Goal: Task Accomplishment & Management: Manage account settings

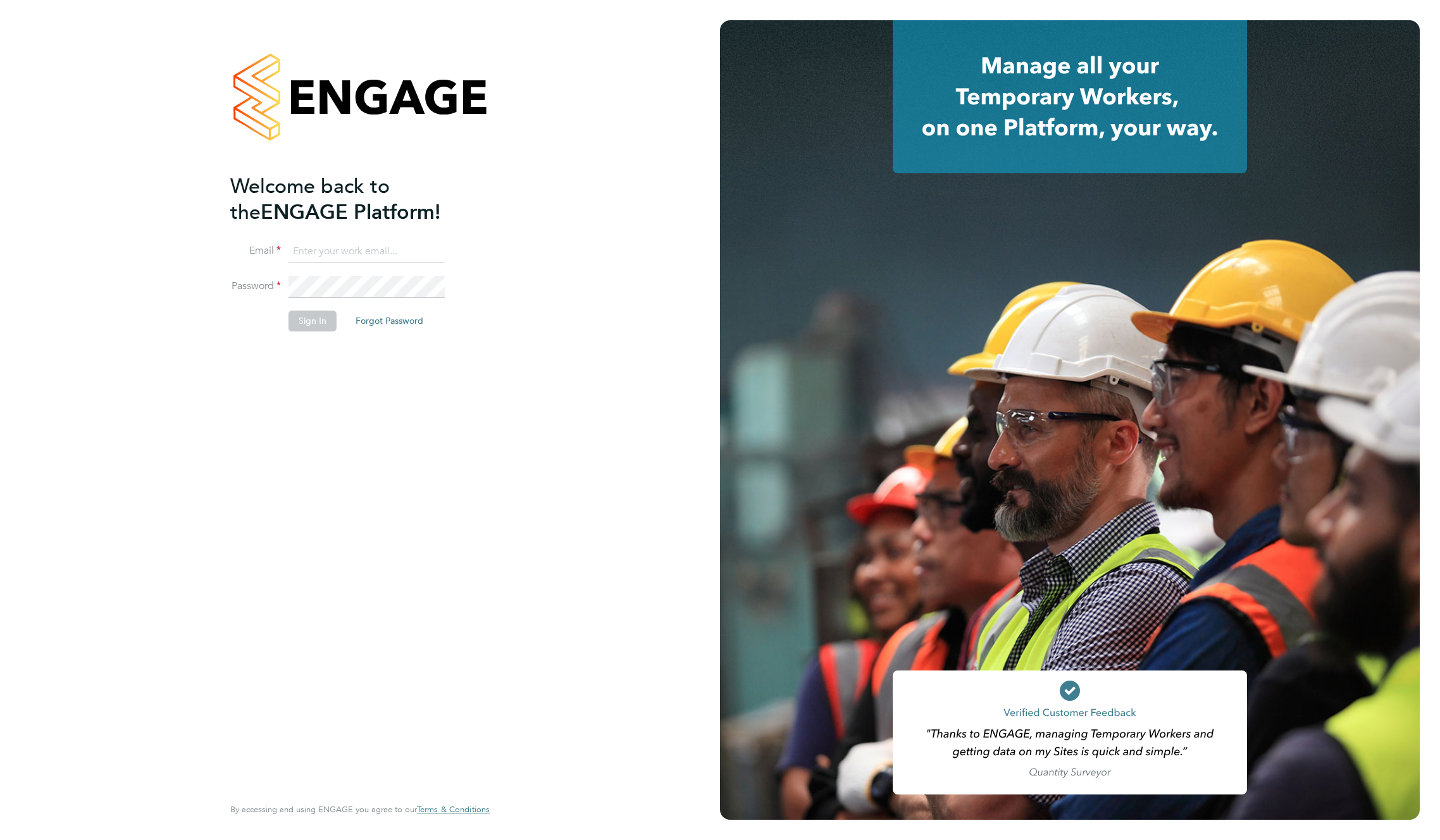
type input "[EMAIL_ADDRESS][DOMAIN_NAME]"
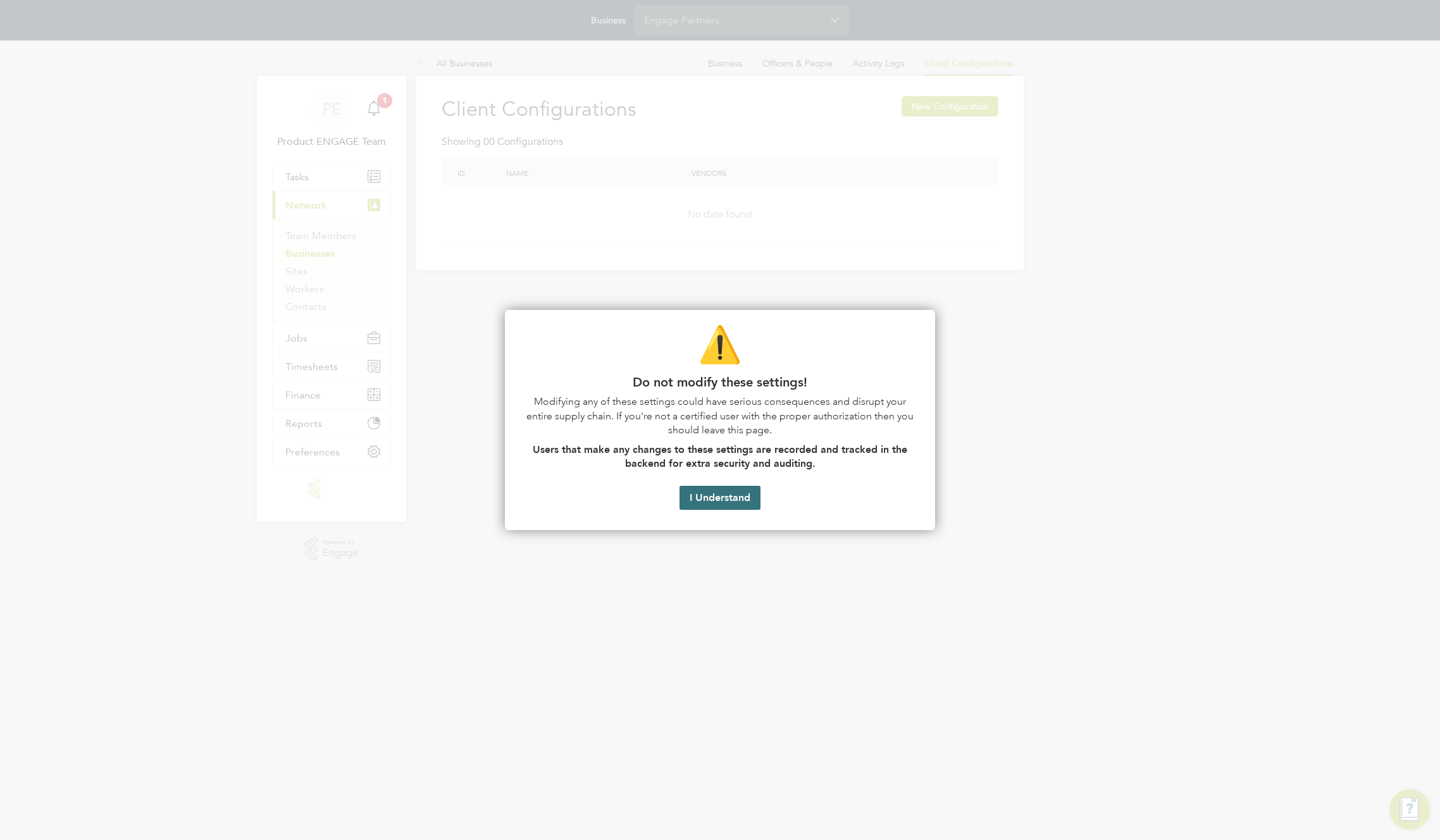
click at [724, 495] on button "I Understand" at bounding box center [720, 498] width 81 height 24
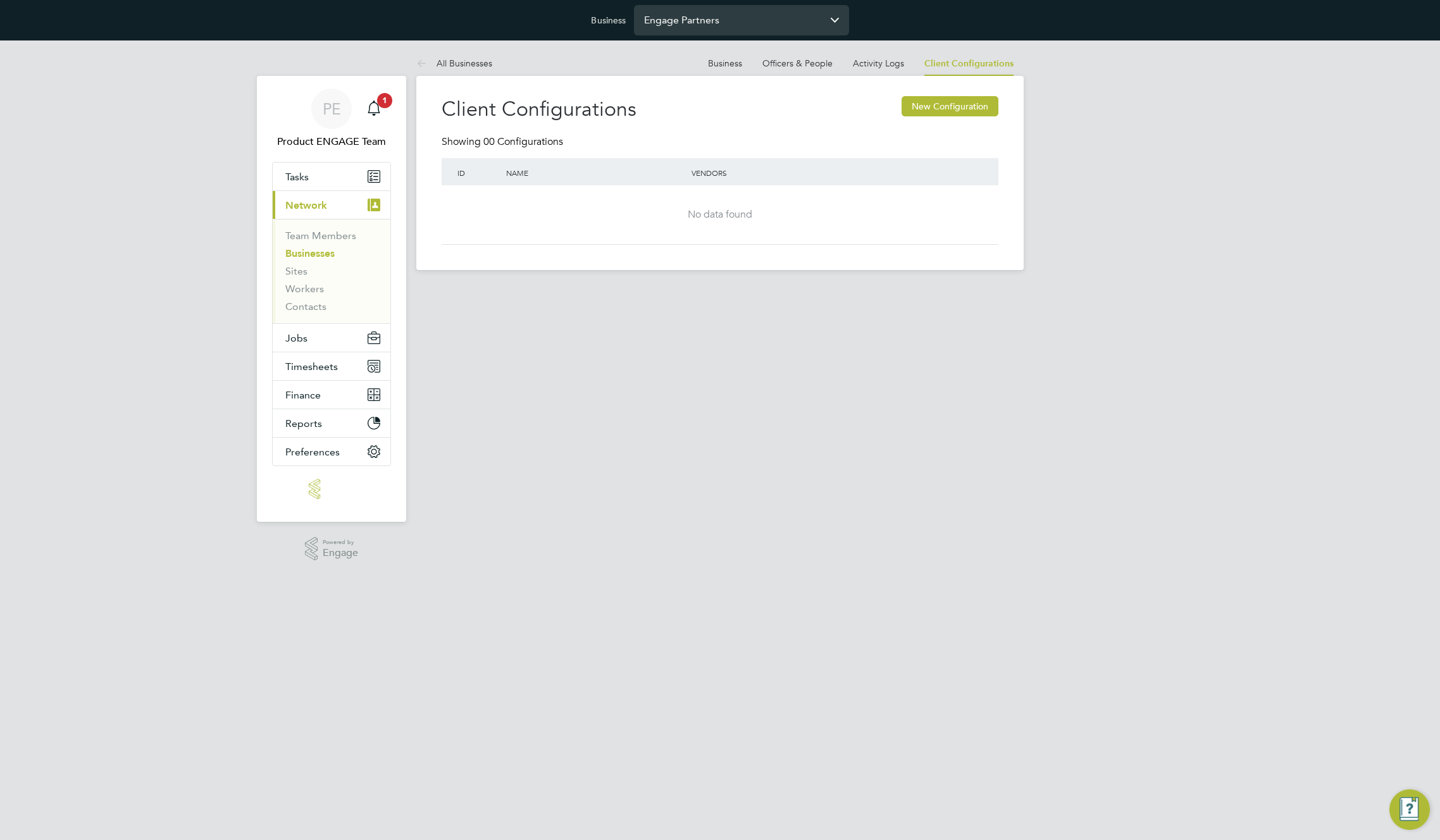
click at [769, 21] on input "Engage Partners" at bounding box center [741, 20] width 215 height 30
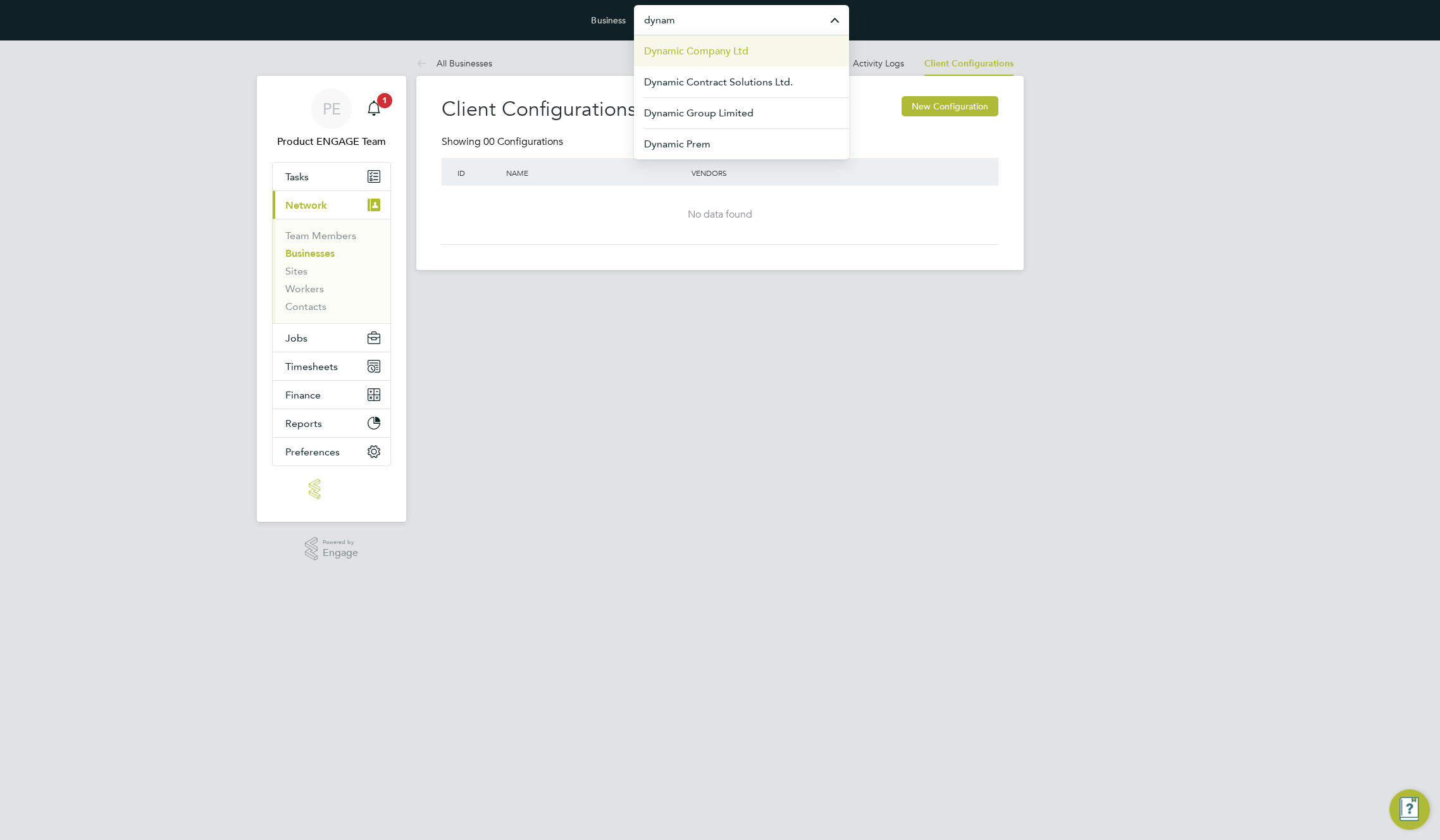
click at [751, 50] on li "Dynamic Company Ltd" at bounding box center [741, 50] width 215 height 31
type input "Dynamic Company Ltd"
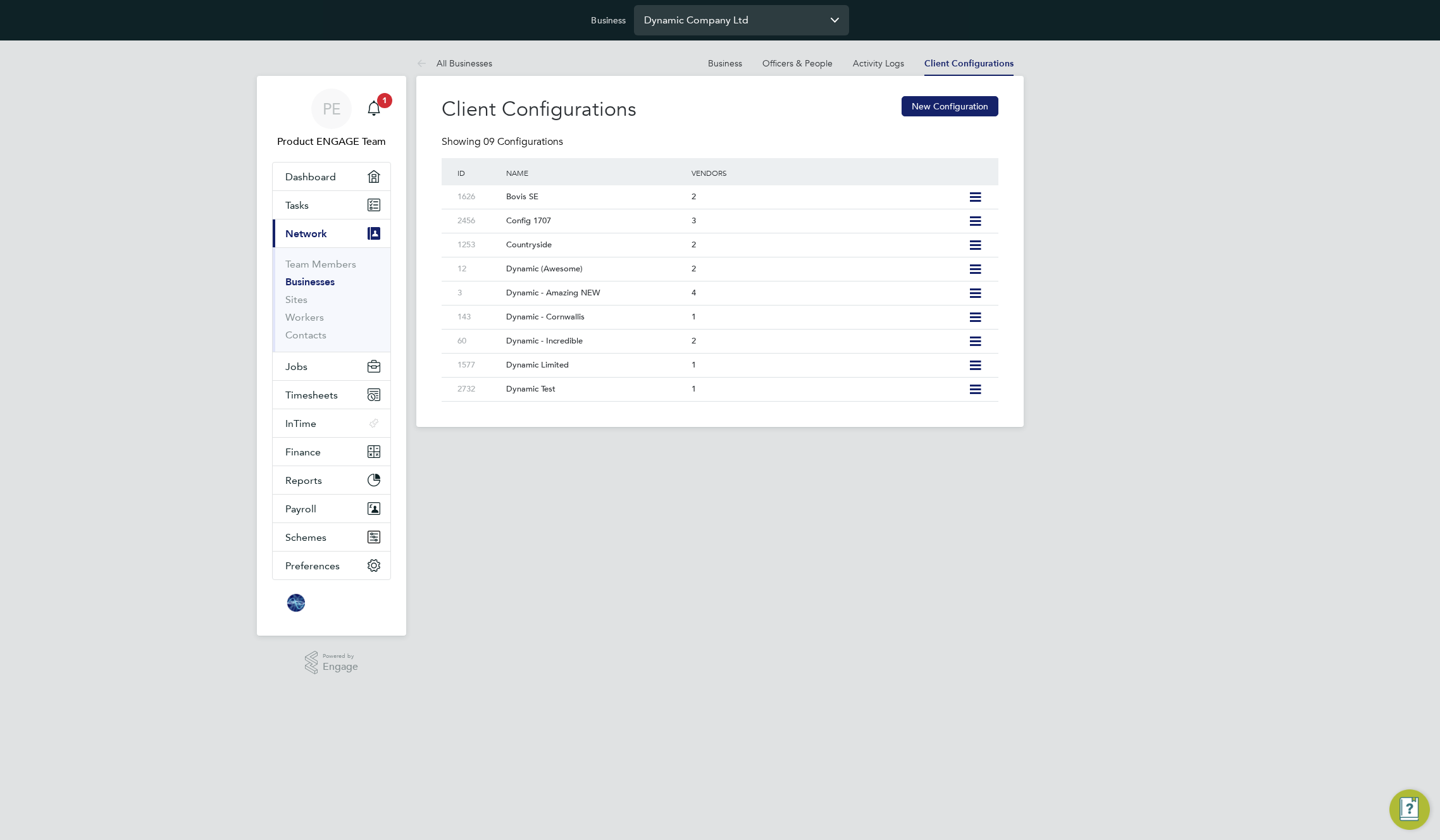
click at [713, 26] on input "Dynamic Company Ltd" at bounding box center [741, 20] width 215 height 30
click at [715, 22] on input "Dynamic Company Ltd" at bounding box center [741, 20] width 215 height 30
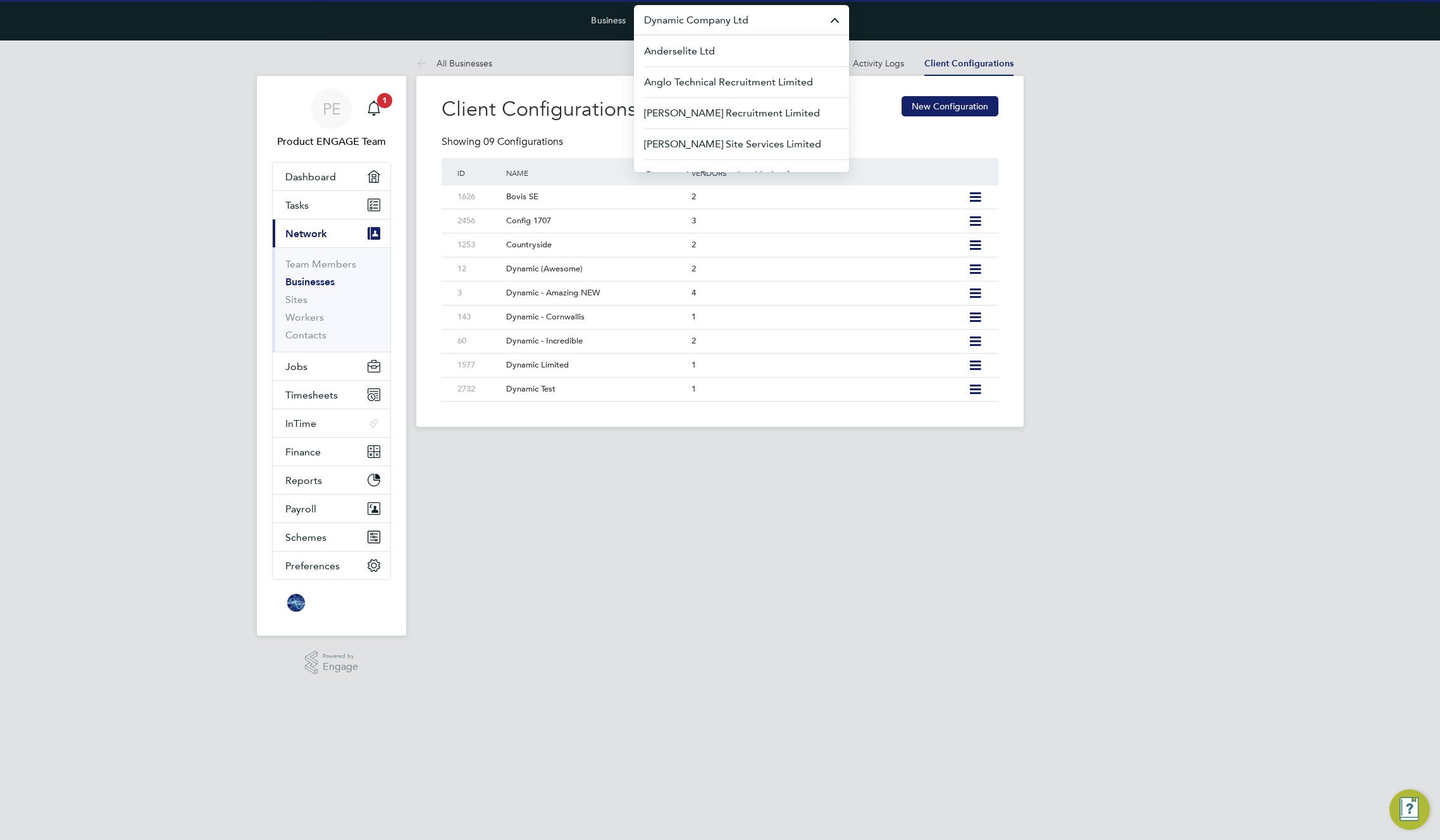
click at [715, 22] on input "Dynamic Company Ltd" at bounding box center [741, 20] width 215 height 30
click at [722, 75] on span "Amazing Recruitment Limited" at bounding box center [713, 82] width 137 height 15
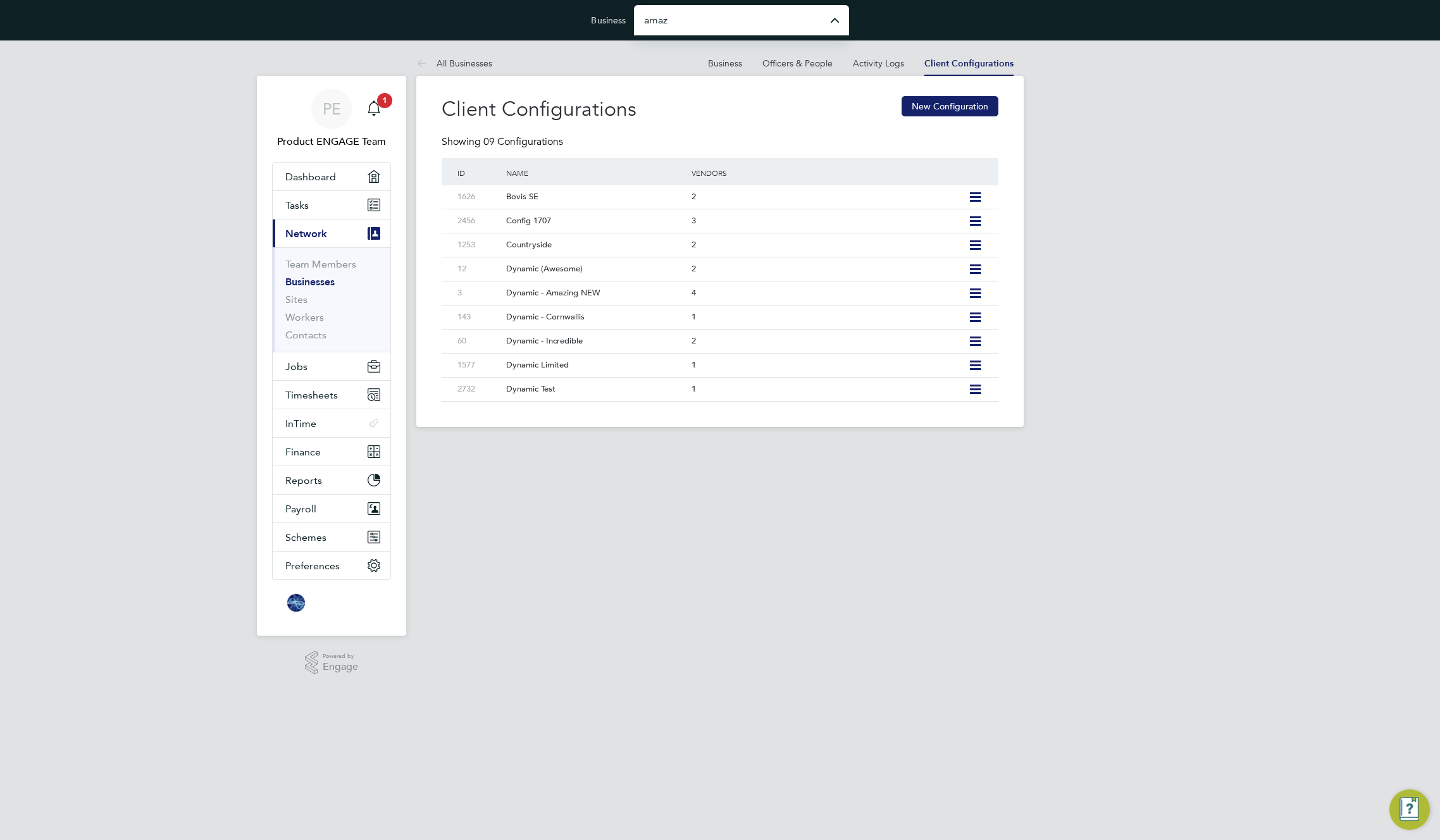
type input "Amazing Recruitment Limited"
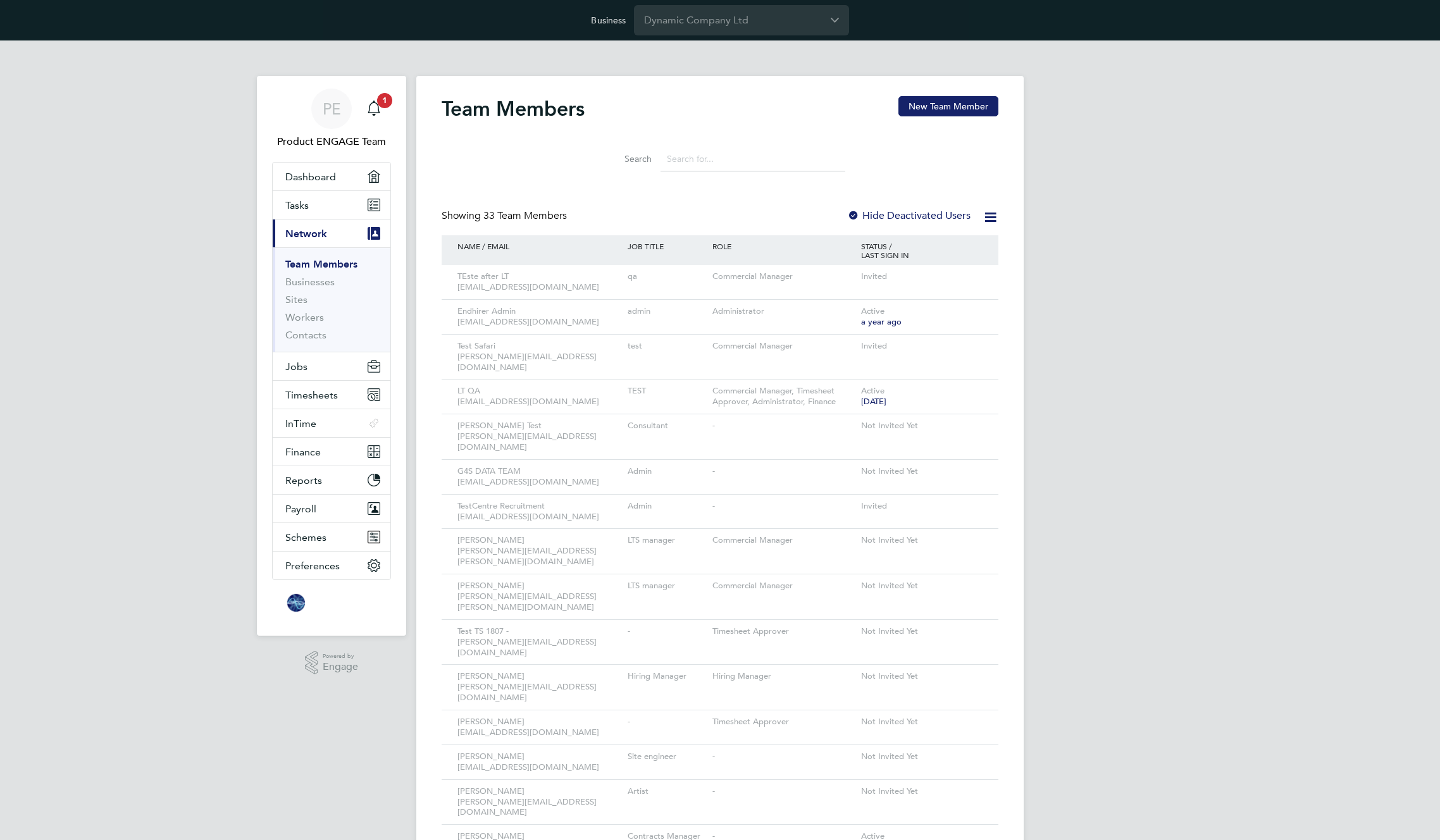
click at [732, 160] on input at bounding box center [753, 159] width 185 height 25
click at [970, 384] on icon at bounding box center [970, 392] width 13 height 15
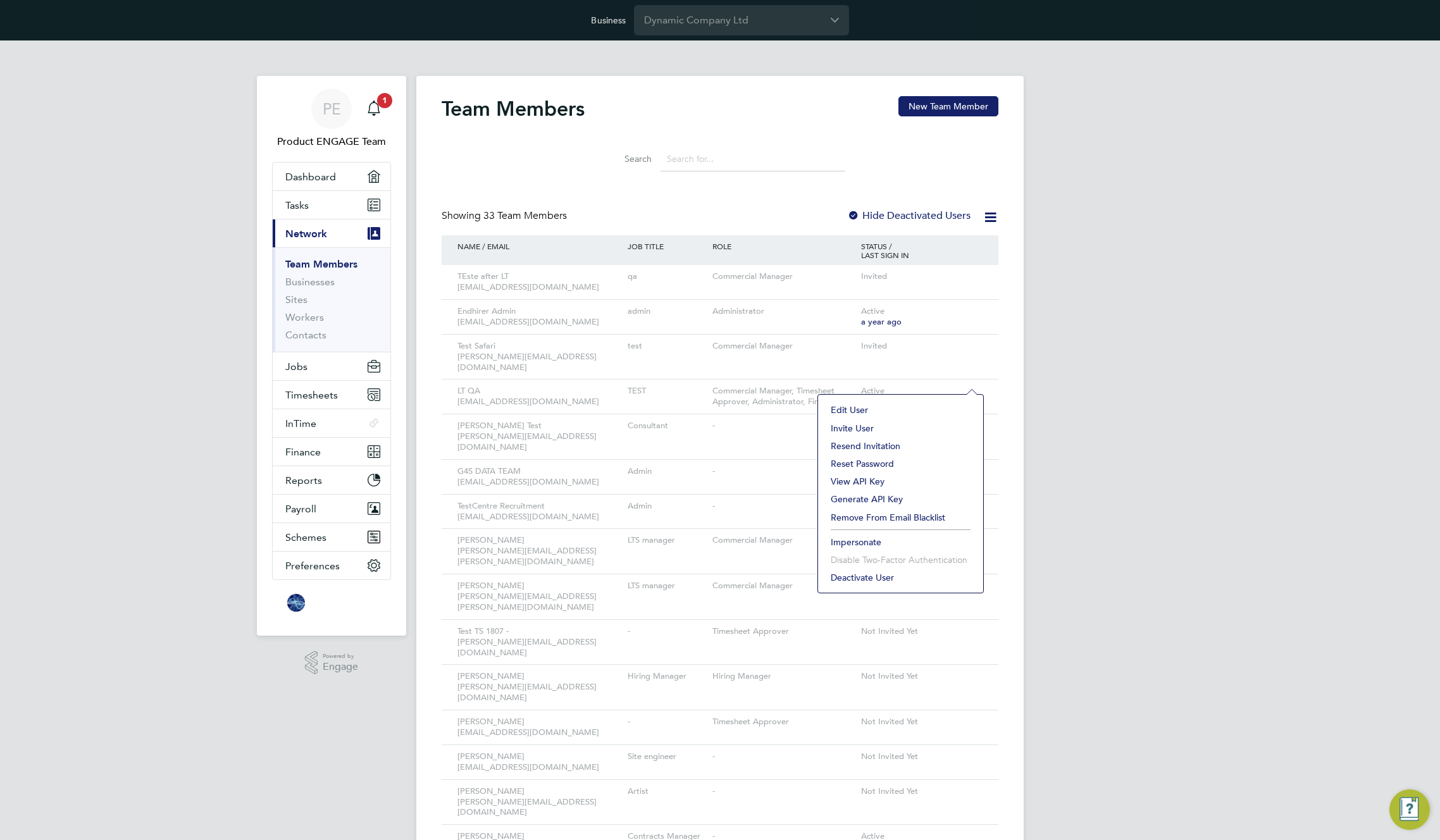
click at [857, 539] on li "Impersonate" at bounding box center [900, 542] width 152 height 18
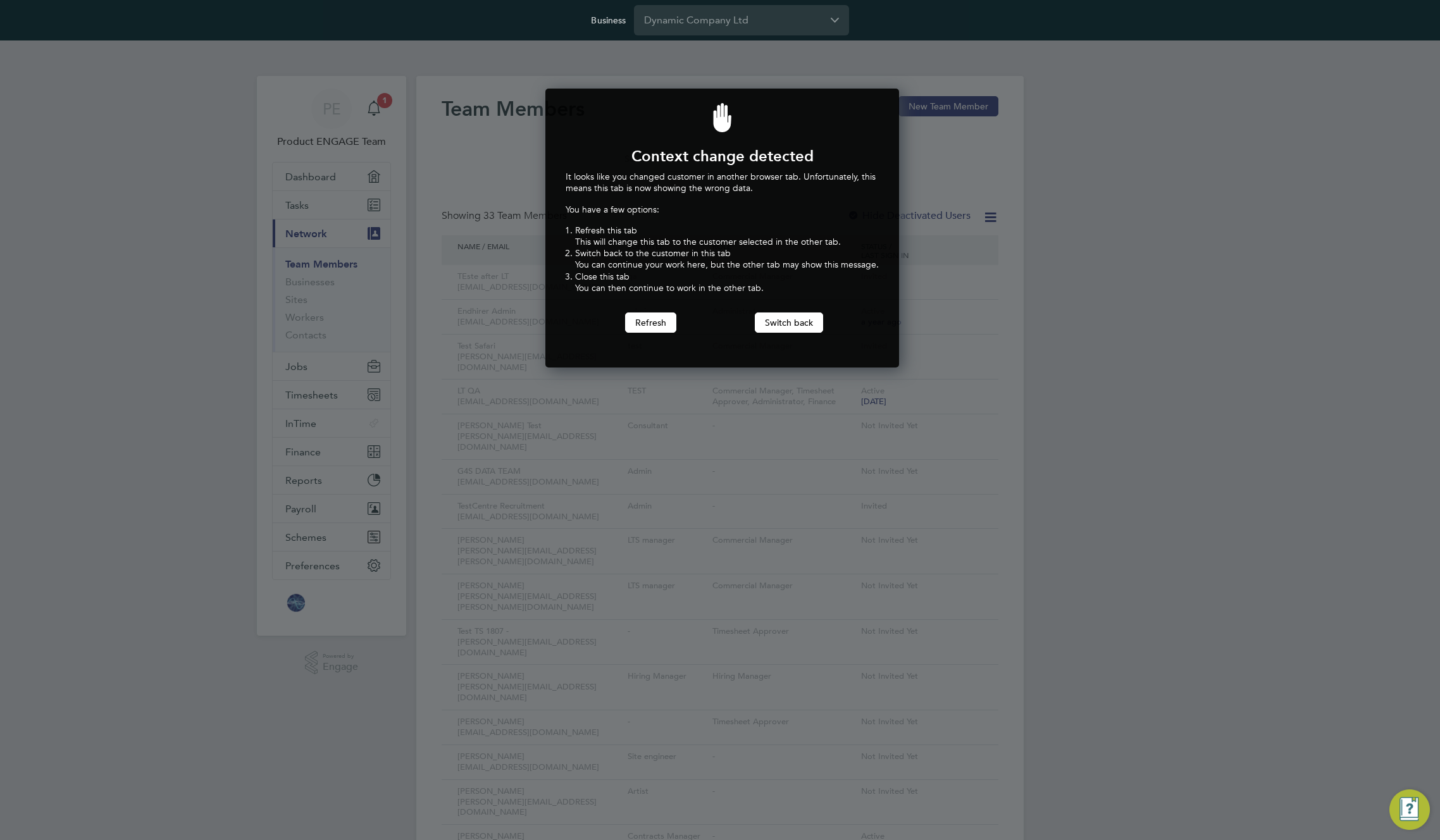
scroll to position [280, 350]
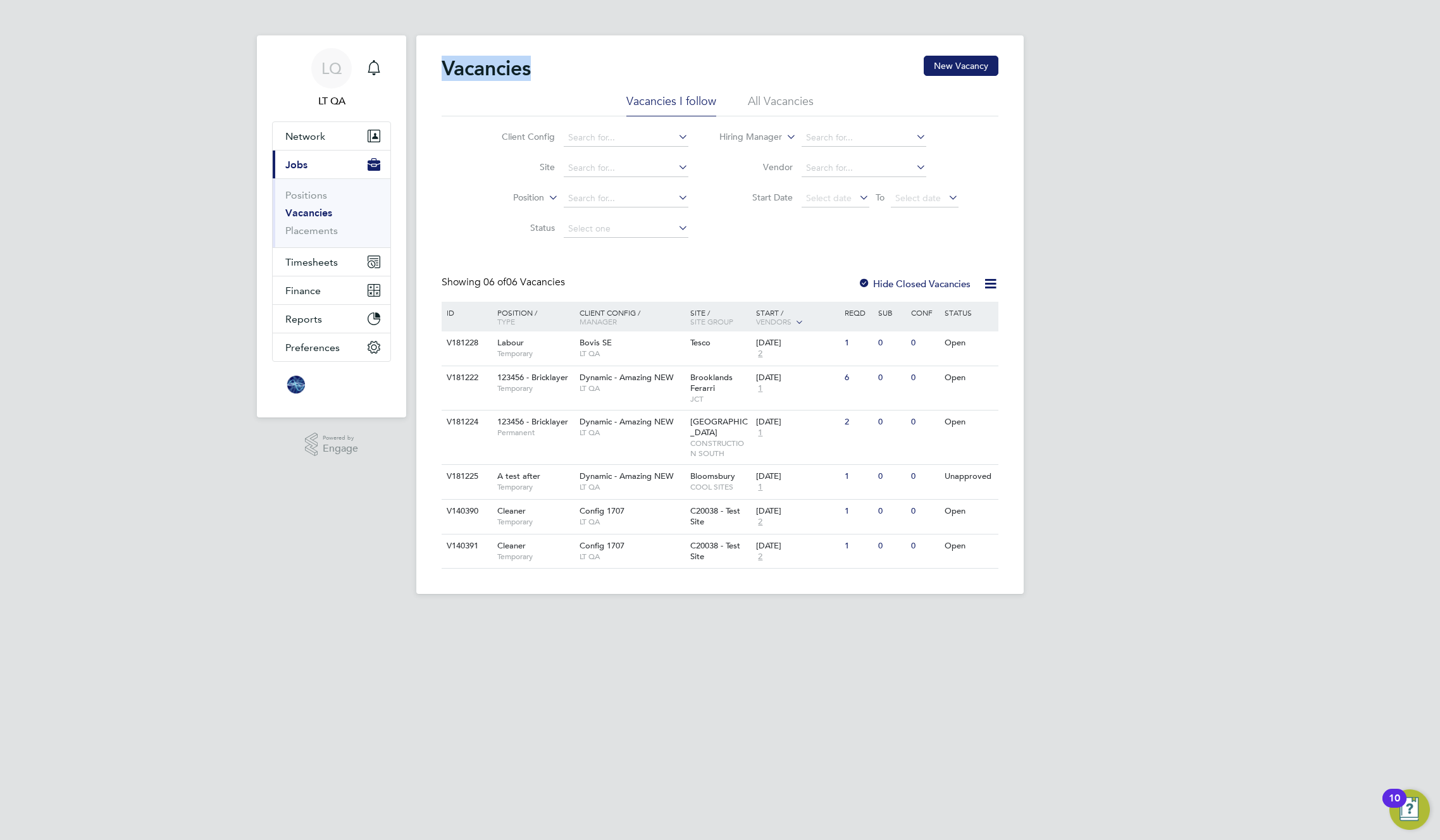
drag, startPoint x: 567, startPoint y: 56, endPoint x: 446, endPoint y: 74, distance: 122.3
click at [443, 74] on div "Vacancies New Vacancy" at bounding box center [720, 74] width 557 height 38
click at [451, 75] on h2 "Vacancies" at bounding box center [486, 68] width 89 height 26
click at [453, 74] on h2 "Vacancies" at bounding box center [486, 68] width 89 height 26
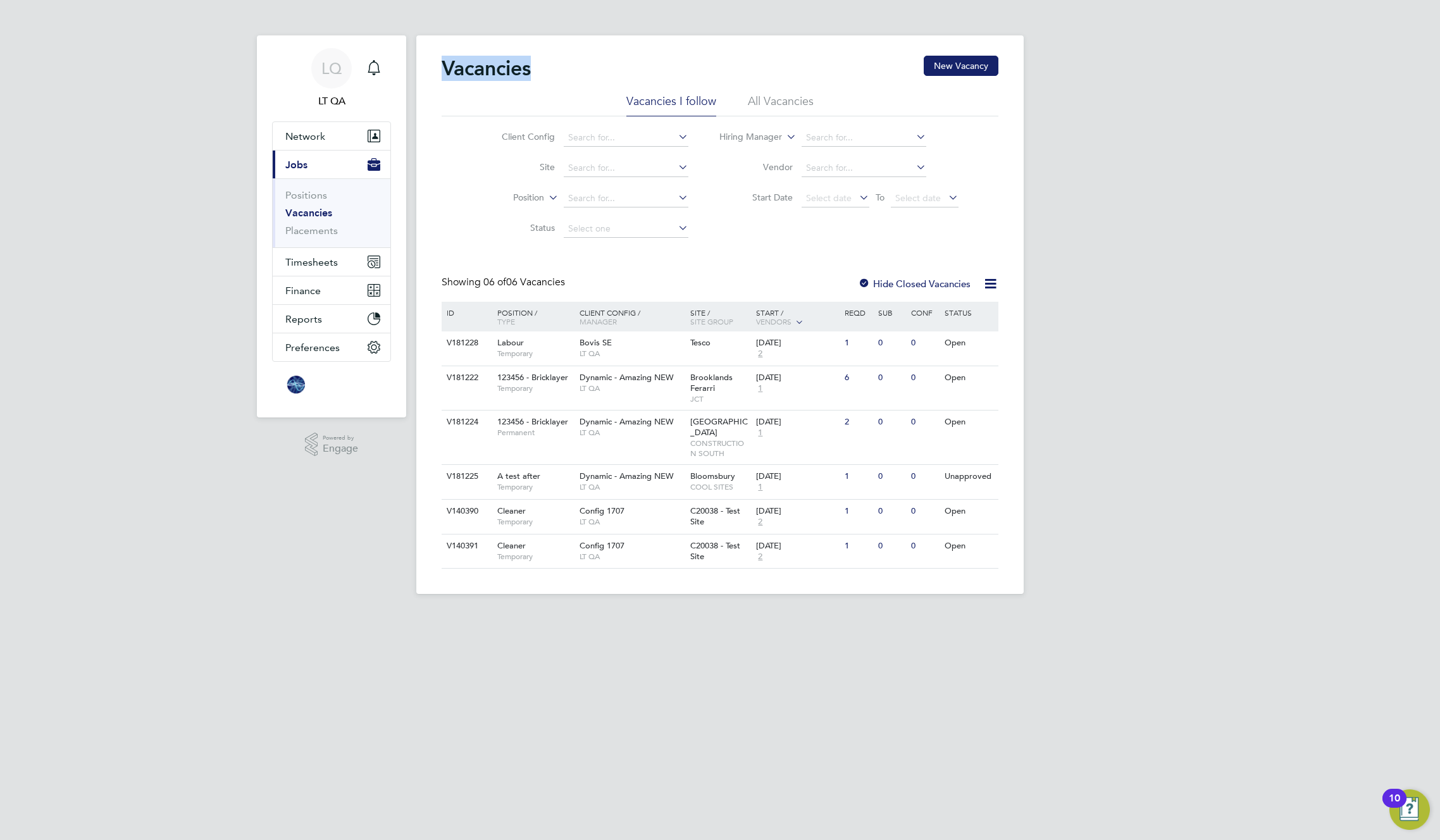
click at [461, 69] on h2 "Vacancies" at bounding box center [486, 68] width 89 height 26
click at [514, 74] on h2 "Vacancies" at bounding box center [486, 68] width 89 height 26
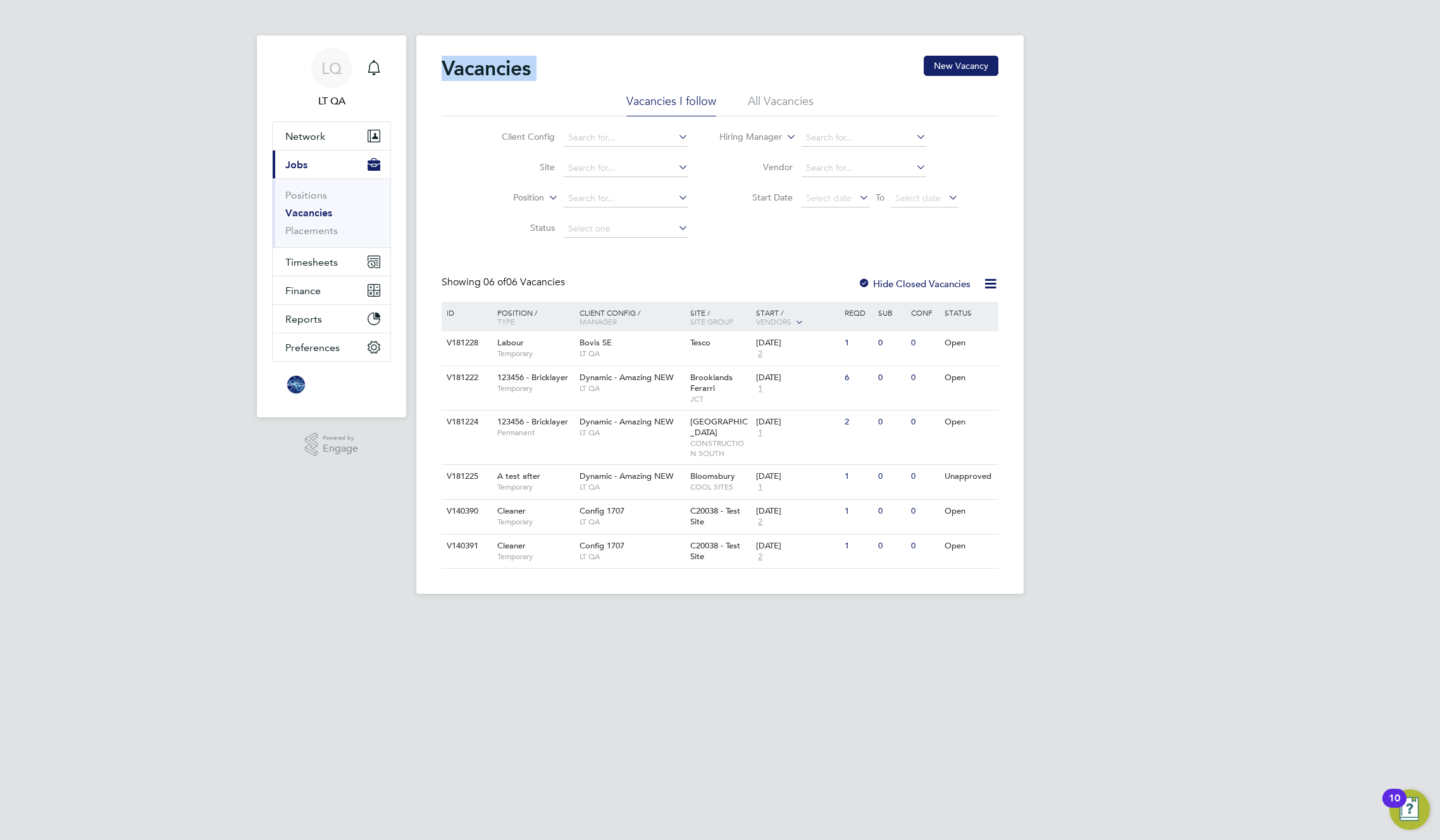
drag, startPoint x: 514, startPoint y: 74, endPoint x: 487, endPoint y: 67, distance: 27.9
click at [487, 67] on h2 "Vacancies" at bounding box center [486, 68] width 89 height 26
click at [976, 71] on button "New Vacancy" at bounding box center [961, 65] width 75 height 20
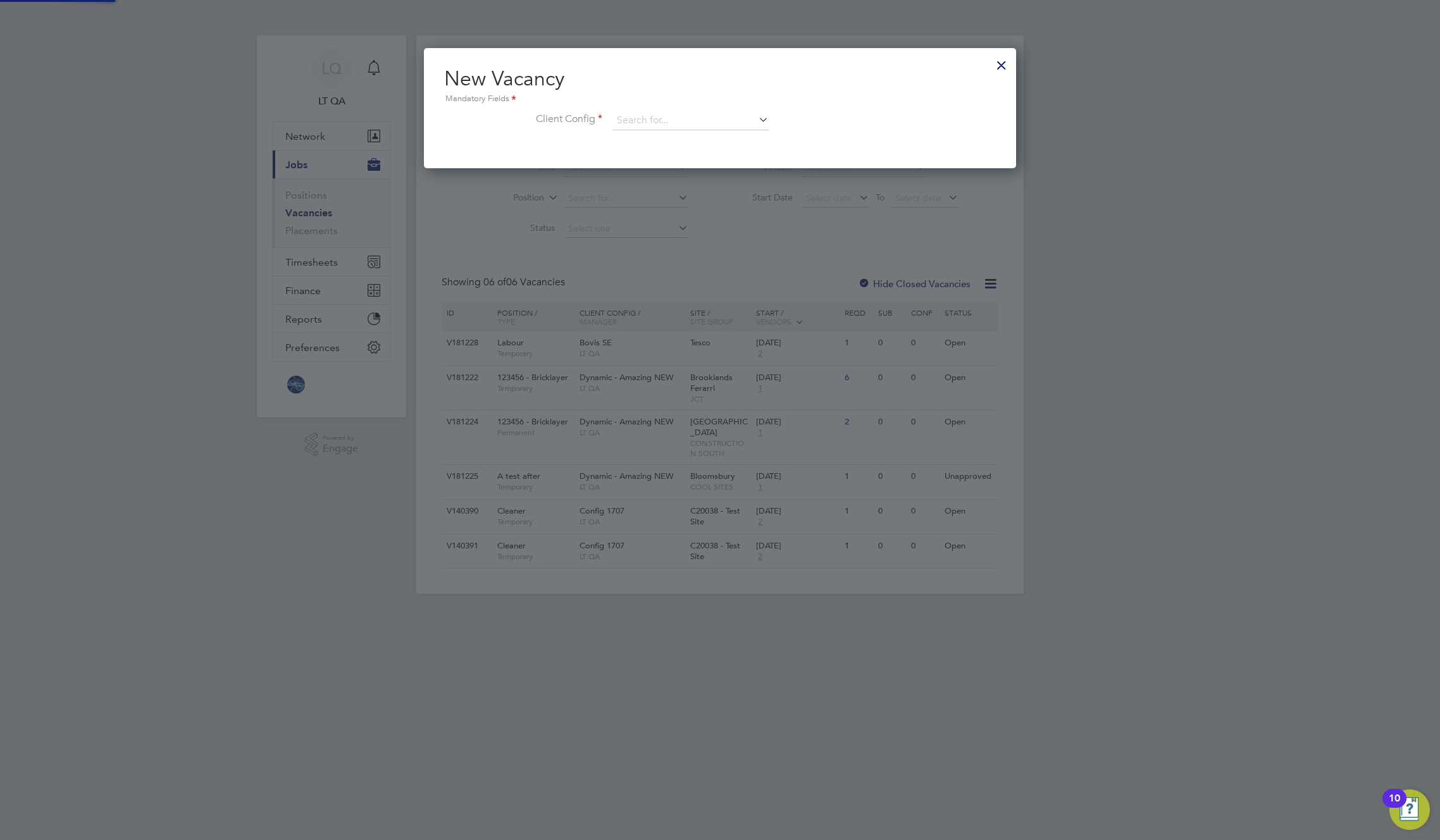
scroll to position [120, 593]
click at [729, 122] on input at bounding box center [690, 120] width 156 height 19
drag, startPoint x: 1012, startPoint y: 96, endPoint x: 1006, endPoint y: 71, distance: 25.7
click at [1012, 95] on div "New Vacancy Mandatory Fields Client Config" at bounding box center [720, 108] width 592 height 120
click at [1005, 62] on div at bounding box center [1002, 62] width 23 height 22
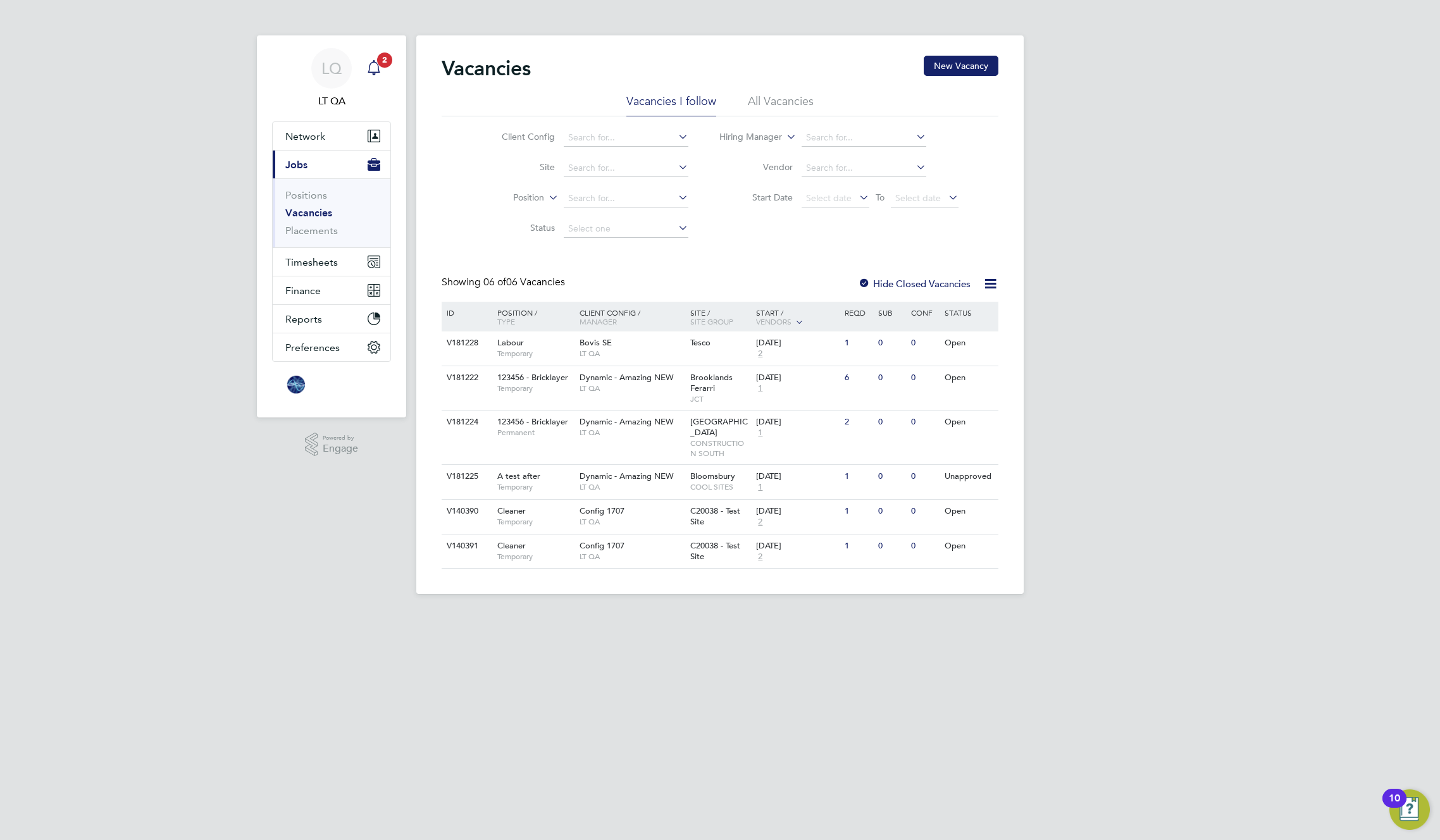
click at [378, 65] on app-alerts-badge "2" at bounding box center [385, 59] width 17 height 17
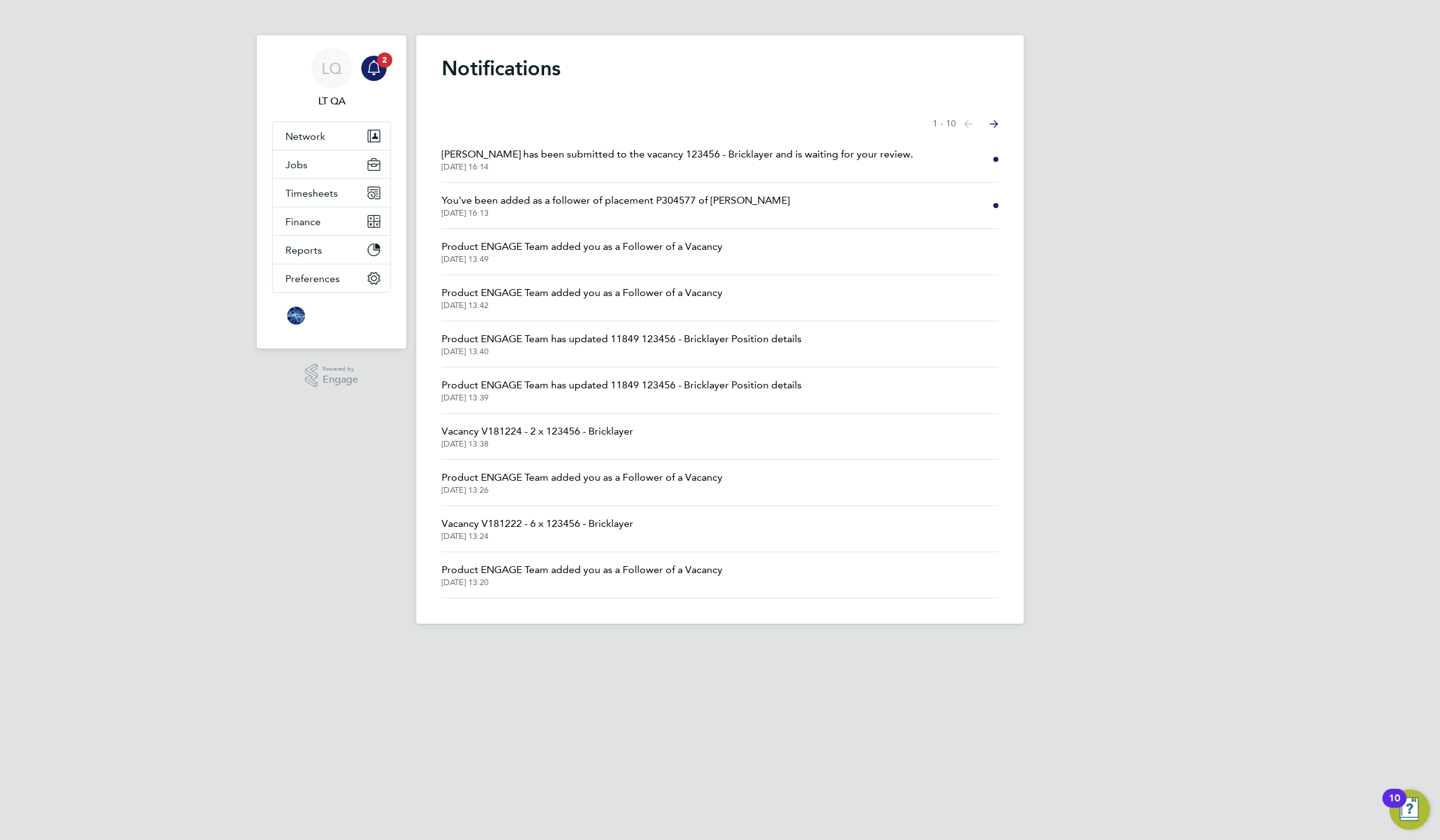
click at [765, 156] on span "Greg Kalym has been submitted to the vacancy 123456 - Bricklayer and is waiting…" at bounding box center [678, 154] width 471 height 15
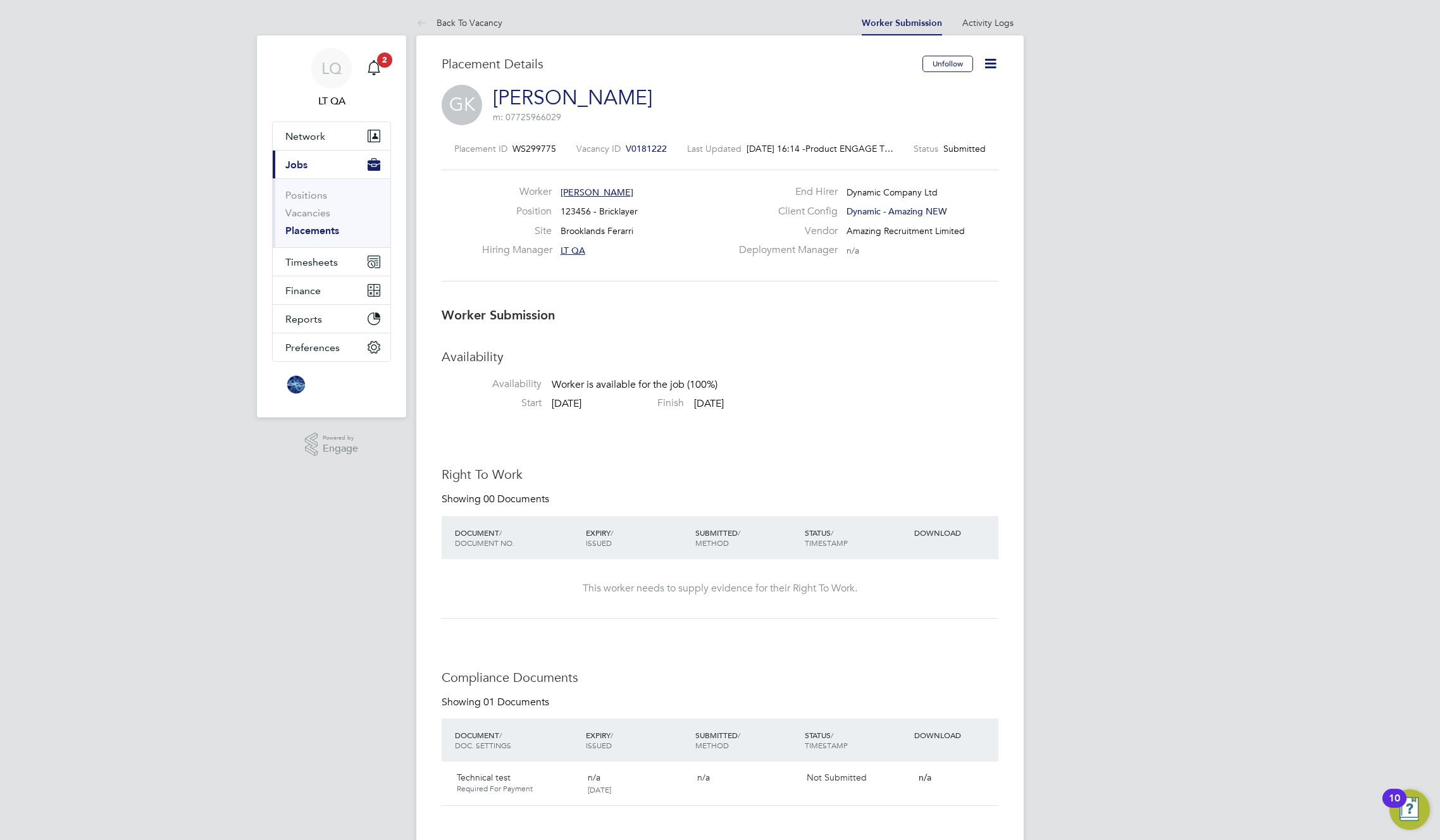
click at [993, 62] on icon at bounding box center [991, 63] width 16 height 16
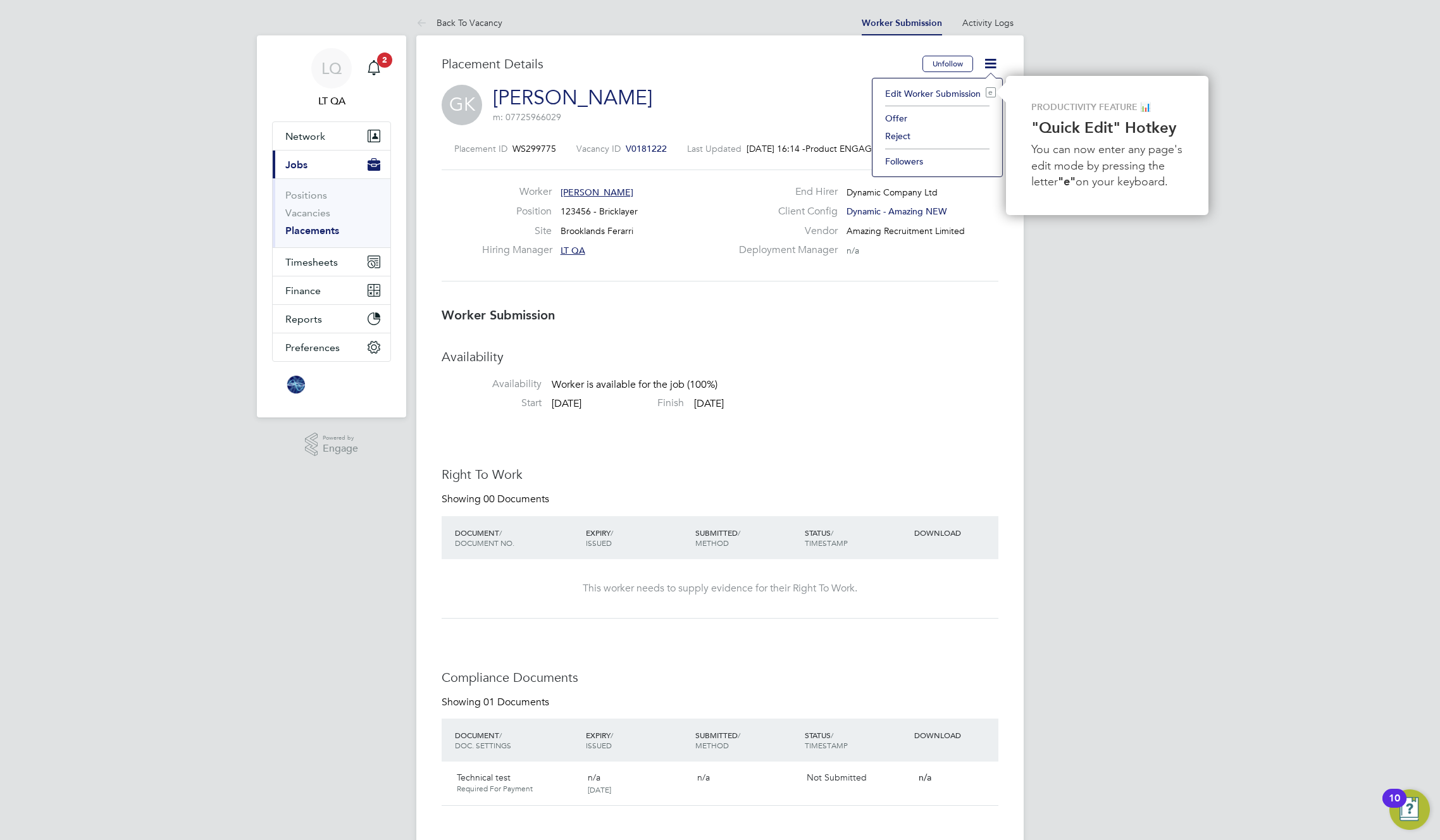
click at [894, 116] on li "Offer" at bounding box center [937, 118] width 117 height 18
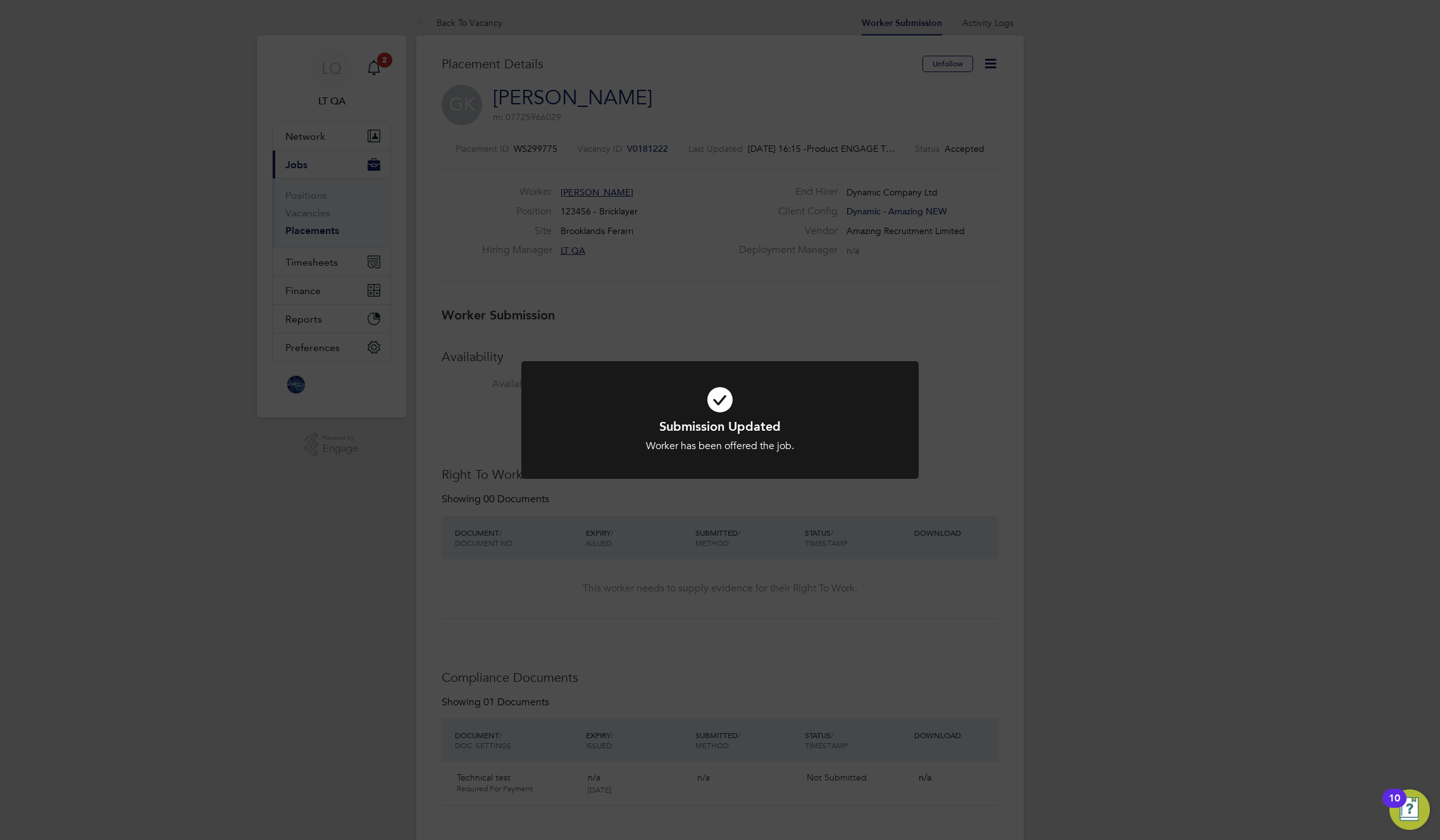
drag, startPoint x: 822, startPoint y: 94, endPoint x: 716, endPoint y: 79, distance: 107.1
click at [822, 94] on div "Submission Updated Worker has been offered the job. Cancel Okay" at bounding box center [720, 420] width 1440 height 840
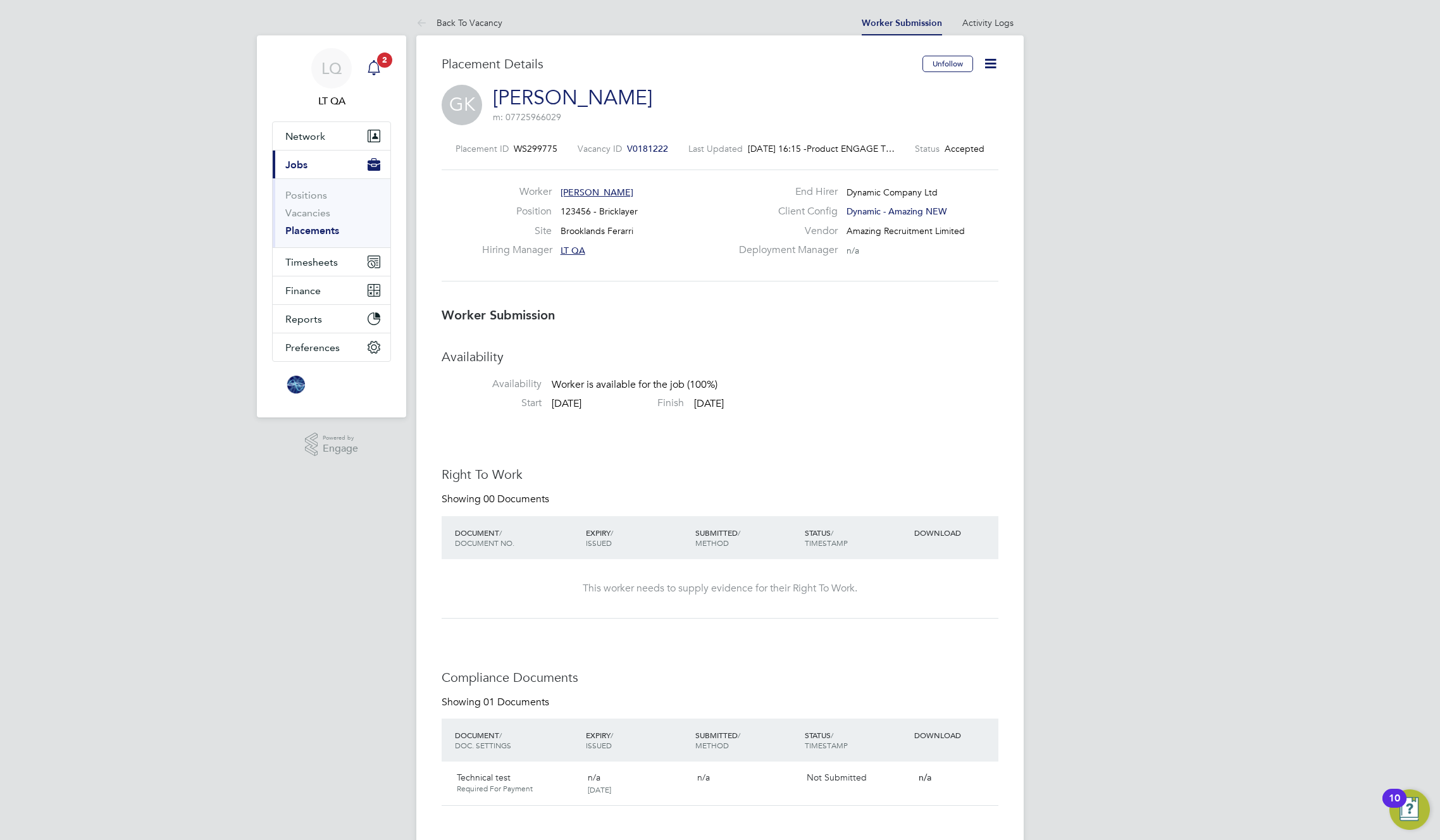
click at [372, 64] on icon "Main navigation" at bounding box center [374, 68] width 15 height 15
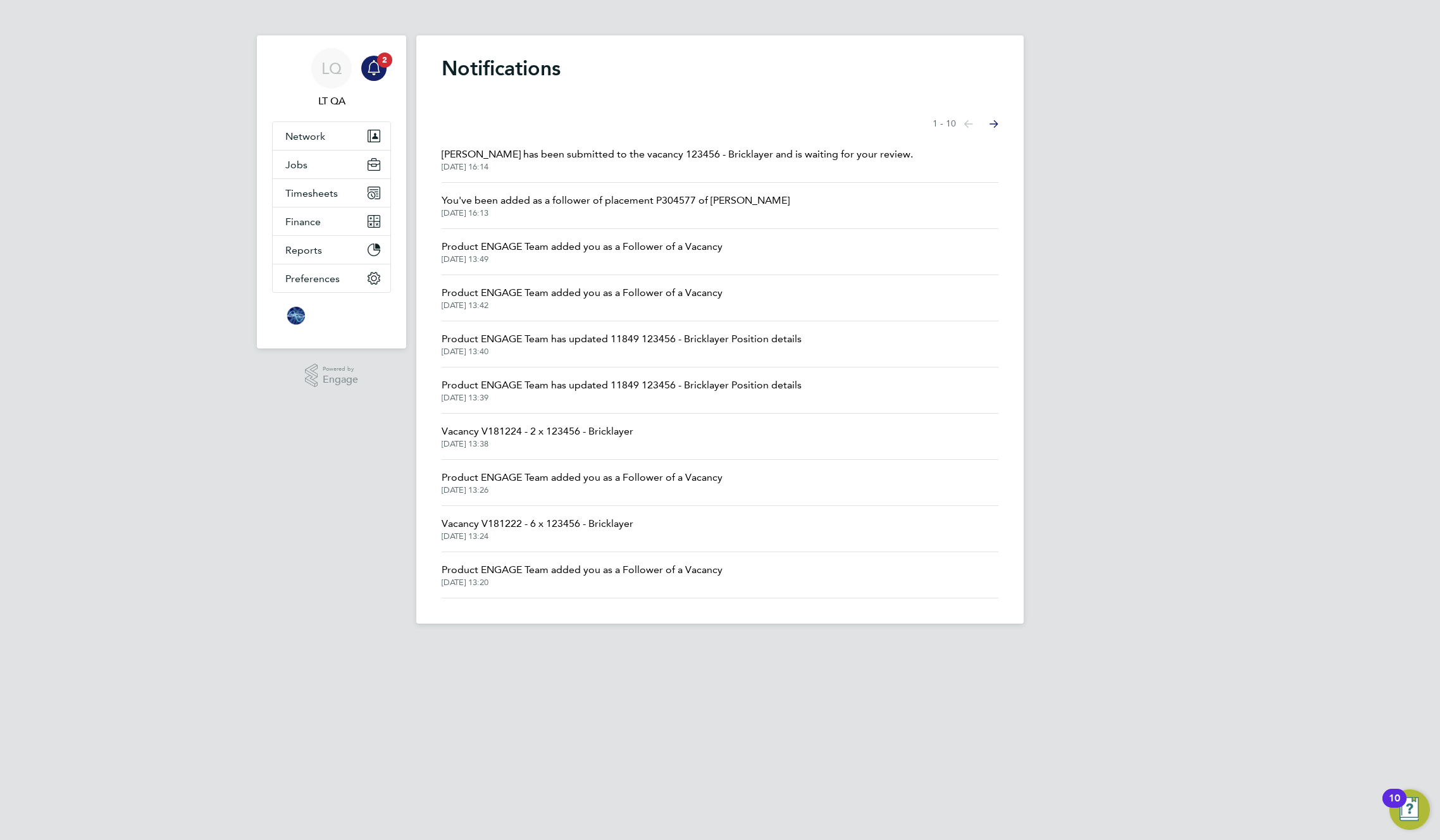
click at [683, 58] on h1 "Notifications" at bounding box center [720, 68] width 557 height 26
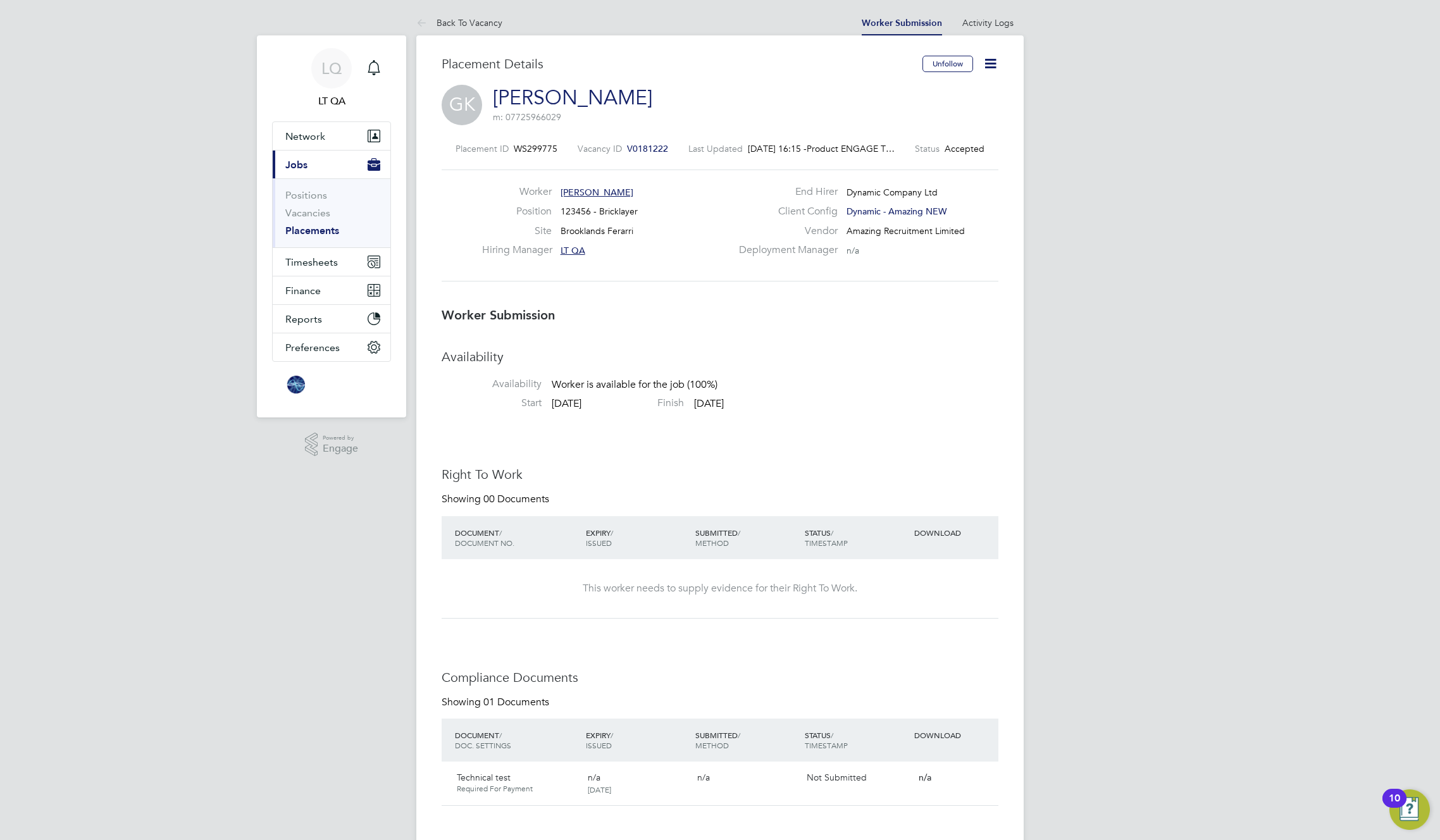
click at [740, 313] on h3 "Worker Submission" at bounding box center [720, 315] width 557 height 16
click at [991, 60] on icon at bounding box center [991, 63] width 16 height 16
click at [743, 86] on div "GK Greg Kalym m: 07725966029" at bounding box center [720, 106] width 557 height 43
click at [992, 60] on icon at bounding box center [991, 63] width 16 height 16
click at [897, 137] on li "Reject" at bounding box center [937, 136] width 117 height 18
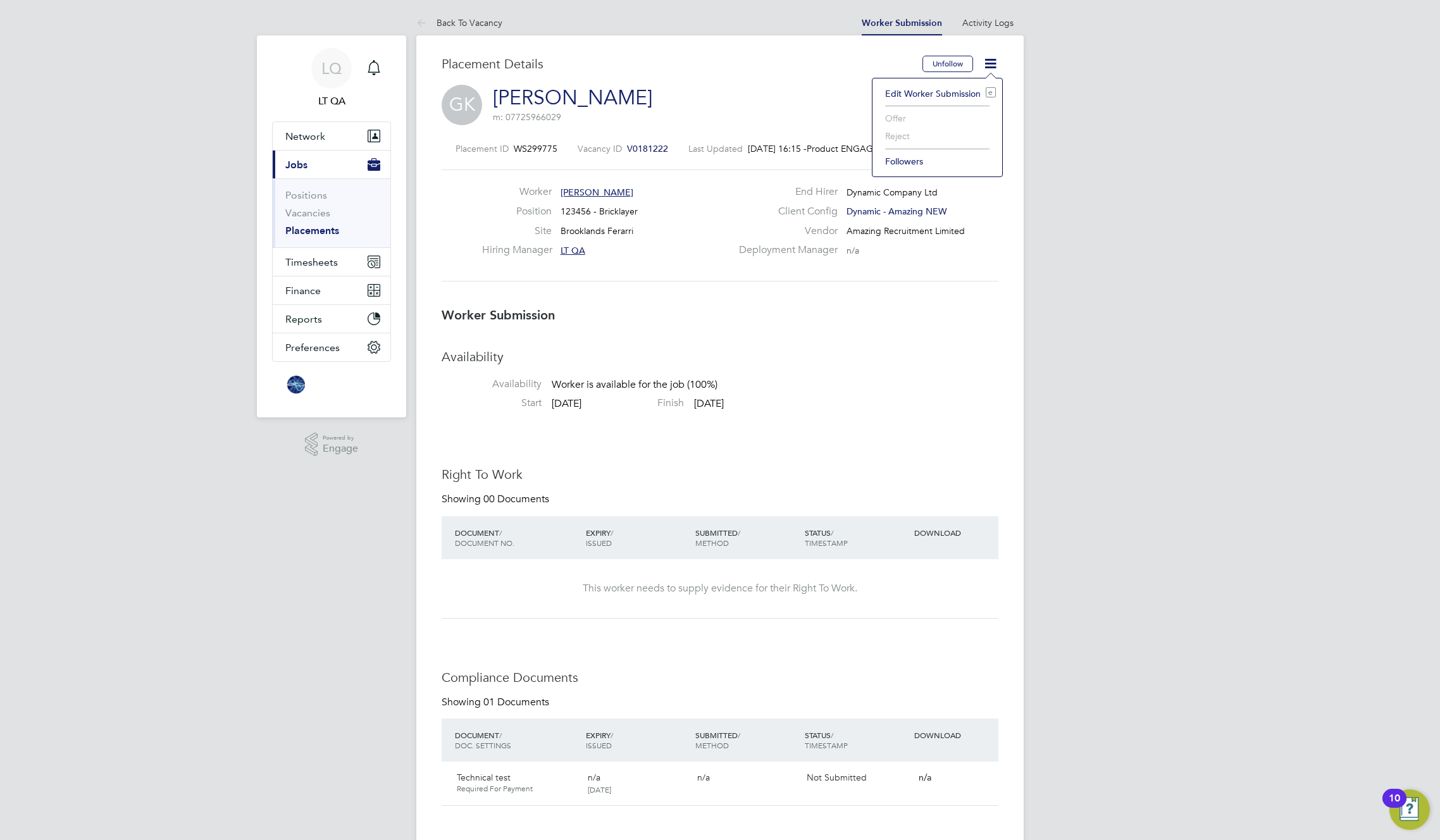
click at [887, 128] on li "Reject" at bounding box center [937, 136] width 117 height 18
drag, startPoint x: 697, startPoint y: 54, endPoint x: 657, endPoint y: 47, distance: 40.6
click at [657, 47] on div "Placement Details Unfollow GK Greg Kalym m: 07725966029 Placement ID WS299775 V…" at bounding box center [720, 750] width 608 height 1430
click at [463, 21] on link "Back To Vacancy" at bounding box center [459, 22] width 86 height 11
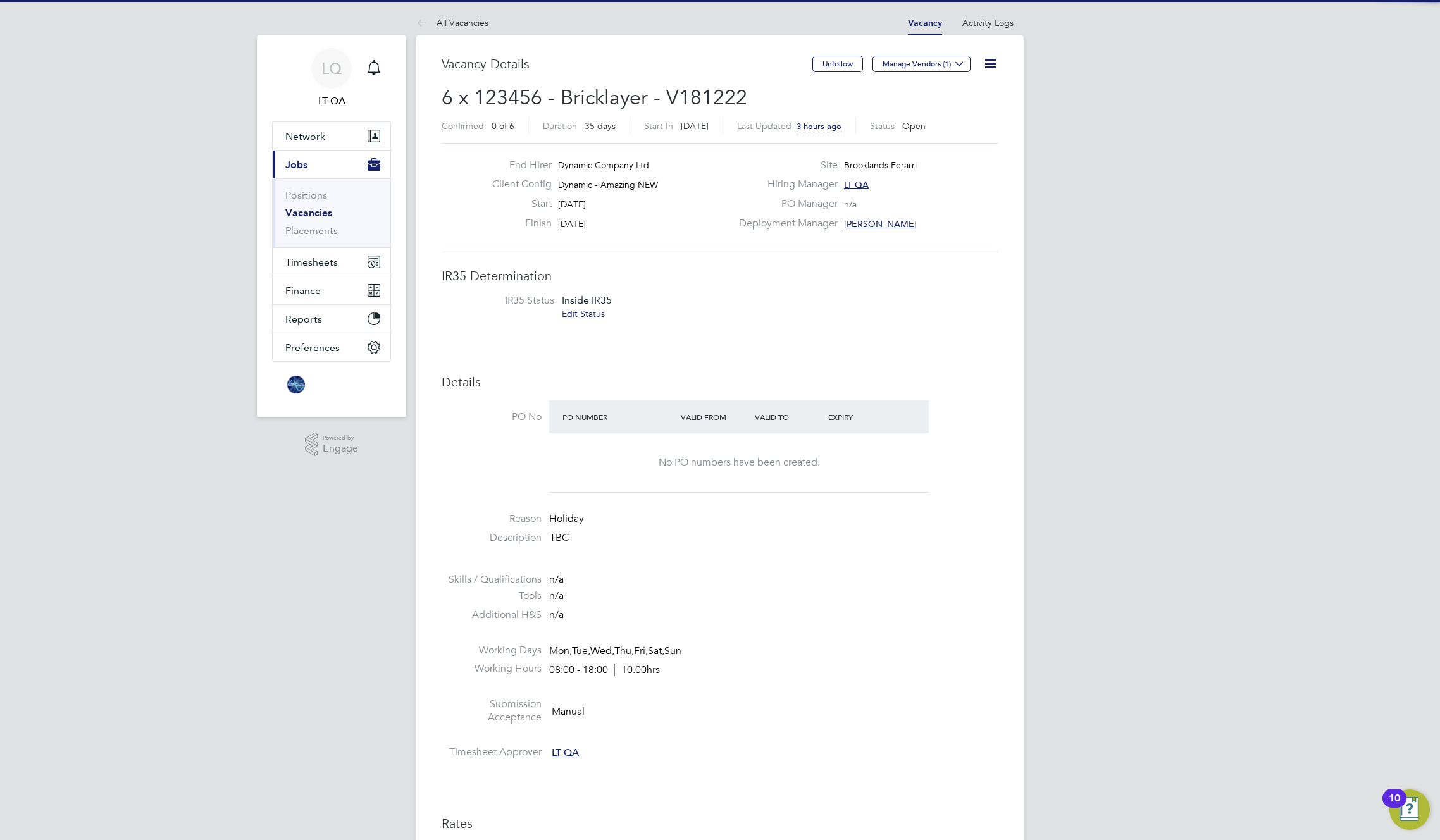
scroll to position [38, 89]
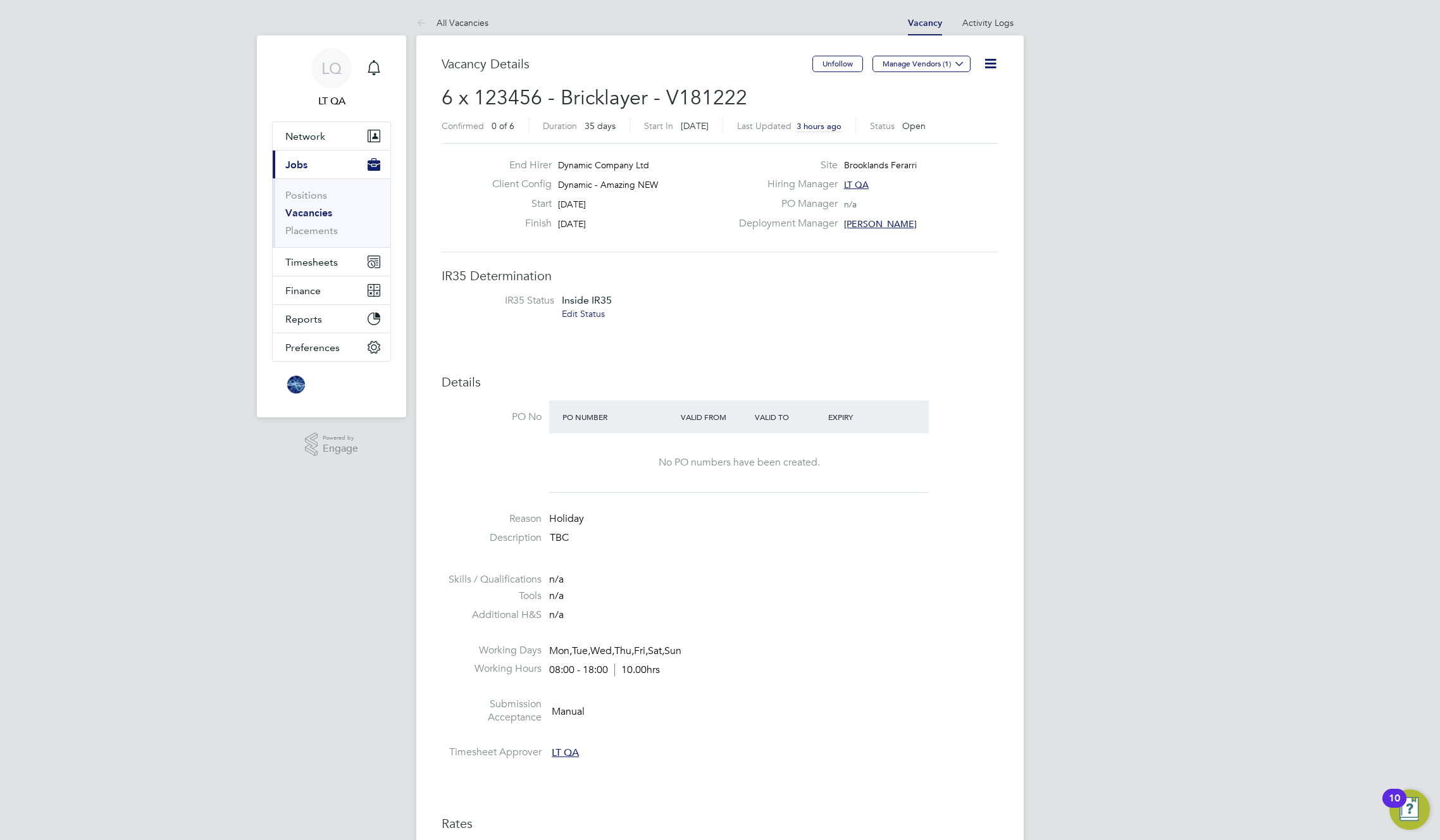
click at [994, 59] on icon at bounding box center [991, 63] width 16 height 16
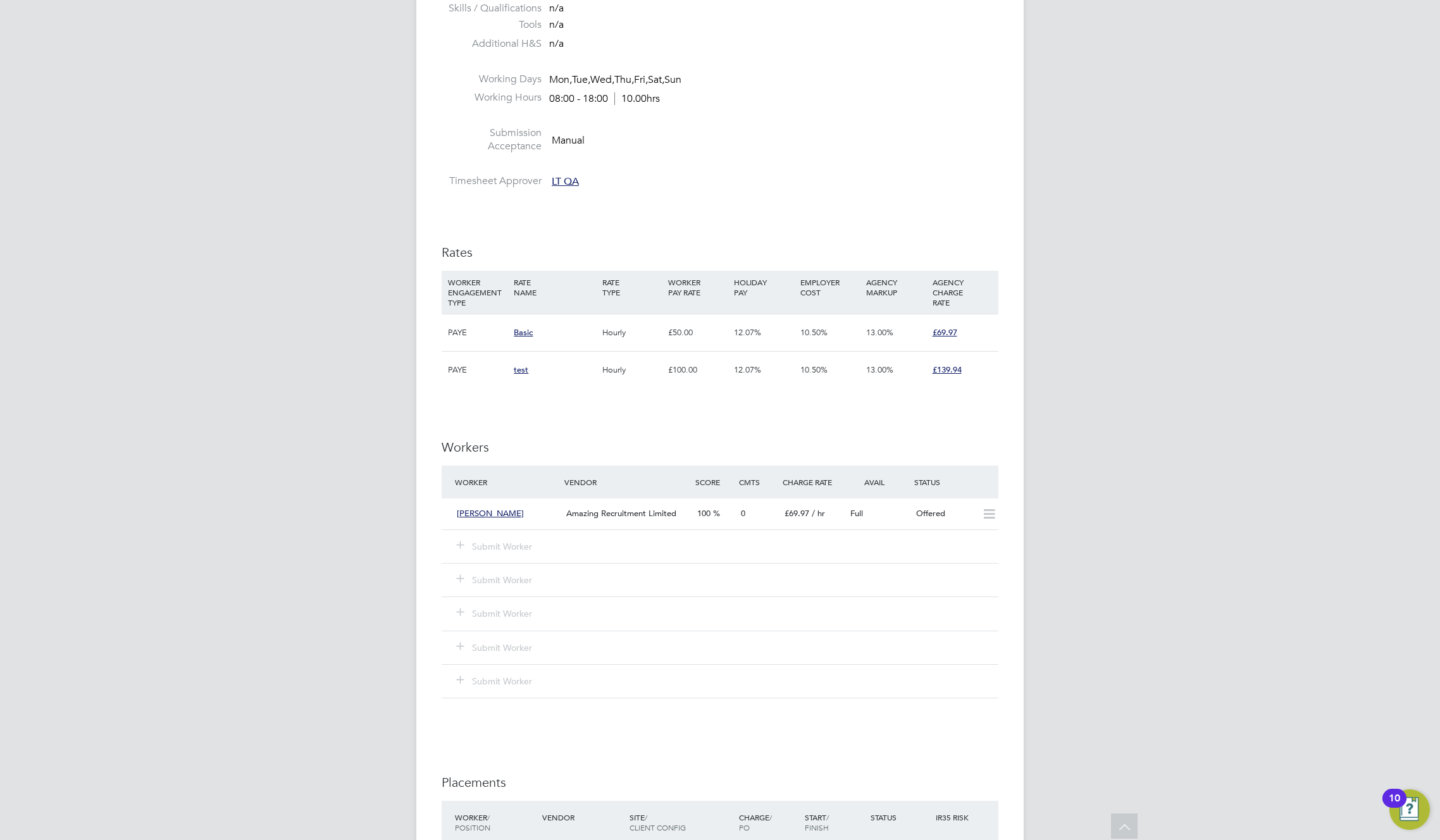
click at [897, 446] on h3 "Workers" at bounding box center [720, 447] width 557 height 16
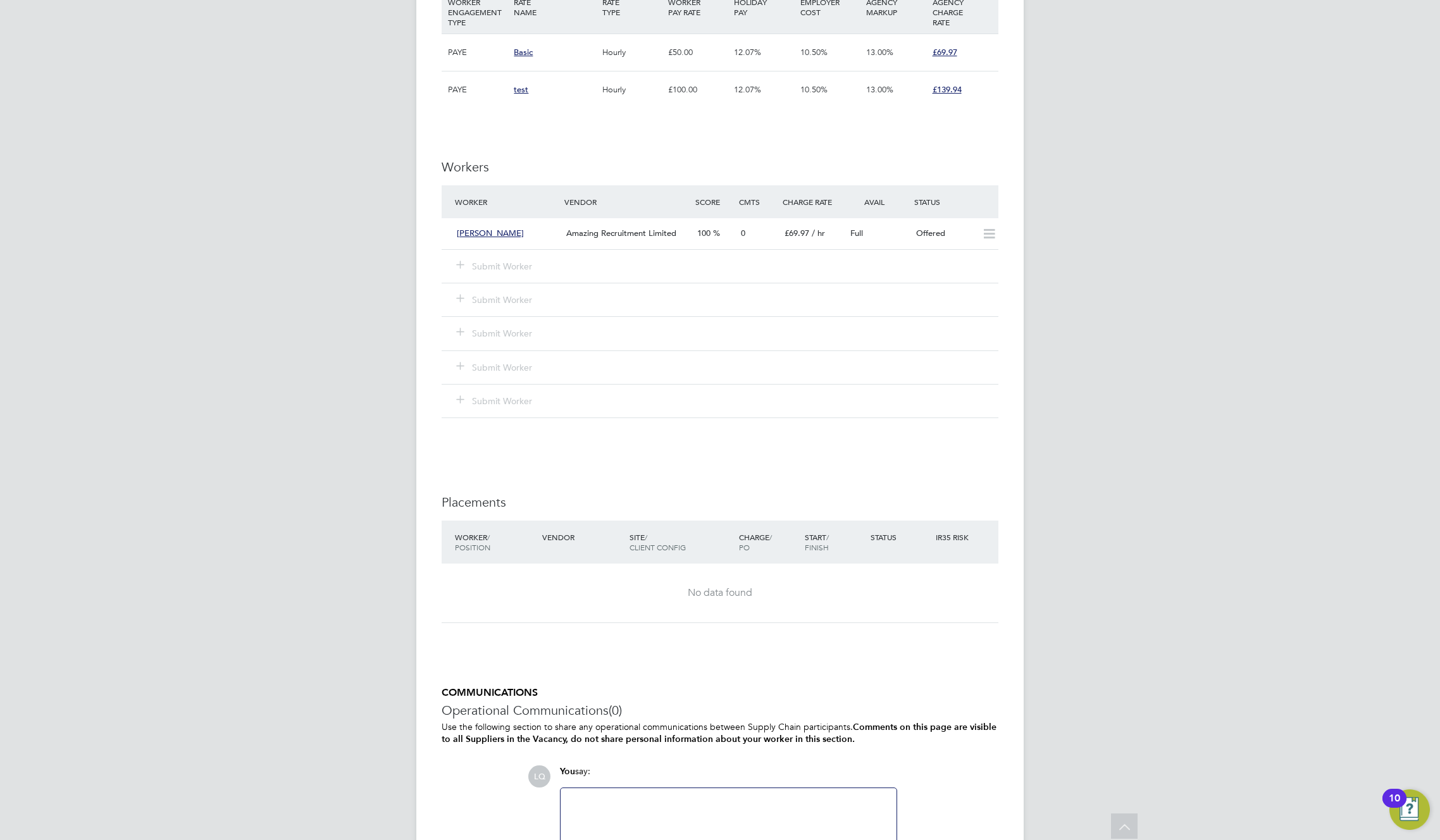
scroll to position [566, 0]
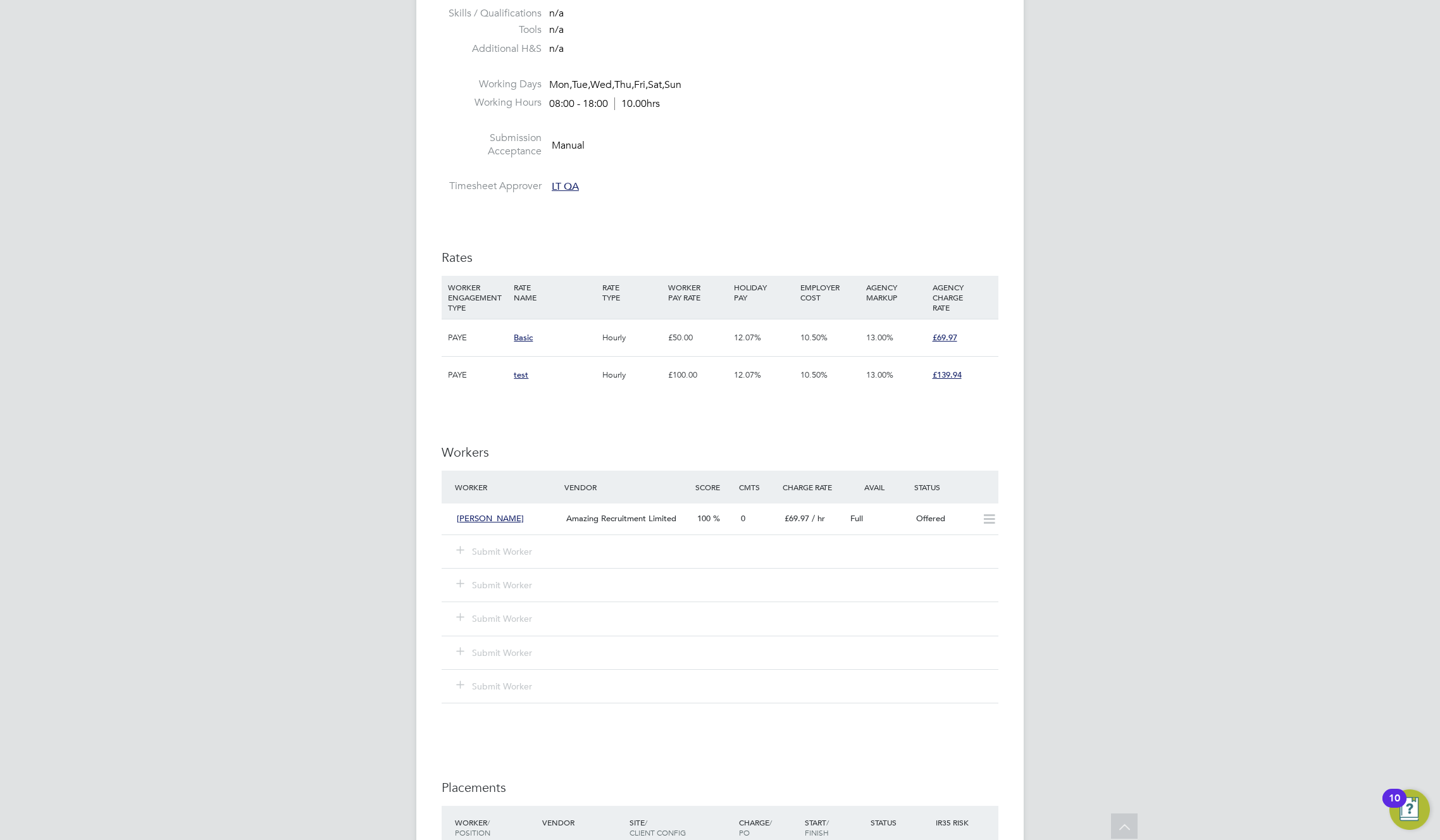
click at [763, 423] on div "IR35 Determination IR35 Status Inside IR35 Edit Status Details PO No PO Number …" at bounding box center [720, 447] width 557 height 1492
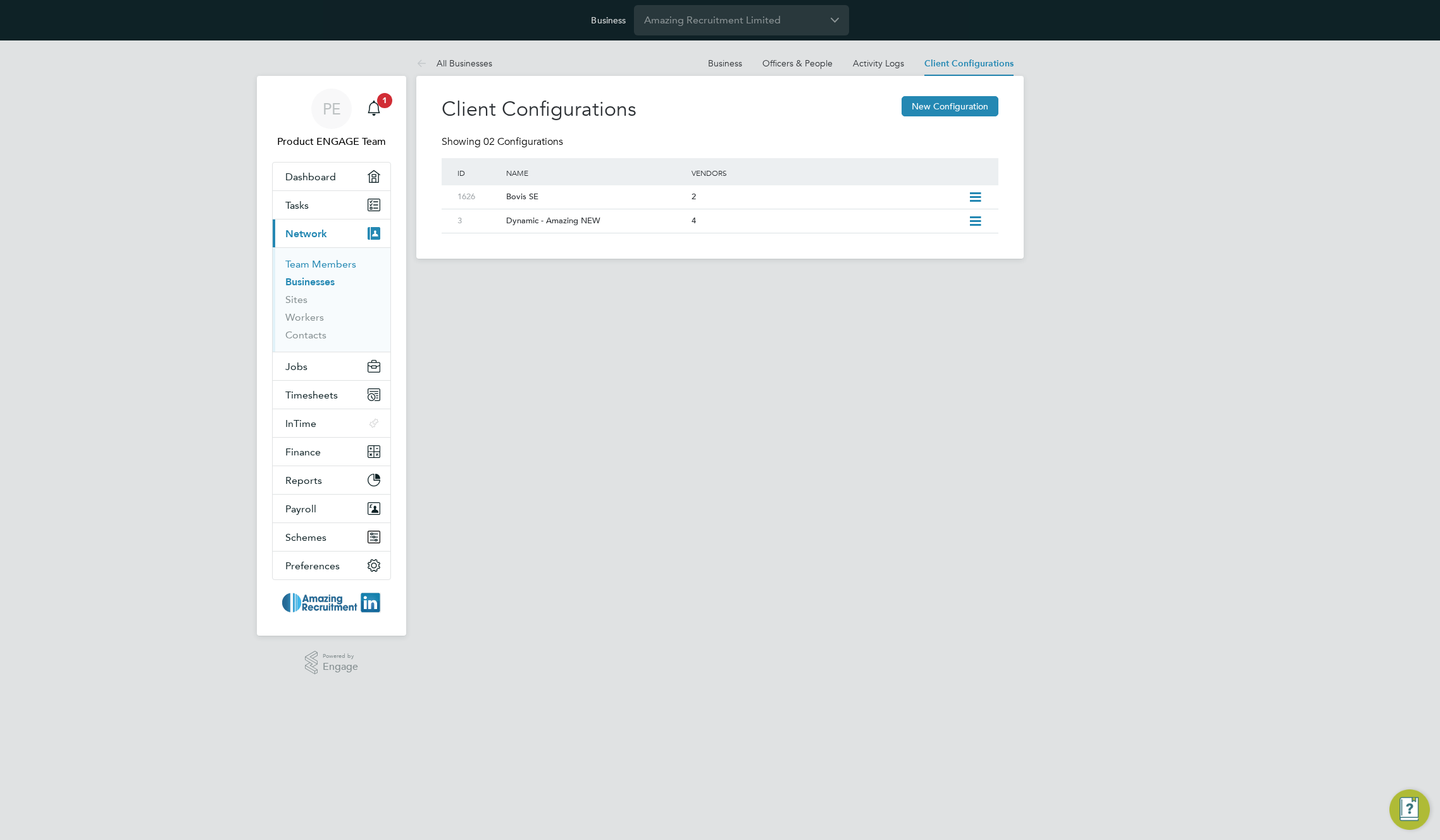
click at [327, 263] on link "Team Members" at bounding box center [320, 264] width 71 height 12
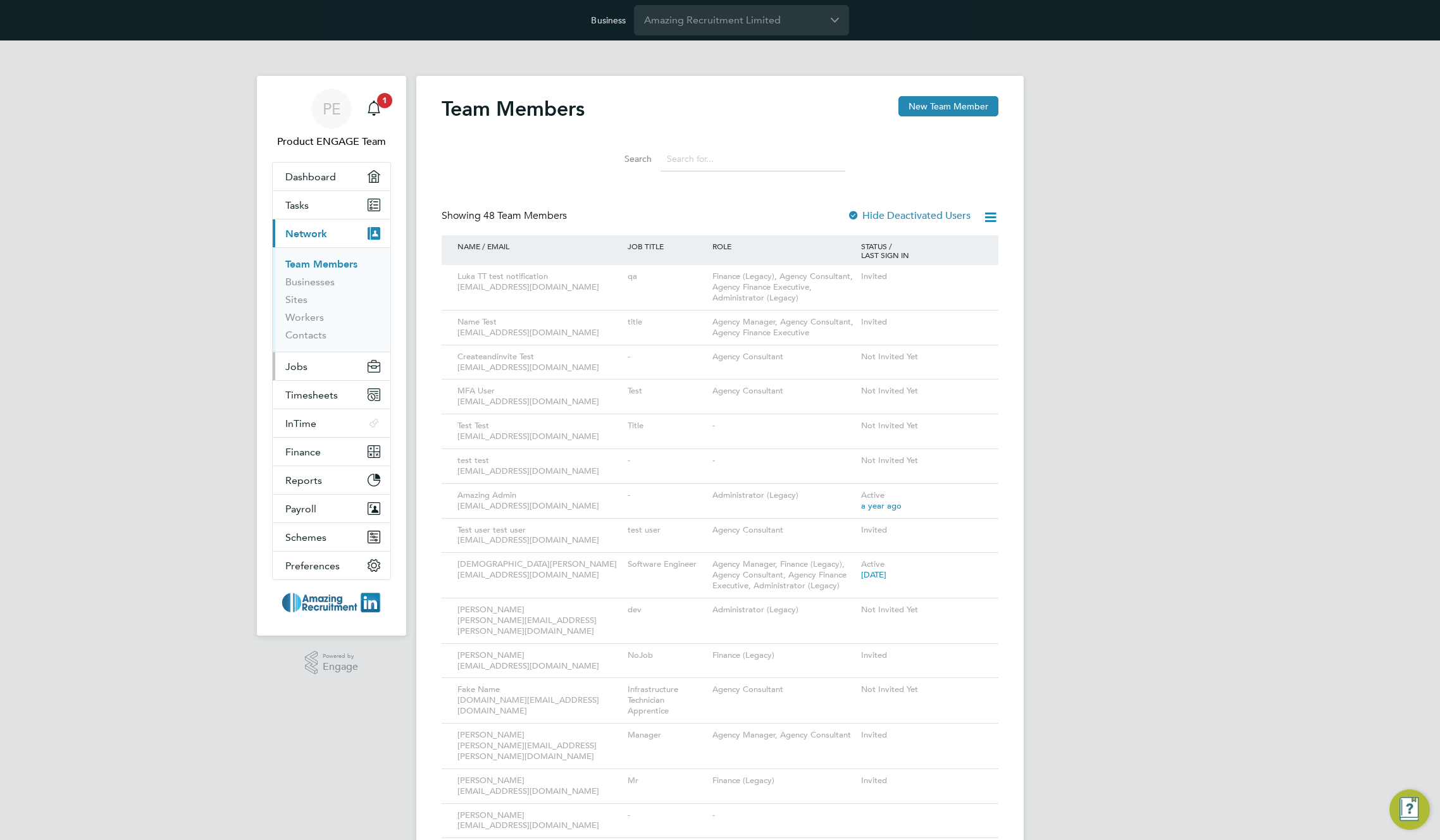
click at [297, 364] on span "Jobs" at bounding box center [296, 367] width 23 height 12
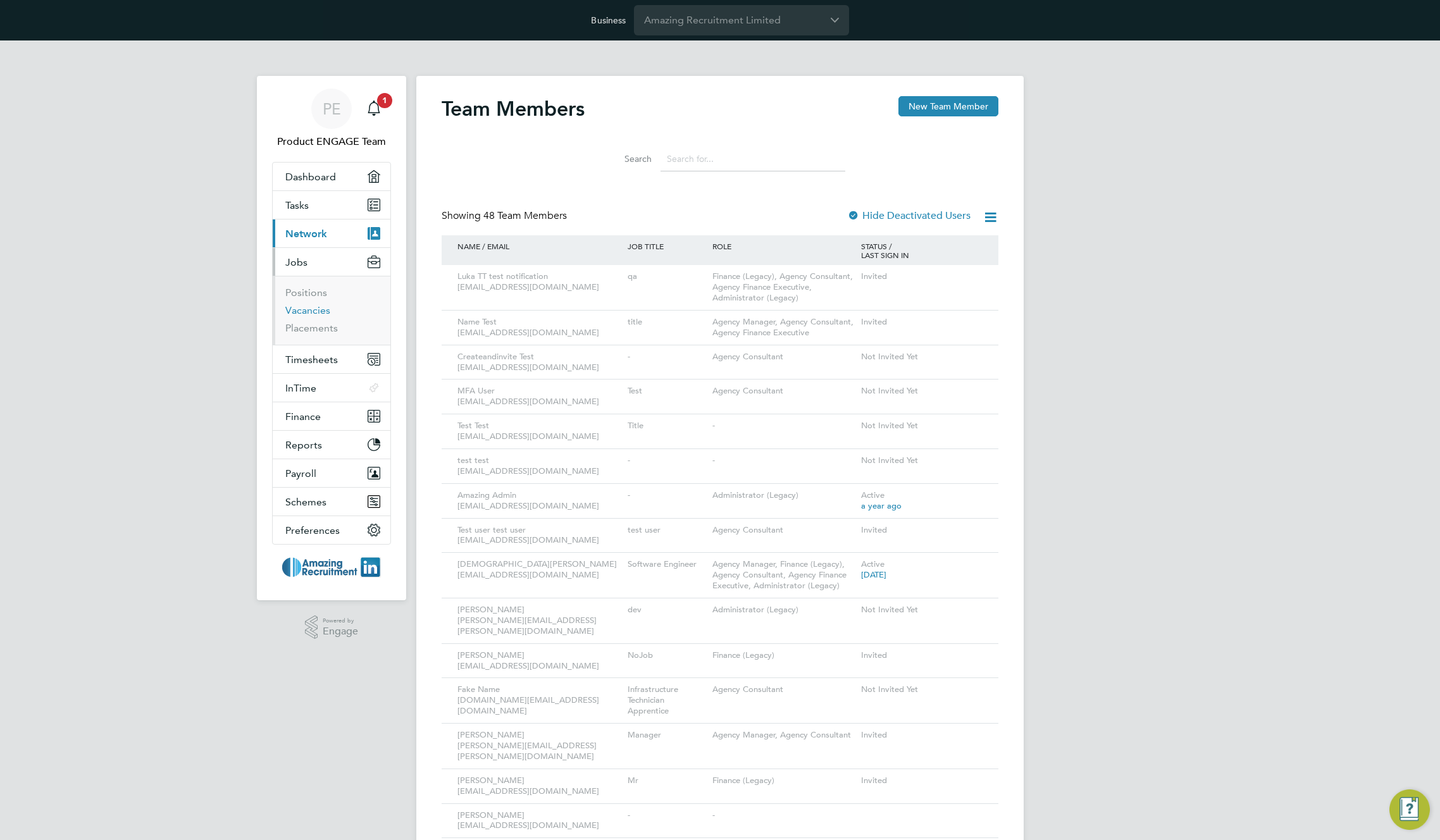
click at [309, 312] on link "Vacancies" at bounding box center [308, 310] width 45 height 12
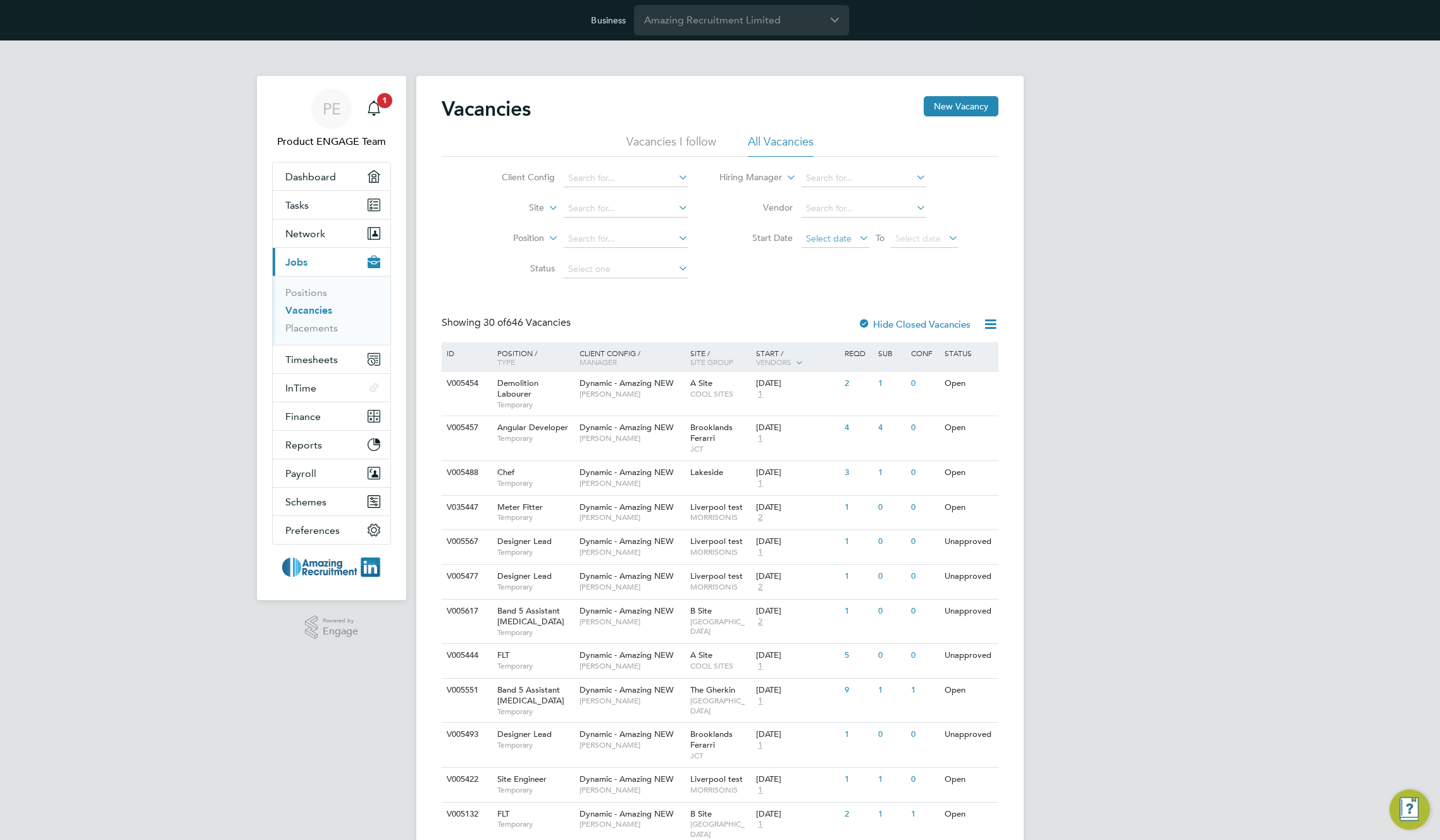
click at [835, 245] on span "Select date" at bounding box center [836, 239] width 68 height 17
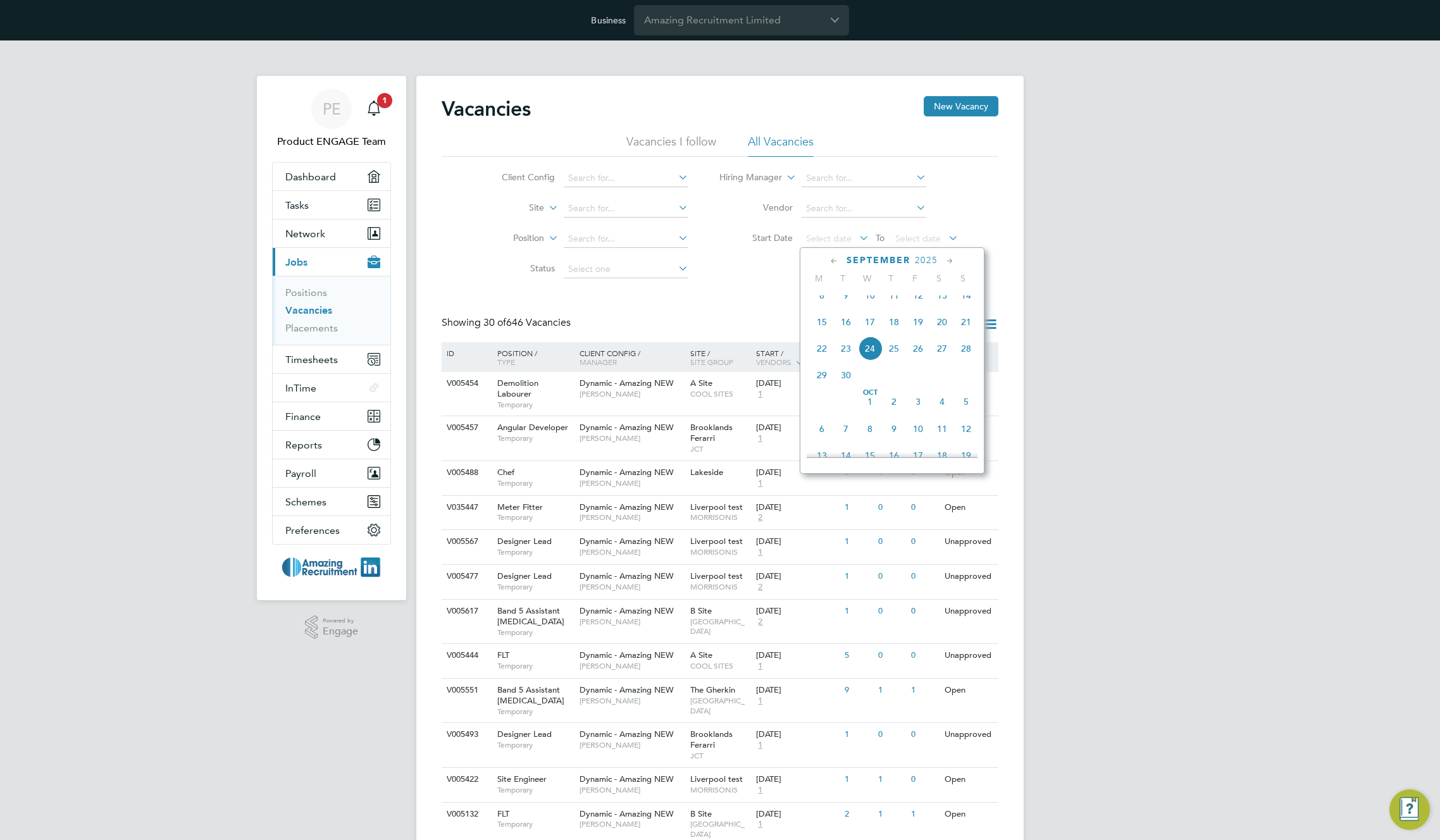
click at [827, 307] on span "8" at bounding box center [822, 296] width 24 height 24
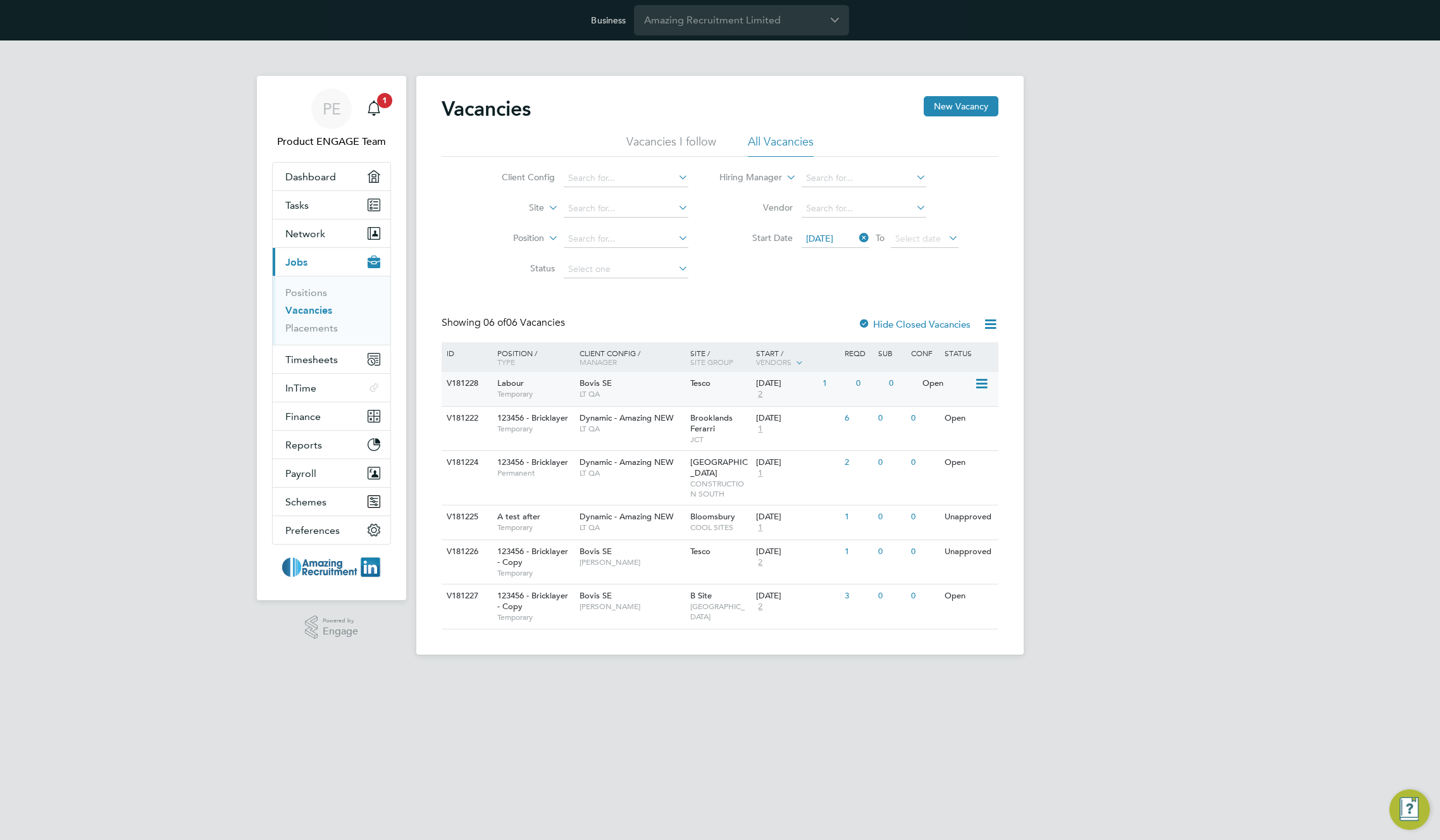
click at [789, 383] on div "09 Sep 2025" at bounding box center [786, 383] width 60 height 10
click at [508, 436] on div "123456 - Bricklayer Temporary" at bounding box center [532, 423] width 89 height 33
click at [377, 107] on icon "Main navigation" at bounding box center [374, 106] width 12 height 13
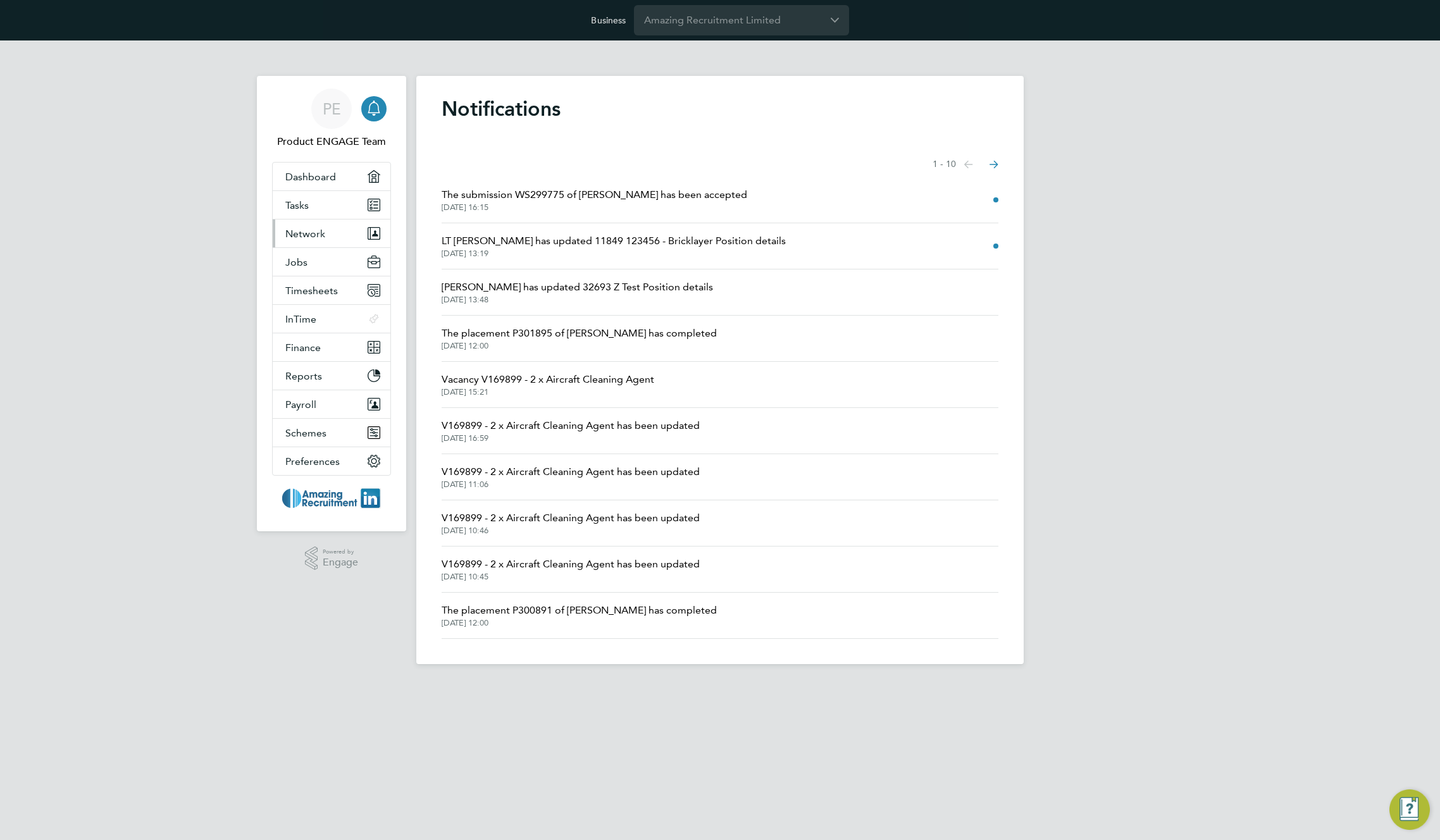
click at [309, 230] on span "Network" at bounding box center [305, 234] width 40 height 12
click at [569, 215] on li "The submission WS299775 of Greg Kalym has been accepted 24 Sep 2025, 16:15" at bounding box center [720, 200] width 557 height 46
click at [640, 195] on span "The submission WS299775 of Greg Kalym has been accepted" at bounding box center [594, 195] width 305 height 15
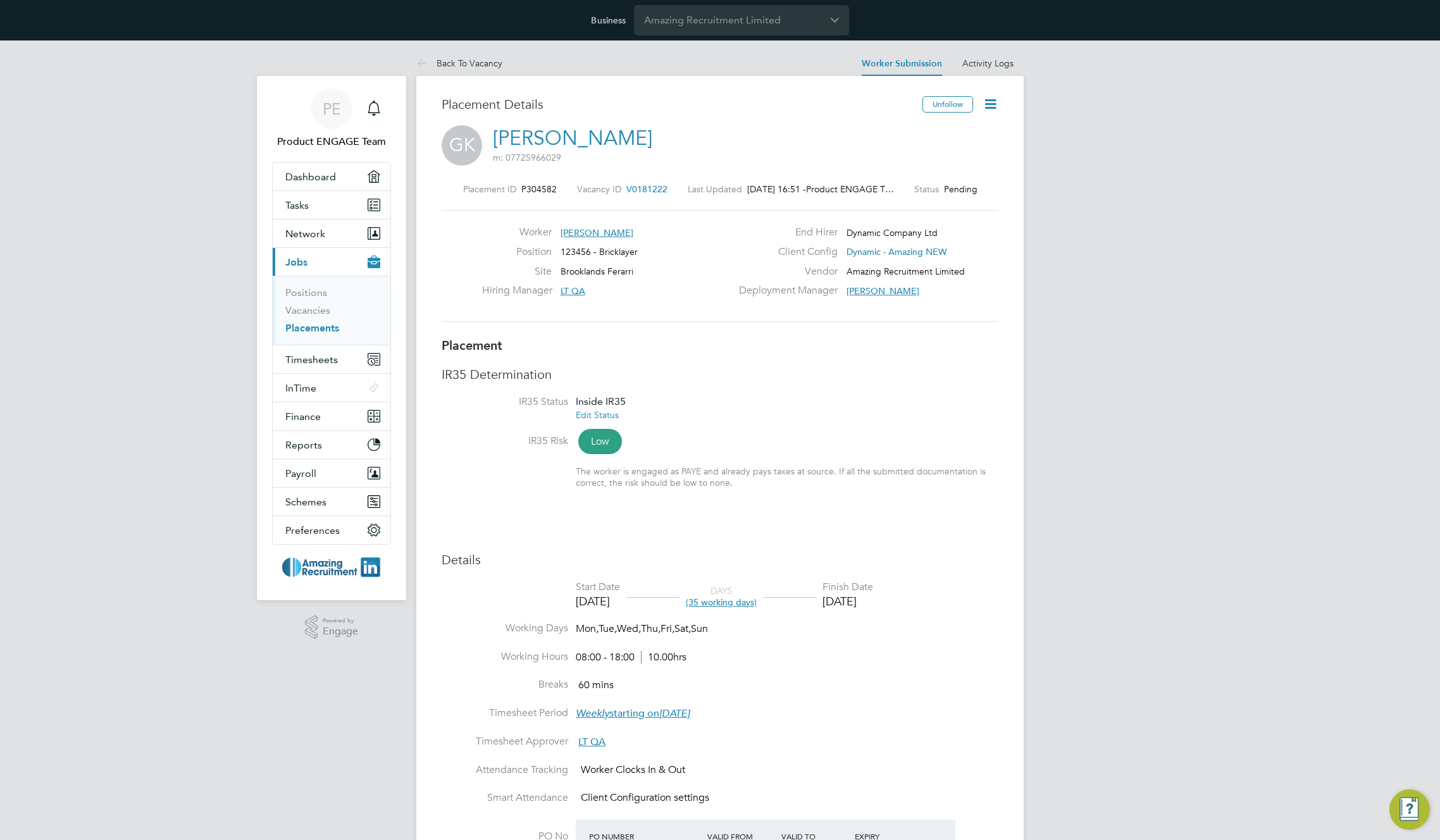
scroll to position [20, 272]
click at [480, 62] on link "Back To Vacancy" at bounding box center [459, 63] width 86 height 11
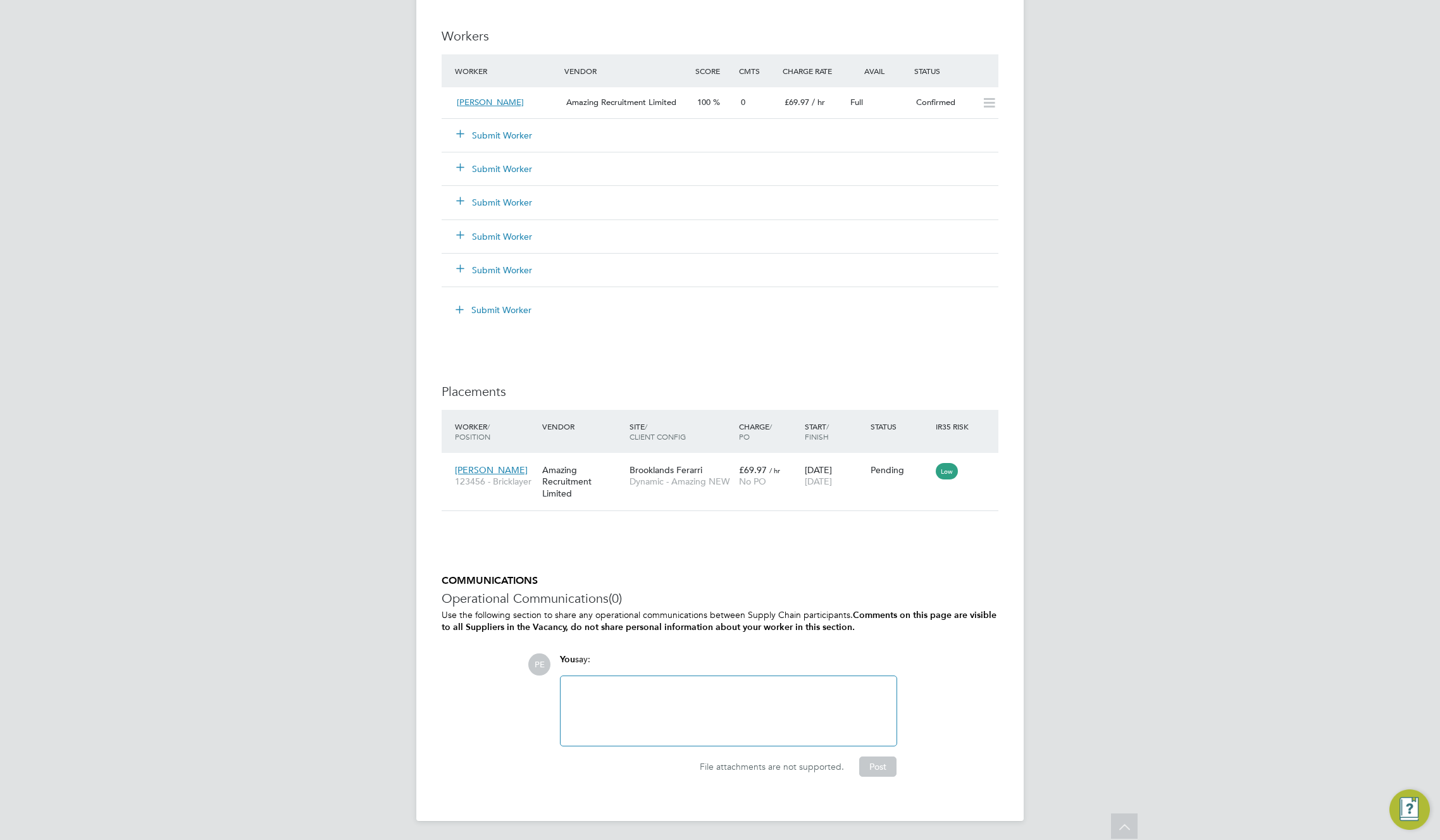
click at [512, 180] on div "Submit Worker" at bounding box center [517, 169] width 131 height 22
click at [511, 164] on button "Submit Worker" at bounding box center [495, 169] width 76 height 13
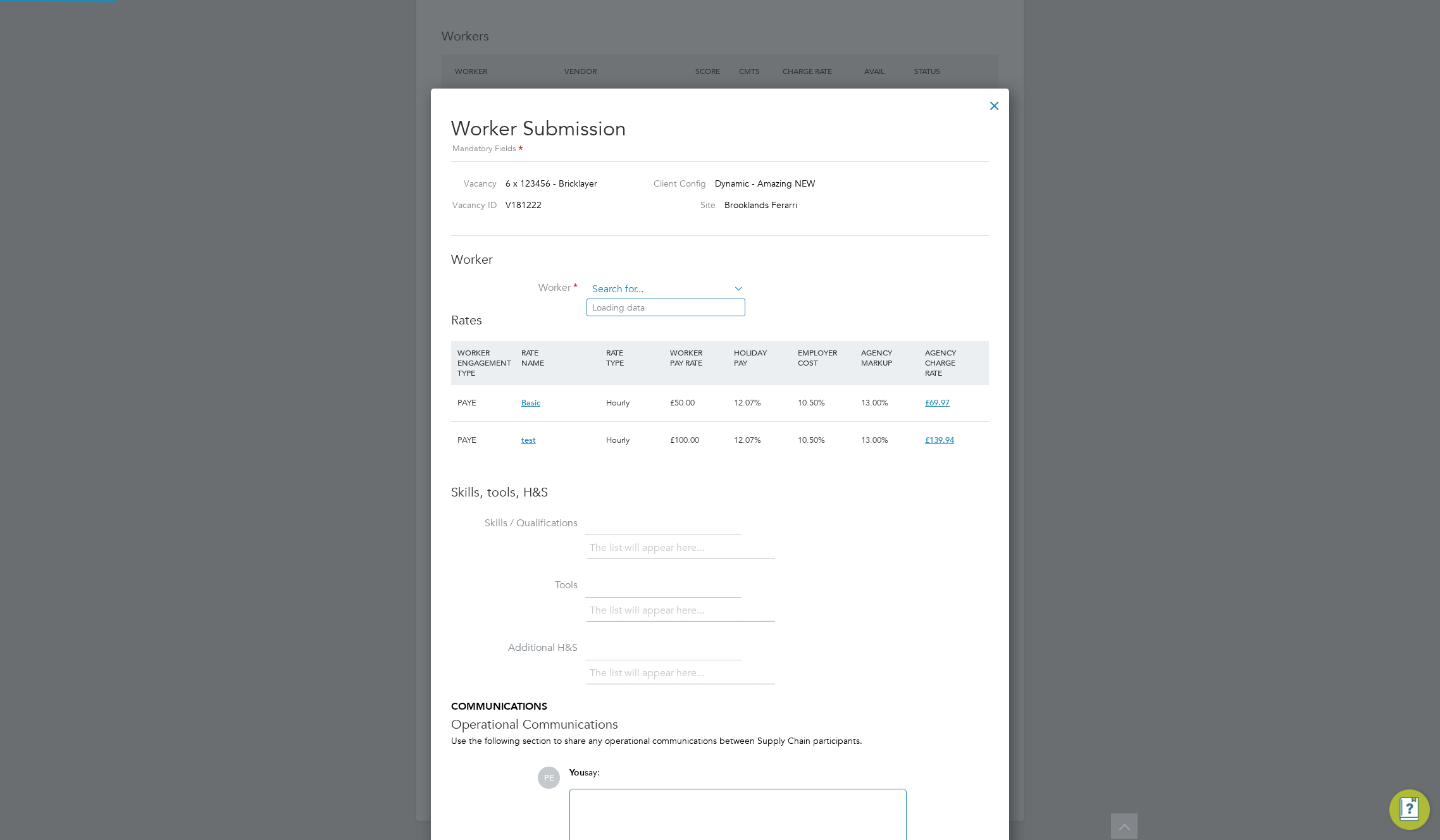
click at [626, 290] on input at bounding box center [666, 290] width 156 height 19
click at [624, 333] on li "Li ly (Bull-1101010101)" at bounding box center [667, 341] width 160 height 17
type input "Lily (Bull-1101010101)"
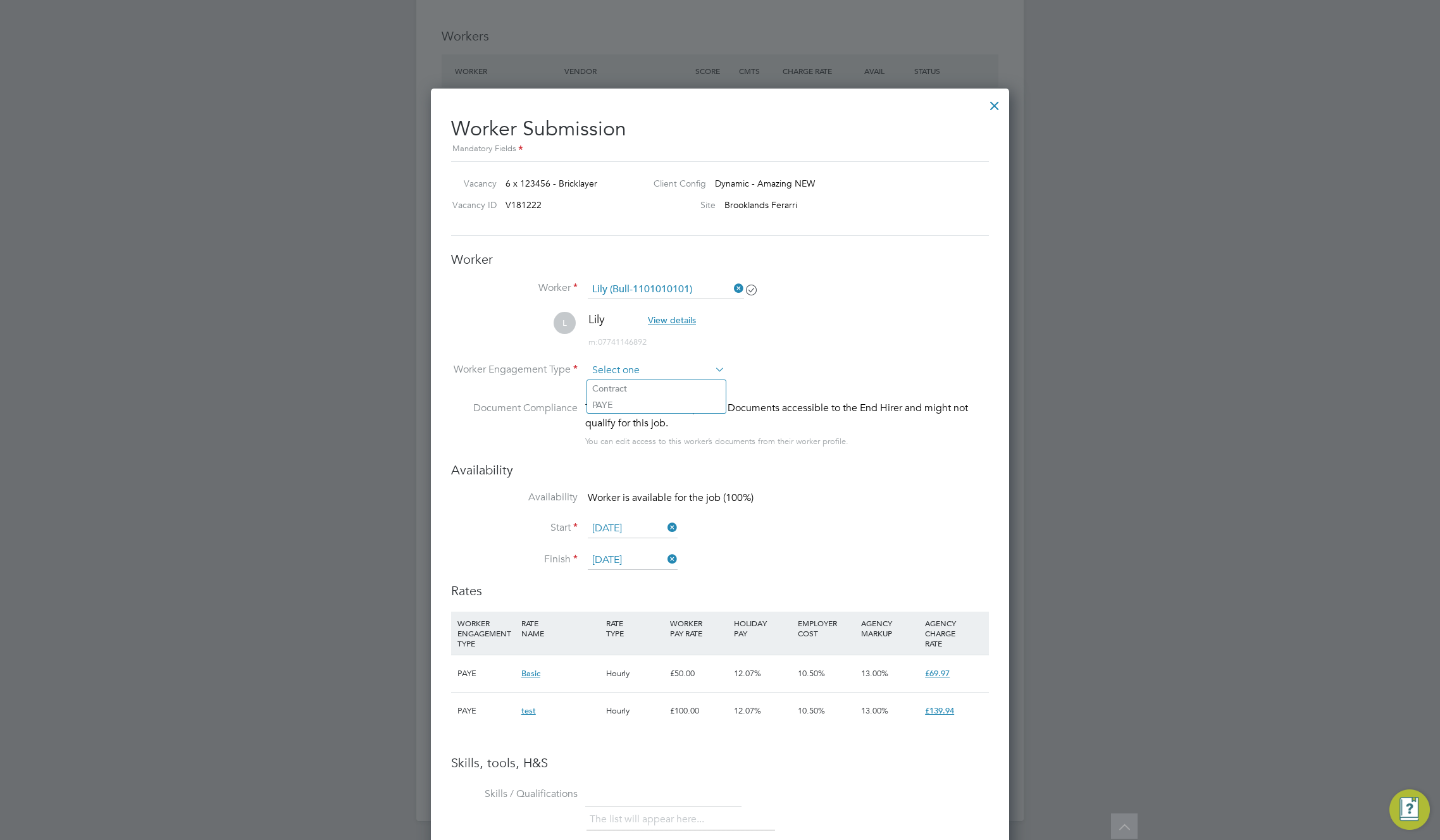
click at [698, 370] on input at bounding box center [656, 370] width 137 height 19
click at [663, 405] on li "PAYE" at bounding box center [657, 405] width 139 height 16
type input "PAYE"
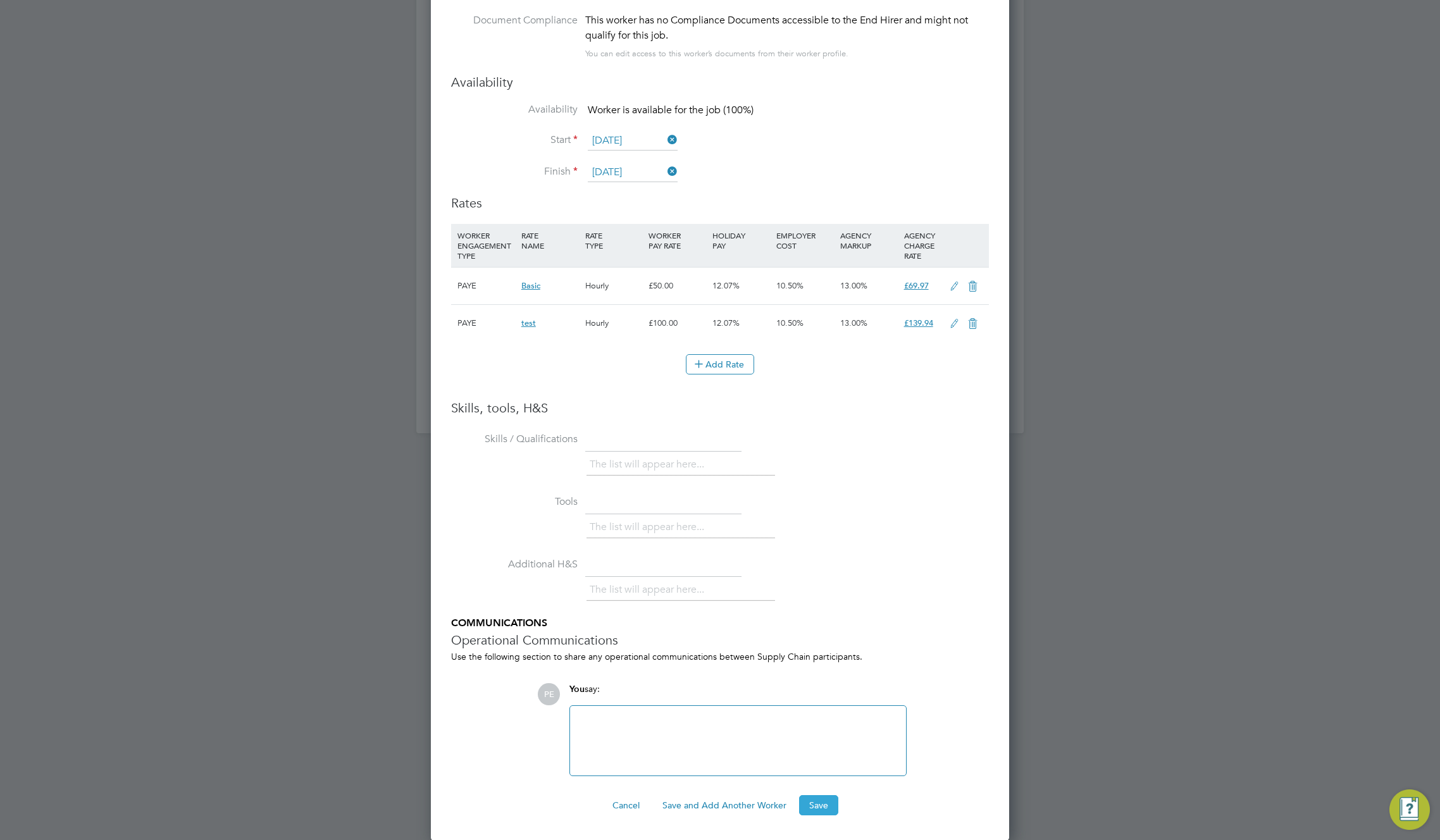
click at [817, 810] on button "Save" at bounding box center [819, 805] width 39 height 20
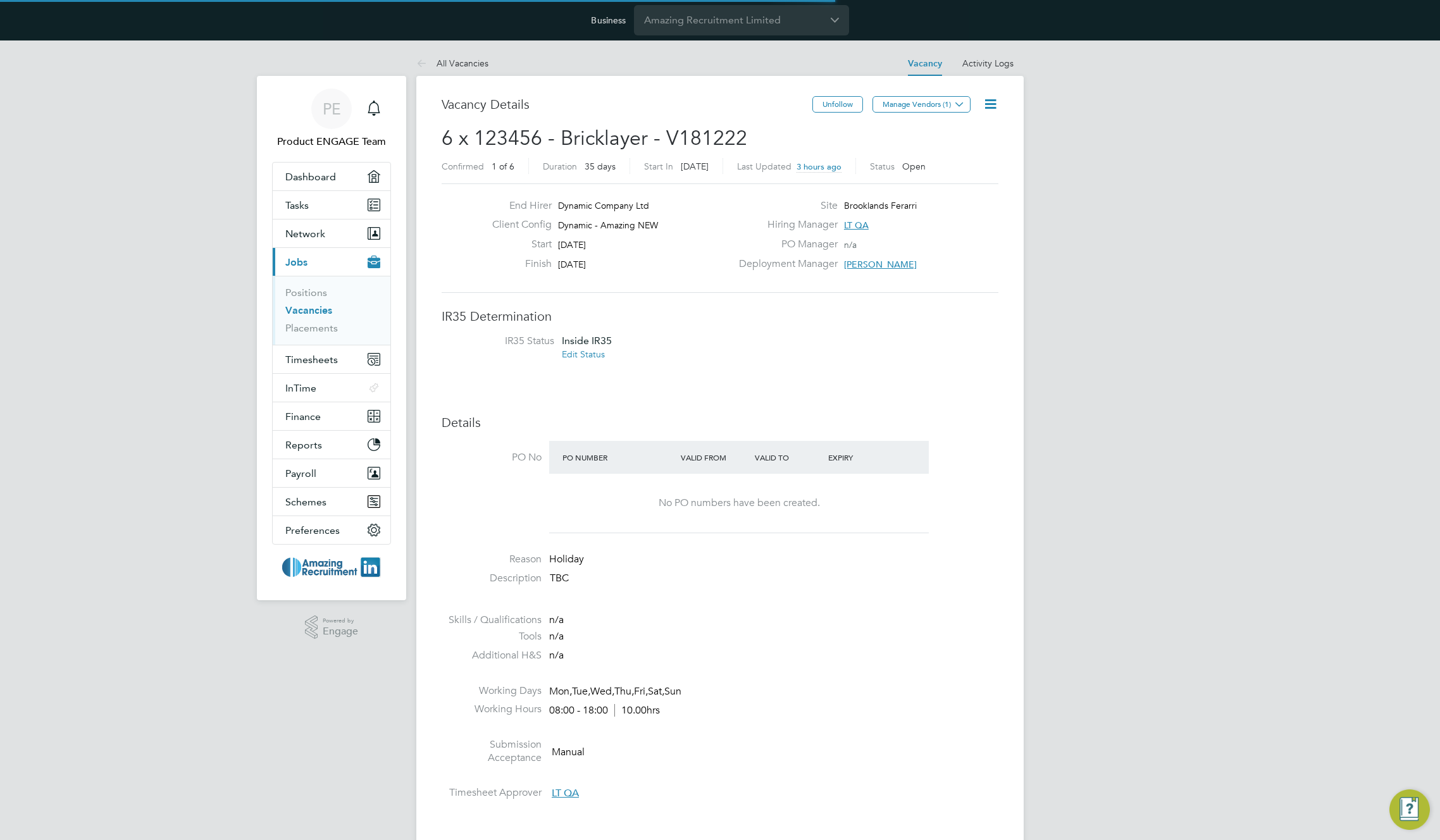
click at [989, 104] on icon at bounding box center [991, 104] width 16 height 16
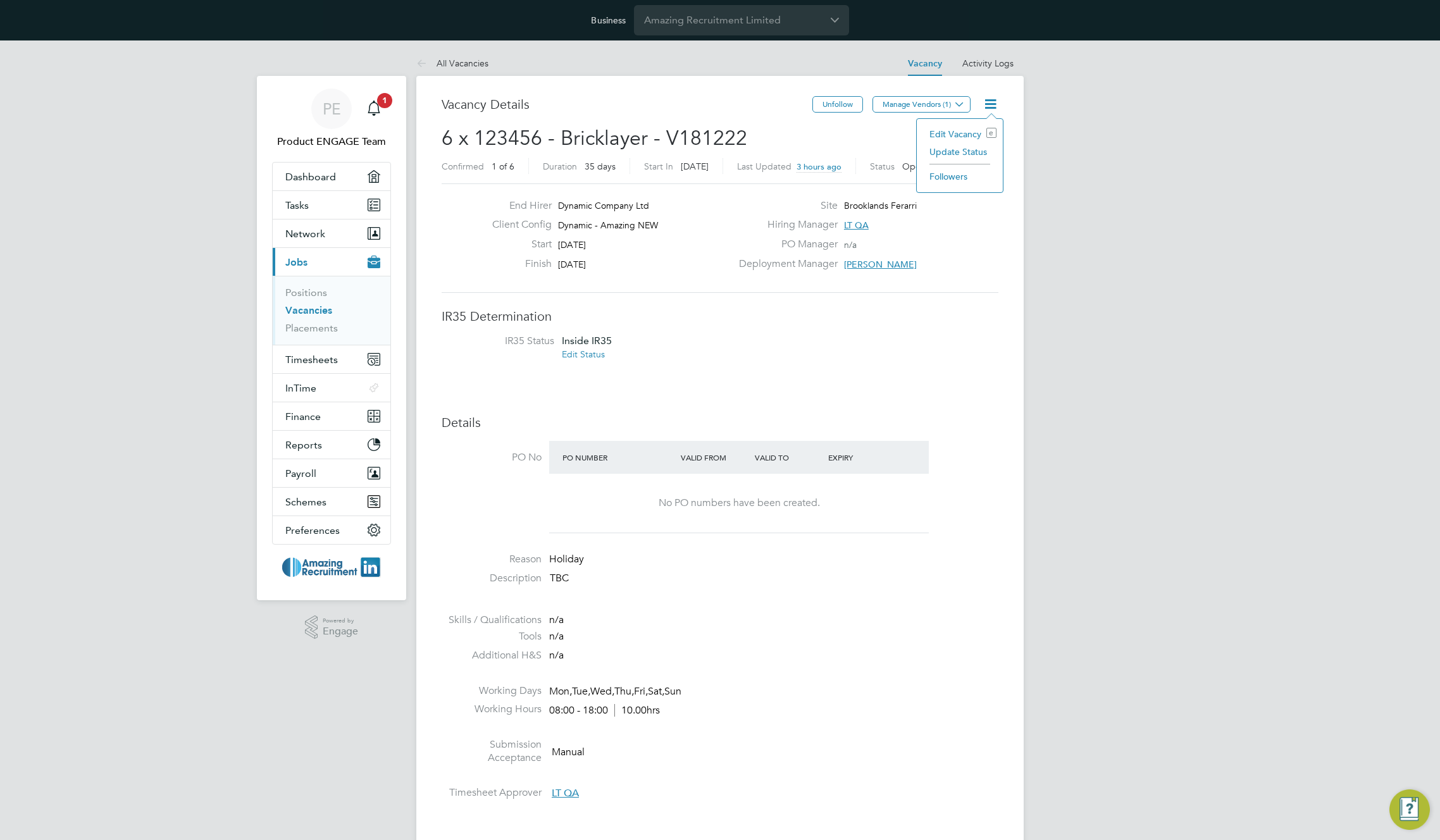
click at [907, 104] on button "Manage Vendors (2)" at bounding box center [921, 104] width 98 height 16
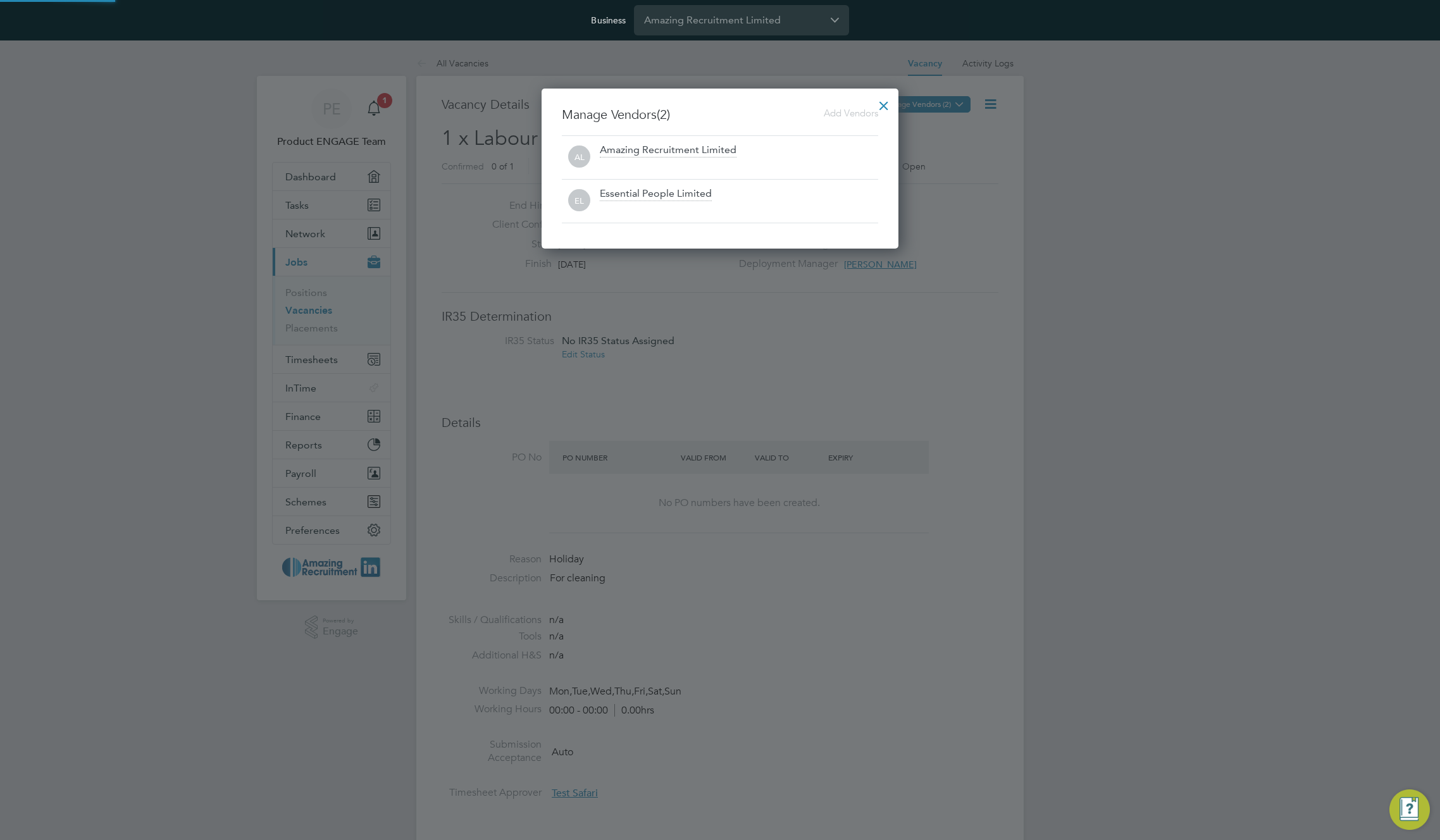
scroll to position [160, 357]
click at [881, 102] on div at bounding box center [884, 102] width 23 height 22
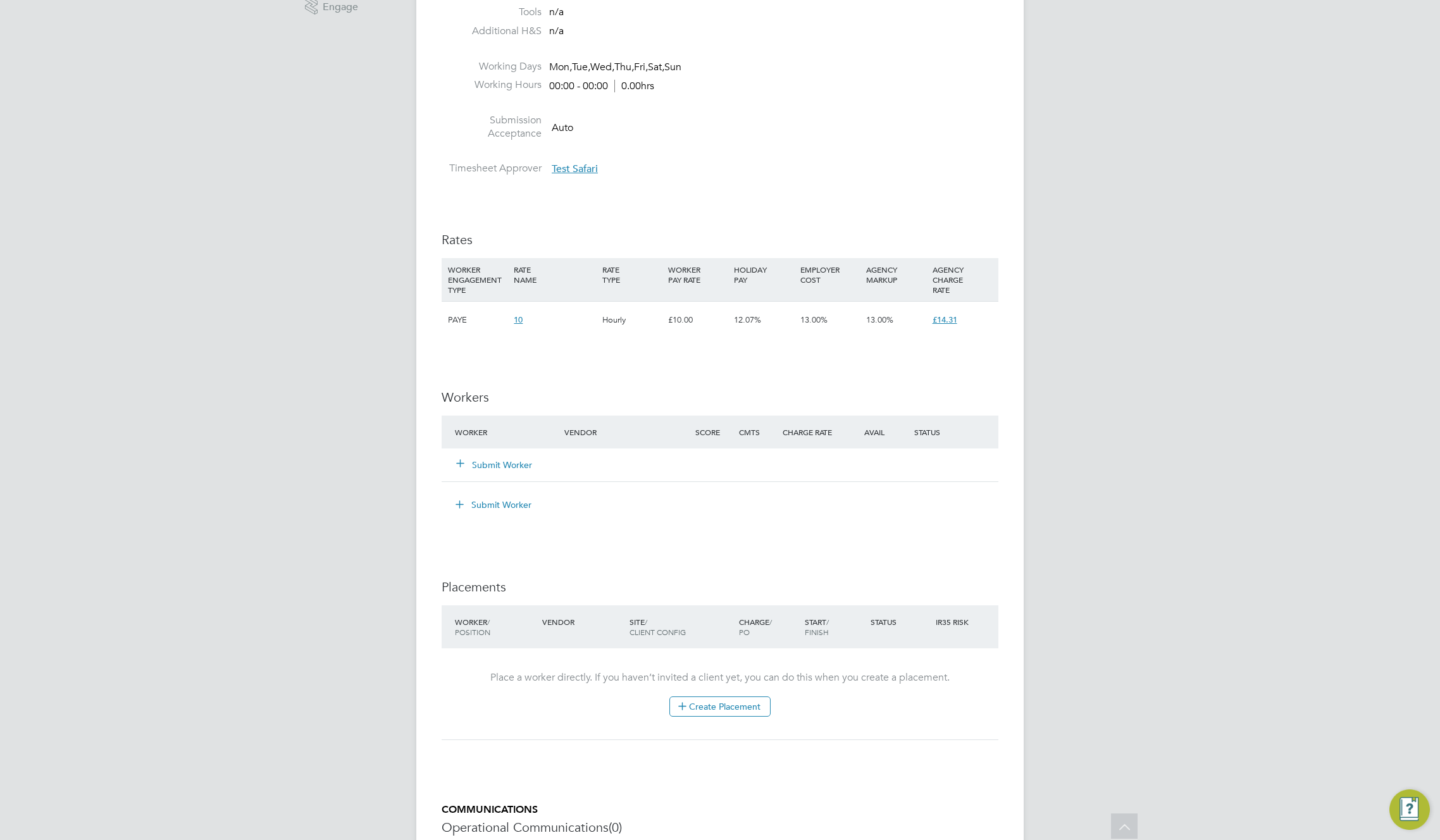
scroll to position [633, 0]
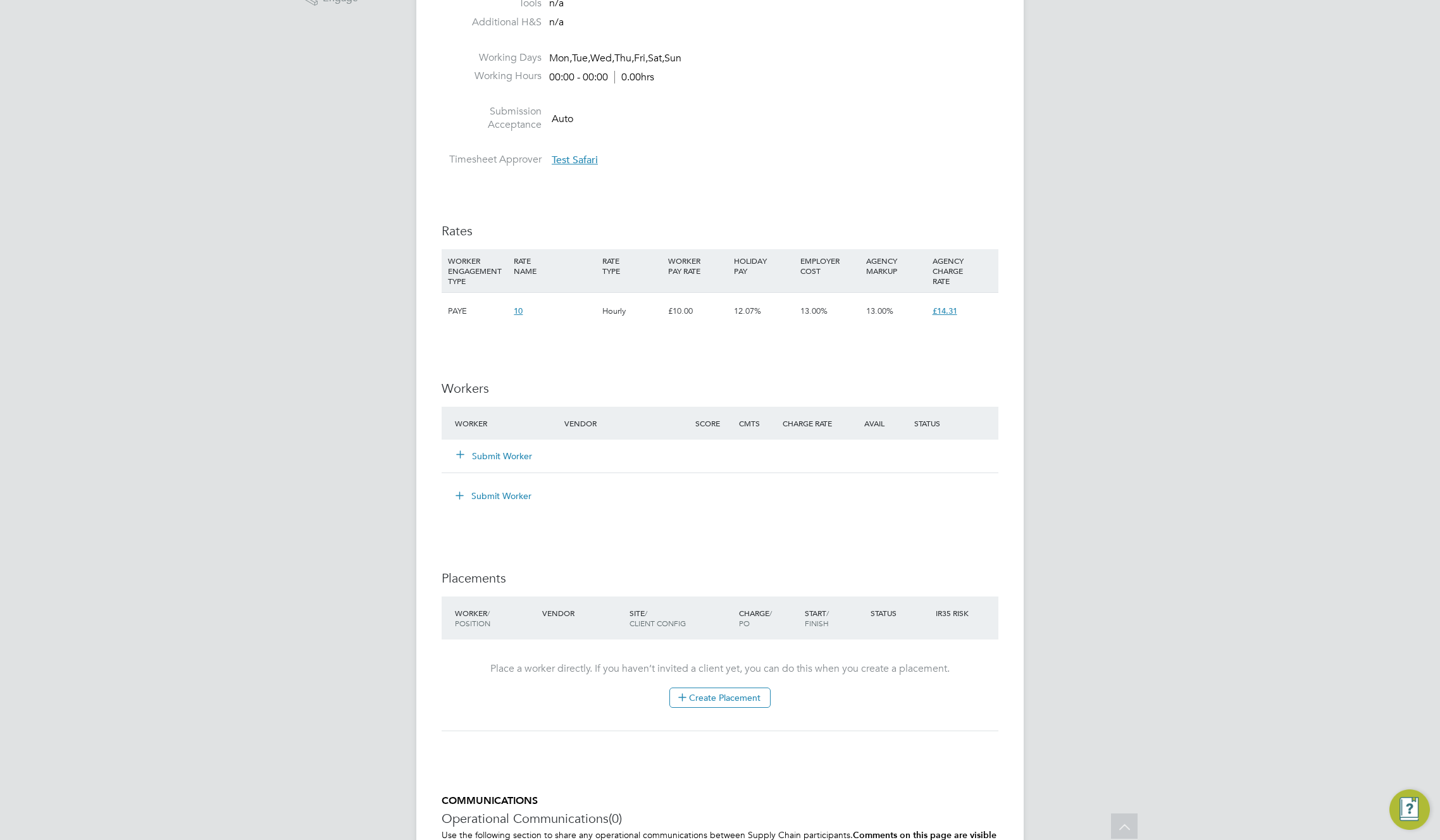
click at [512, 455] on button "Submit Worker" at bounding box center [495, 456] width 76 height 13
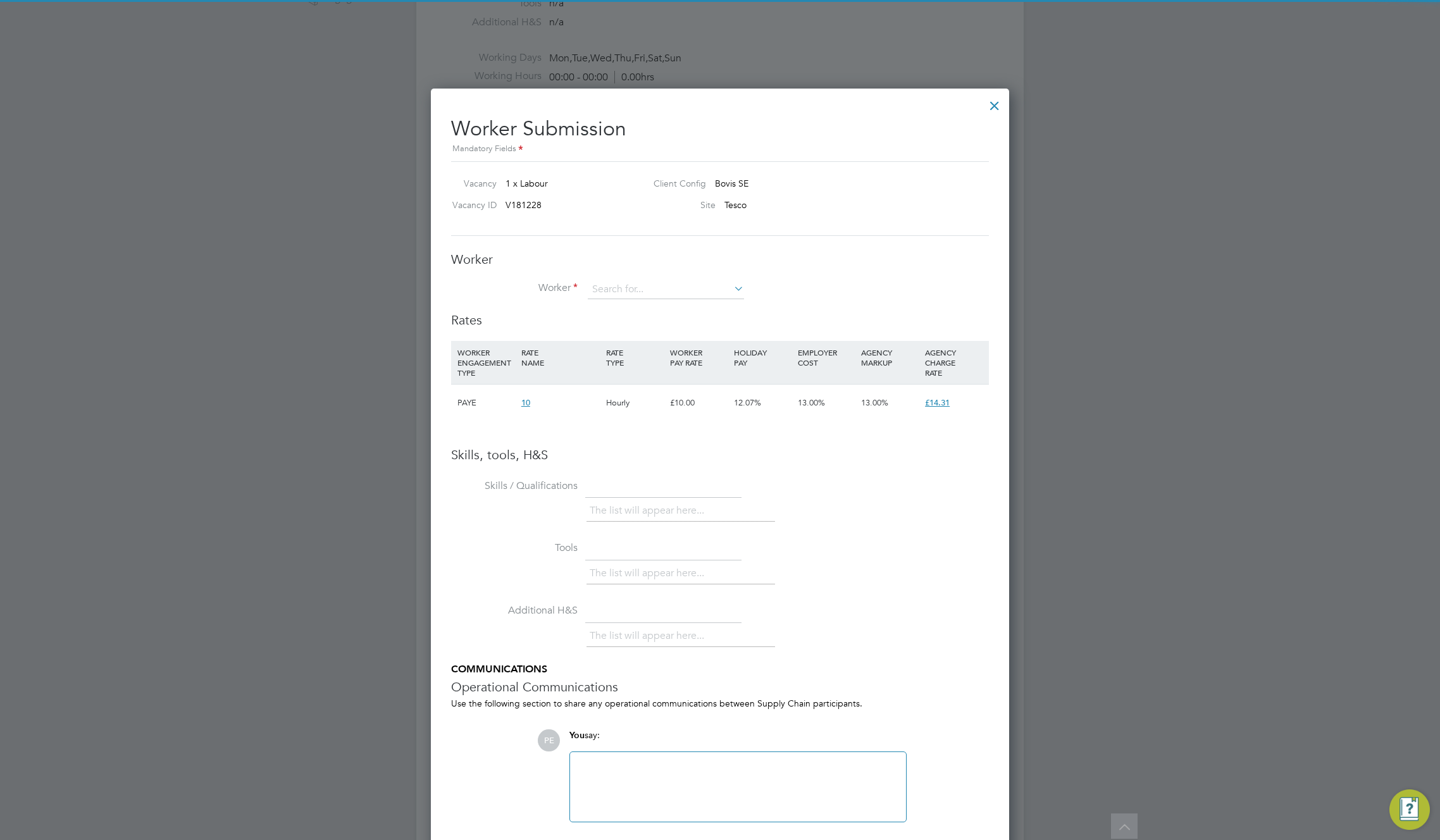
scroll to position [800, 579]
click at [665, 285] on input at bounding box center [666, 290] width 156 height 19
click at [645, 389] on li "[PERSON_NAME]" at bounding box center [666, 394] width 158 height 17
type input "[PERSON_NAME]"
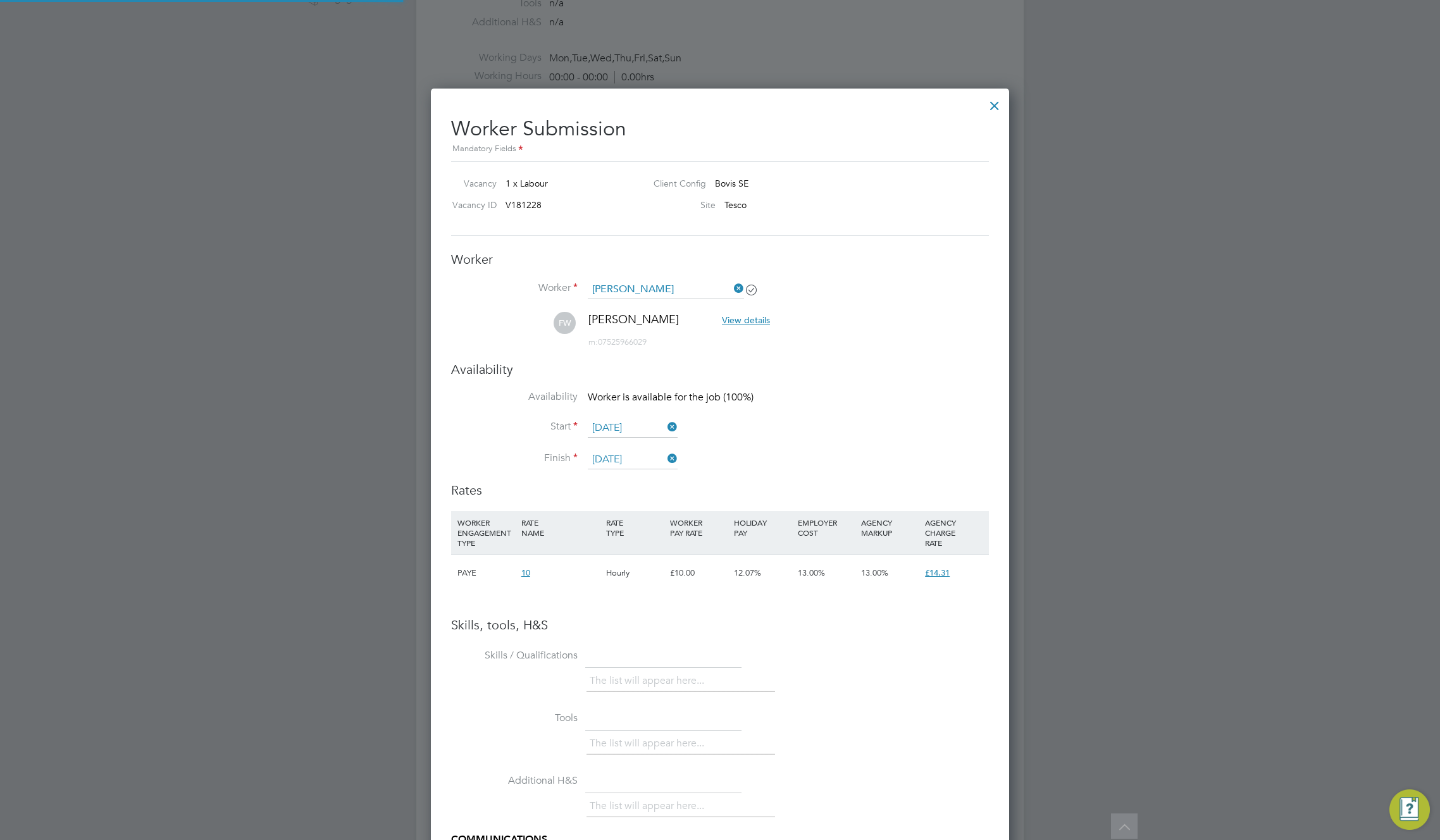
scroll to position [965, 579]
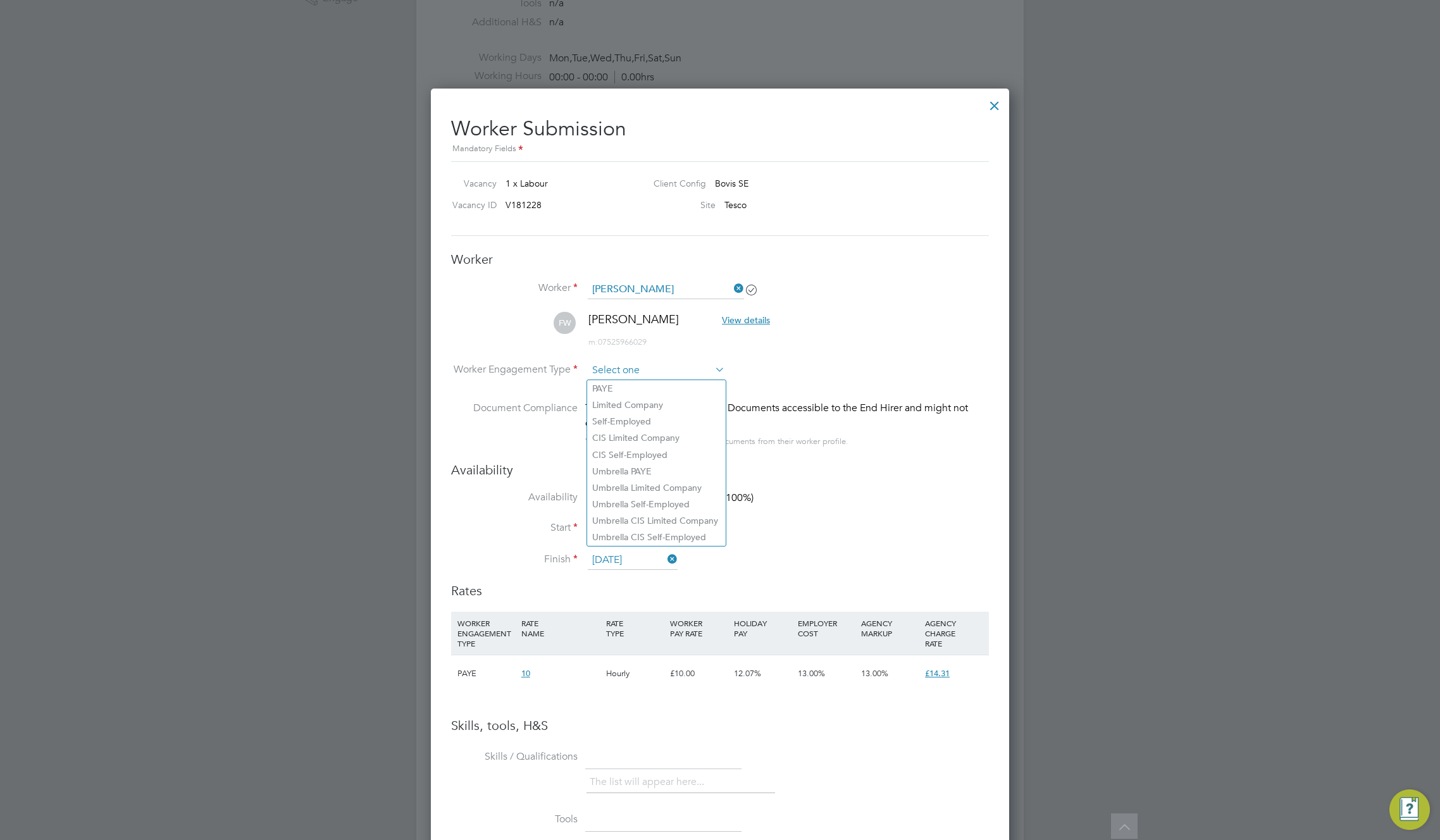
click at [645, 373] on input at bounding box center [656, 370] width 137 height 19
click at [649, 508] on li "Umbrella Self-Employed" at bounding box center [657, 504] width 139 height 16
type input "Umbrella Self-Employed"
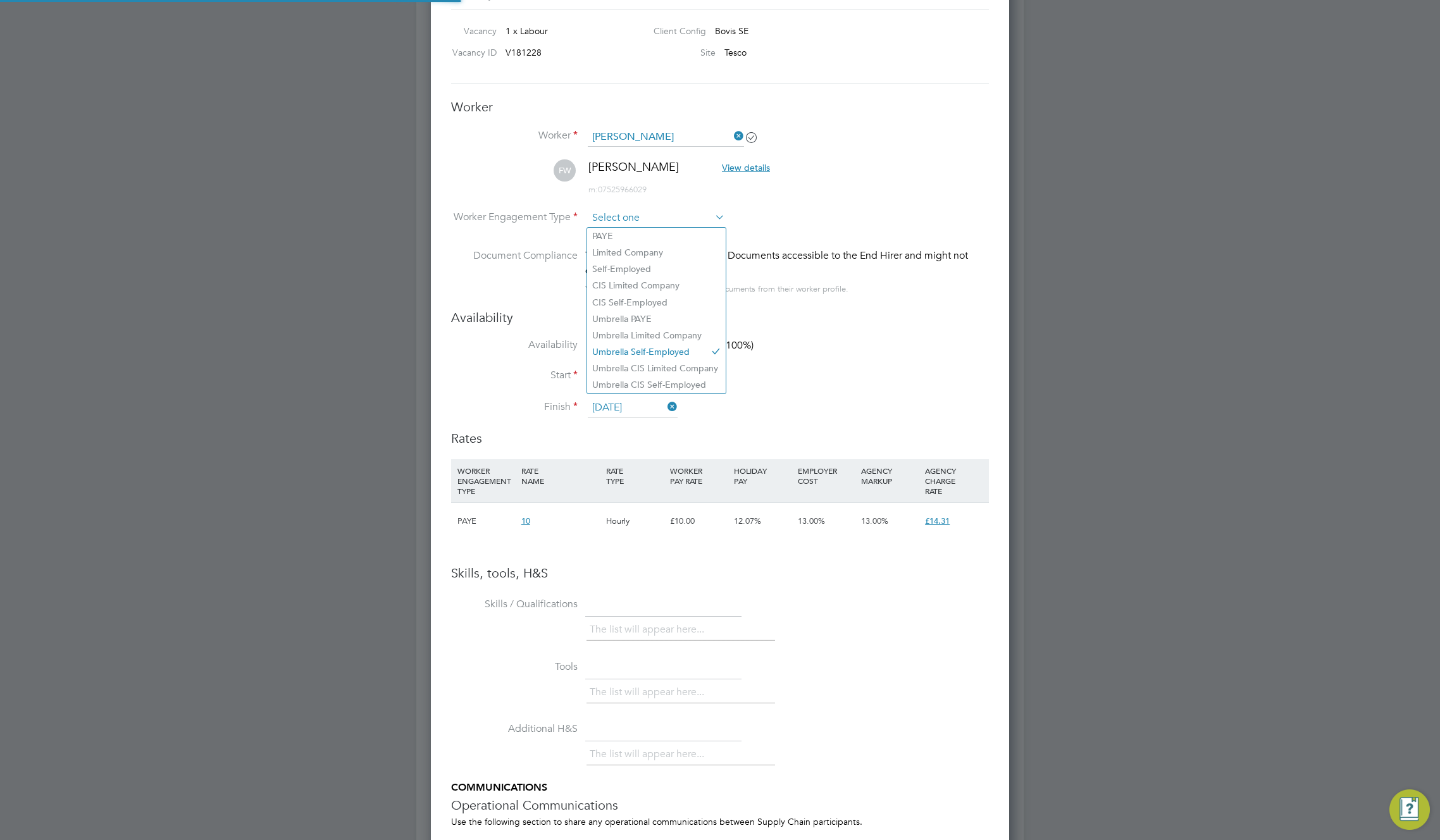
click at [657, 220] on input at bounding box center [656, 218] width 137 height 19
click at [639, 340] on li "Umbrella Limited Company" at bounding box center [657, 335] width 139 height 16
type input "Umbrella Limited Company"
click at [647, 220] on input at bounding box center [656, 218] width 137 height 19
click at [630, 356] on li "Umbrella Self-Employed" at bounding box center [657, 352] width 139 height 16
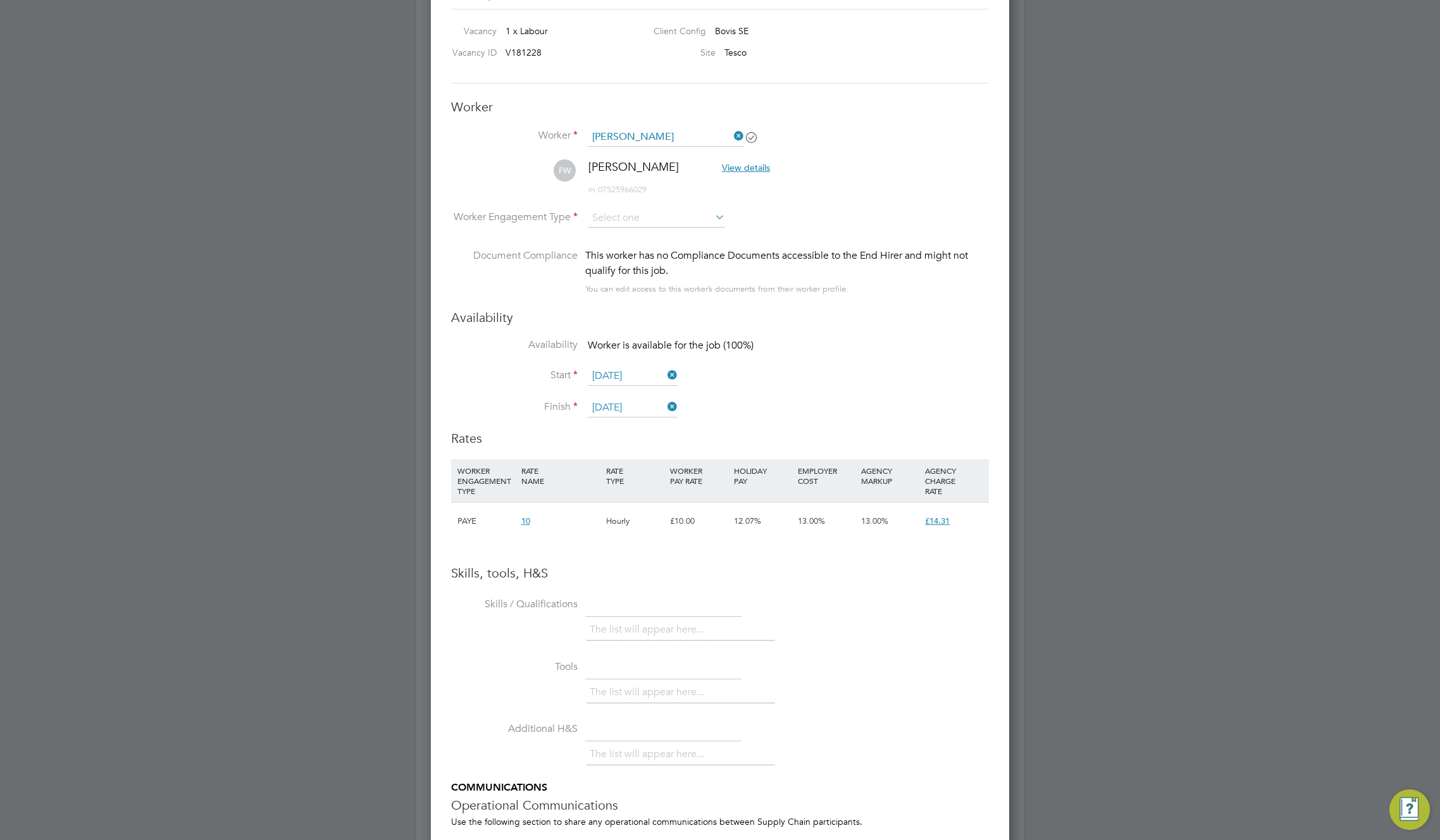
type input "Umbrella Self-Employed"
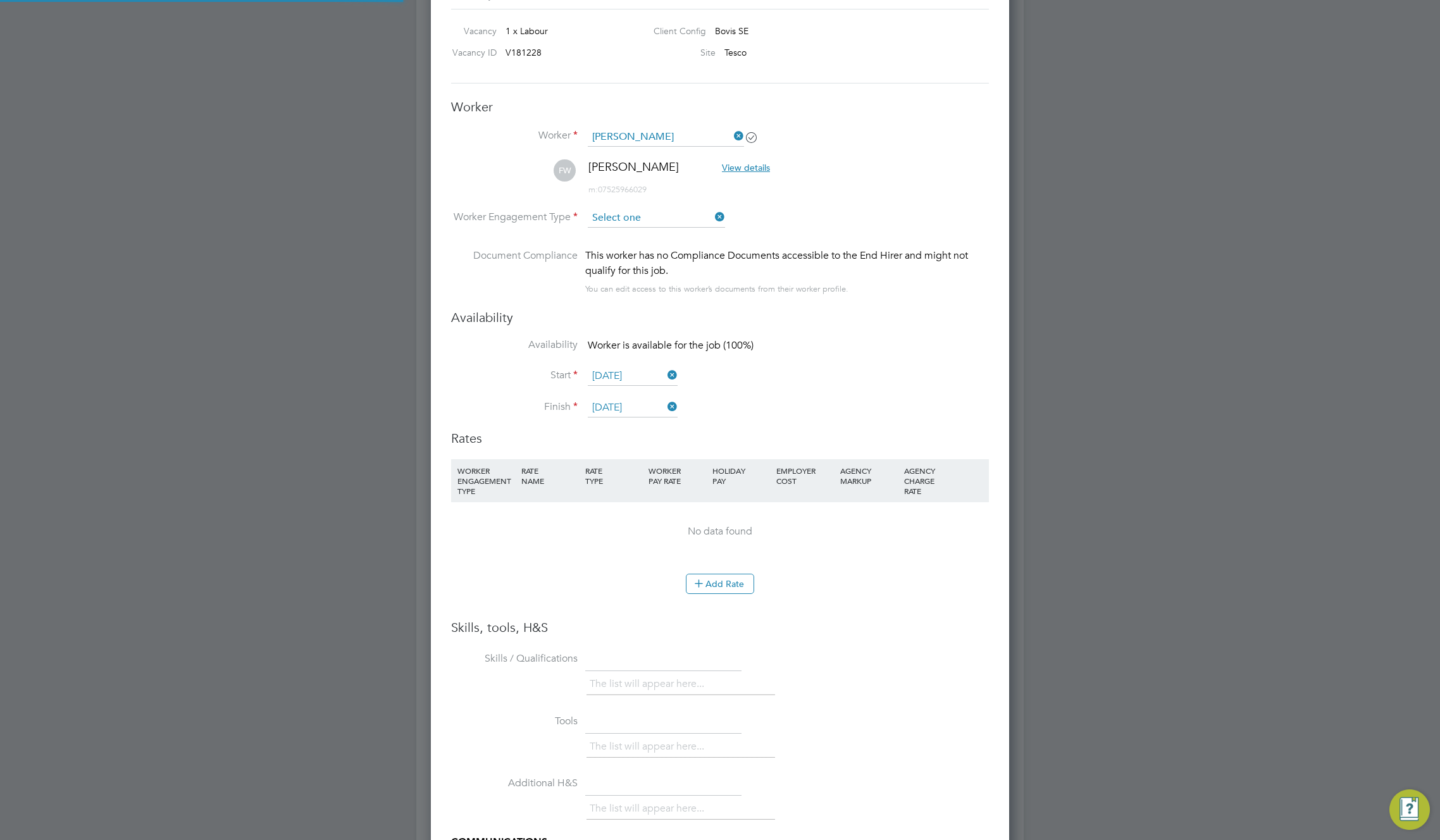
click at [651, 218] on input at bounding box center [656, 218] width 137 height 19
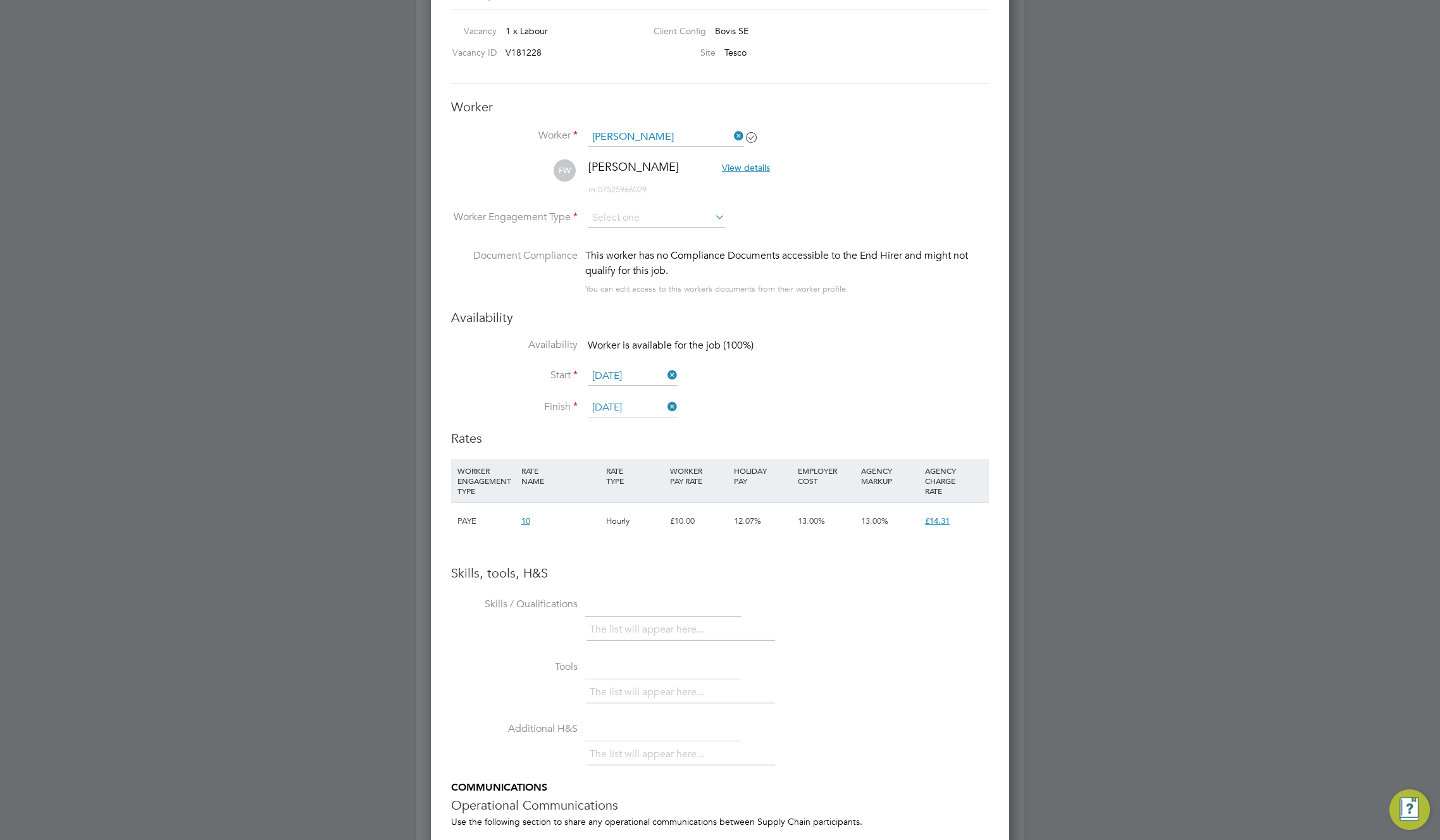
click at [646, 300] on li "CIS Self-Employed" at bounding box center [657, 302] width 139 height 16
type input "CIS Self-Employed"
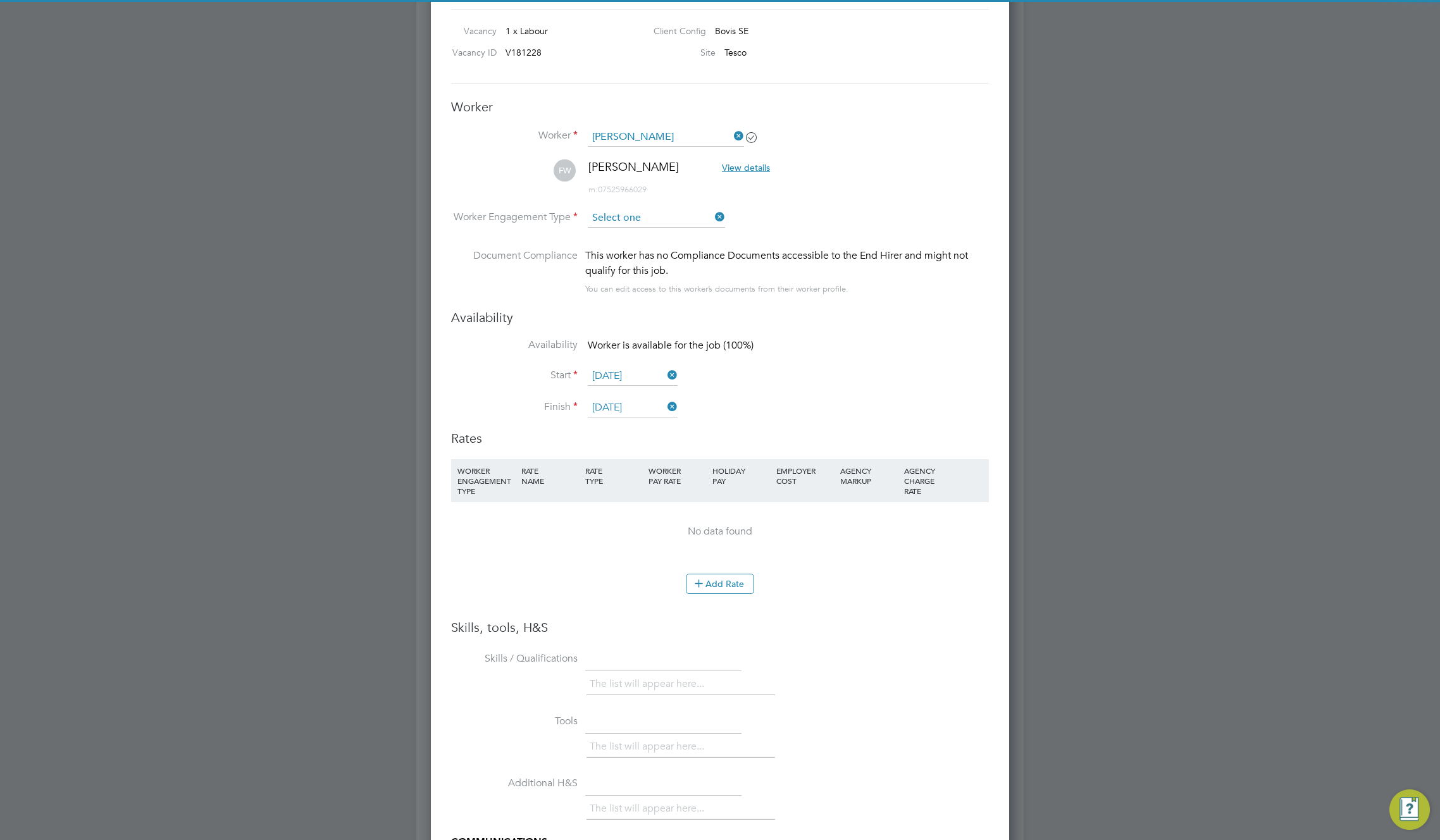
click at [657, 214] on input at bounding box center [656, 218] width 137 height 19
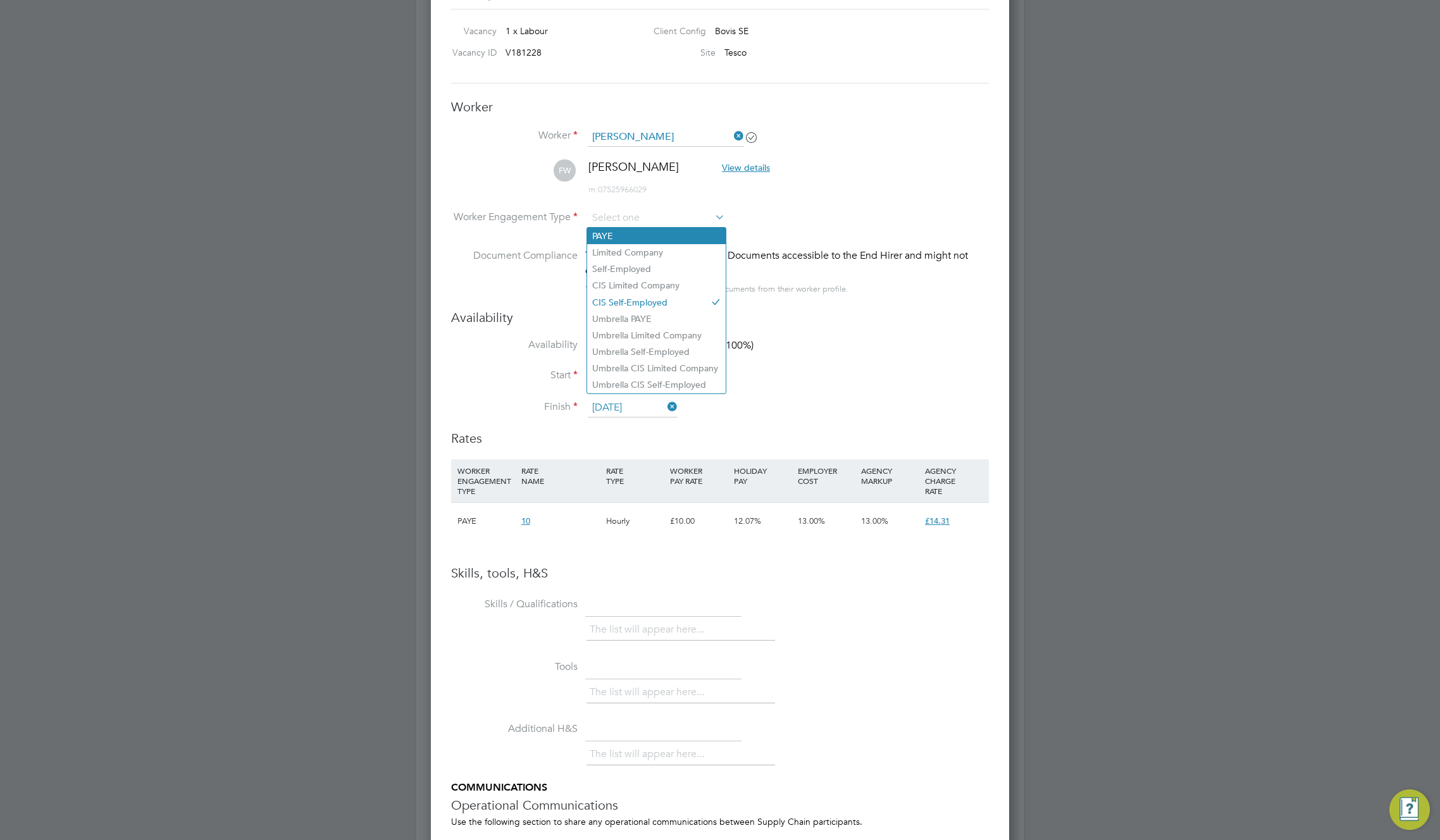
click at [650, 232] on li "PAYE" at bounding box center [657, 236] width 139 height 16
type input "PAYE"
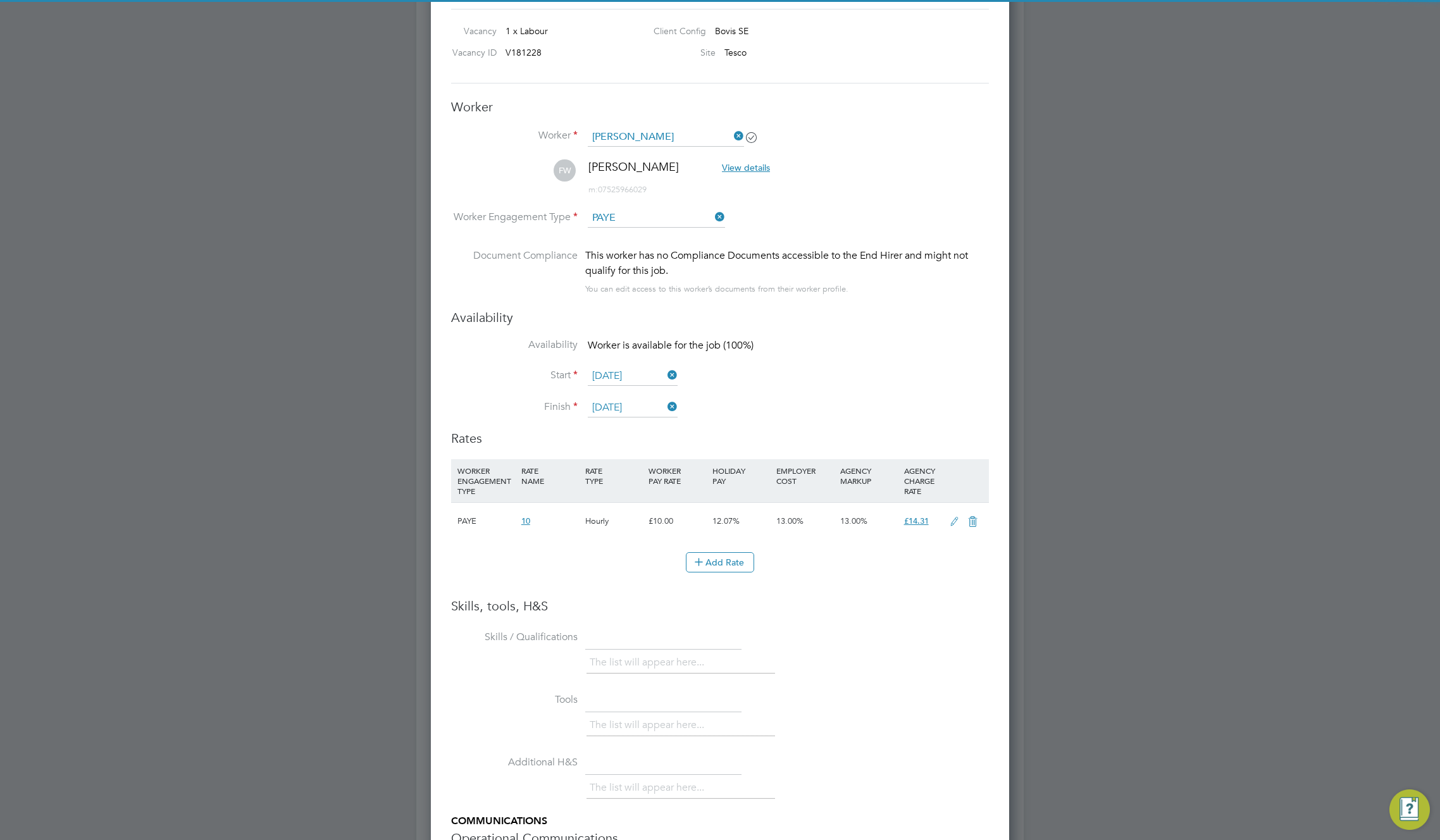
click at [675, 216] on input "PAYE" at bounding box center [656, 218] width 137 height 19
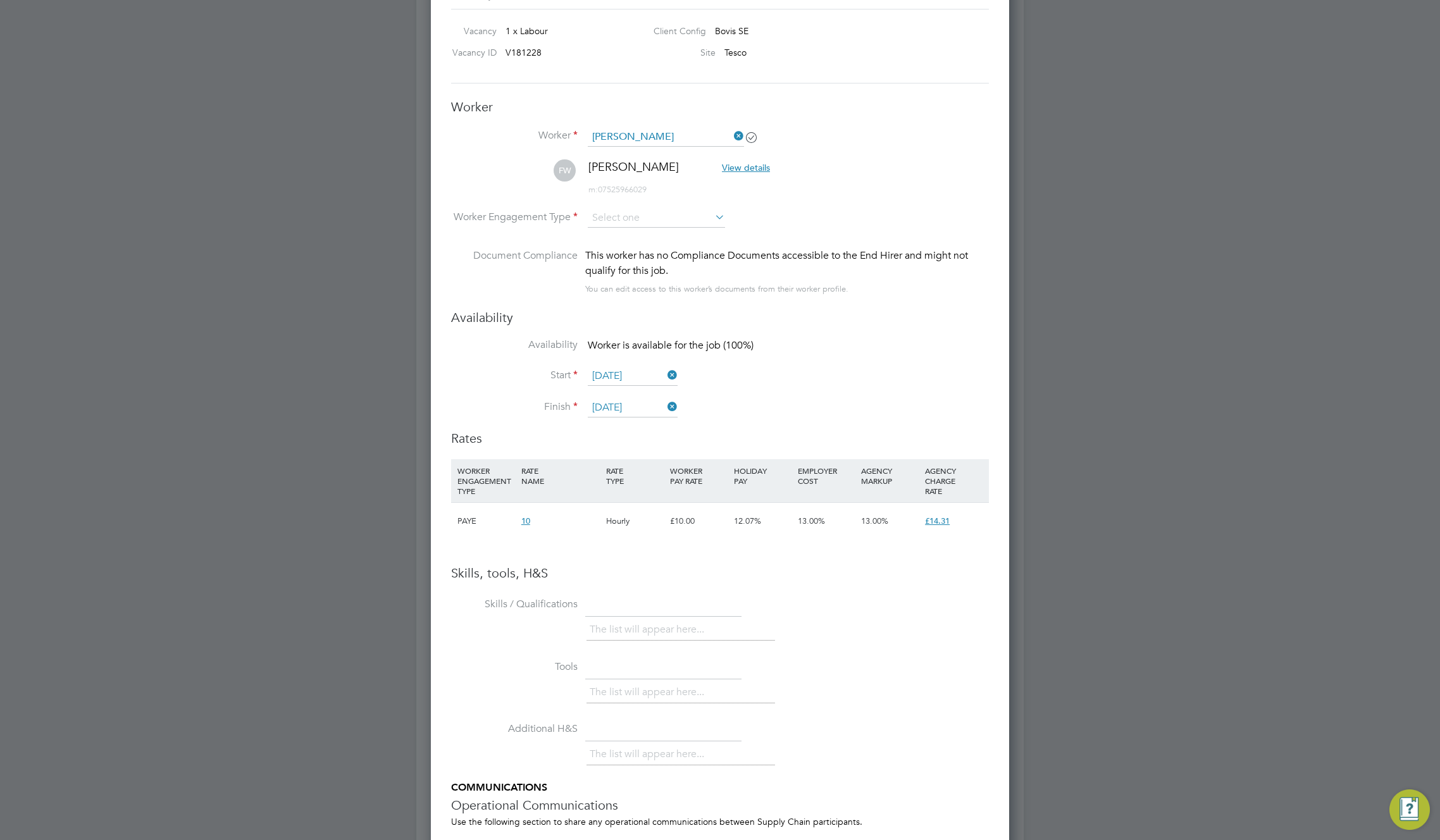
click at [912, 226] on li "Worker Engagement Type" at bounding box center [720, 228] width 538 height 39
click at [687, 224] on input at bounding box center [656, 218] width 137 height 19
click at [628, 236] on li "PAYE" at bounding box center [657, 236] width 139 height 16
type input "PAYE"
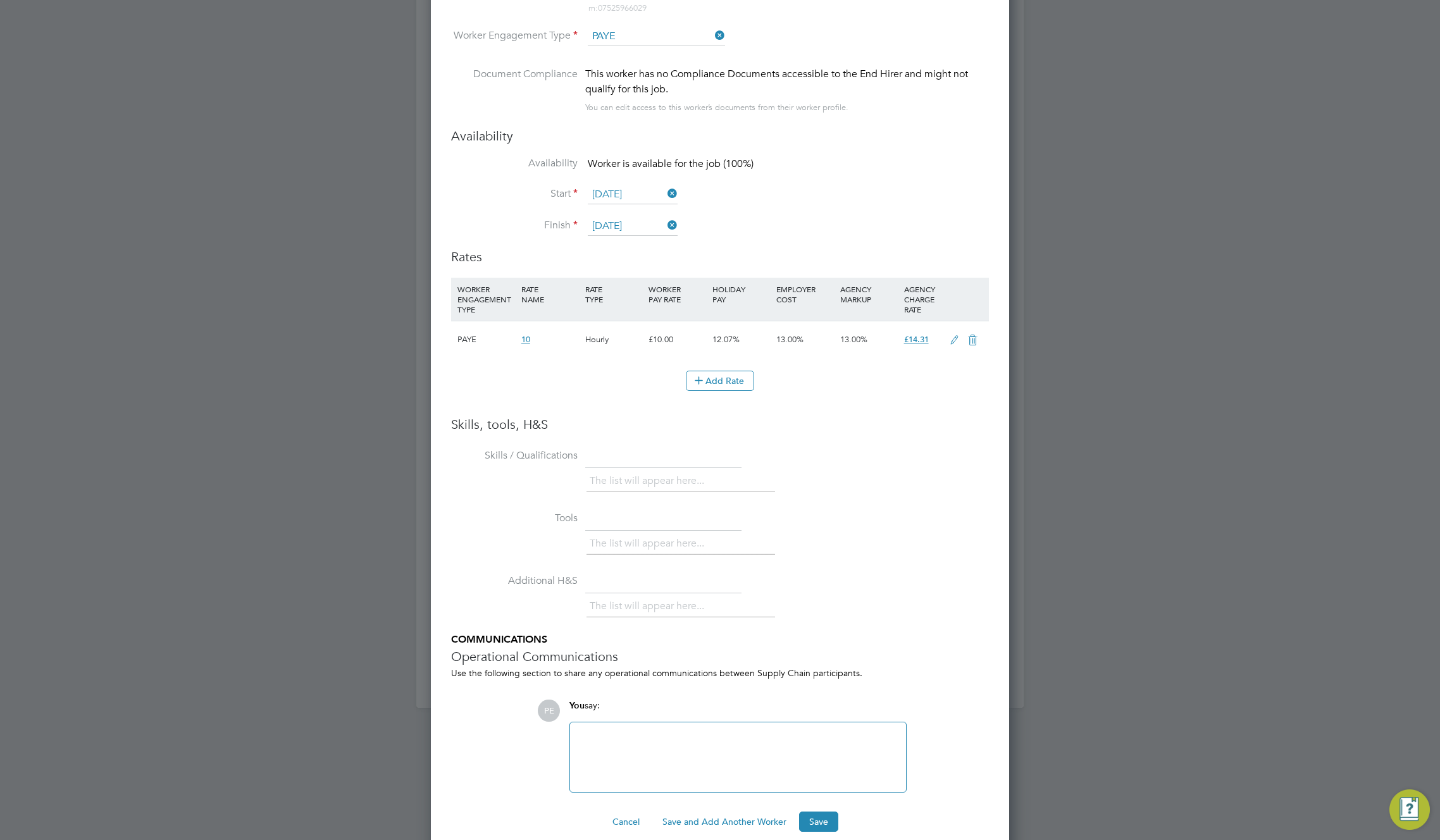
scroll to position [983, 0]
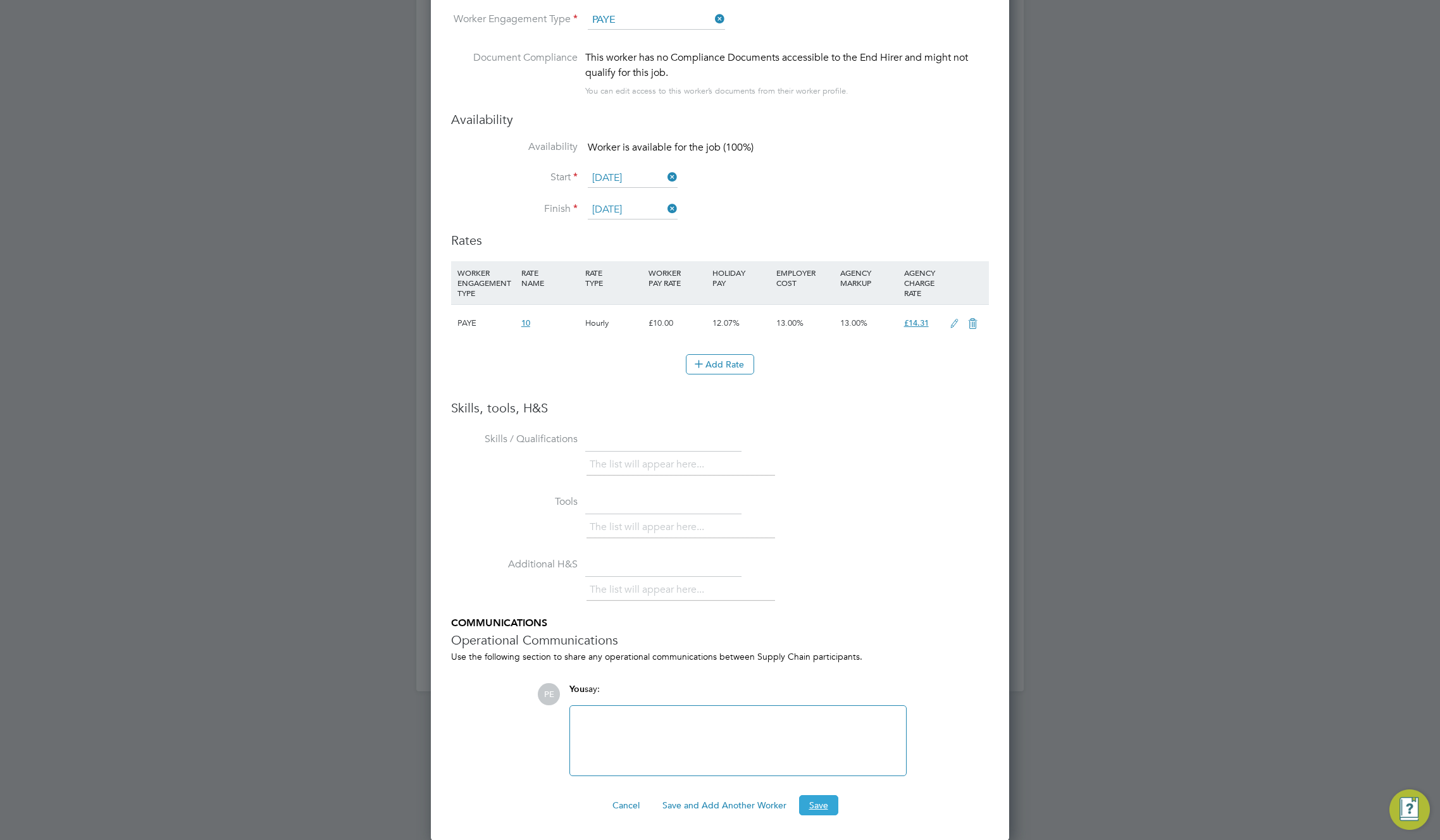
click at [814, 800] on button "Save" at bounding box center [819, 805] width 39 height 20
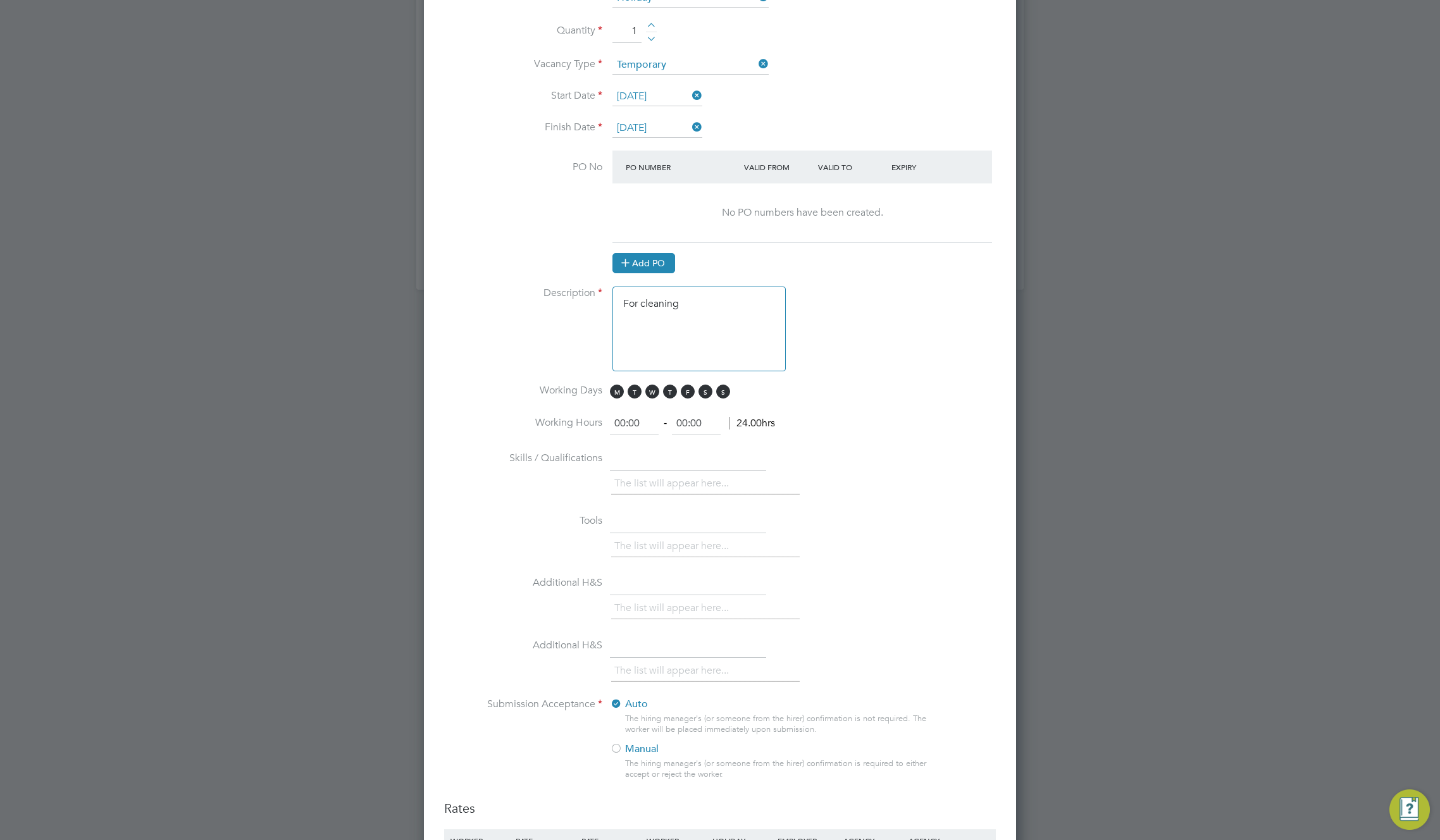
scroll to position [1510, 0]
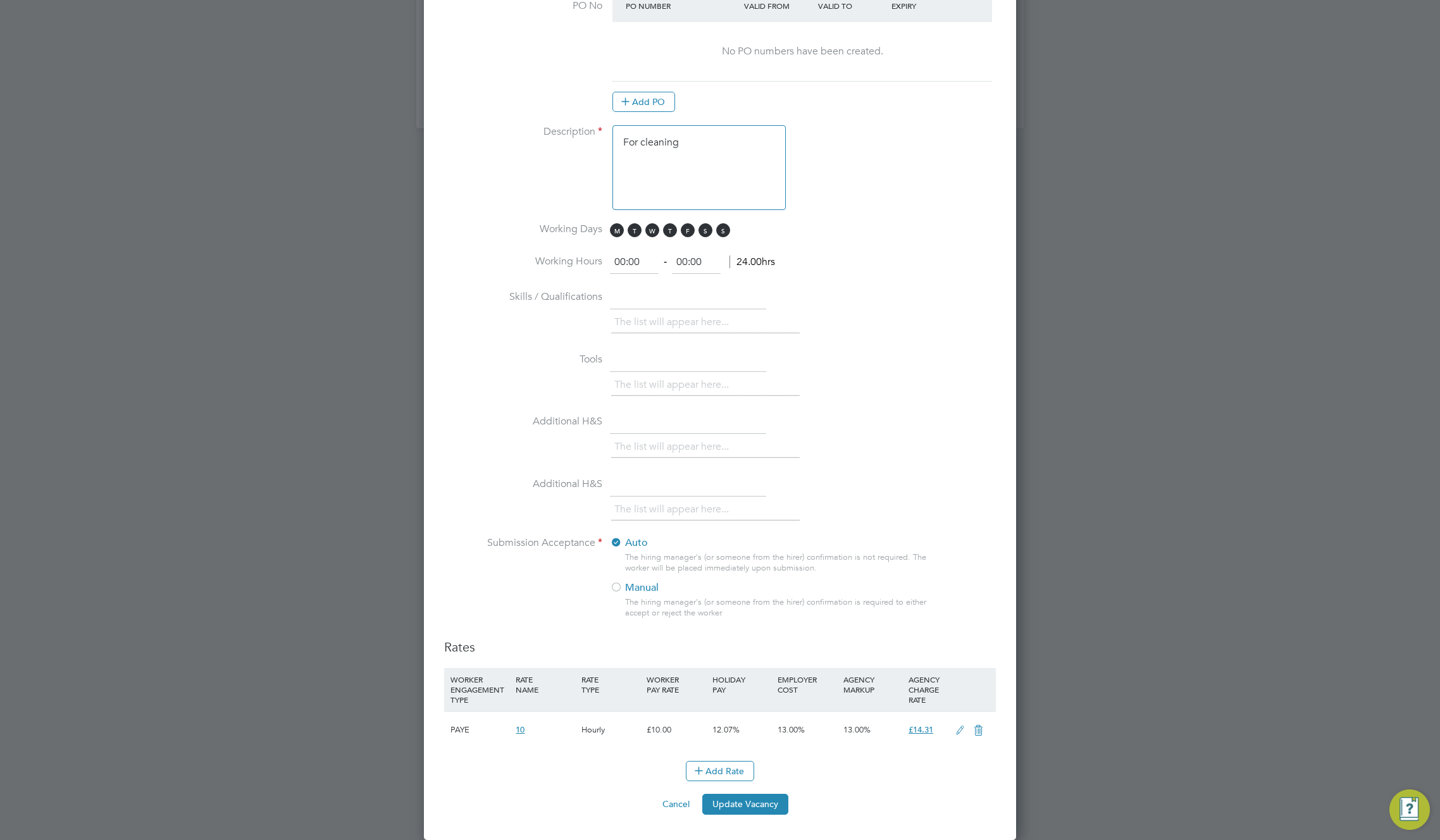
click at [669, 802] on button "Cancel" at bounding box center [675, 803] width 47 height 20
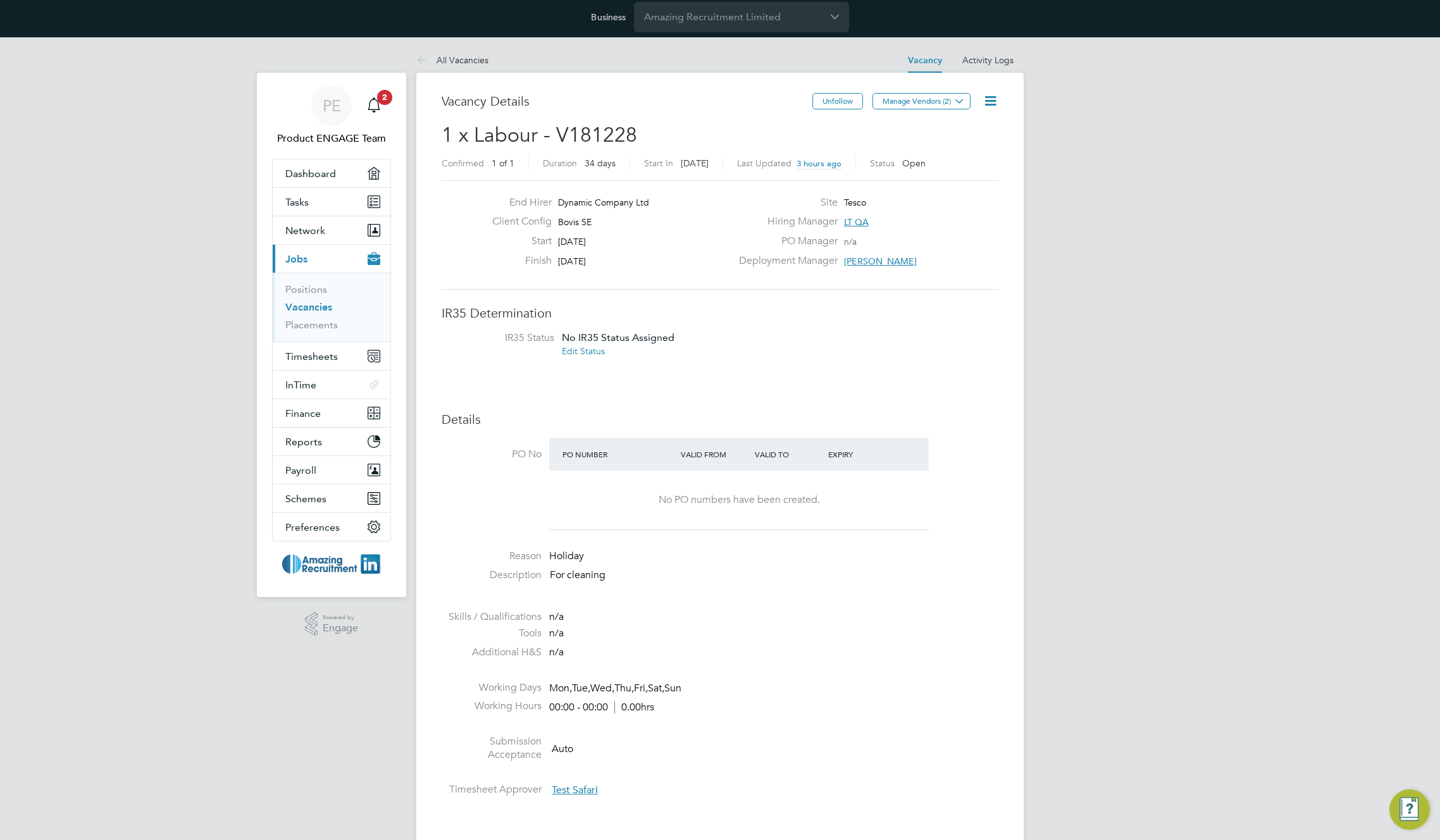
scroll to position [8, 0]
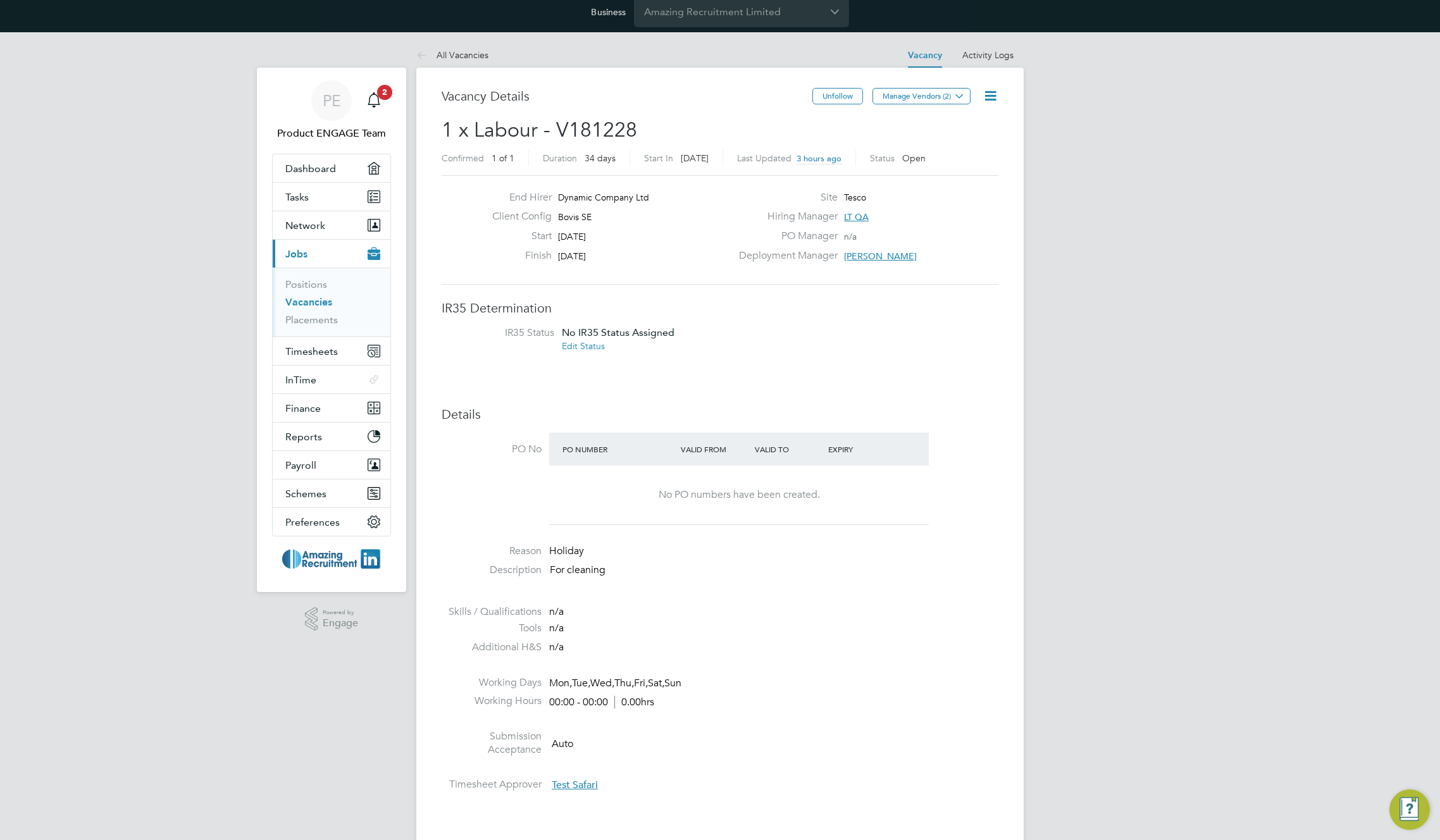
click at [840, 355] on li "IR35 Status No IR35 Status Assigned Edit Status" at bounding box center [720, 341] width 531 height 30
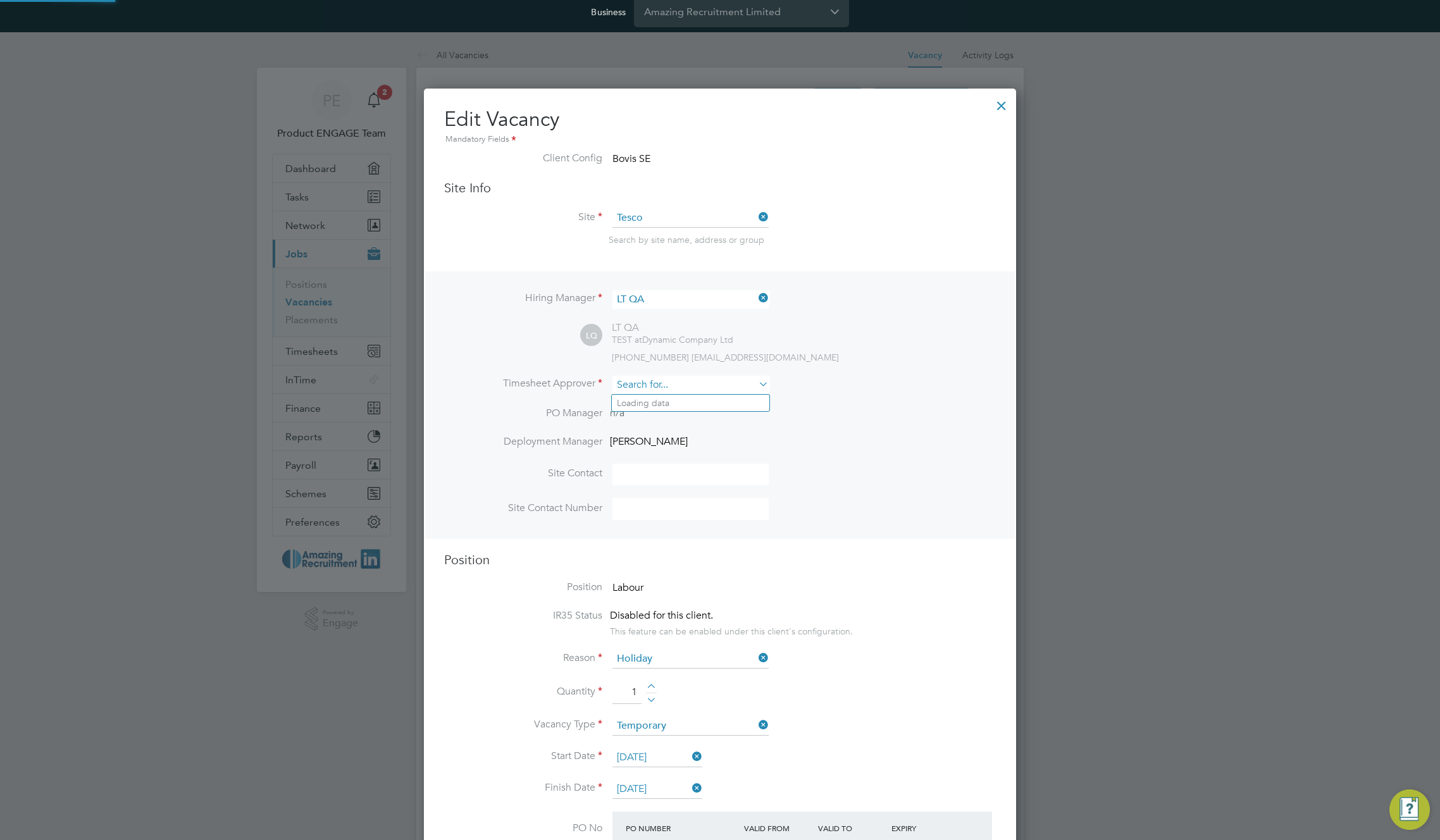
scroll to position [1574, 593]
click at [710, 384] on input at bounding box center [690, 385] width 156 height 18
type input "ama"
click at [1006, 102] on div at bounding box center [1002, 102] width 23 height 22
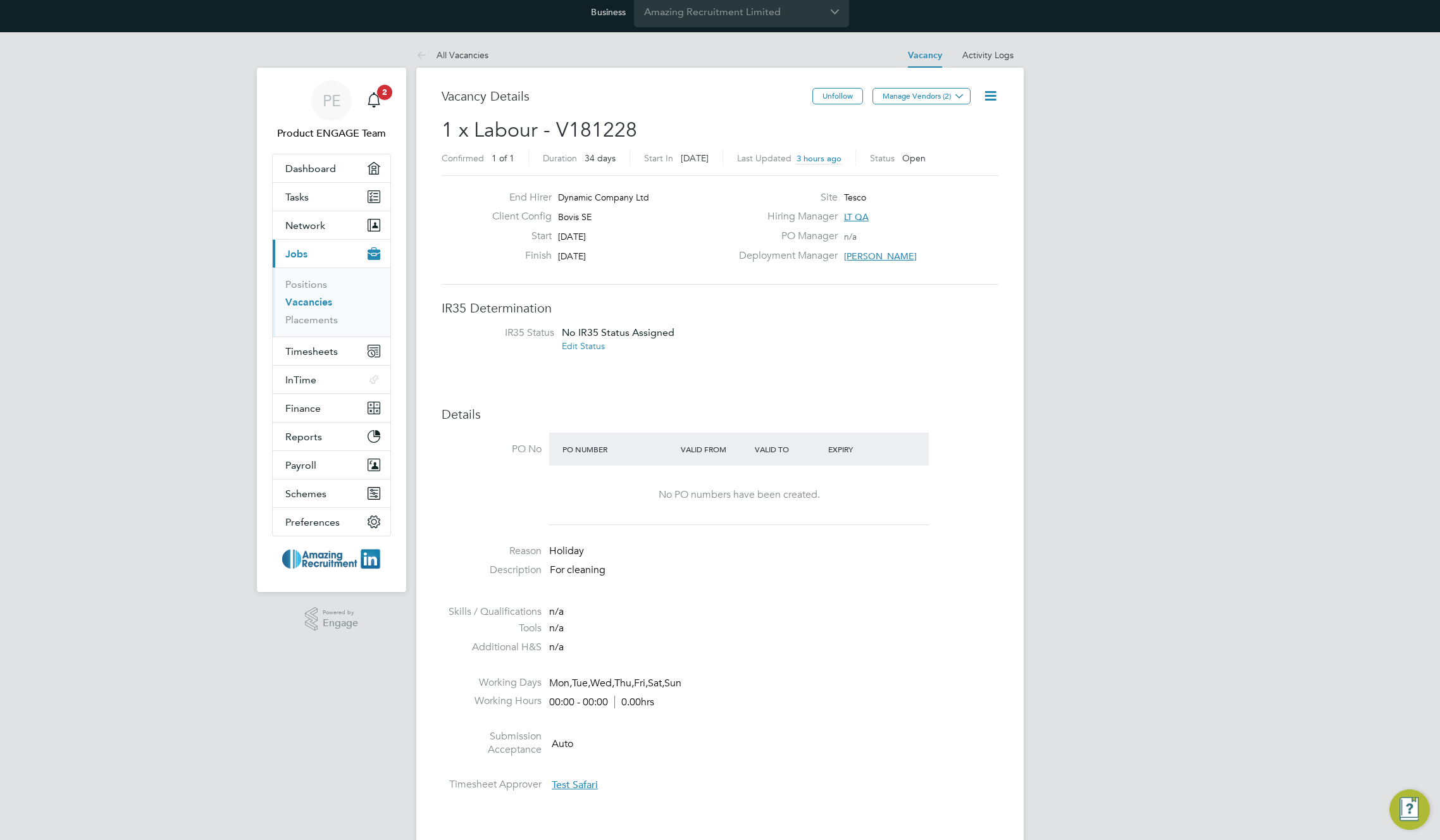
drag, startPoint x: 806, startPoint y: 423, endPoint x: 798, endPoint y: 422, distance: 8.1
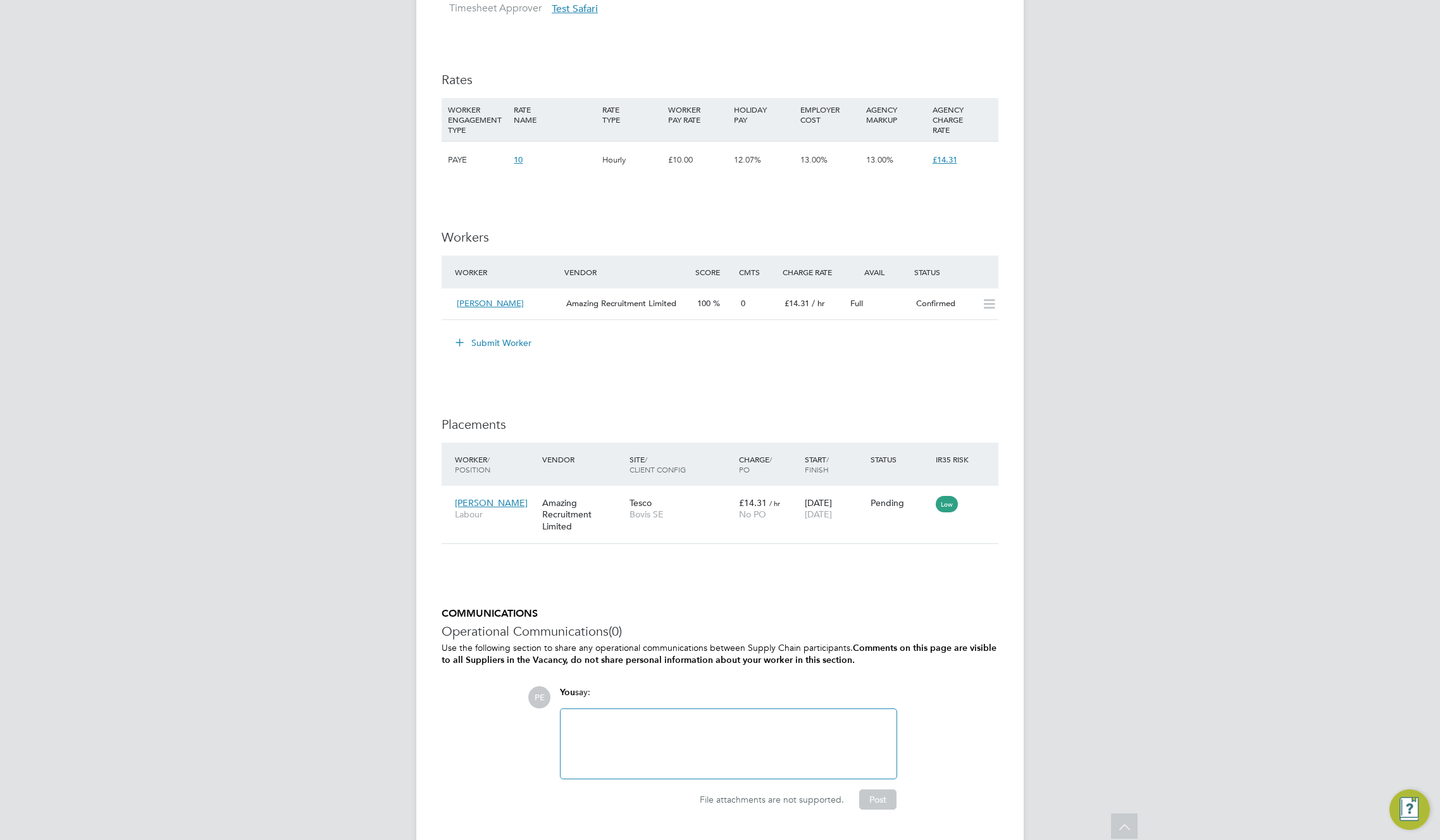
scroll to position [818, 0]
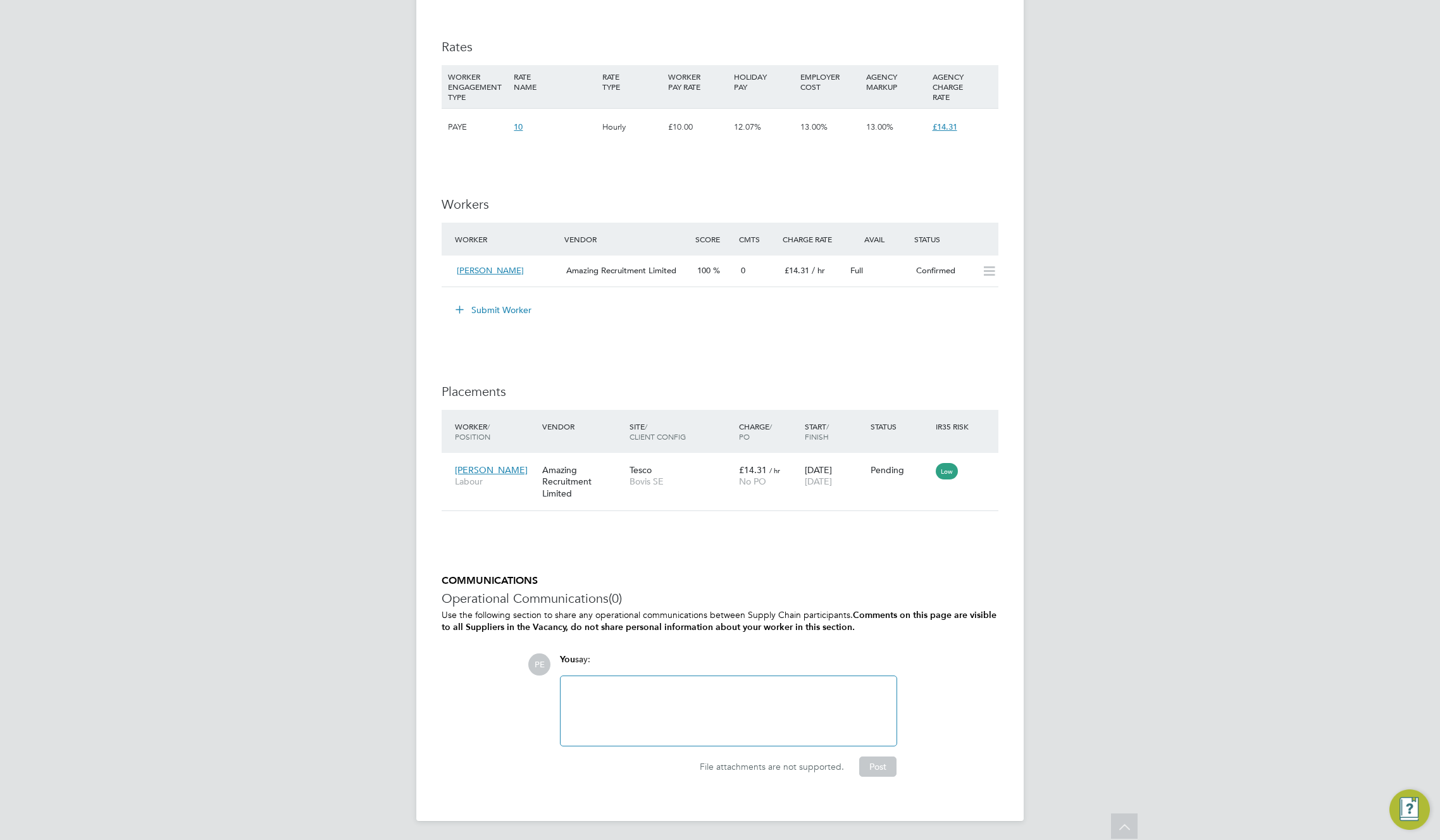
click at [503, 311] on button "Submit Worker" at bounding box center [494, 310] width 95 height 20
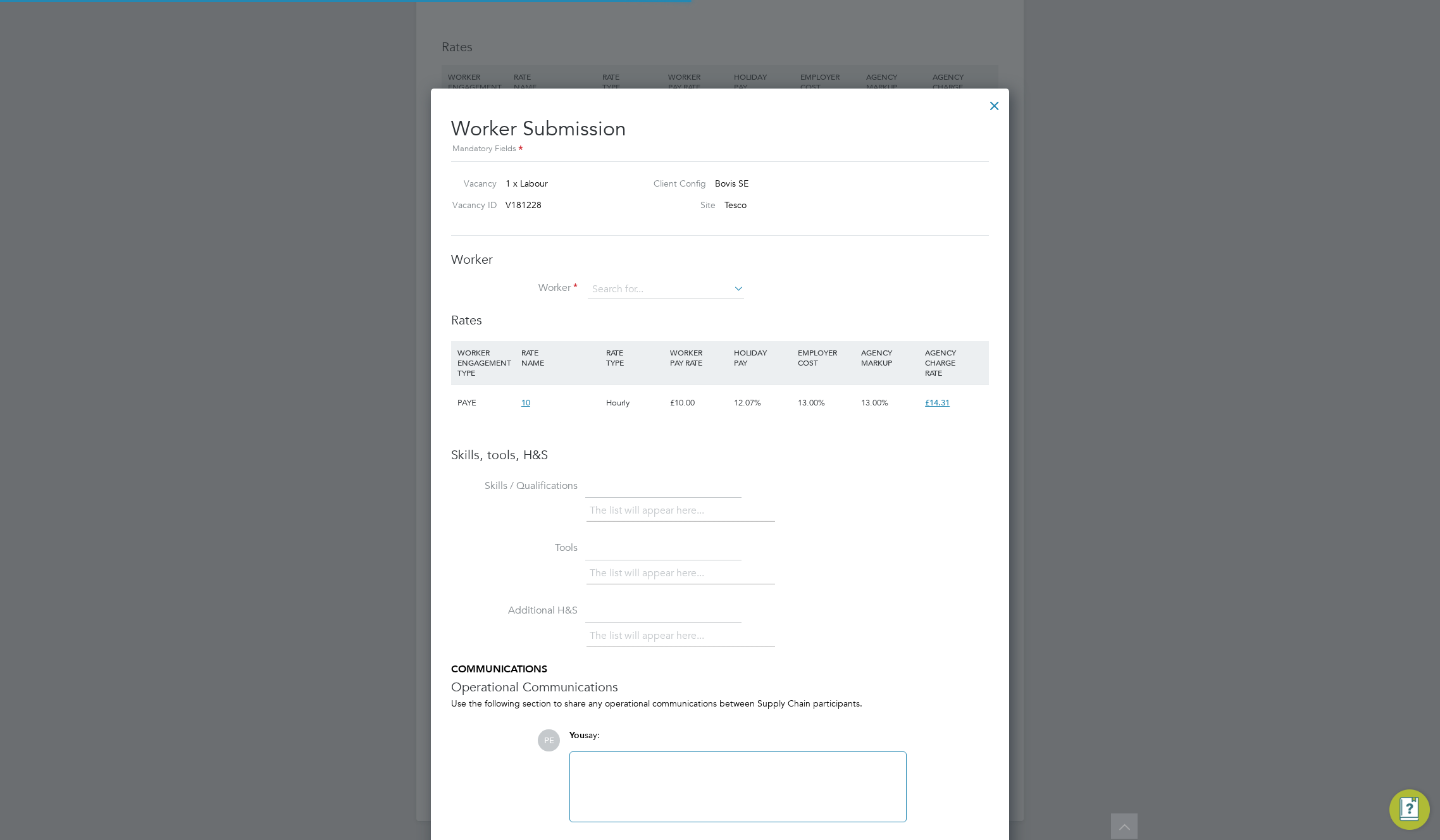
scroll to position [800, 579]
click at [636, 281] on input at bounding box center [666, 290] width 156 height 19
click at [646, 340] on li "Paye Five (PAYE5)" at bounding box center [666, 341] width 158 height 17
type input "Paye Five (PAYE5)"
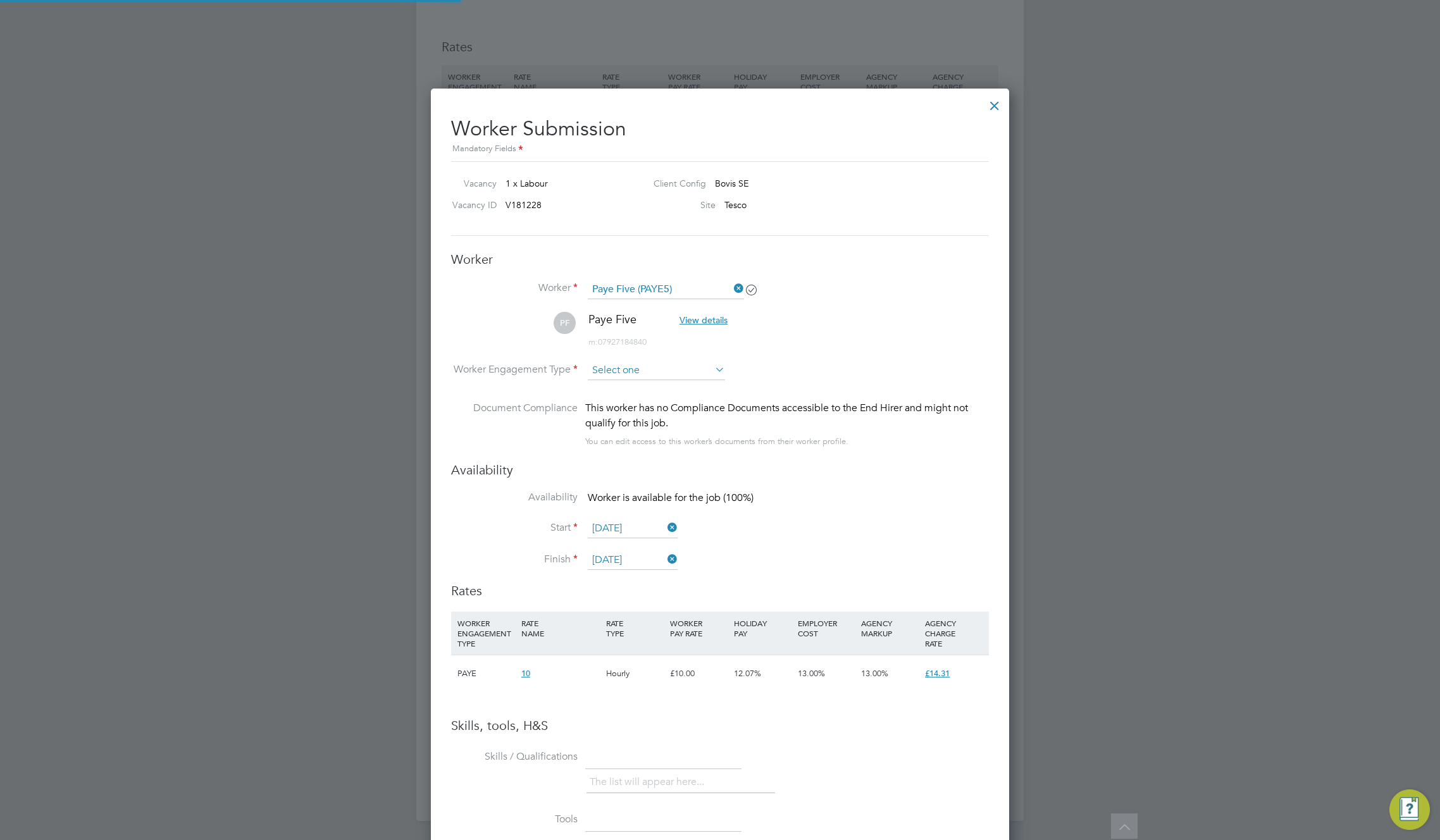
scroll to position [1070, 579]
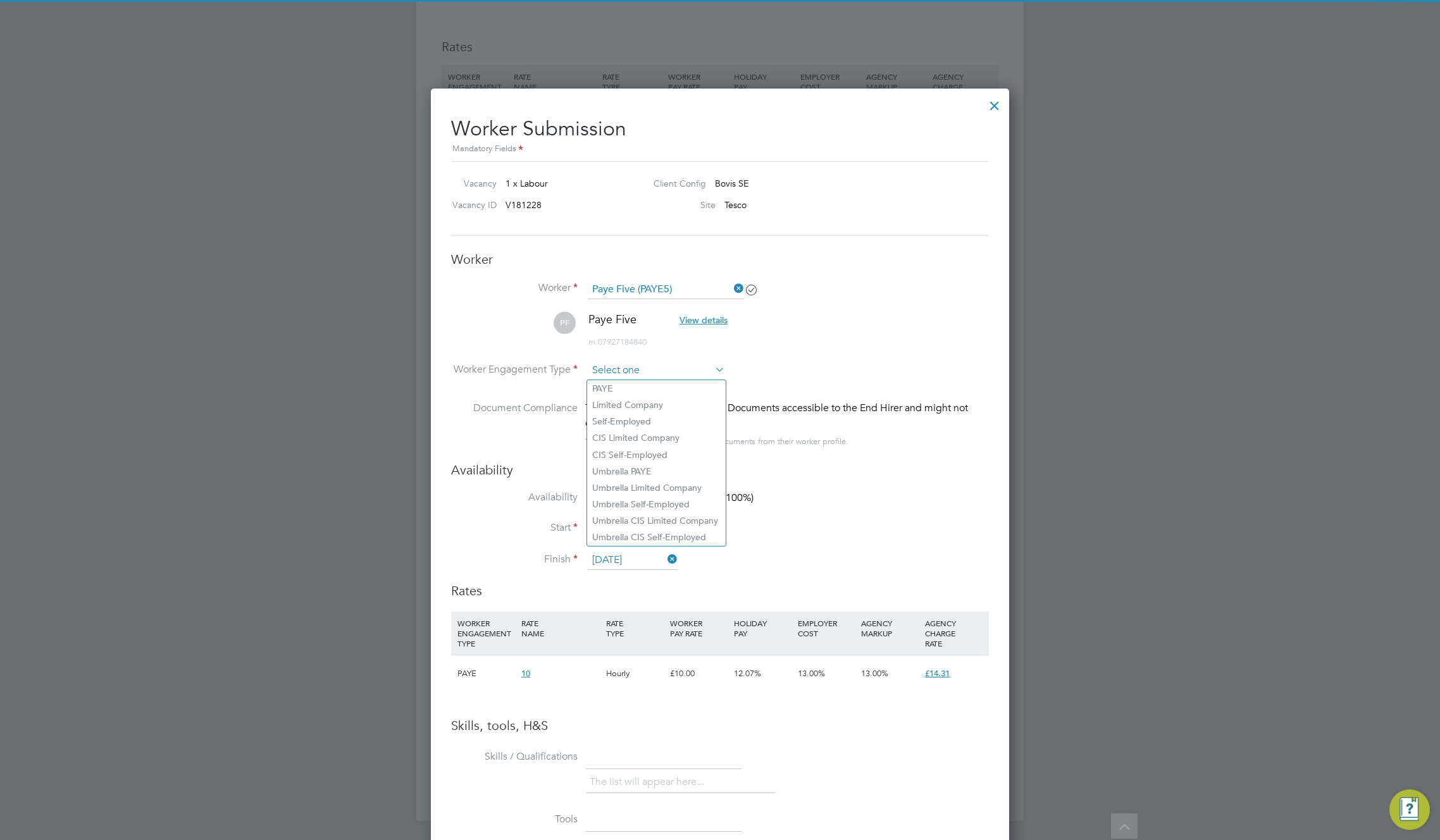
click at [669, 370] on input at bounding box center [656, 370] width 137 height 19
click at [635, 382] on li "PAYE" at bounding box center [657, 388] width 139 height 16
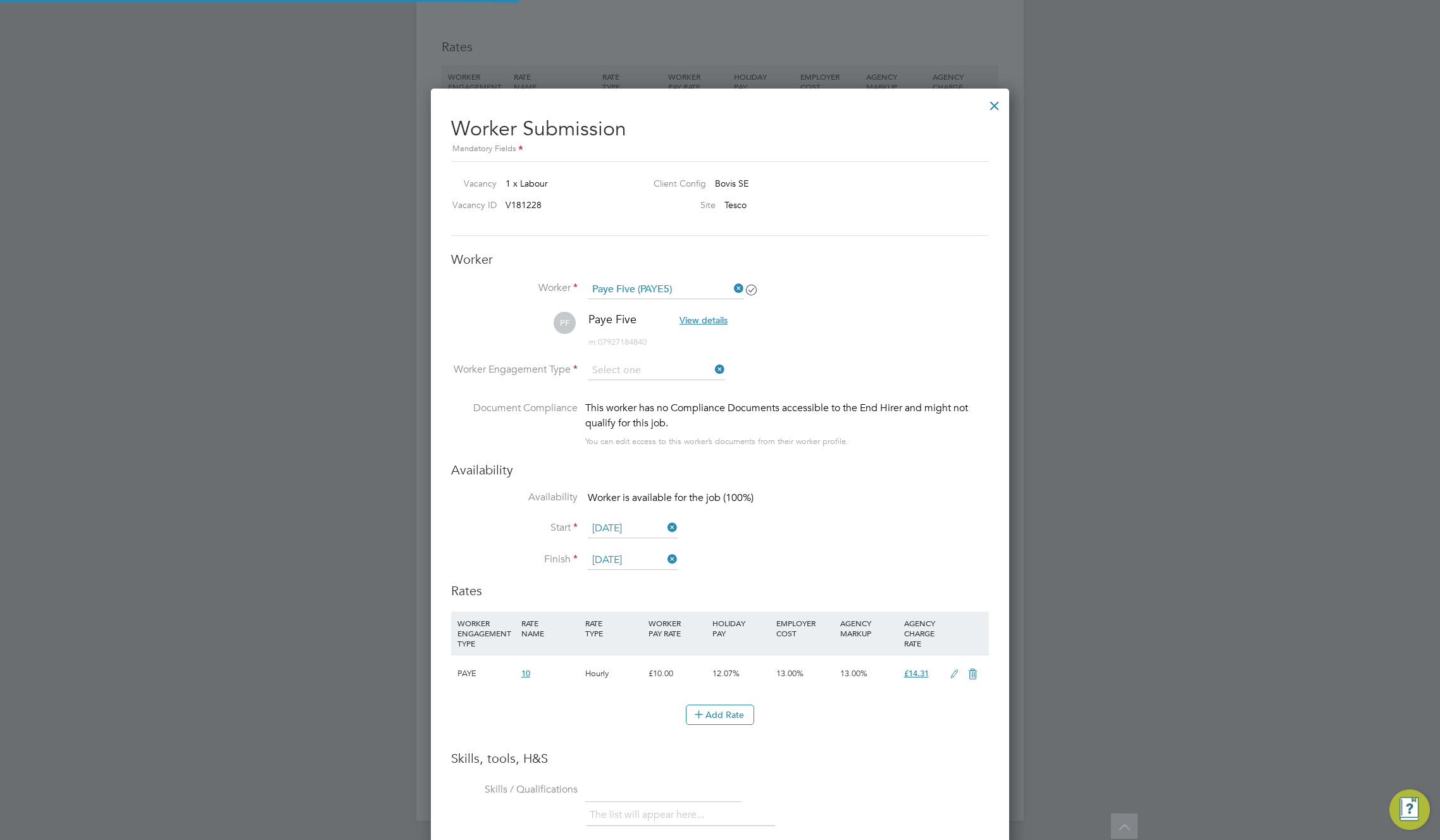
type input "PAYE"
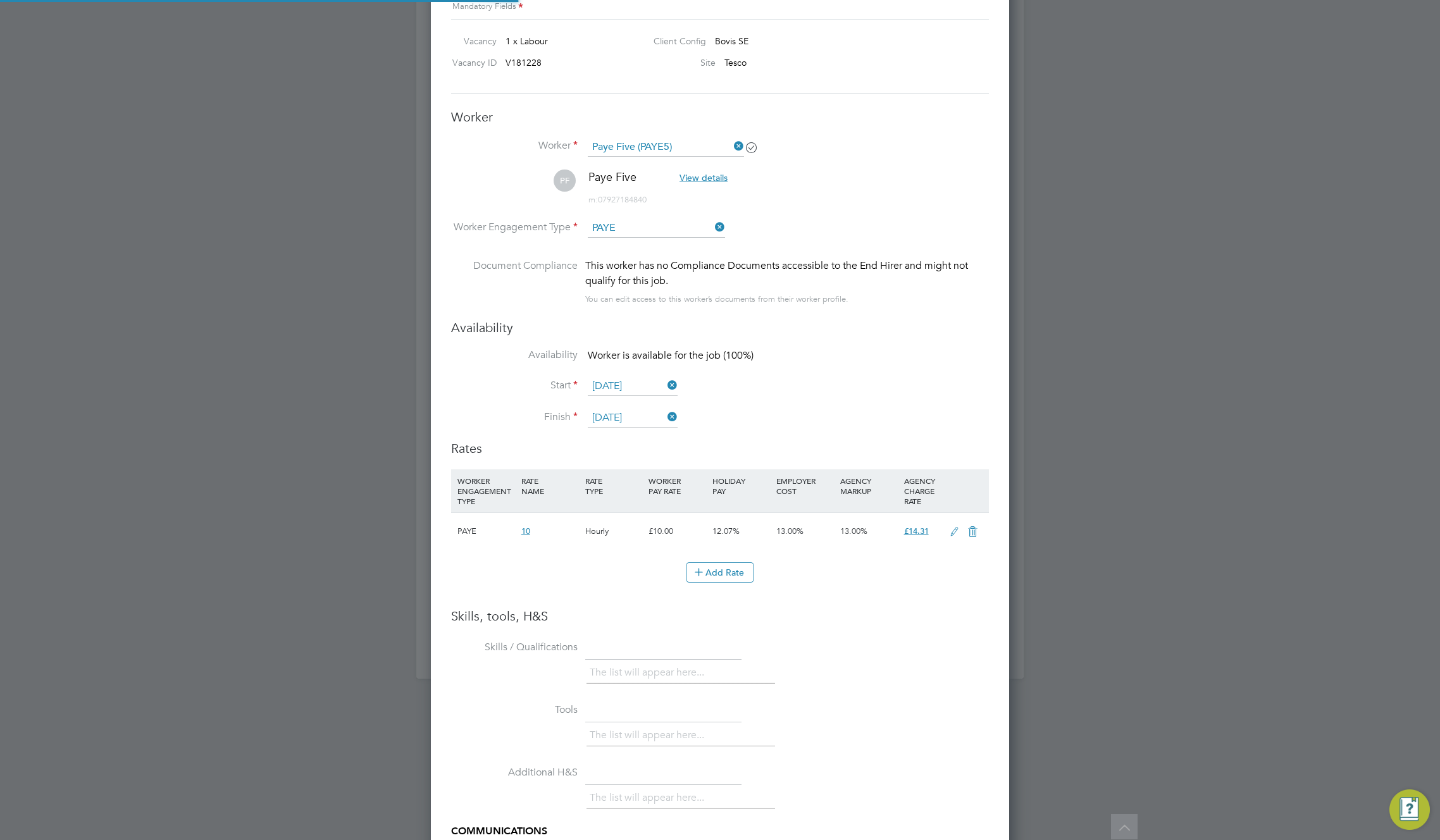
scroll to position [1168, 0]
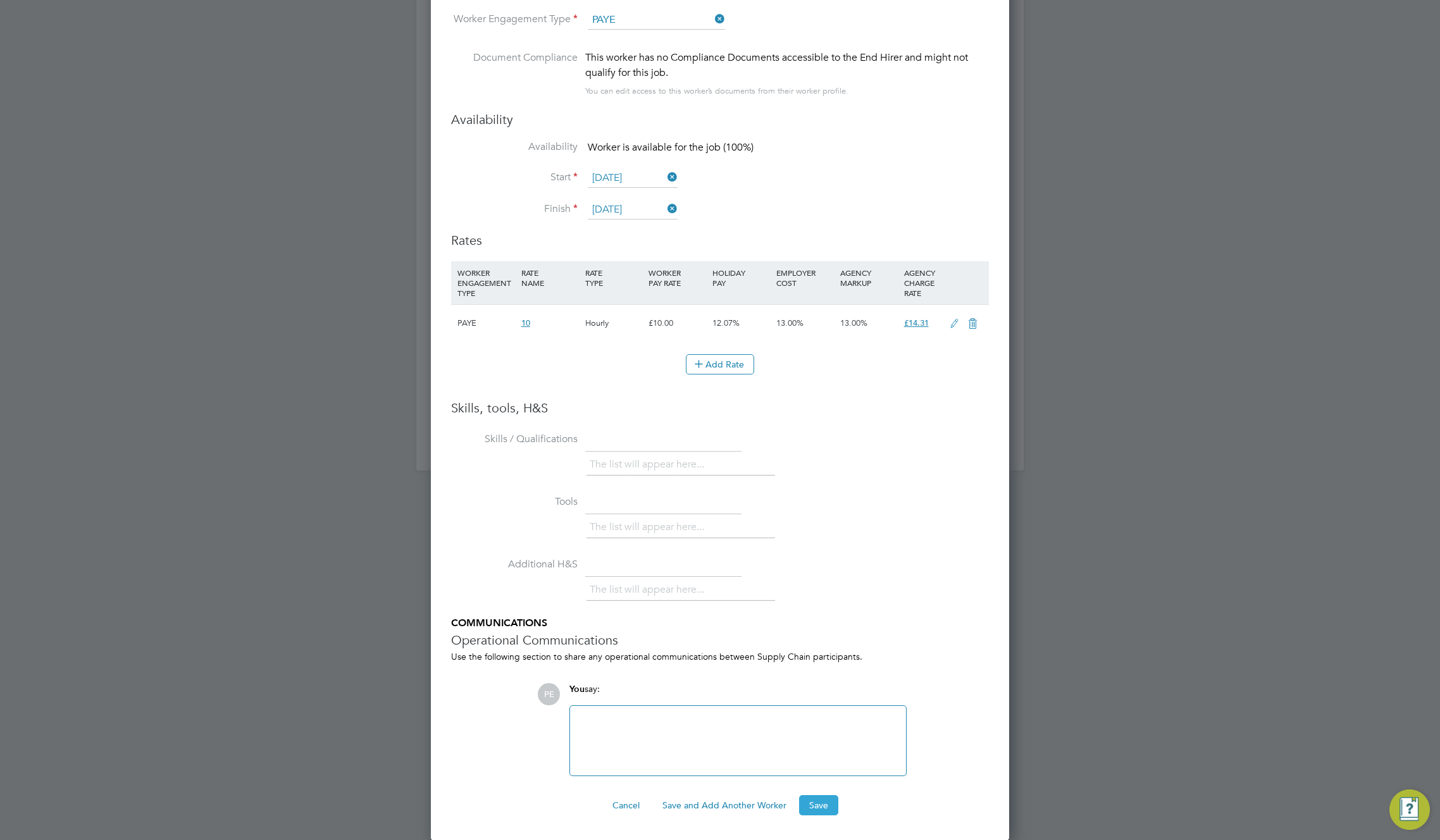
click at [814, 805] on button "Save" at bounding box center [819, 805] width 39 height 20
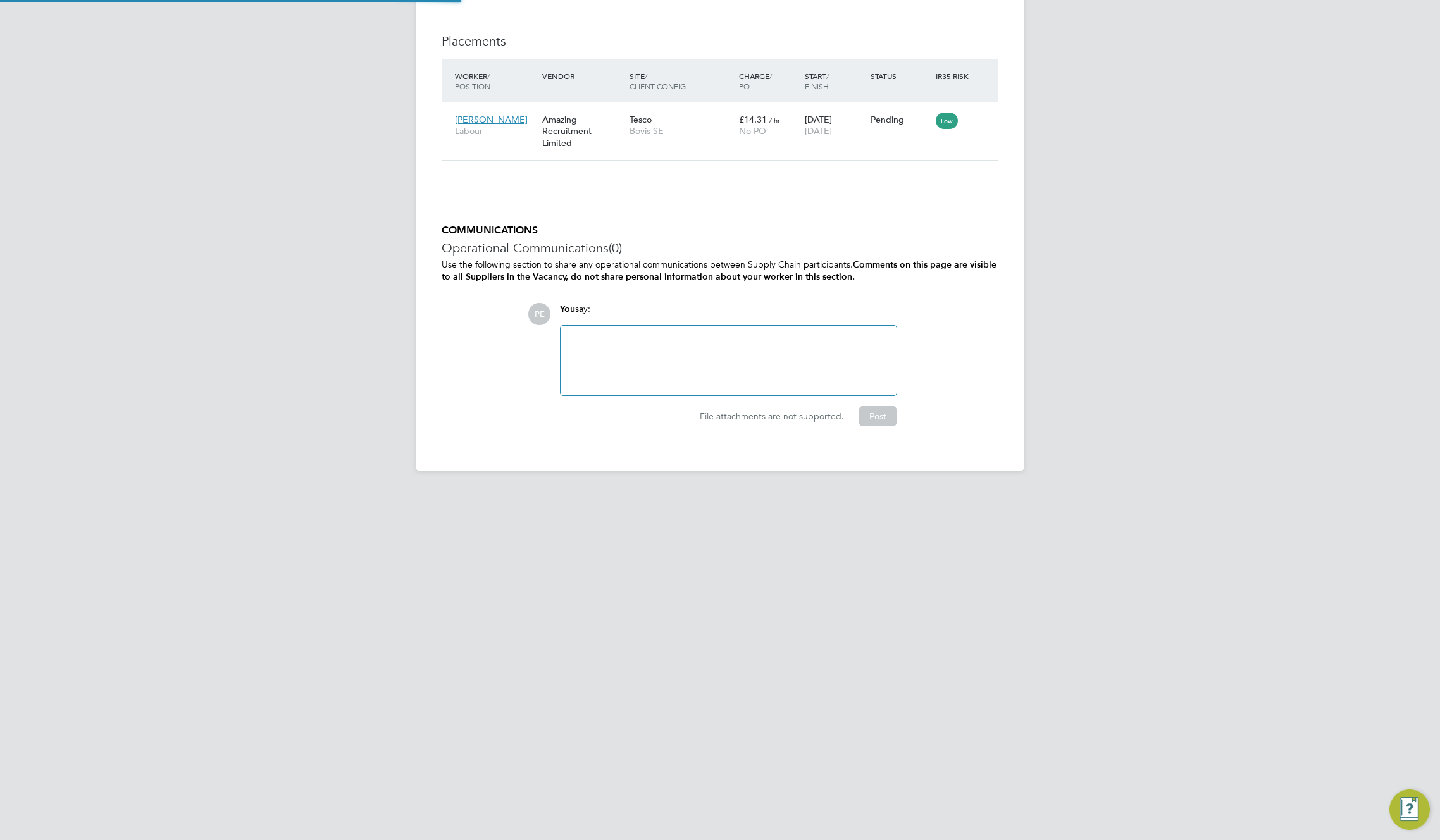
scroll to position [818, 0]
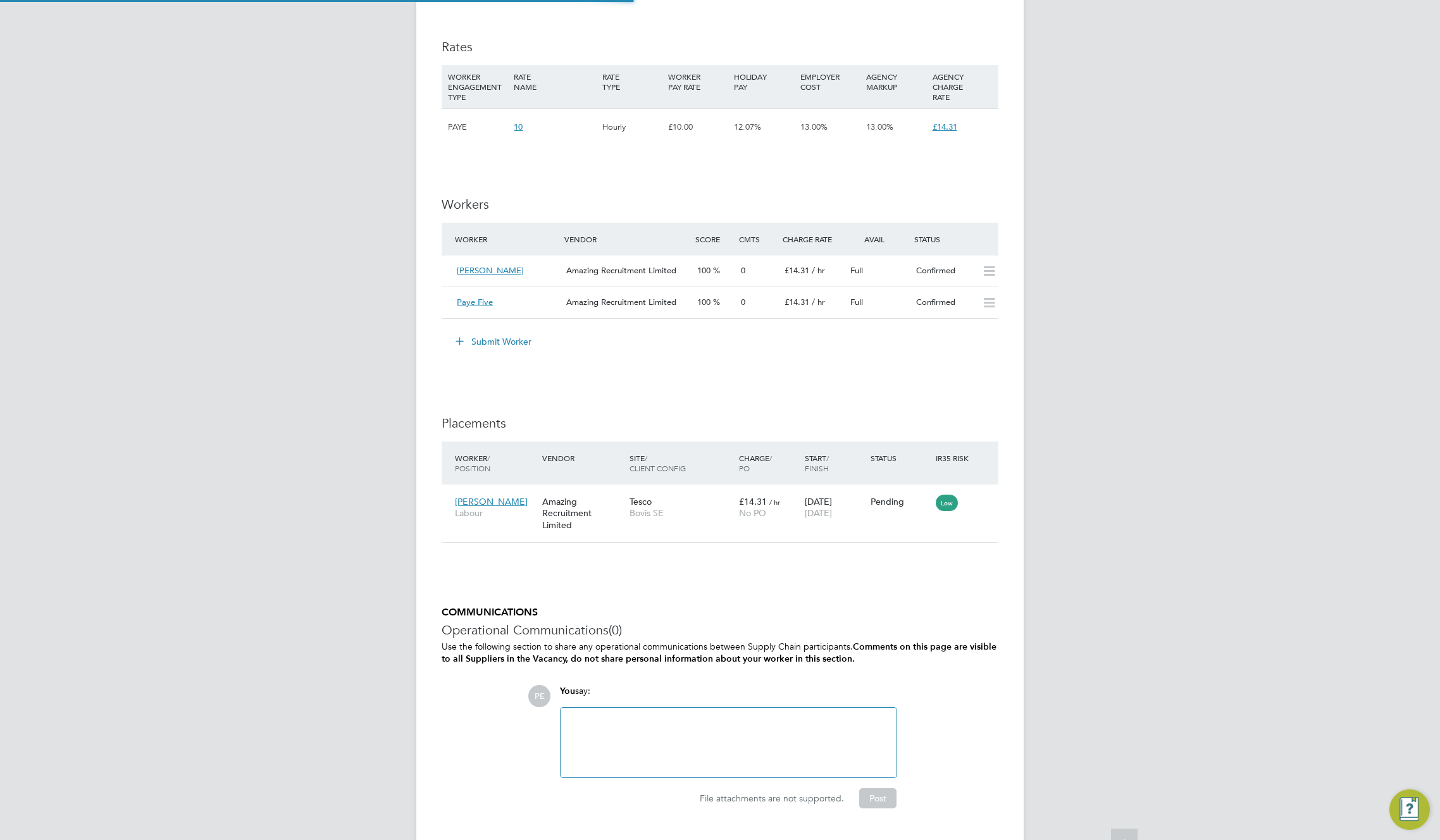
drag, startPoint x: 1265, startPoint y: 388, endPoint x: 1262, endPoint y: 401, distance: 13.3
click at [1263, 388] on div "PE Product ENGAGE Team Notifications 2 Applications: Dashboard Tasks Network Te…" at bounding box center [720, 47] width 1440 height 1649
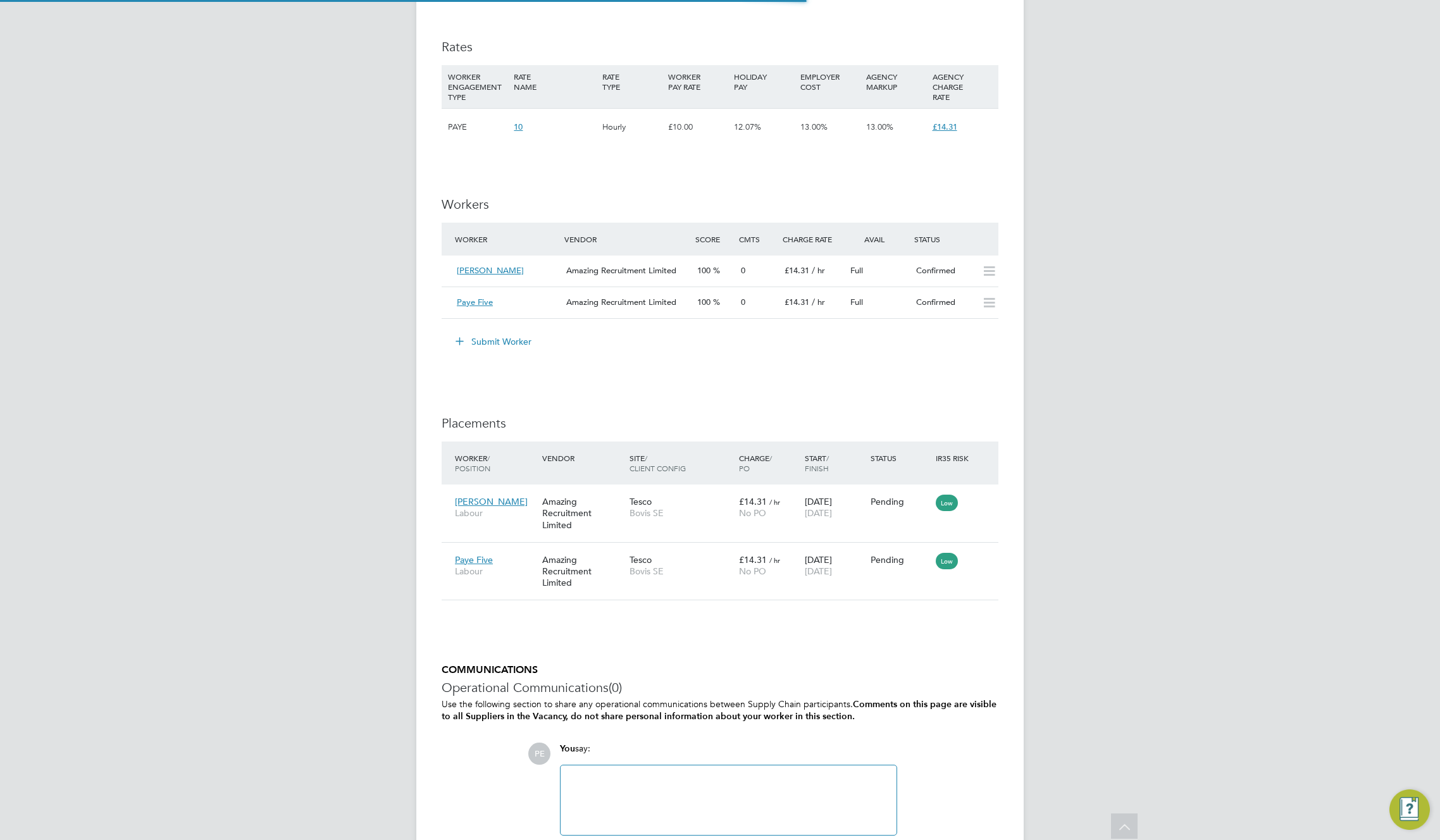
scroll to position [22, 110]
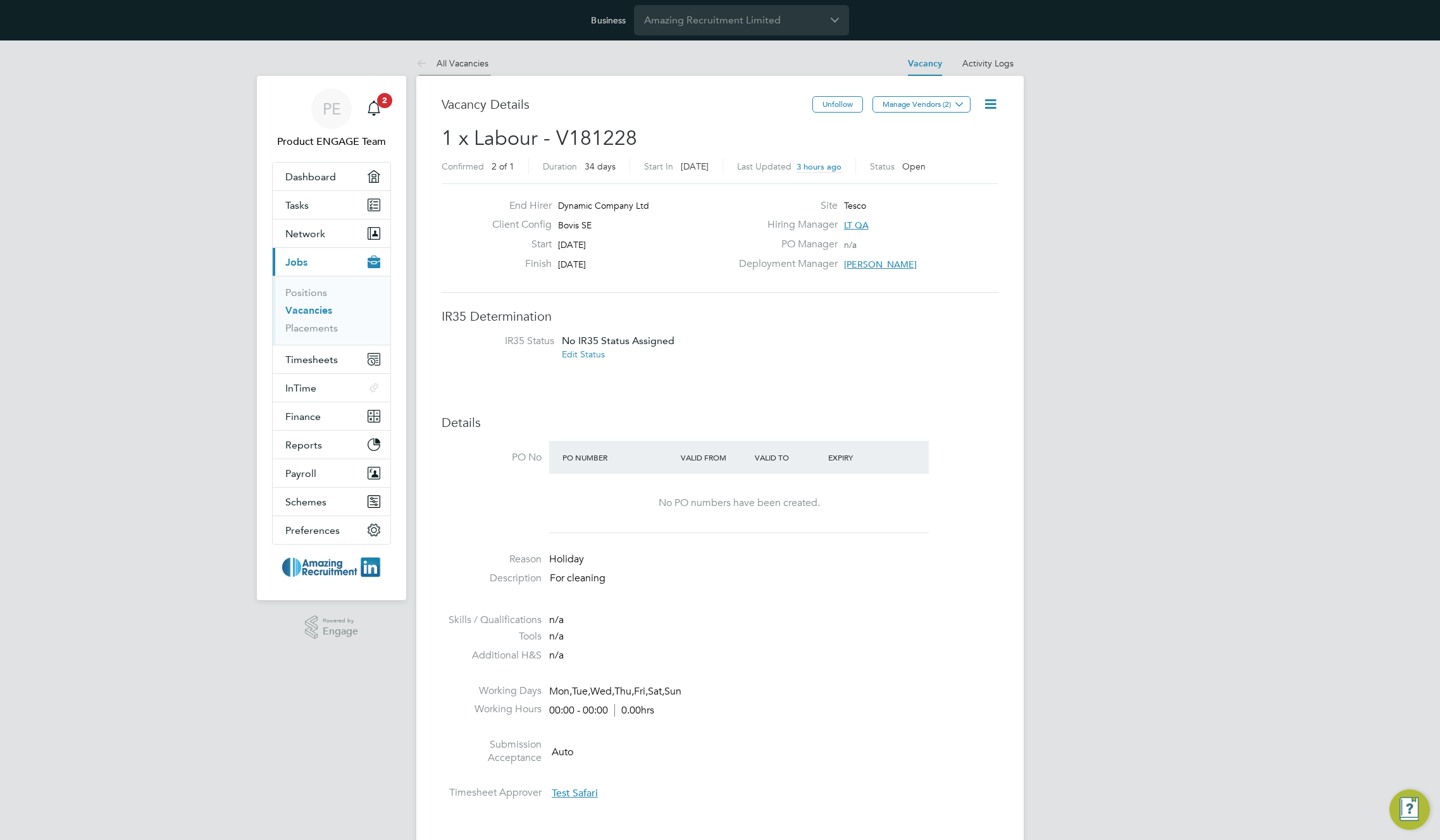
click at [456, 64] on link "All Vacancies" at bounding box center [452, 63] width 72 height 11
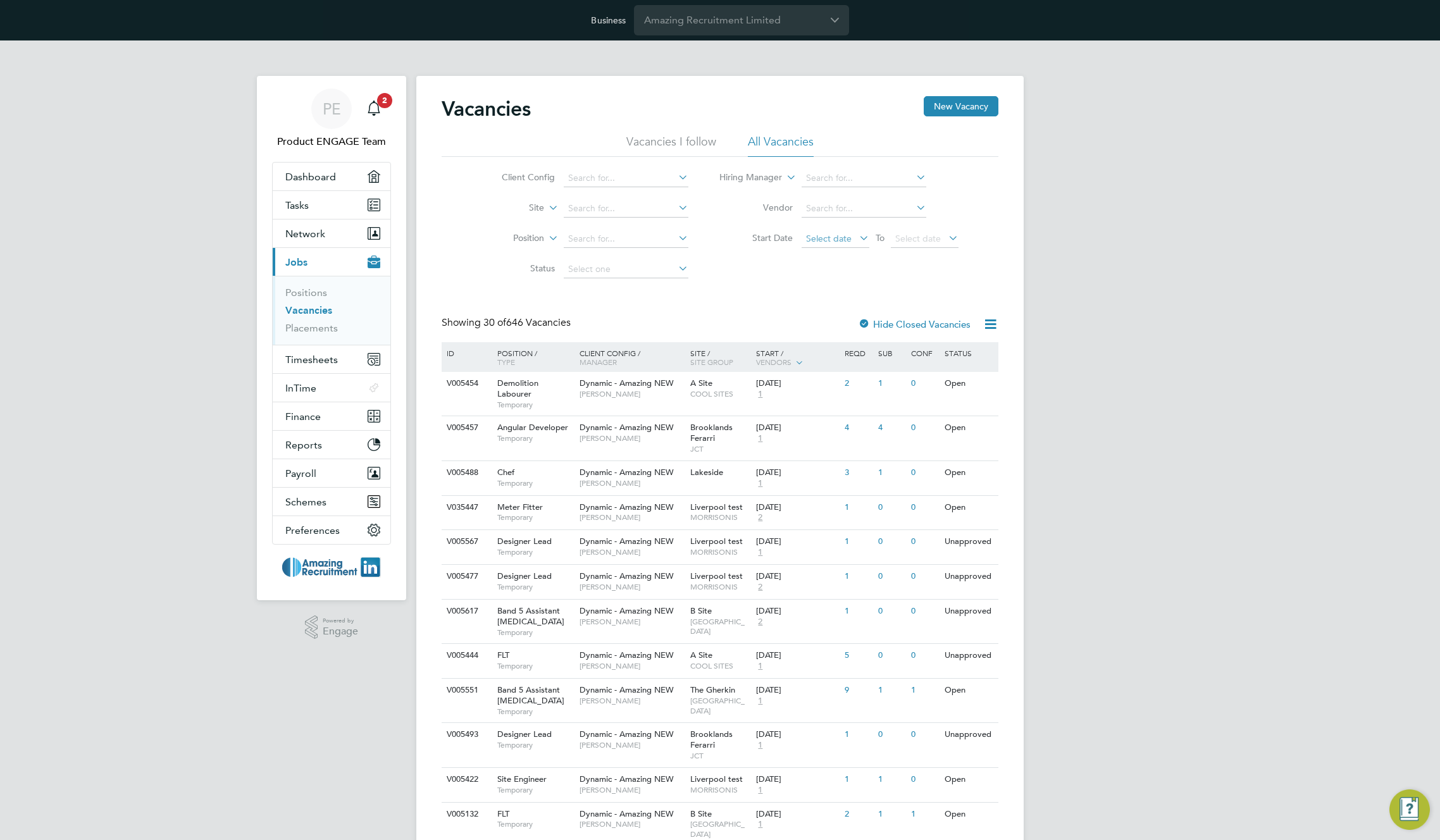
click at [837, 240] on span "Select date" at bounding box center [828, 238] width 46 height 11
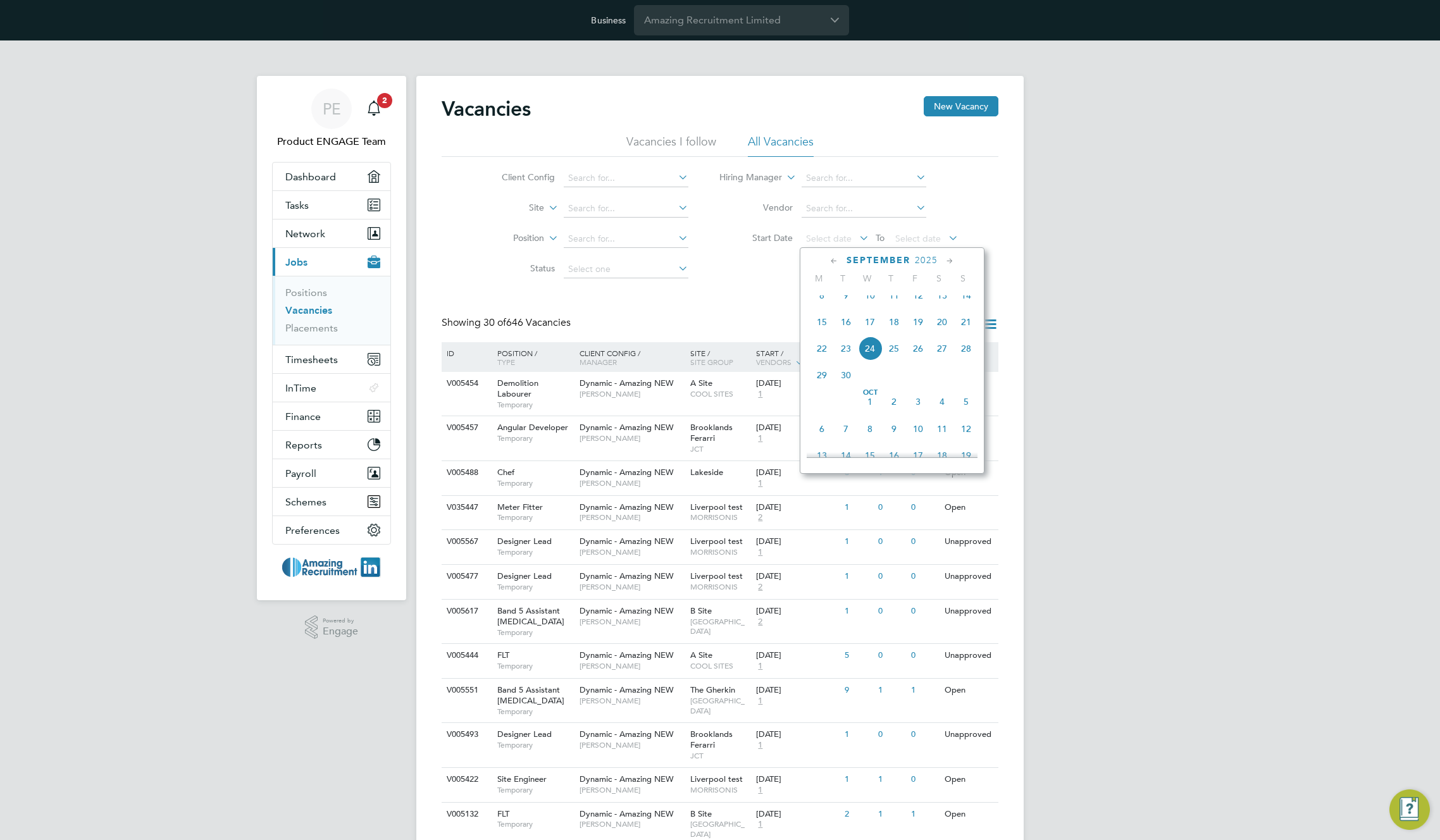
click at [817, 298] on span "8" at bounding box center [822, 296] width 24 height 24
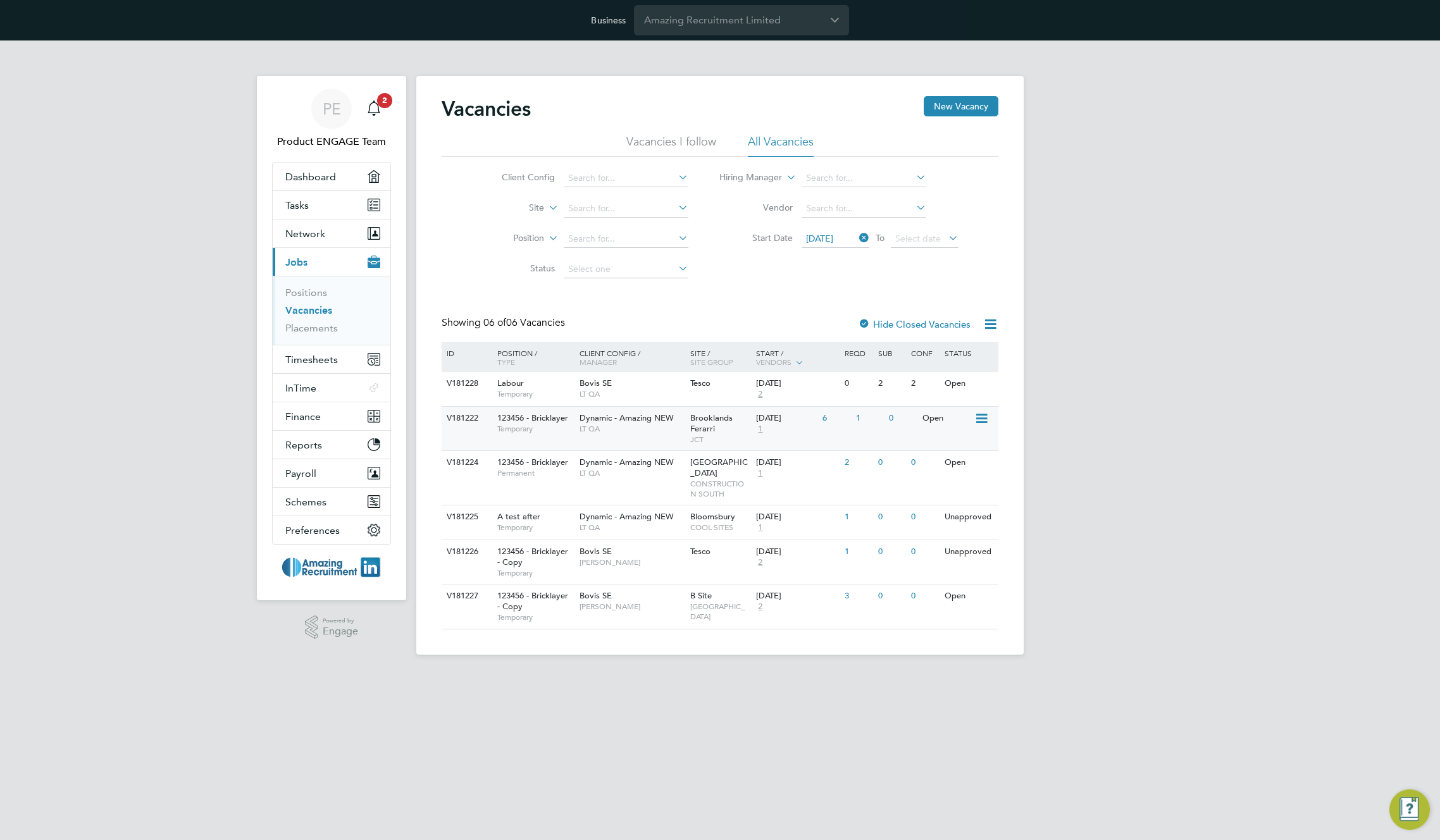
click at [720, 432] on div "Brooklands Ferarri JCT" at bounding box center [720, 428] width 67 height 44
click at [377, 103] on app-badge "2" at bounding box center [385, 100] width 15 height 12
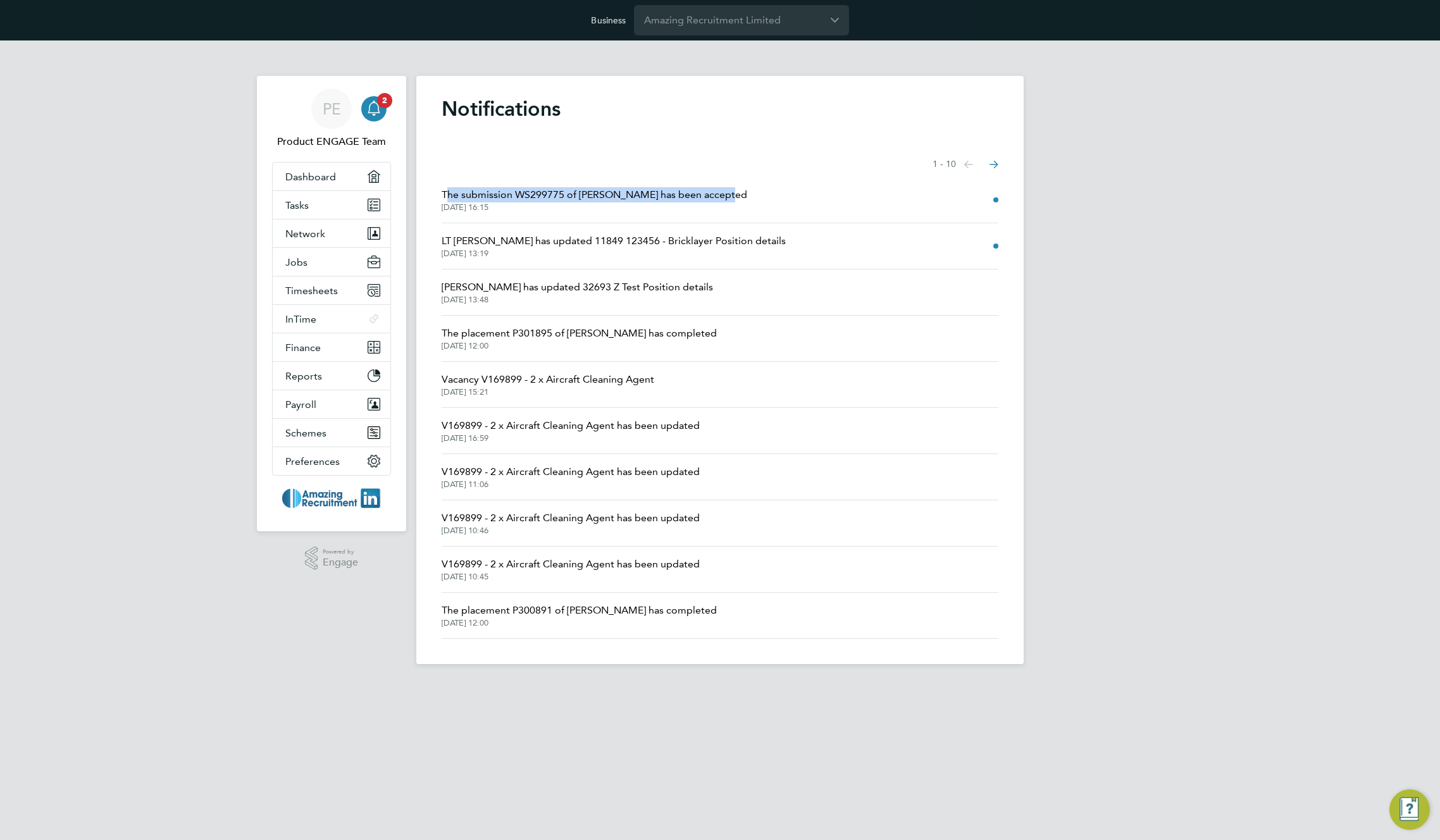
drag, startPoint x: 771, startPoint y: 191, endPoint x: 444, endPoint y: 188, distance: 327.0
click at [443, 187] on li "The submission WS299775 of [PERSON_NAME] has been accepted [DATE] 16:15" at bounding box center [720, 200] width 557 height 46
copy span "The submission WS299775 of [PERSON_NAME] has been accepted"
click at [772, 186] on li "The submission WS299775 of [PERSON_NAME] has been accepted [DATE] 16:15" at bounding box center [720, 200] width 557 height 46
click at [1152, 151] on div "PE Product ENGAGE Team Notifications 2 Applications: Dashboard Tasks Network Te…" at bounding box center [720, 362] width 1440 height 644
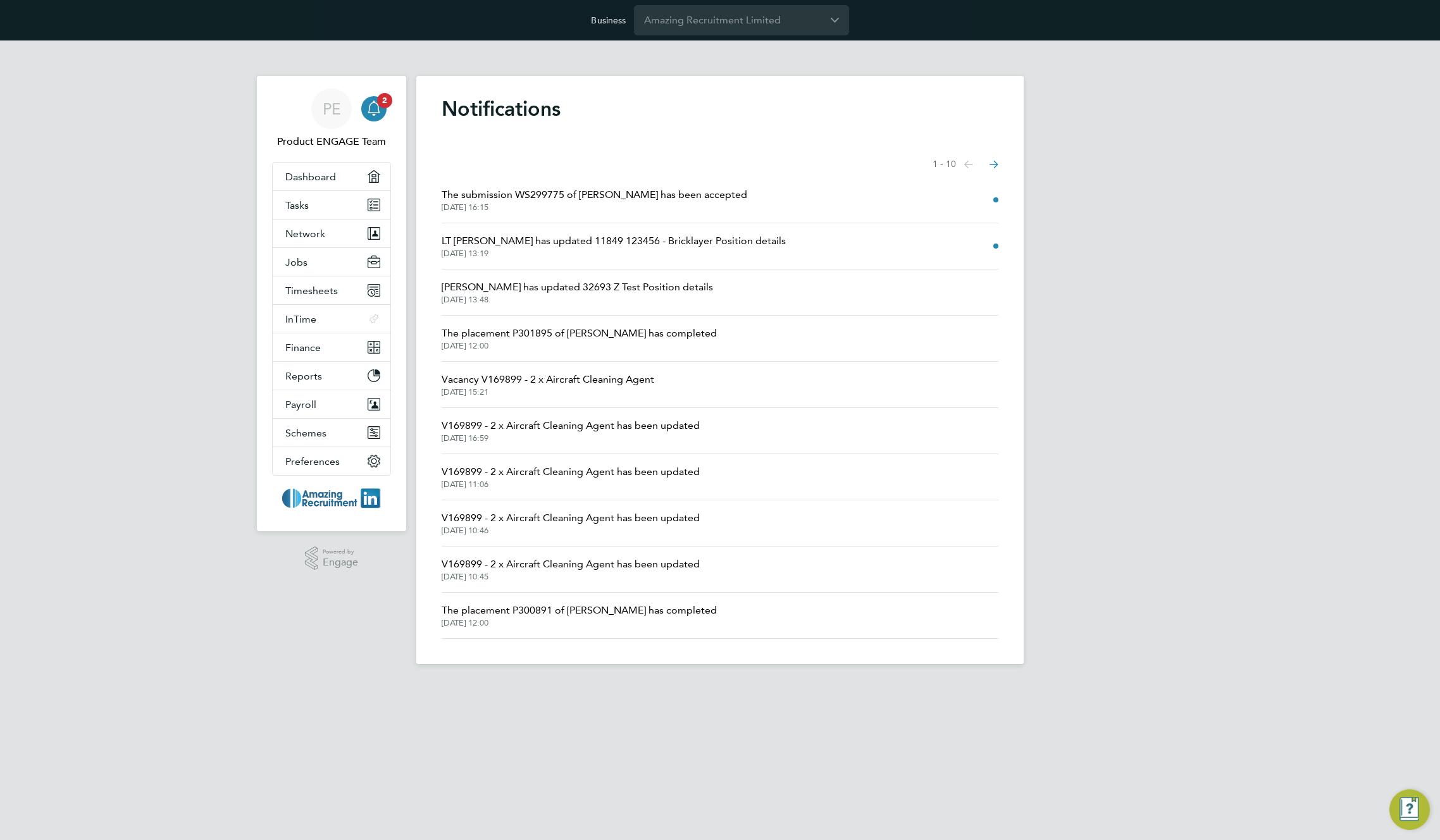
click at [542, 102] on h1 "Notifications" at bounding box center [720, 109] width 557 height 26
click at [317, 228] on span "Network" at bounding box center [305, 234] width 40 height 12
click at [341, 178] on link "Dashboard" at bounding box center [331, 176] width 118 height 28
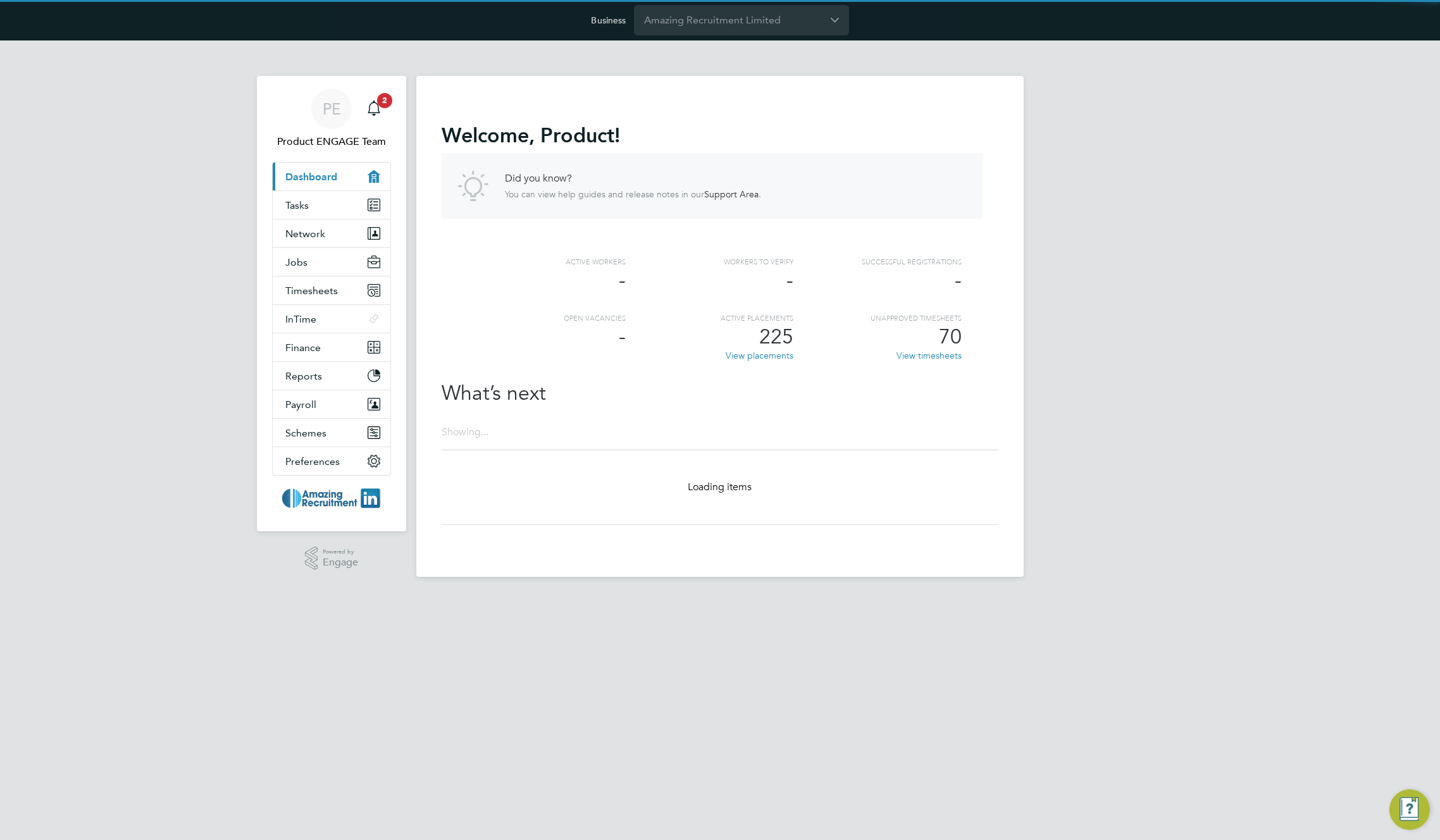
click at [540, 129] on span ", Product" at bounding box center [572, 135] width 86 height 24
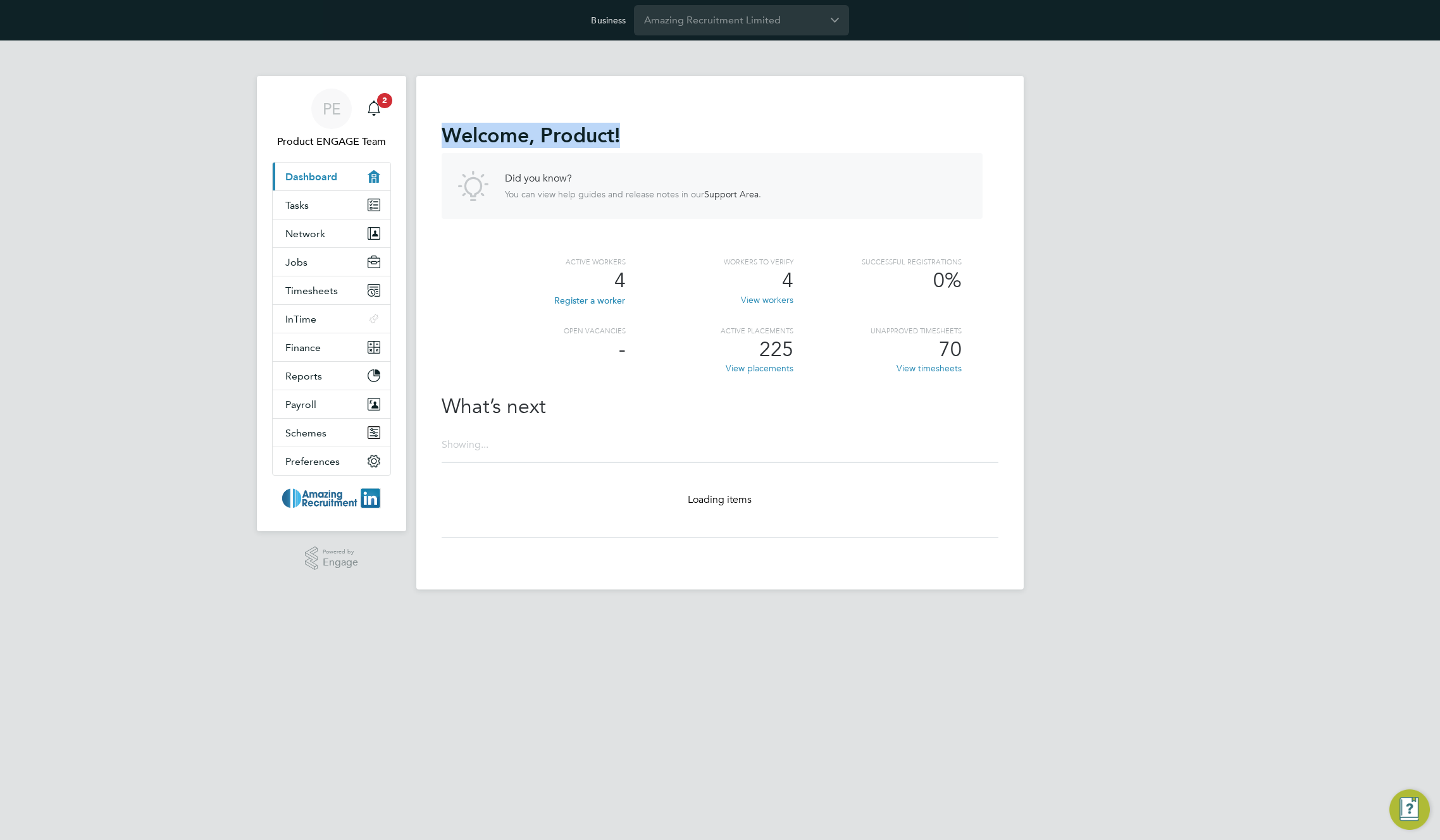
click at [540, 129] on span ", Product" at bounding box center [572, 135] width 86 height 24
click at [303, 224] on button "Network" at bounding box center [331, 233] width 118 height 28
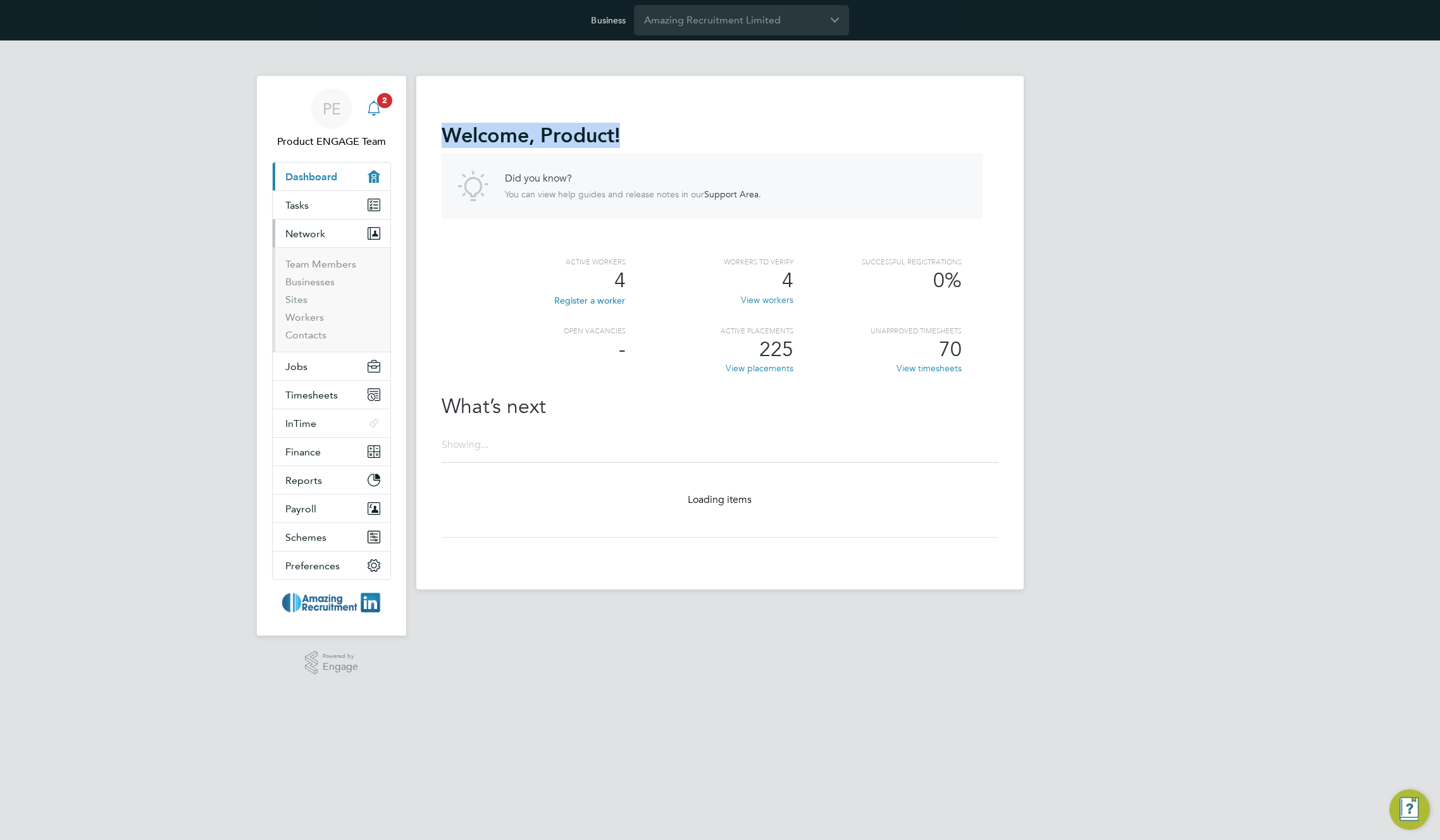
click at [380, 110] on icon "Main navigation" at bounding box center [374, 108] width 15 height 15
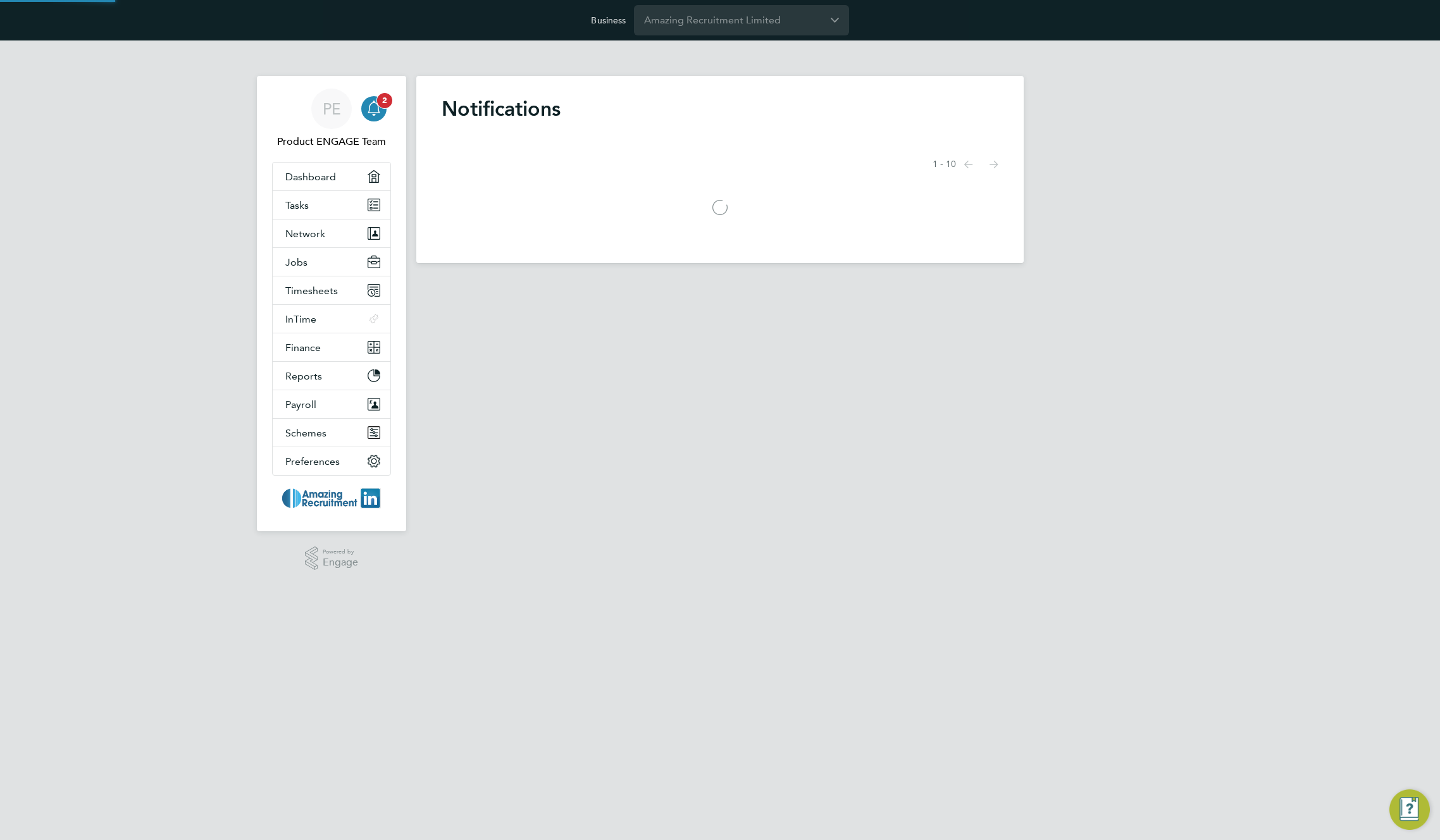
click at [380, 95] on span "2" at bounding box center [385, 100] width 15 height 15
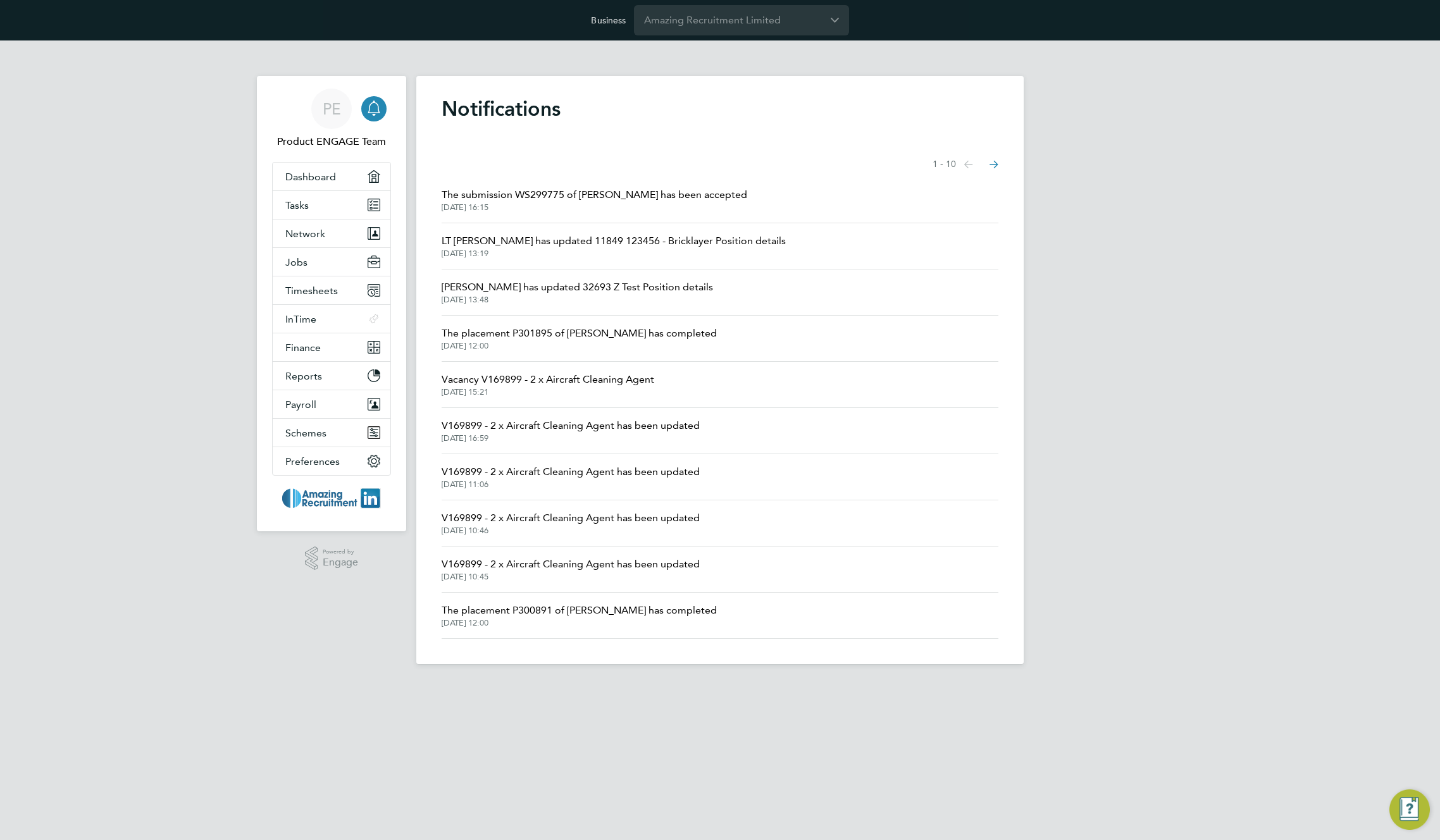
click at [491, 194] on span "The submission WS299775 of Greg Kalym has been accepted" at bounding box center [594, 195] width 305 height 15
drag, startPoint x: 774, startPoint y: 190, endPoint x: 445, endPoint y: 185, distance: 329.0
click at [445, 185] on li "The submission WS299775 of Greg Kalym has been accepted 24 Sep 2025, 16:15" at bounding box center [720, 200] width 557 height 46
copy span "The submission WS299775 of Greg Kalym has been accepted"
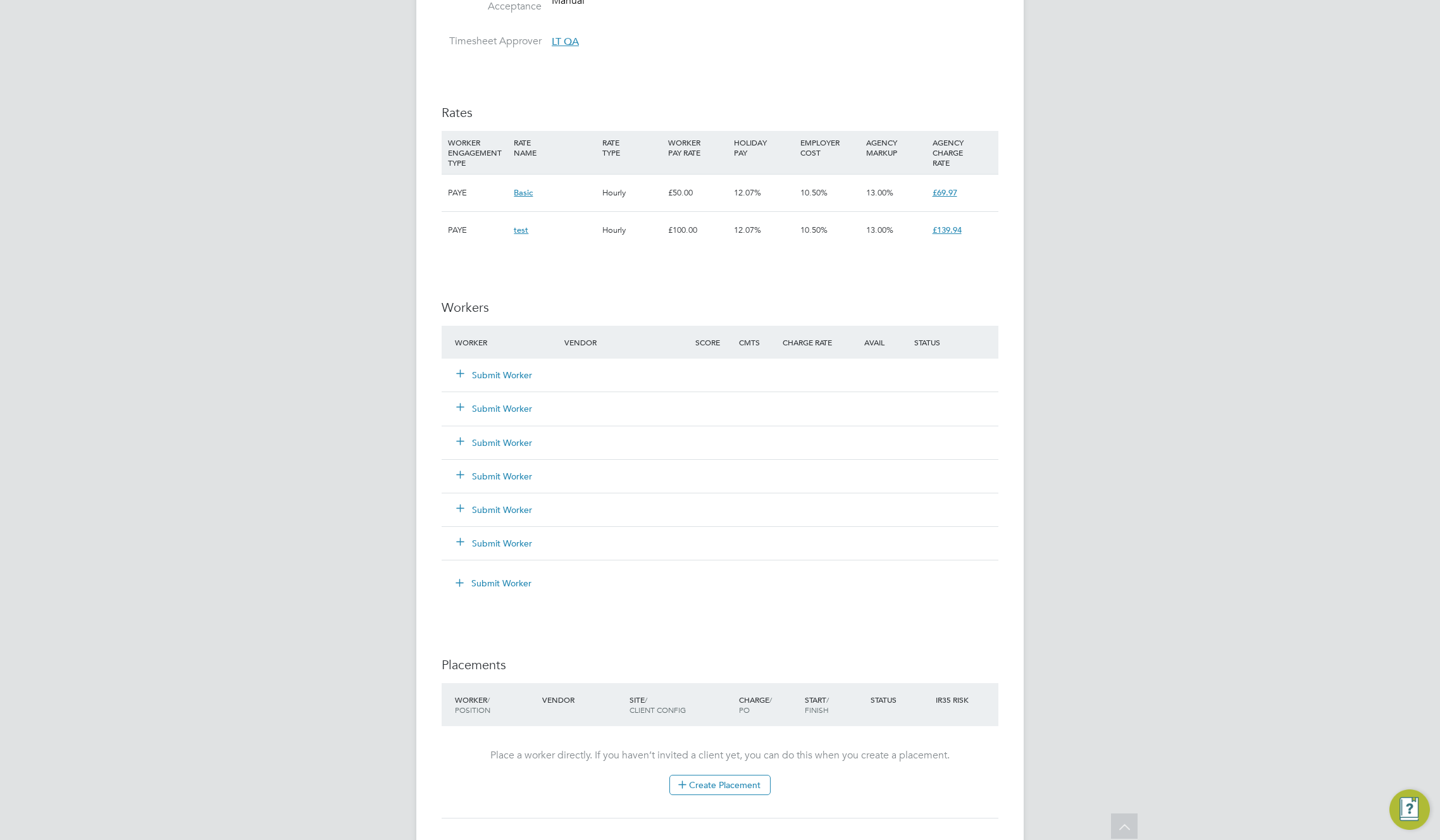
scroll to position [773, 0]
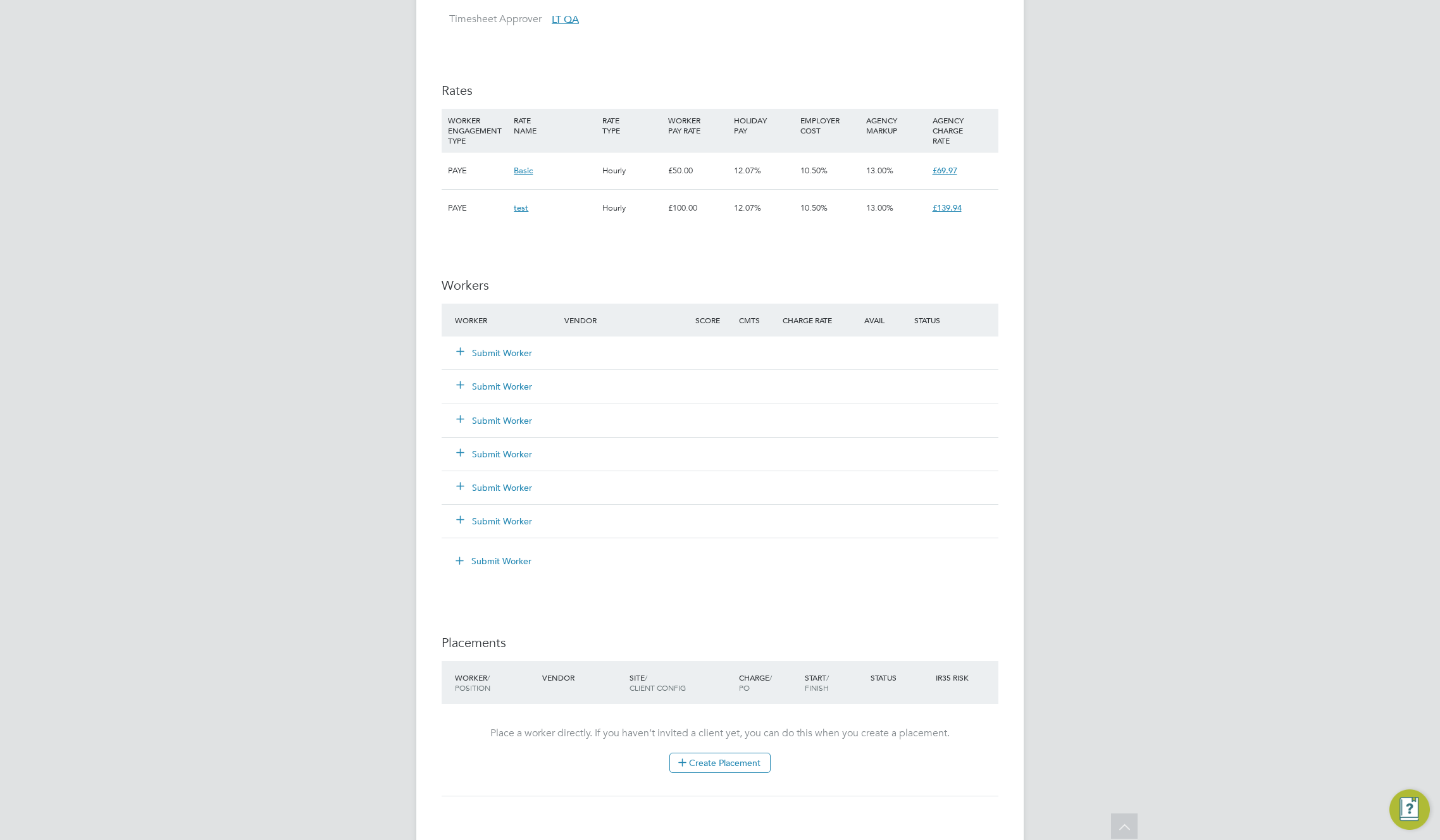
click at [509, 348] on button "Submit Worker" at bounding box center [495, 352] width 76 height 13
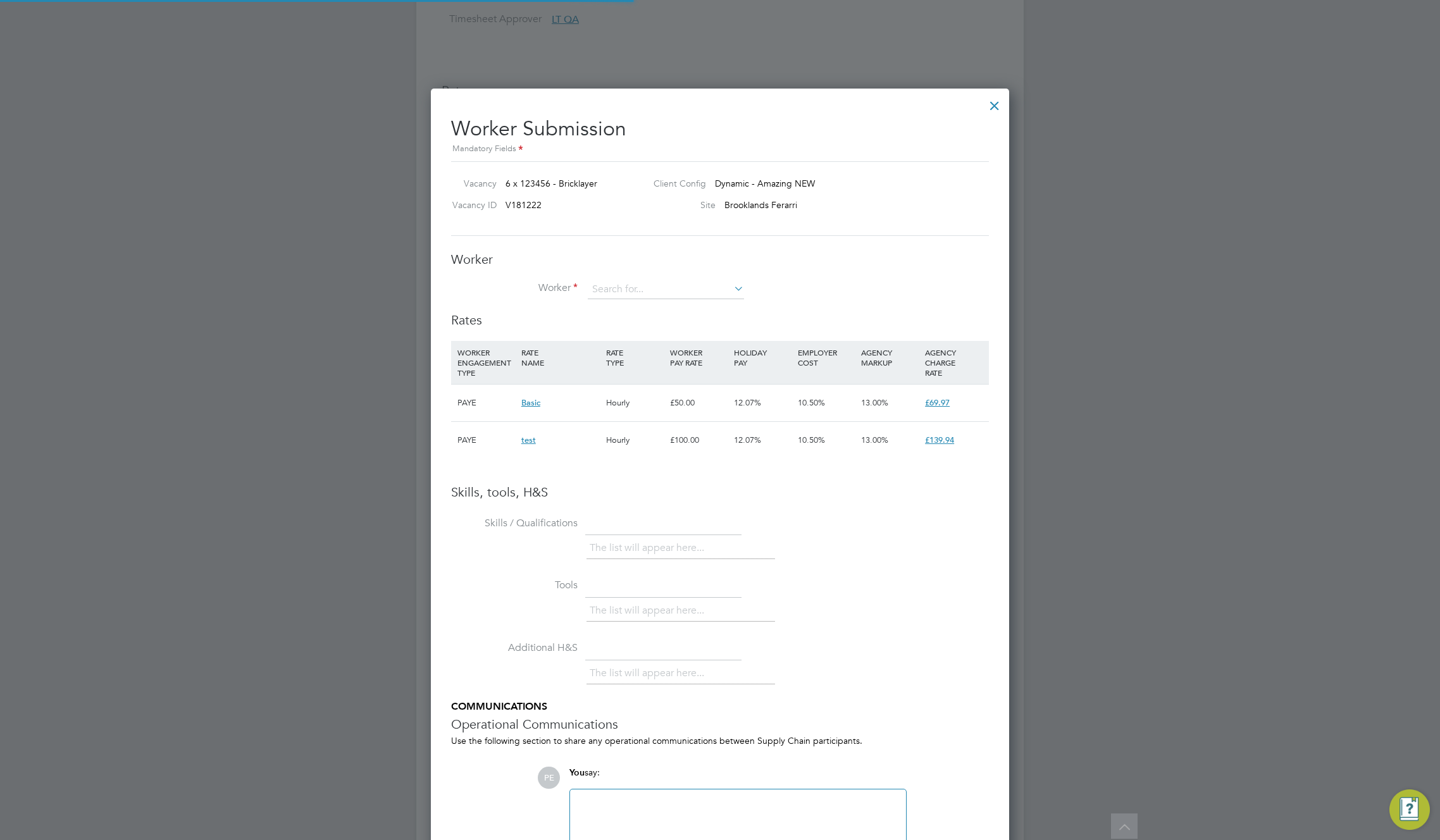
scroll to position [38, 86]
click at [634, 287] on input at bounding box center [666, 290] width 156 height 19
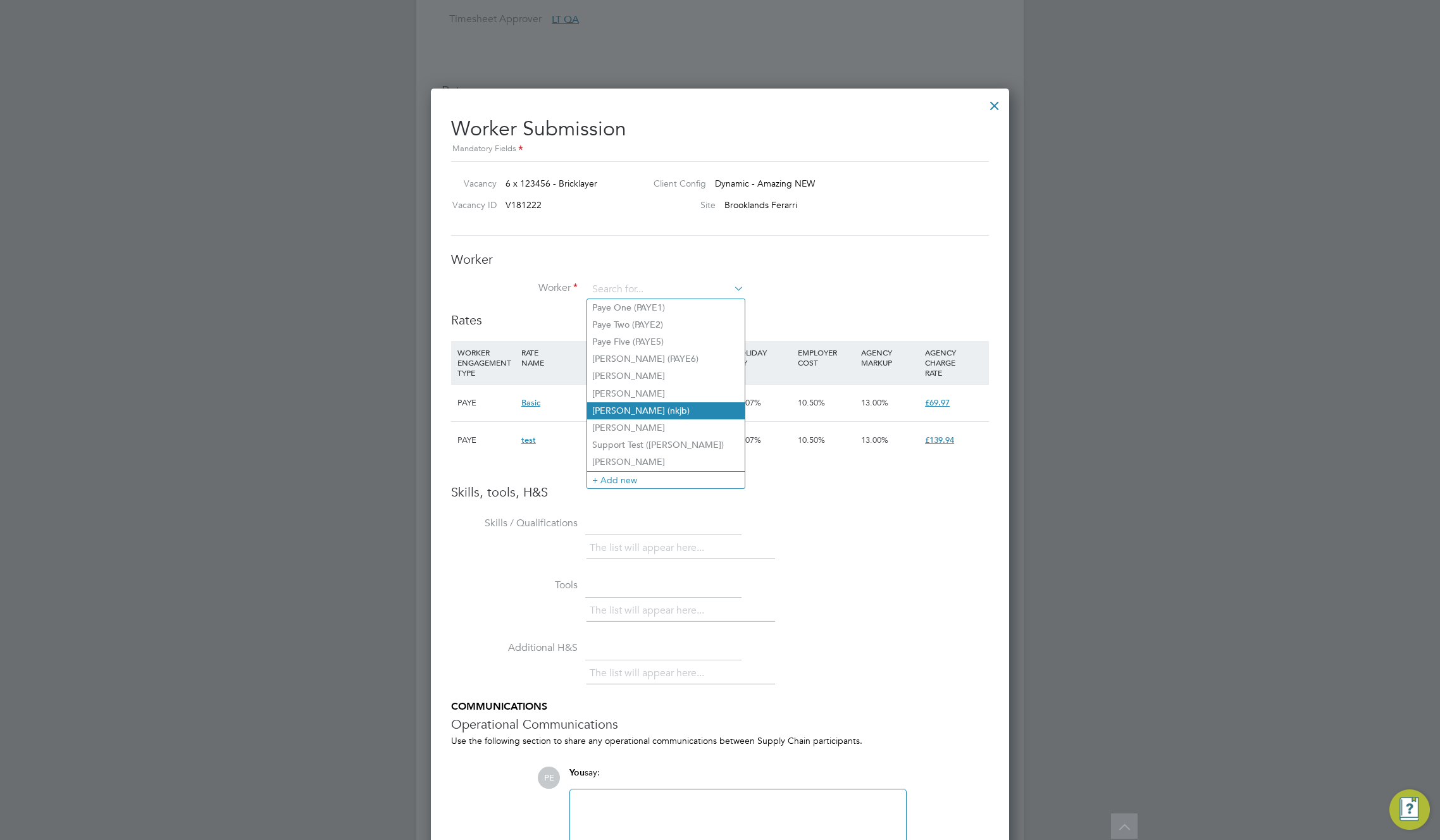
click at [660, 403] on li "[PERSON_NAME] (nkjb)" at bounding box center [666, 410] width 158 height 17
type input "[PERSON_NAME] (nkjb)"
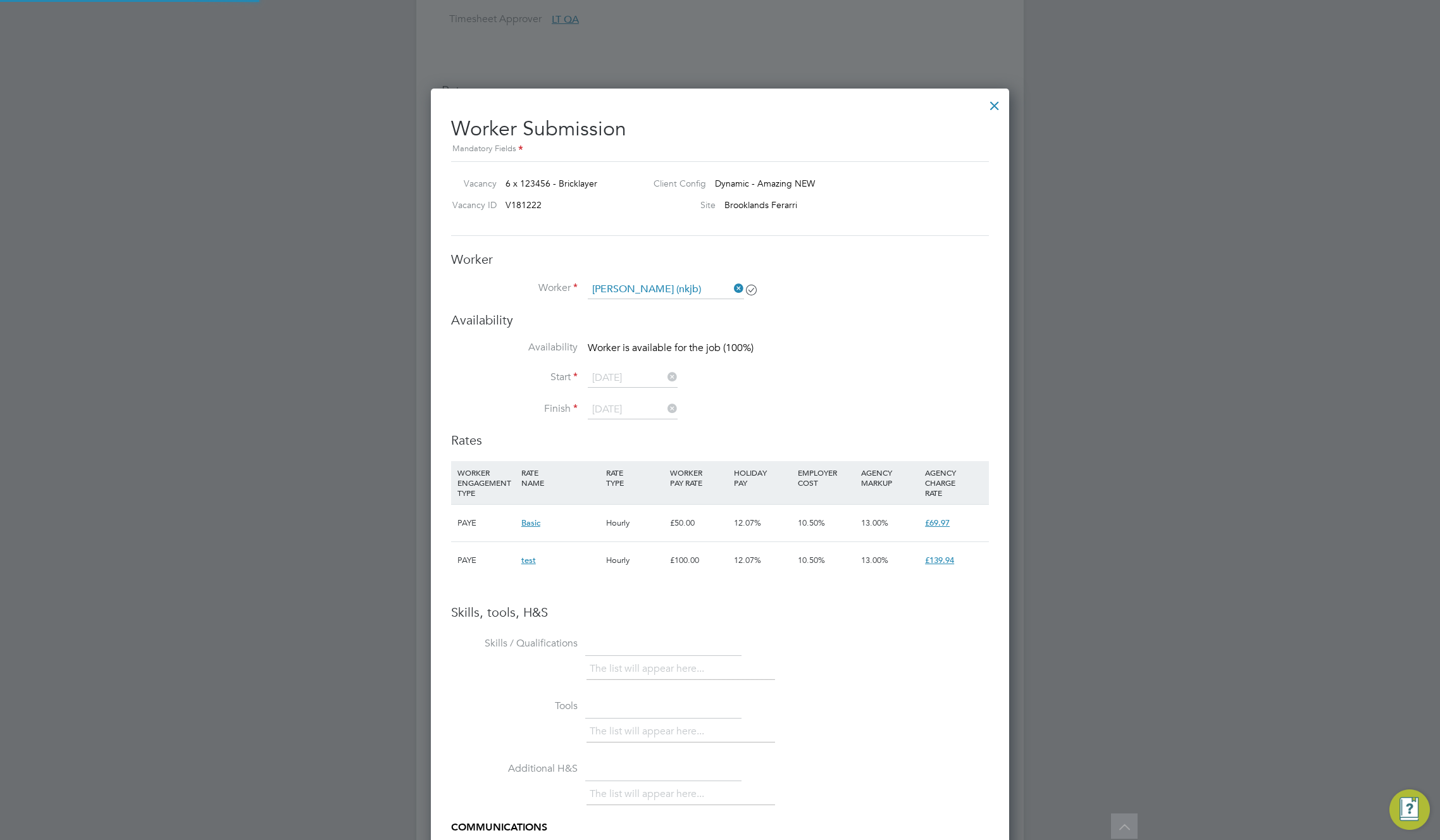
scroll to position [997, 579]
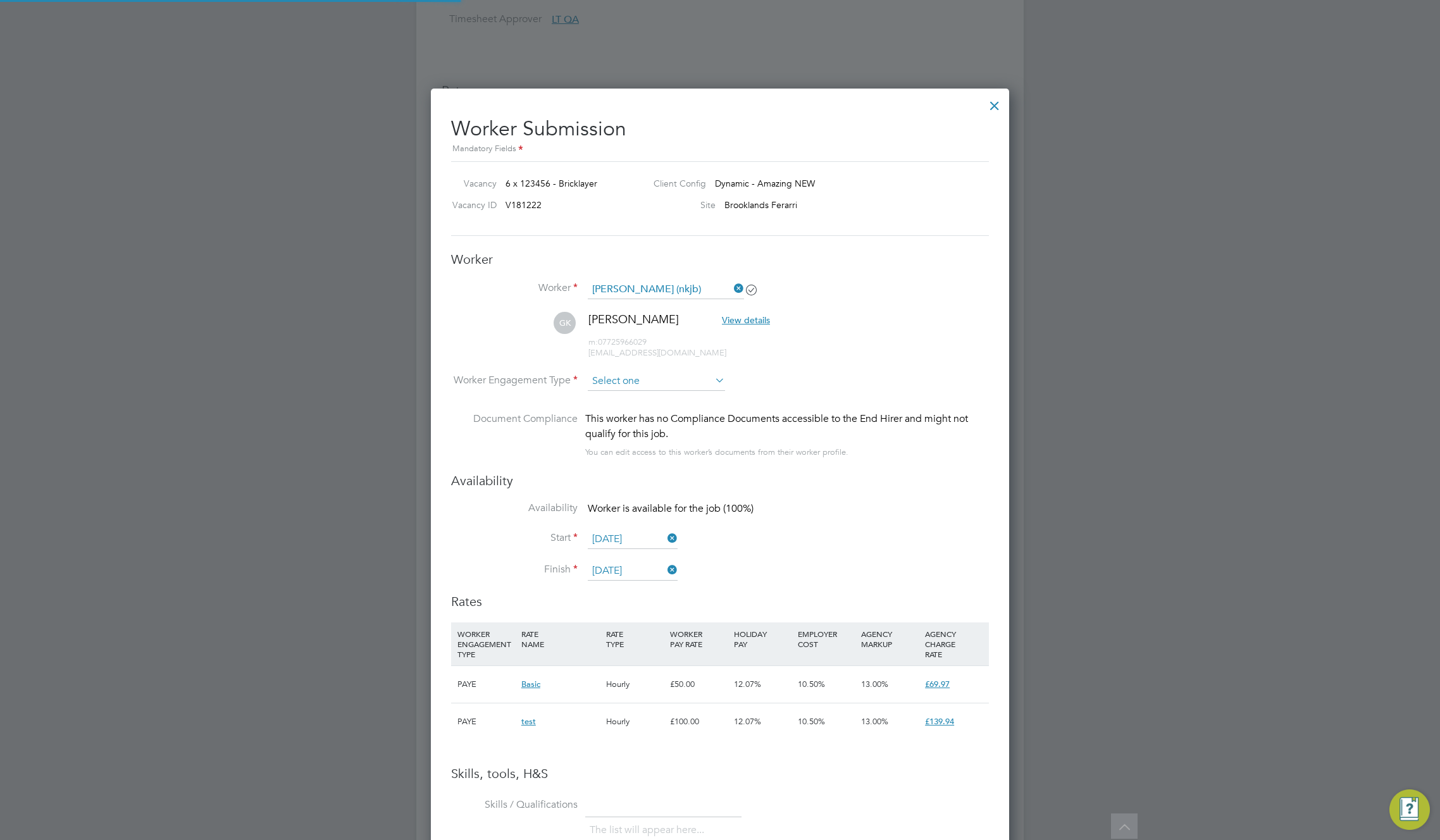
click at [651, 383] on input at bounding box center [656, 381] width 137 height 19
click at [627, 417] on li "PAYE" at bounding box center [657, 416] width 139 height 16
type input "PAYE"
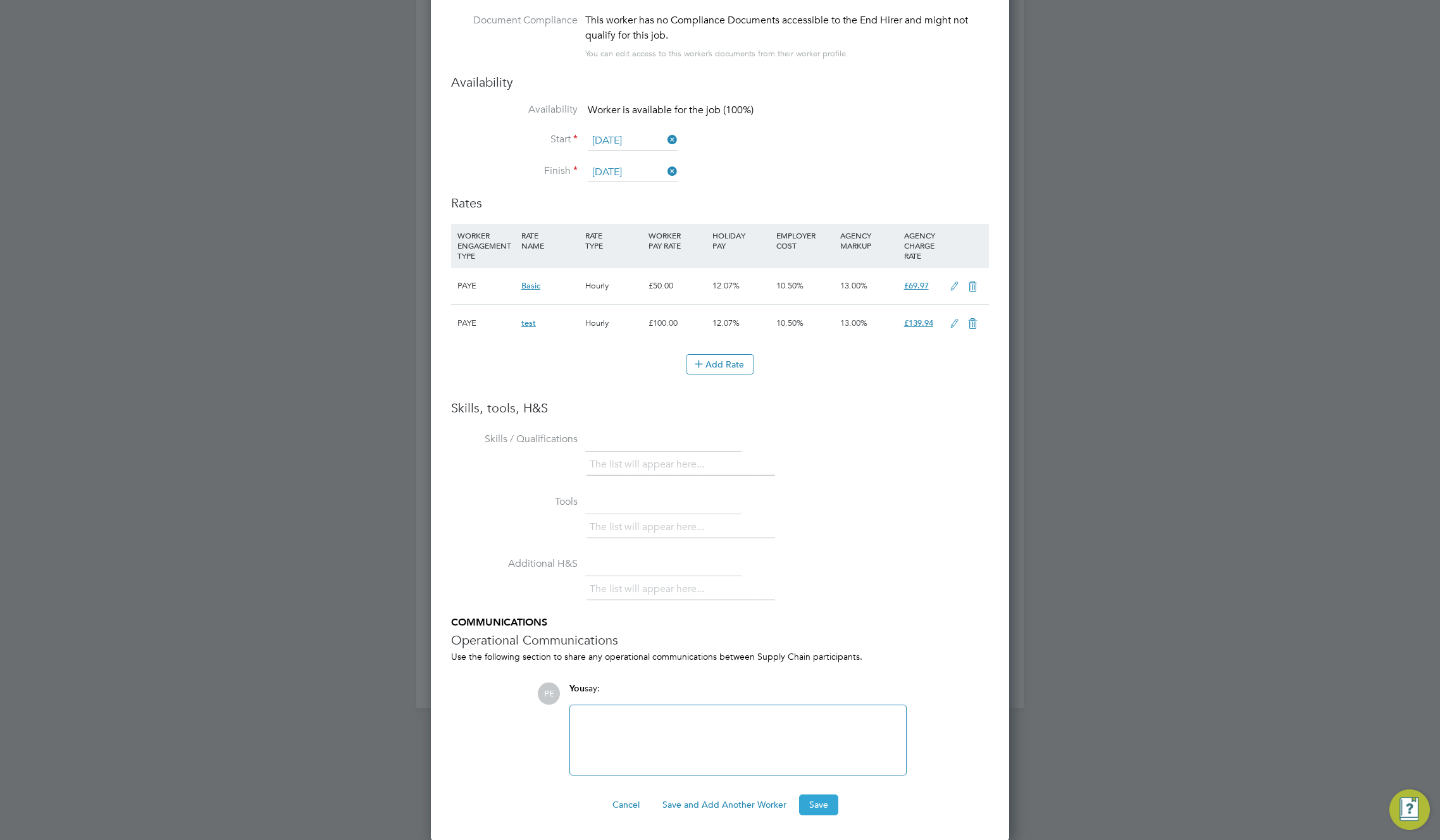
click at [813, 794] on button "Save" at bounding box center [819, 804] width 39 height 20
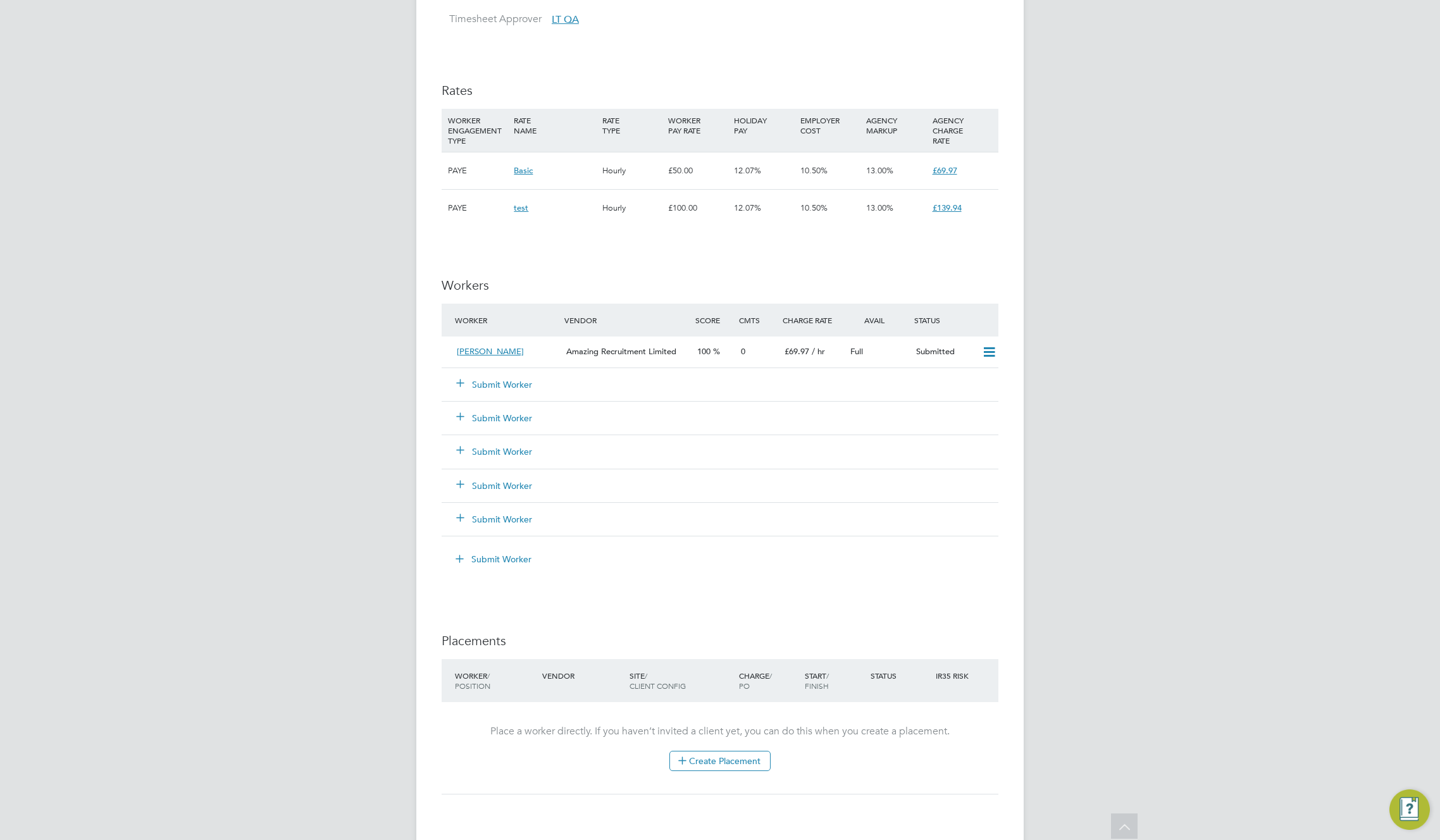
click at [761, 254] on div "IR35 Determination IR35 Status Inside IR35 Edit Status Details PO No PO Number …" at bounding box center [720, 307] width 557 height 1545
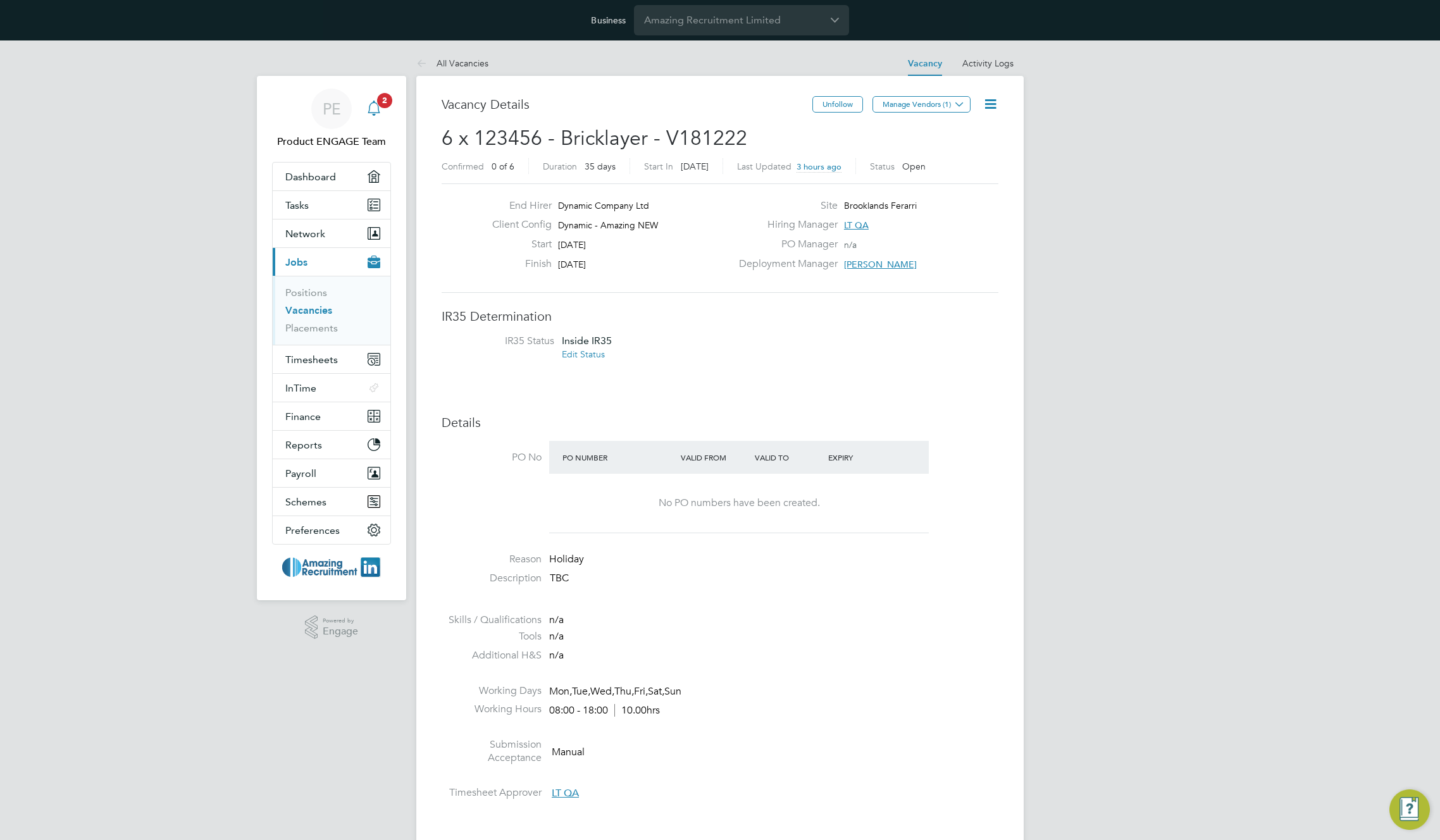
click at [373, 110] on icon "Main navigation" at bounding box center [374, 108] width 15 height 15
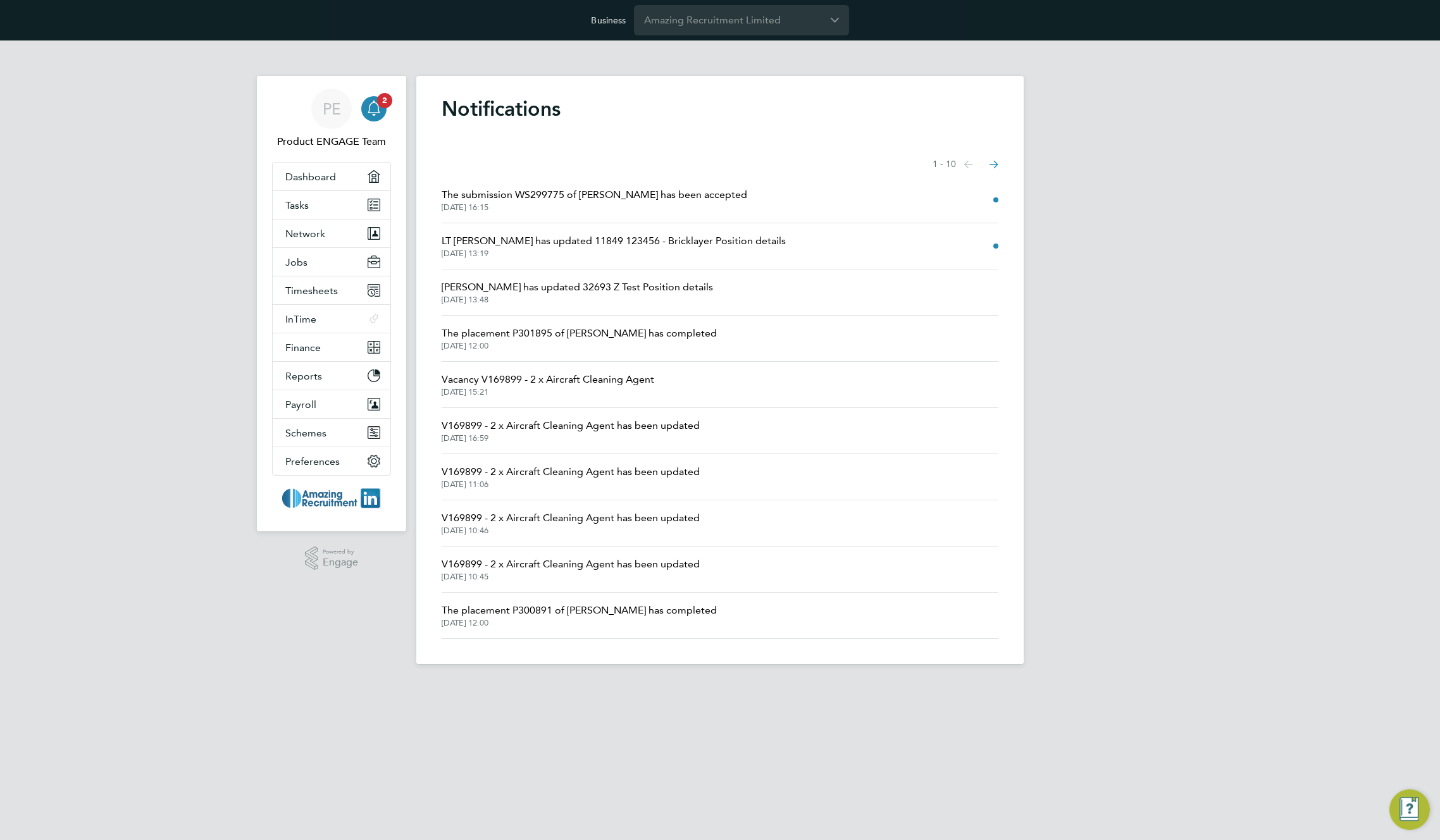
click at [615, 147] on div "Notifications Showing items 1 - 10 items Previous page Next page The submission…" at bounding box center [720, 370] width 608 height 588
drag, startPoint x: 615, startPoint y: 148, endPoint x: 551, endPoint y: 112, distance: 73.4
click at [551, 112] on h1 "Notifications" at bounding box center [720, 109] width 557 height 26
drag, startPoint x: 636, startPoint y: 200, endPoint x: 786, endPoint y: 10, distance: 242.1
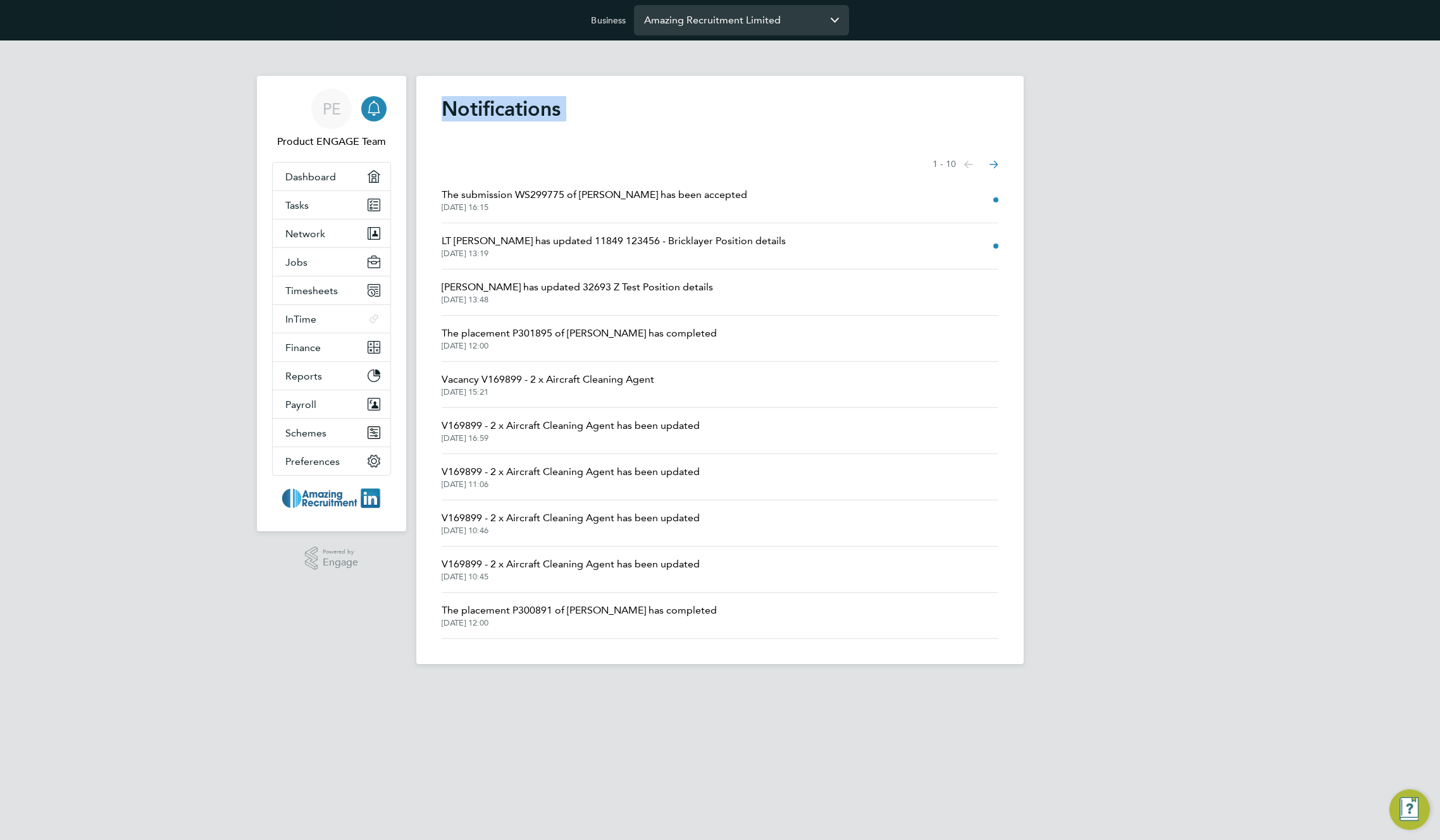
click at [636, 200] on span "The submission WS299775 of Greg Kalym has been accepted" at bounding box center [594, 195] width 305 height 15
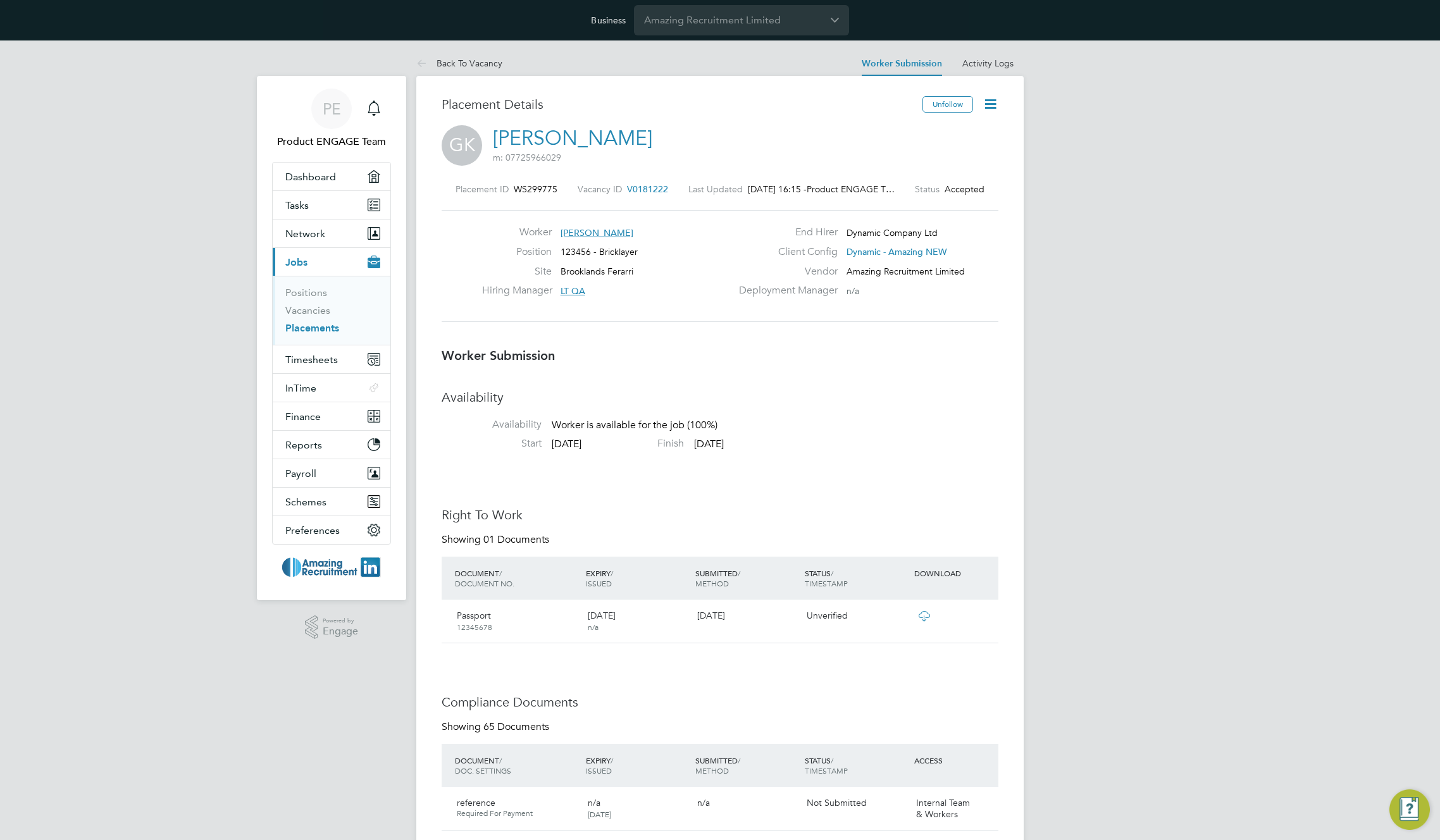
scroll to position [12, 230]
click at [987, 100] on icon at bounding box center [991, 104] width 16 height 16
click at [907, 231] on li "Confirm" at bounding box center [937, 230] width 117 height 18
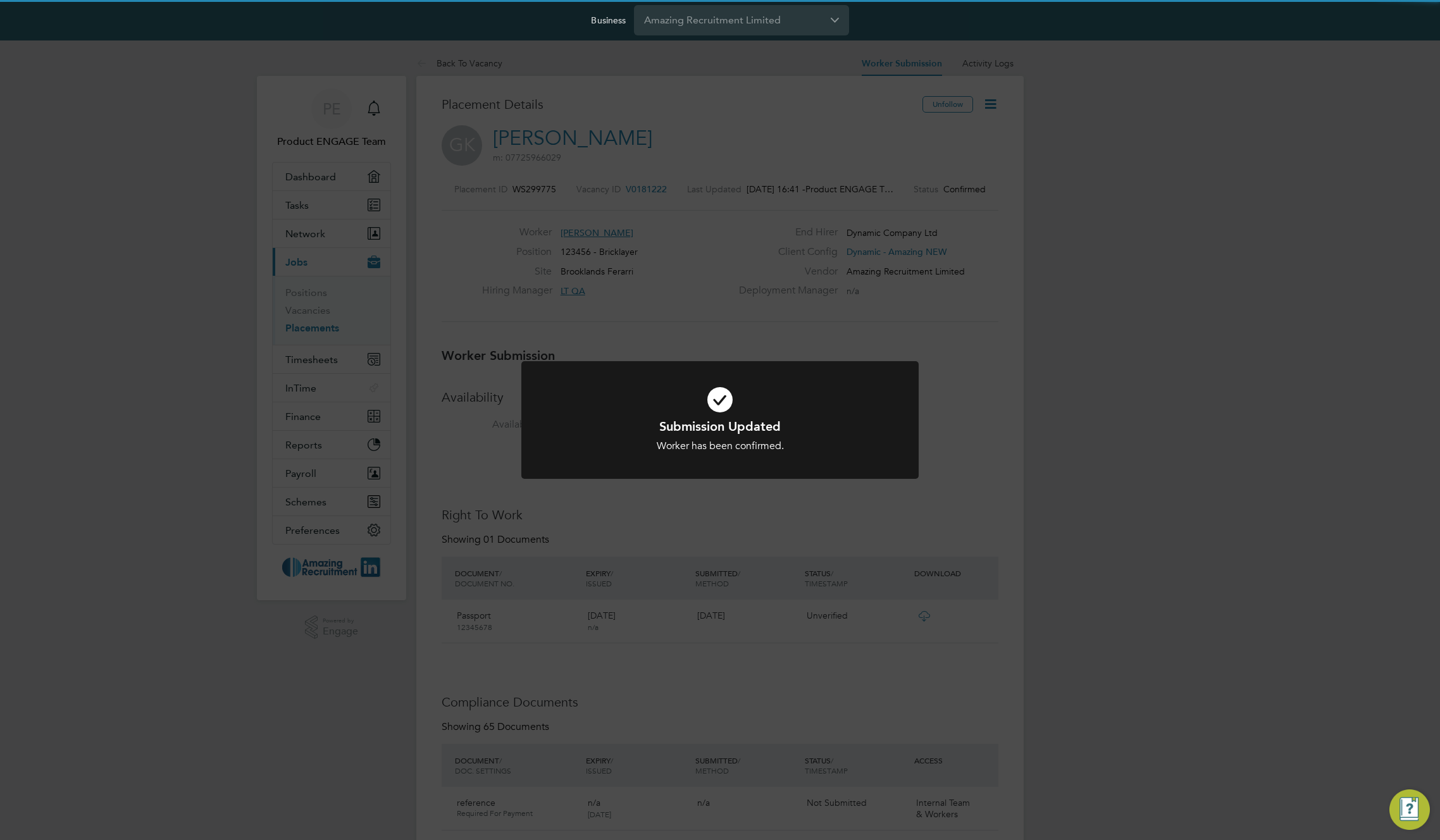
click at [765, 97] on div "Submission Updated Worker has been confirmed. Cancel Okay" at bounding box center [720, 420] width 1440 height 840
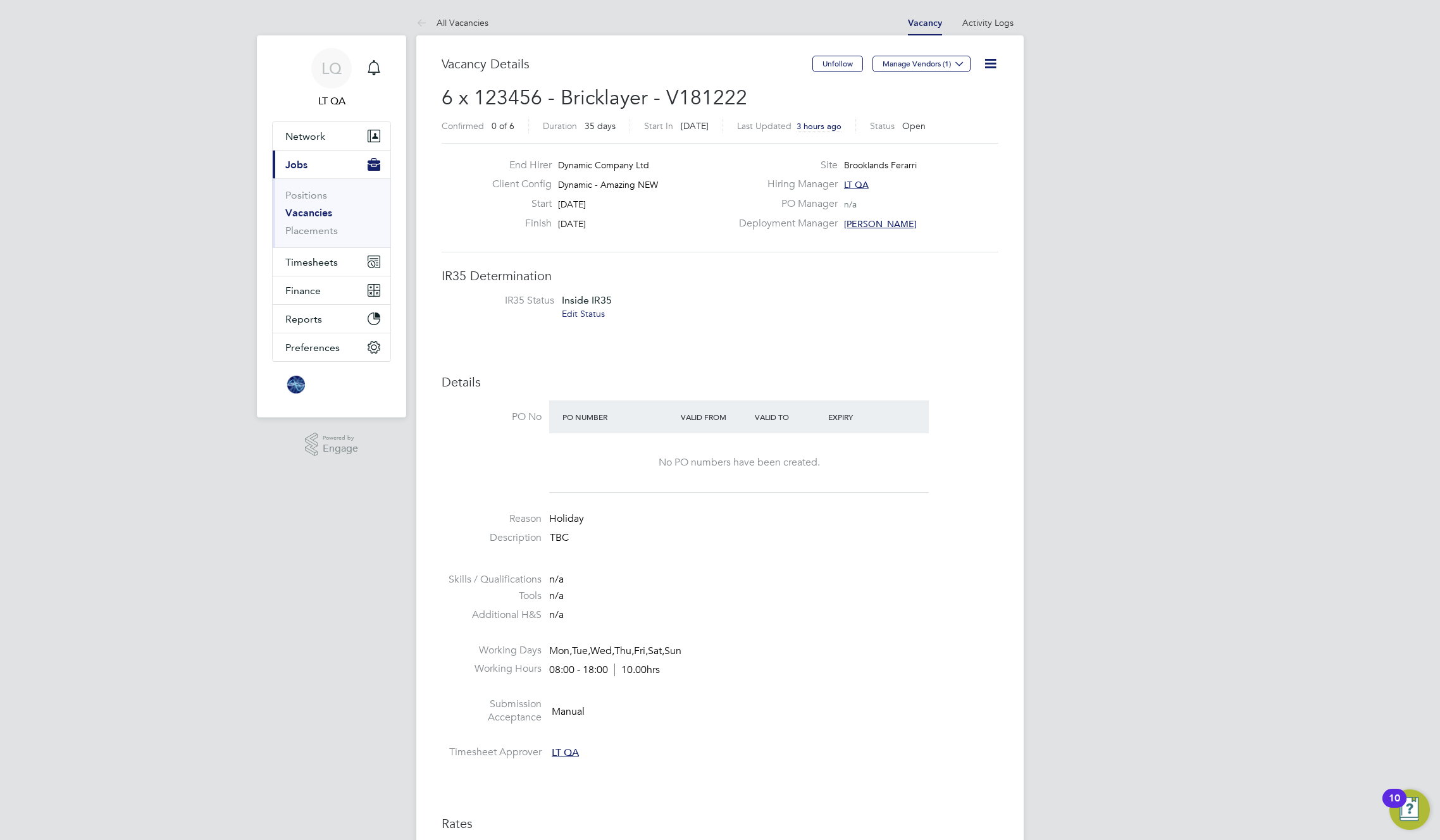
click at [951, 164] on div "Site Brooklands Ferarri" at bounding box center [867, 169] width 272 height 20
click at [987, 64] on icon at bounding box center [991, 63] width 16 height 16
click at [377, 68] on icon "Main navigation" at bounding box center [374, 68] width 15 height 15
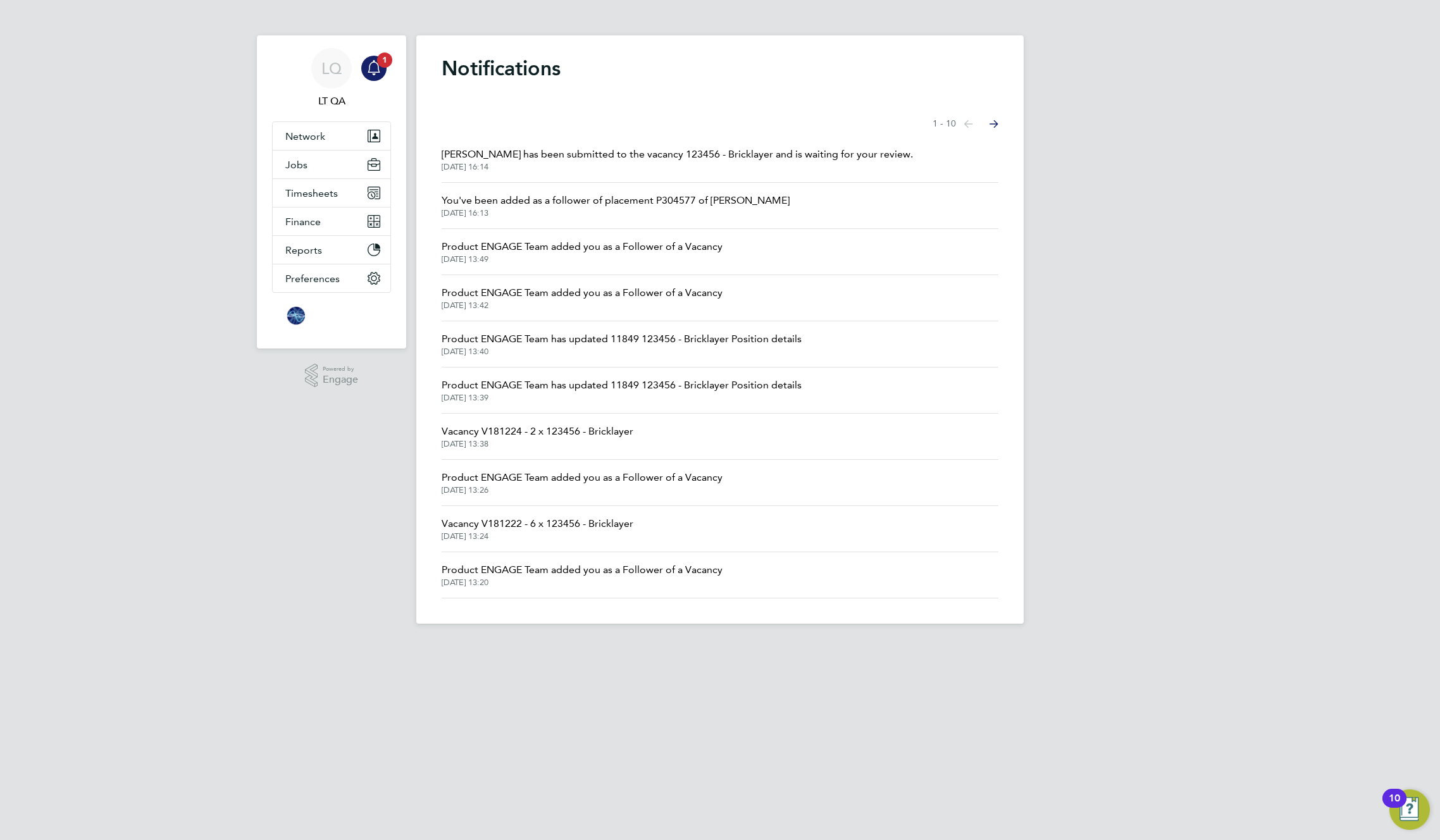
click at [566, 161] on span "Greg Kalym has been submitted to the vacancy 123456 - Bricklayer and is waiting…" at bounding box center [678, 154] width 471 height 15
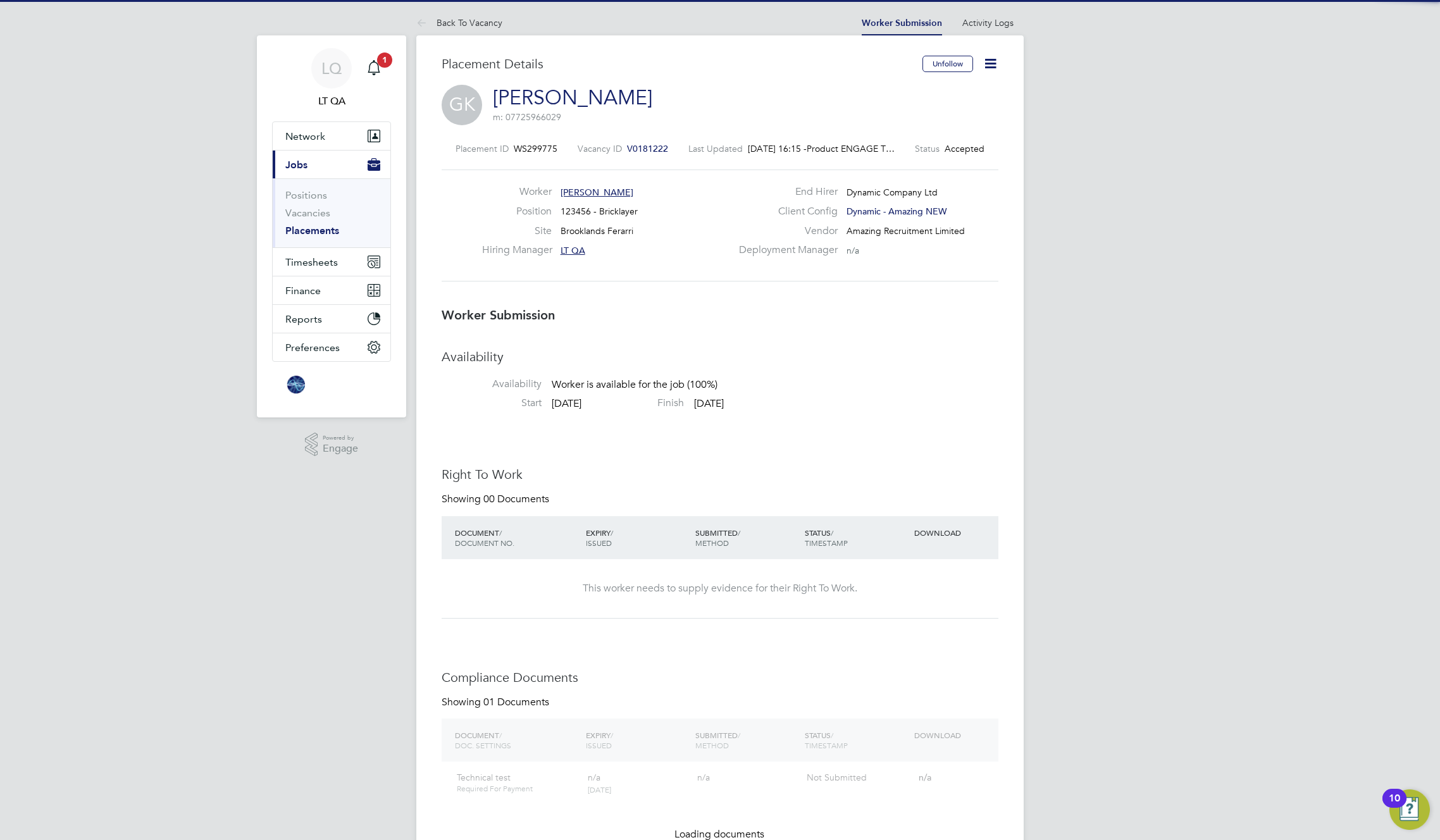
scroll to position [20, 250]
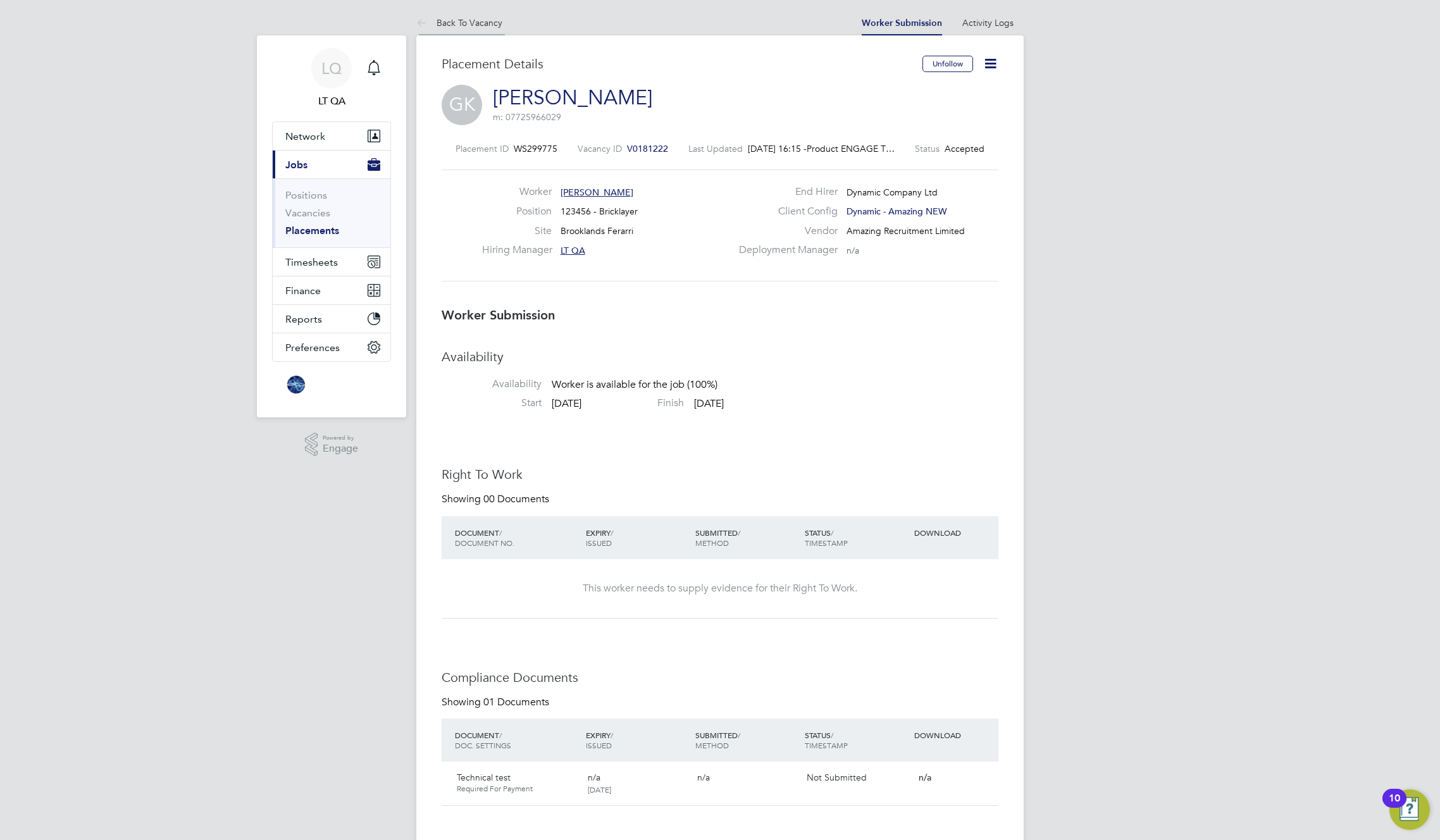
click at [467, 25] on link "Back To Vacancy" at bounding box center [459, 22] width 86 height 11
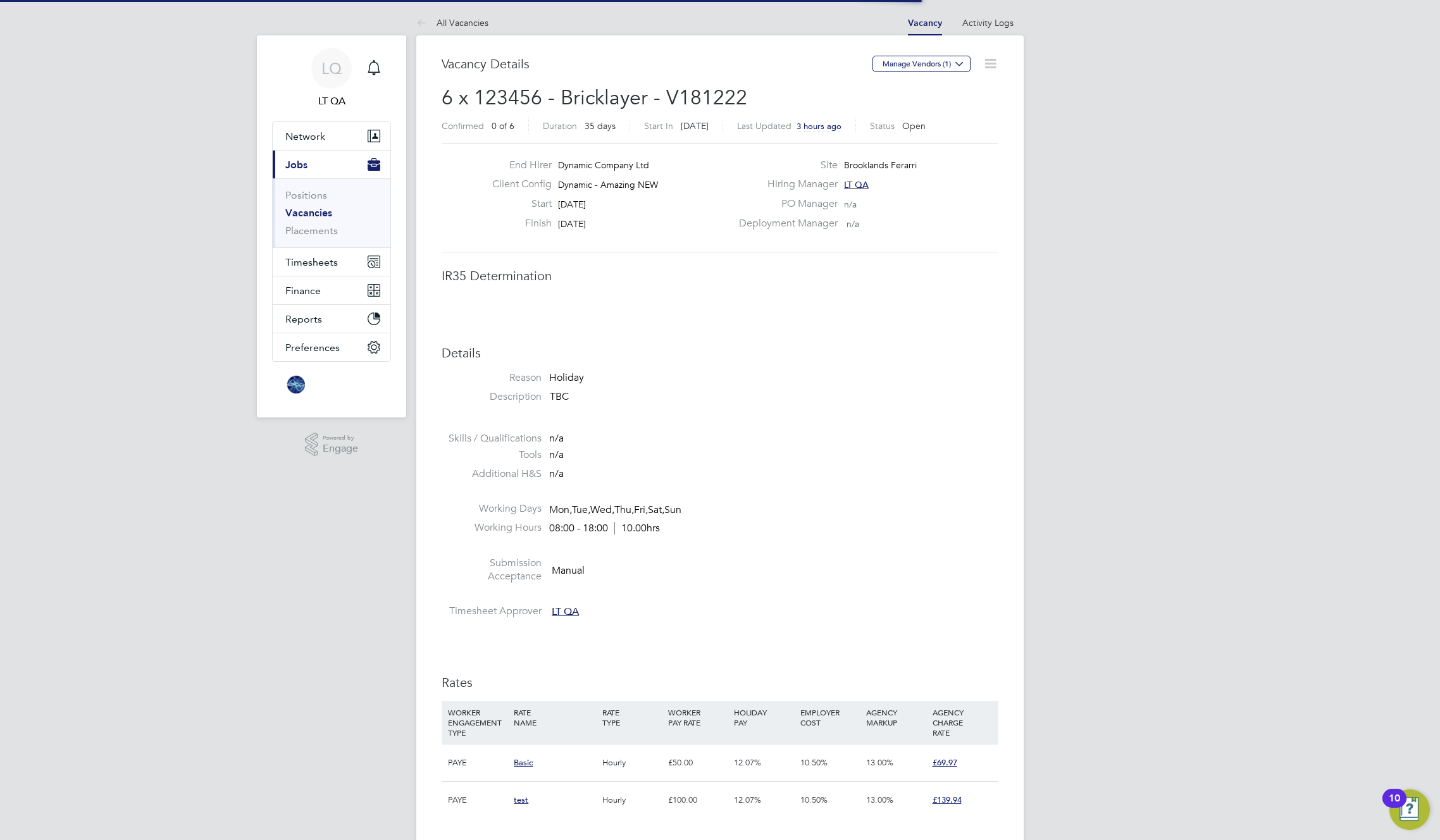
scroll to position [6, 6]
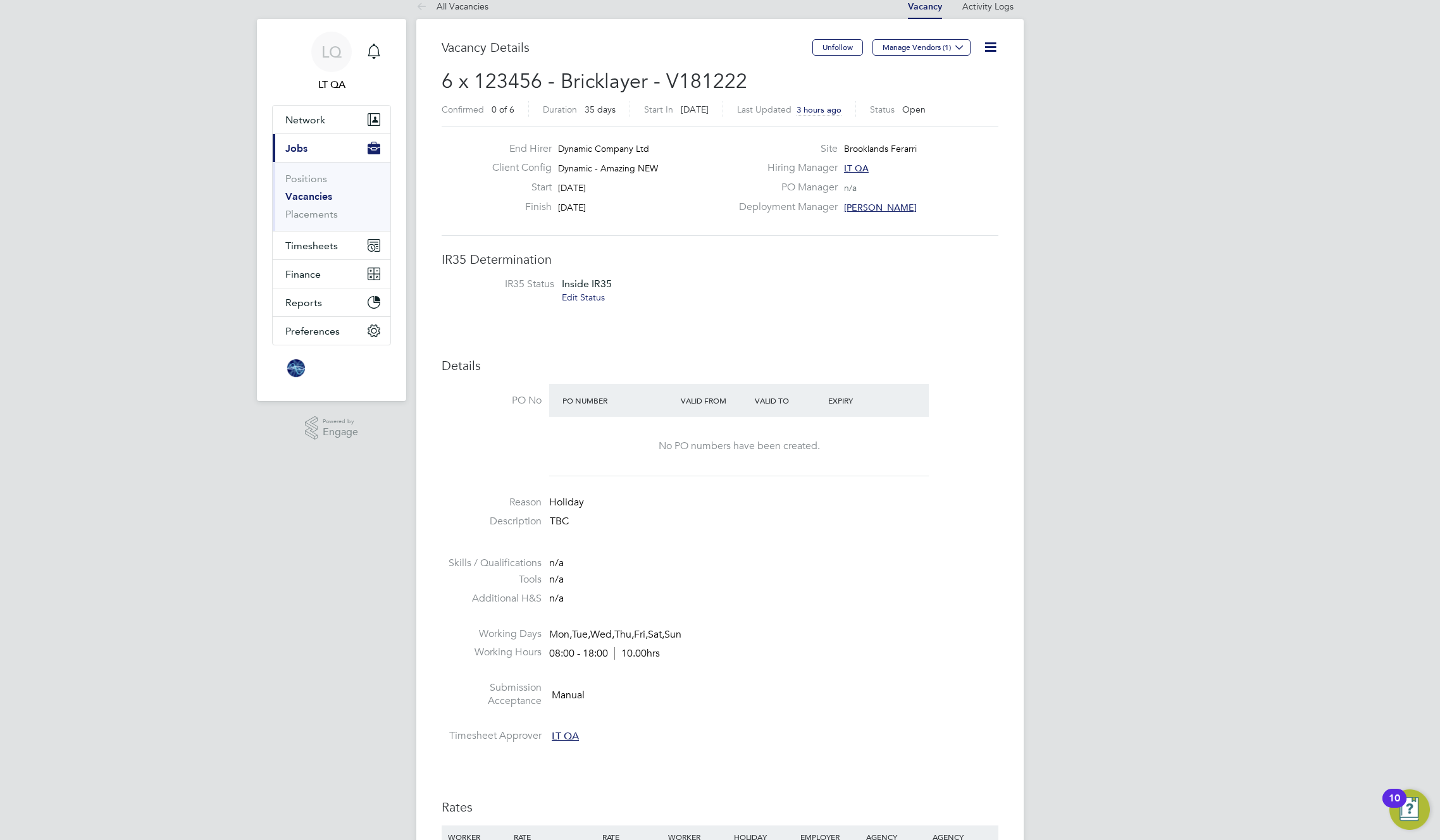
click at [988, 43] on icon at bounding box center [991, 46] width 16 height 16
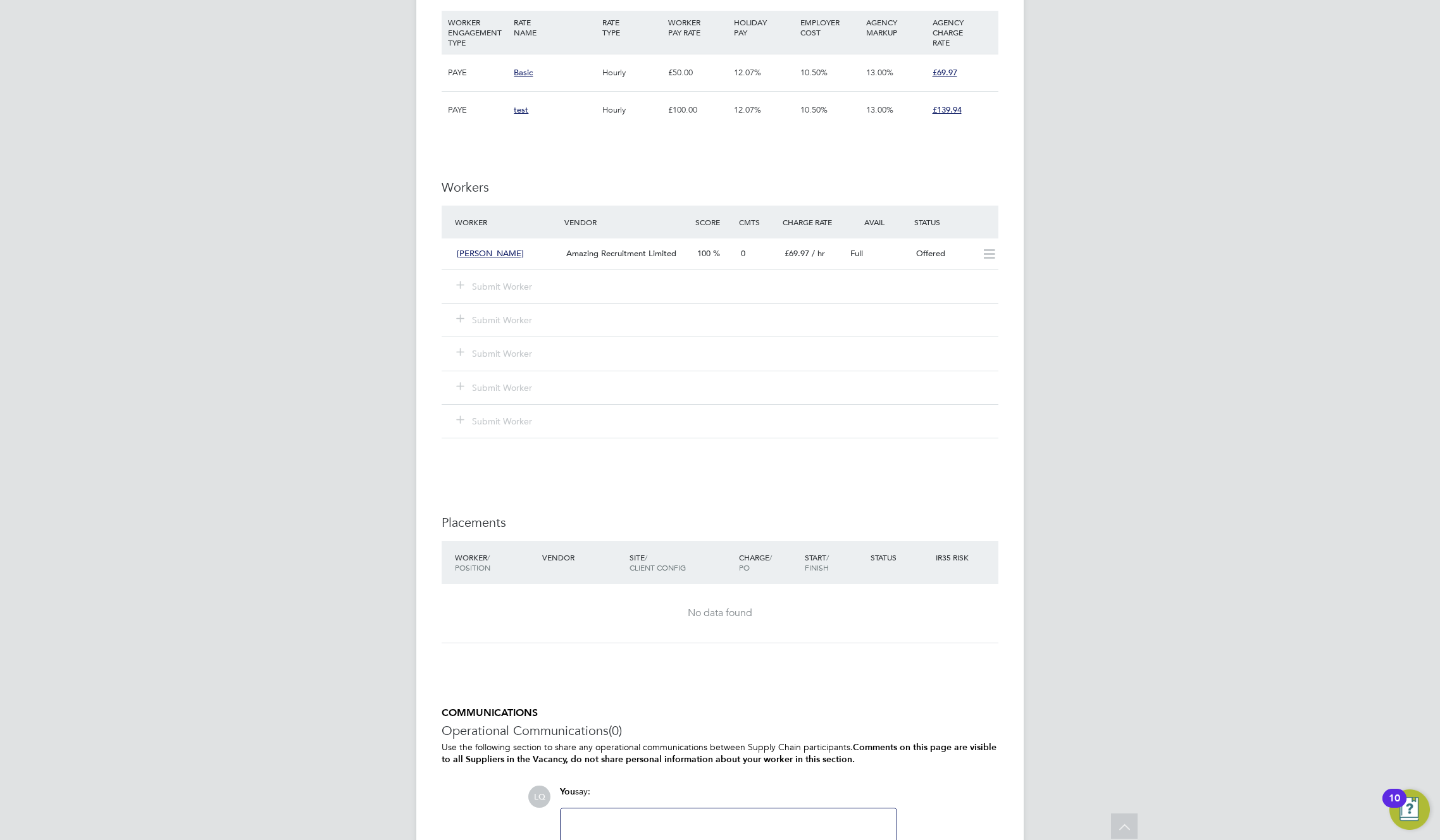
click at [843, 164] on div "IR35 Determination IR35 Status Inside IR35 Edit Status Details PO No PO Number …" at bounding box center [720, 182] width 557 height 1492
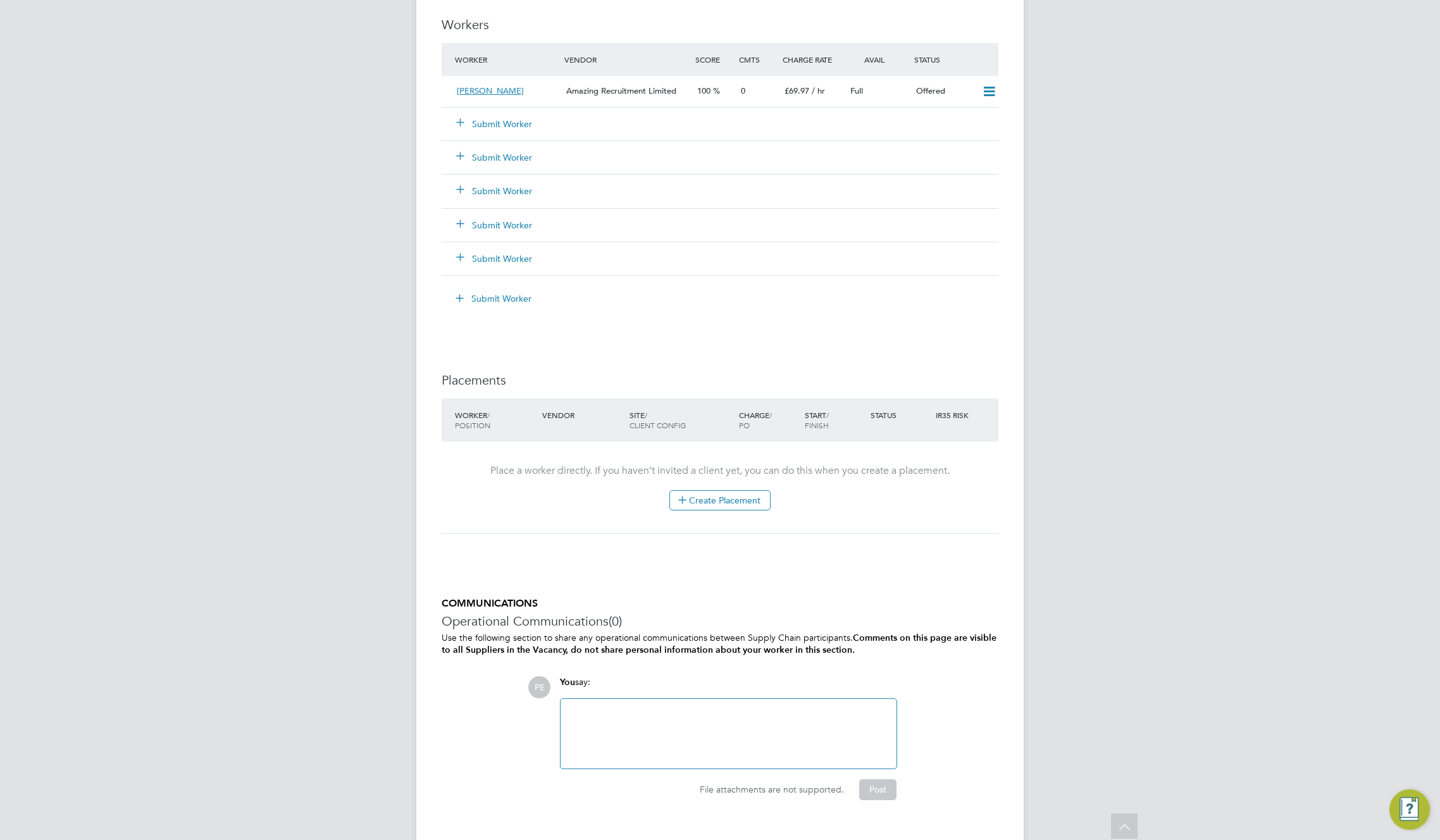
click at [762, 278] on li "Worker Vendor Score Cmts Charge Rate Avail Status [PERSON_NAME] Amazing Recruit…" at bounding box center [720, 165] width 557 height 245
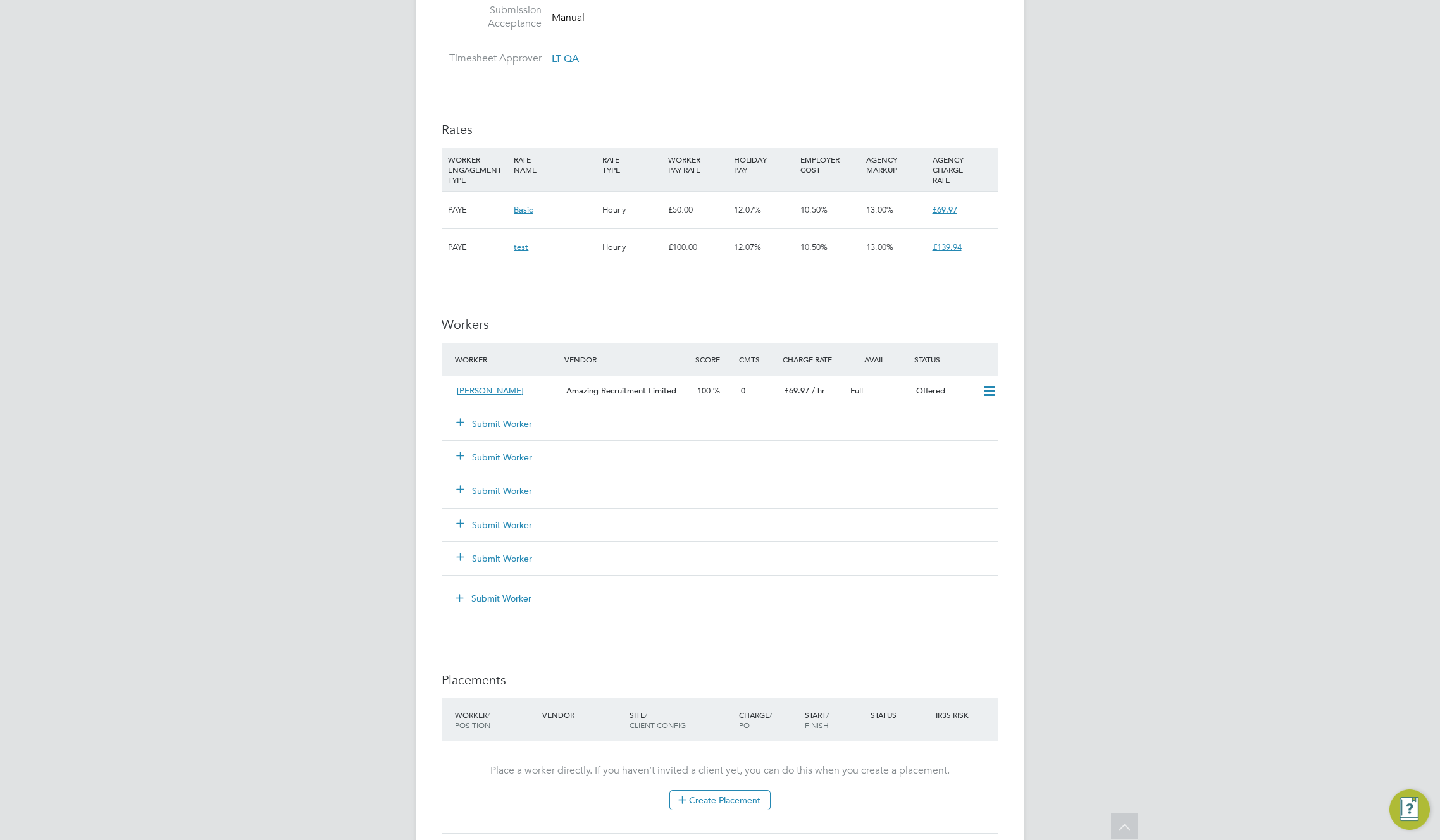
scroll to position [621, 0]
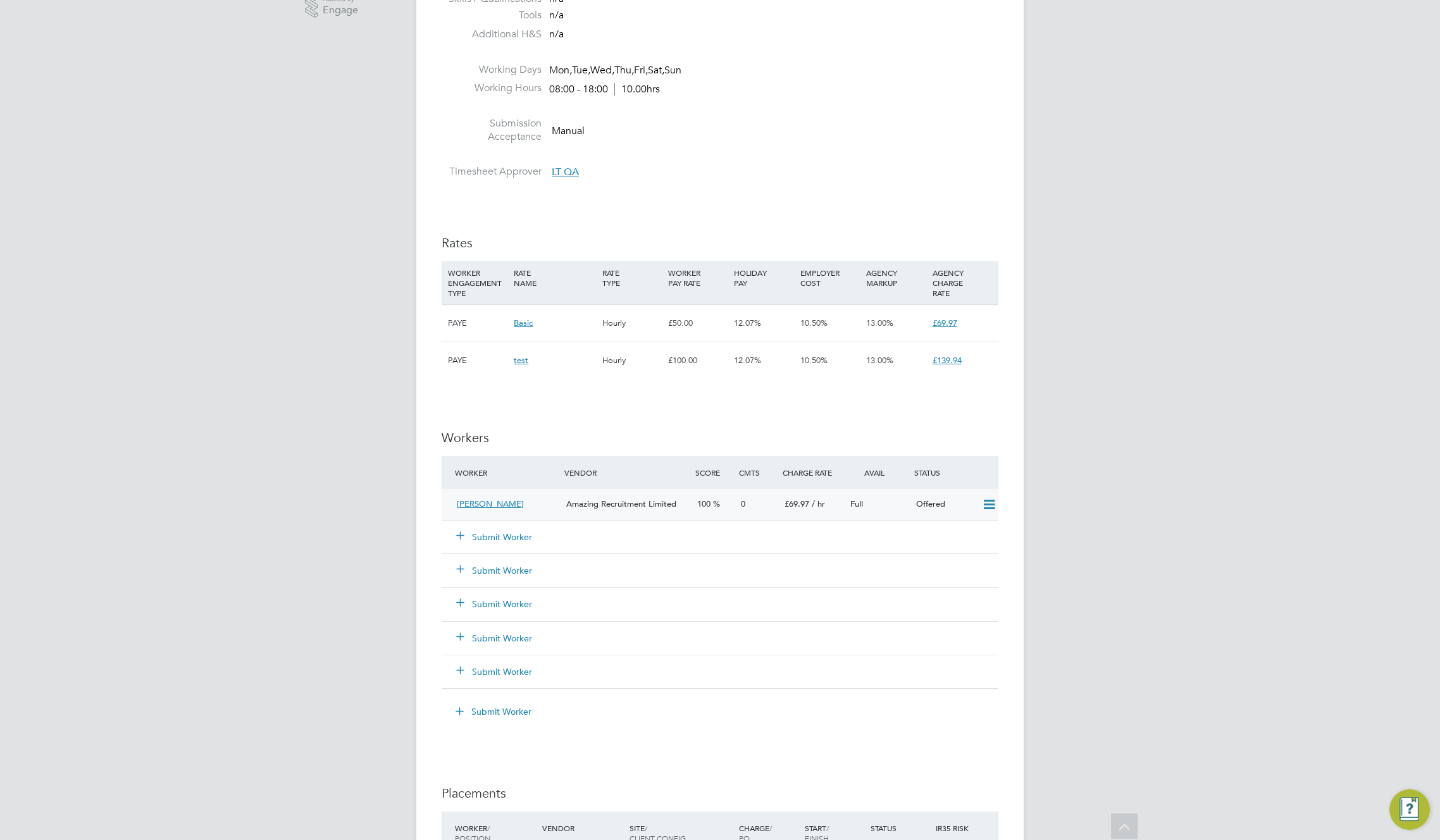
click at [987, 502] on icon at bounding box center [989, 504] width 16 height 10
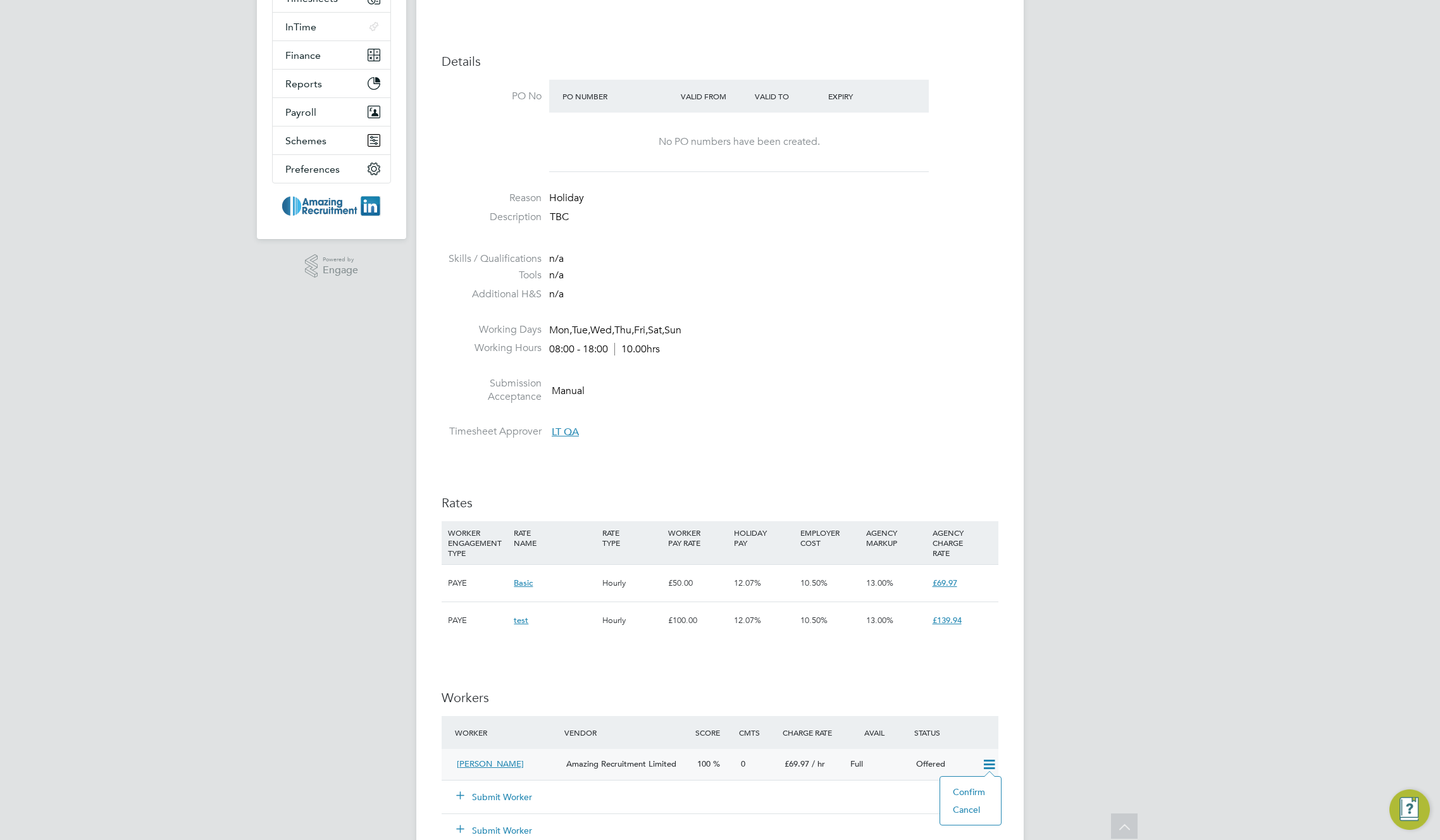
scroll to position [44, 0]
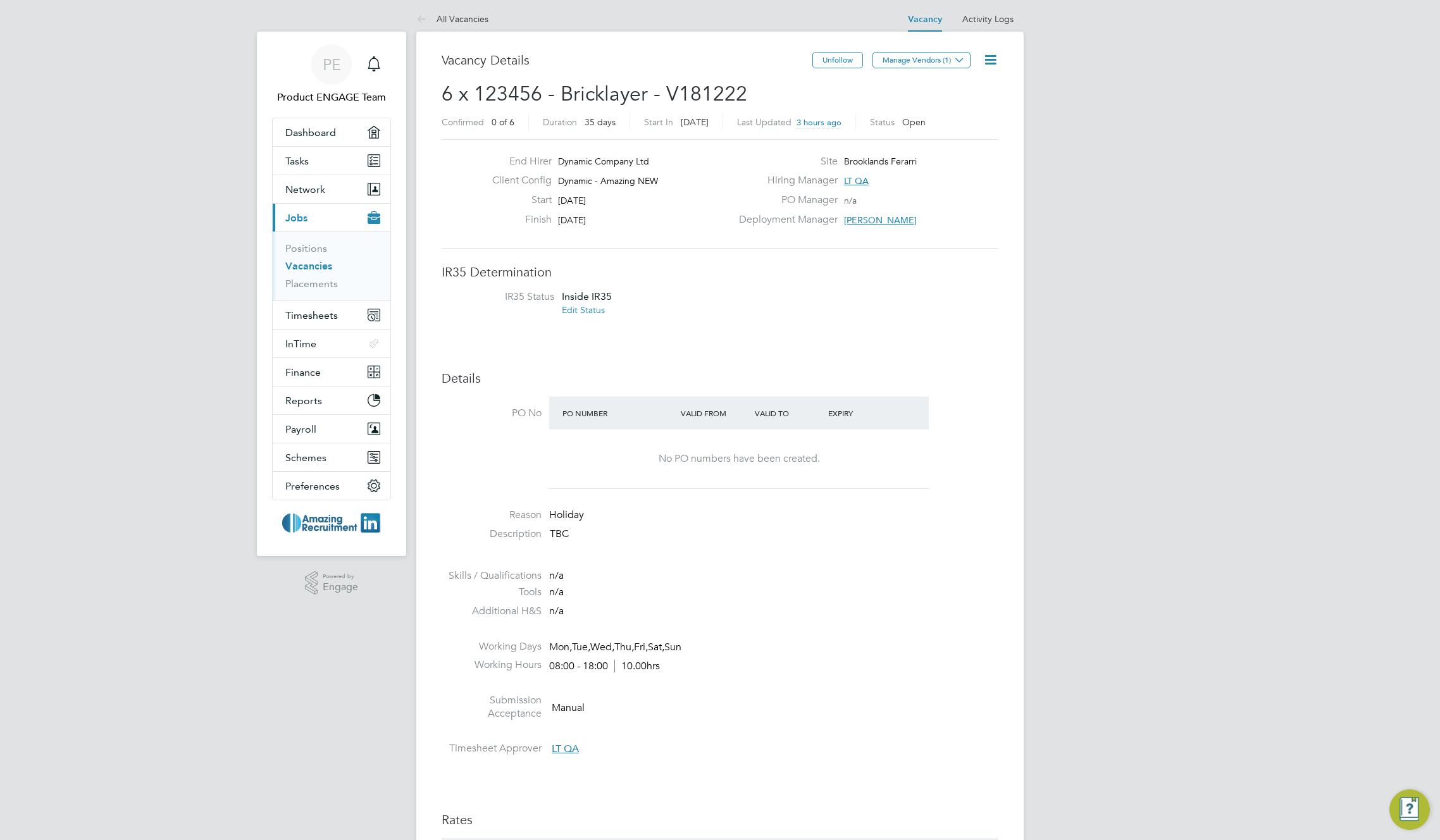
click at [659, 67] on h3 "Vacancy Details" at bounding box center [627, 60] width 371 height 16
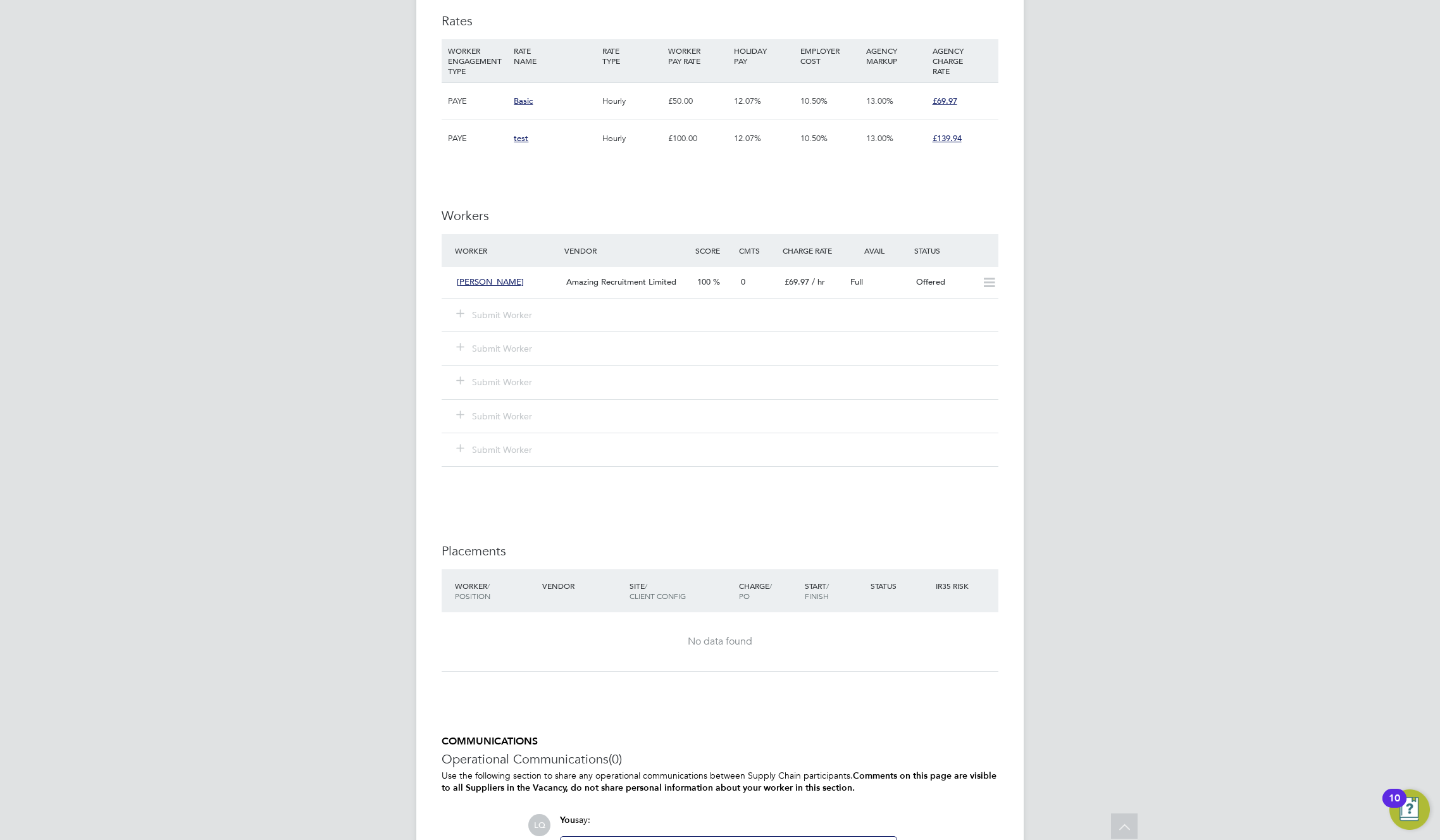
scroll to position [684, 0]
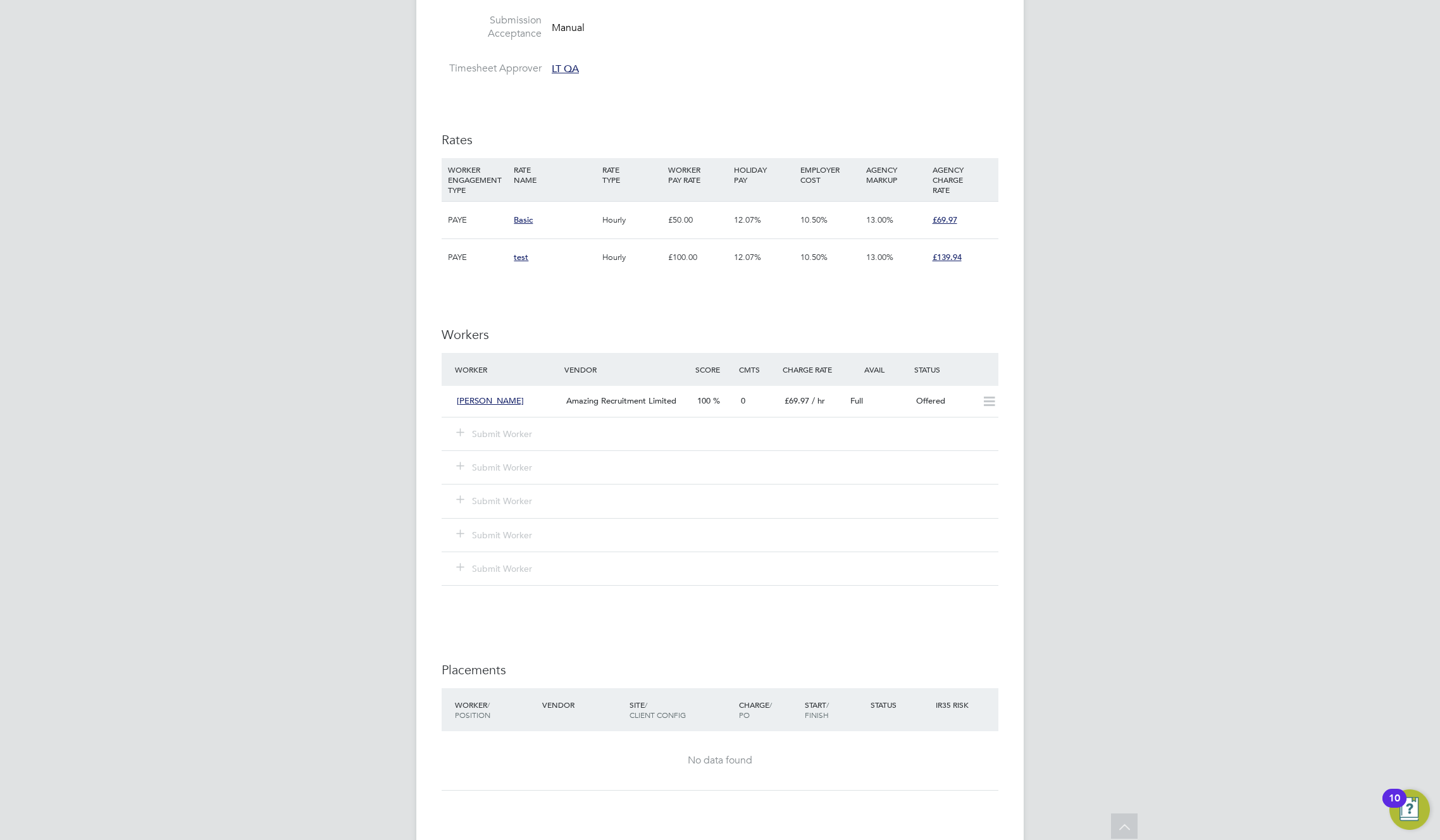
click at [708, 104] on div "IR35 Determination IR35 Status Inside IR35 Edit Status Details PO No PO Number …" at bounding box center [720, 329] width 557 height 1492
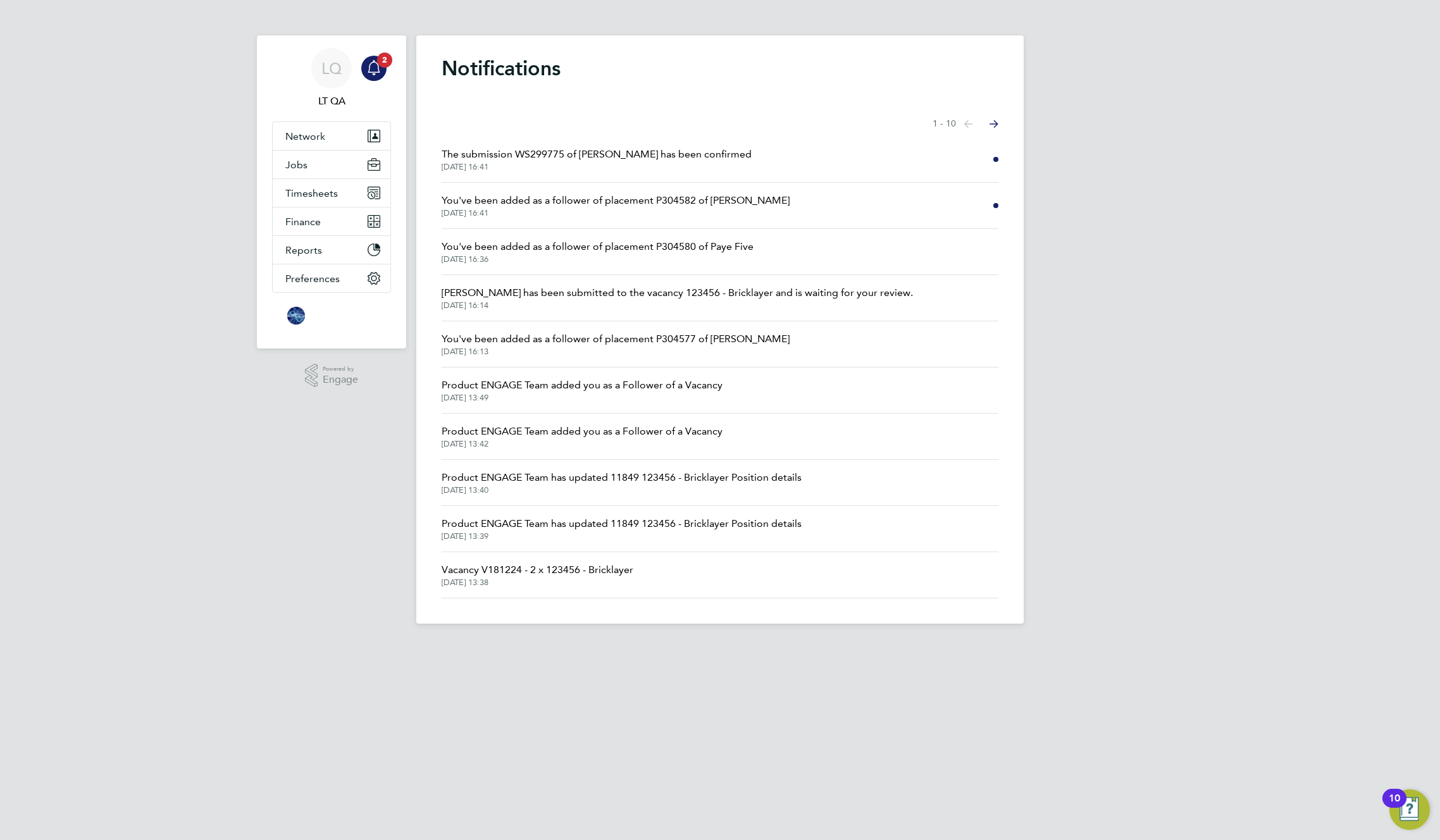
click at [664, 81] on div "Notifications Showing items 1 - 10 items Previous page Next page The submission…" at bounding box center [720, 329] width 608 height 588
drag, startPoint x: 761, startPoint y: 197, endPoint x: 427, endPoint y: 195, distance: 334.0
click at [427, 195] on div "Notifications Showing items 1 - 10 items Previous page Next page The submission…" at bounding box center [720, 329] width 608 height 588
copy span "You've been added as a follower of placement P304582 of [PERSON_NAME]"
drag, startPoint x: 751, startPoint y: 151, endPoint x: 437, endPoint y: 159, distance: 314.1
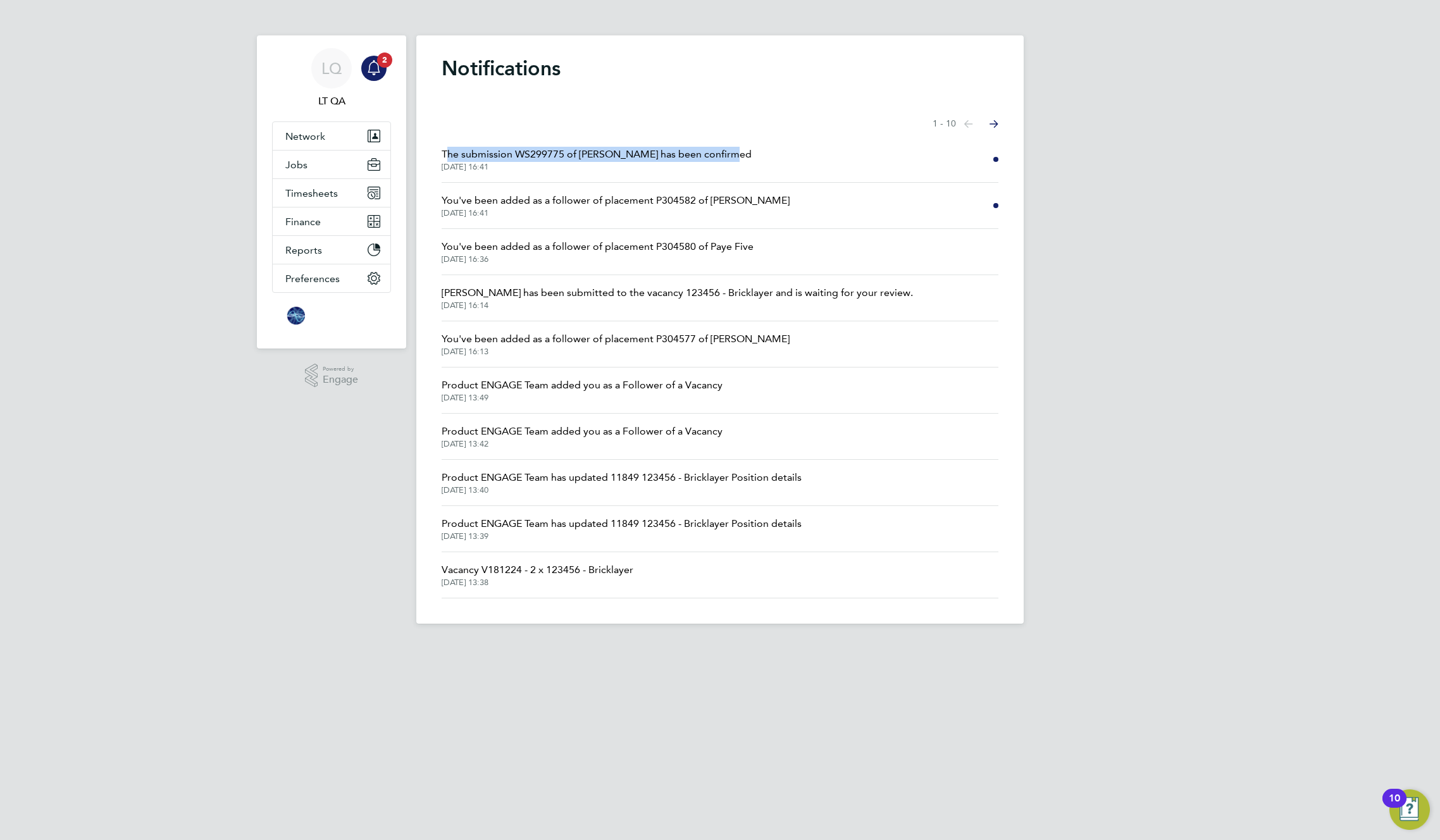
click at [437, 159] on div "Notifications Showing items 1 - 10 items Previous page Next page The submission…" at bounding box center [720, 329] width 608 height 588
copy span "The submission WS299775 of [PERSON_NAME] has been confirmed"
click at [701, 69] on h1 "Notifications" at bounding box center [720, 68] width 557 height 26
click at [376, 69] on icon "Main navigation" at bounding box center [374, 68] width 15 height 15
click at [741, 76] on h1 "Notifications" at bounding box center [720, 68] width 557 height 26
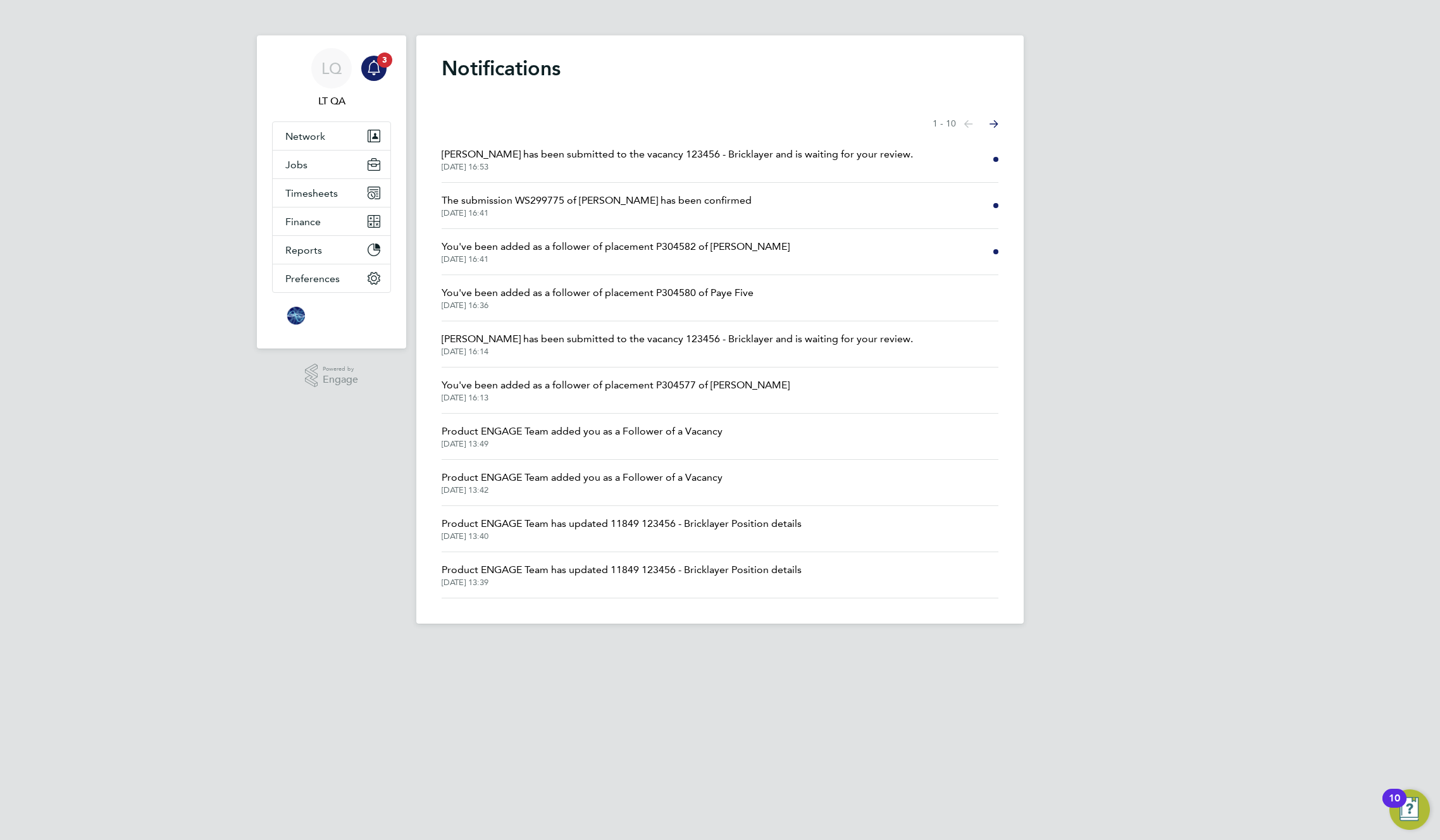
click at [600, 159] on span "[PERSON_NAME] has been submitted to the vacancy 123456 - Bricklayer and is wait…" at bounding box center [678, 154] width 471 height 15
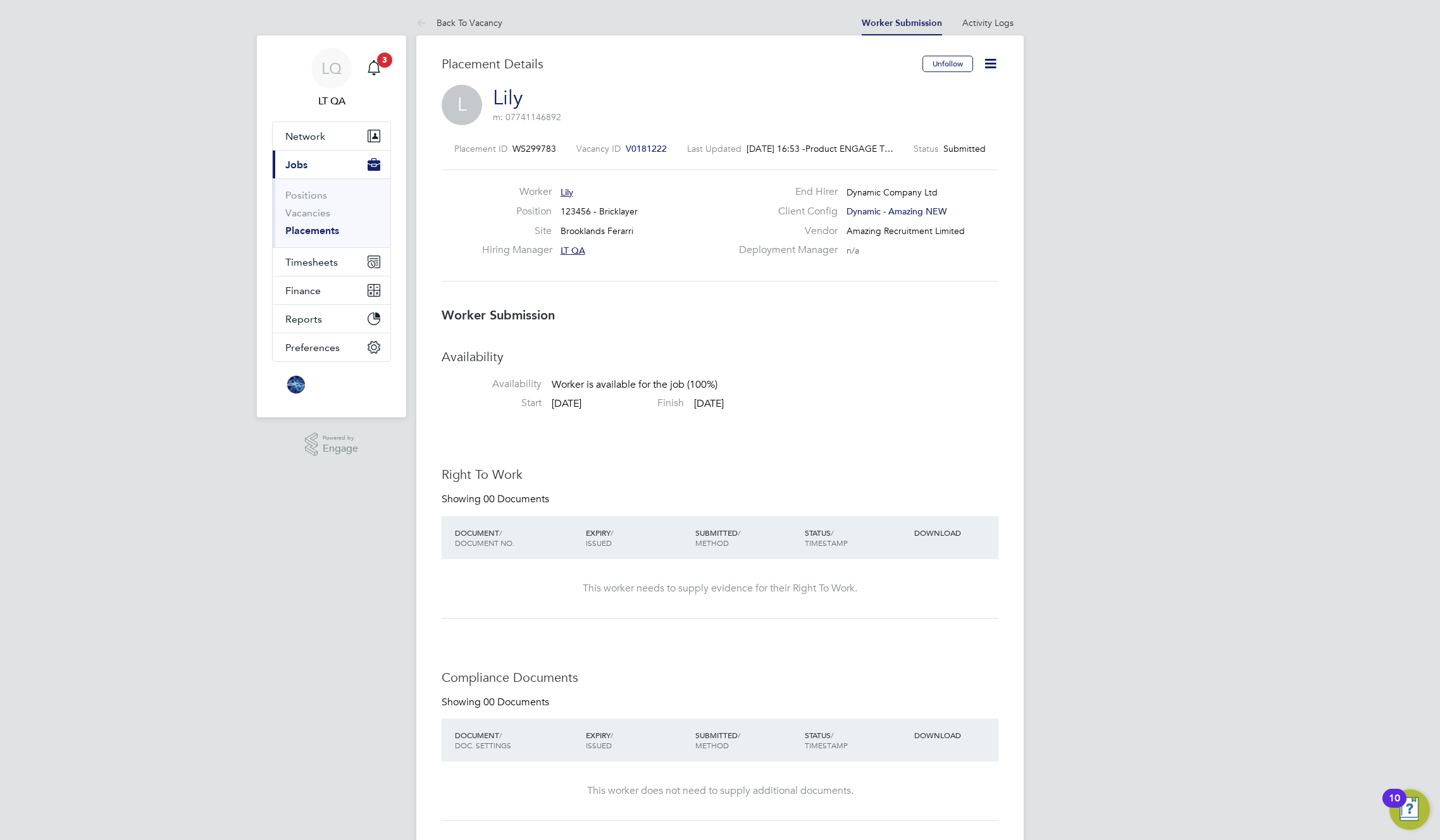
click at [988, 64] on icon at bounding box center [991, 63] width 16 height 16
click li "Reject"
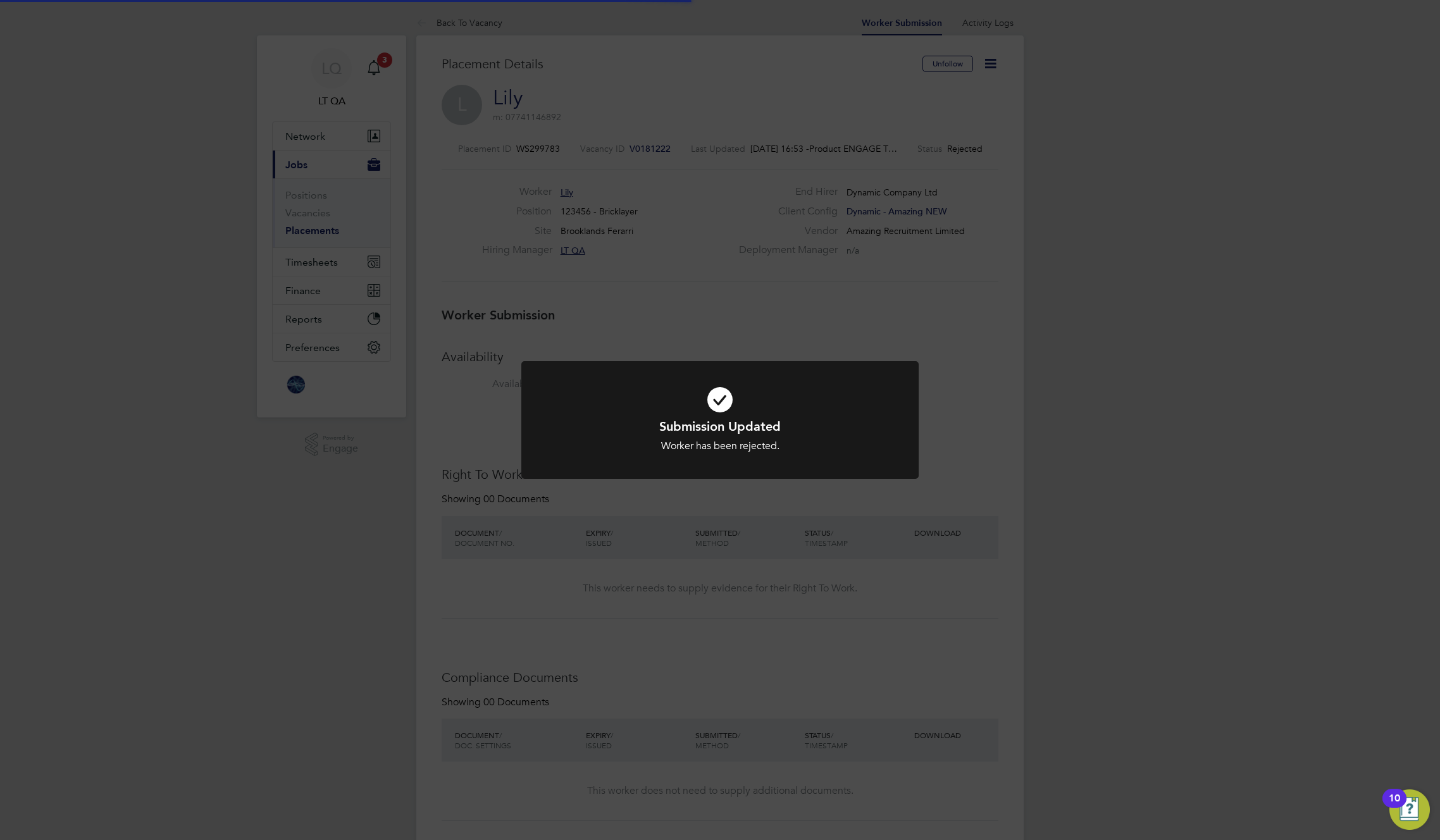
scroll to position [6, 6]
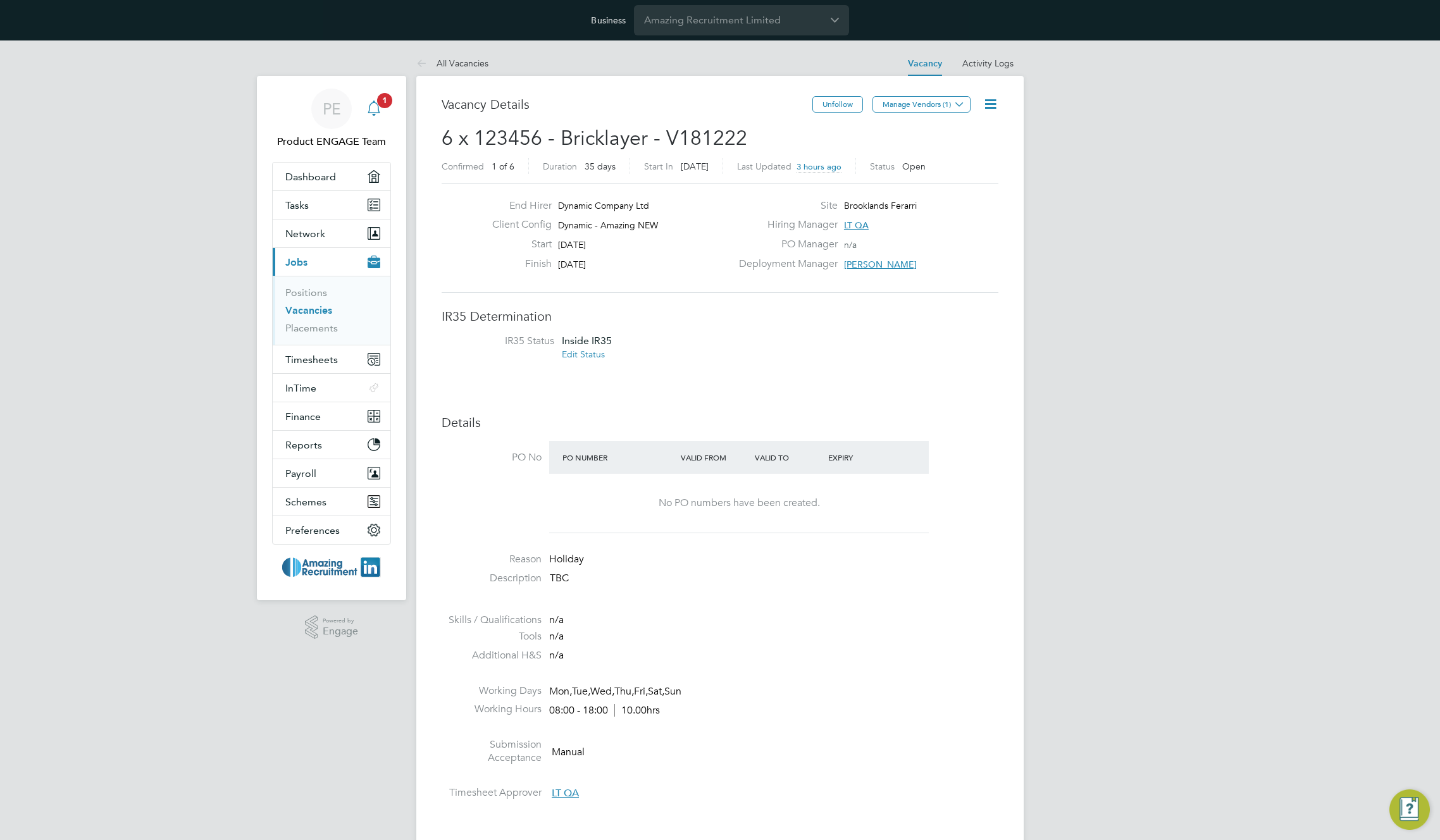
click at [374, 110] on icon "Main navigation" at bounding box center [374, 108] width 15 height 15
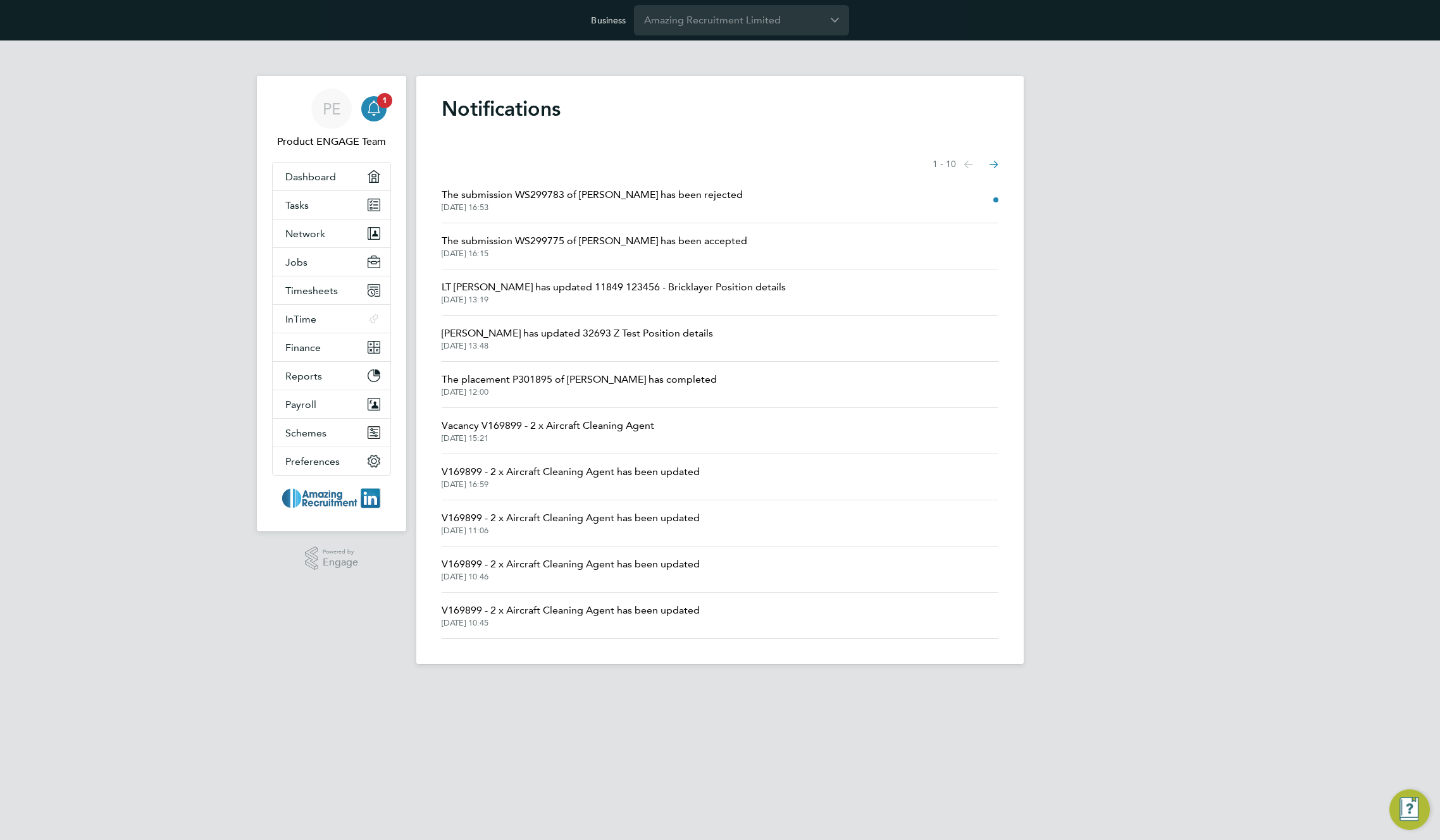
click at [560, 188] on span "The submission WS299783 of [PERSON_NAME] has been rejected" at bounding box center [592, 195] width 301 height 15
drag, startPoint x: 701, startPoint y: 191, endPoint x: 455, endPoint y: 181, distance: 246.2
click at [455, 181] on li "The submission WS299783 of [PERSON_NAME] has been rejected [DATE] 16:53" at bounding box center [720, 200] width 557 height 46
copy span "The submission WS299783 of [PERSON_NAME] has been rejected"
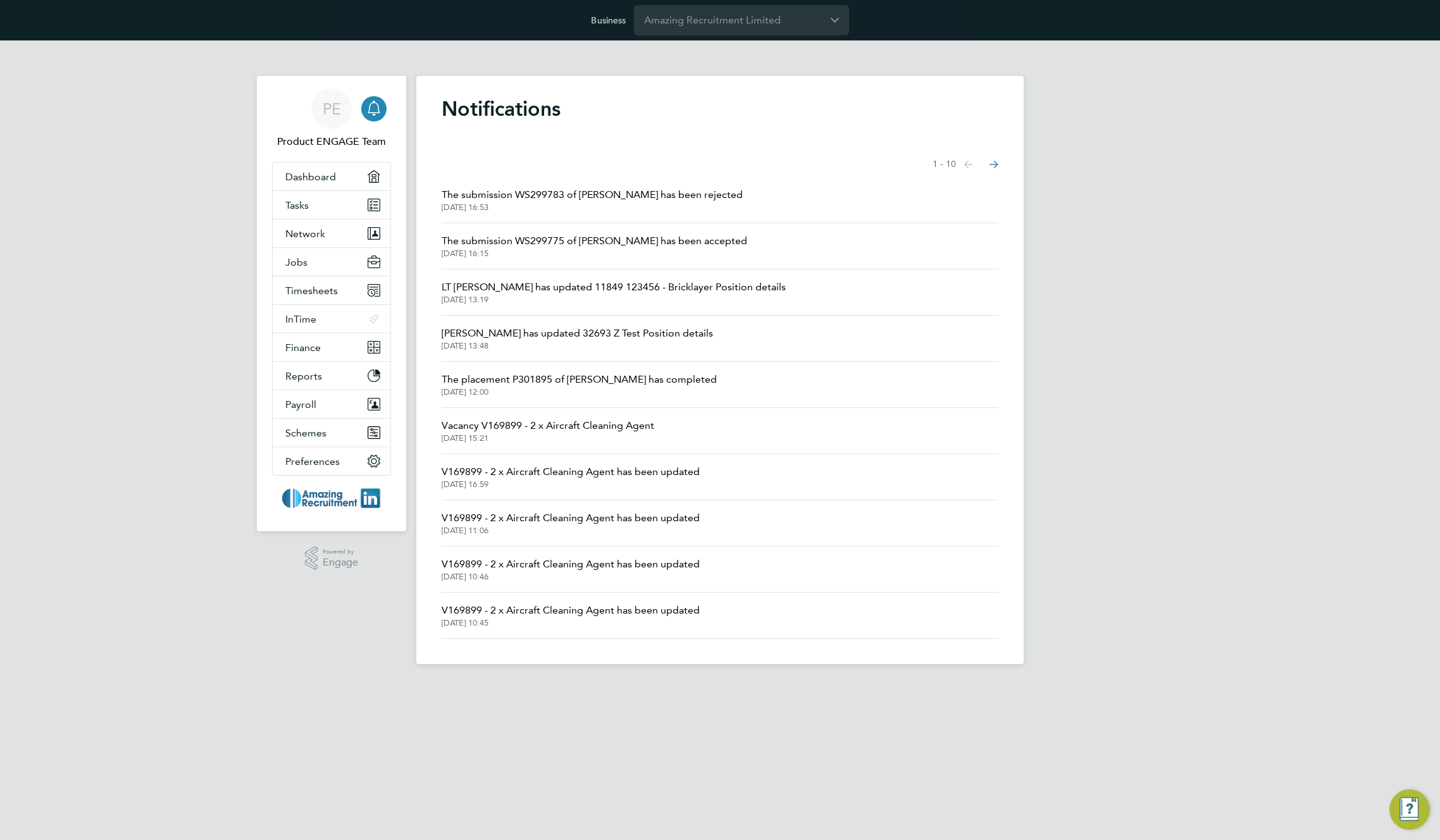
click at [700, 154] on div "Showing items 1 - 10 items Previous page Next page" at bounding box center [720, 164] width 557 height 26
drag, startPoint x: 697, startPoint y: 197, endPoint x: 433, endPoint y: 185, distance: 264.3
click at [433, 185] on div "Notifications Showing items 1 - 10 items Previous page Next page The submission…" at bounding box center [720, 370] width 608 height 588
copy span "The submission WS299783 of [PERSON_NAME] has been rejected"
click at [713, 25] on input "Amazing Recruitment Limited" at bounding box center [741, 20] width 215 height 30
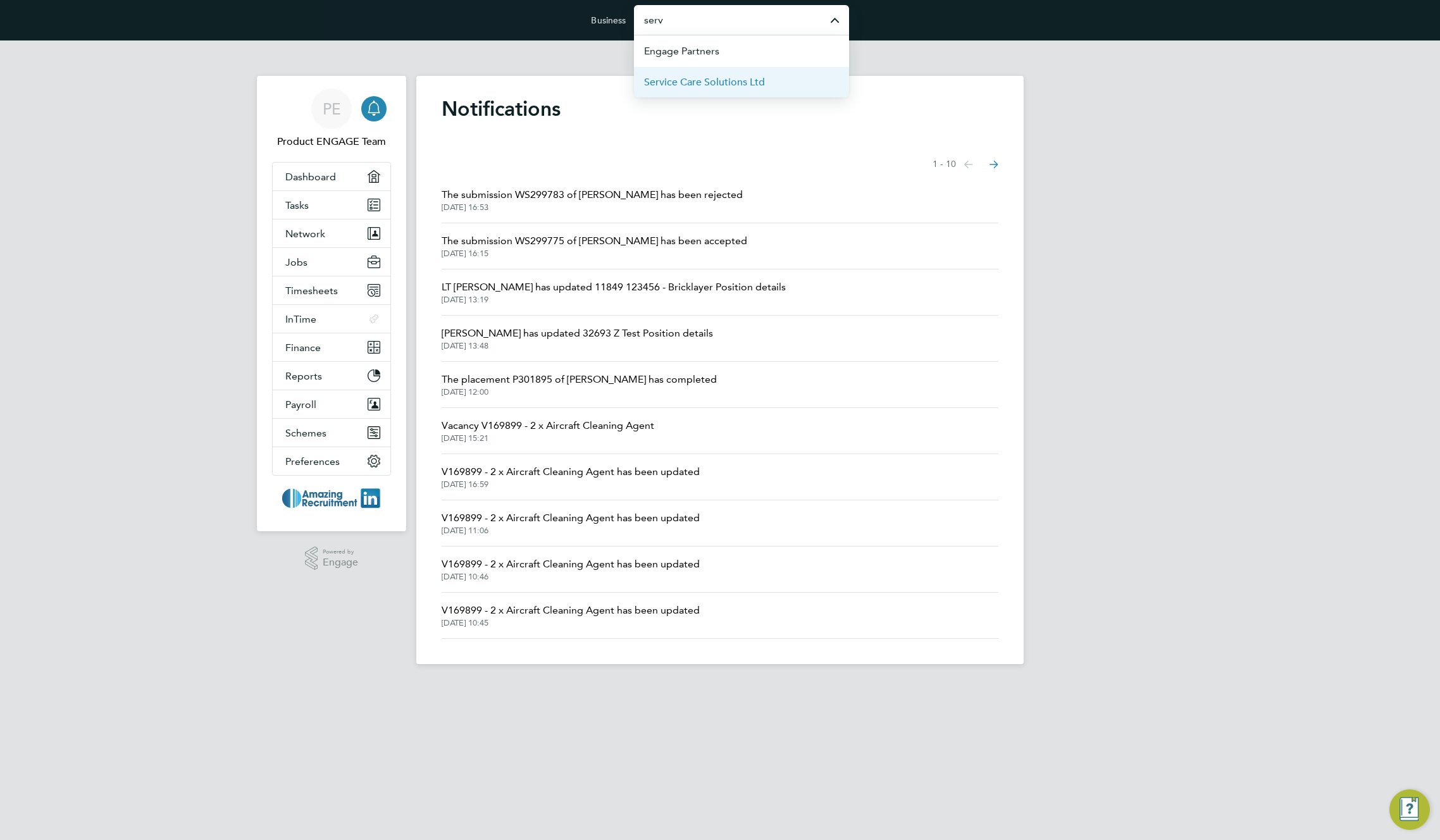
click at [717, 80] on span "Service Care Solutions Ltd" at bounding box center [705, 82] width 121 height 15
type input "Service Care Solutions Ltd"
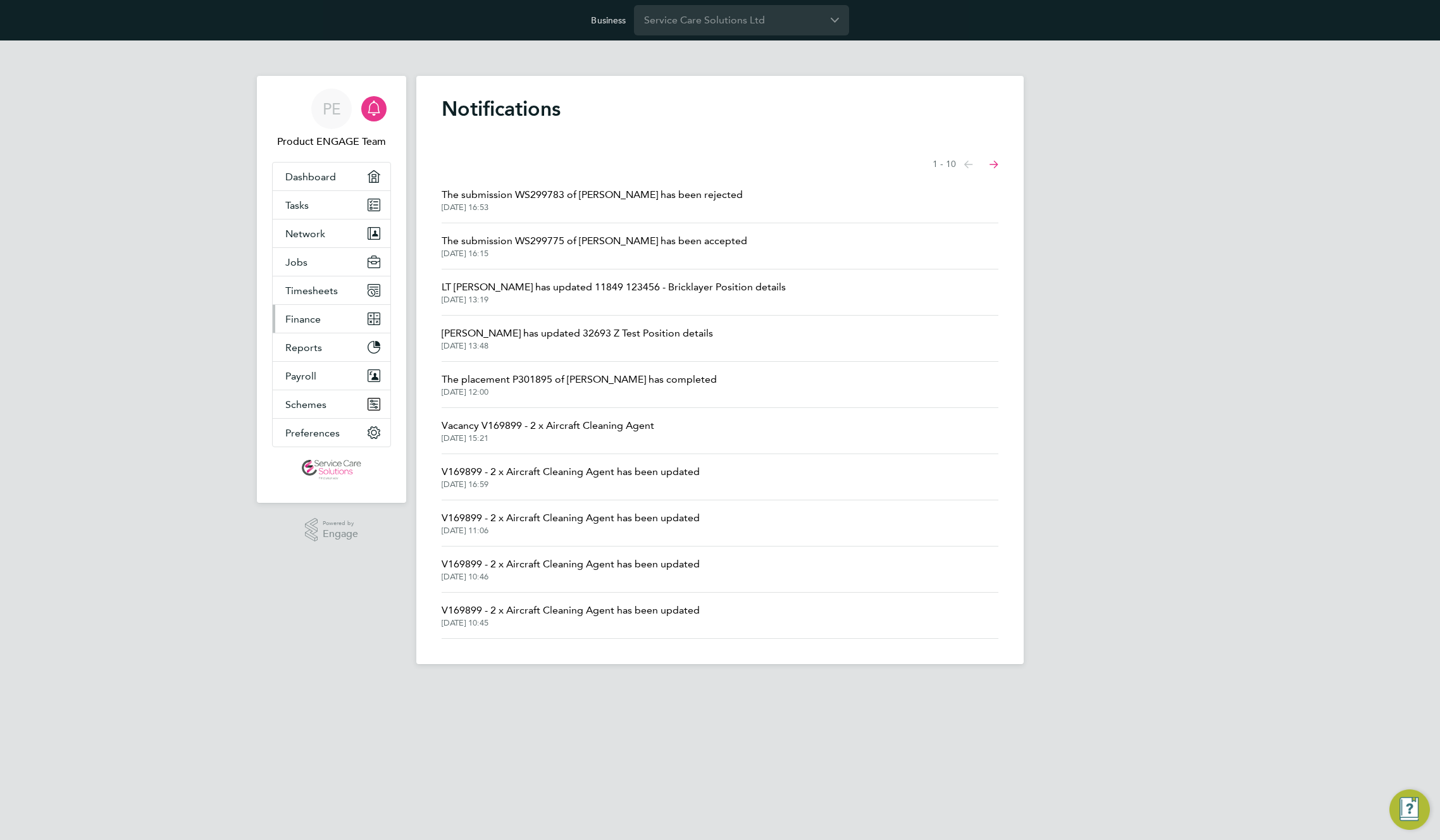
click at [307, 318] on span "Finance" at bounding box center [302, 319] width 35 height 12
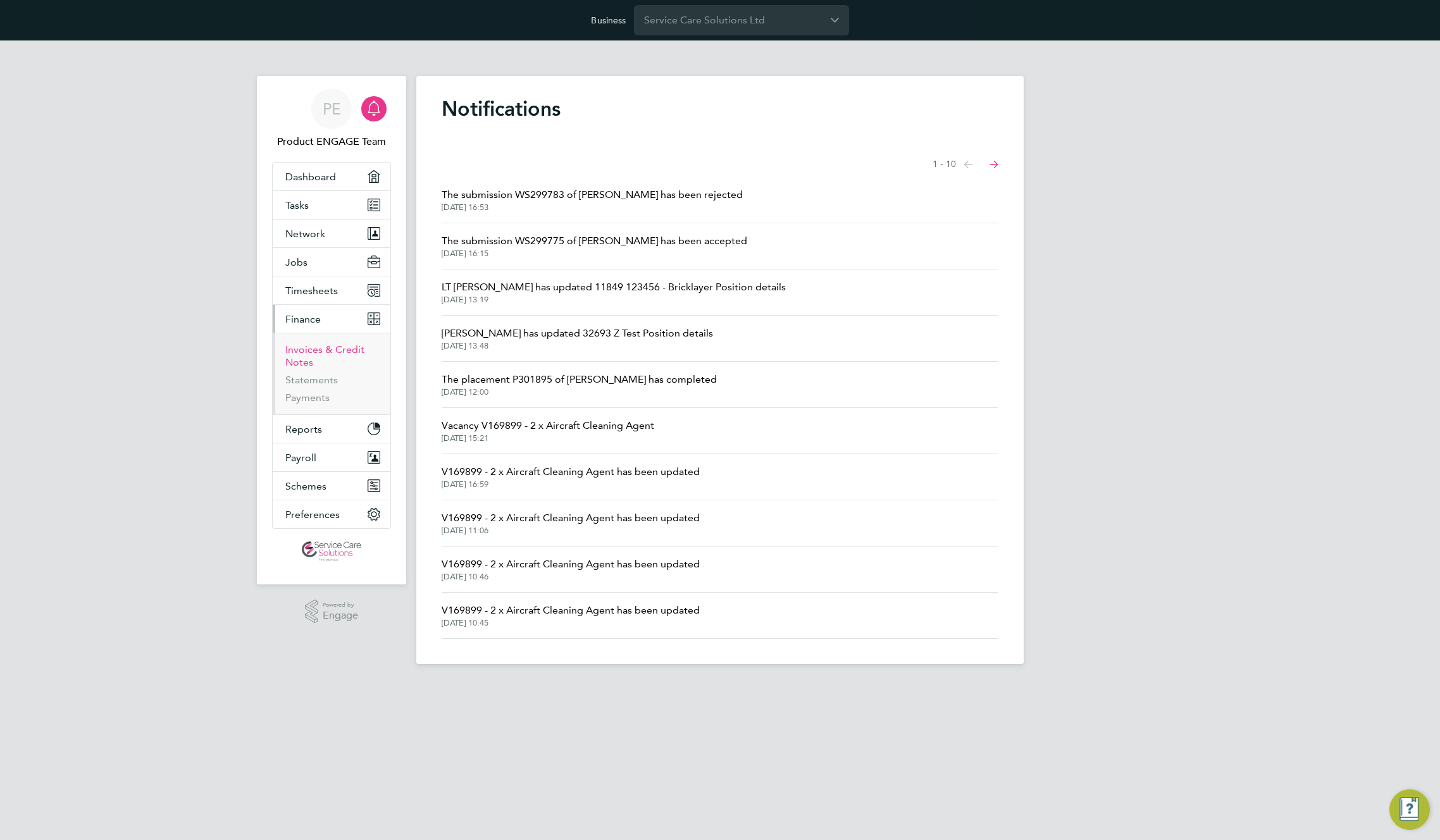
click at [293, 350] on link "Invoices & Credit Notes" at bounding box center [324, 356] width 79 height 25
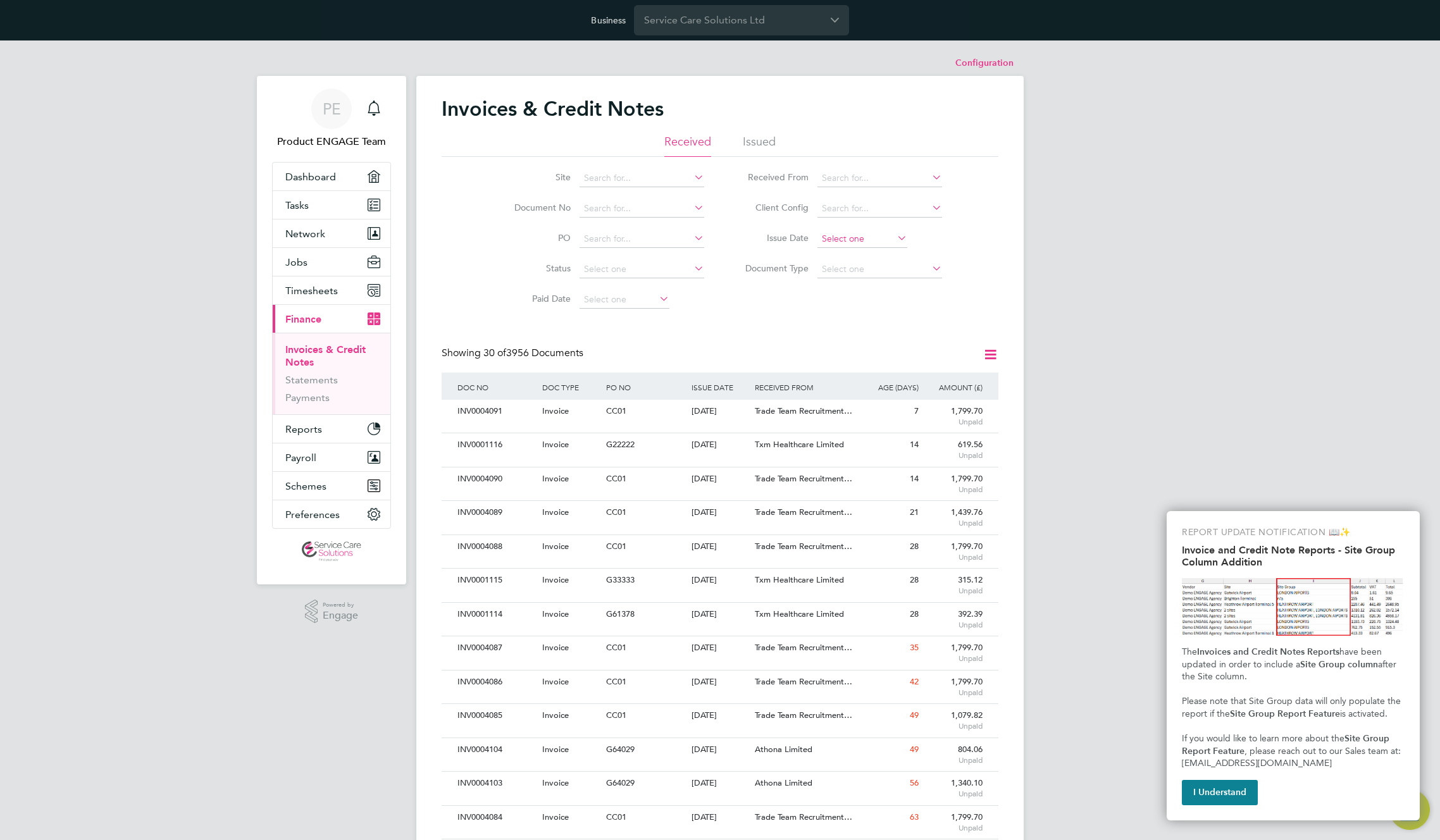
click at [849, 240] on input at bounding box center [863, 239] width 90 height 18
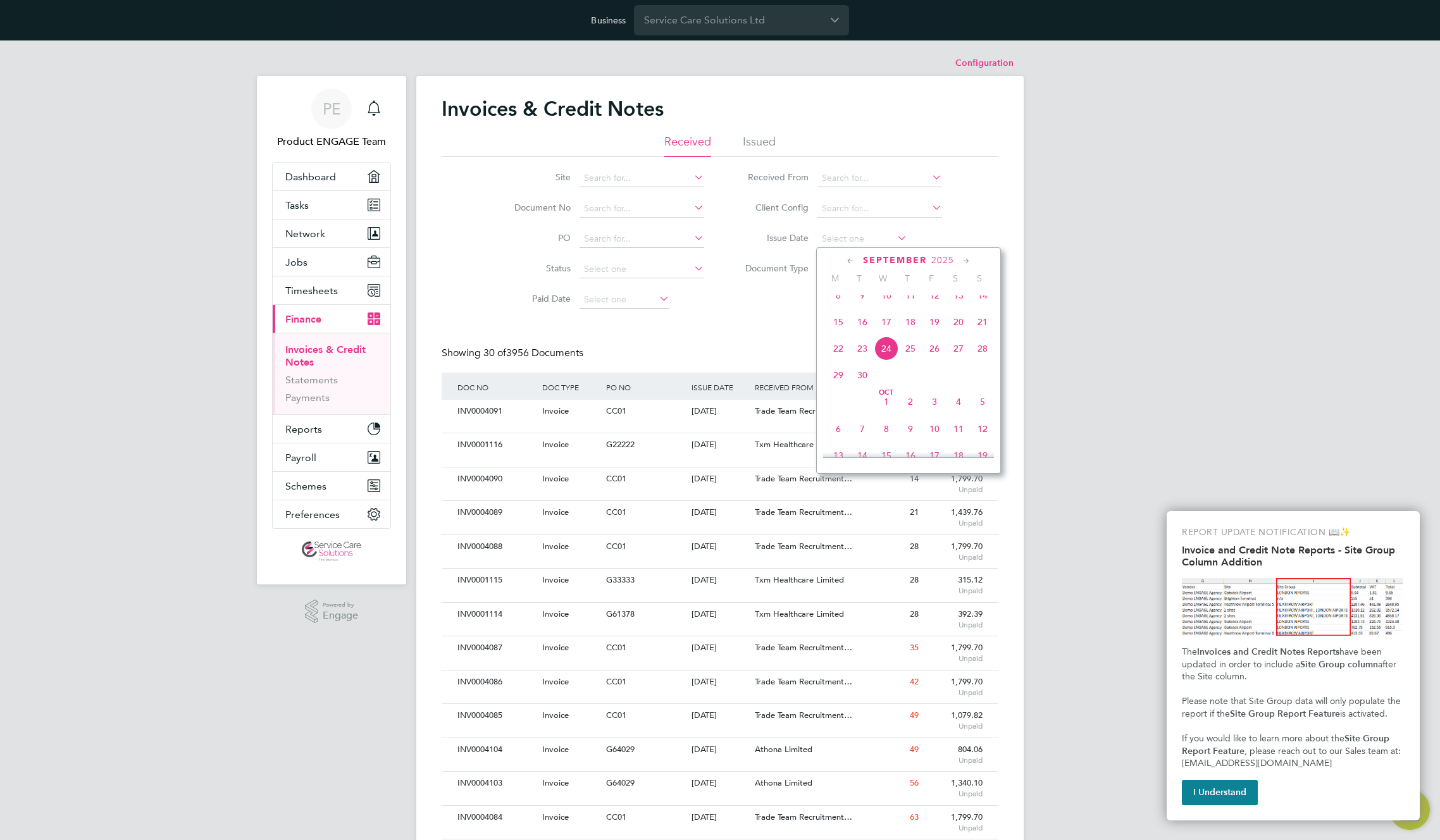
click at [882, 361] on span "24" at bounding box center [887, 349] width 24 height 24
type input "24 Sep 2025"
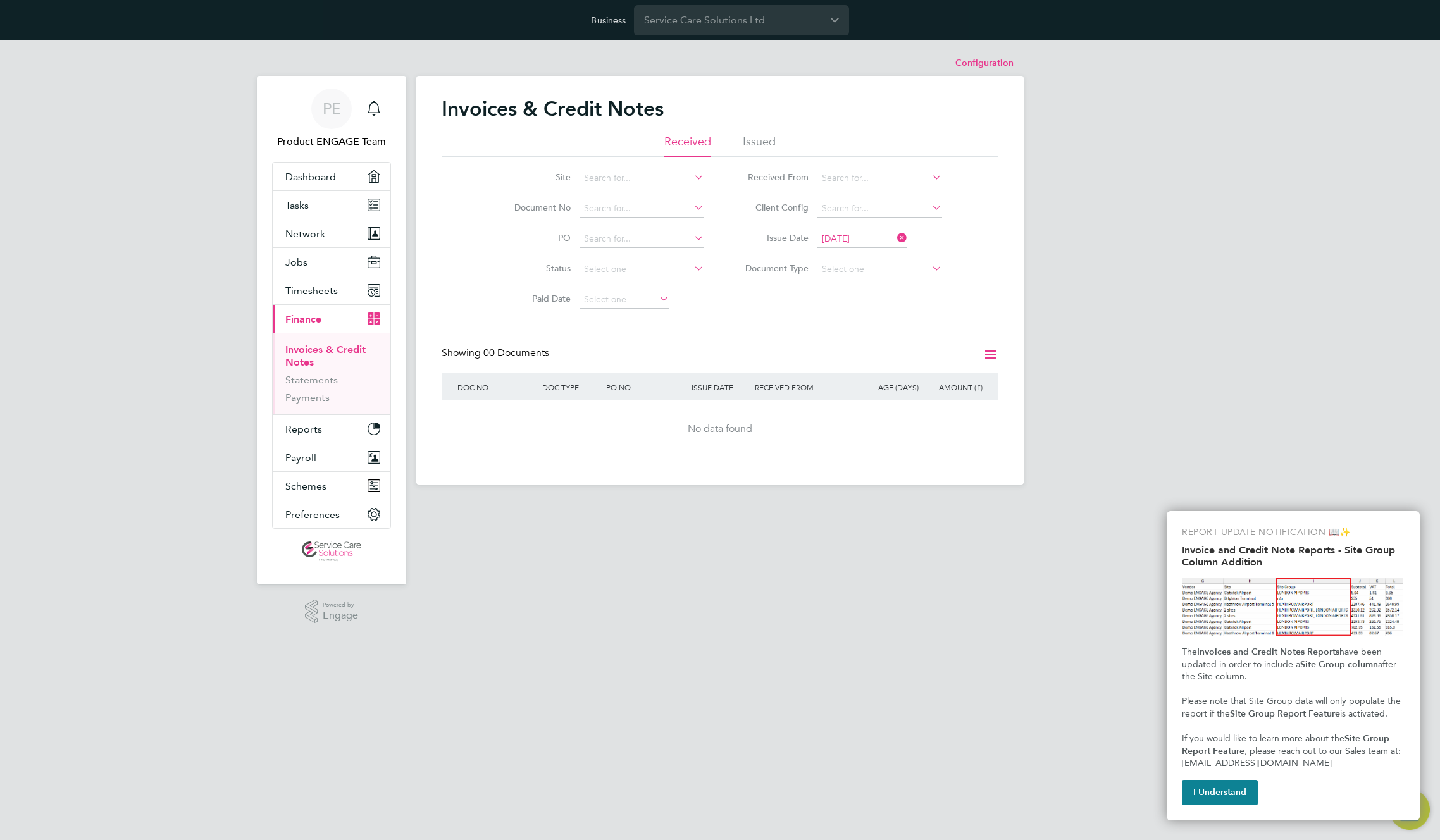
click at [870, 220] on li "Client Config" at bounding box center [839, 208] width 238 height 30
click at [895, 236] on icon at bounding box center [895, 238] width 0 height 18
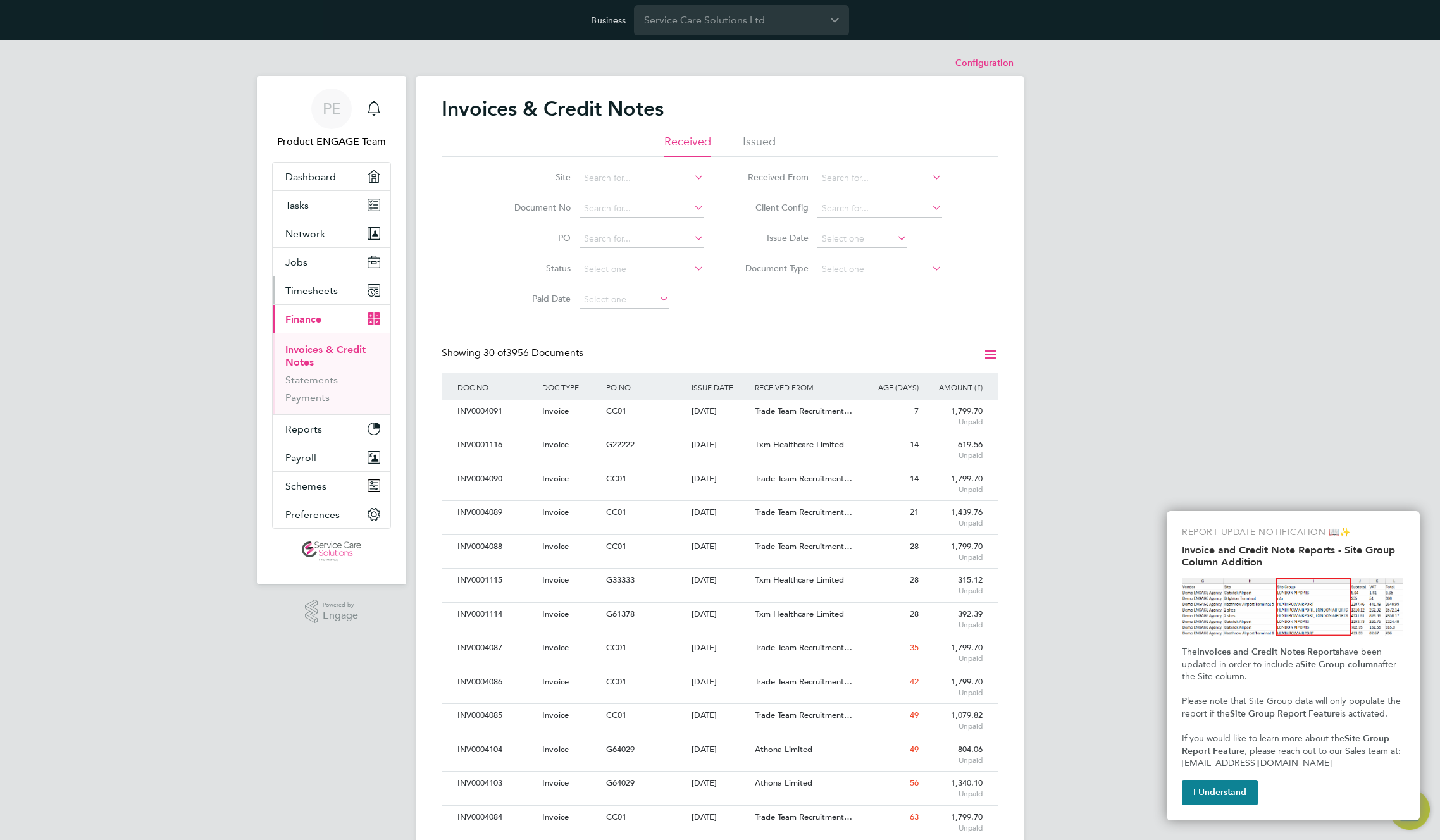
click at [329, 290] on span "Timesheets" at bounding box center [311, 291] width 53 height 12
click at [853, 242] on input at bounding box center [863, 239] width 90 height 18
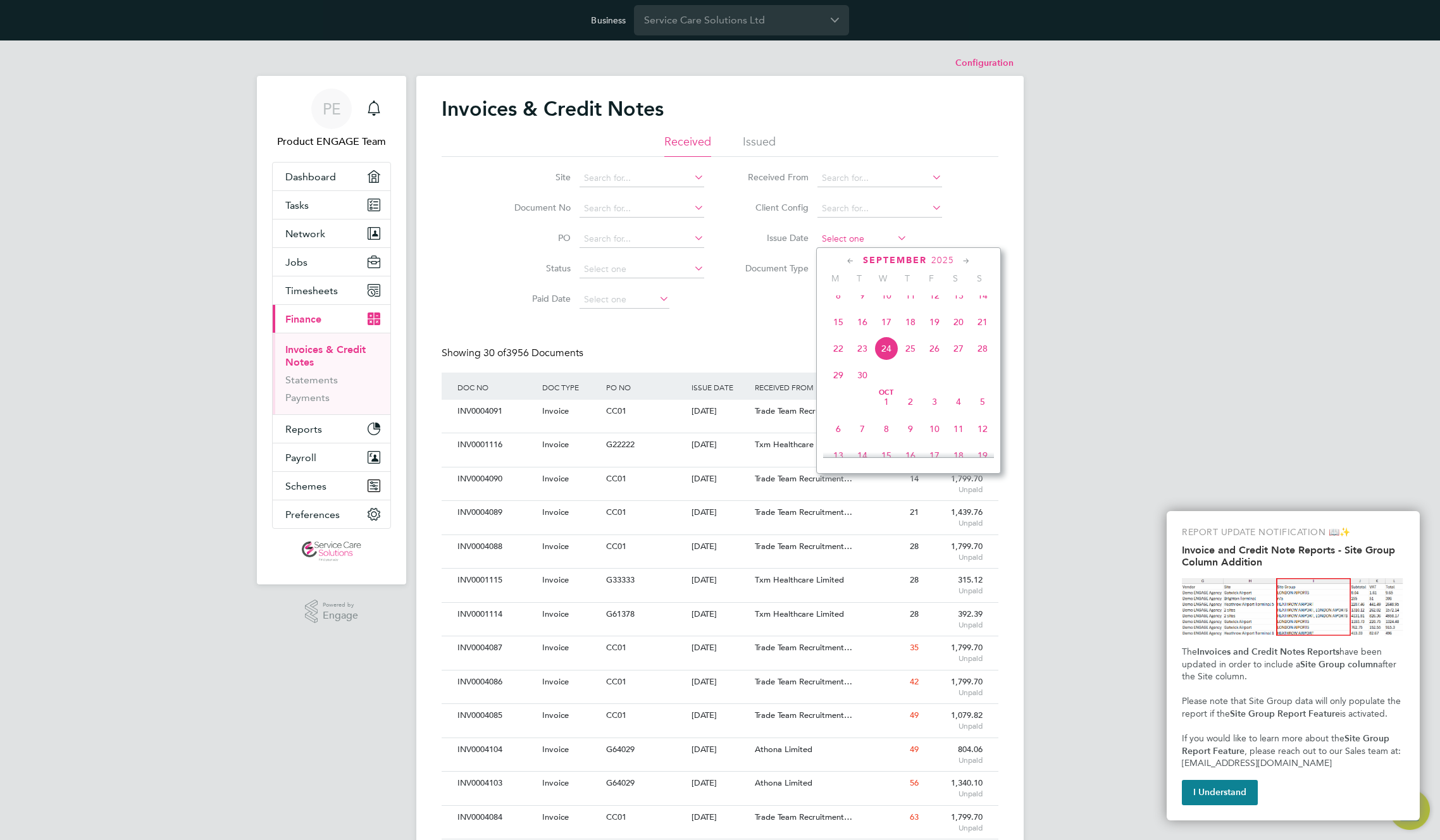
click at [866, 240] on input at bounding box center [863, 239] width 90 height 18
click at [888, 332] on span "17" at bounding box center [887, 322] width 24 height 24
type input "17 Sep 2025"
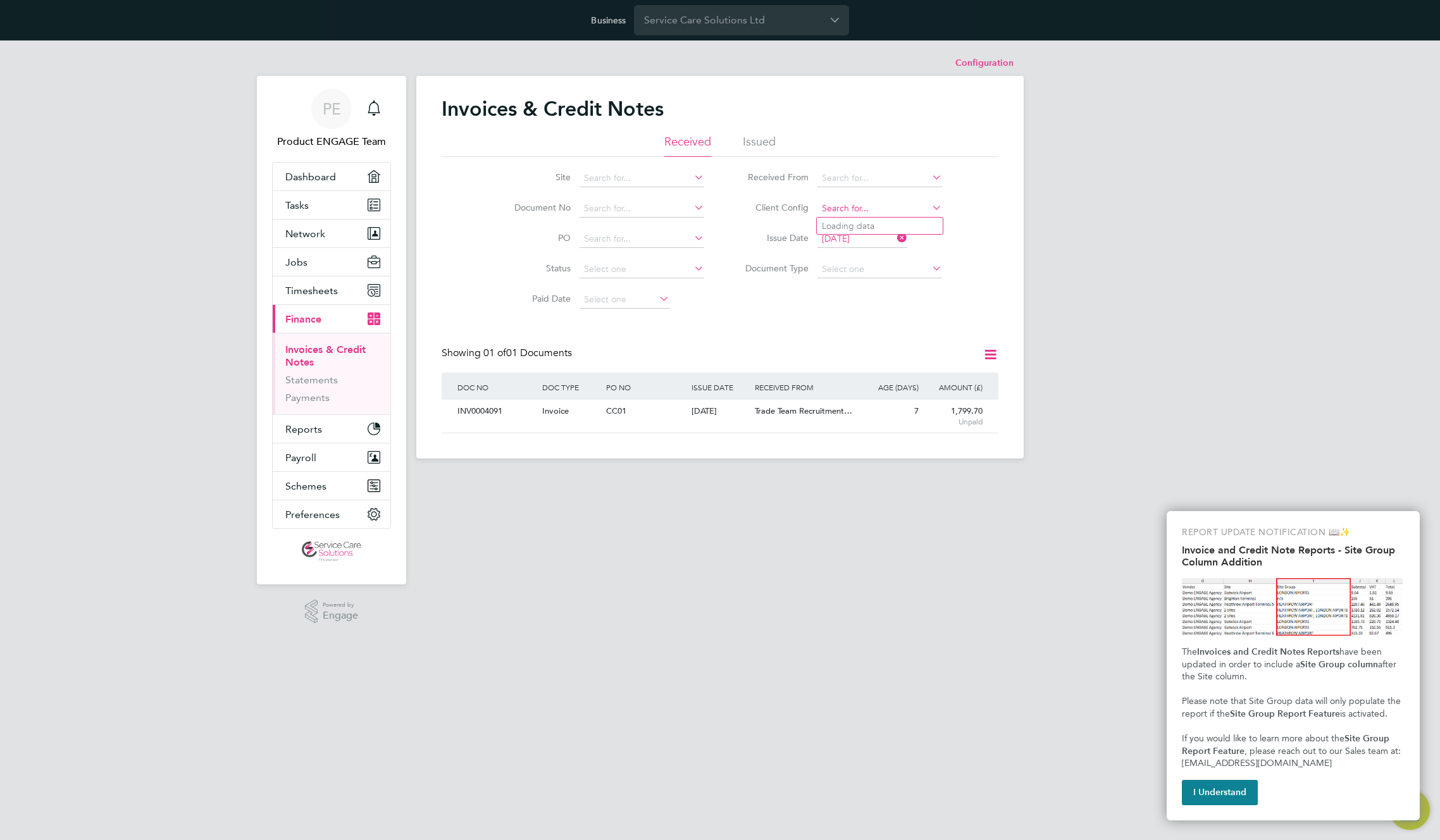
click at [846, 210] on input at bounding box center [880, 208] width 125 height 18
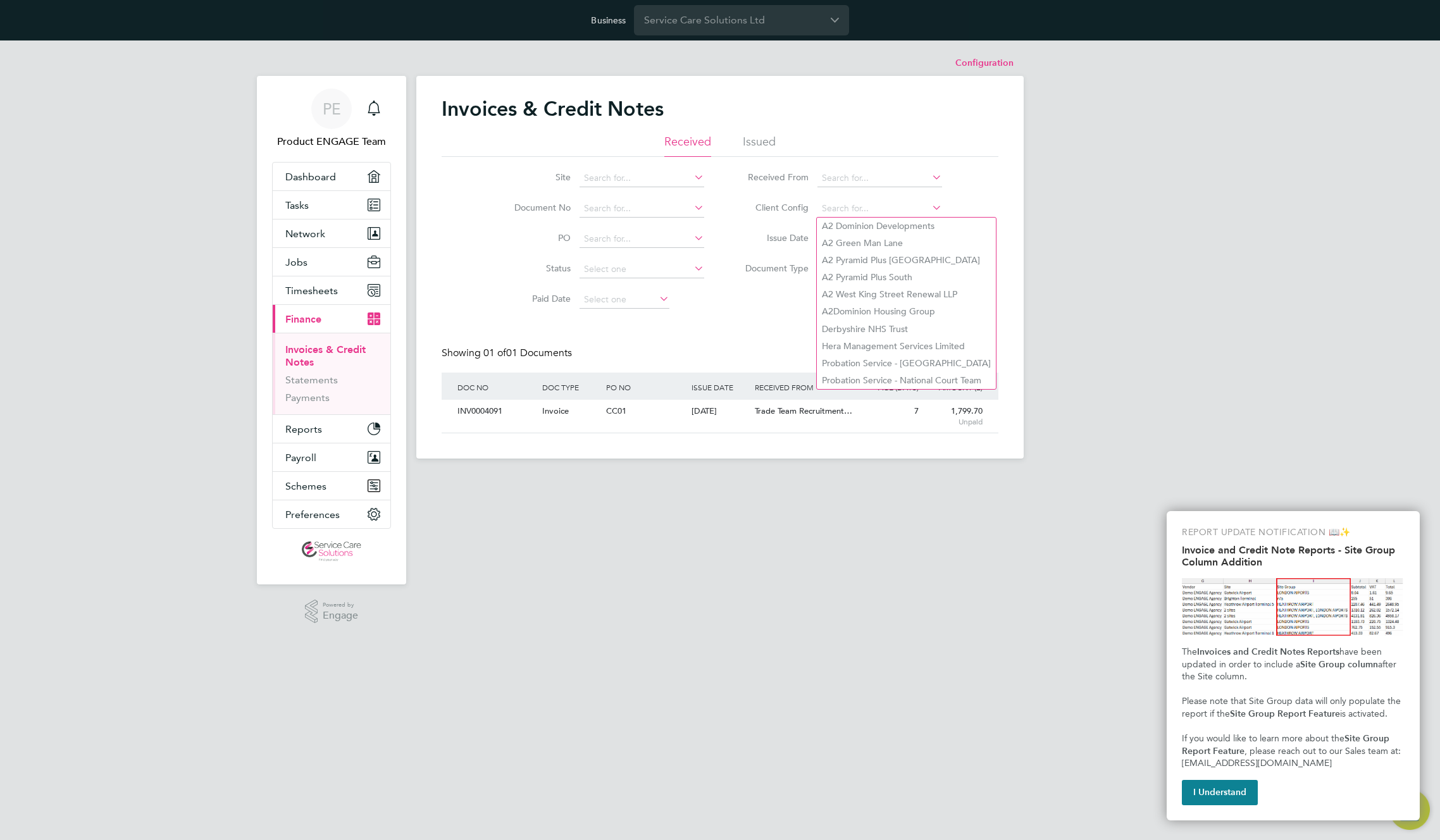
click at [766, 250] on li "Issue Date 17 Sep 2025" at bounding box center [839, 239] width 238 height 30
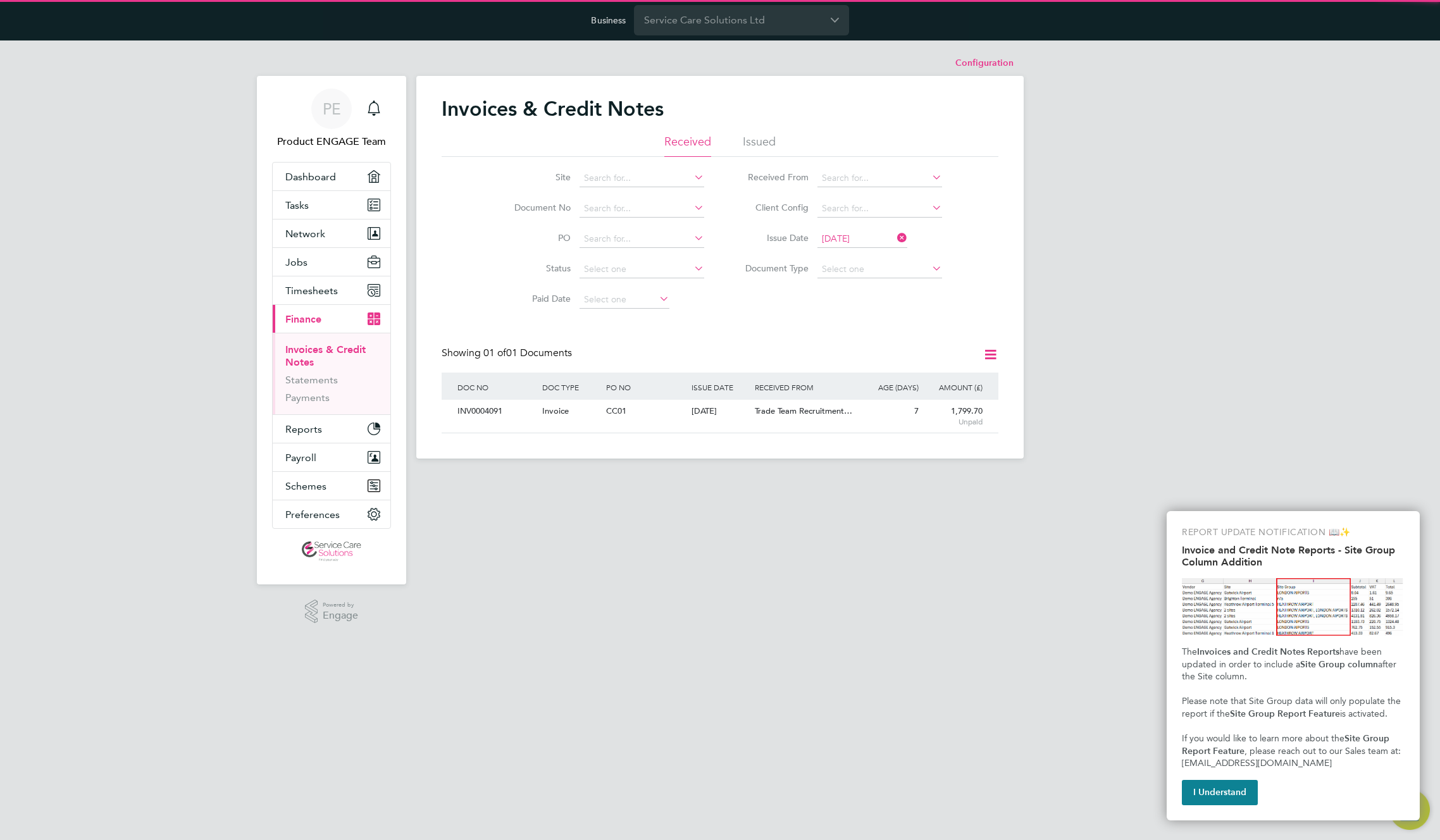
click at [895, 240] on icon at bounding box center [895, 238] width 0 height 18
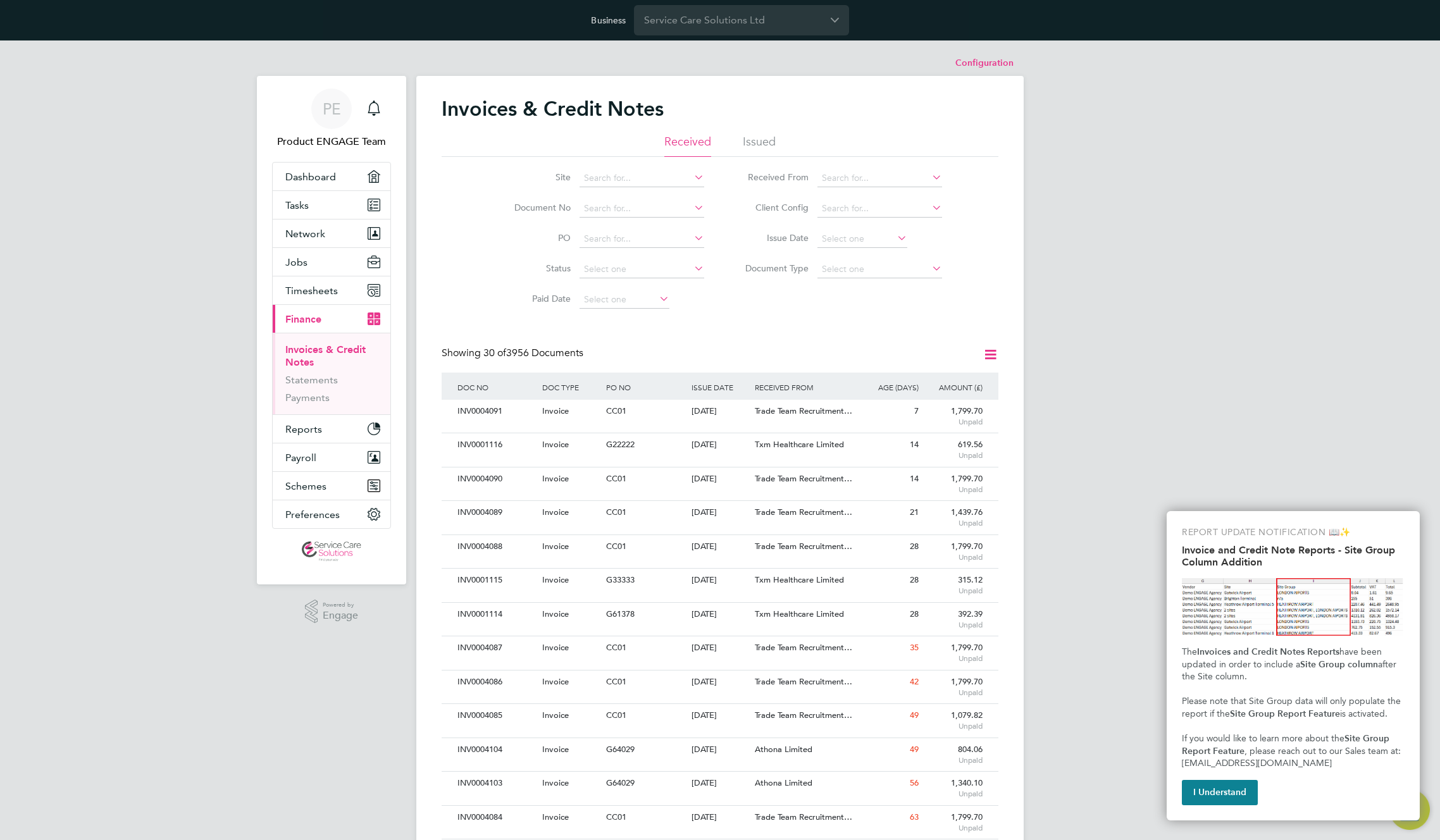
click at [843, 248] on li "Issue Date" at bounding box center [839, 239] width 238 height 30
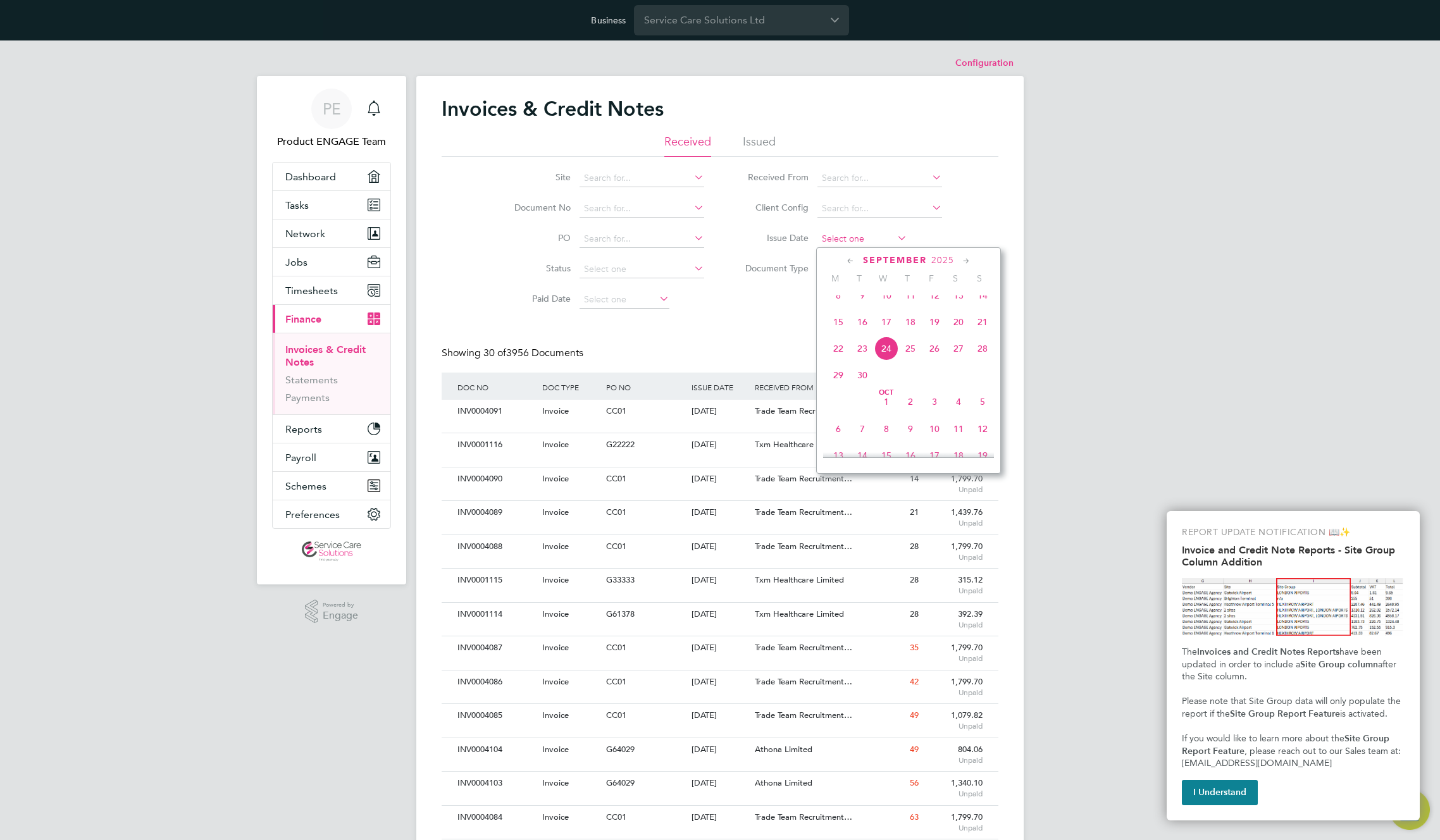
click at [848, 235] on input at bounding box center [863, 239] width 90 height 18
click at [894, 334] on span "17" at bounding box center [887, 322] width 24 height 24
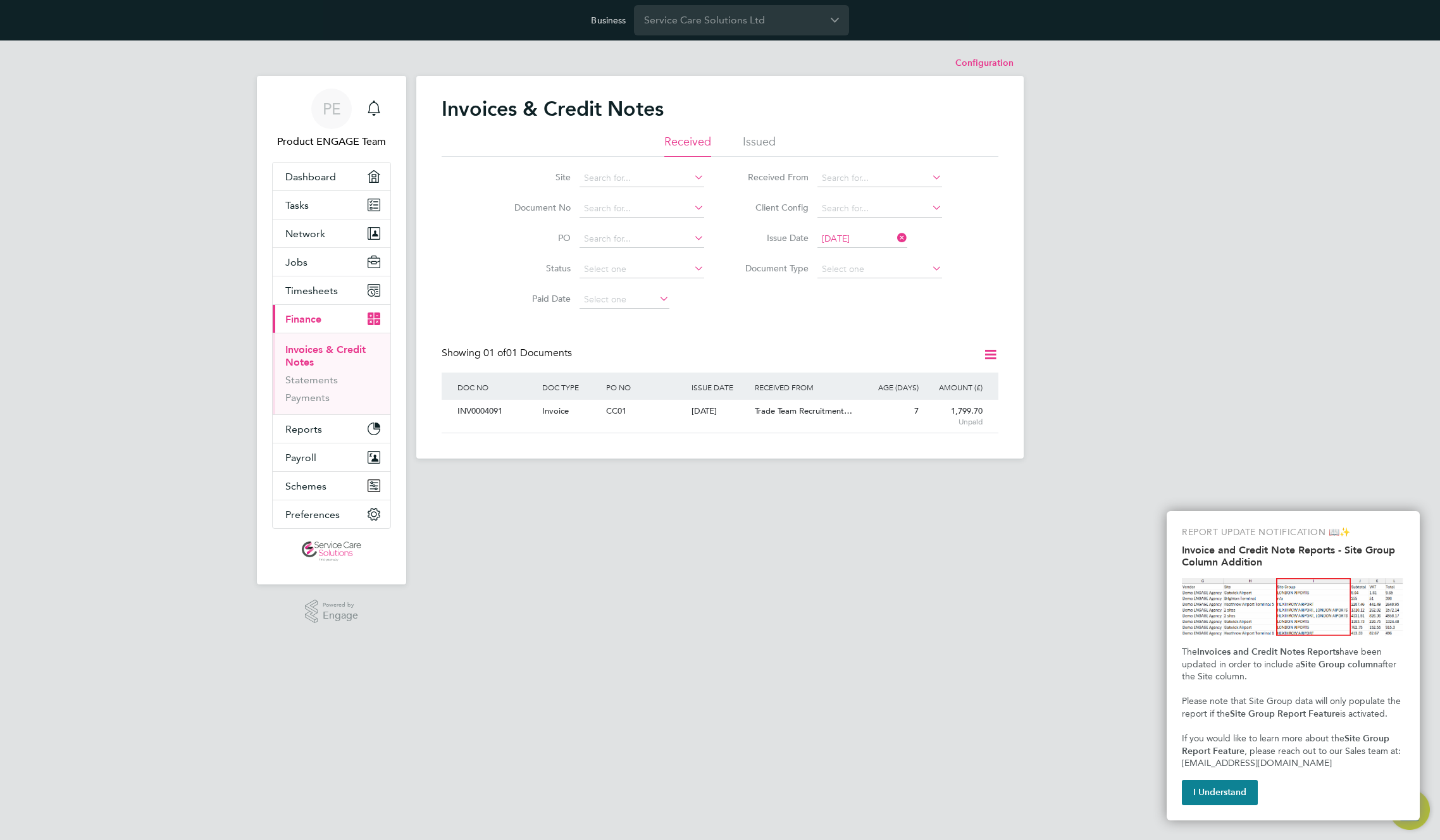
click at [852, 240] on input "17 Sep 2025" at bounding box center [863, 239] width 90 height 18
click at [894, 381] on span "24" at bounding box center [887, 376] width 24 height 24
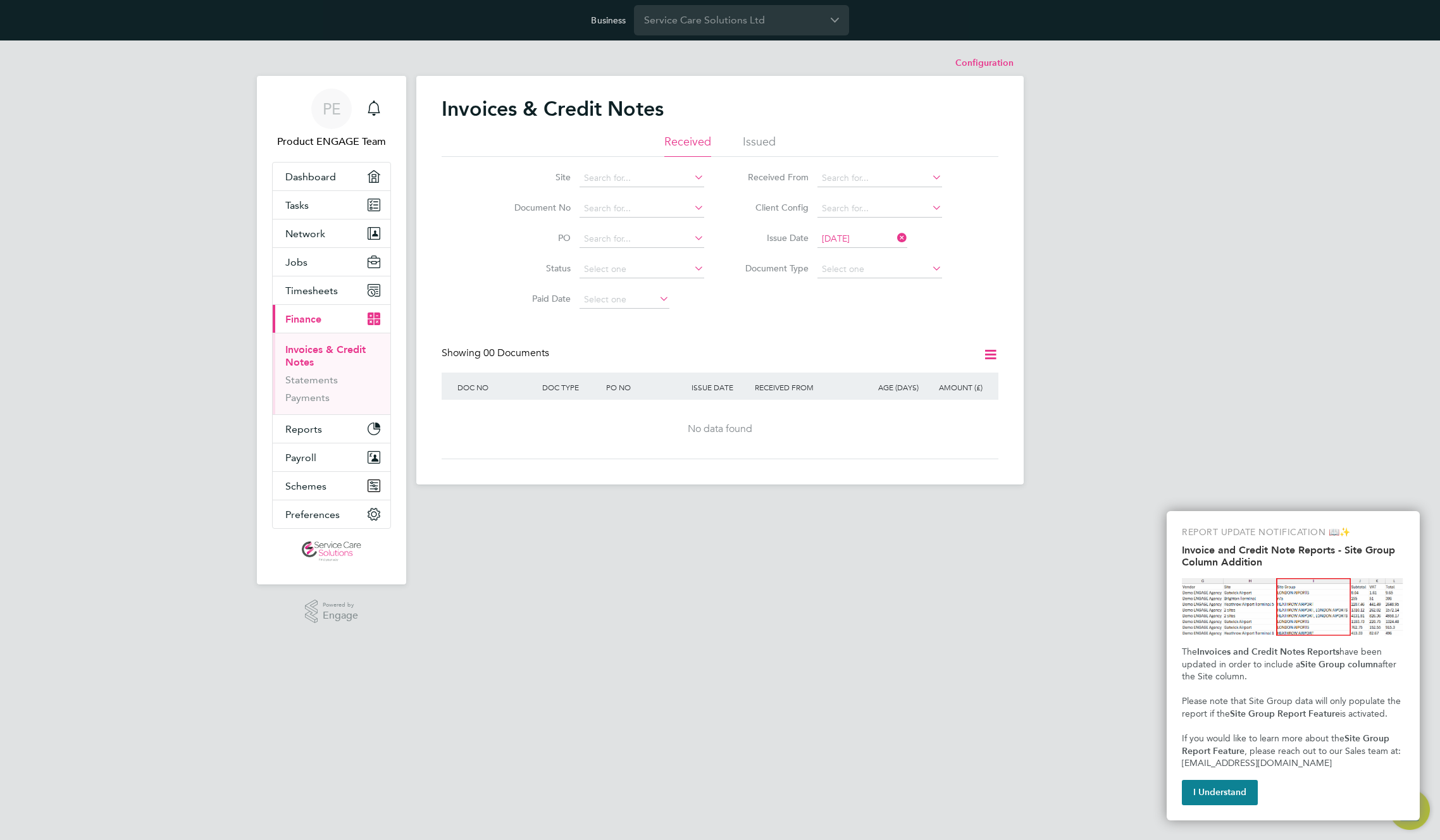
click at [771, 306] on div "Site Document No PO Status Paid Date Issued To Received From Client Config Issu…" at bounding box center [720, 236] width 557 height 158
click at [852, 242] on input "24 Sep 2025" at bounding box center [863, 239] width 90 height 18
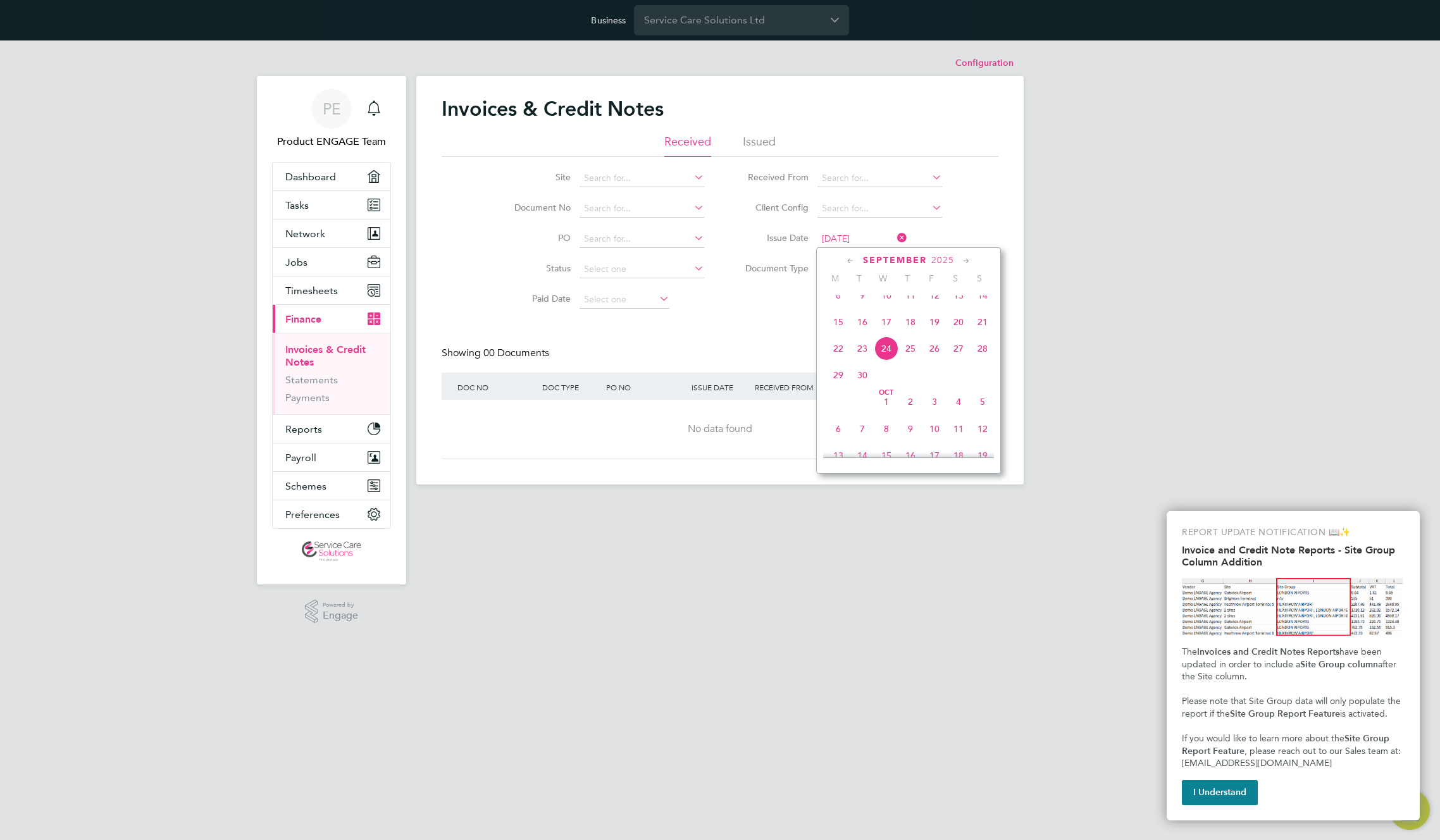
click at [884, 330] on span "17" at bounding box center [887, 322] width 24 height 24
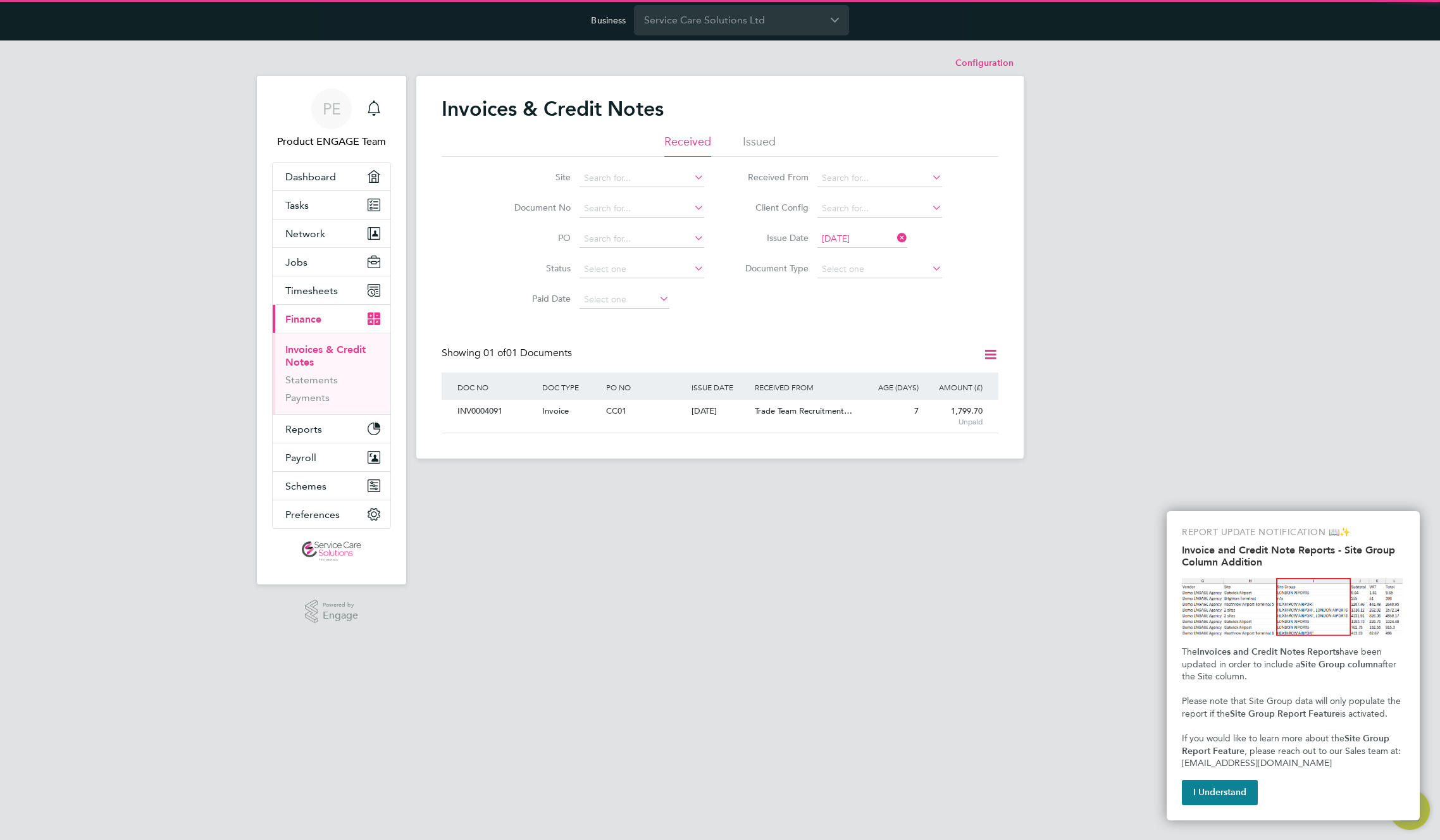
click at [864, 226] on li "Issue Date 17 Sep 2025" at bounding box center [839, 239] width 238 height 30
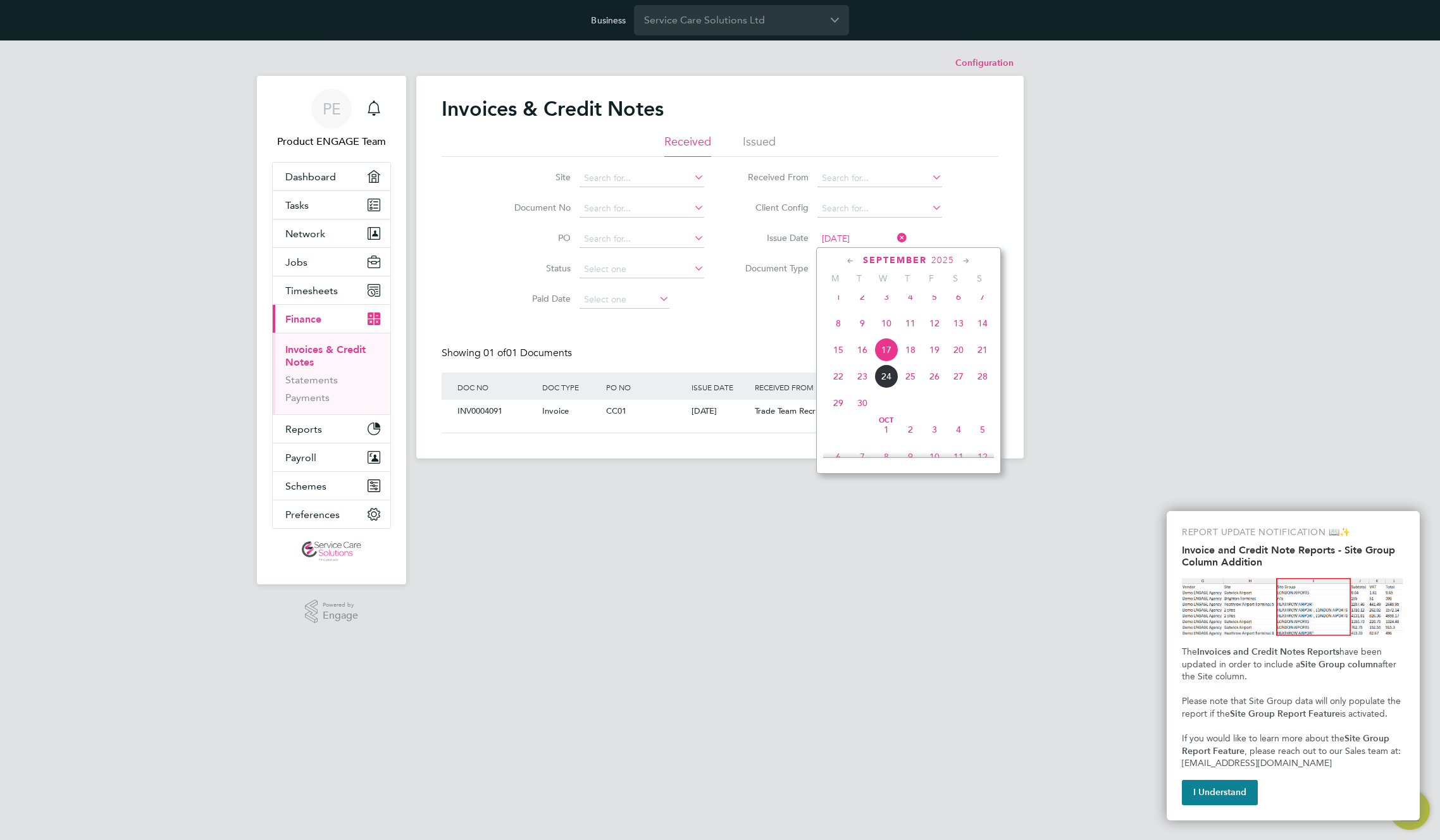
click at [864, 240] on input "17 Sep 2025" at bounding box center [863, 239] width 90 height 18
click at [891, 388] on span "24" at bounding box center [887, 376] width 24 height 24
type input "24 Sep 2025"
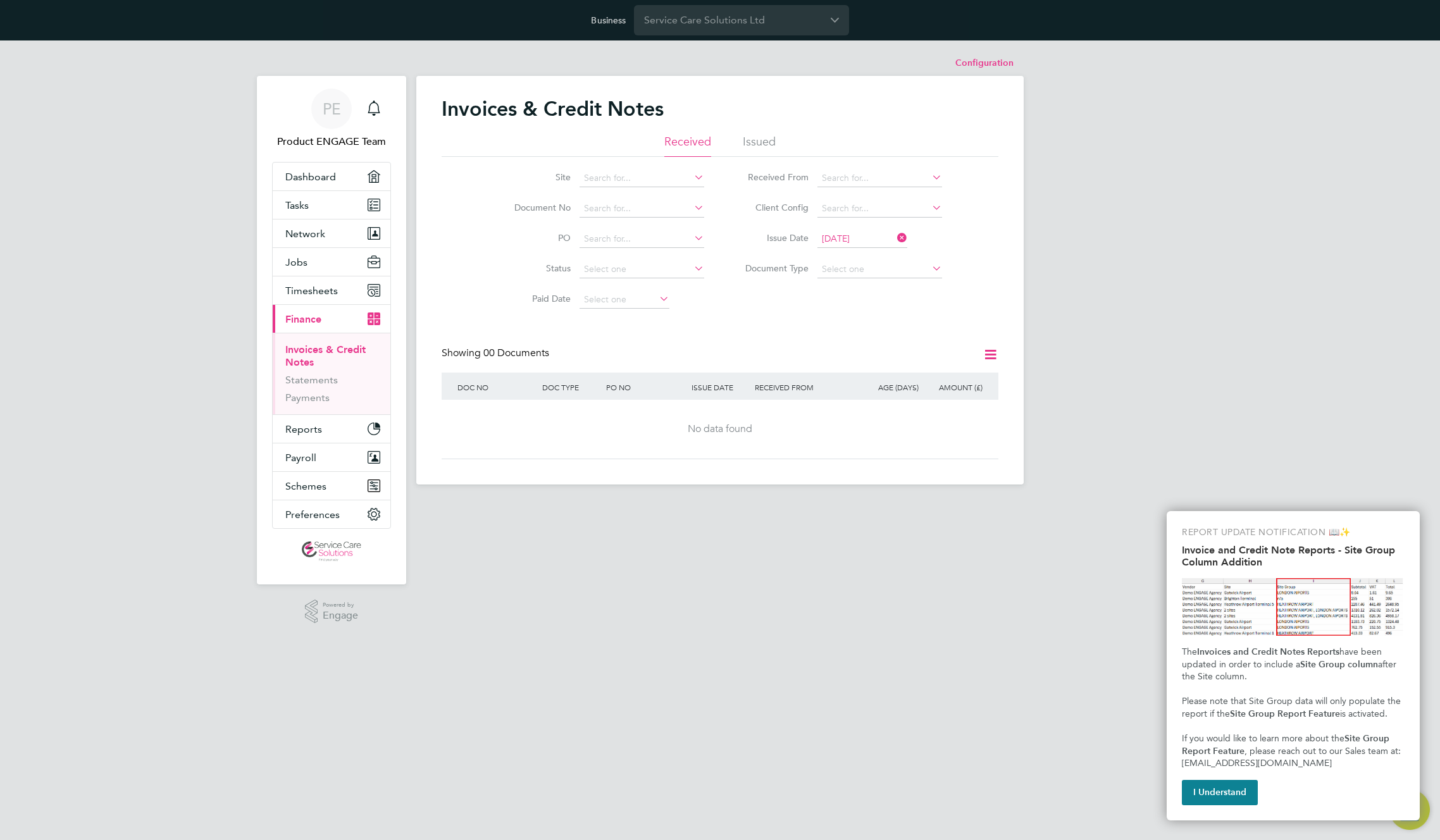
click at [895, 236] on icon at bounding box center [895, 238] width 0 height 18
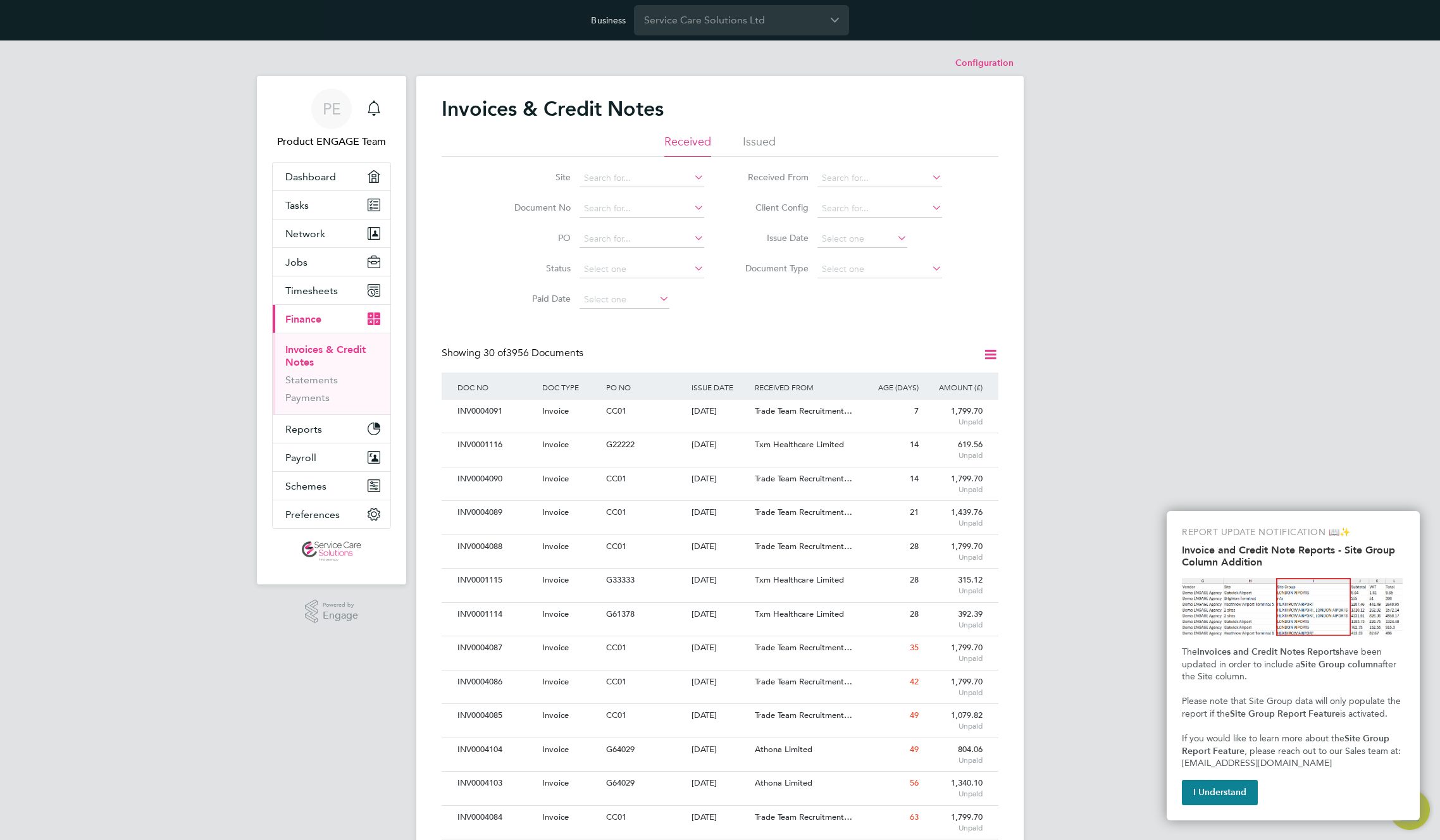
scroll to position [24, 86]
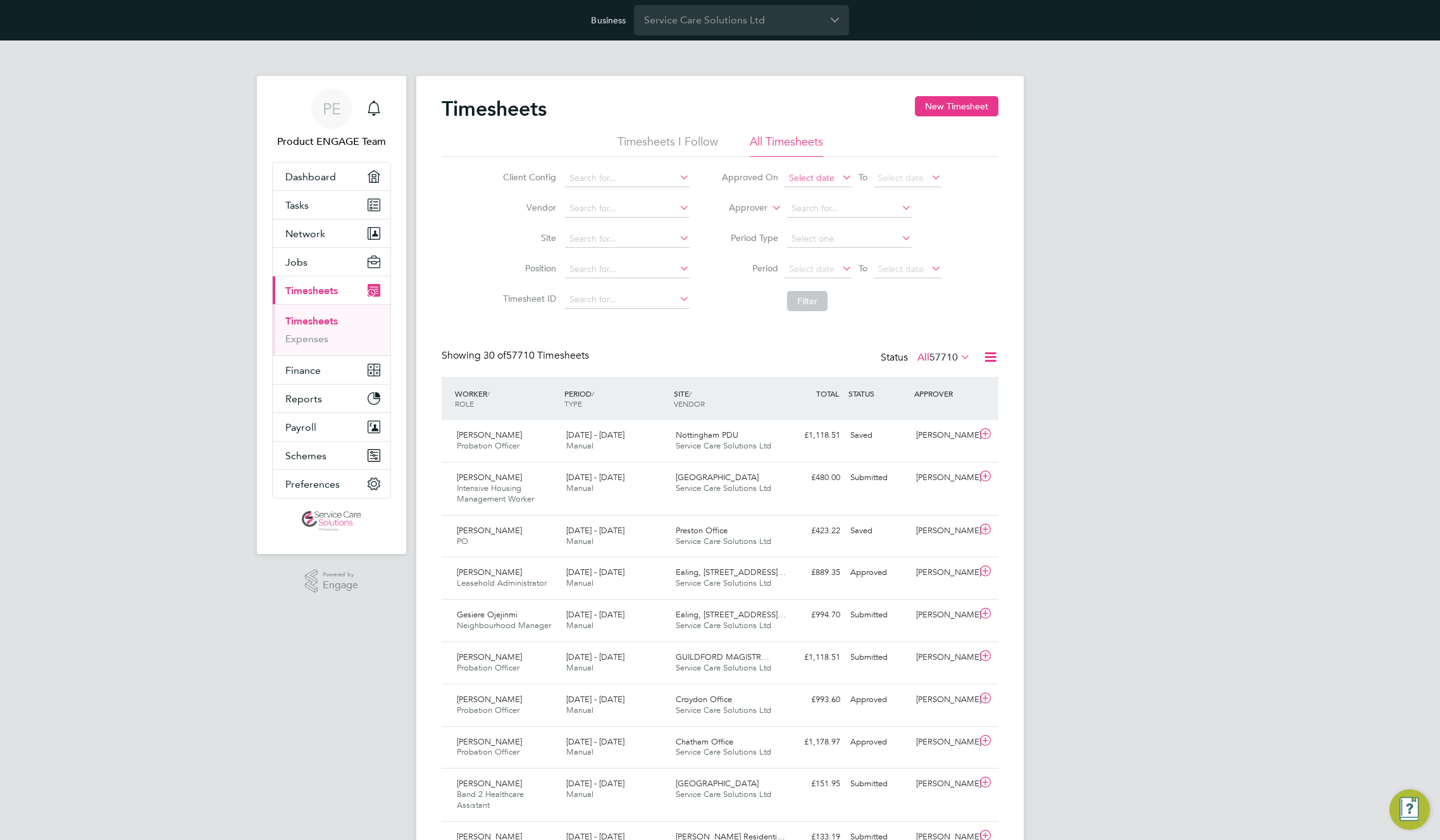
click at [827, 177] on span "Select date" at bounding box center [812, 177] width 46 height 11
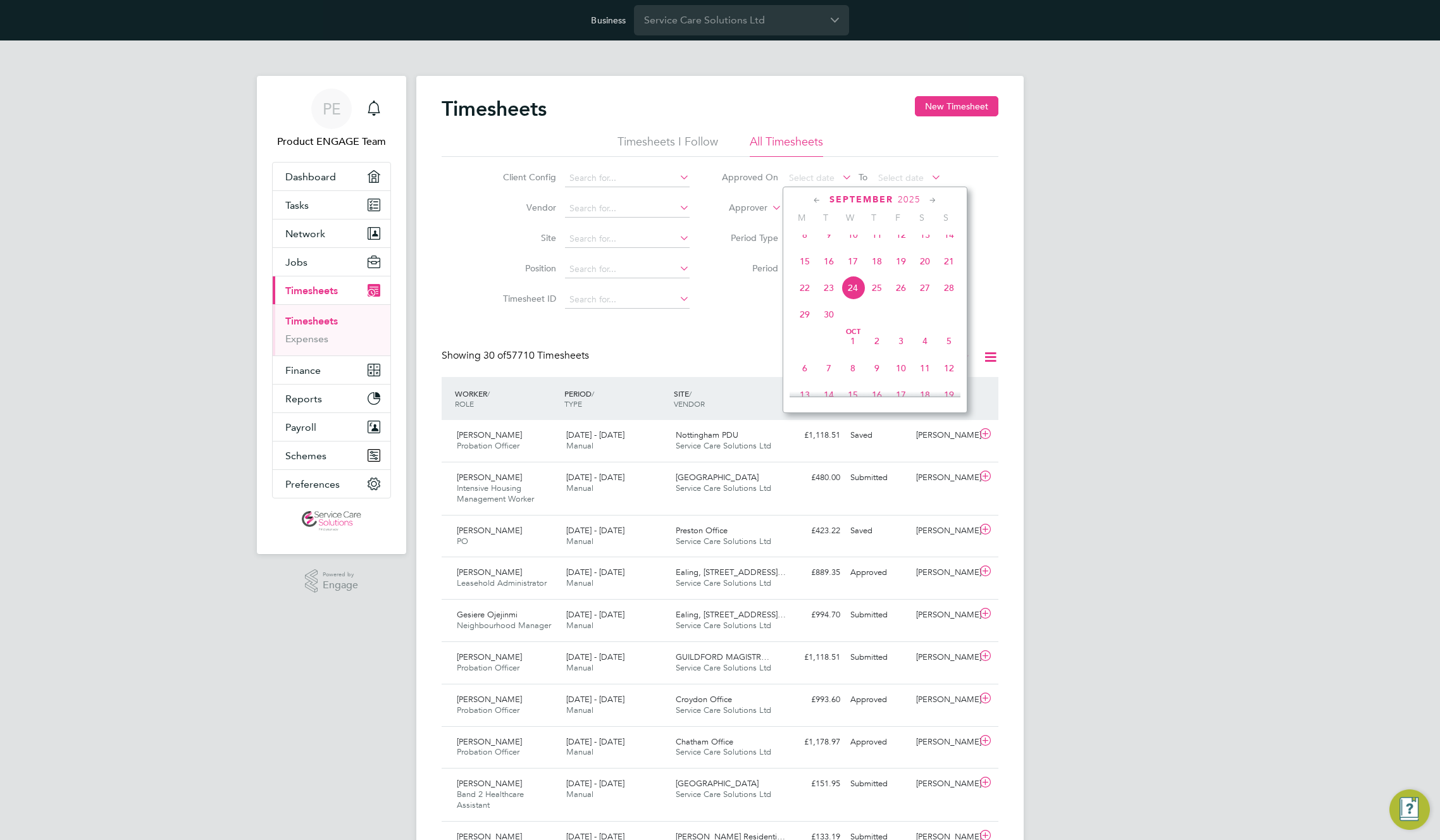
click at [855, 270] on span "17" at bounding box center [853, 261] width 24 height 24
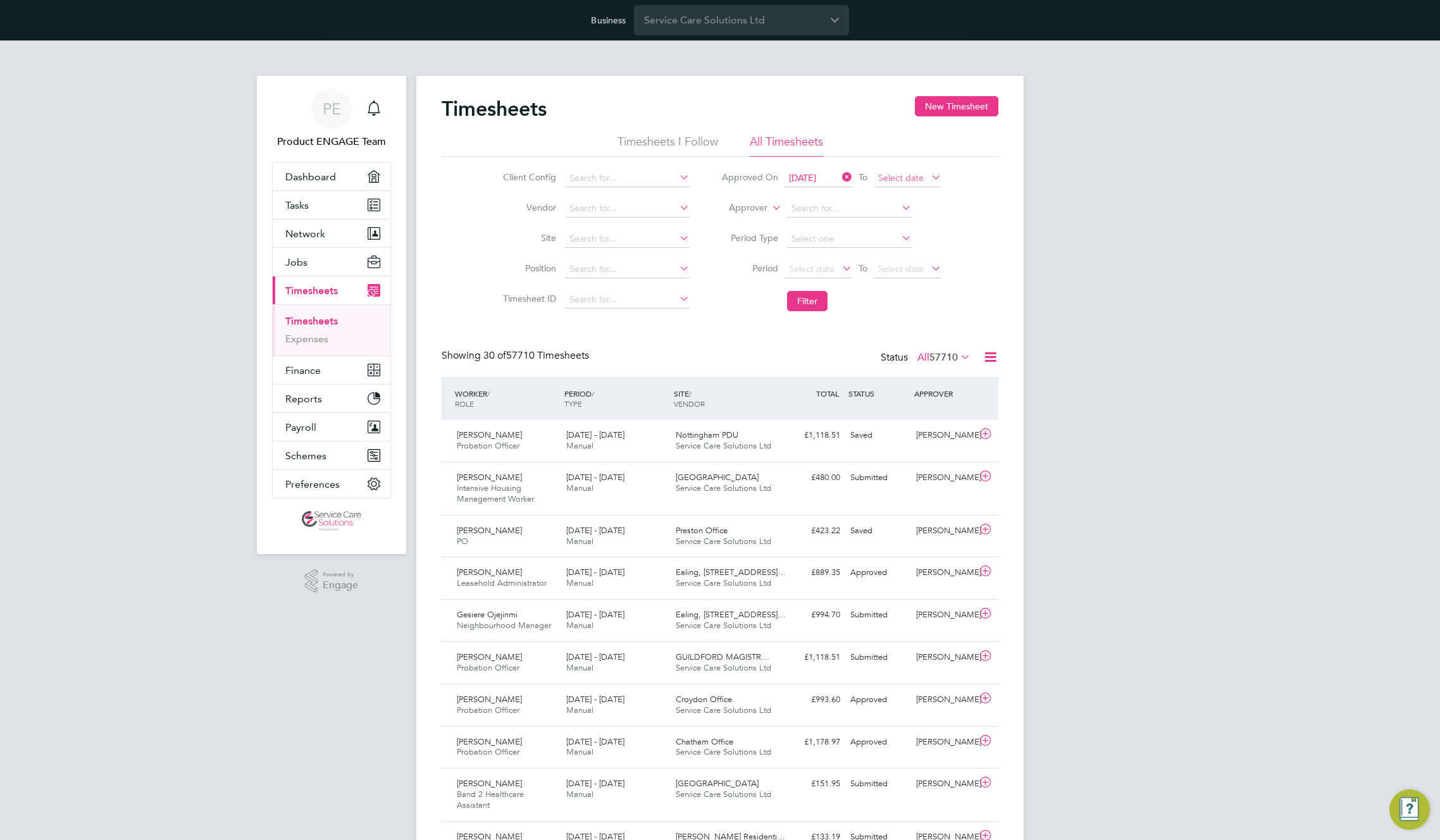
click at [907, 179] on span "Select date" at bounding box center [901, 177] width 46 height 11
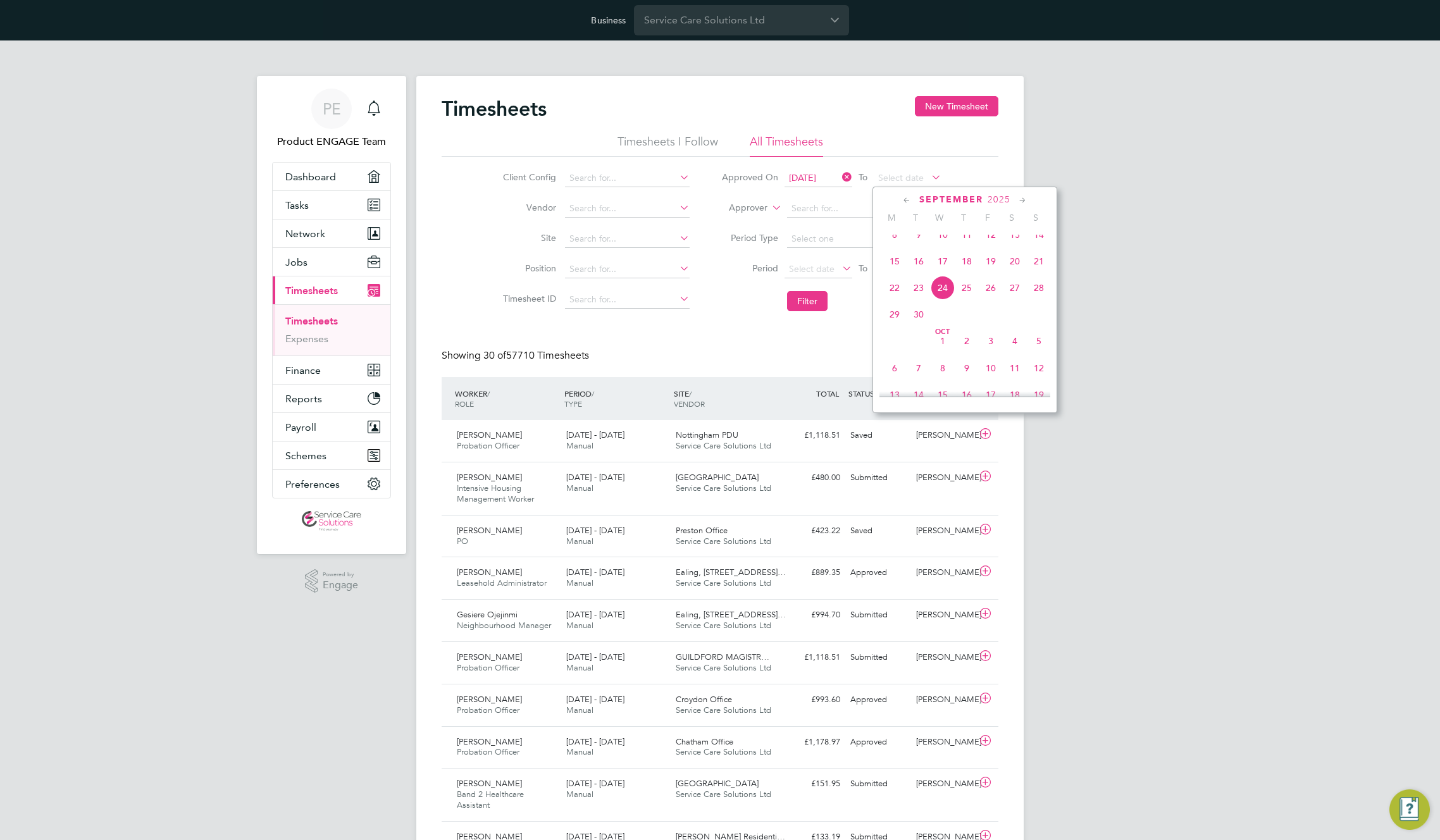
click at [948, 300] on span "24" at bounding box center [943, 288] width 24 height 24
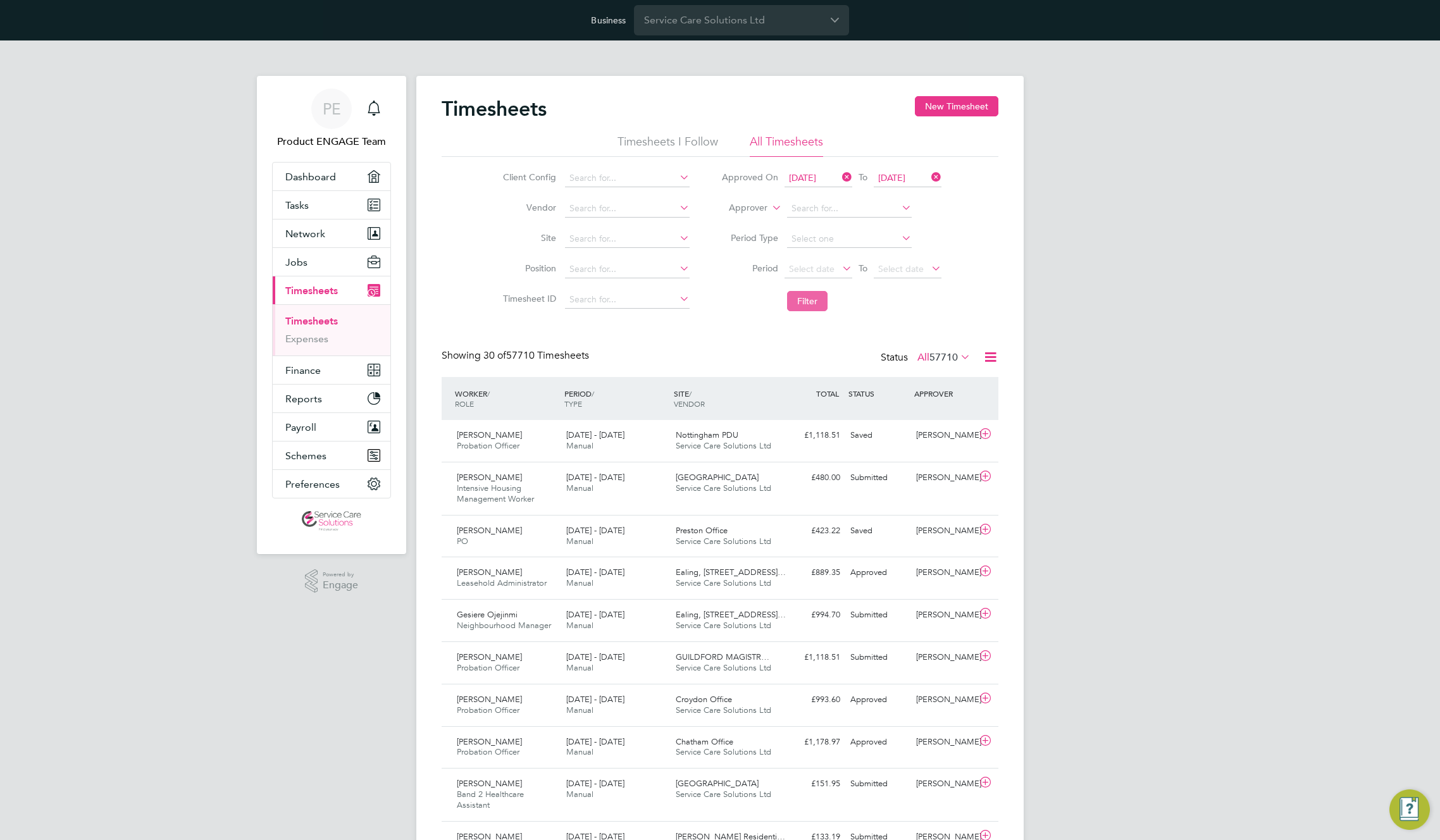
click at [813, 304] on button "Filter" at bounding box center [807, 301] width 41 height 20
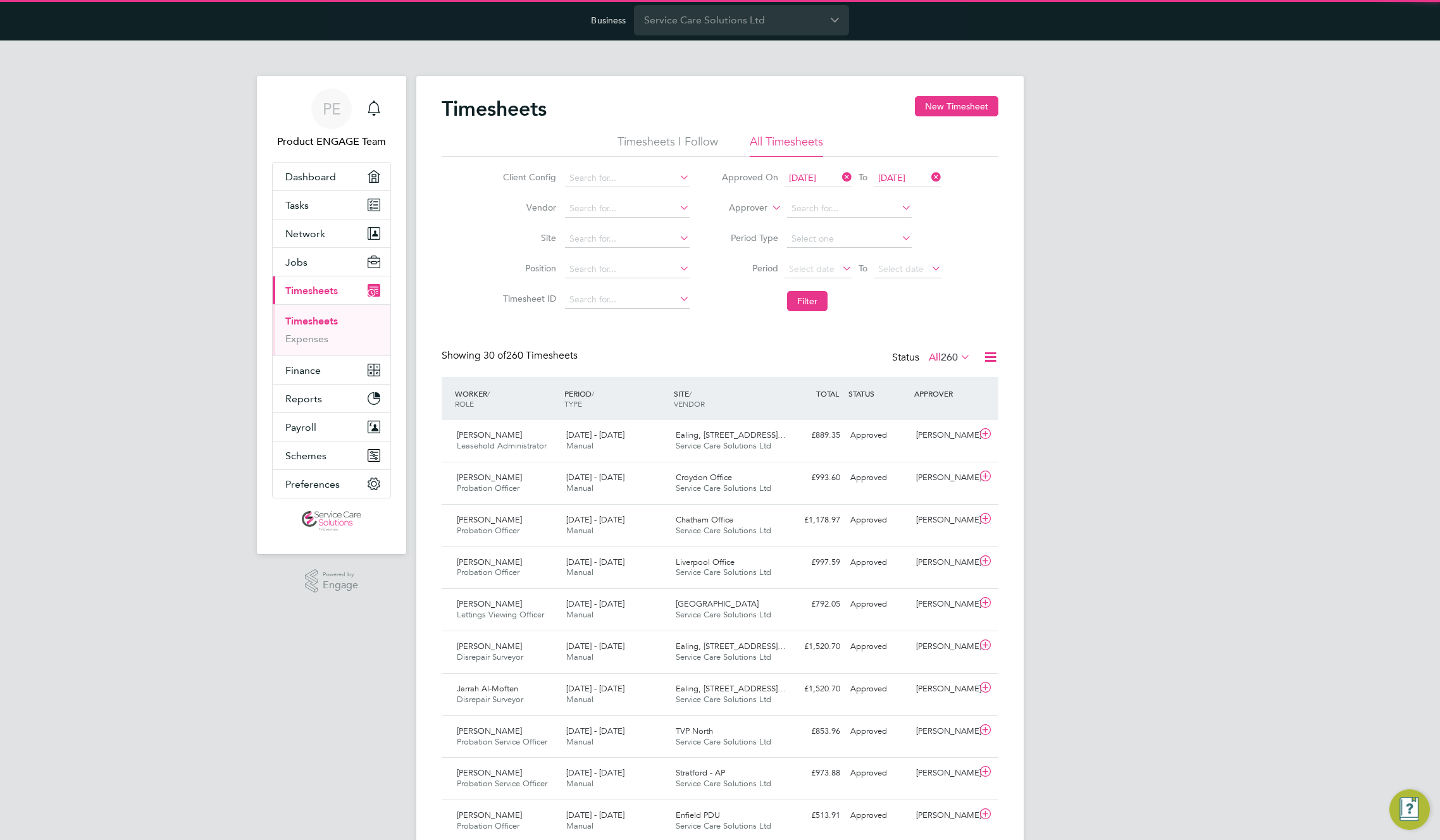
click at [941, 353] on span "260" at bounding box center [949, 357] width 17 height 13
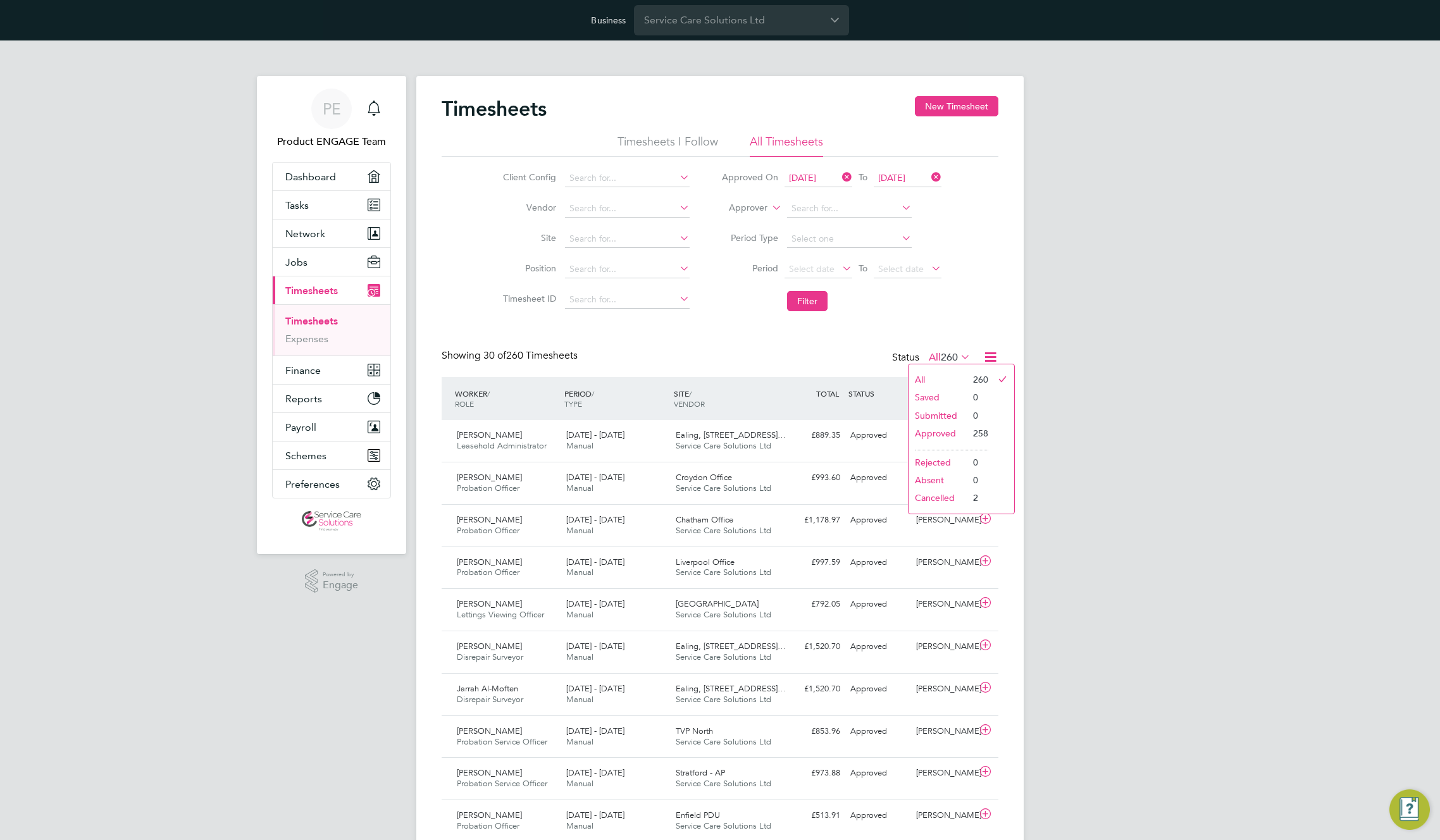
click at [937, 434] on li "Approved" at bounding box center [938, 434] width 59 height 18
click at [991, 357] on icon at bounding box center [991, 357] width 16 height 16
click at [879, 416] on li "Download Timesheets Report" at bounding box center [912, 412] width 167 height 18
click at [810, 177] on span "[DATE]" at bounding box center [803, 177] width 27 height 11
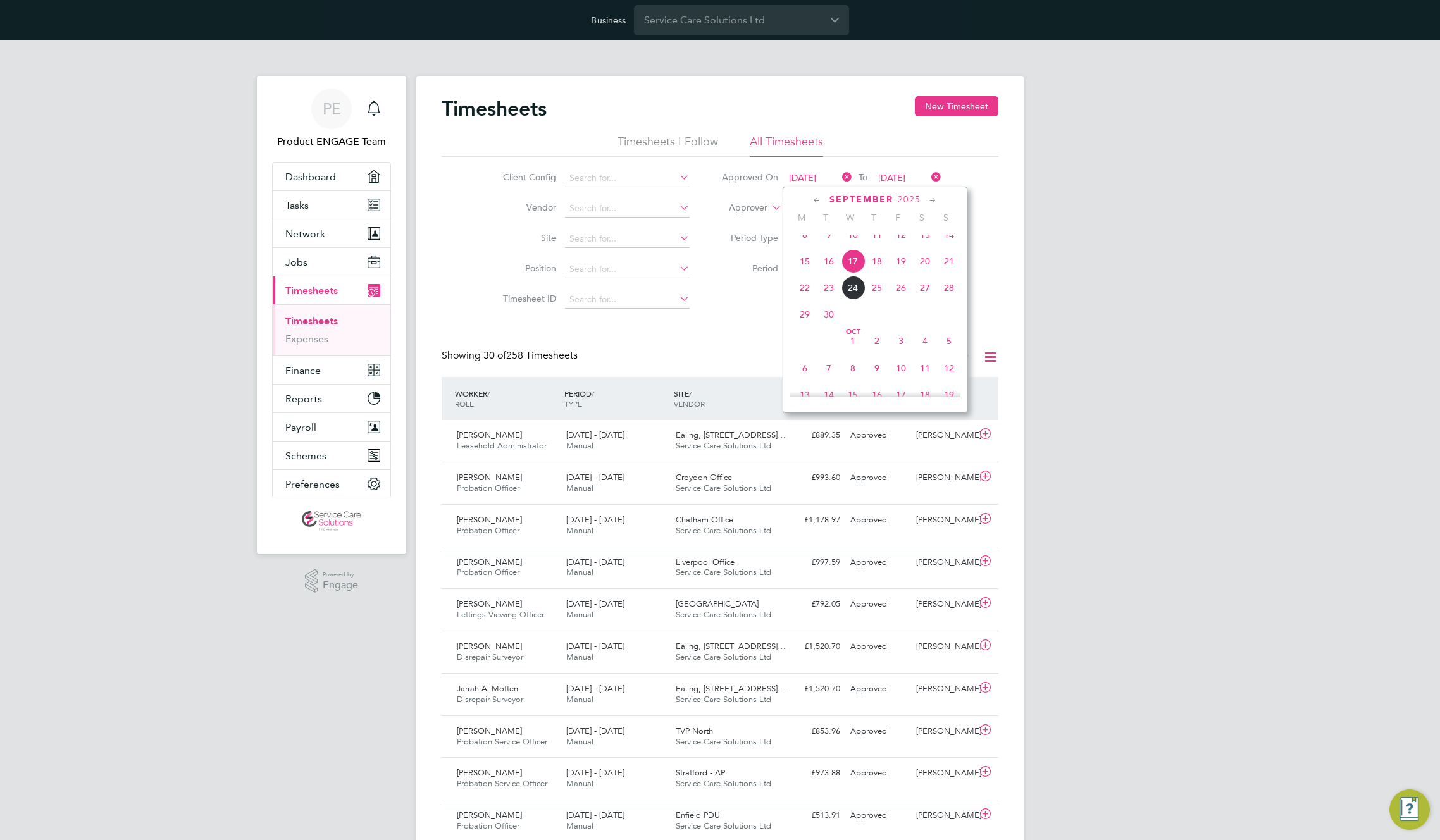
scroll to position [438, 0]
click at [851, 268] on span "10" at bounding box center [853, 262] width 24 height 24
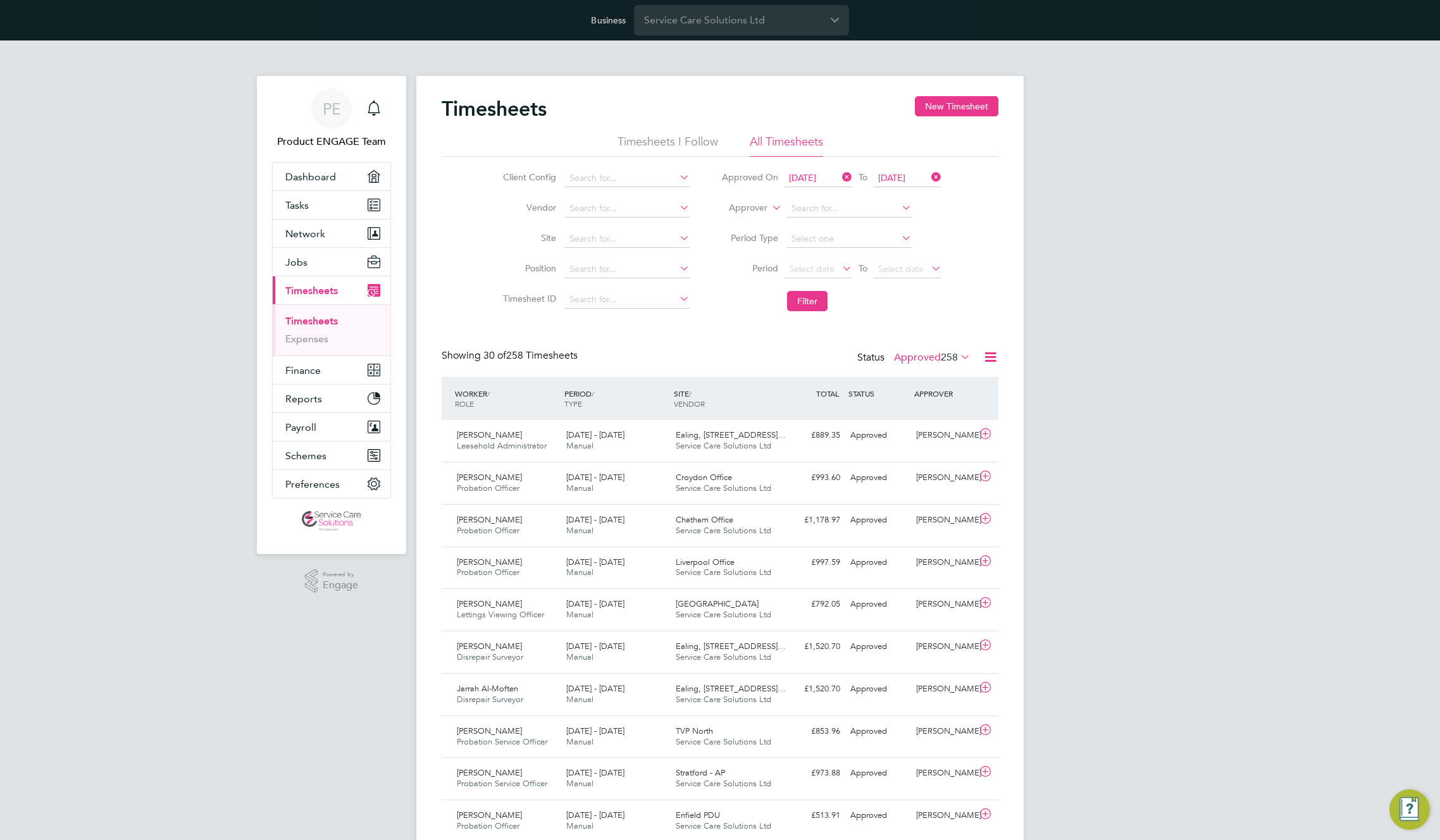
click at [896, 180] on span "[DATE]" at bounding box center [892, 177] width 27 height 11
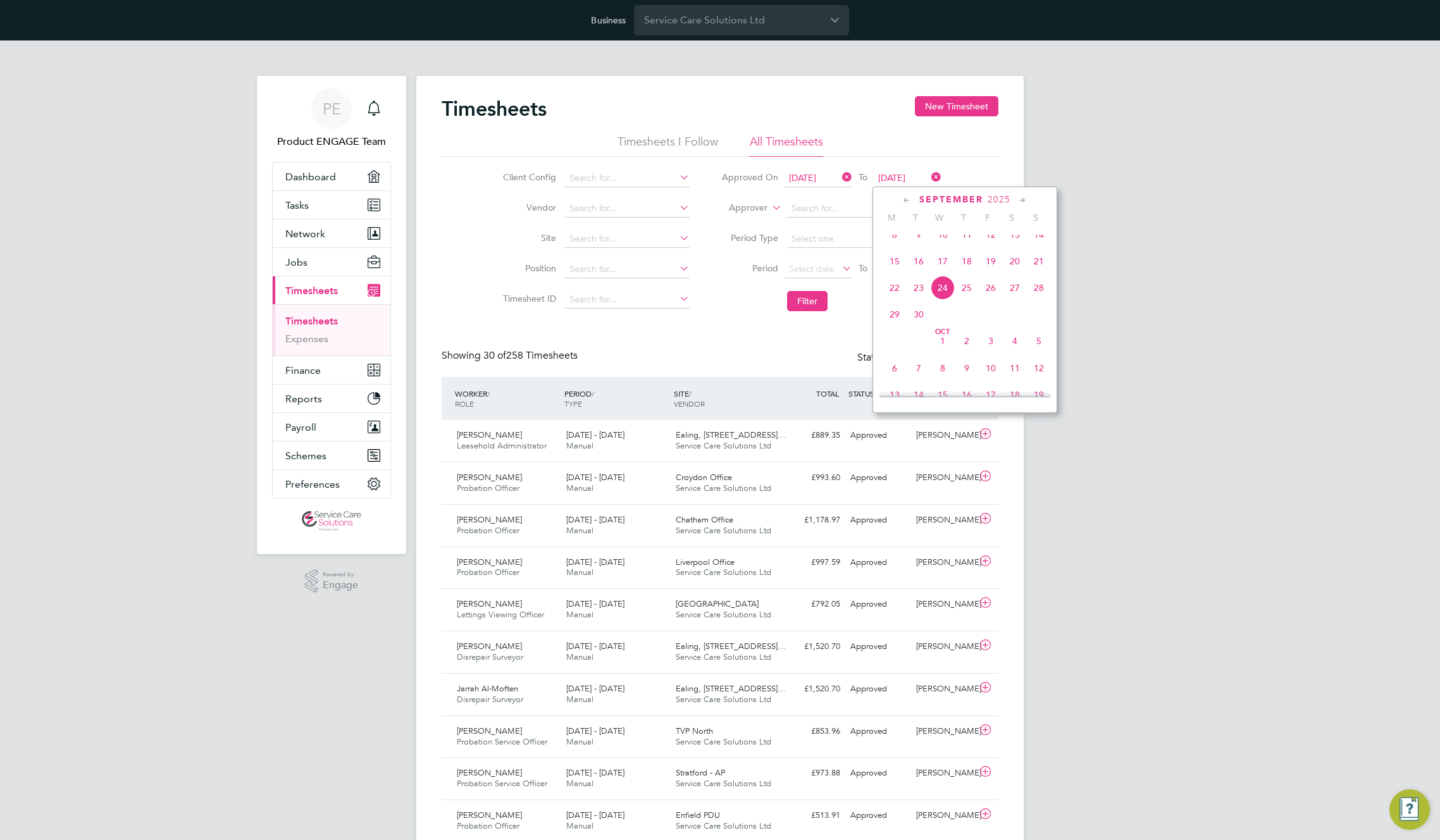
click at [943, 272] on span "17" at bounding box center [943, 261] width 24 height 24
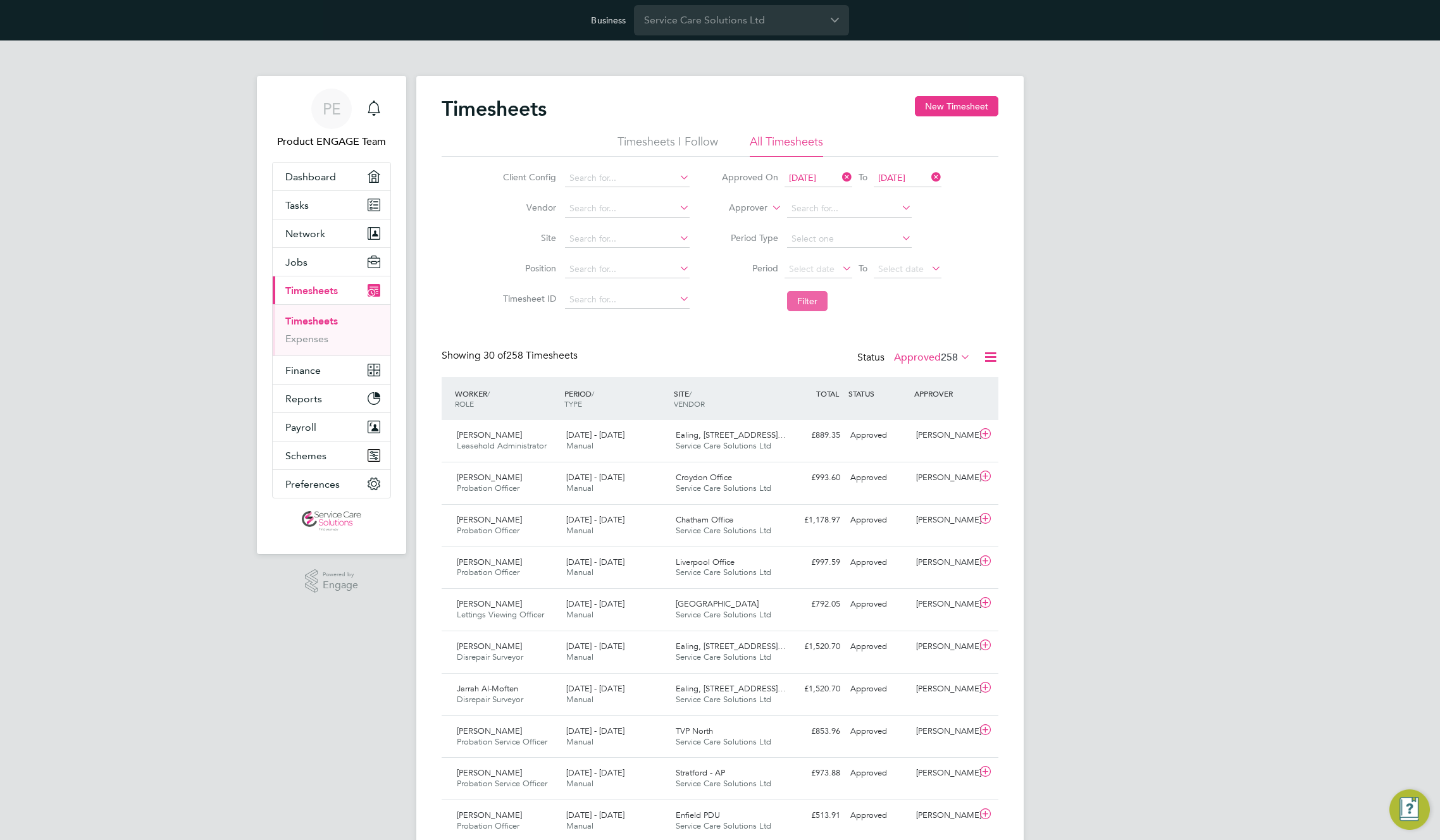
click at [809, 300] on button "Filter" at bounding box center [807, 301] width 41 height 20
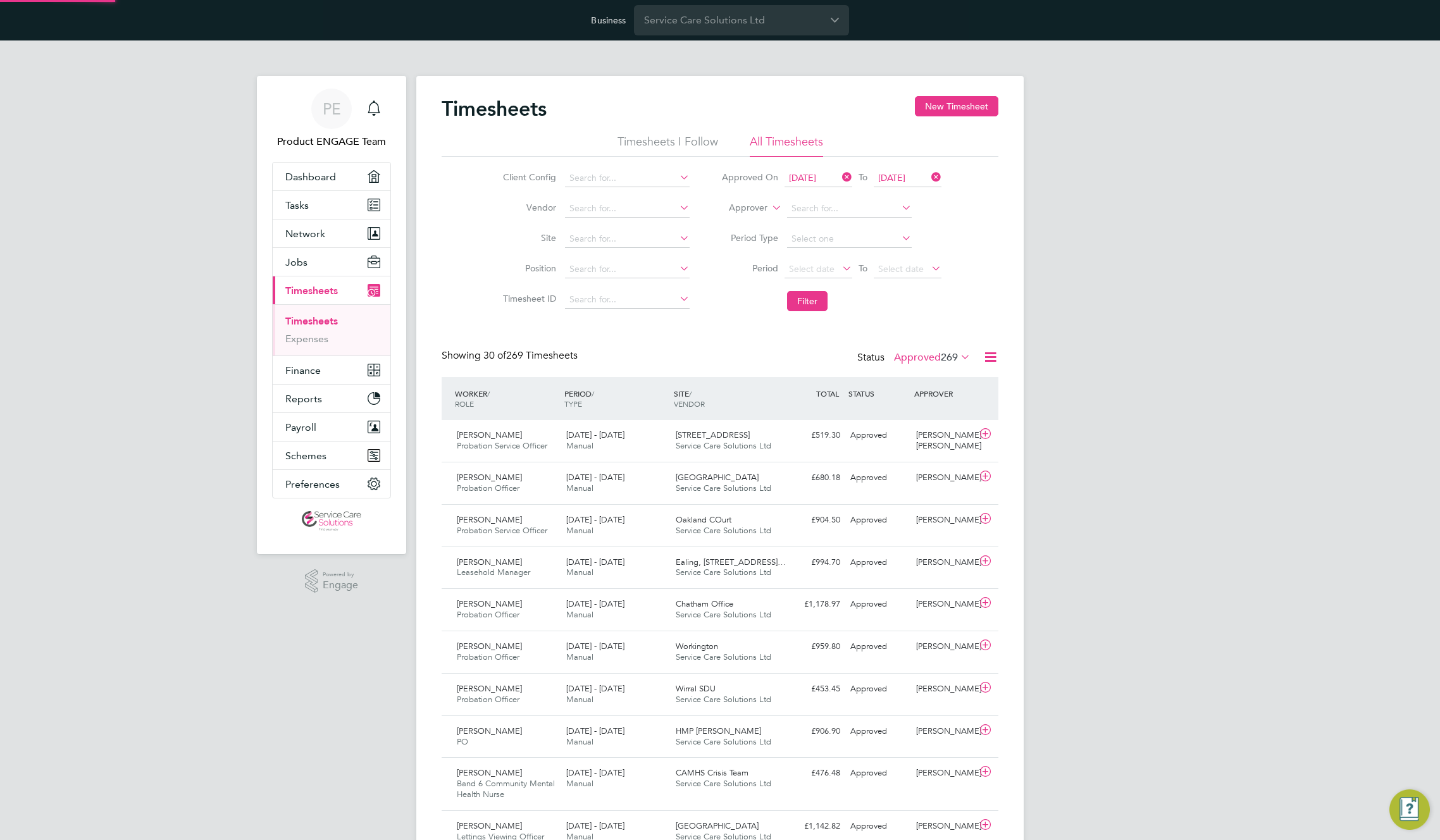
click at [983, 356] on icon at bounding box center [991, 357] width 16 height 16
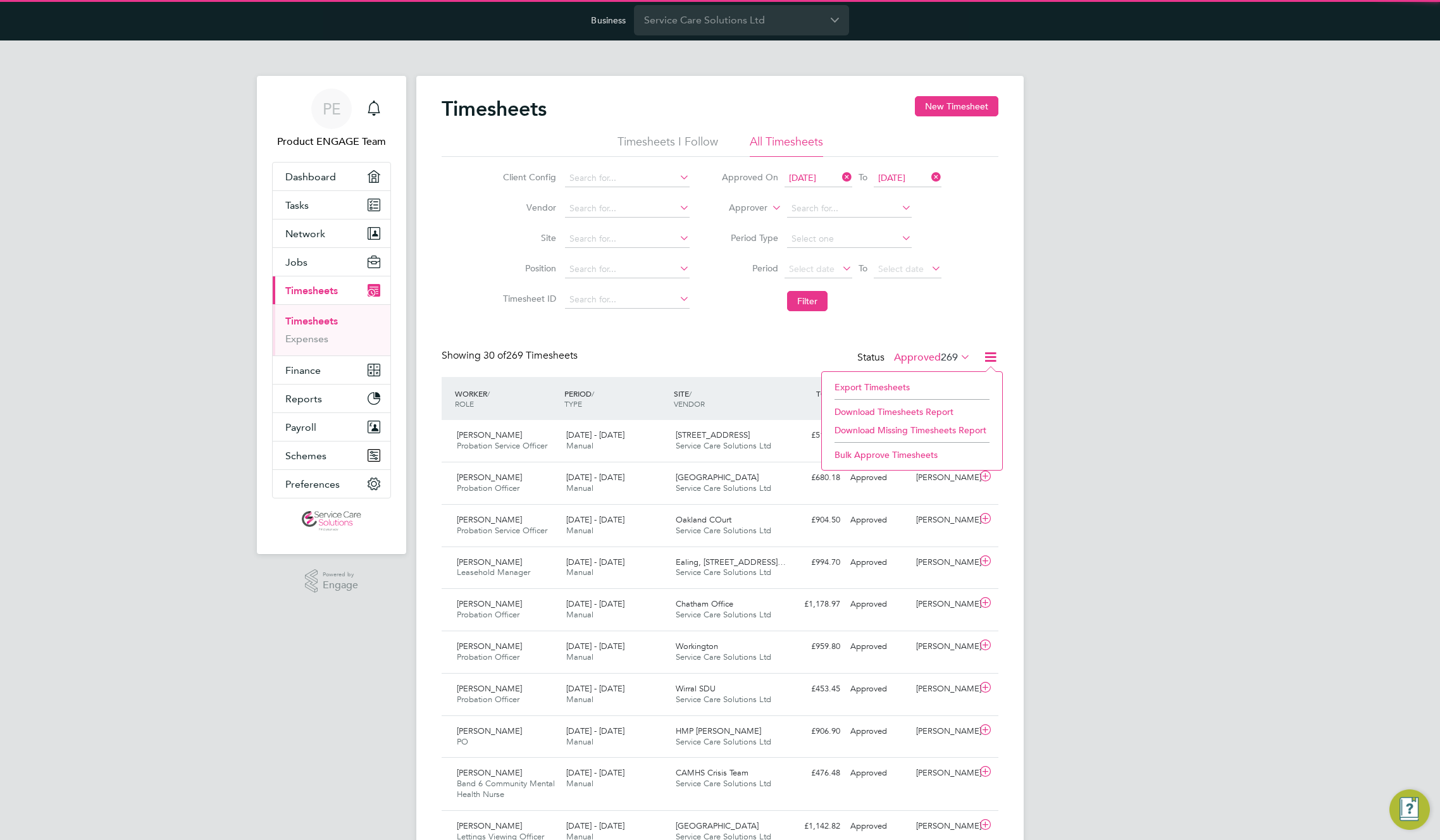
scroll to position [32, 110]
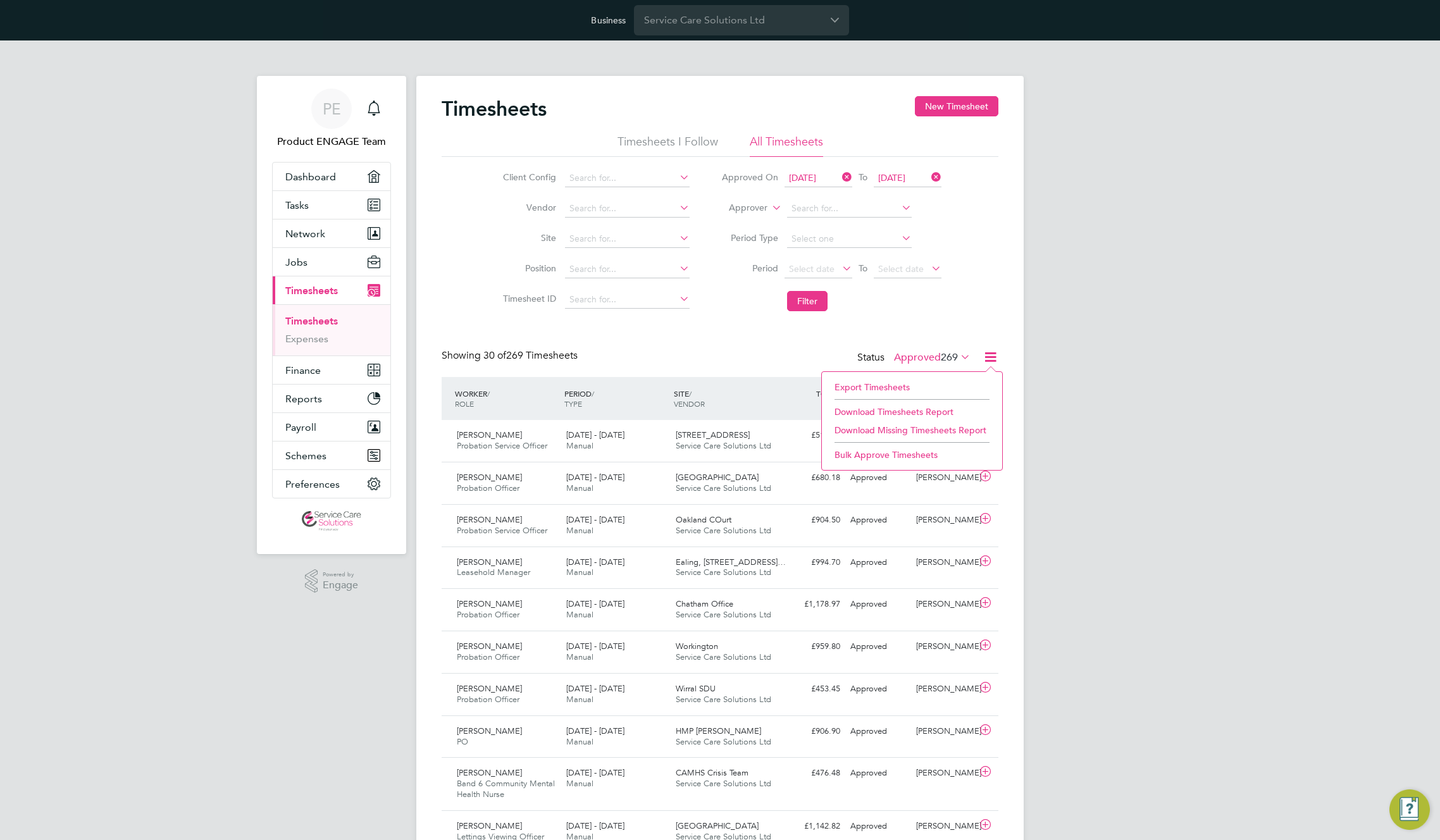
click at [911, 414] on li "Download Timesheets Report" at bounding box center [912, 412] width 167 height 18
click at [636, 301] on input at bounding box center [627, 300] width 125 height 18
paste input "TS1822765"
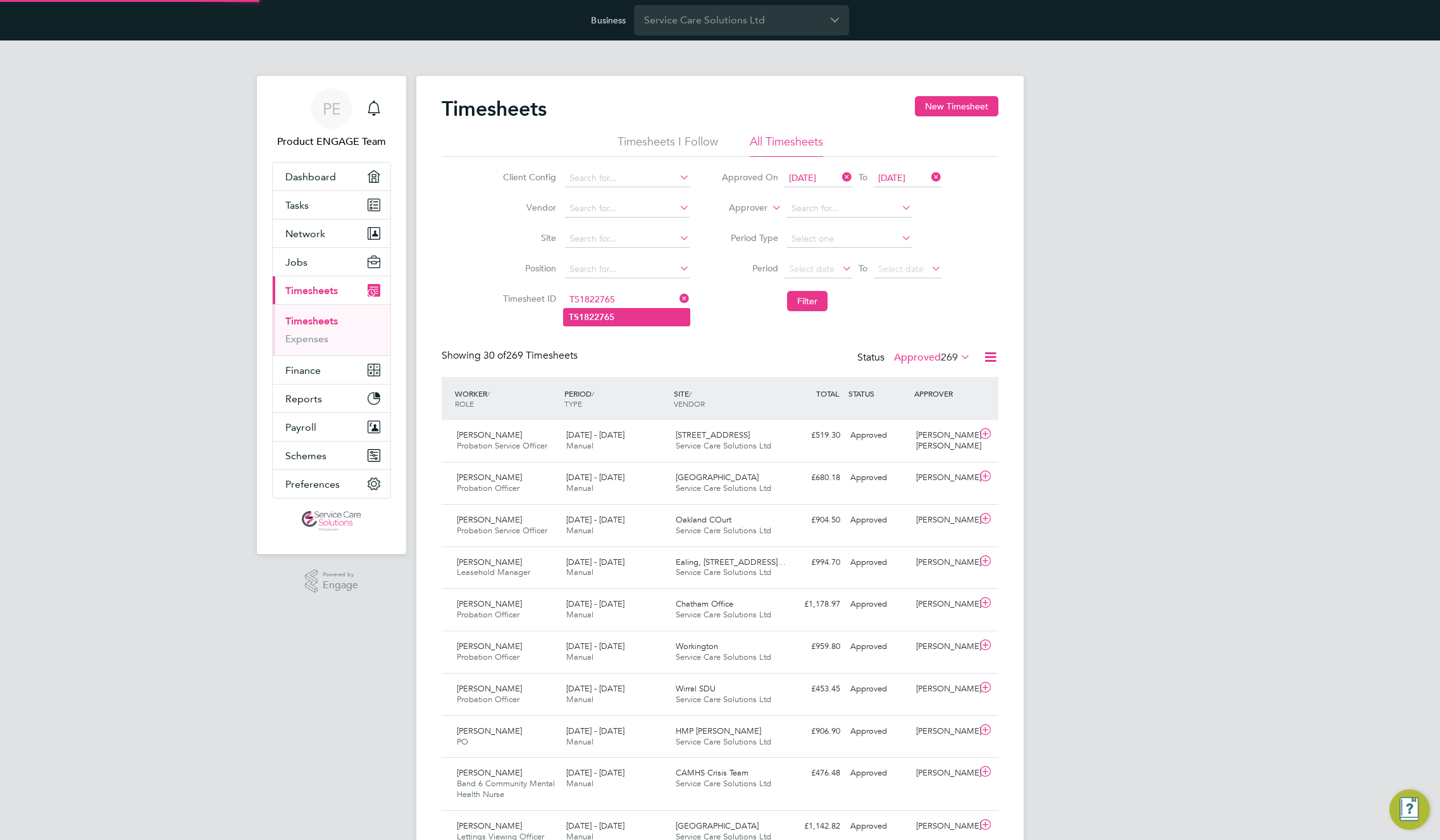
type input "TS1822765"
click at [627, 316] on li "TS1822765" at bounding box center [627, 317] width 126 height 17
click at [807, 300] on button "Filter" at bounding box center [807, 301] width 41 height 20
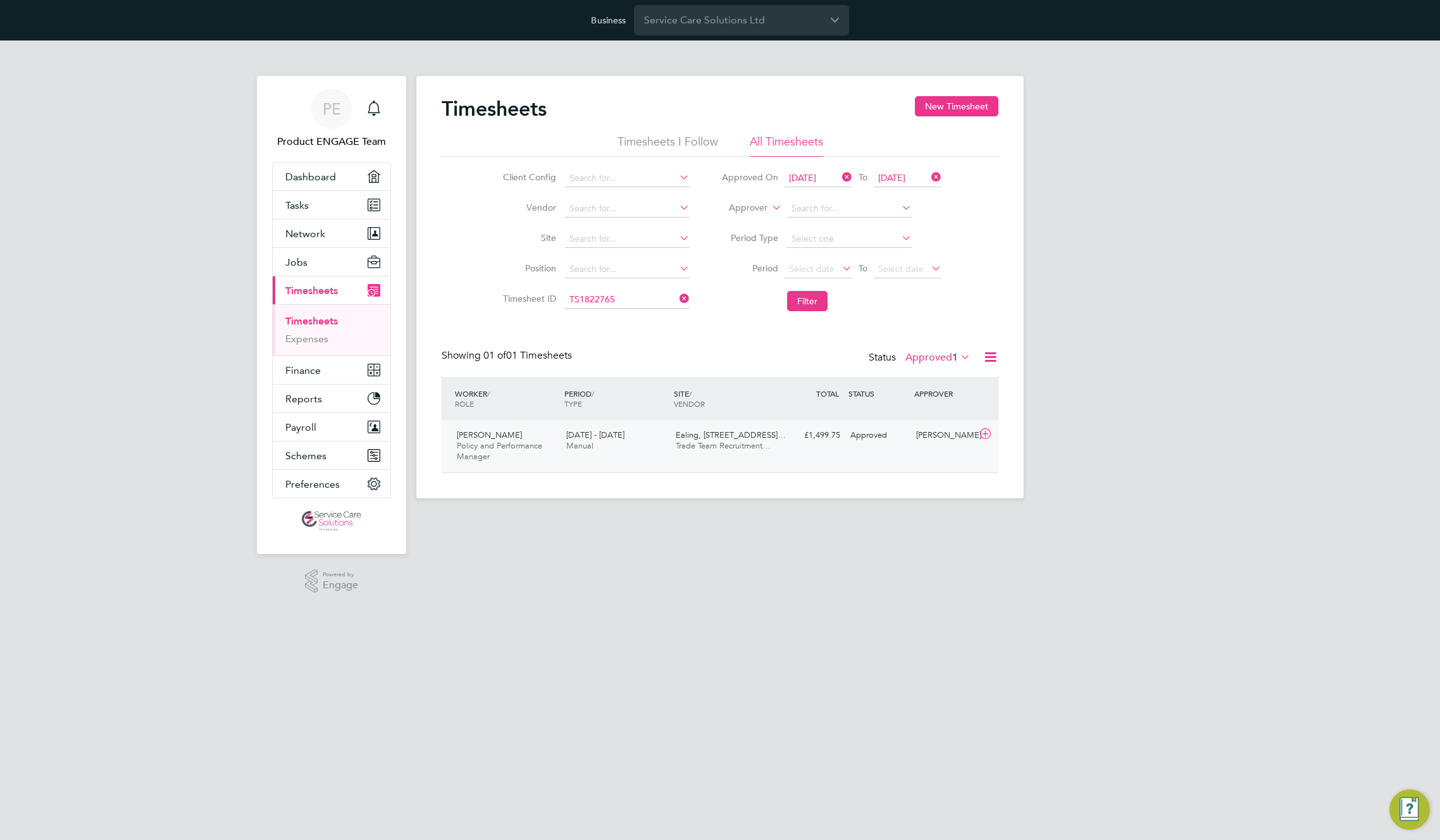
click at [514, 443] on span "Policy and Performance Manager" at bounding box center [500, 451] width 86 height 22
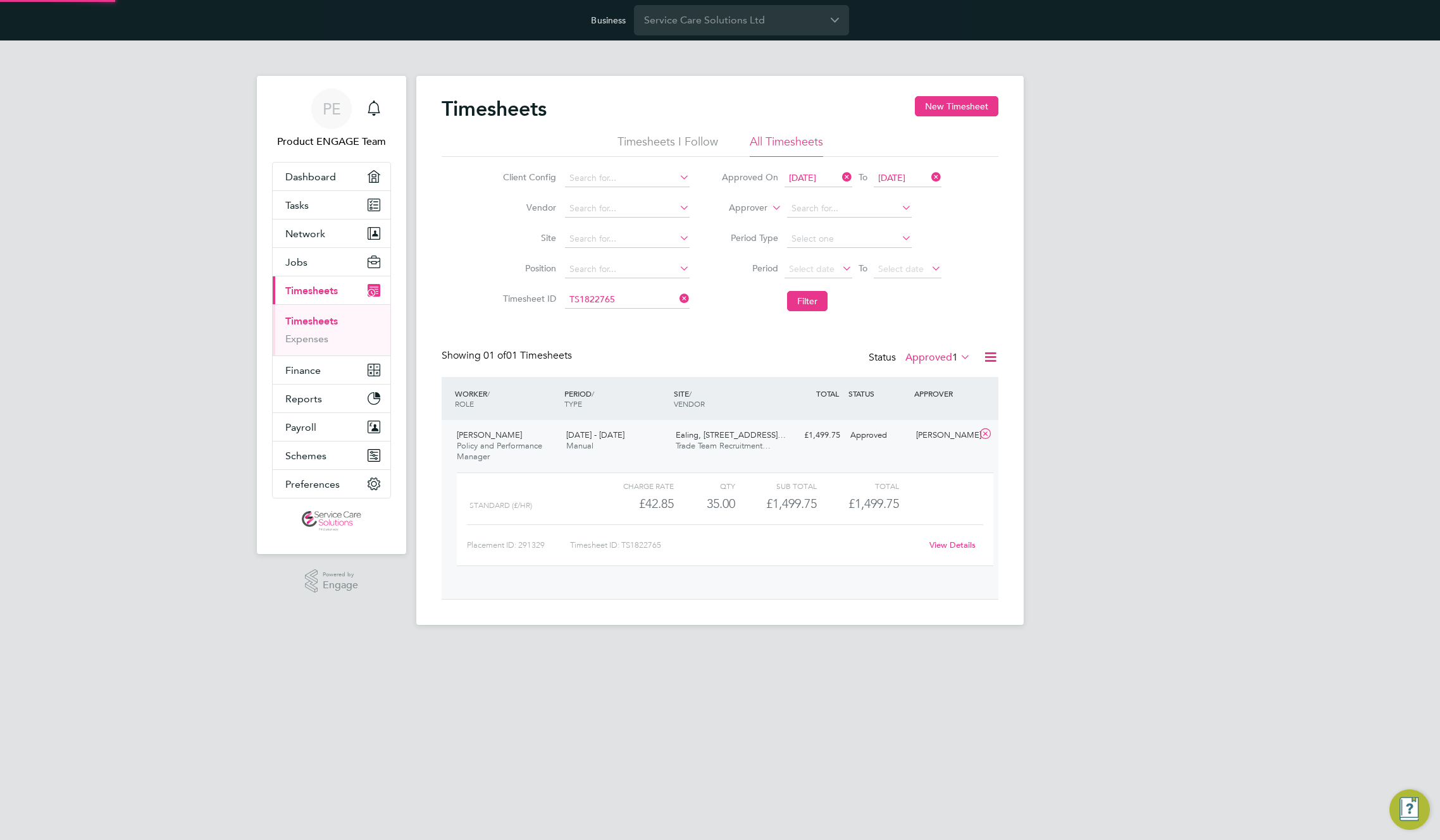
scroll to position [22, 123]
click at [967, 547] on link "View Details" at bounding box center [953, 544] width 47 height 10
drag, startPoint x: 687, startPoint y: 295, endPoint x: 664, endPoint y: 278, distance: 28.6
click at [677, 292] on icon at bounding box center [677, 298] width 0 height 18
click at [576, 172] on input at bounding box center [627, 178] width 125 height 18
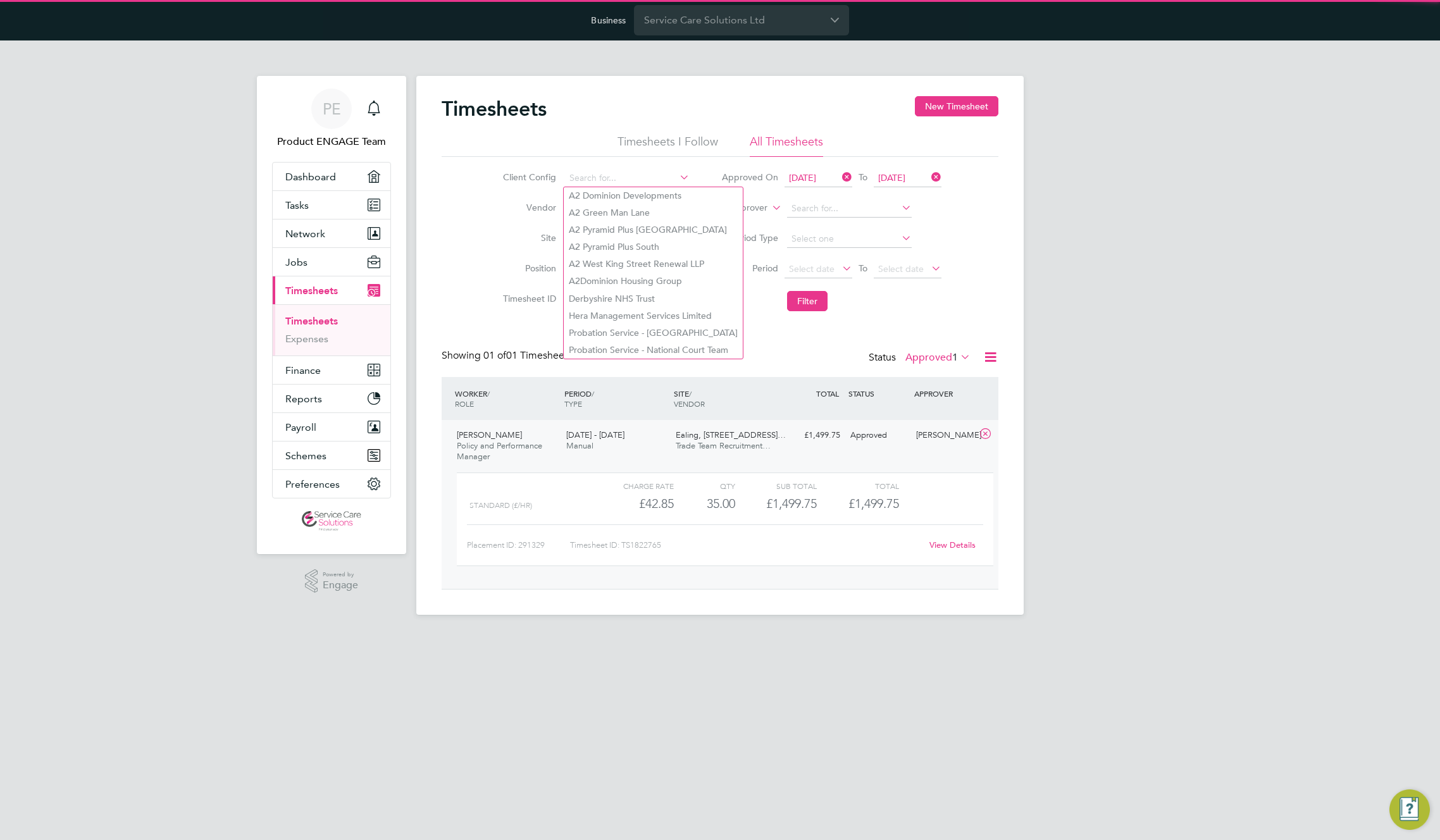
click at [528, 200] on li "Vendor" at bounding box center [594, 208] width 222 height 30
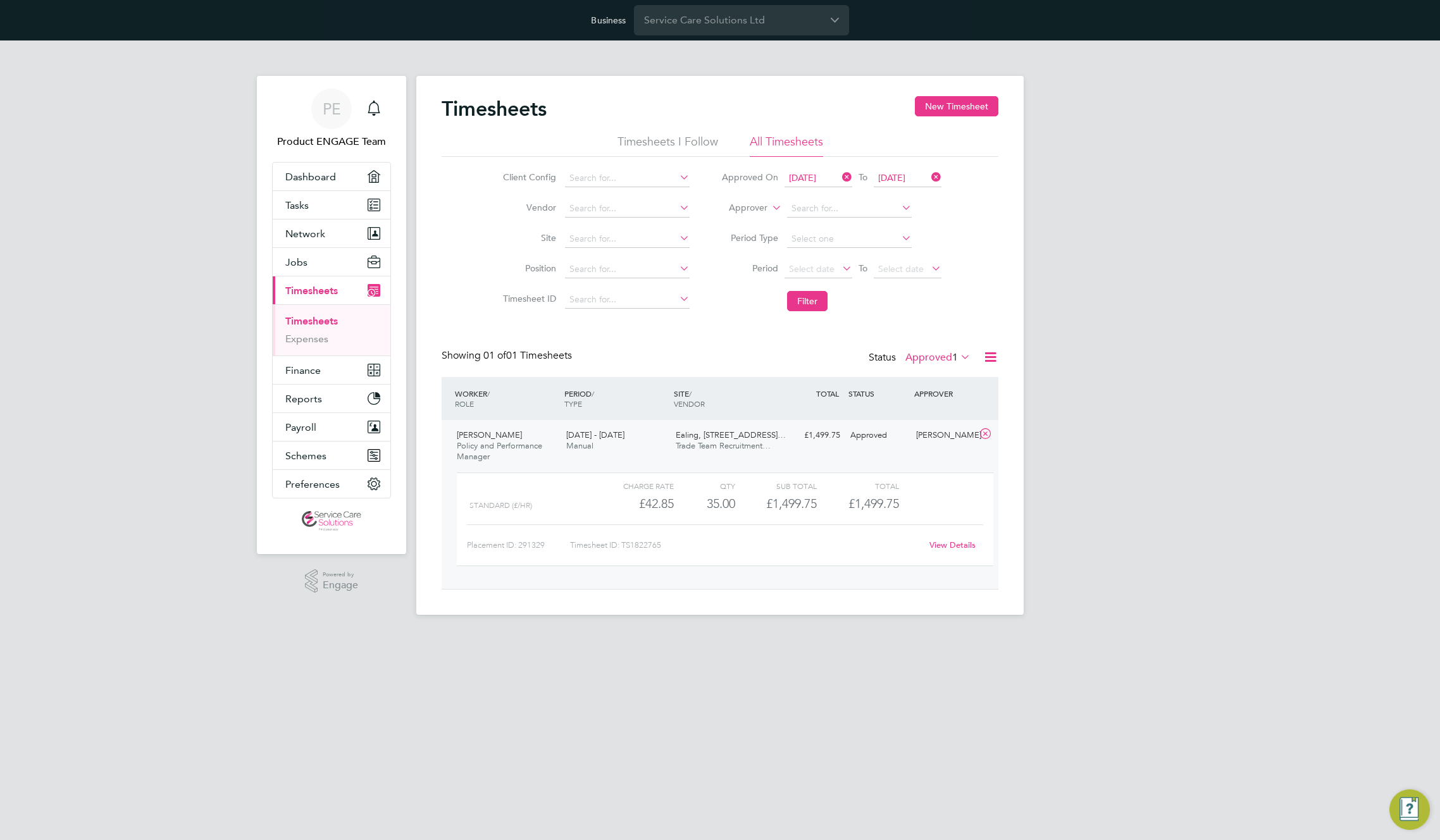
click at [758, 208] on label "Approver" at bounding box center [739, 208] width 57 height 13
click at [750, 221] on li "Worker" at bounding box center [735, 223] width 62 height 16
click at [822, 212] on input at bounding box center [849, 208] width 125 height 18
paste input "TS1822765"
click at [846, 206] on input "TS1822765" at bounding box center [849, 208] width 125 height 18
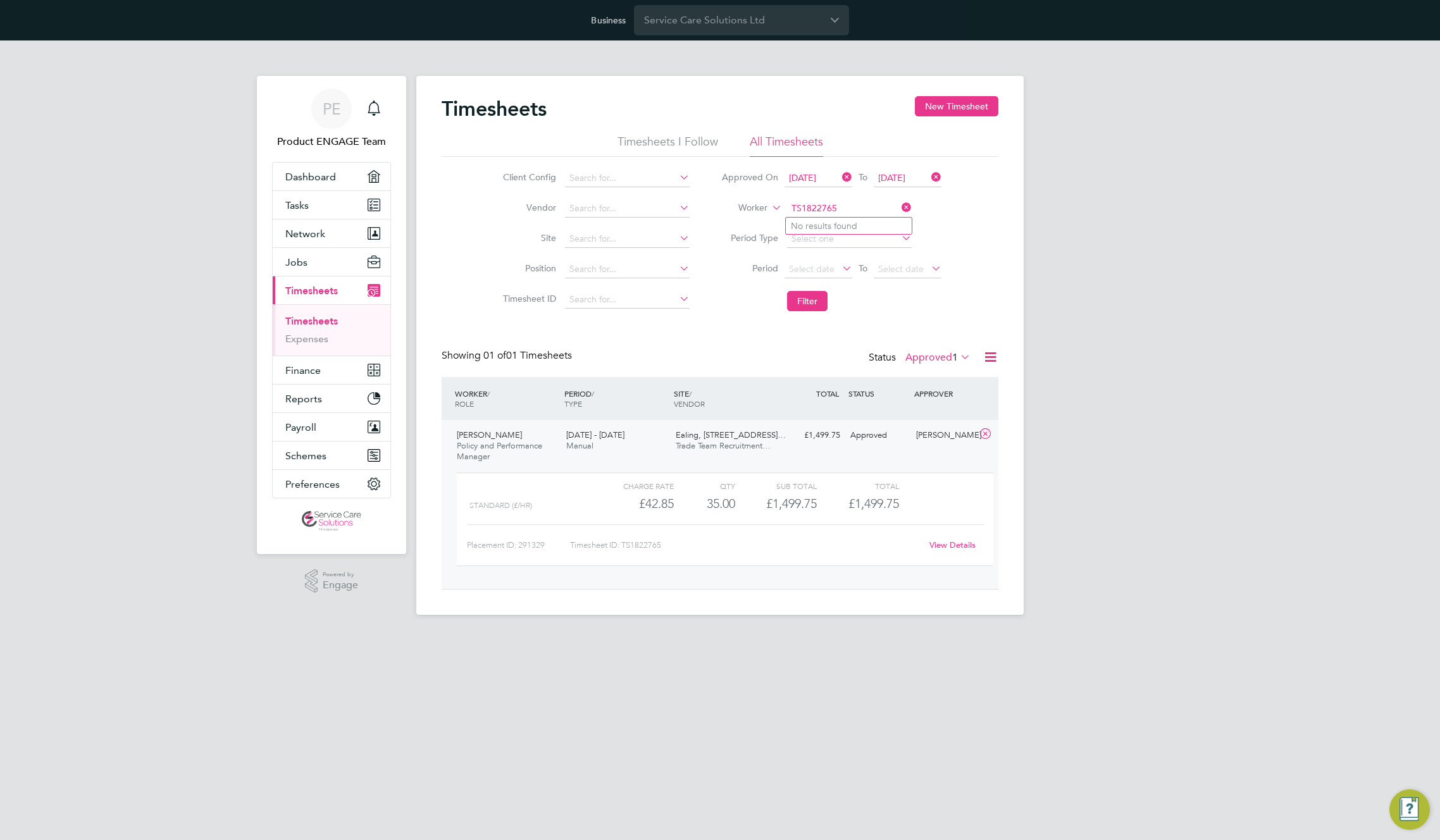
click at [846, 206] on input "TS1822765" at bounding box center [849, 208] width 125 height 18
click at [859, 239] on li "Michael S tewart" at bounding box center [849, 243] width 126 height 17
type input "Michael Stewart"
click at [819, 299] on button "Filter" at bounding box center [807, 301] width 41 height 20
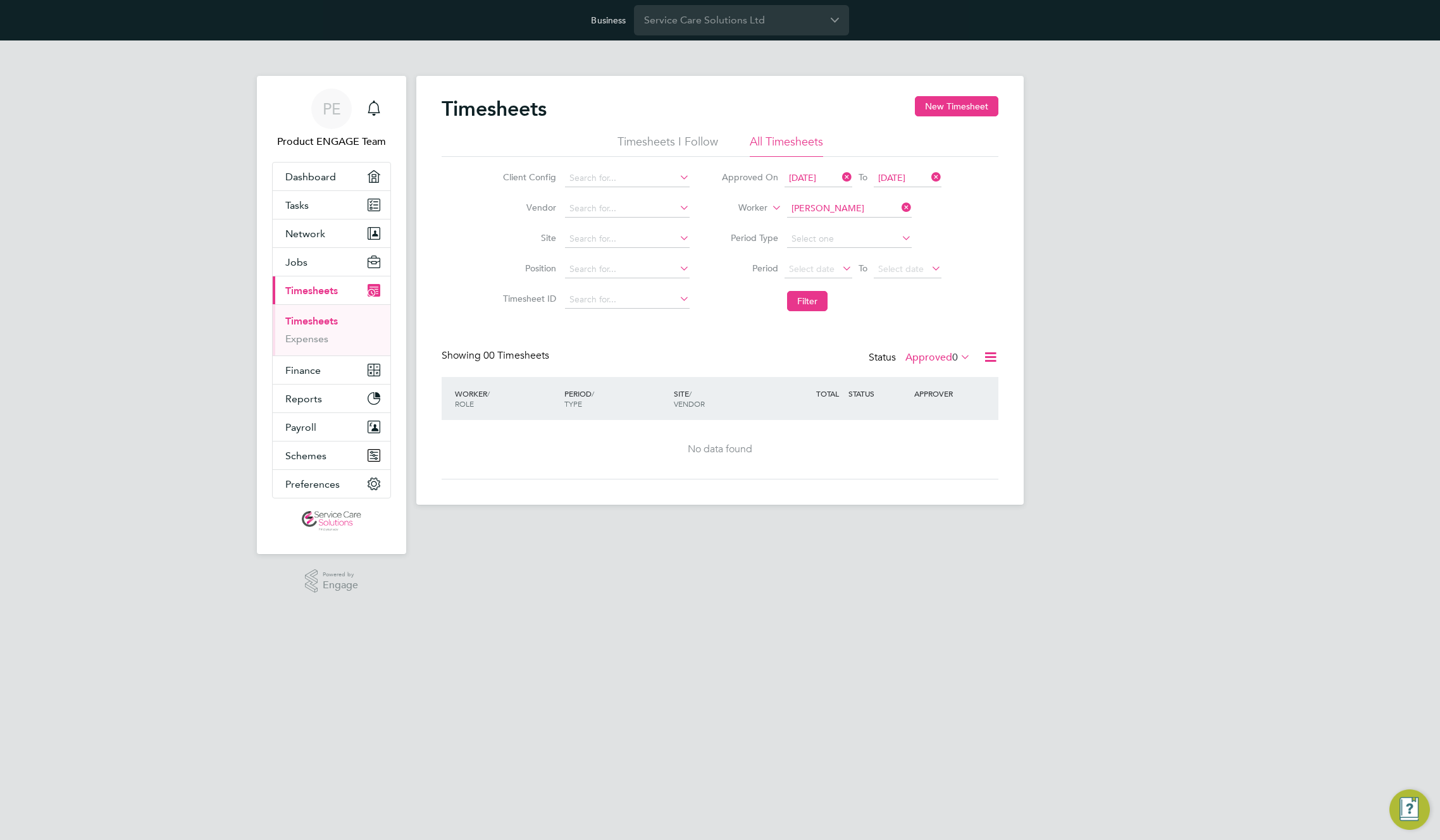
click at [933, 357] on label "Approved 0" at bounding box center [938, 357] width 65 height 13
click at [923, 370] on div "All Saved Submitted Approved Rejected Absent Cancelled 0 0 0 0 0 0 0" at bounding box center [955, 439] width 97 height 151
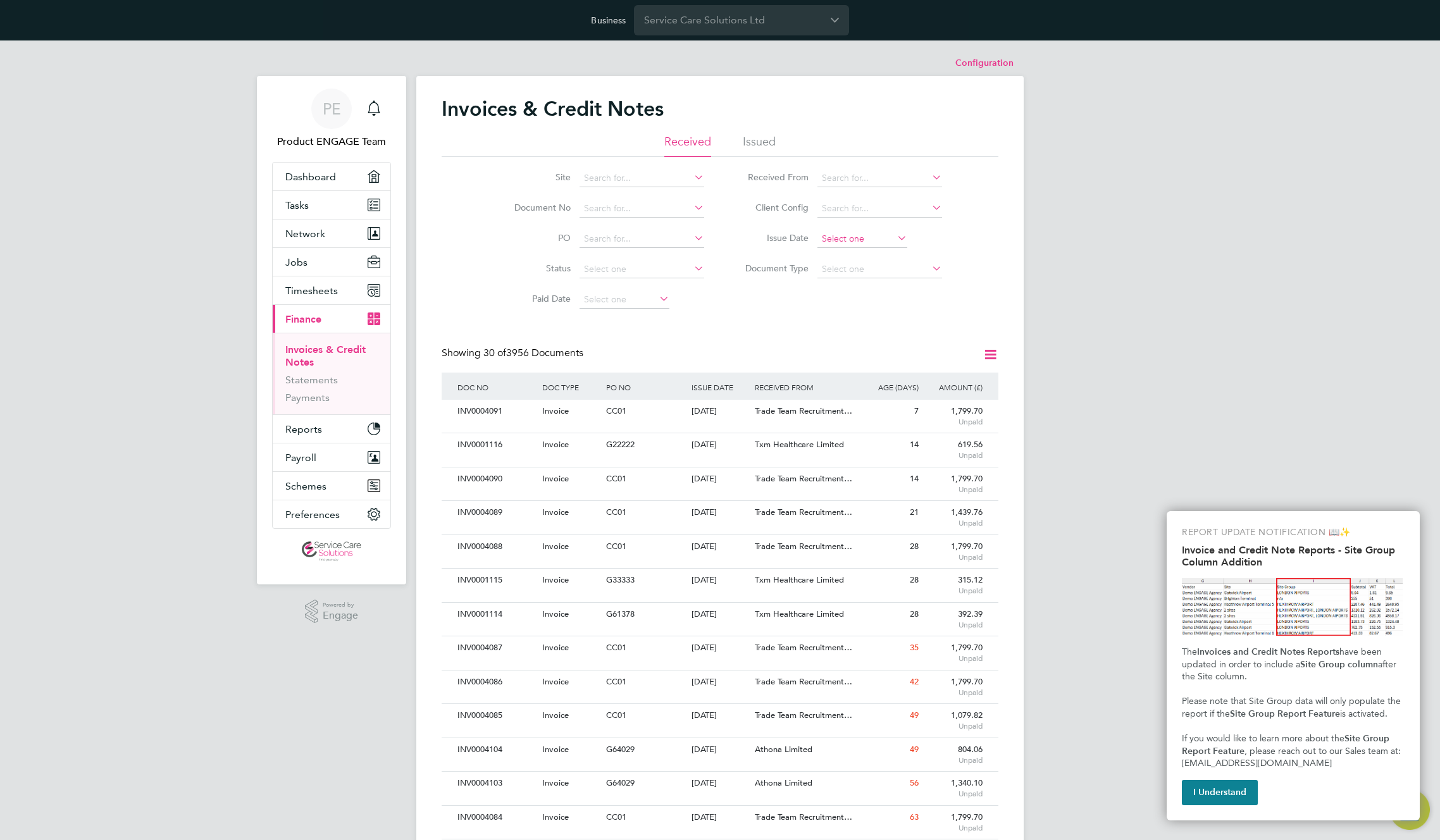
click at [862, 236] on input at bounding box center [863, 239] width 90 height 18
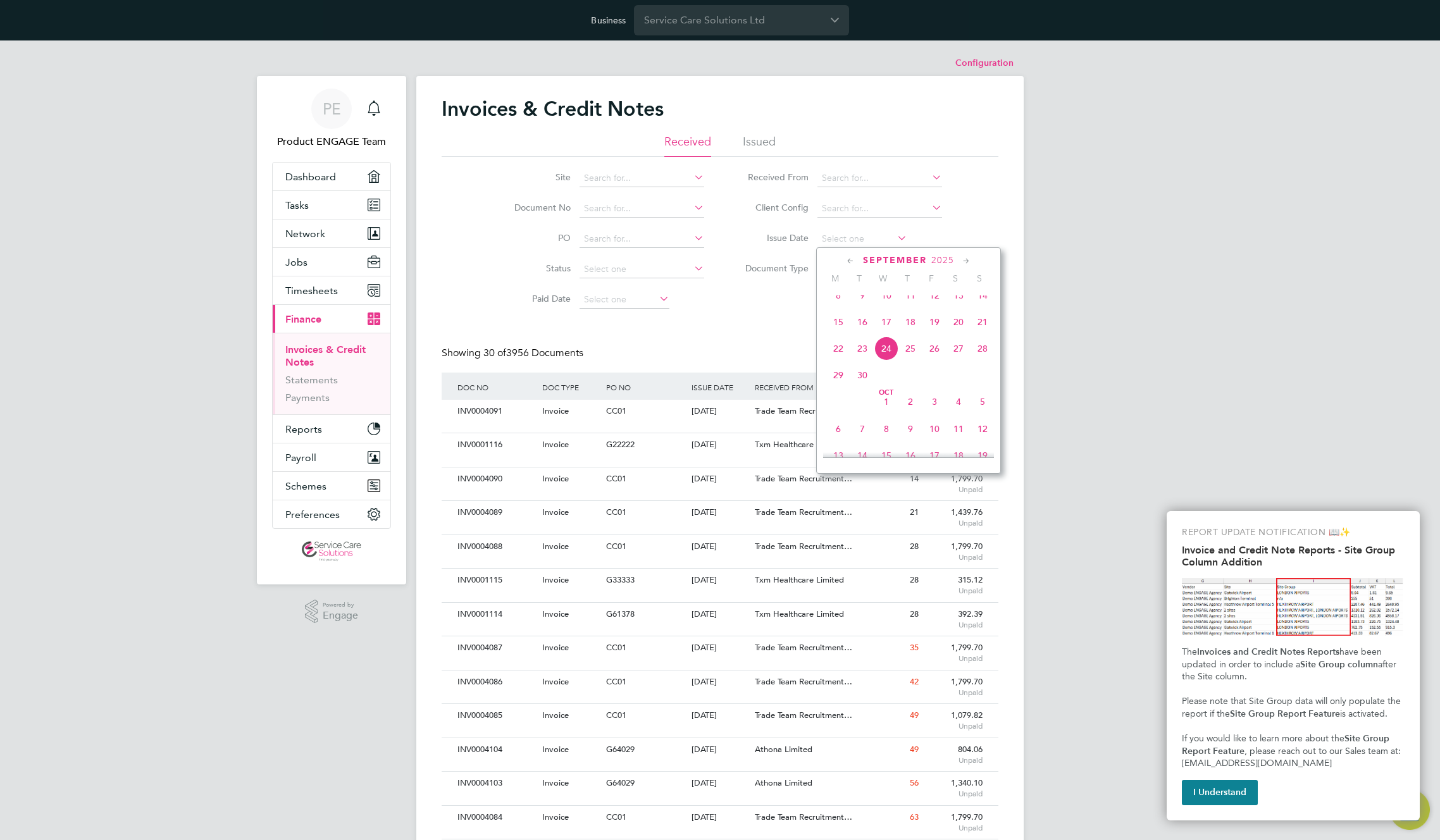
drag, startPoint x: 879, startPoint y: 295, endPoint x: 887, endPoint y: 300, distance: 9.4
click at [882, 297] on span "10" at bounding box center [887, 296] width 24 height 24
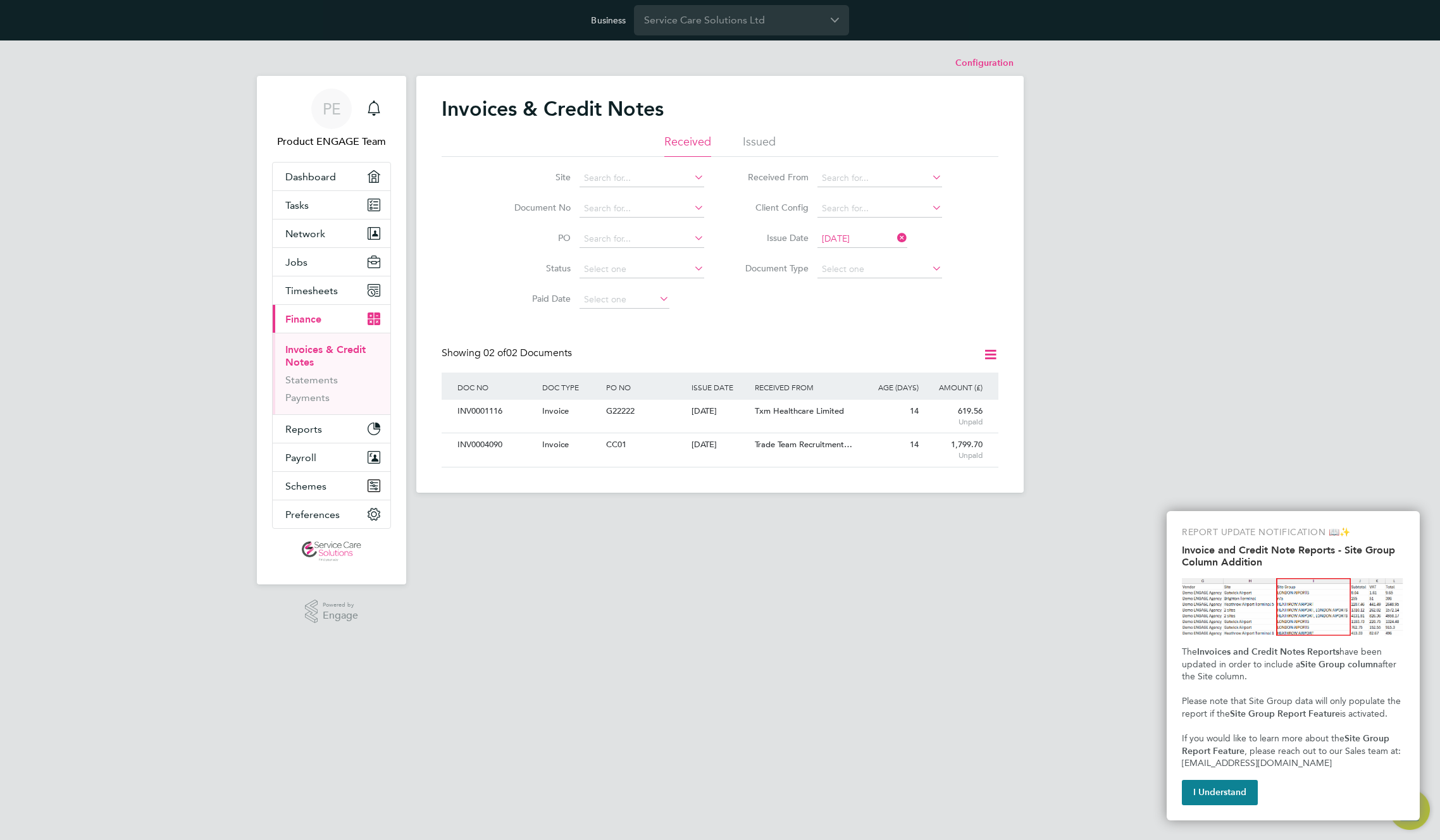
click at [853, 240] on input "[DATE]" at bounding box center [863, 239] width 90 height 18
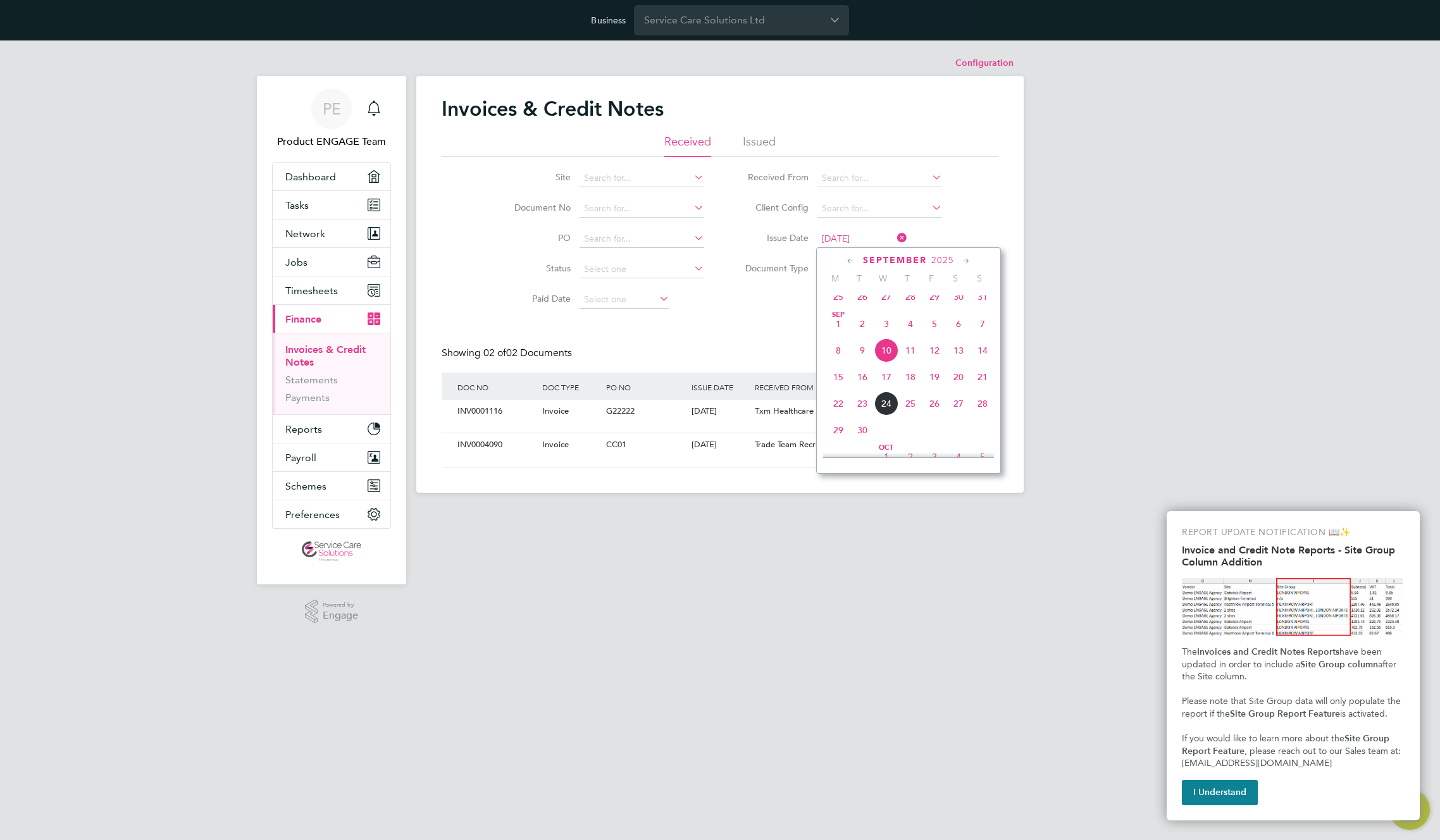
click at [889, 383] on span "17" at bounding box center [887, 377] width 24 height 24
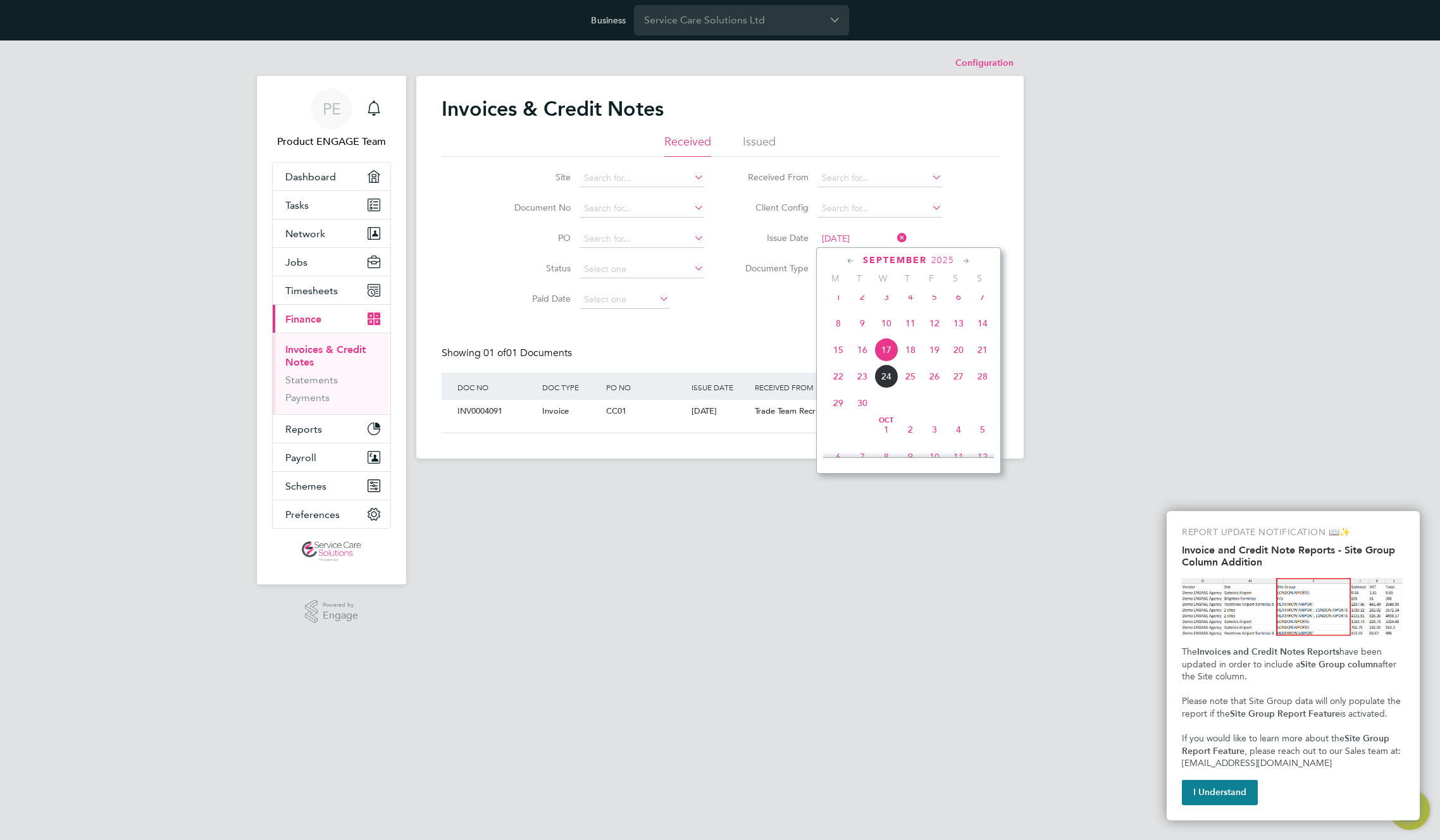
click at [856, 238] on input "[DATE]" at bounding box center [863, 239] width 90 height 18
click at [887, 388] on span "24" at bounding box center [887, 376] width 24 height 24
type input "[DATE]"
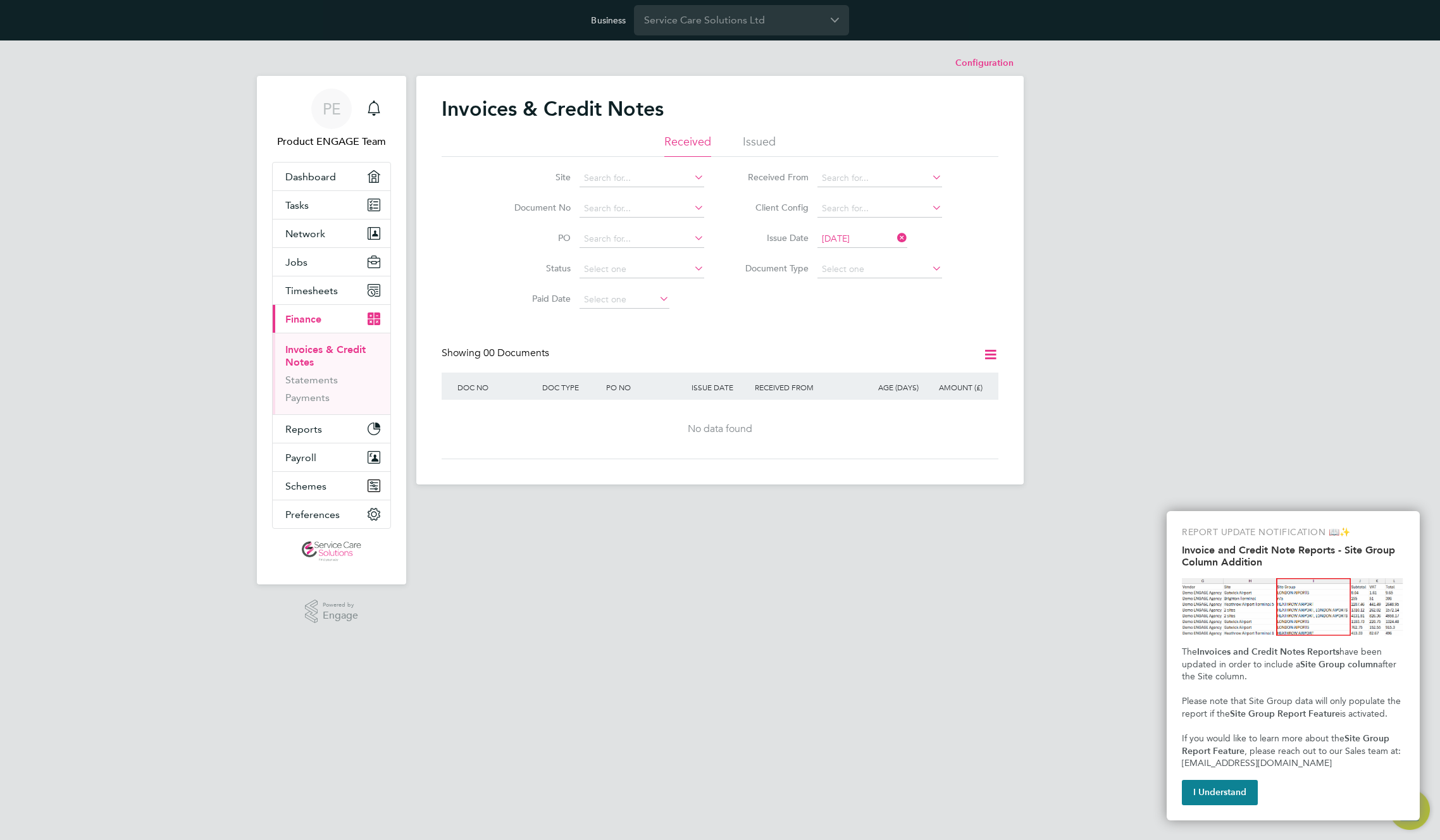
click at [895, 237] on icon at bounding box center [895, 238] width 0 height 18
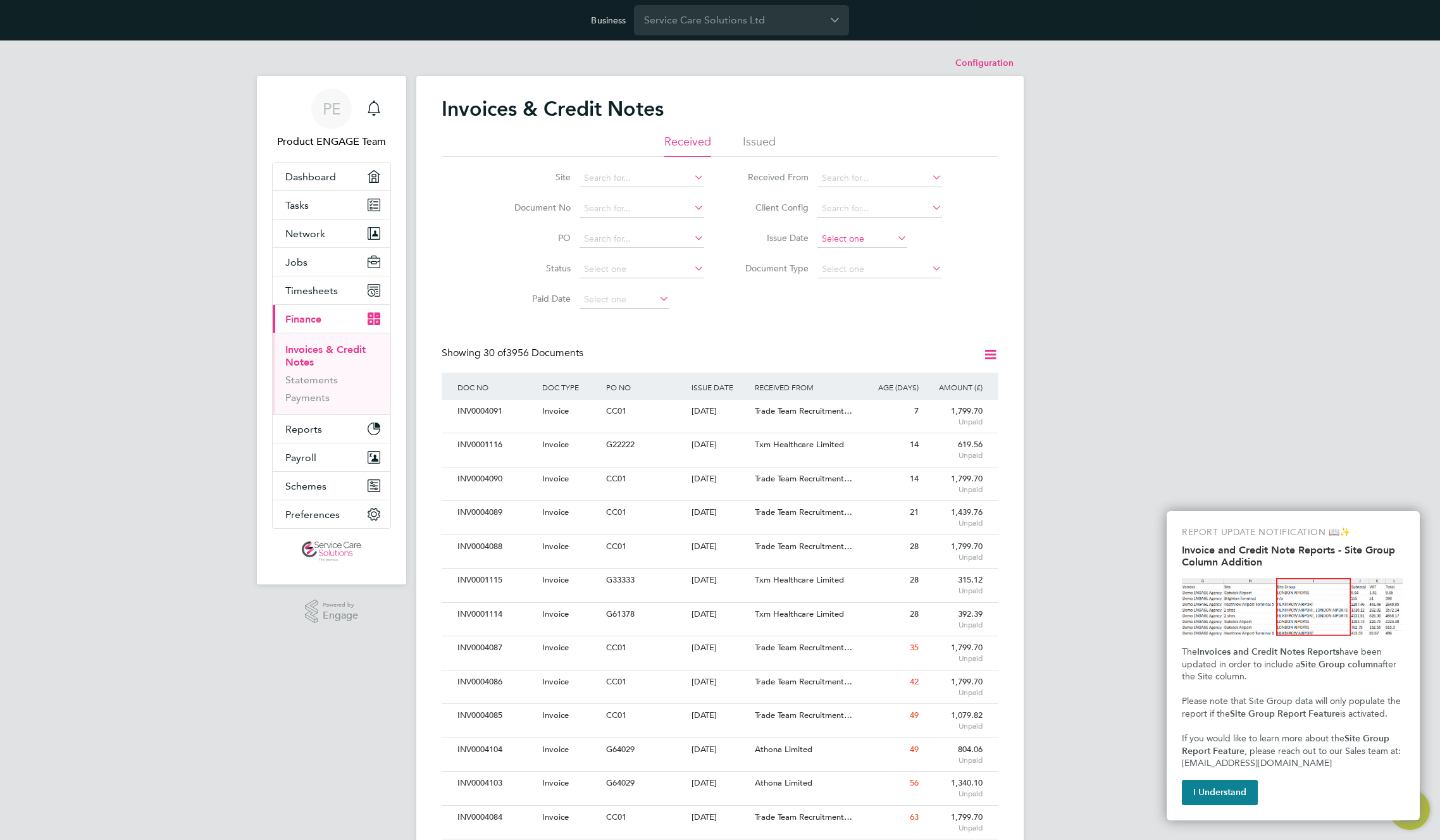
click at [843, 240] on input at bounding box center [863, 239] width 90 height 18
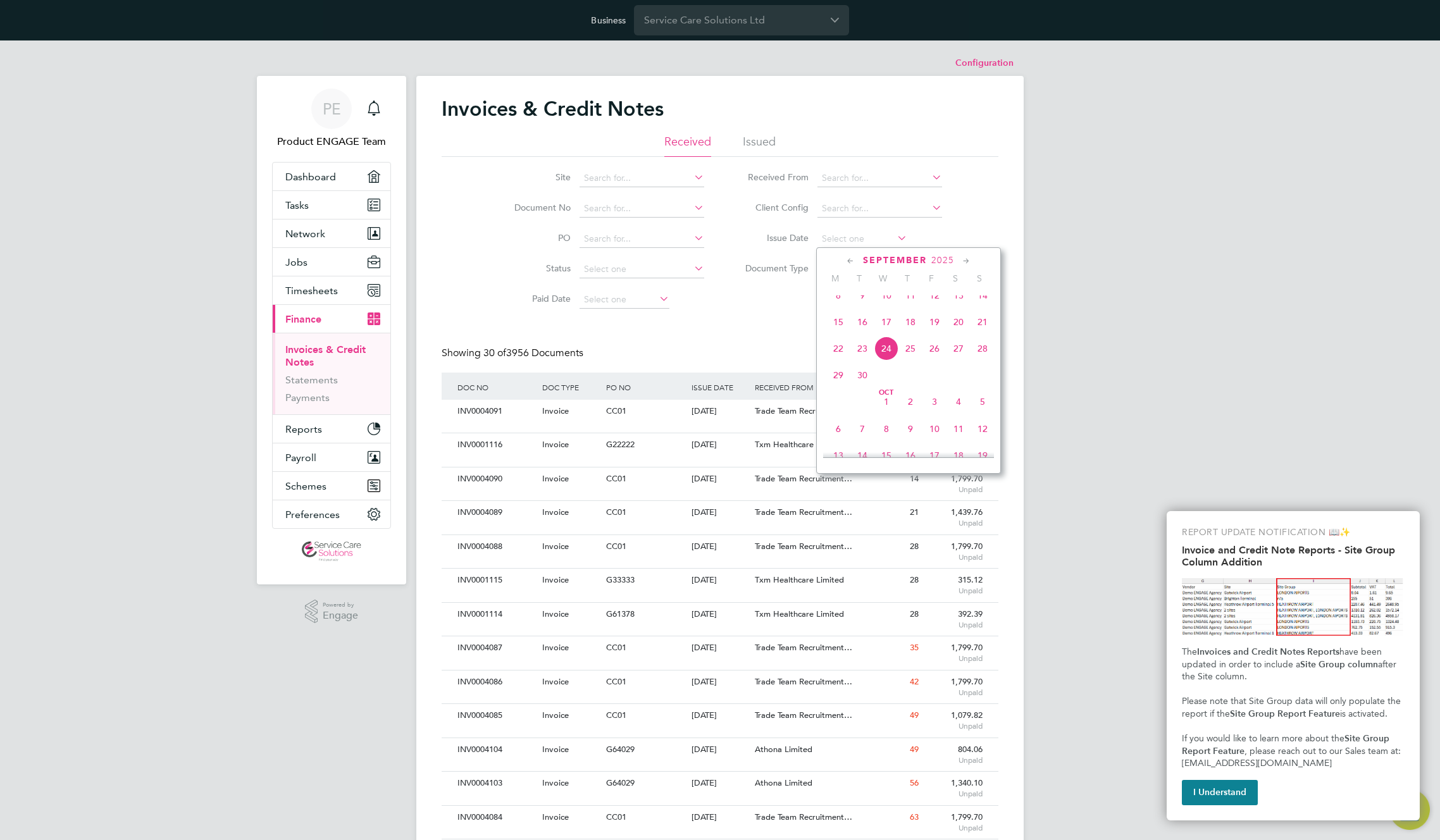
click at [890, 358] on span "24" at bounding box center [887, 349] width 24 height 24
type input "[DATE]"
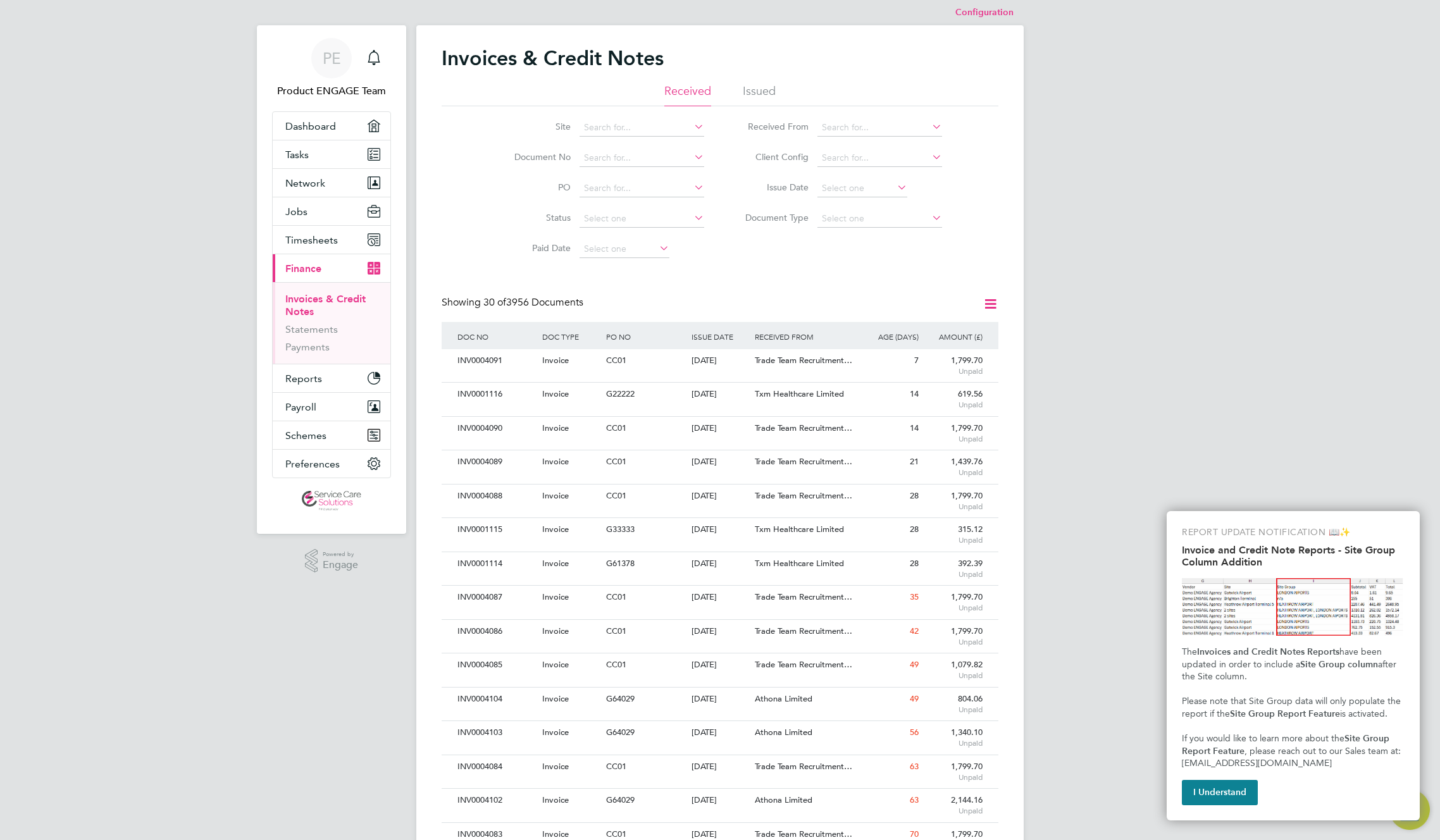
scroll to position [76, 0]
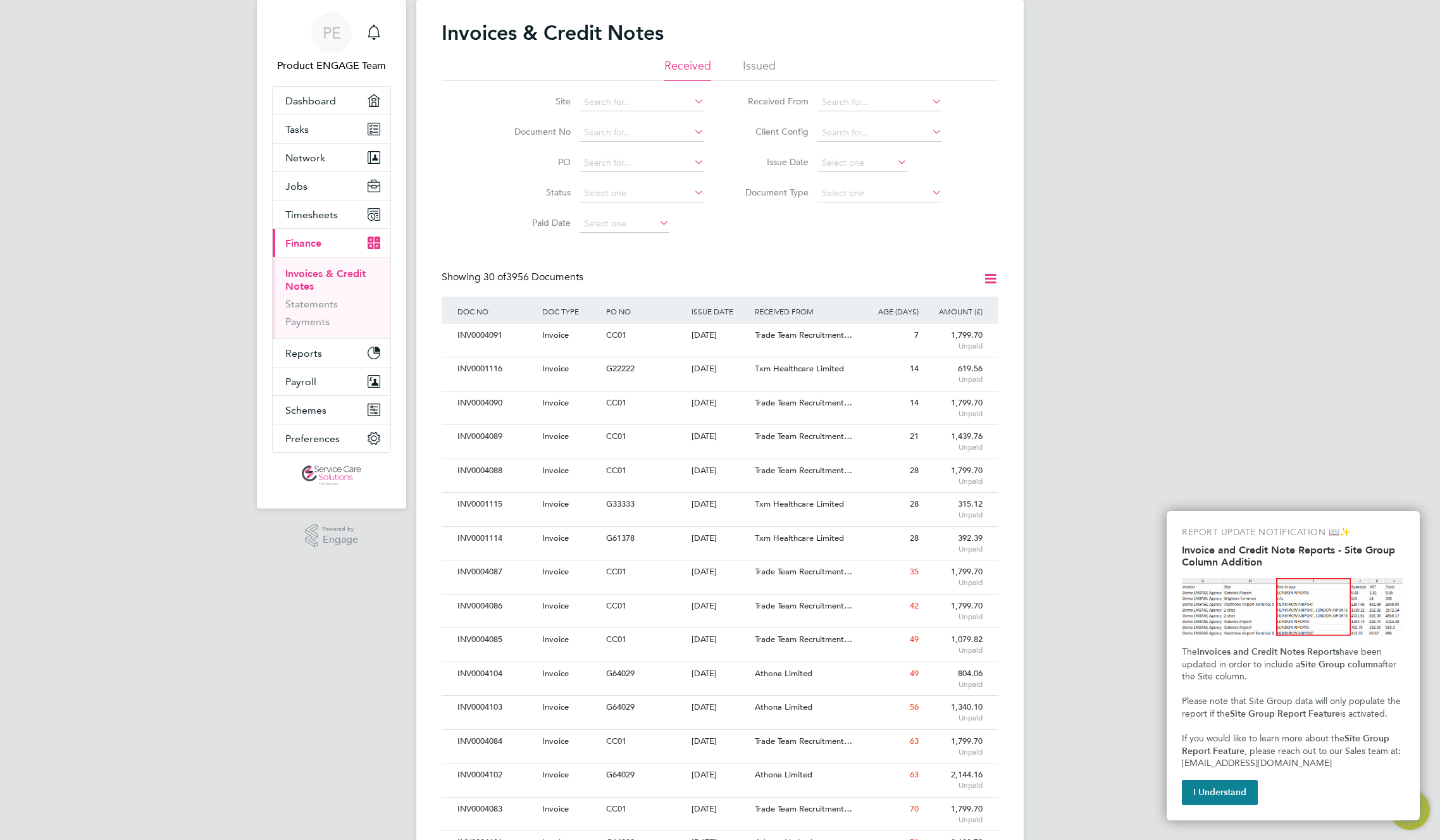
click at [784, 259] on div "Invoices & Credit Notes Received Issued Site Document No PO Status Paid Date Is…" at bounding box center [720, 692] width 557 height 1343
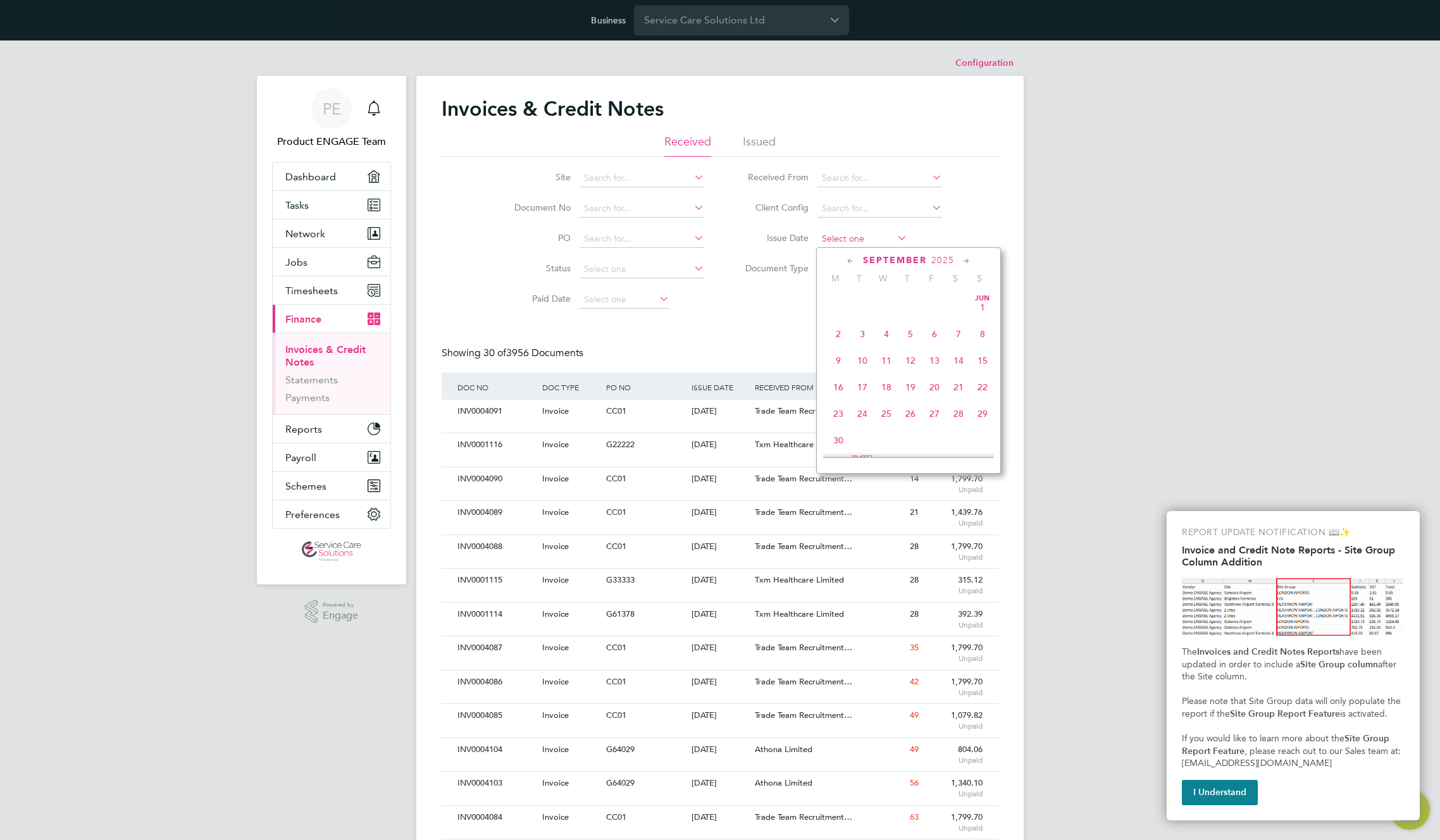
click at [855, 239] on input at bounding box center [863, 239] width 90 height 18
click at [894, 361] on span "24" at bounding box center [887, 349] width 24 height 24
type input "[DATE]"
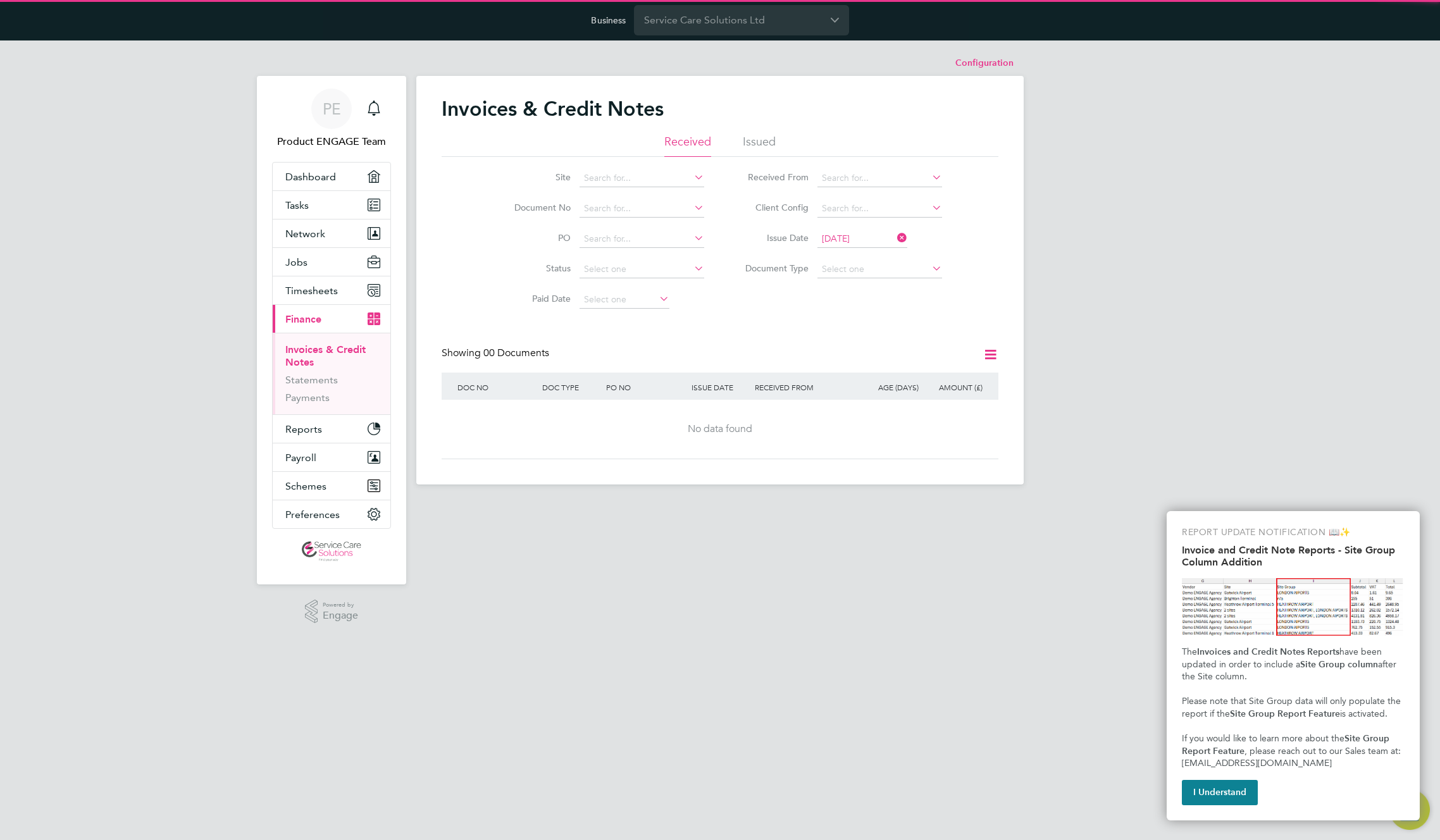
click at [771, 341] on div "Invoices & Credit Notes Received Issued Site Document No PO Status Paid Date Is…" at bounding box center [720, 278] width 557 height 363
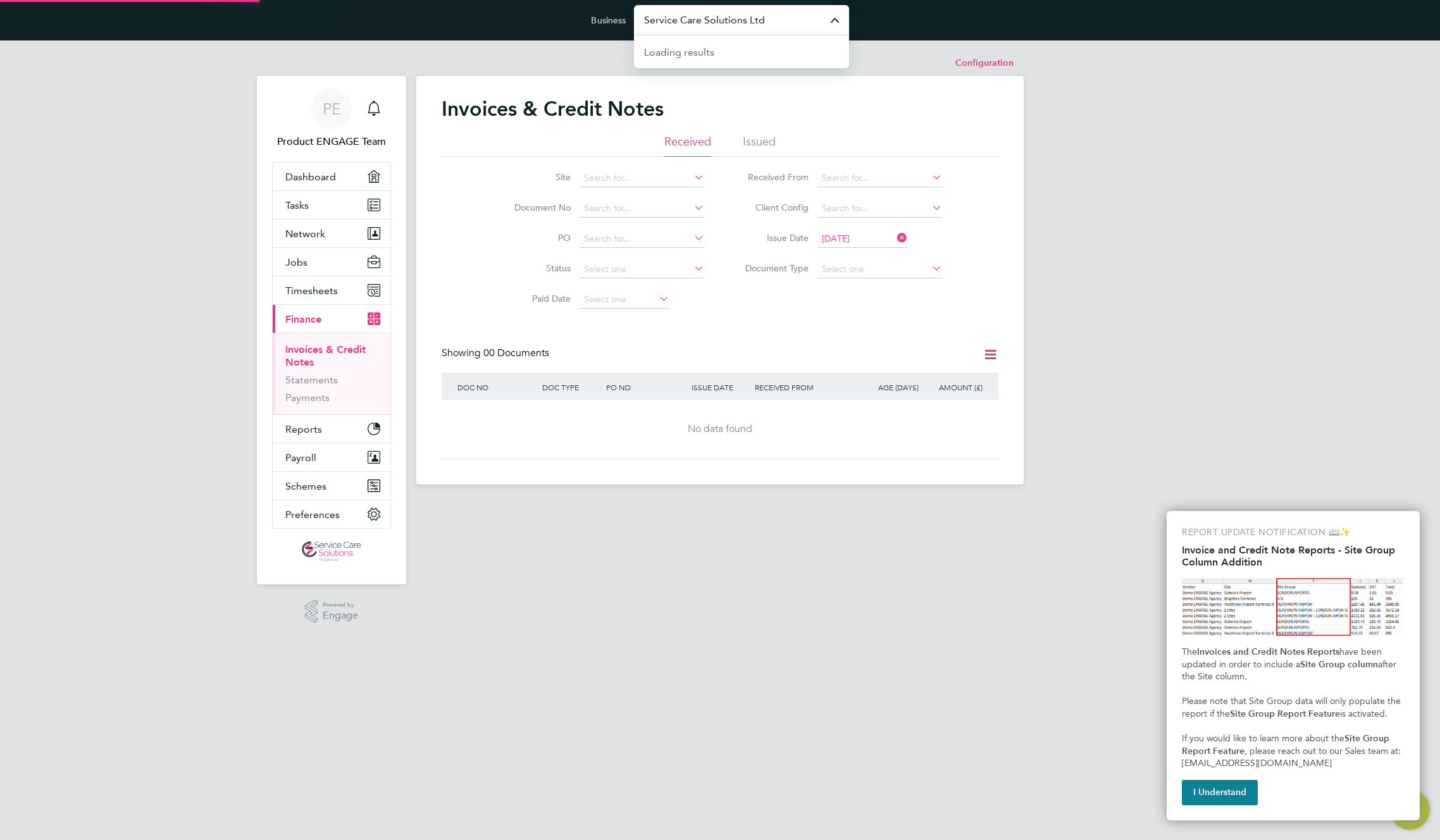
click at [705, 22] on input "Service Care Solutions Ltd" at bounding box center [741, 20] width 215 height 30
click at [895, 237] on icon at bounding box center [895, 238] width 0 height 18
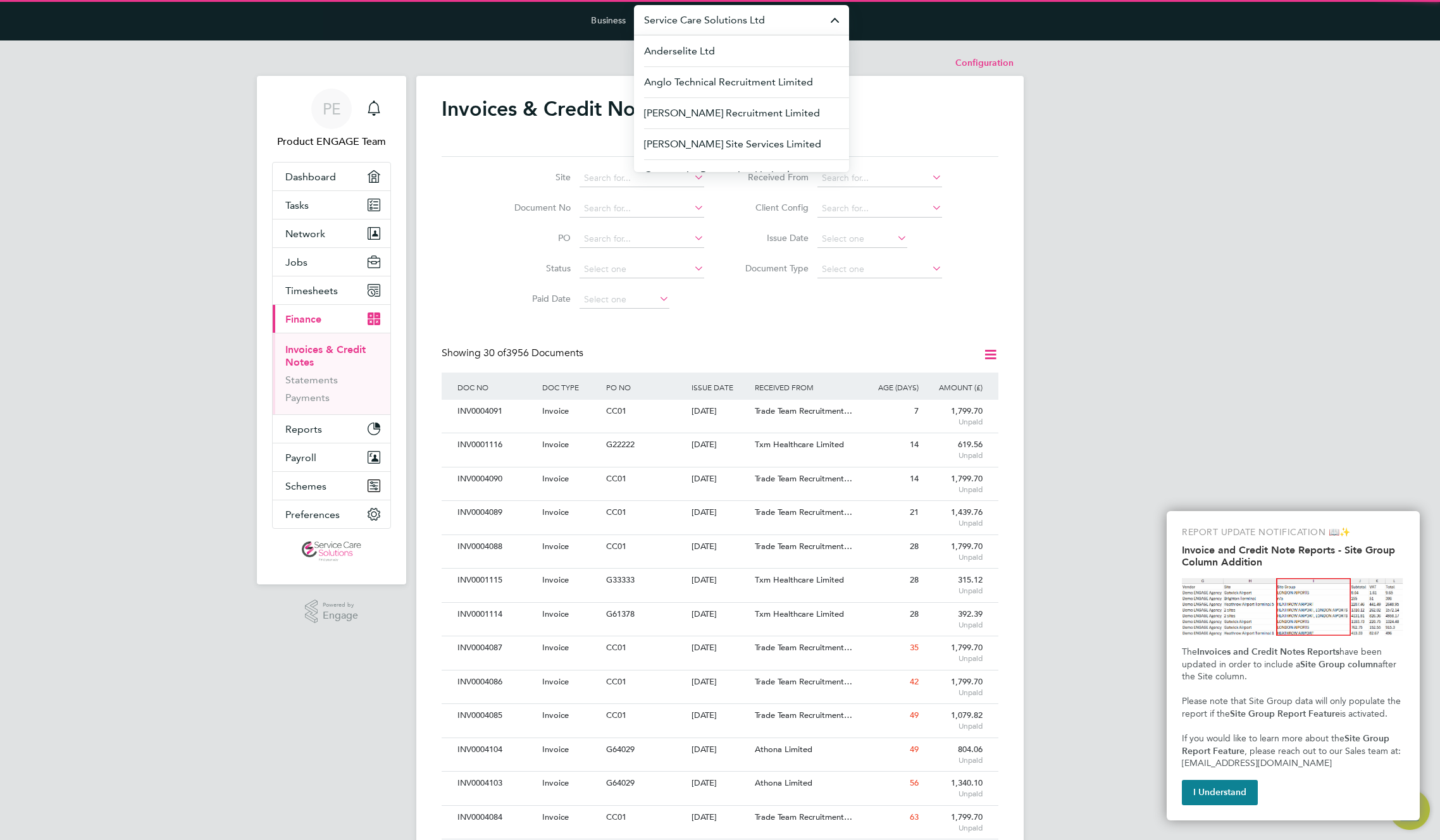
scroll to position [24, 86]
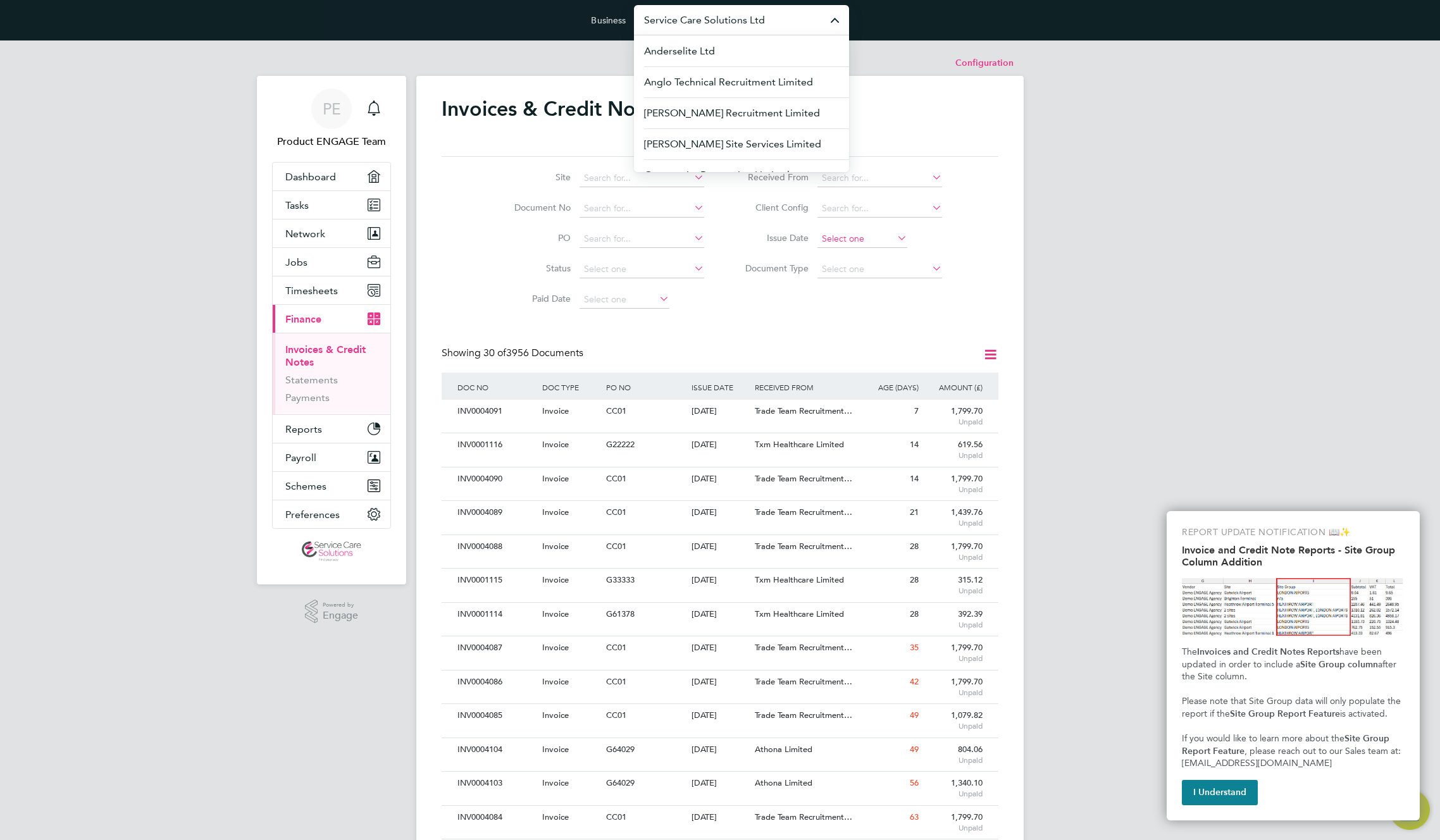
click at [843, 242] on input at bounding box center [863, 239] width 90 height 18
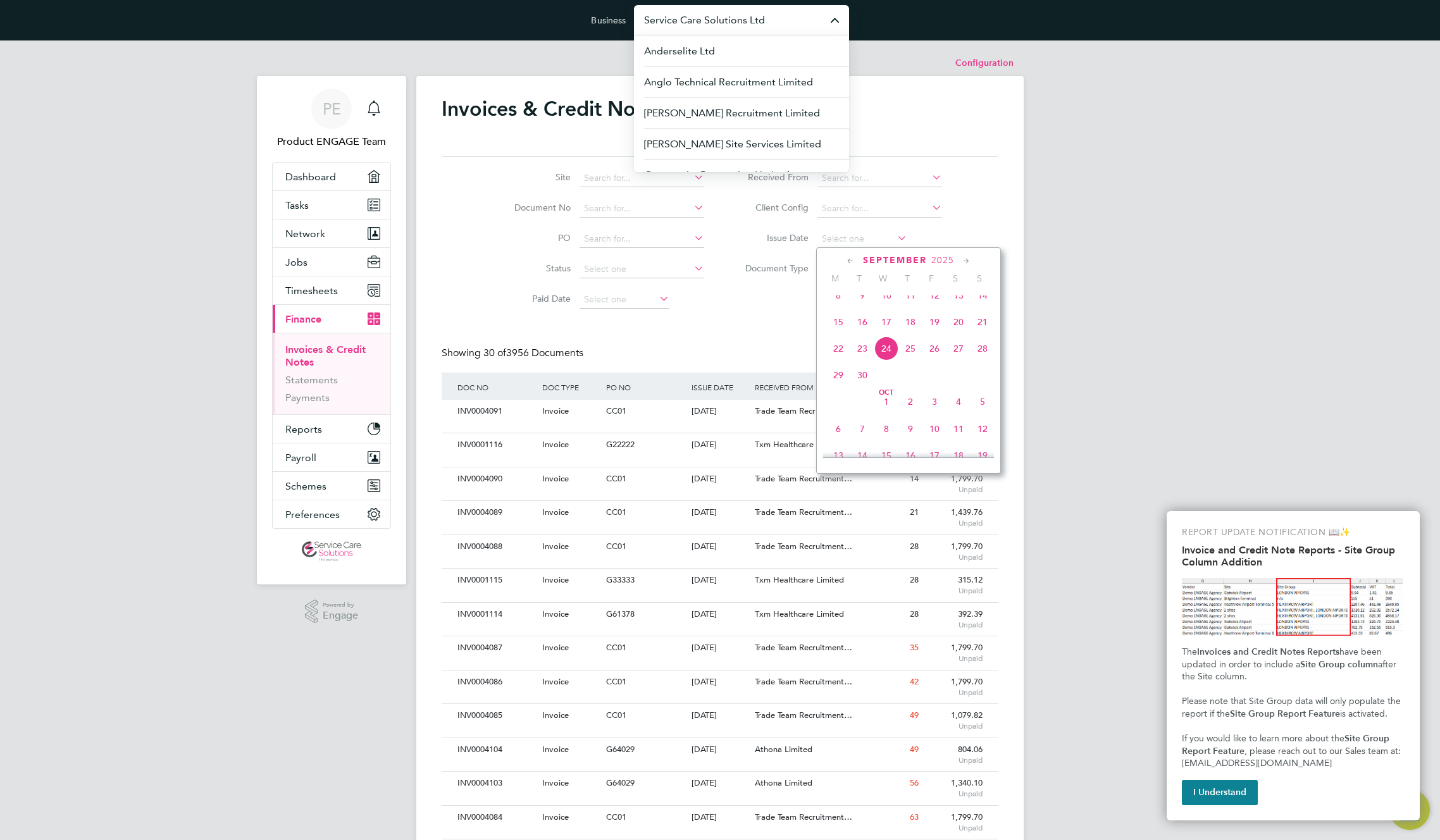
click at [885, 359] on span "24" at bounding box center [887, 349] width 24 height 24
type input "[DATE]"
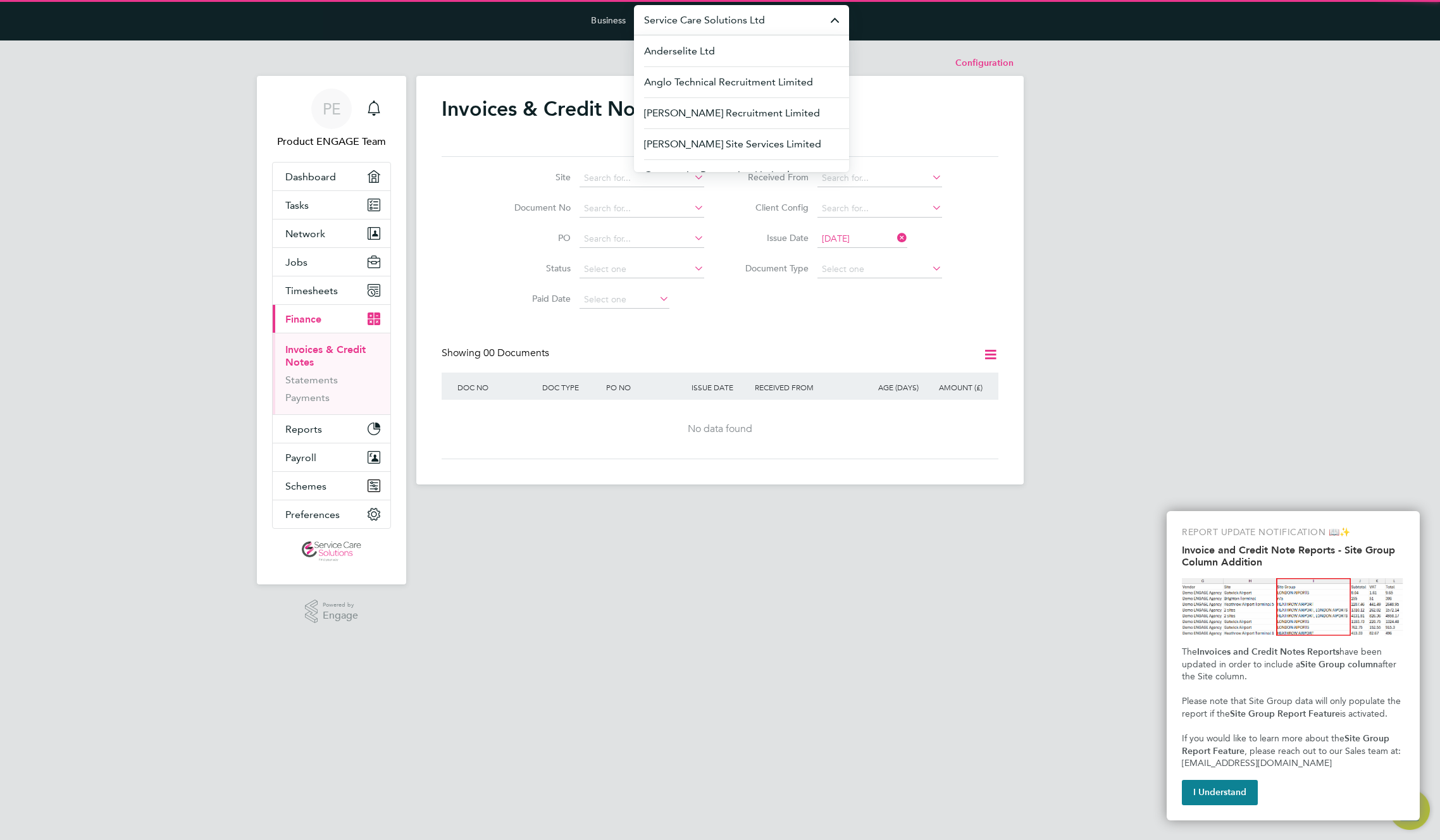
click at [786, 330] on div "Invoices & Credit Notes Received Issued Site Document No PO Status Paid Date Is…" at bounding box center [720, 278] width 557 height 363
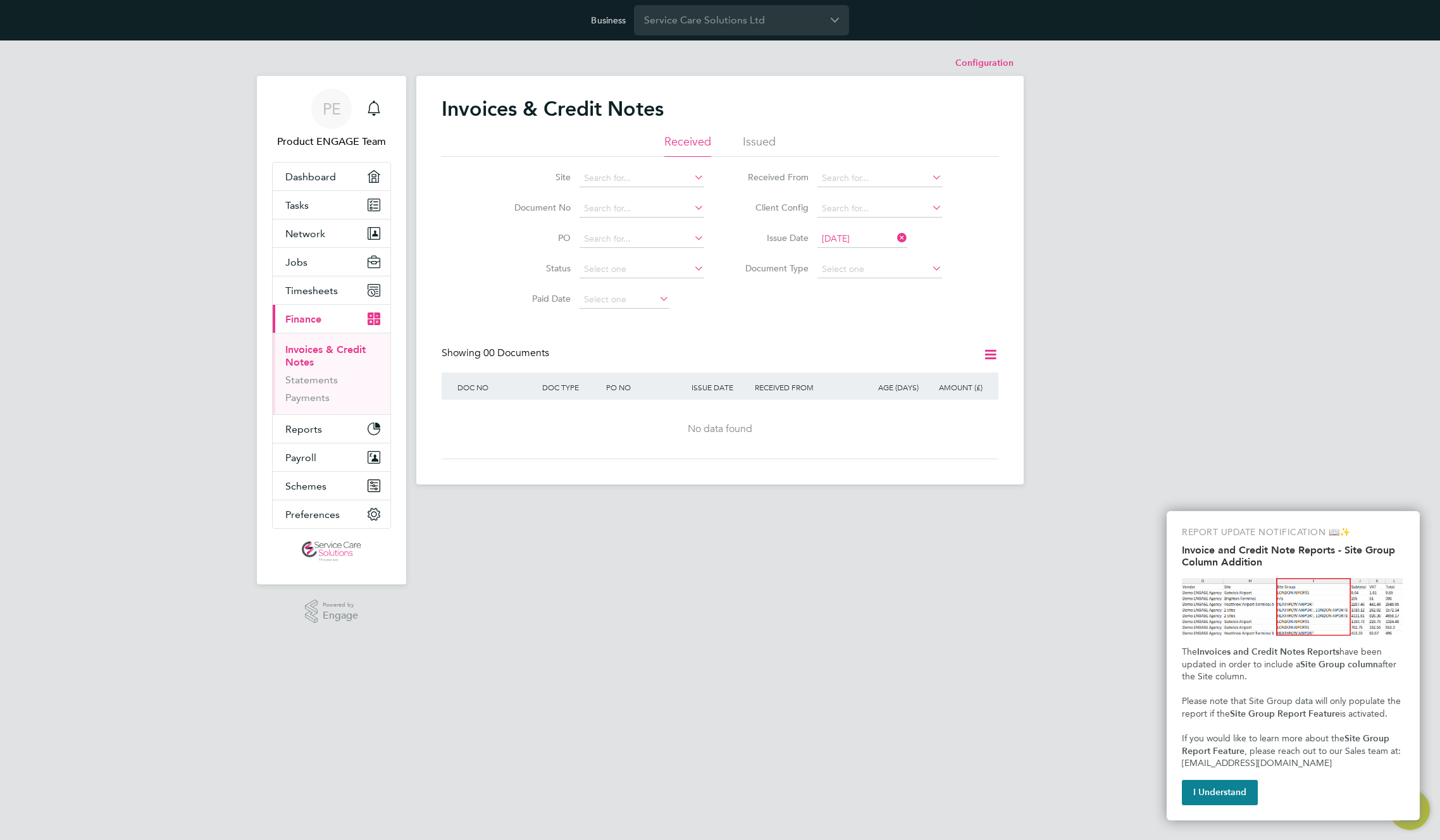
click at [895, 234] on icon at bounding box center [895, 238] width 0 height 18
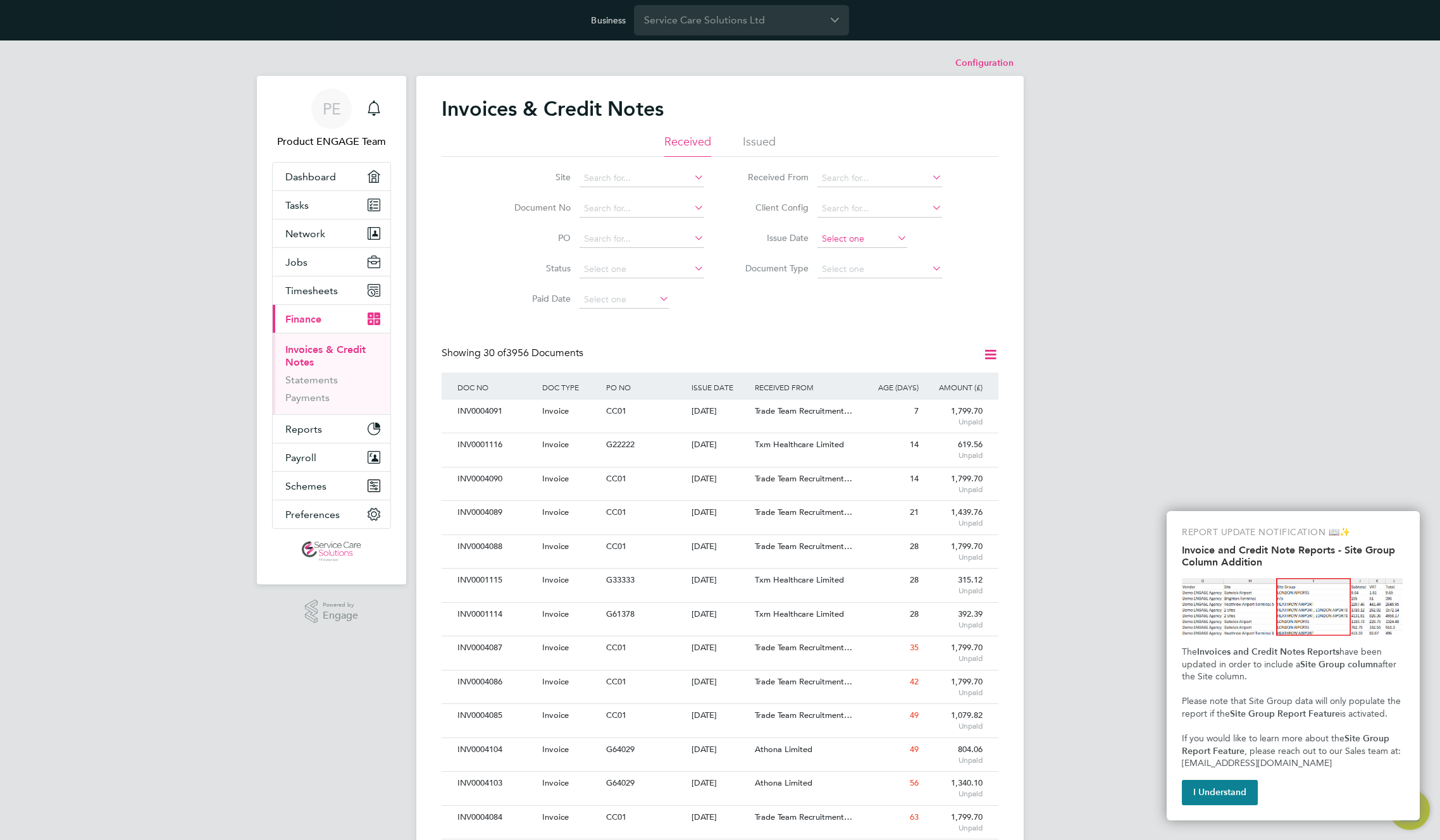
click at [850, 238] on input at bounding box center [863, 239] width 90 height 18
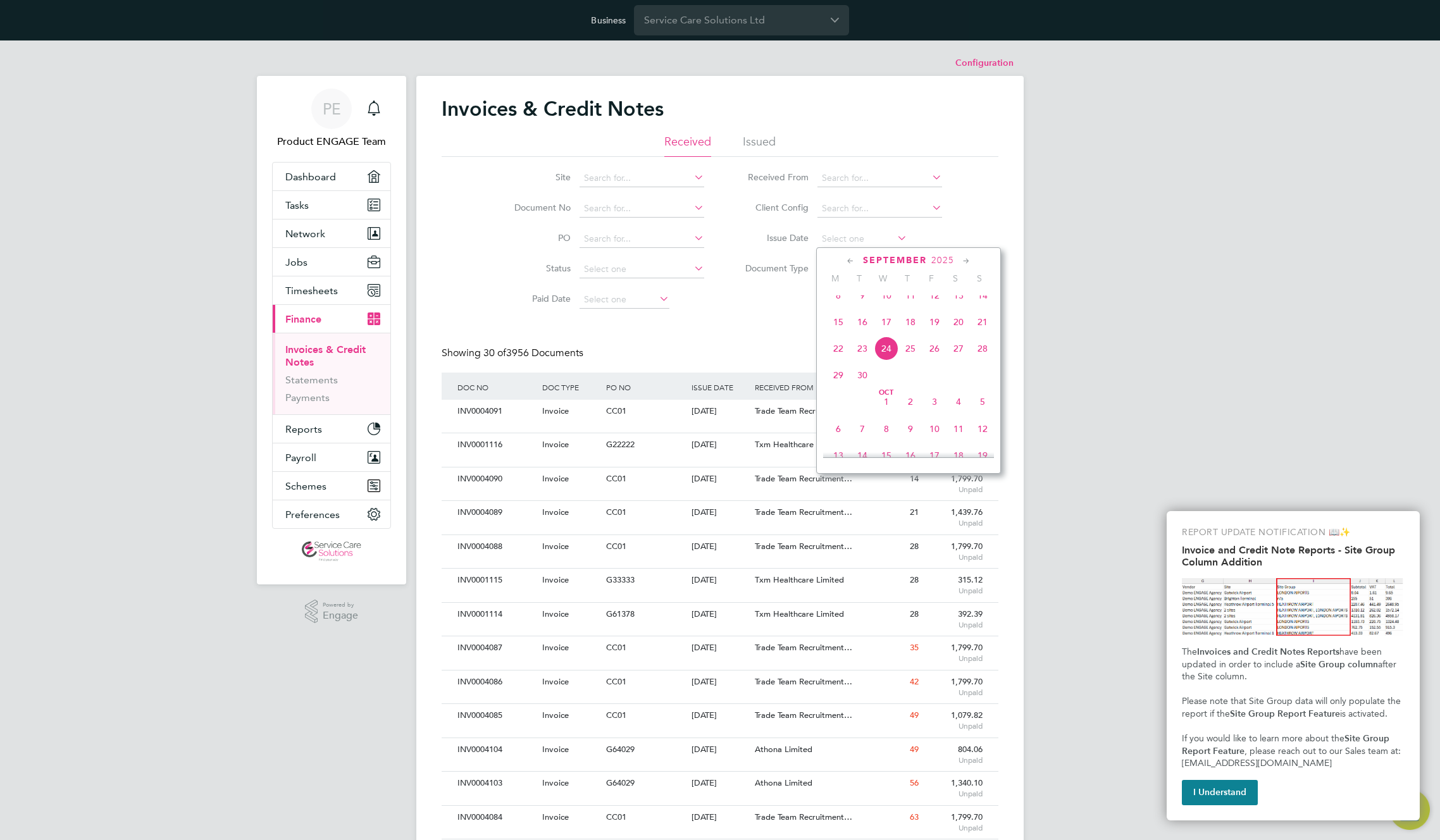
click at [889, 334] on span "17" at bounding box center [887, 322] width 24 height 24
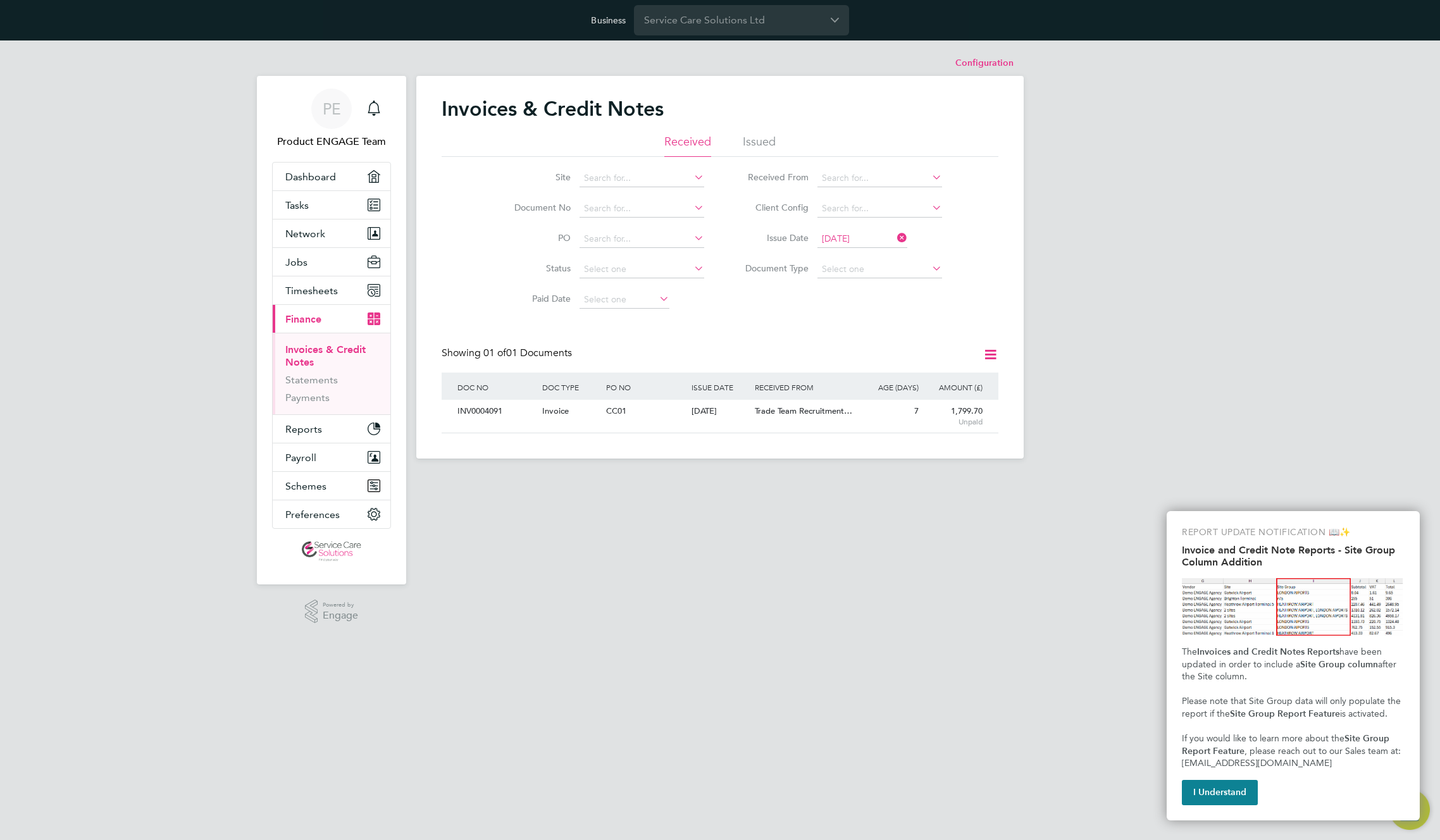
click at [857, 239] on input "[DATE]" at bounding box center [863, 239] width 90 height 18
click at [887, 388] on span "24" at bounding box center [887, 376] width 24 height 24
type input "[DATE]"
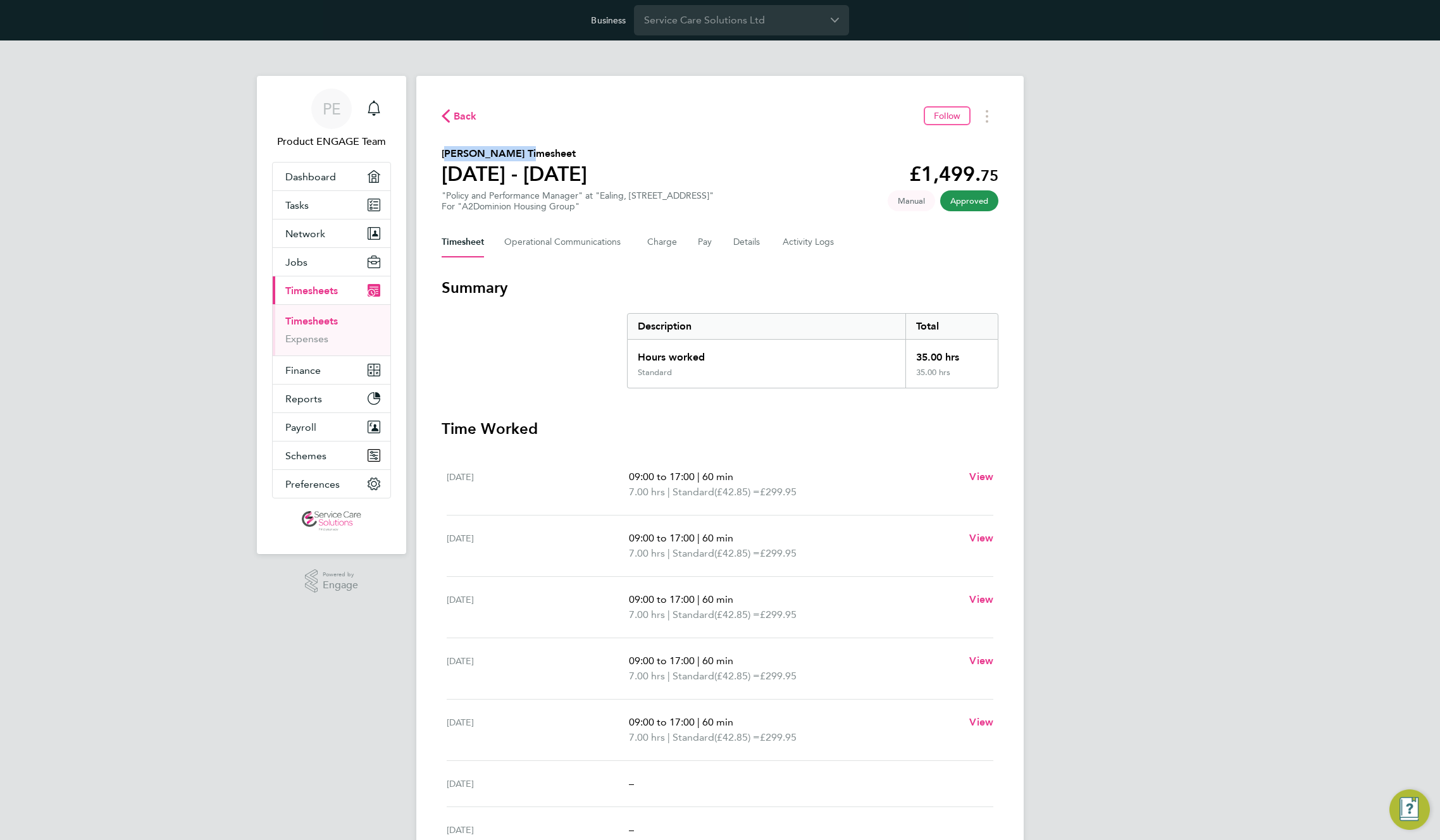
drag, startPoint x: 517, startPoint y: 152, endPoint x: 434, endPoint y: 150, distance: 83.0
click at [434, 150] on div "Back Follow [PERSON_NAME] Timesheet [DATE] - [DATE] £1,499. 75 "Policy and Perf…" at bounding box center [720, 510] width 608 height 868
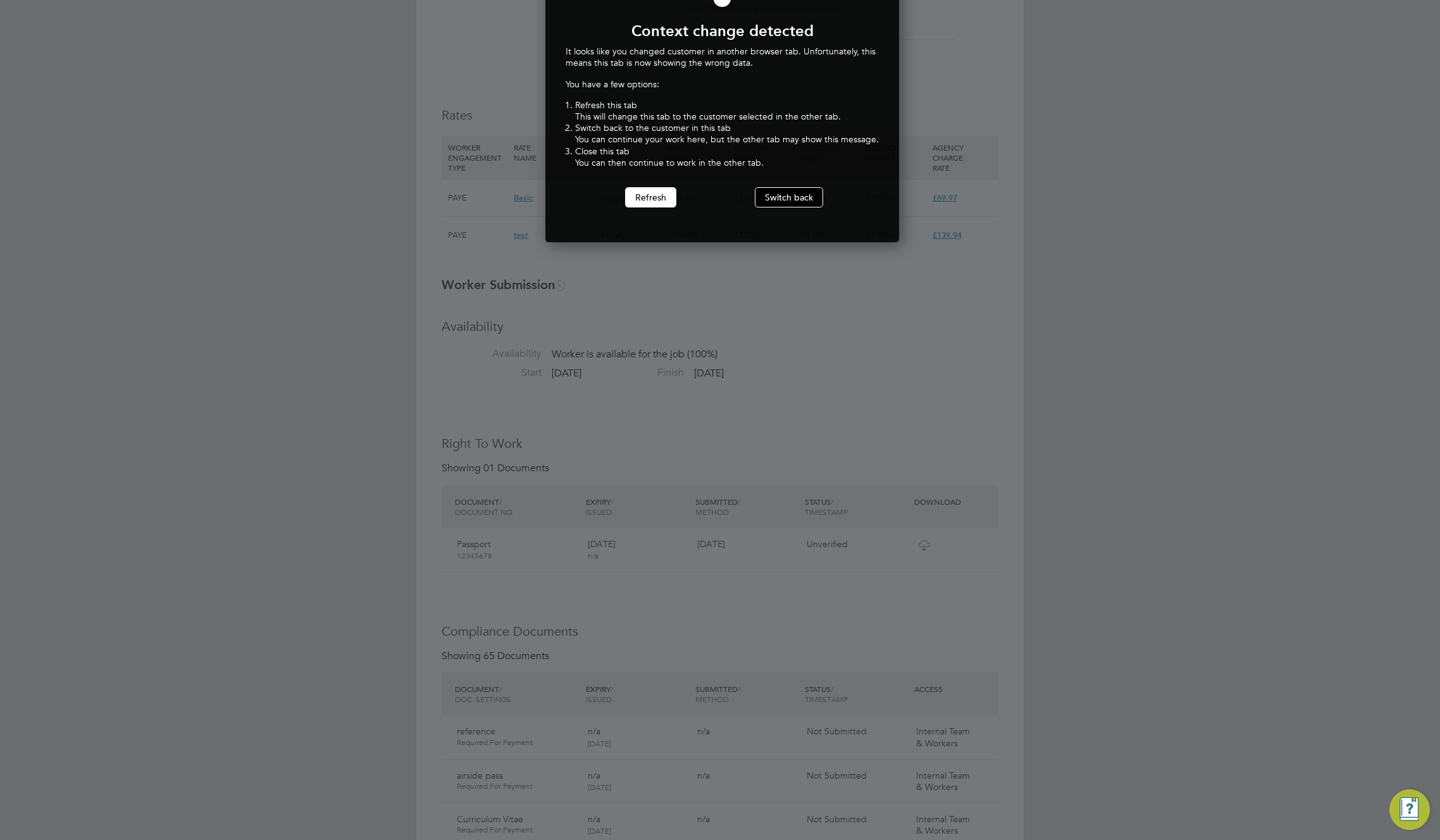
click at [805, 202] on button "Switch back" at bounding box center [789, 197] width 68 height 20
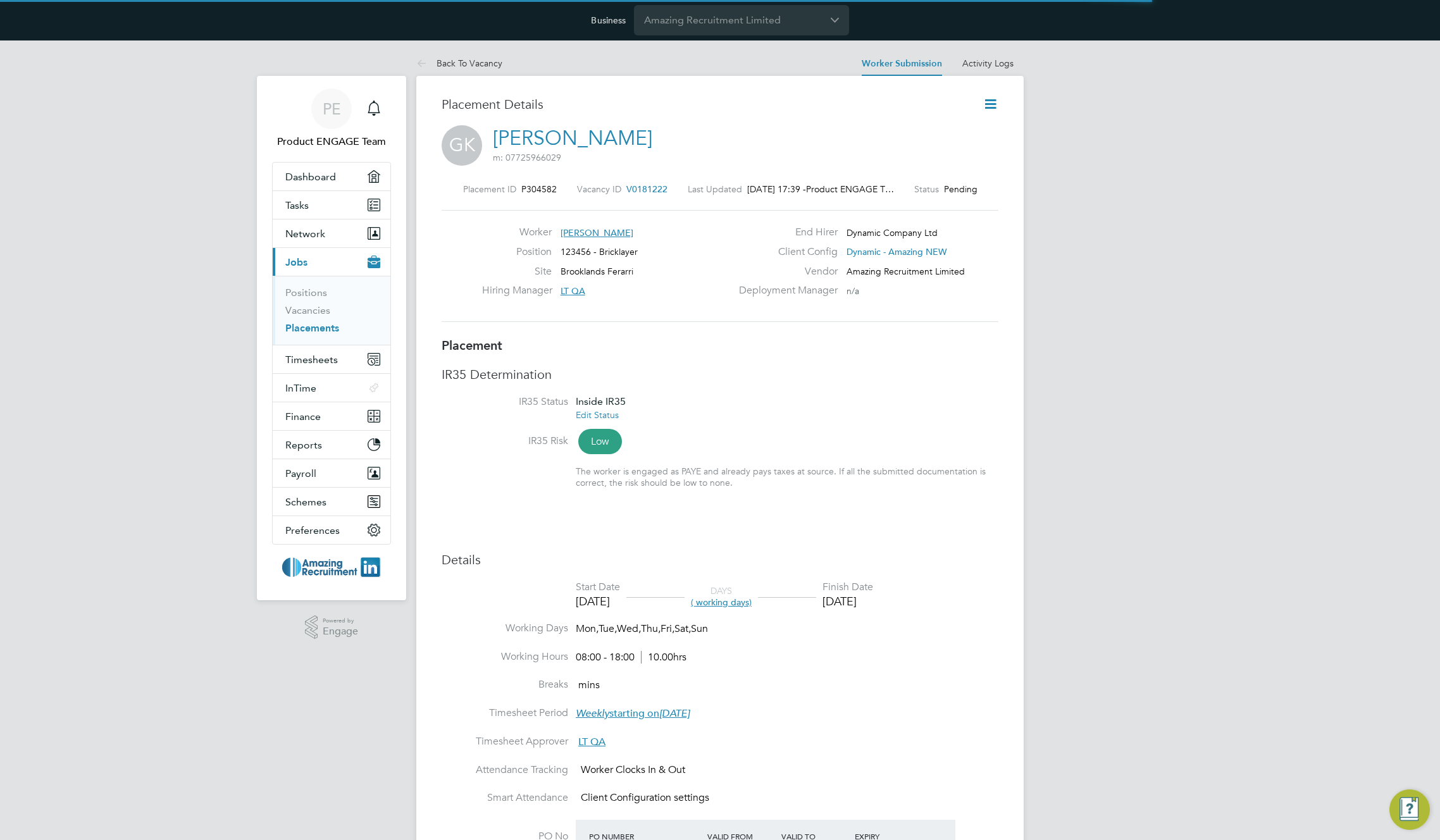
click at [996, 106] on icon at bounding box center [991, 104] width 16 height 16
click at [988, 107] on icon at bounding box center [991, 104] width 16 height 16
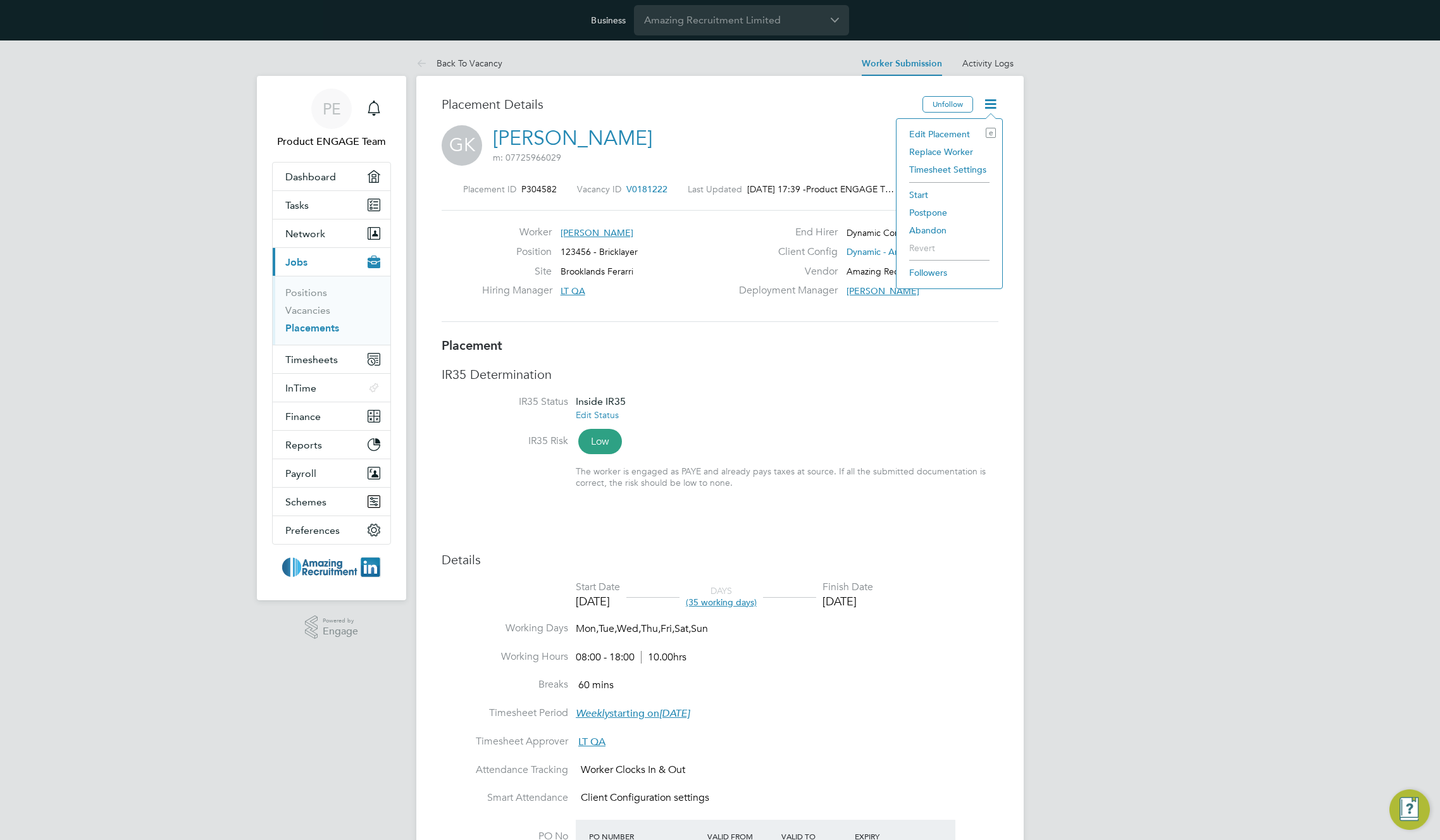
click at [947, 135] on li "Edit Placement e" at bounding box center [949, 134] width 93 height 18
type input "LT QA"
type input "[DATE]"
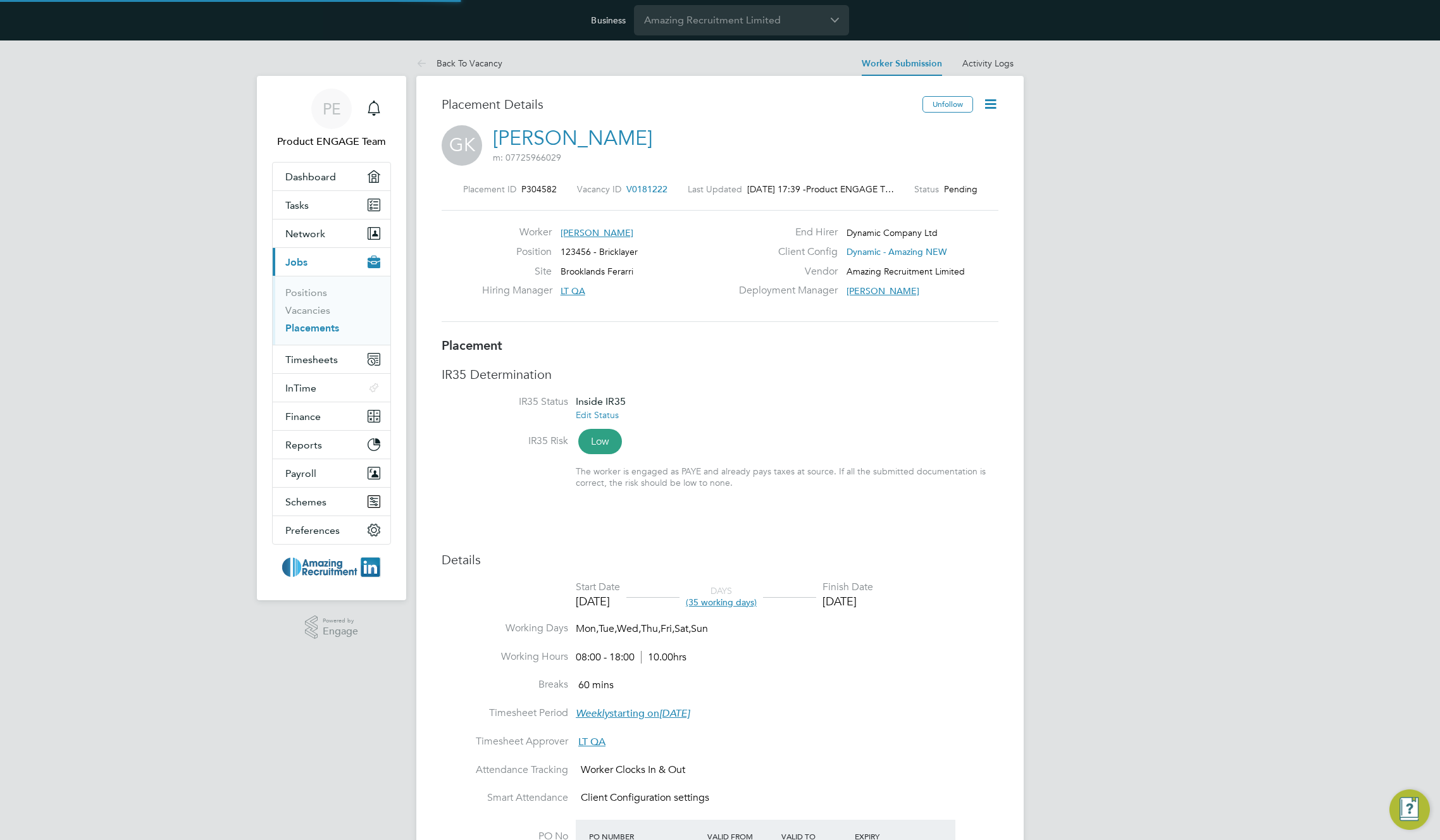
type input "08:00"
type input "18:00"
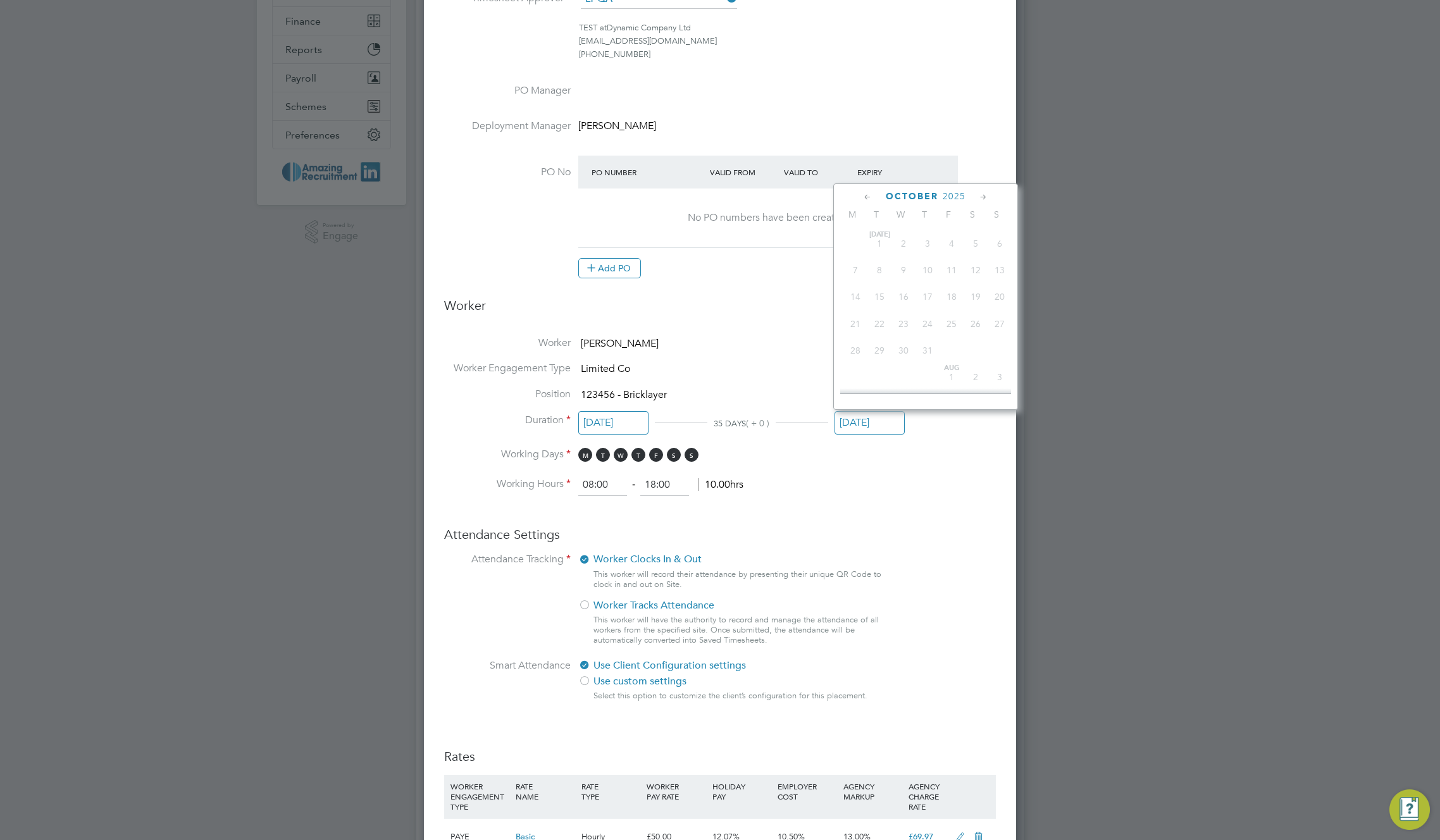
click at [865, 426] on input "[DATE]" at bounding box center [870, 422] width 71 height 23
click at [954, 378] on span "31" at bounding box center [951, 368] width 24 height 24
type input "31 Oct 2025"
click at [600, 274] on button "Add PO" at bounding box center [609, 268] width 62 height 20
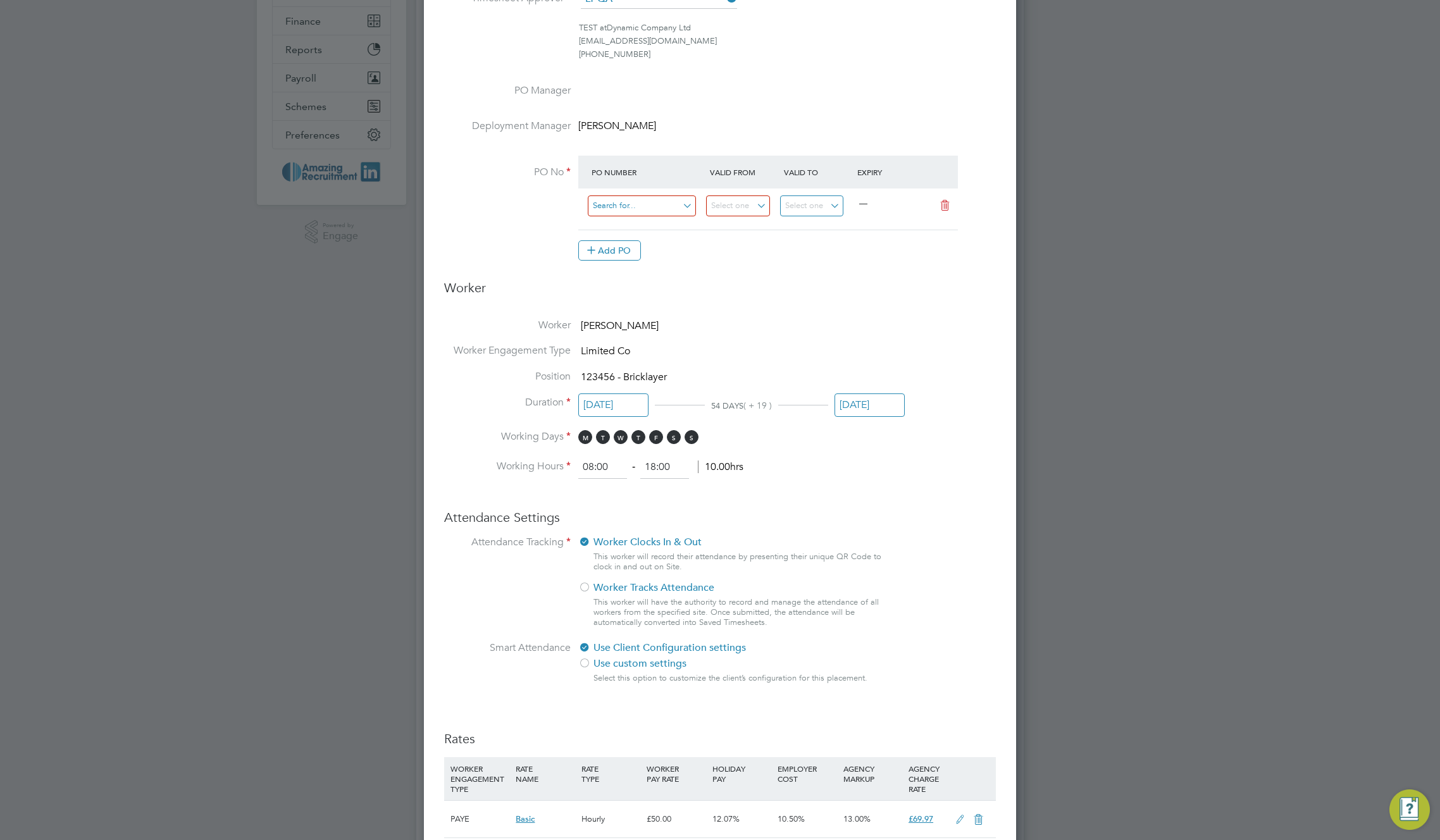
click at [636, 209] on input at bounding box center [642, 206] width 108 height 21
click at [641, 236] on li "012121212154" at bounding box center [642, 242] width 110 height 17
type input "21 Mar 2018"
type input "22 Jan 2020"
click at [945, 207] on icon at bounding box center [945, 205] width 16 height 10
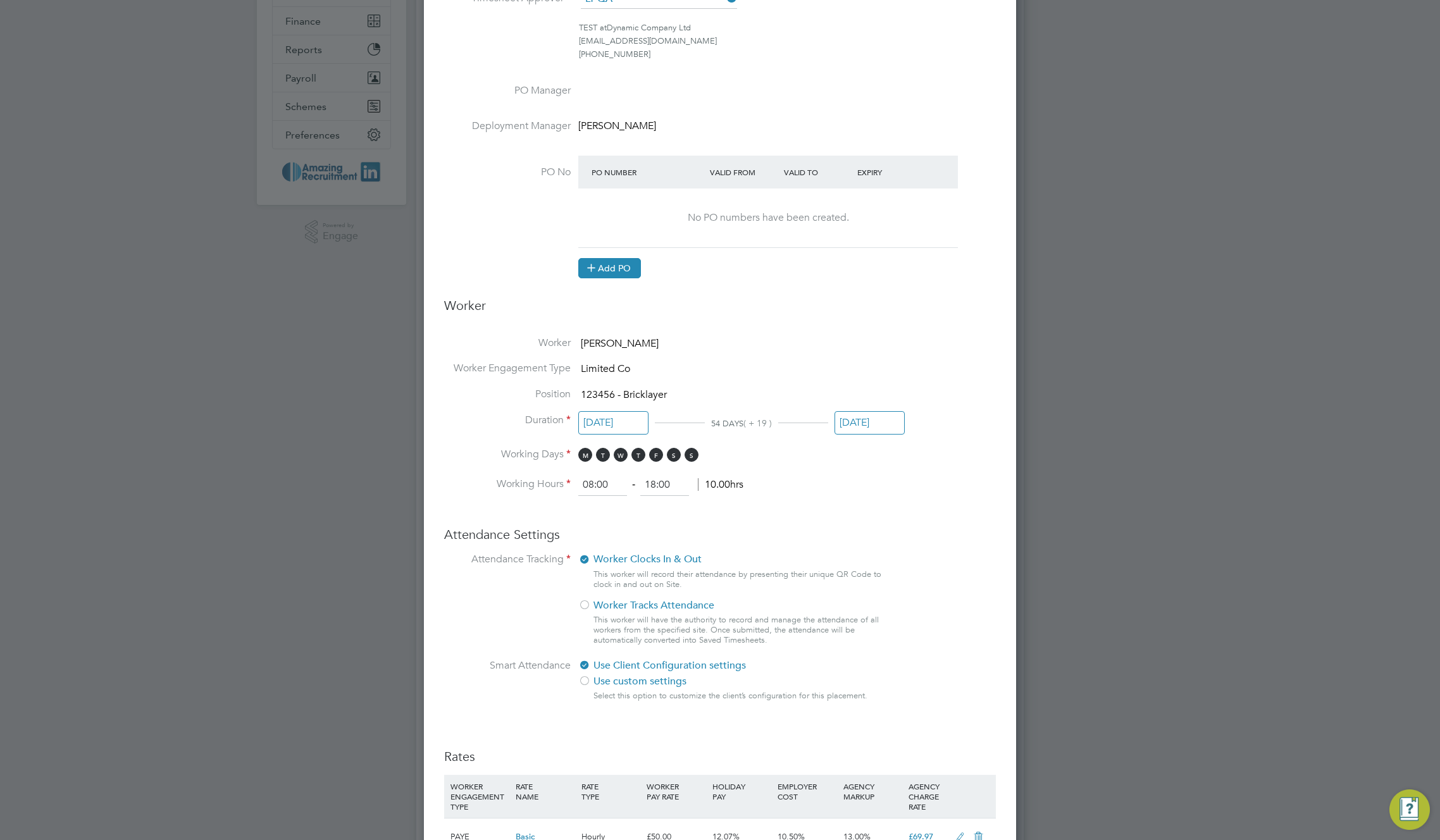
click at [620, 270] on button "Add PO" at bounding box center [609, 268] width 62 height 20
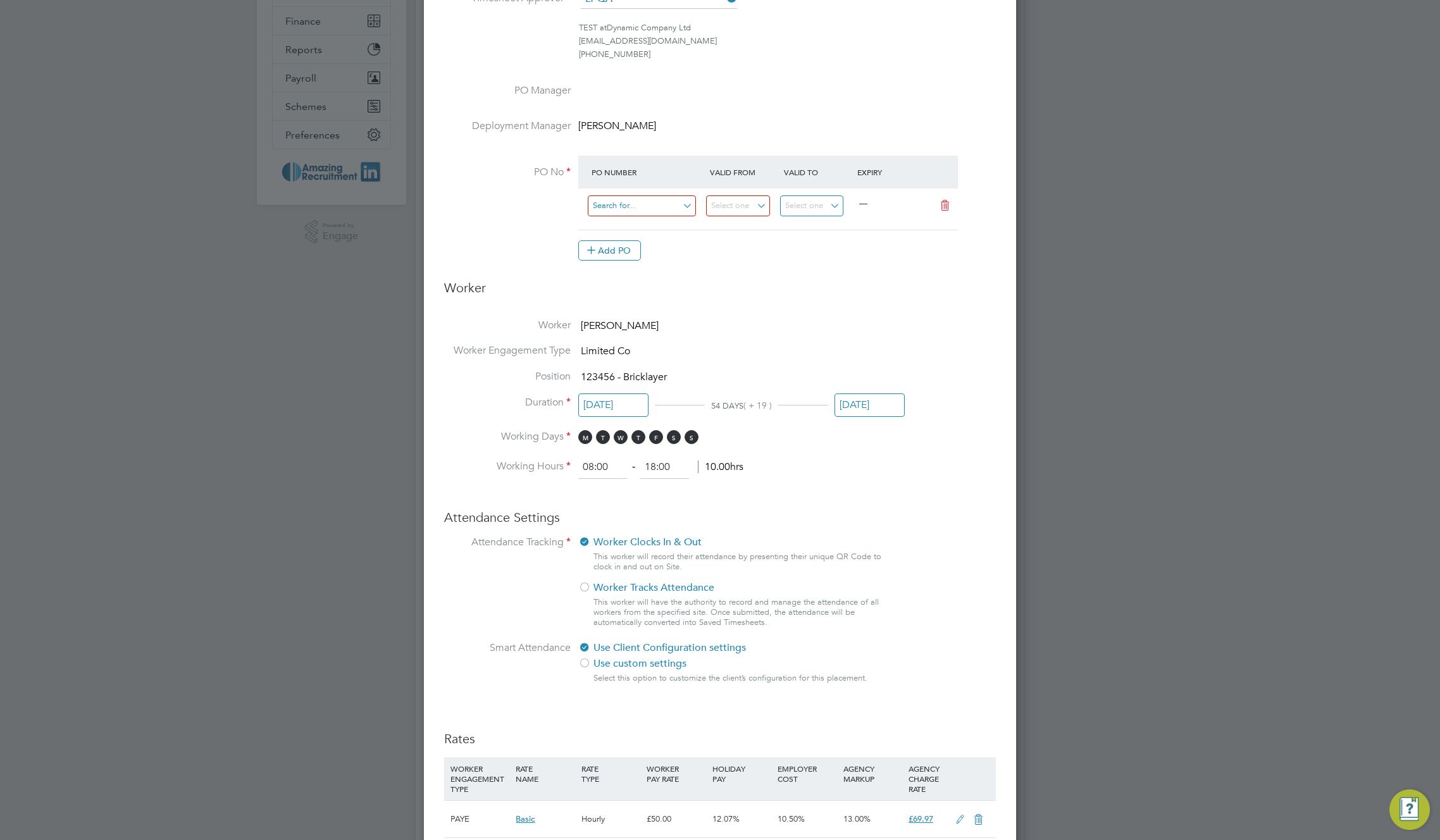
click at [637, 205] on input at bounding box center [642, 206] width 108 height 21
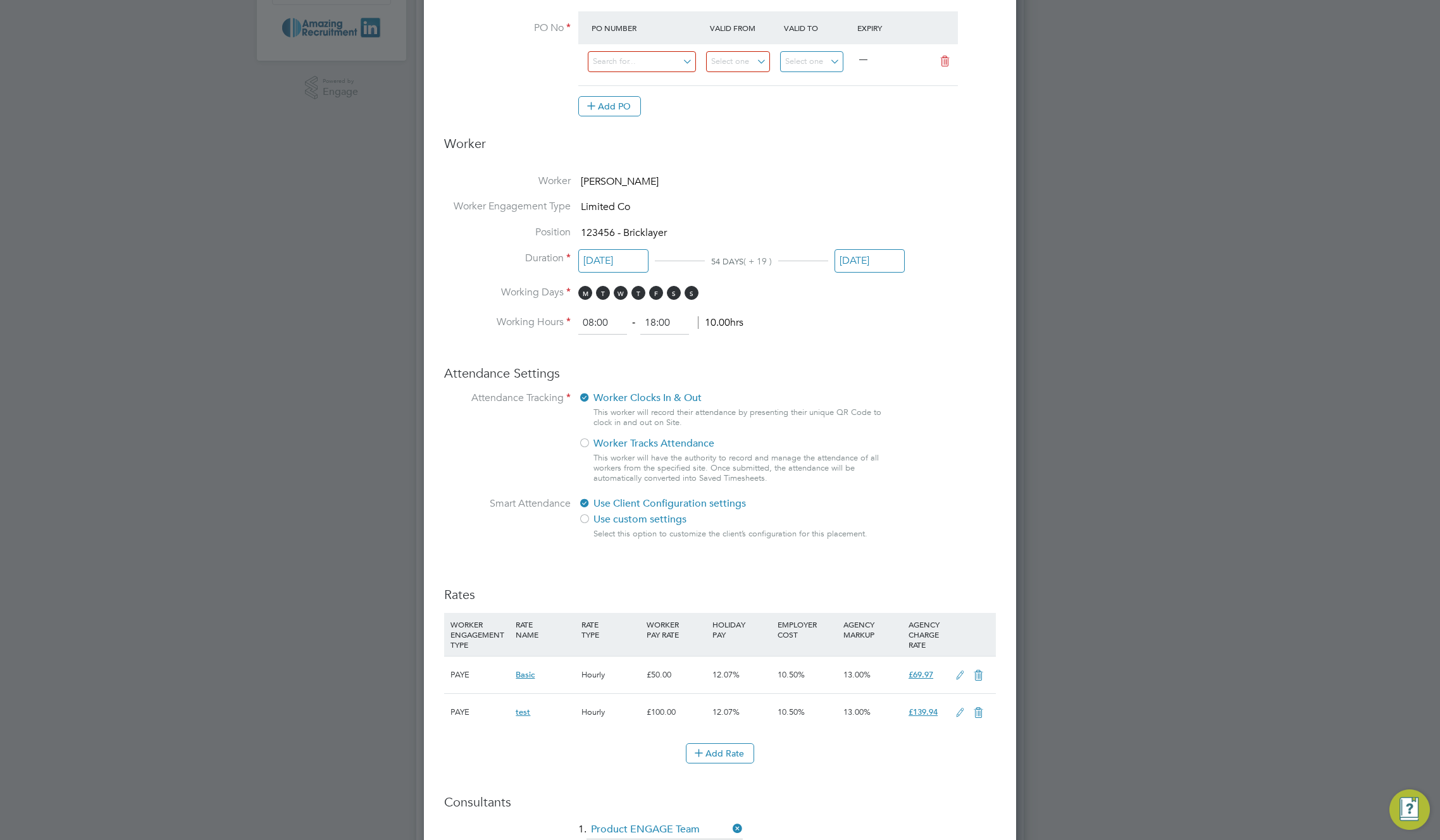
click at [635, 218] on li "111333" at bounding box center [642, 218] width 110 height 17
type input "01 Jul 2022"
click at [816, 62] on input "31 Aug 2022" at bounding box center [812, 62] width 64 height 21
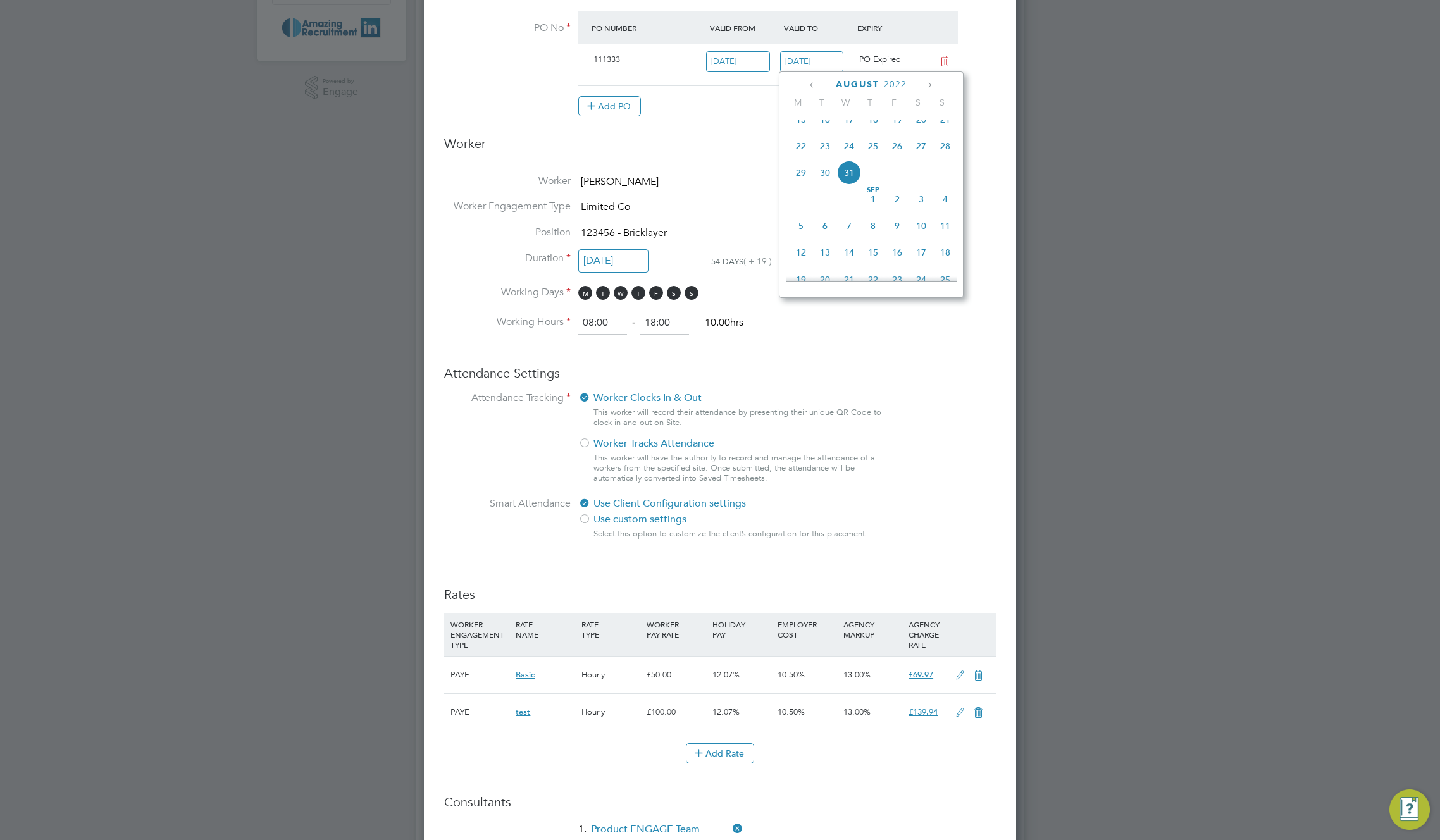
click at [903, 81] on span "2022" at bounding box center [895, 84] width 23 height 10
click at [907, 204] on span "2026" at bounding box center [897, 196] width 24 height 24
click at [907, 204] on span at bounding box center [897, 196] width 24 height 24
click at [923, 208] on span "Aug 1" at bounding box center [921, 196] width 24 height 24
type input "01 Aug 2026"
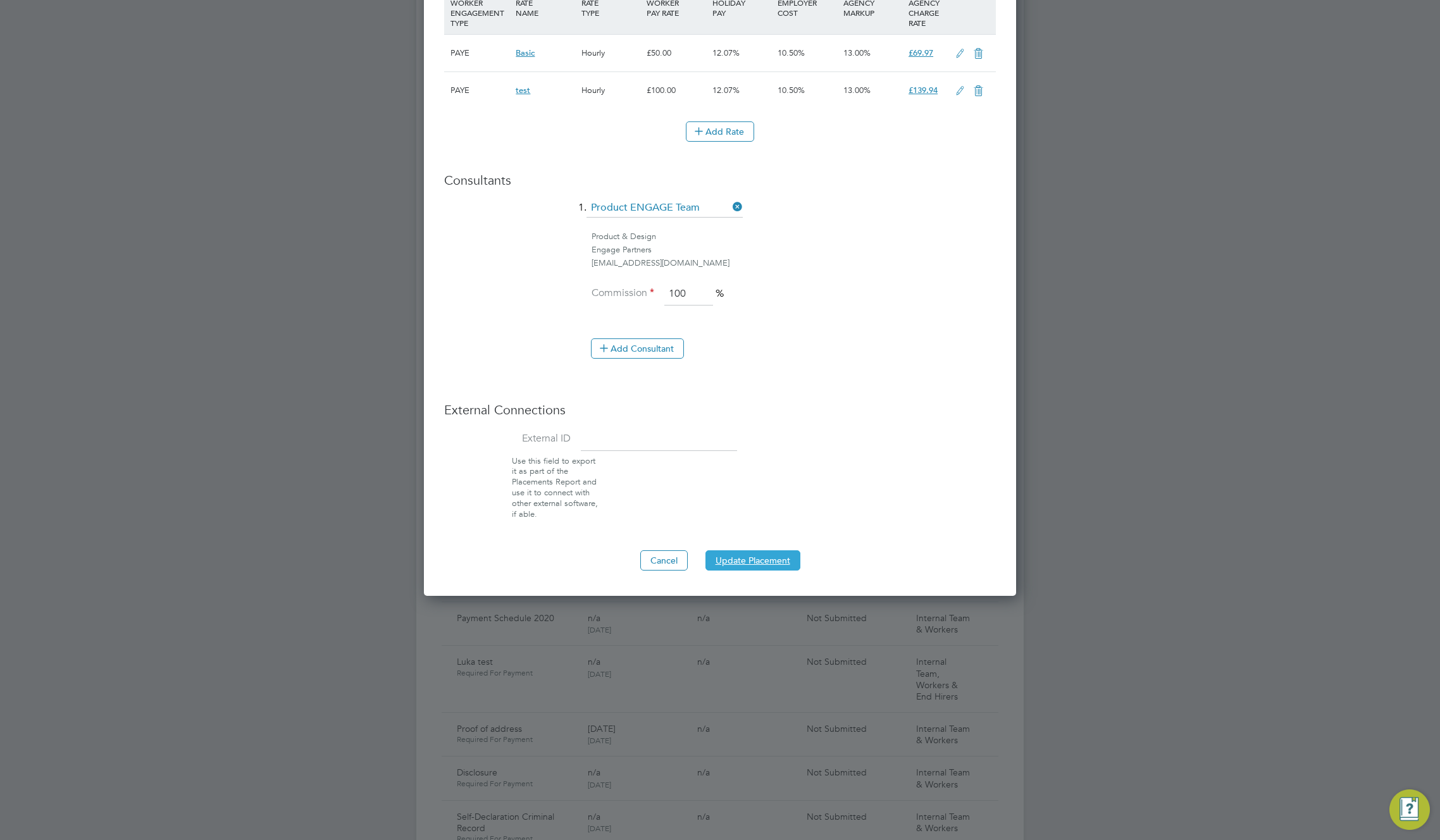
click at [761, 560] on button "Update Placement" at bounding box center [753, 560] width 95 height 20
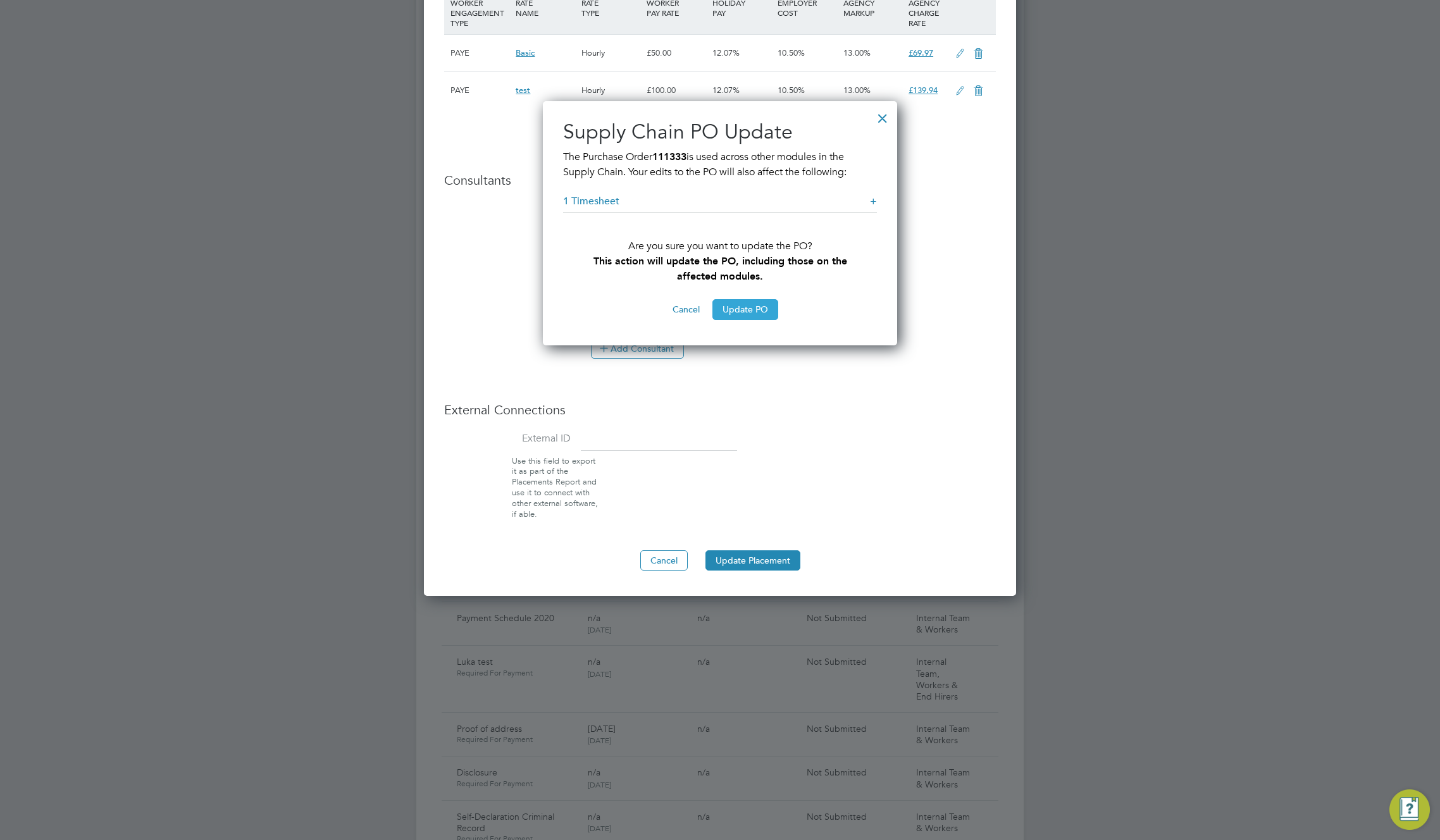
click at [750, 309] on button "Update PO" at bounding box center [746, 309] width 66 height 20
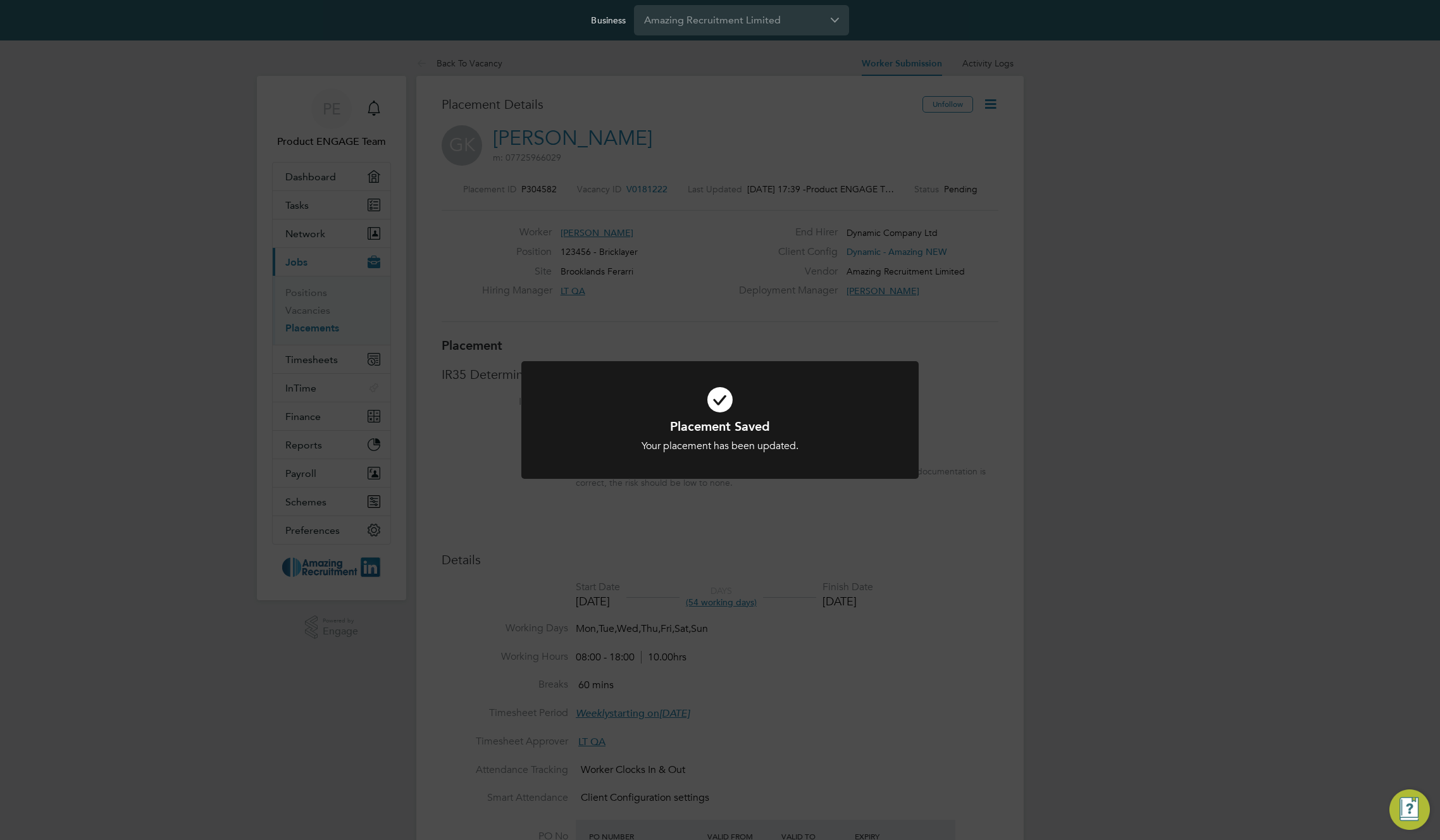
click at [703, 155] on div "Placement Saved Your placement has been updated. Cancel Okay" at bounding box center [720, 420] width 1440 height 840
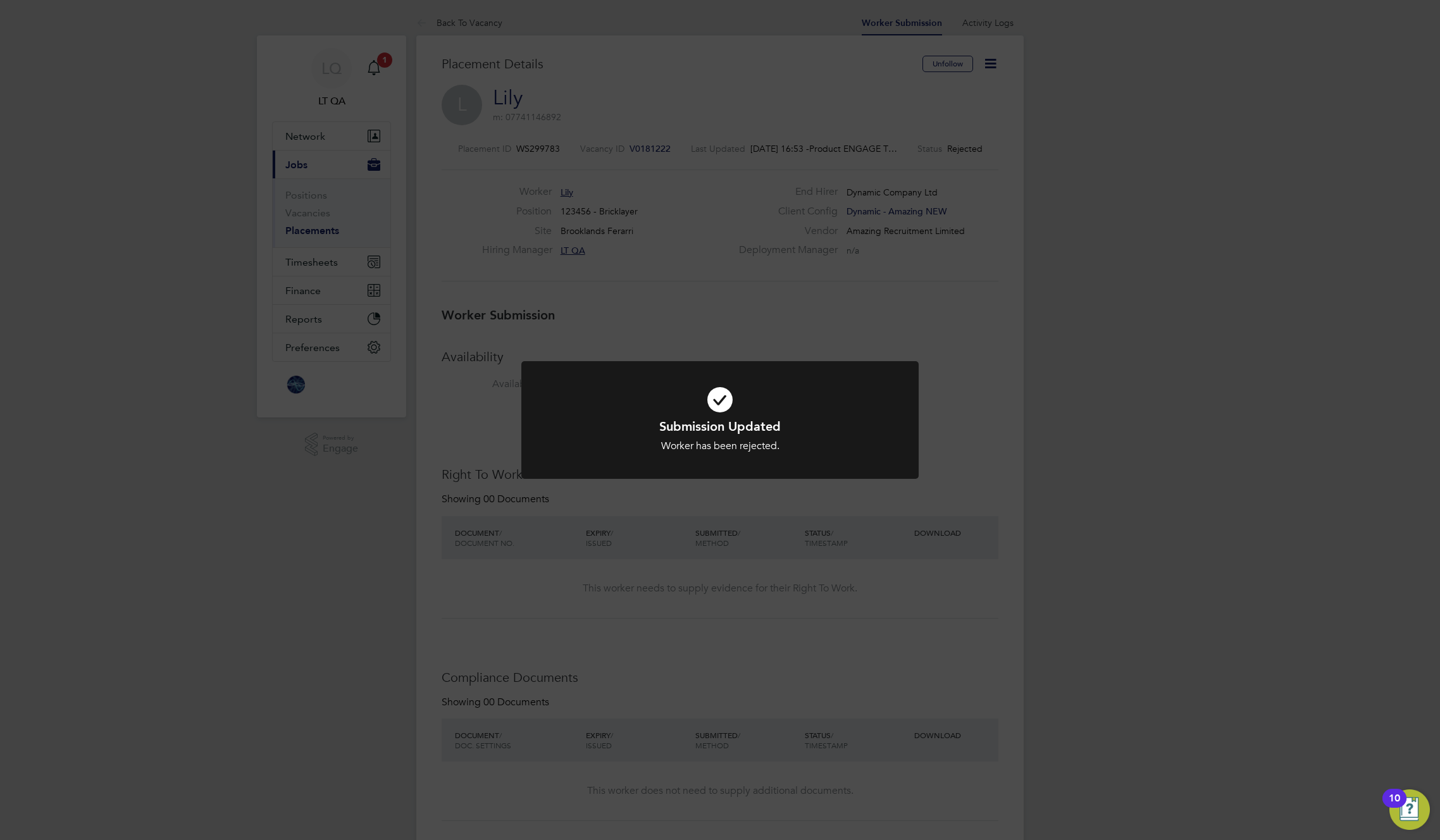
click at [696, 97] on div "Submission Updated Worker has been rejected. Cancel Okay" at bounding box center [720, 420] width 1440 height 840
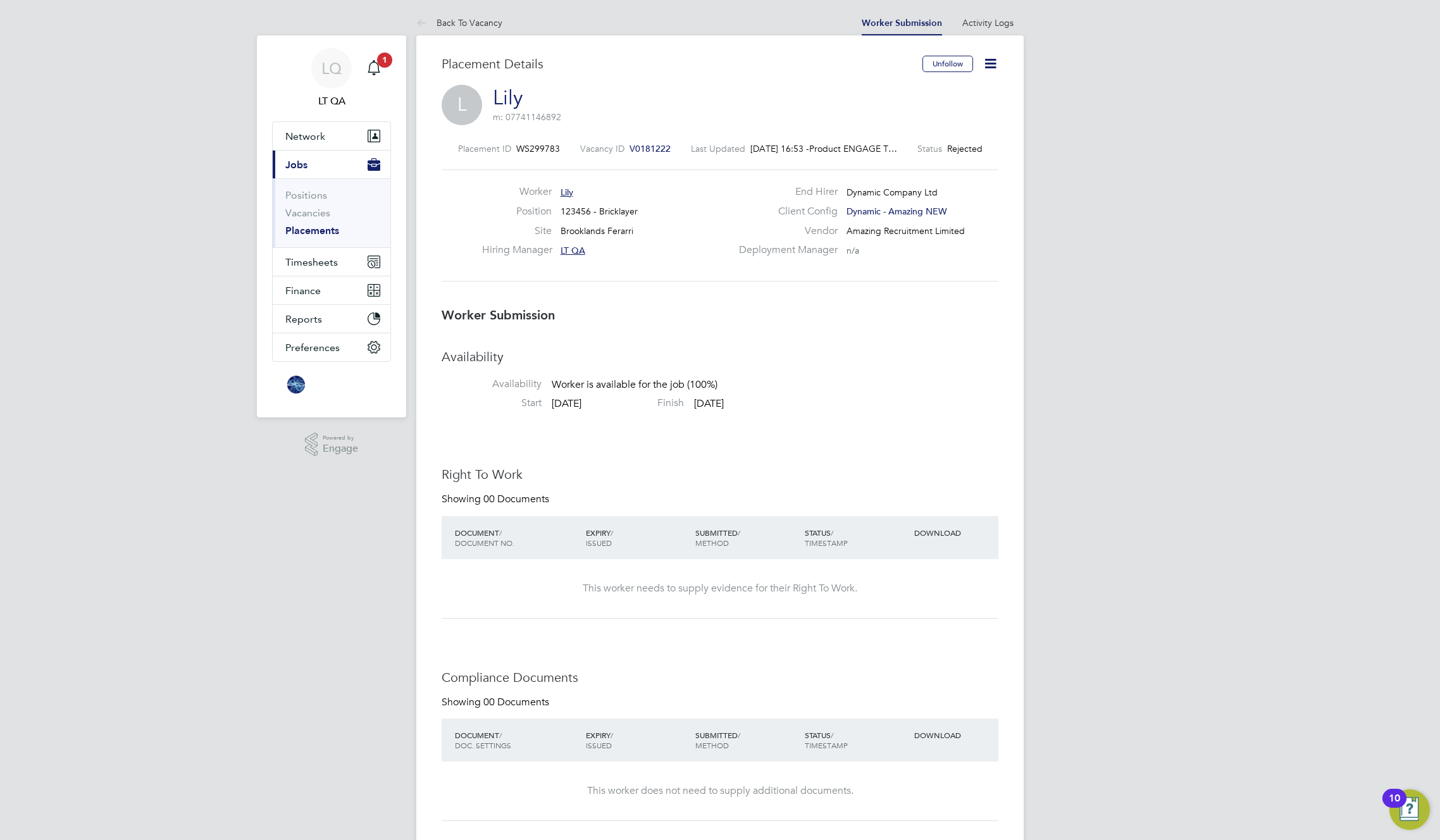
click at [704, 148] on div "Back To Vacancy Worker Submission Activity Logs Worker Submission Activity Logs…" at bounding box center [720, 746] width 608 height 1472
click at [704, 148] on label "Last Updated" at bounding box center [718, 148] width 55 height 11
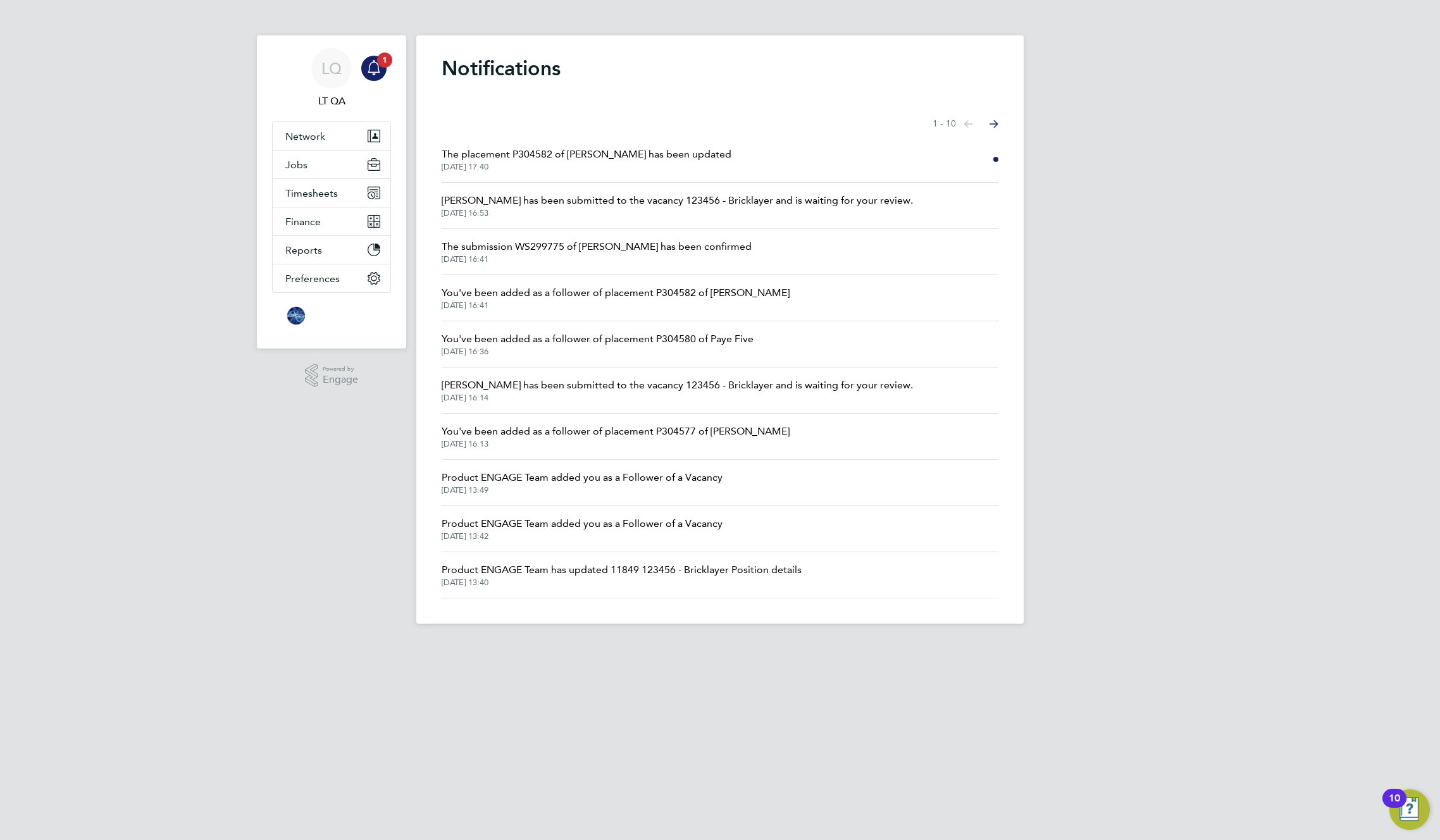
click at [377, 67] on icon "Main navigation" at bounding box center [374, 68] width 15 height 15
click at [549, 153] on span "The placement P304582 of Greg Kalym has been updated" at bounding box center [587, 154] width 290 height 15
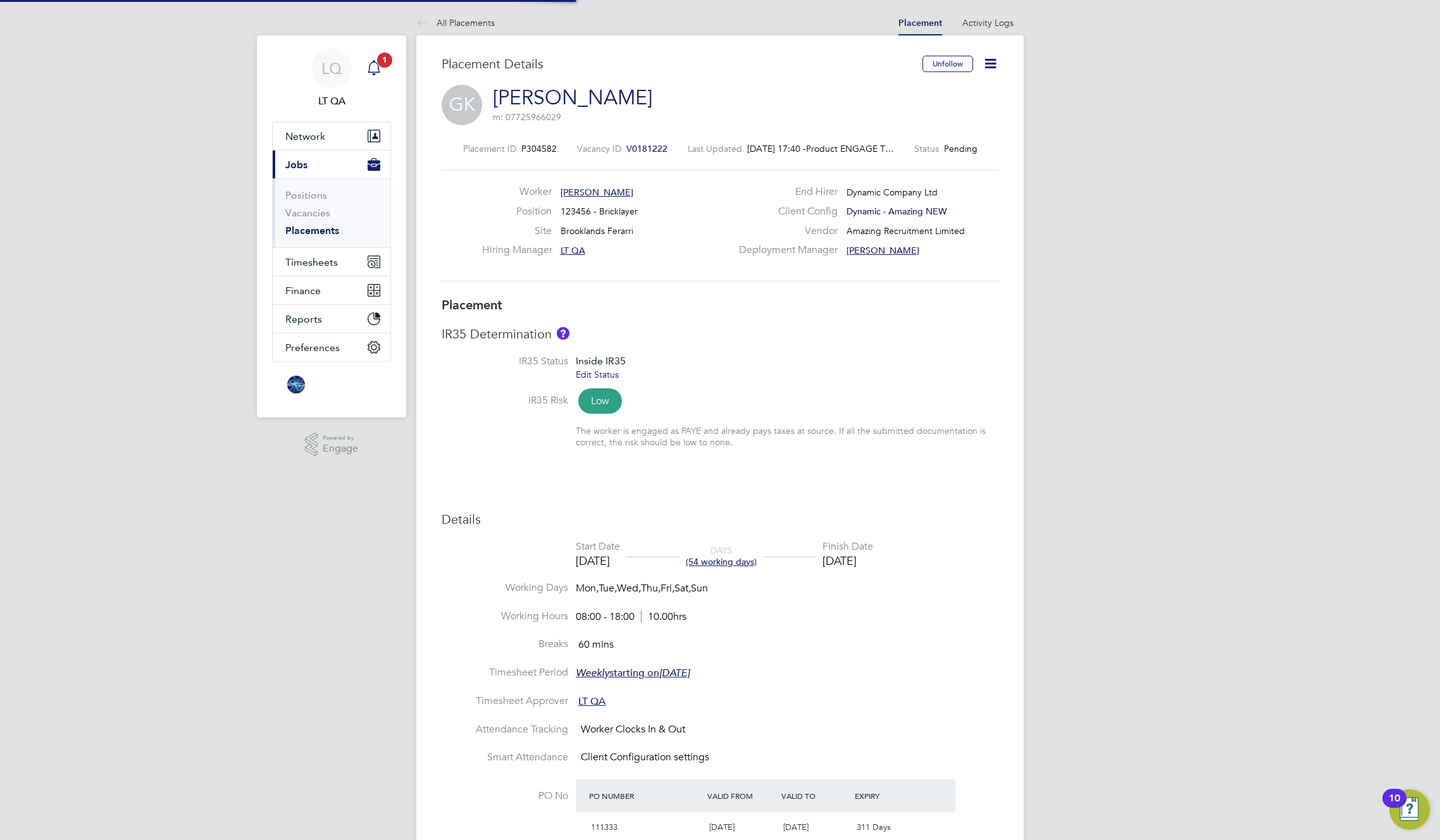
click at [376, 69] on icon "Main navigation" at bounding box center [374, 68] width 15 height 15
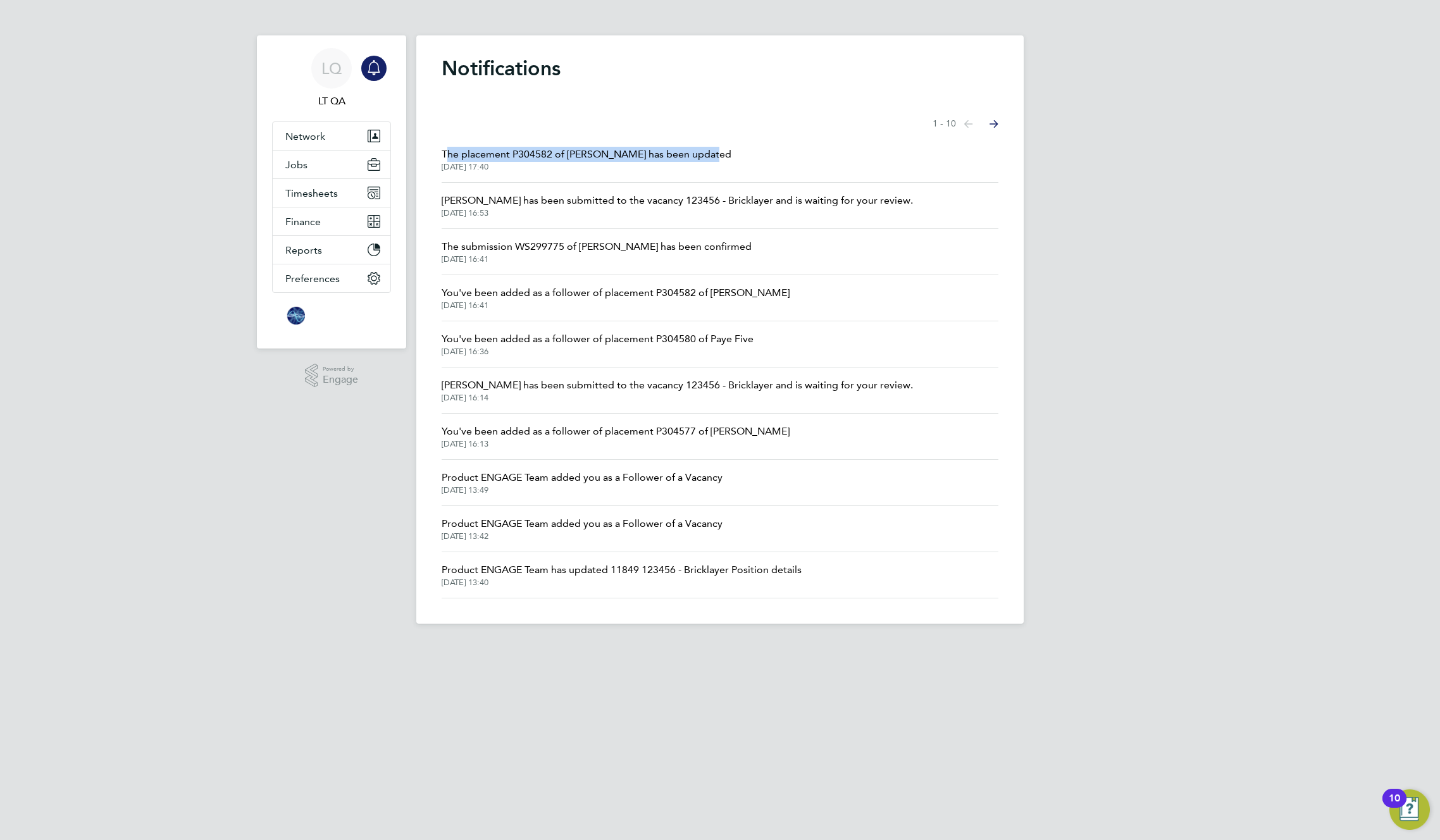
drag, startPoint x: 729, startPoint y: 152, endPoint x: 428, endPoint y: 157, distance: 301.0
click at [428, 157] on div "Notifications Showing items 1 - 10 items Previous page Next page The placement …" at bounding box center [720, 329] width 608 height 588
copy span "The placement P304582 of [PERSON_NAME] has been updated"
click at [566, 154] on span "The placement P304582 of Greg Kalym has been updated" at bounding box center [587, 154] width 290 height 15
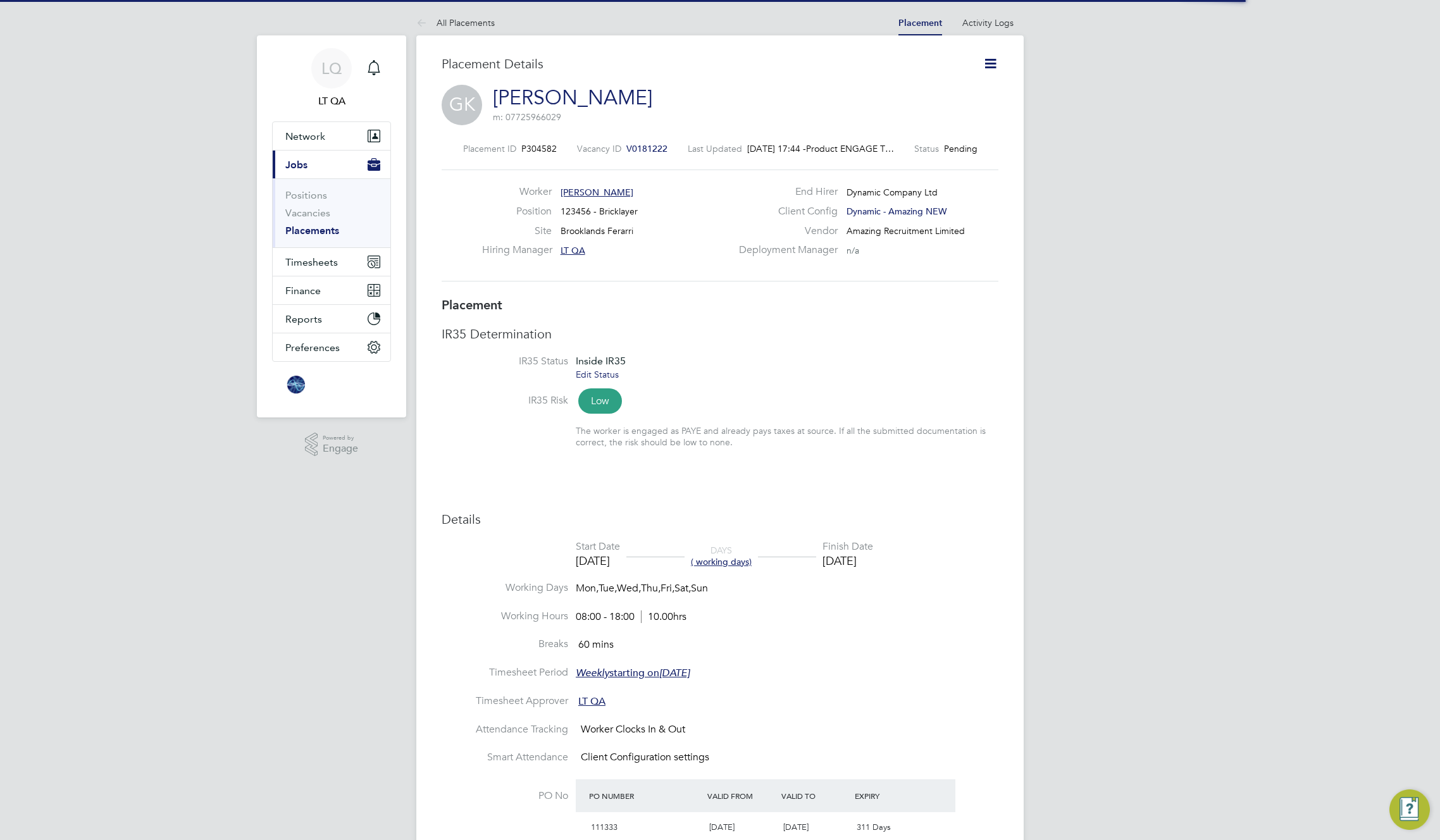
scroll to position [20, 250]
click at [994, 63] on icon at bounding box center [991, 63] width 16 height 16
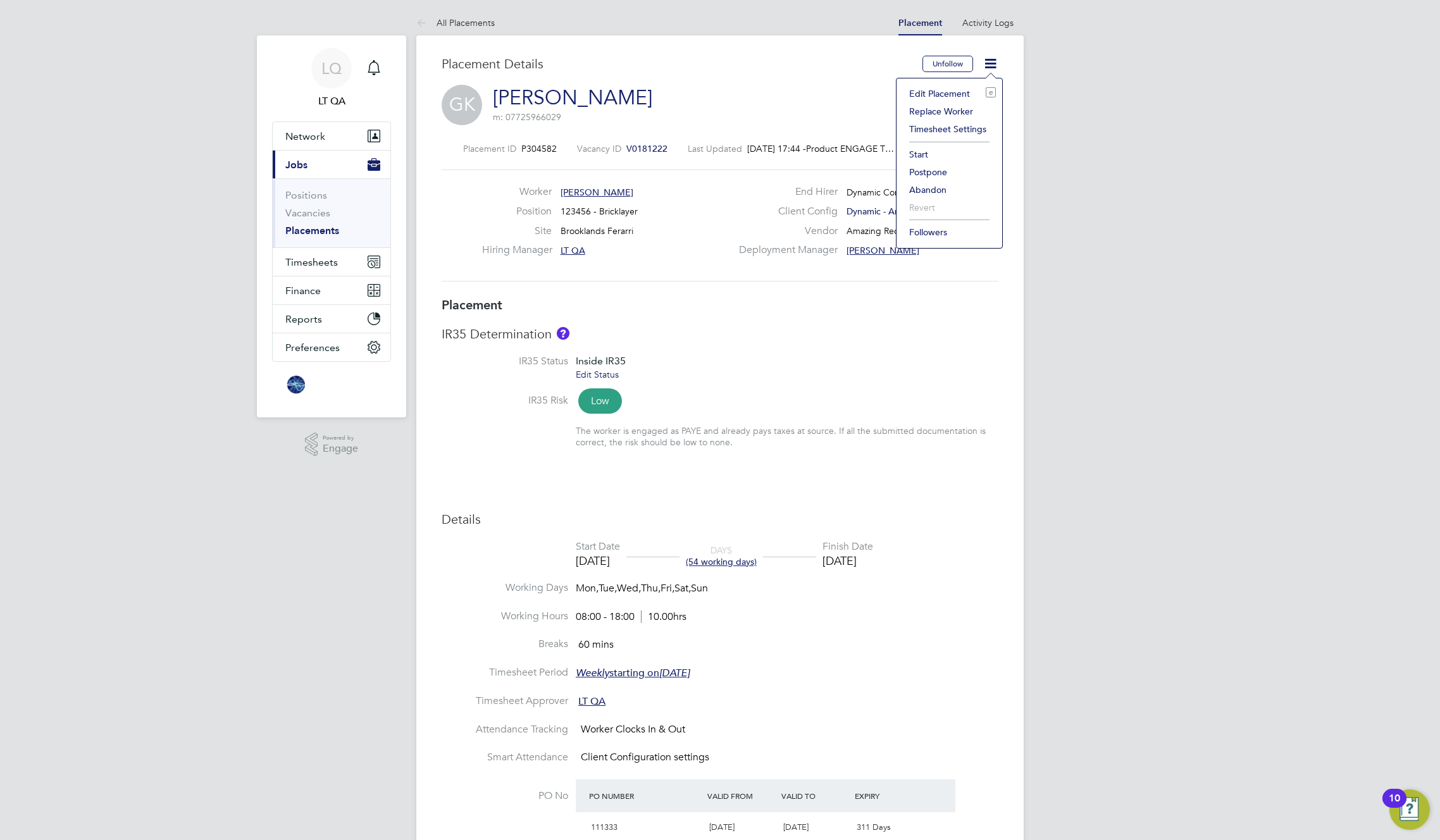
click at [949, 95] on li "Edit Placement e" at bounding box center [949, 94] width 93 height 18
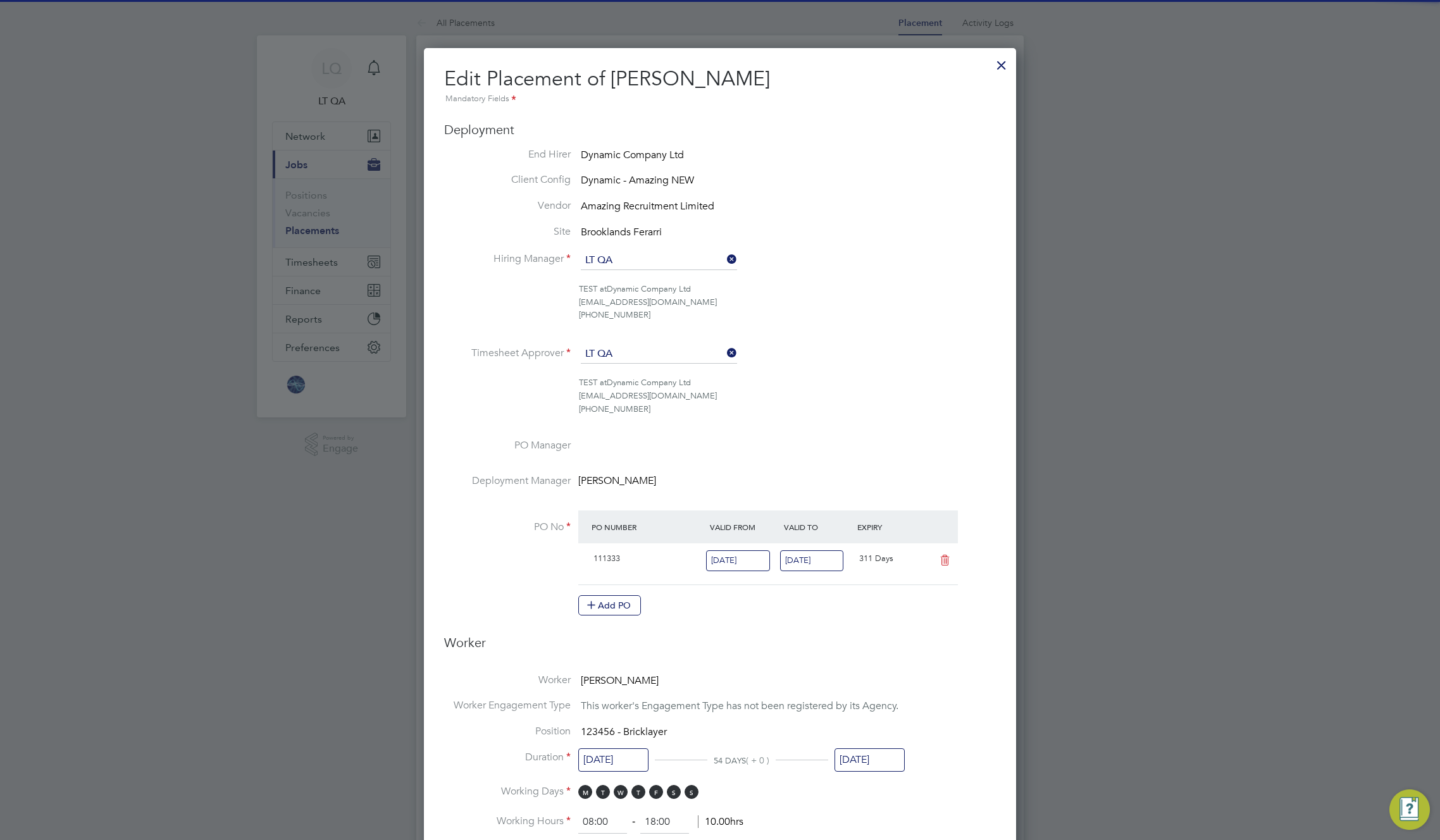
click at [1005, 64] on div at bounding box center [1002, 62] width 23 height 22
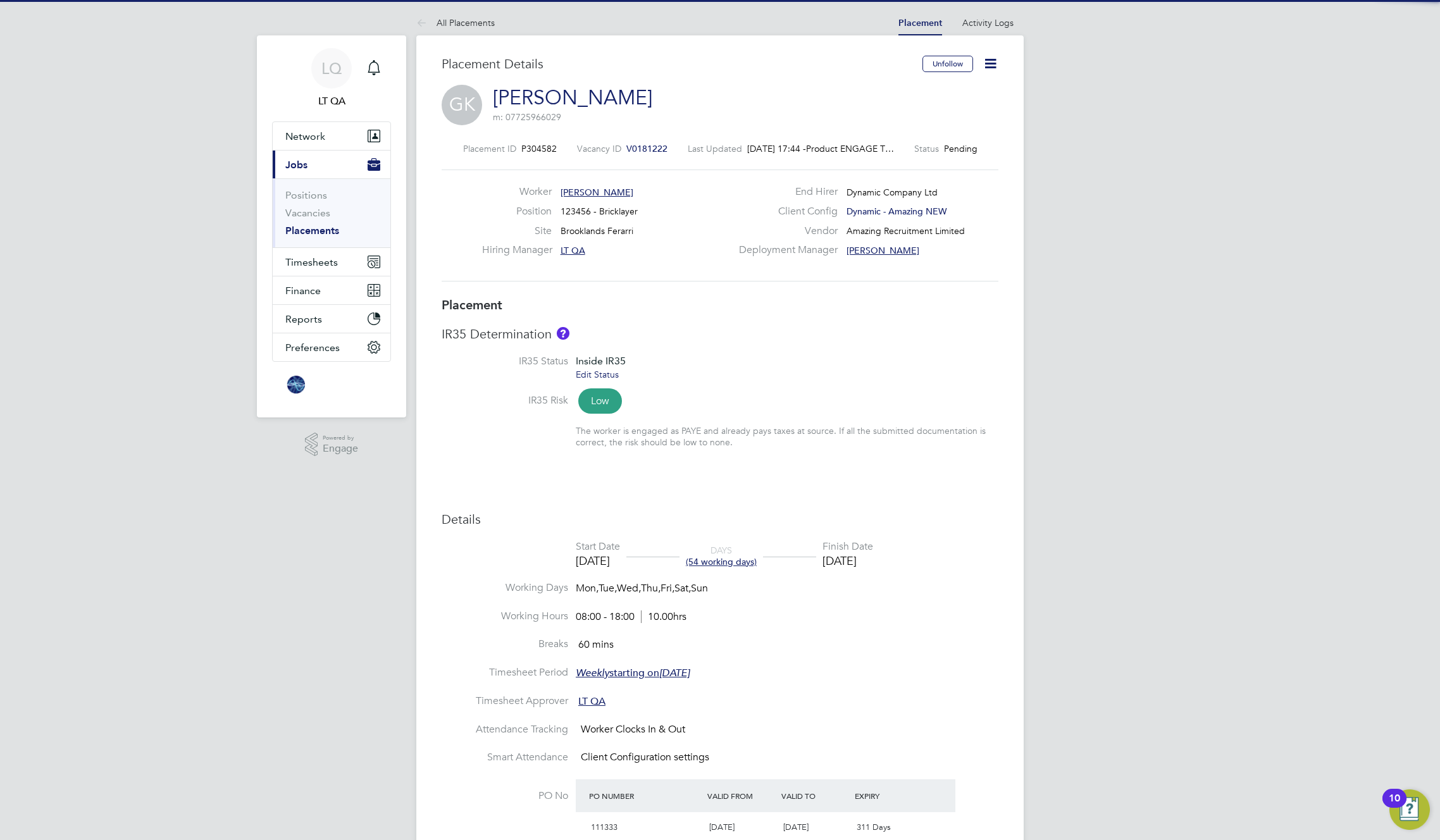
click at [591, 377] on link "Edit Status" at bounding box center [597, 374] width 43 height 11
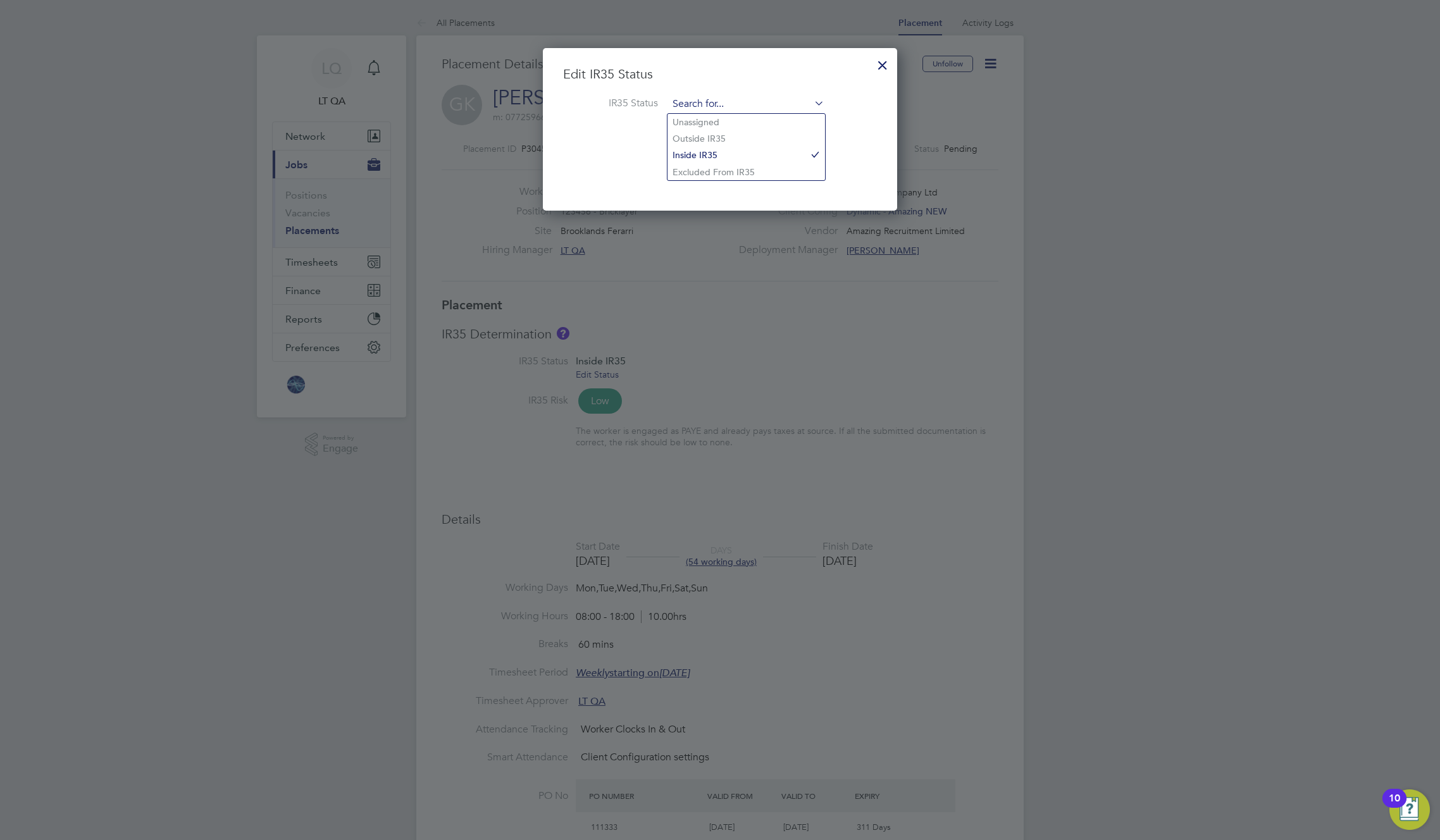
click at [706, 103] on input at bounding box center [747, 104] width 156 height 19
click at [705, 124] on li "Unassigned" at bounding box center [747, 122] width 158 height 16
type input "Unassigned"
click at [690, 162] on button "Update" at bounding box center [693, 162] width 50 height 20
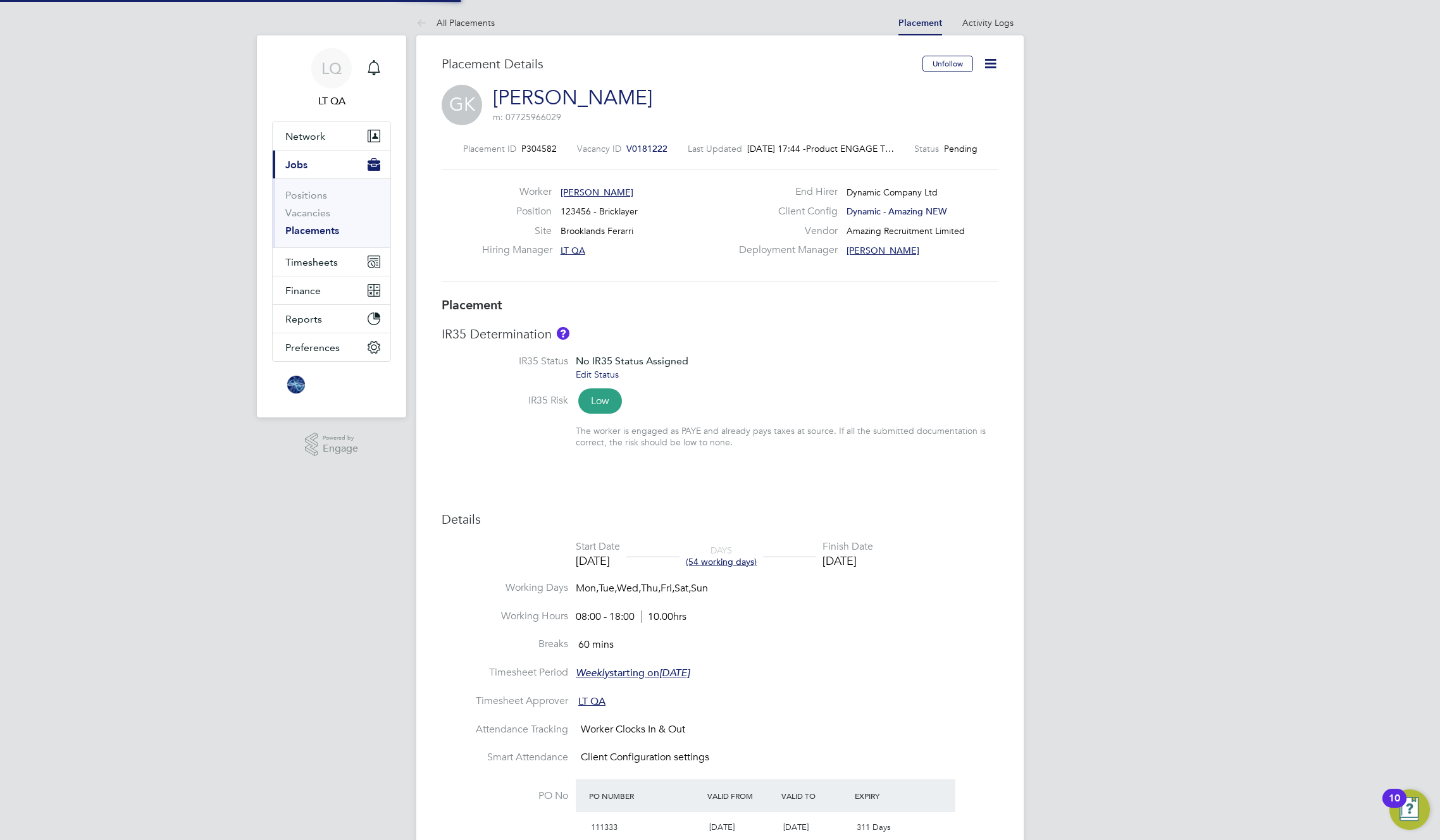
type input "LT QA"
type input "08 Sep 2025"
type input "31 Oct 2025"
type input "08:00"
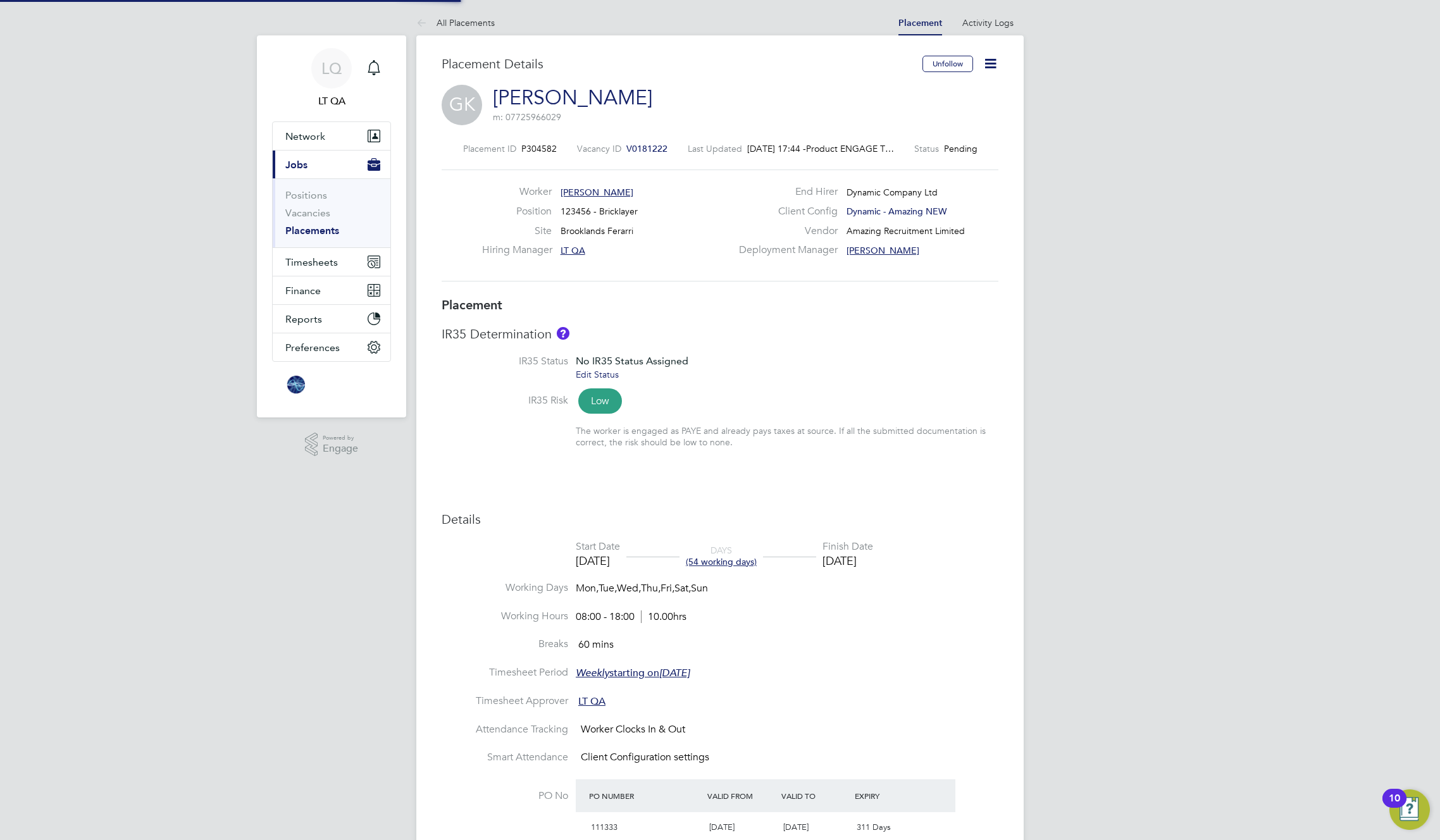
type input "18:00"
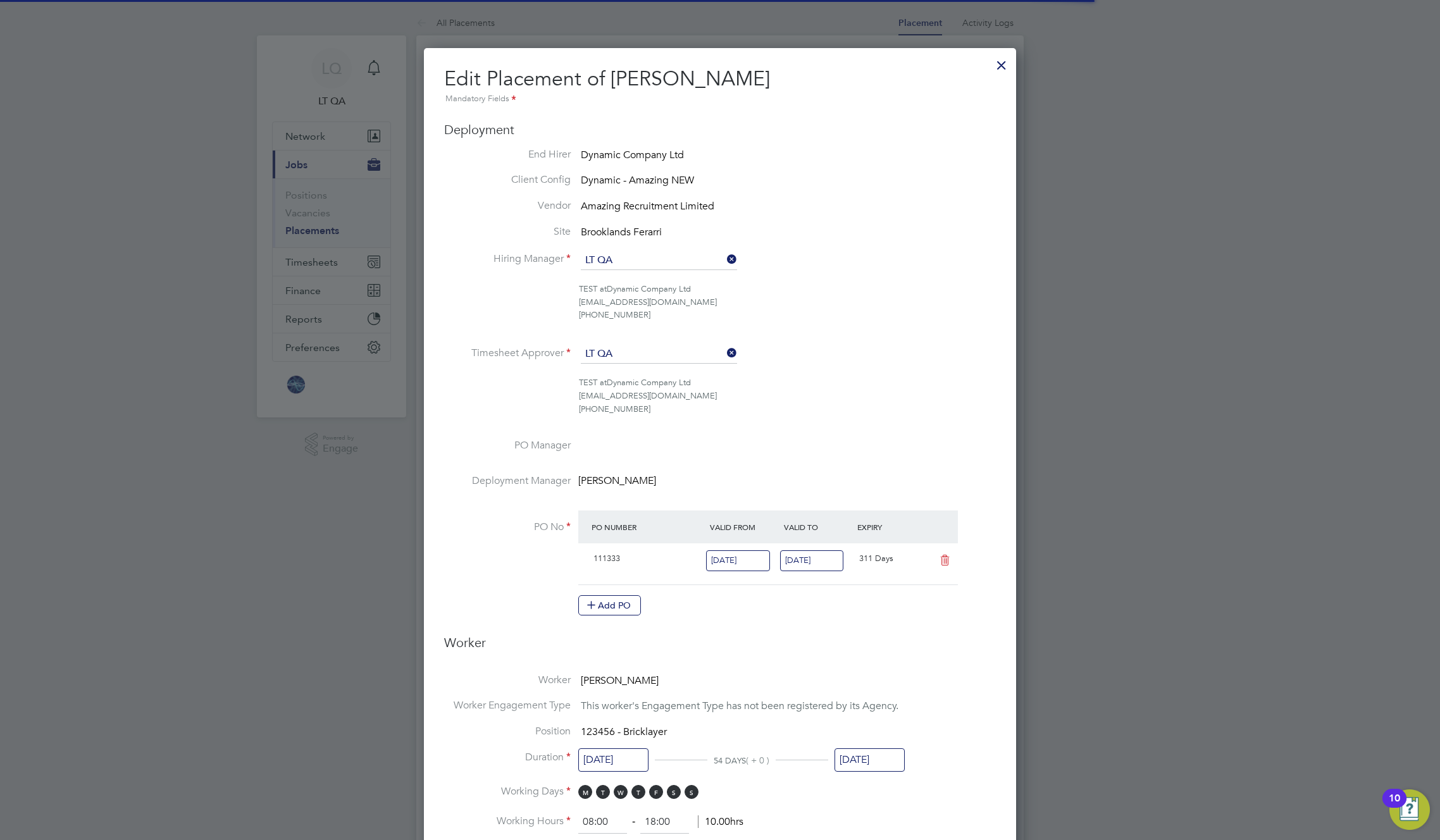
click at [822, 557] on input "01 Aug 2026" at bounding box center [812, 561] width 64 height 21
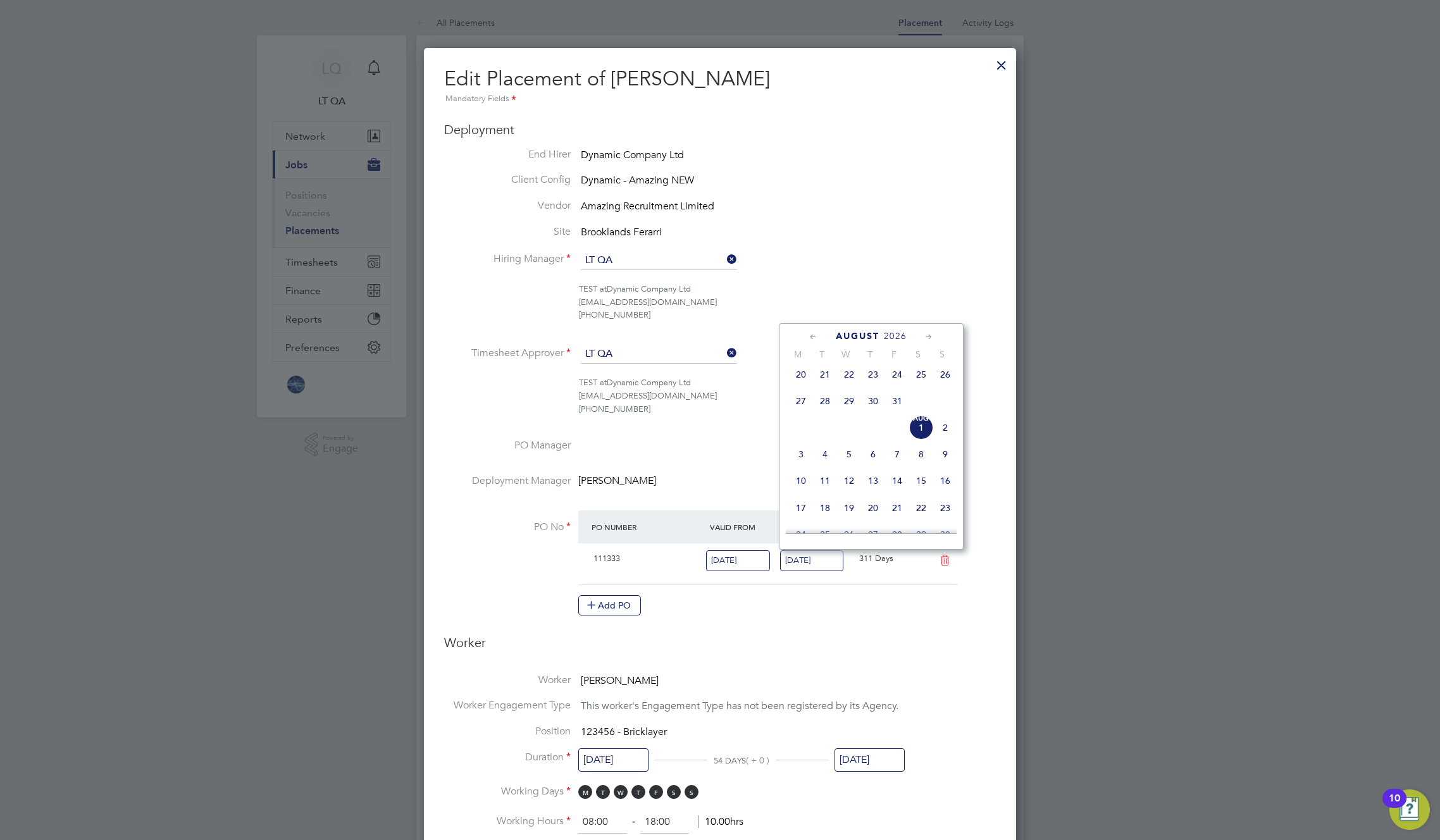
click at [945, 516] on span "23" at bounding box center [945, 508] width 24 height 24
type input "23 Aug 2026"
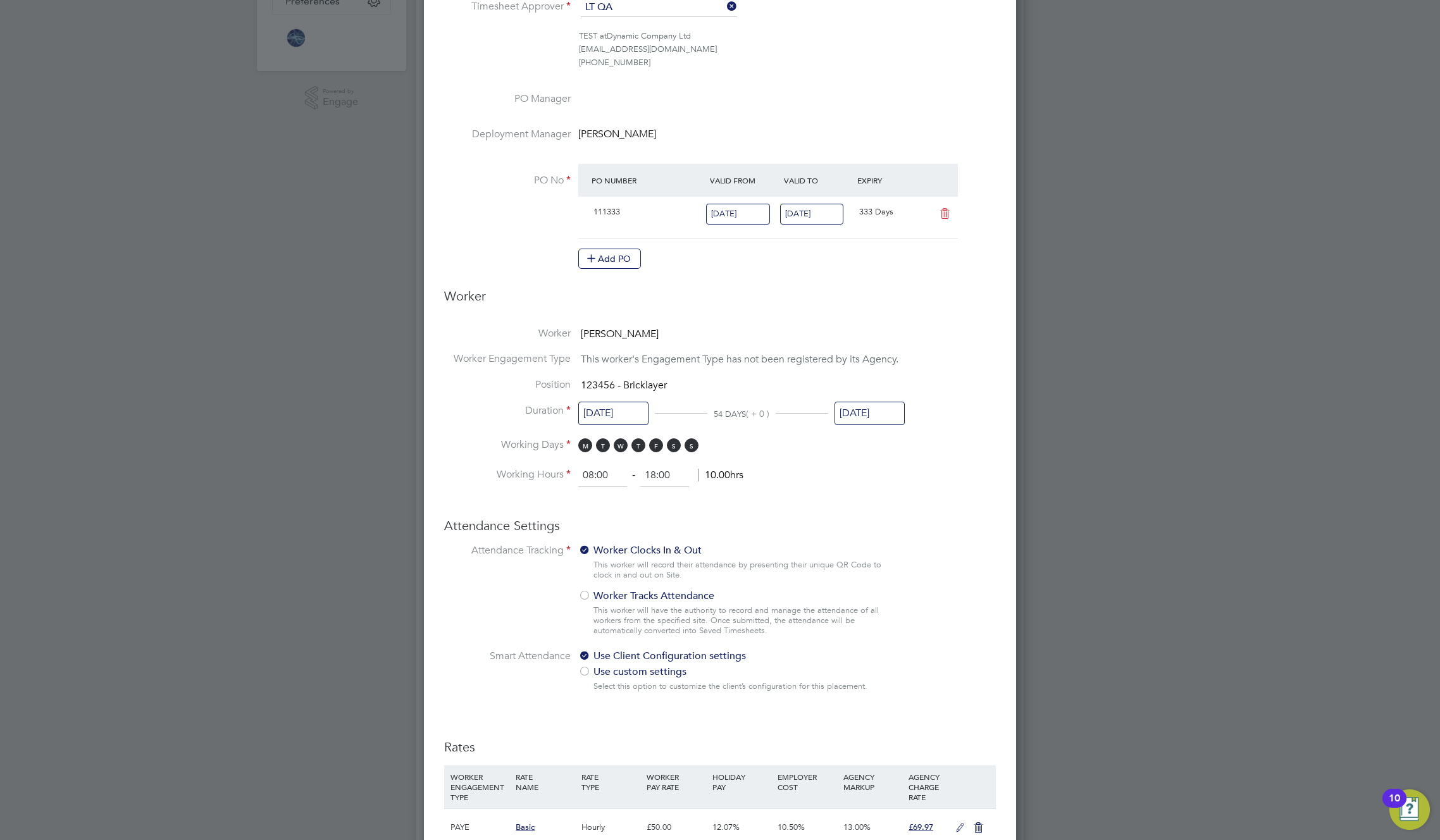
click at [879, 414] on input "31 Oct 2025" at bounding box center [870, 413] width 71 height 23
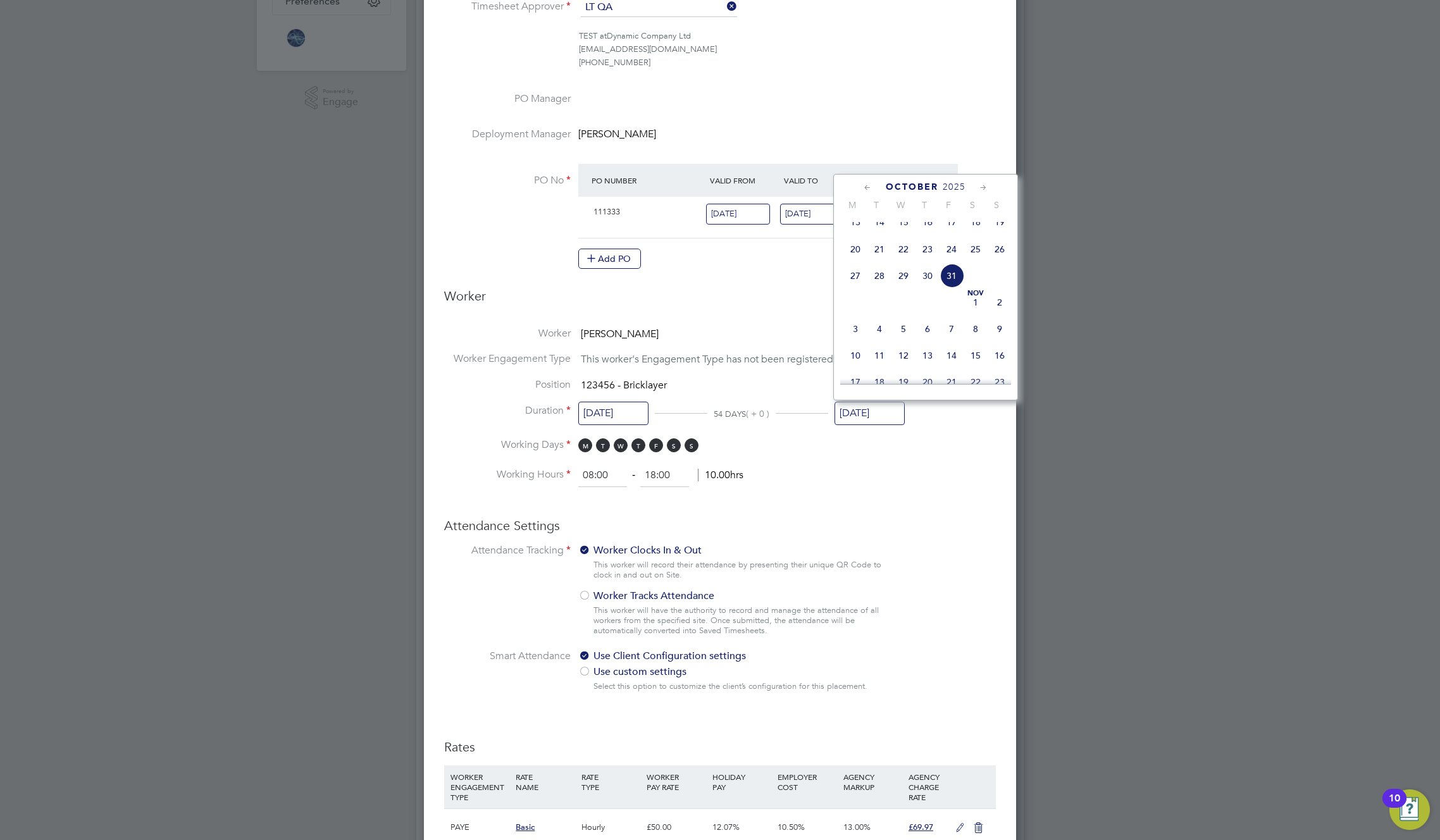
click at [1007, 364] on span "16" at bounding box center [1000, 356] width 24 height 24
type input "16 Nov 2025"
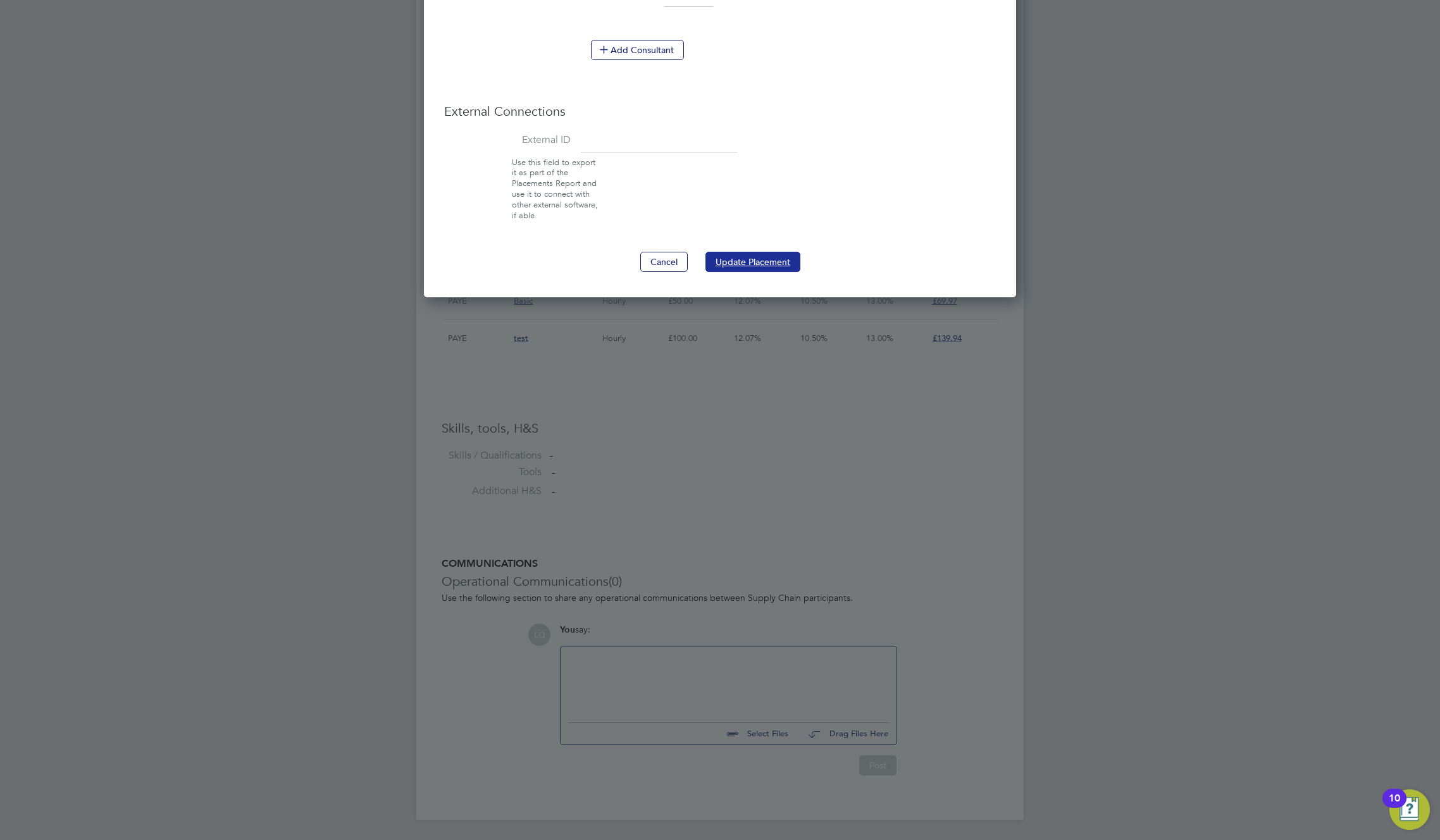
click at [768, 260] on button "Update Placement" at bounding box center [753, 262] width 95 height 20
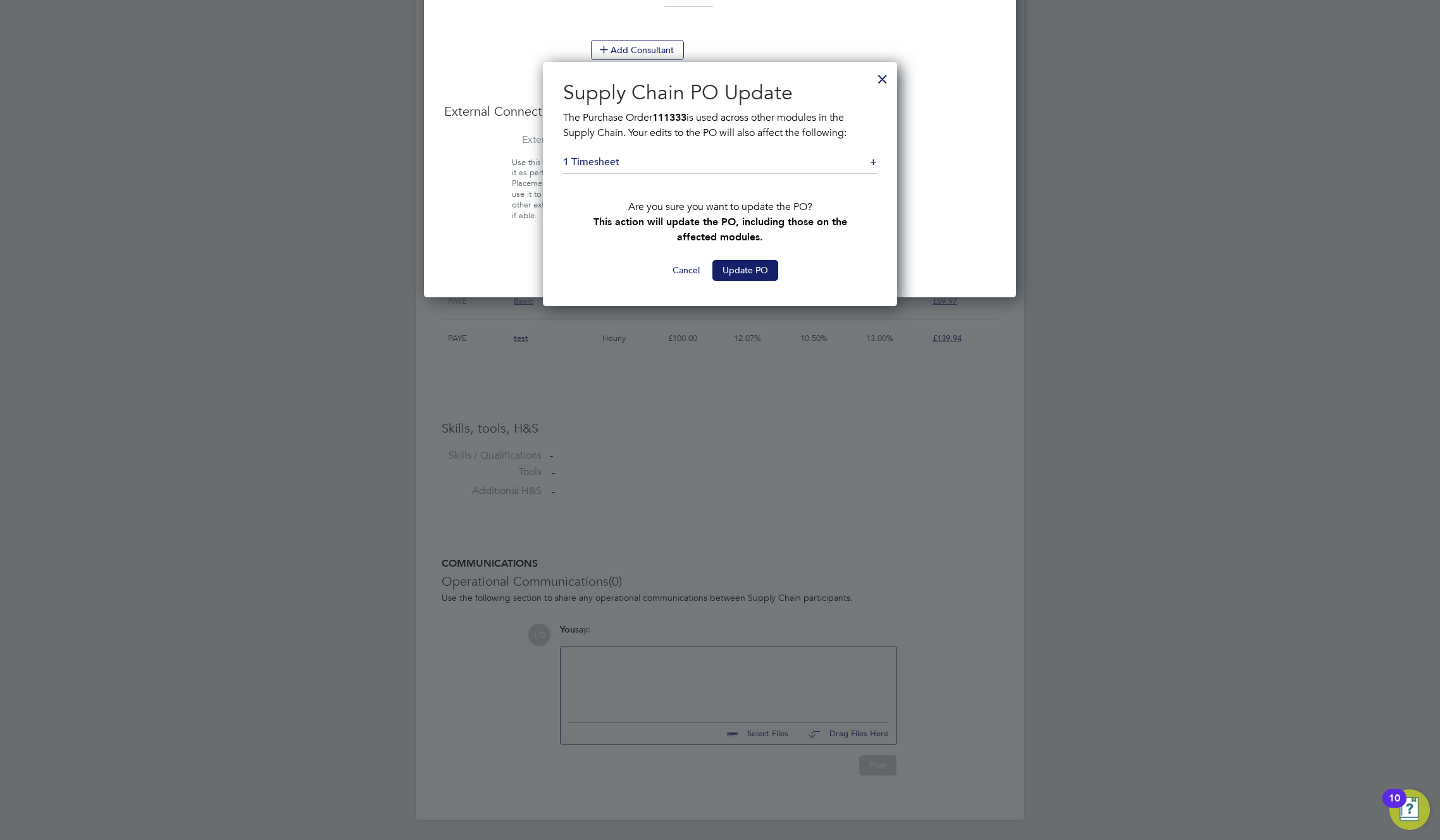
click at [742, 268] on button "Update PO" at bounding box center [746, 270] width 66 height 20
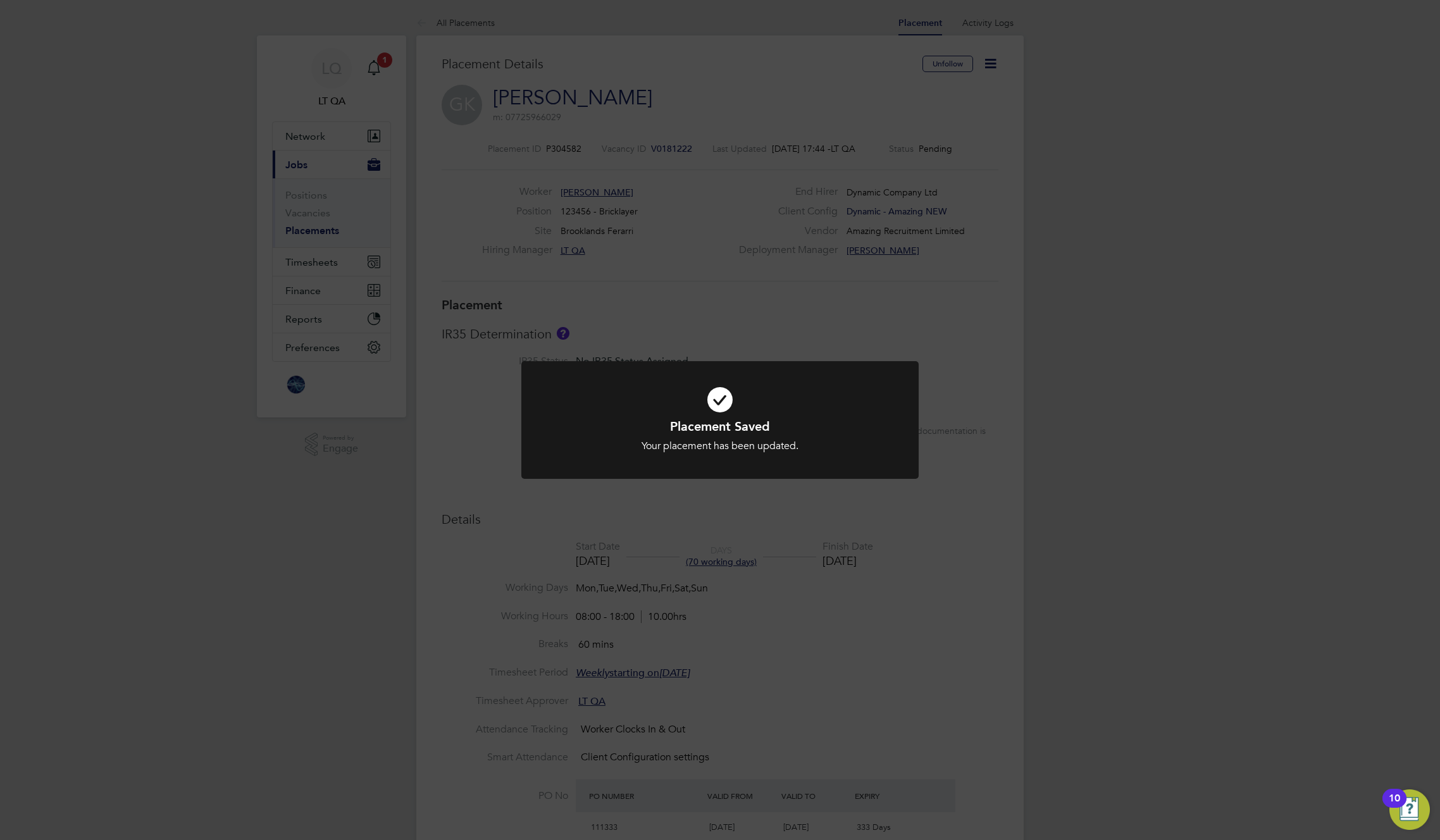
scroll to position [12, 181]
click at [762, 305] on div "Placement Saved Your placement has been updated. Cancel Okay" at bounding box center [720, 420] width 1440 height 840
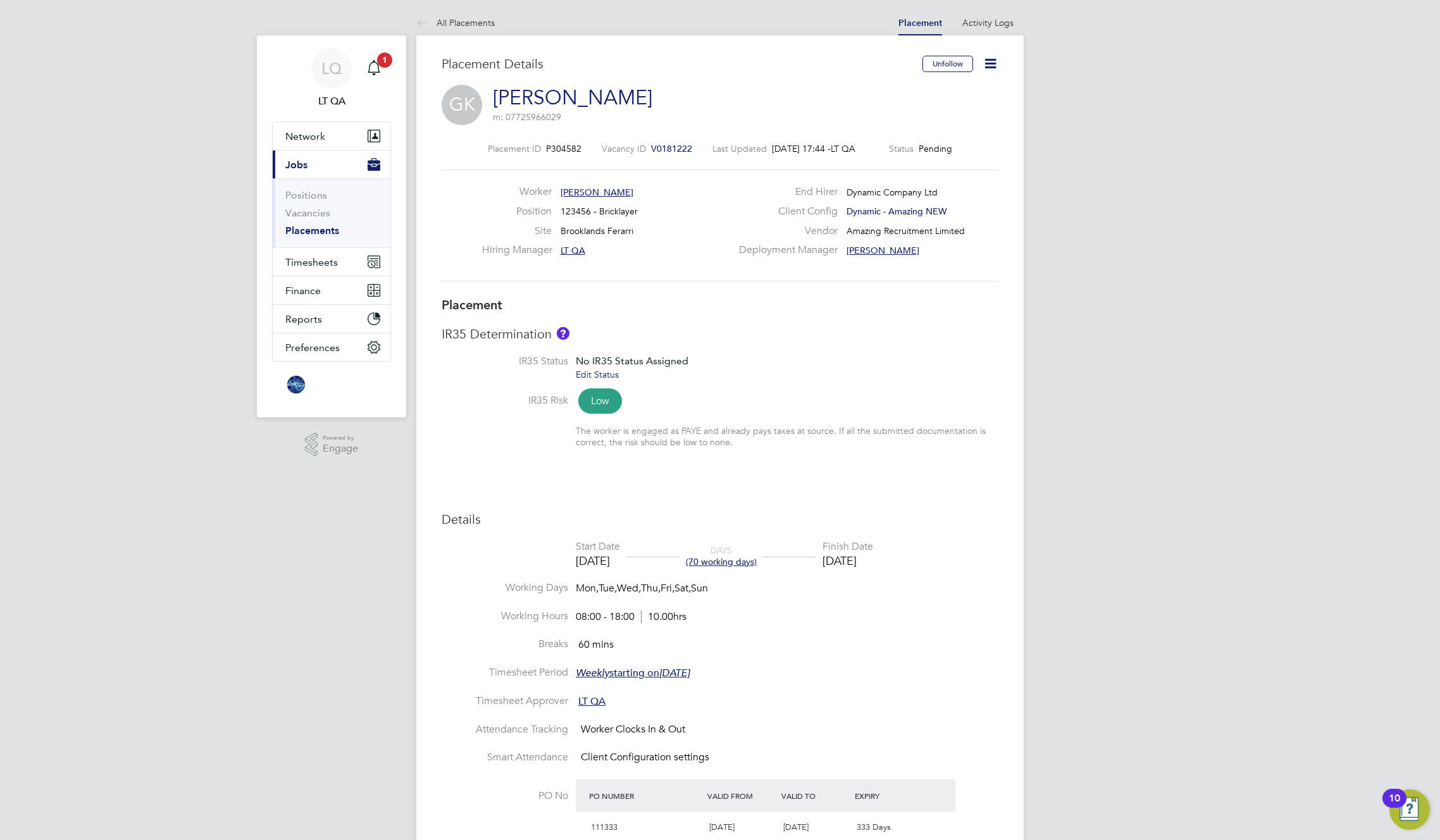
click at [741, 260] on div "Deployment Manager Ben Silla" at bounding box center [867, 254] width 272 height 20
click at [375, 74] on icon "Main navigation" at bounding box center [374, 68] width 15 height 15
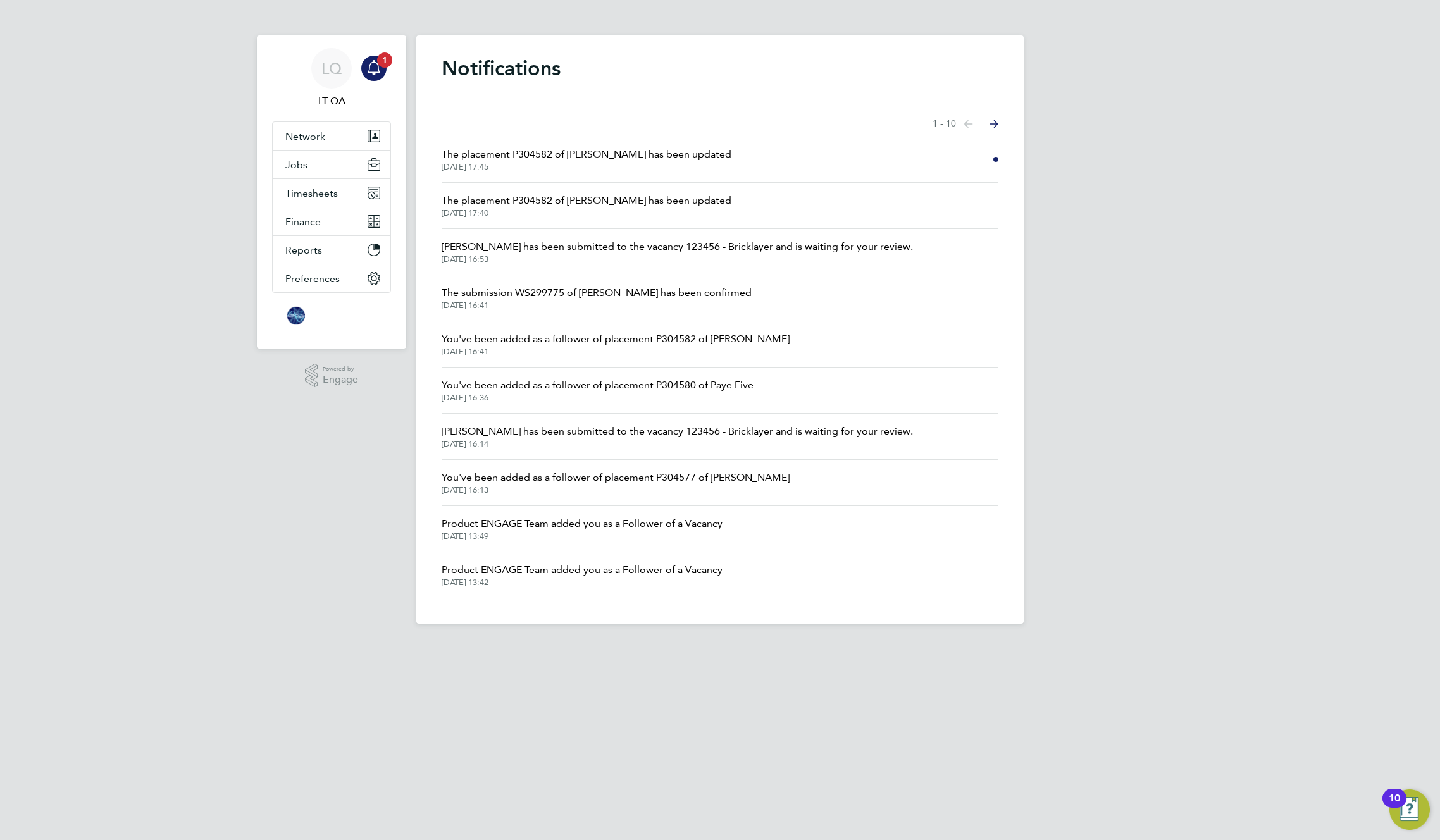
click at [526, 158] on span "The placement P304582 of Greg Kalym has been updated" at bounding box center [587, 154] width 290 height 15
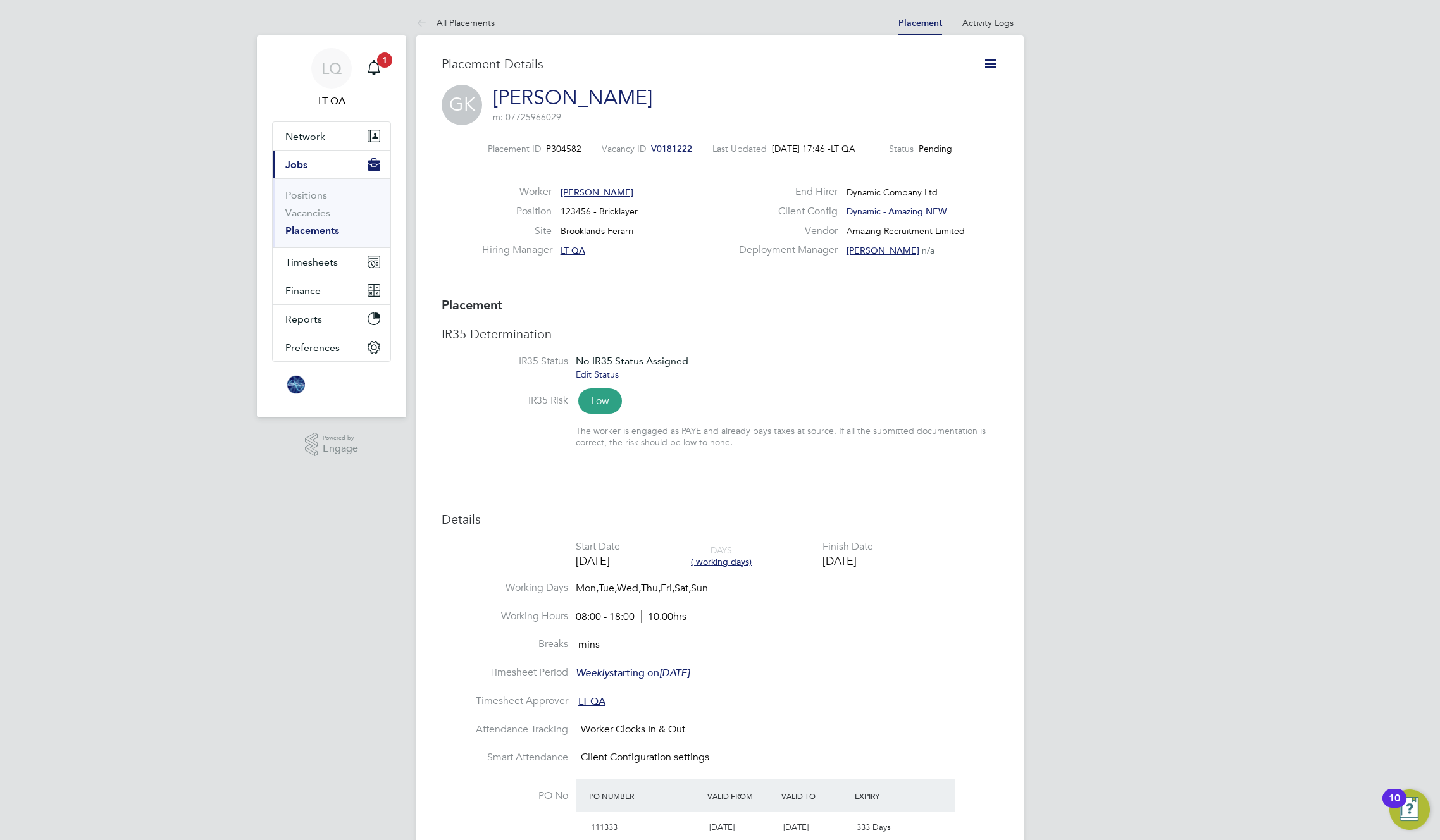
click at [989, 59] on icon at bounding box center [991, 63] width 16 height 16
click at [934, 231] on li "Followers" at bounding box center [949, 232] width 93 height 18
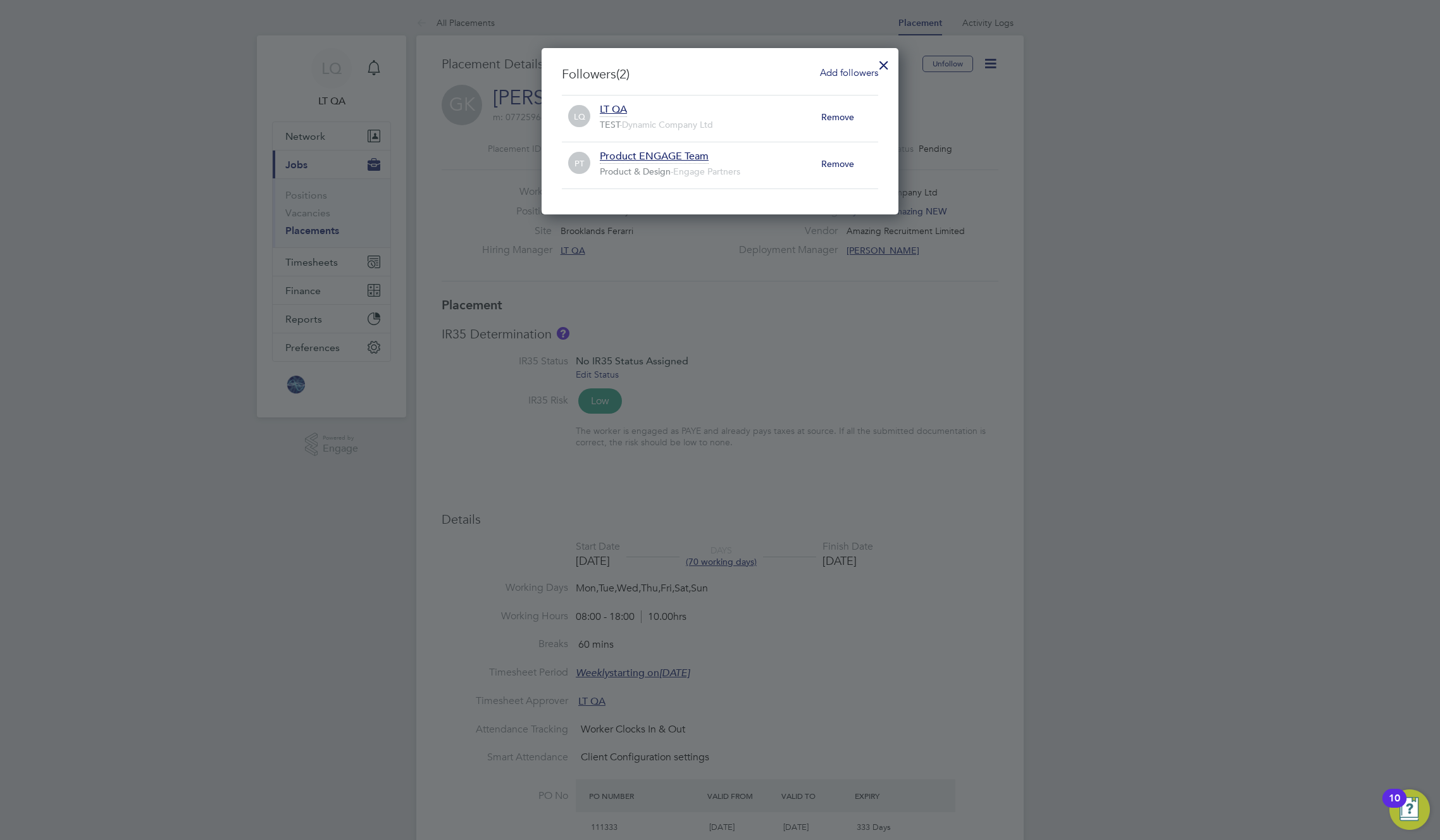
click at [846, 70] on span "Add followers" at bounding box center [849, 73] width 59 height 12
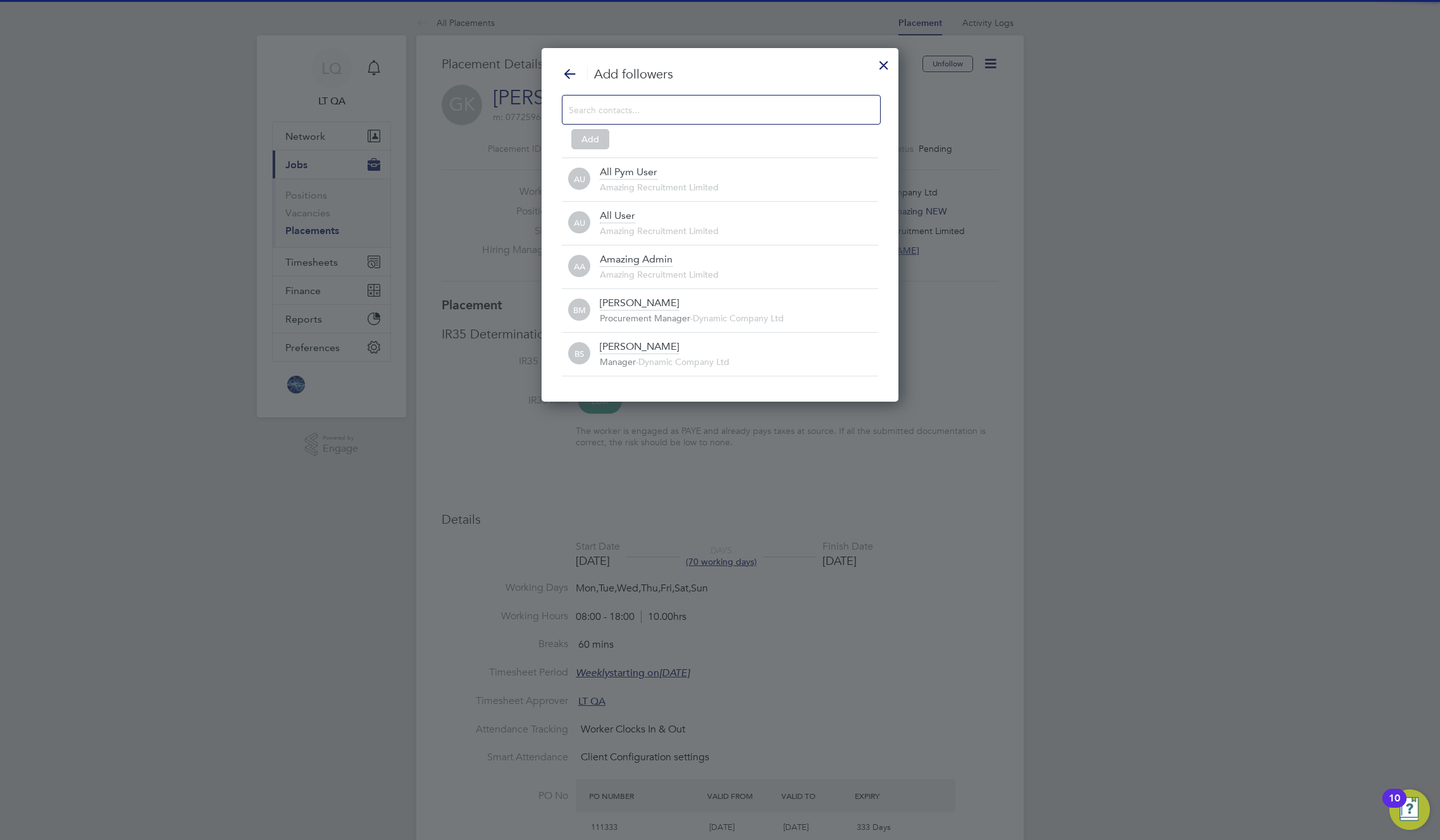
click at [770, 116] on input at bounding box center [711, 110] width 285 height 16
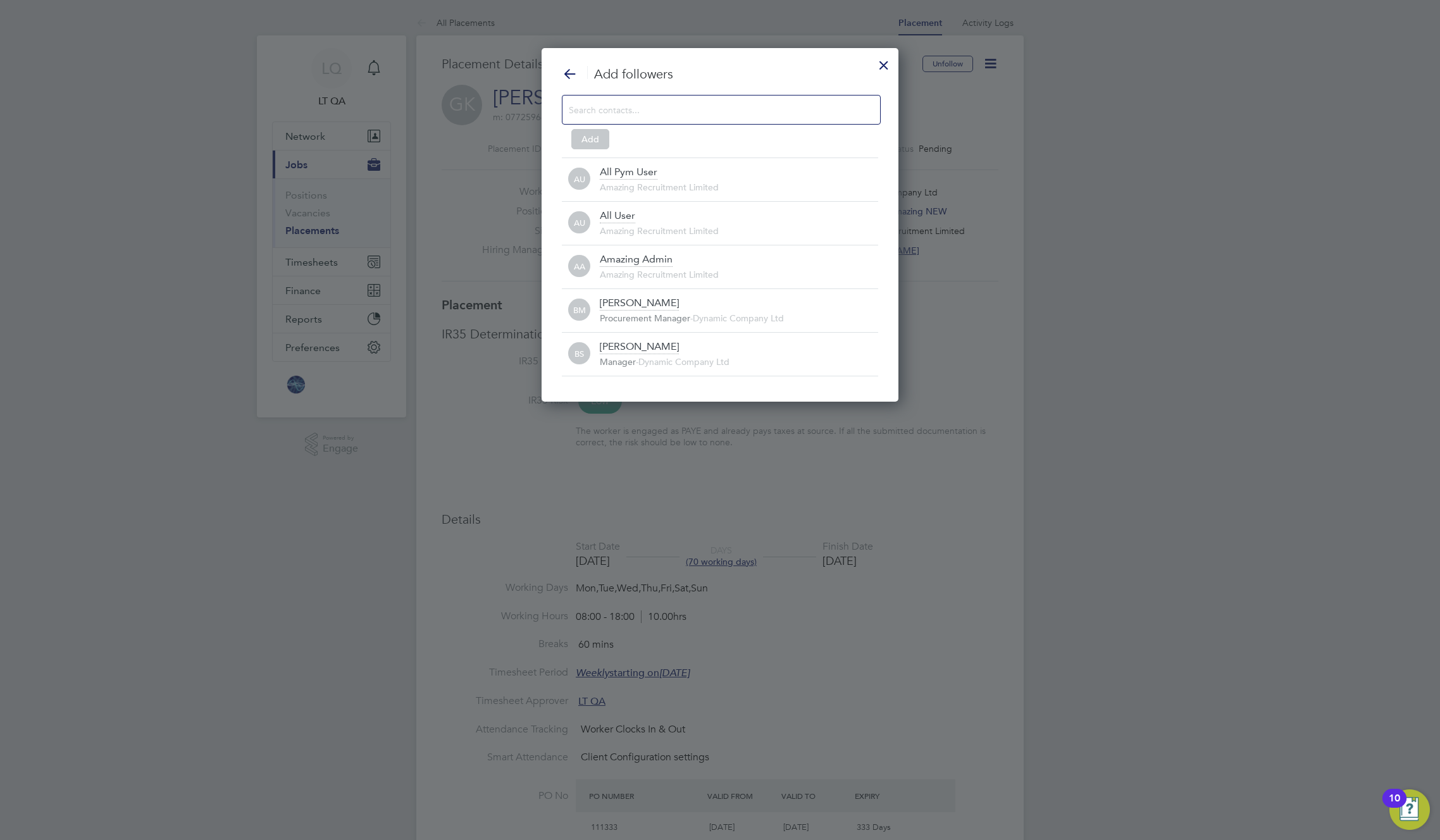
click at [774, 110] on input at bounding box center [711, 110] width 285 height 16
type input "ama"
click at [756, 269] on div "Amazing Recruitment Limited" at bounding box center [738, 274] width 278 height 13
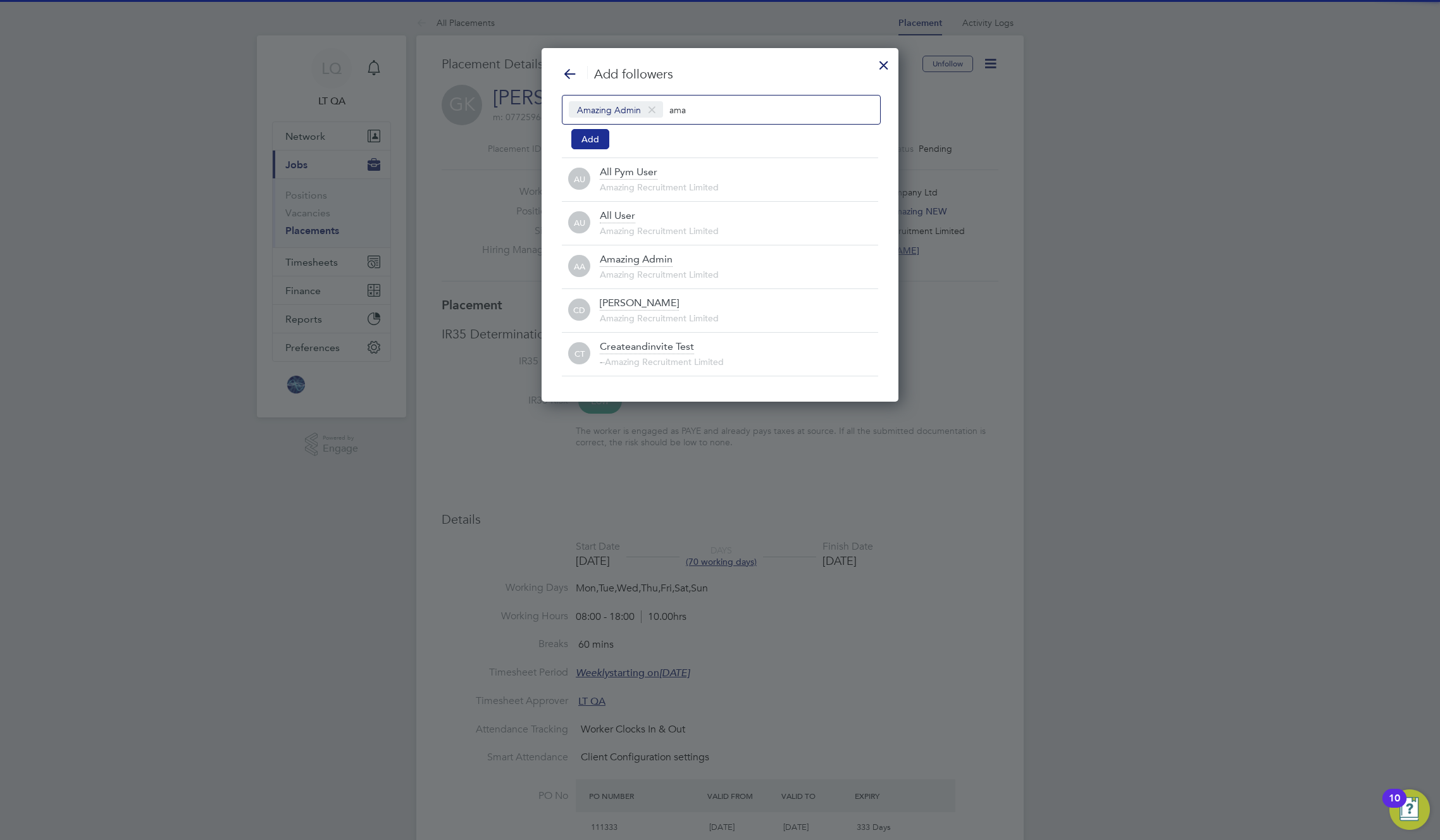
click at [589, 140] on button "Add" at bounding box center [591, 139] width 38 height 20
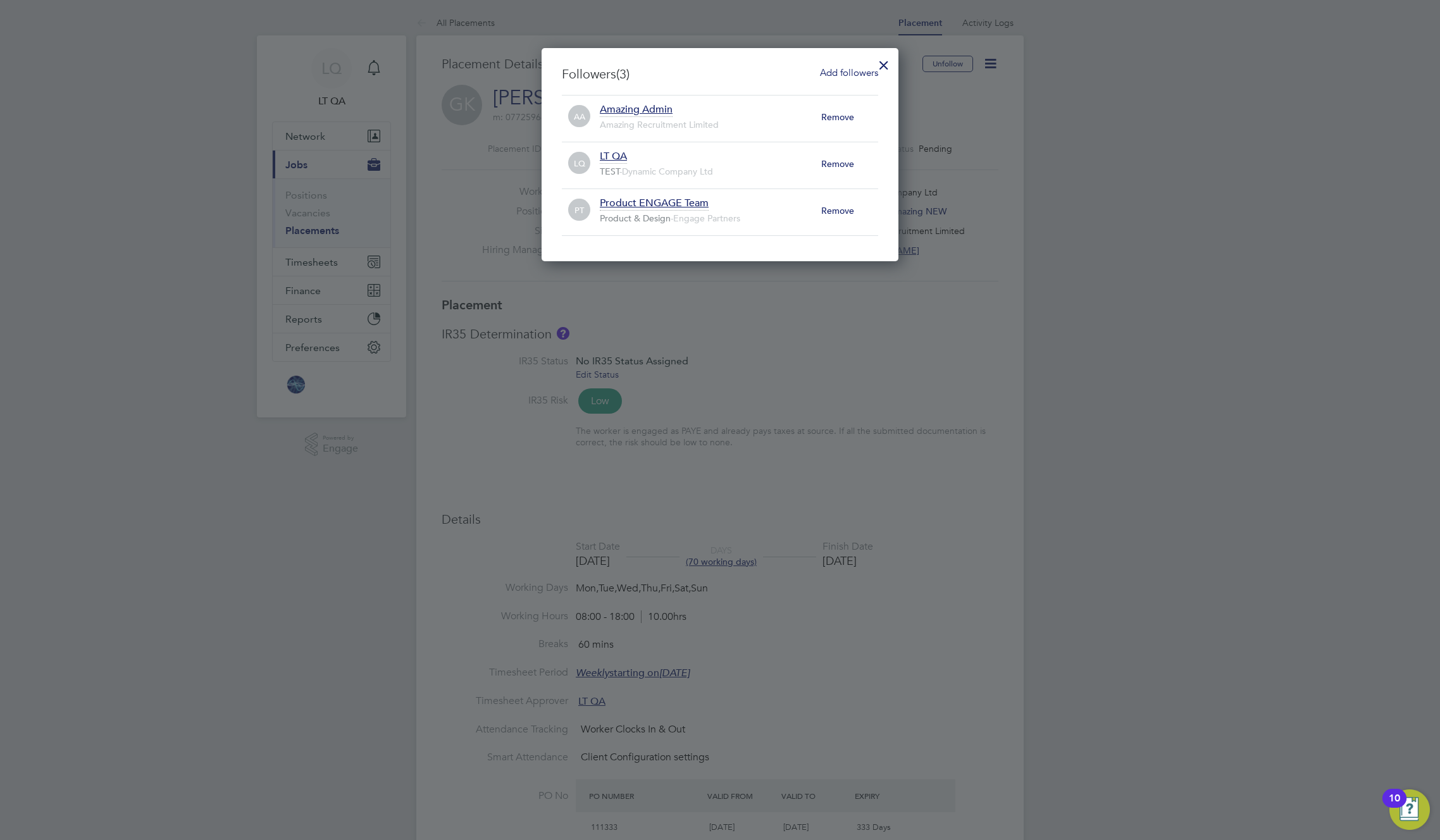
click at [889, 65] on div at bounding box center [884, 62] width 23 height 22
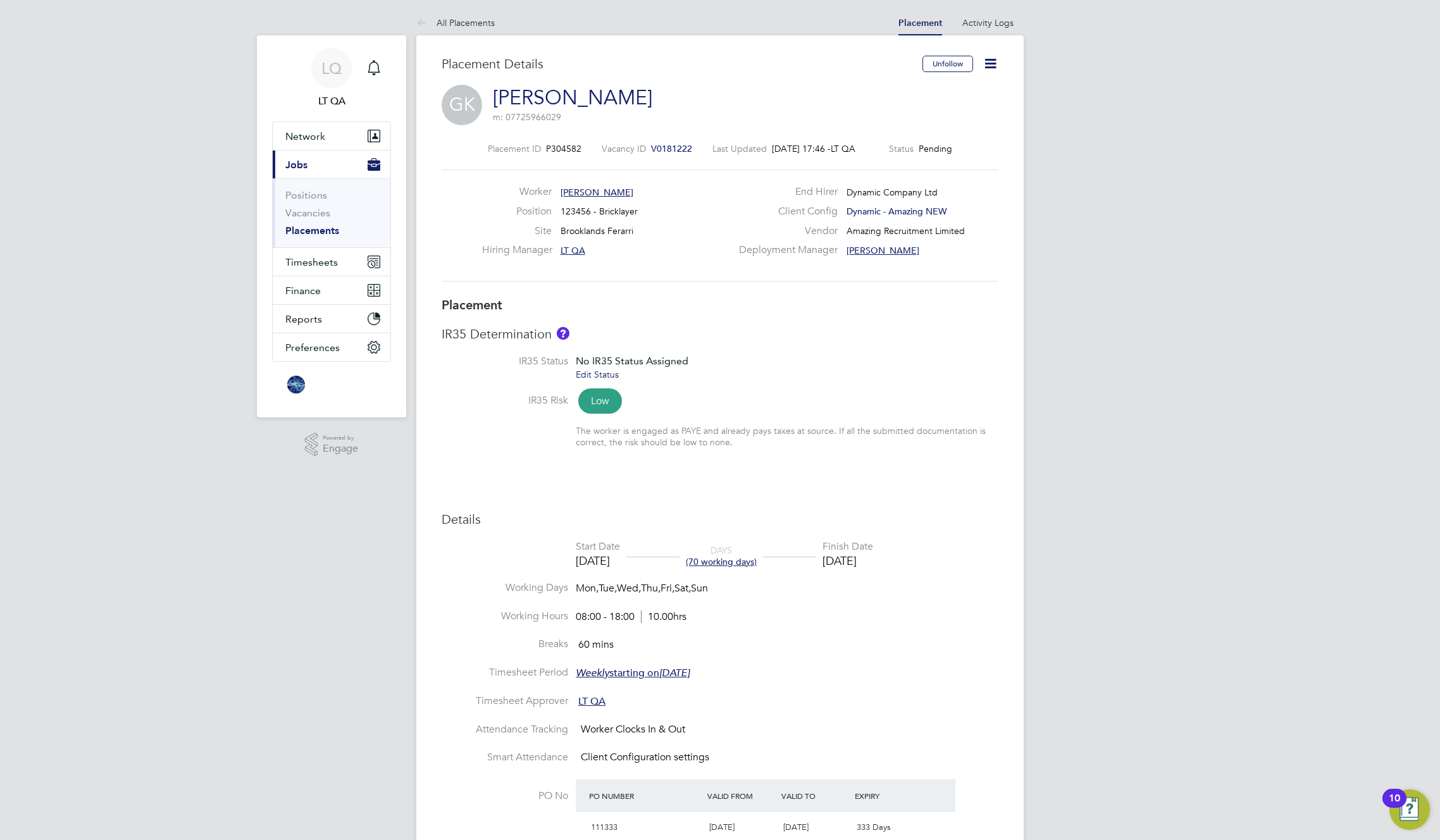
click at [999, 63] on icon at bounding box center [991, 63] width 16 height 16
click at [935, 92] on li "Edit Placement e" at bounding box center [949, 94] width 93 height 18
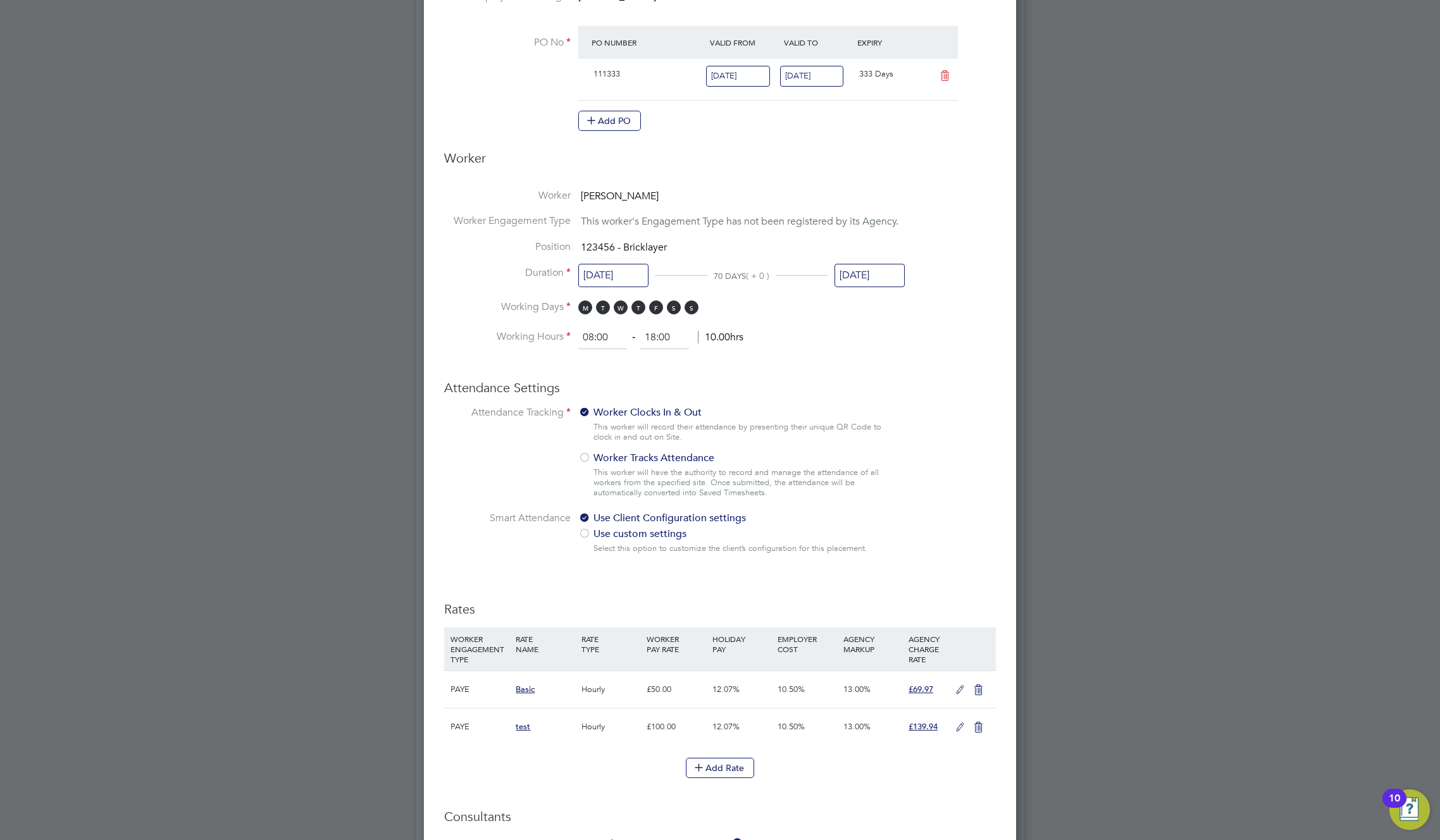
click at [630, 272] on input "08 Sep 2025" at bounding box center [614, 275] width 71 height 23
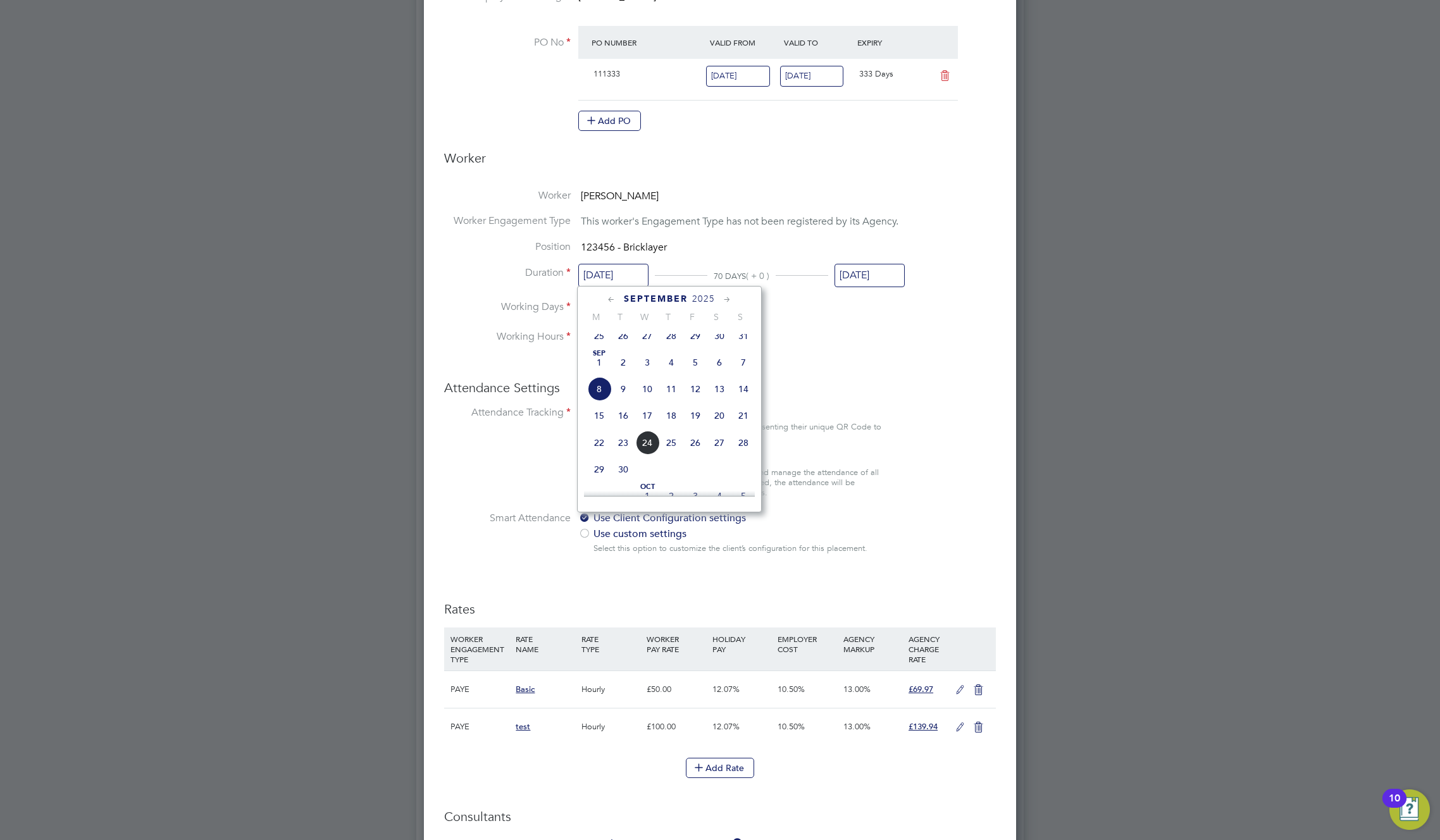
click at [603, 373] on span "Sep 1" at bounding box center [600, 362] width 24 height 24
type input "01 Sep 2025"
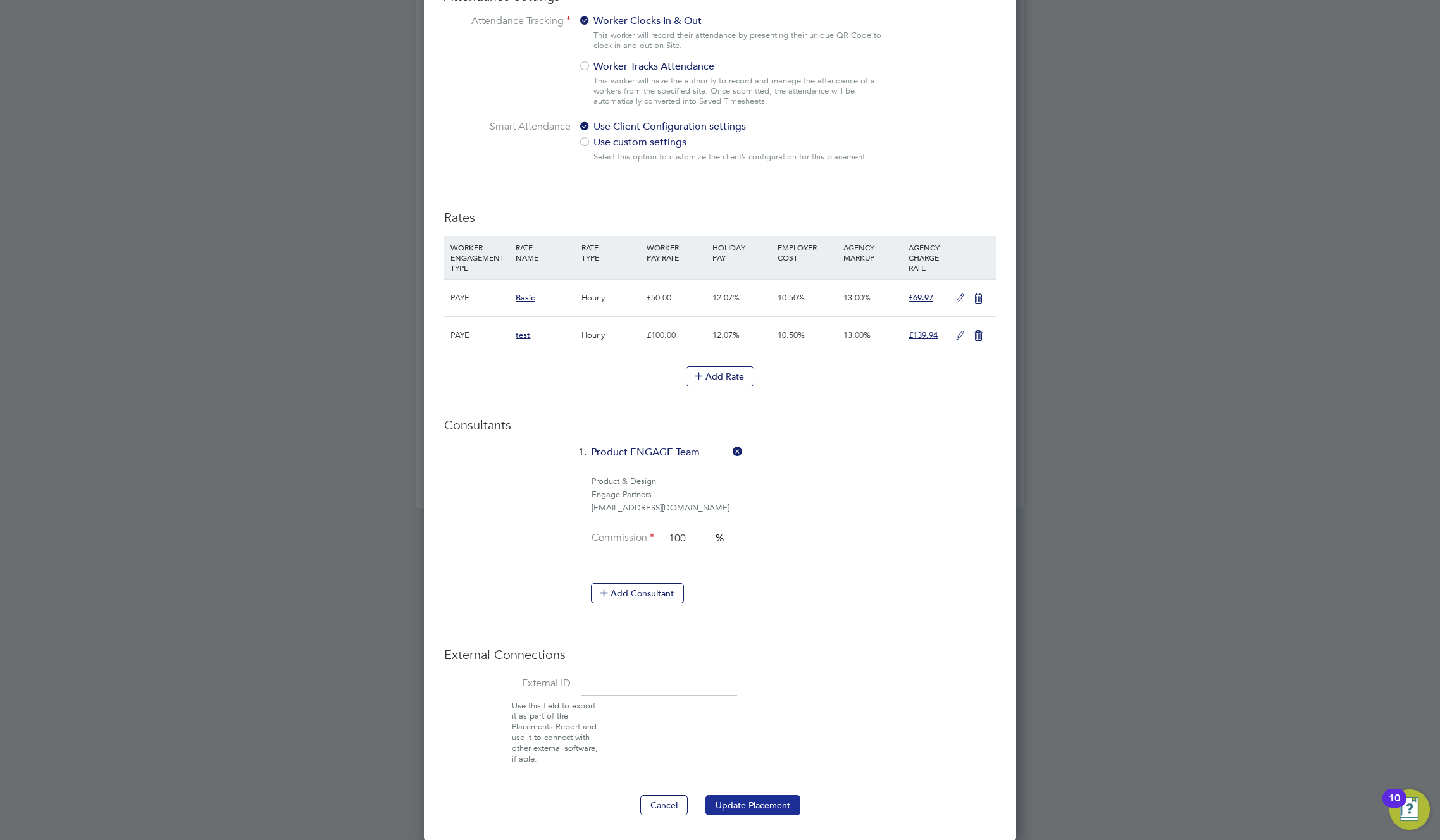
click at [765, 806] on button "Update Placement" at bounding box center [753, 805] width 95 height 20
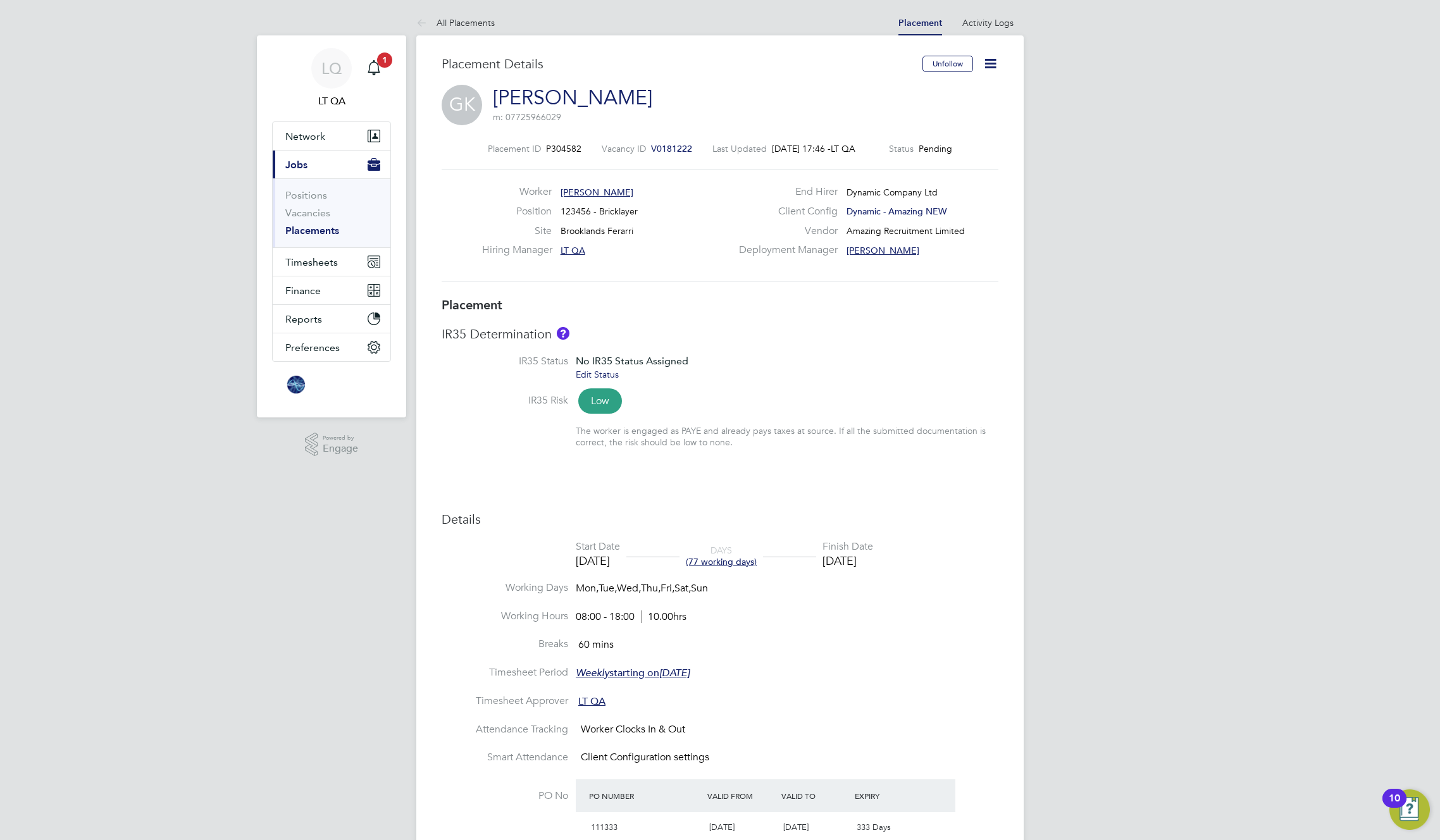
click at [990, 71] on icon at bounding box center [991, 63] width 16 height 16
click at [952, 91] on li "Edit Placement e" at bounding box center [949, 94] width 93 height 18
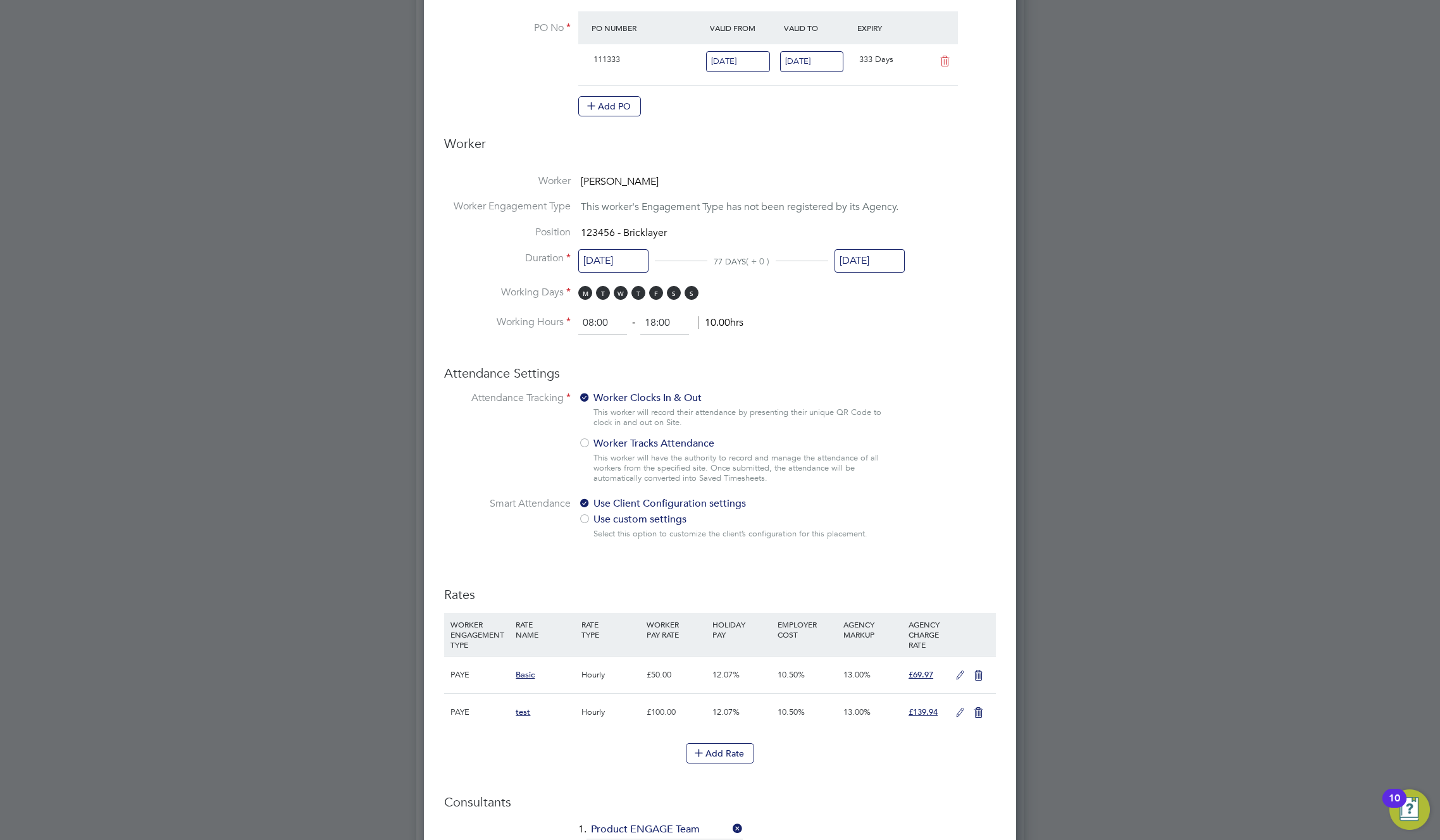
click at [865, 256] on input "16 Nov 2025" at bounding box center [870, 260] width 71 height 23
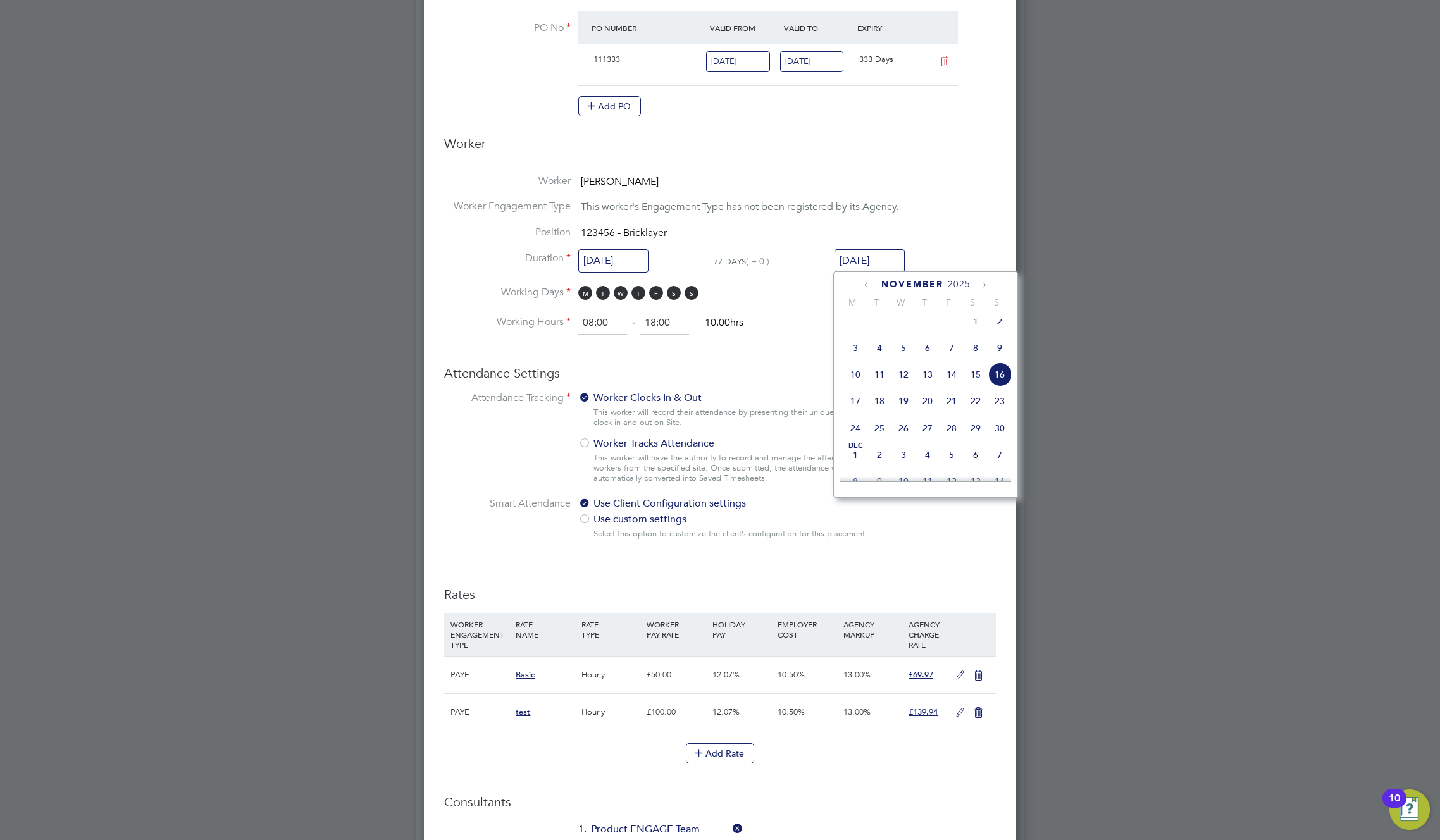
click at [907, 431] on span "26" at bounding box center [903, 428] width 24 height 24
type input "26 Nov 2025"
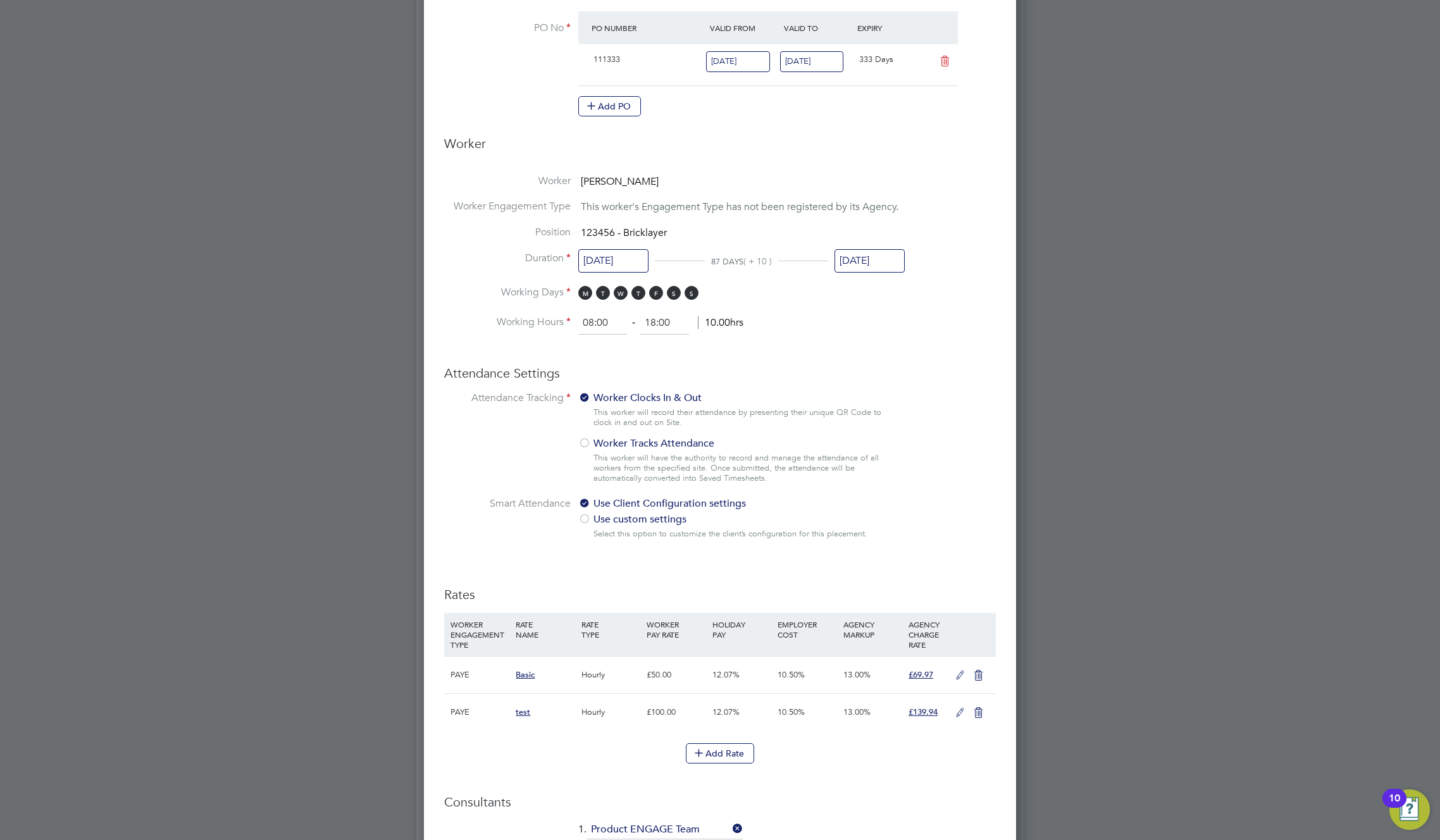
click at [605, 256] on input "01 Sep 2025" at bounding box center [614, 260] width 71 height 23
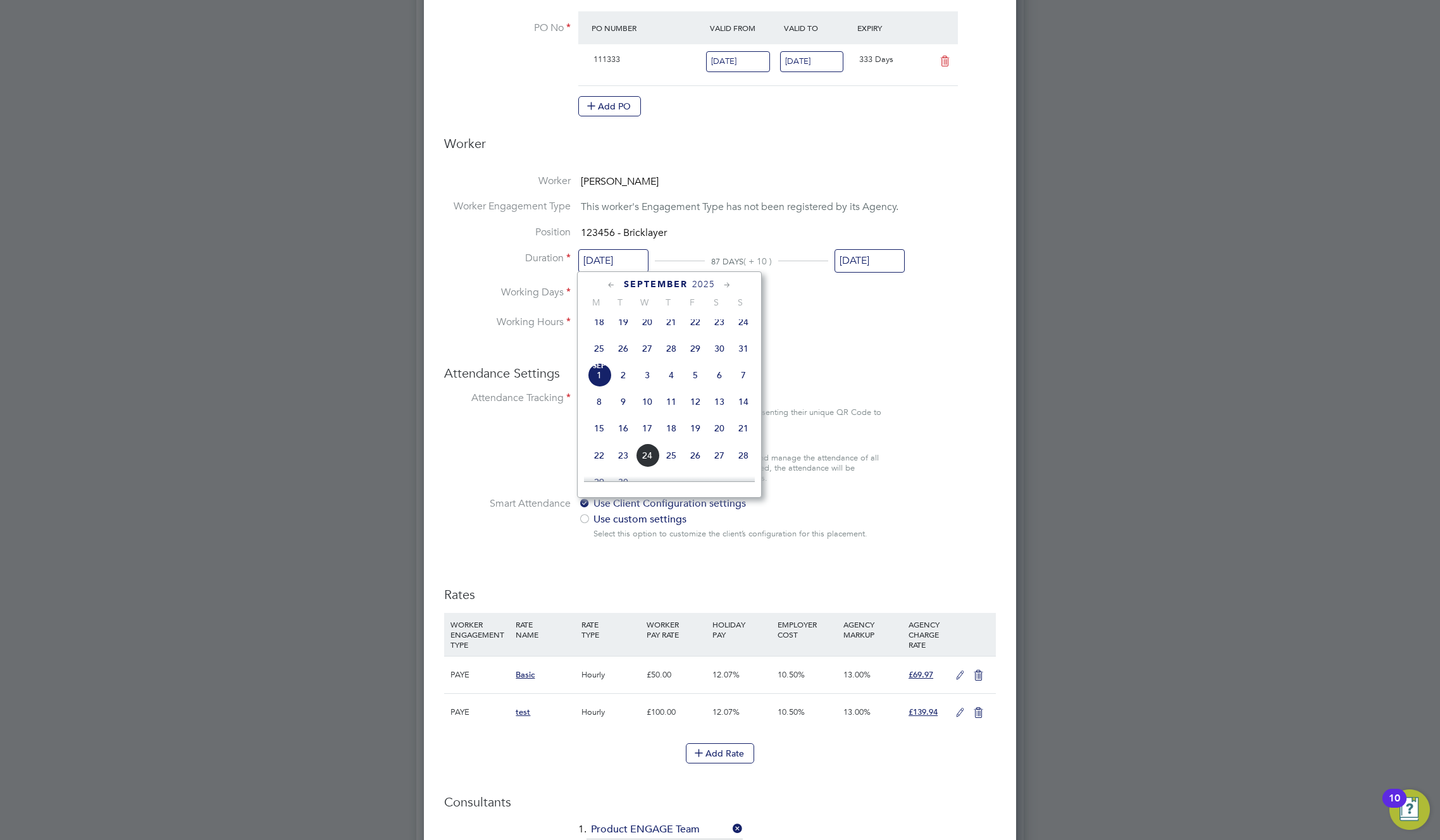
click at [646, 361] on span "27" at bounding box center [648, 349] width 24 height 24
type input "27 Aug 2025"
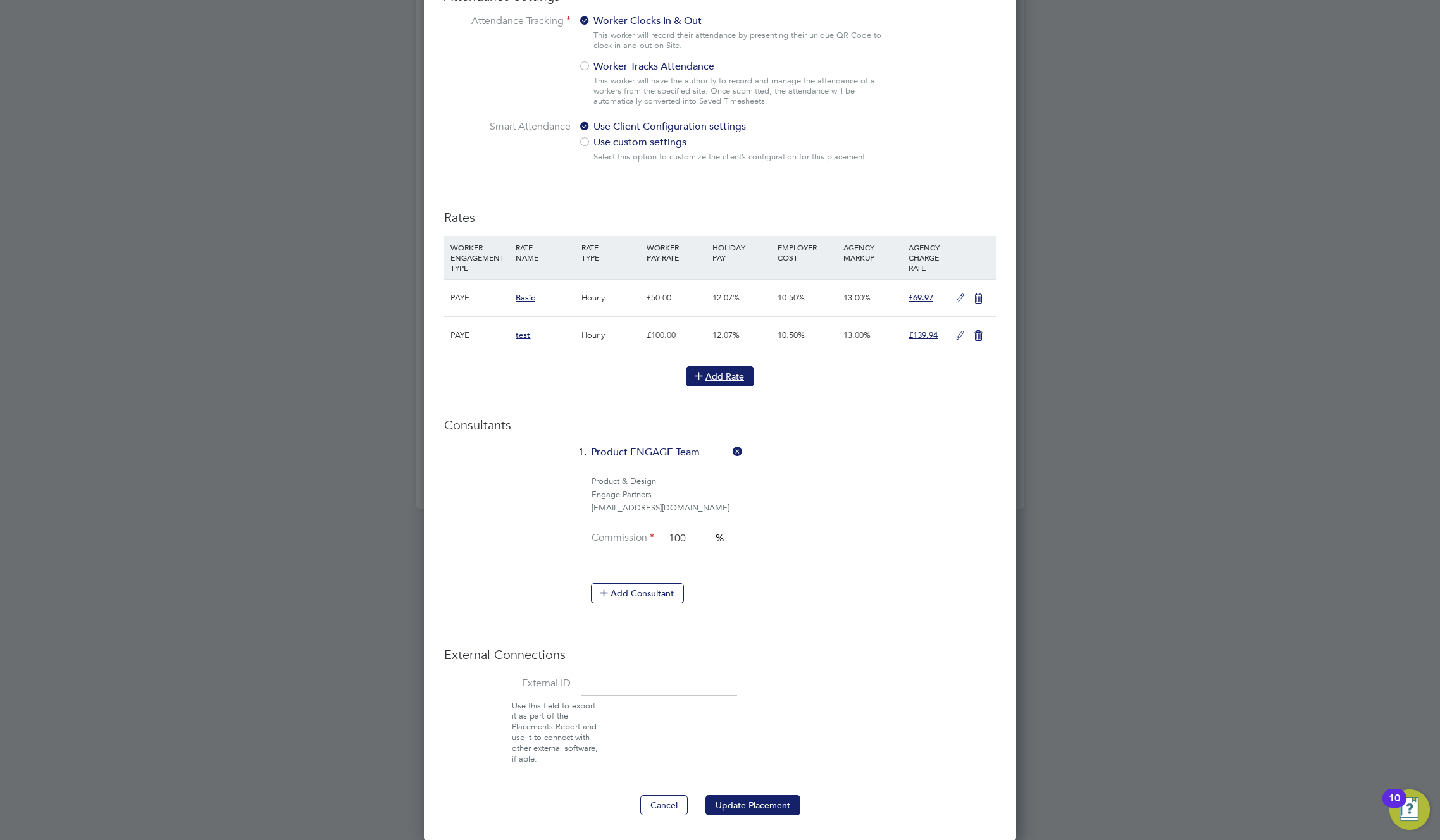
click at [729, 374] on button "Add Rate" at bounding box center [720, 376] width 68 height 20
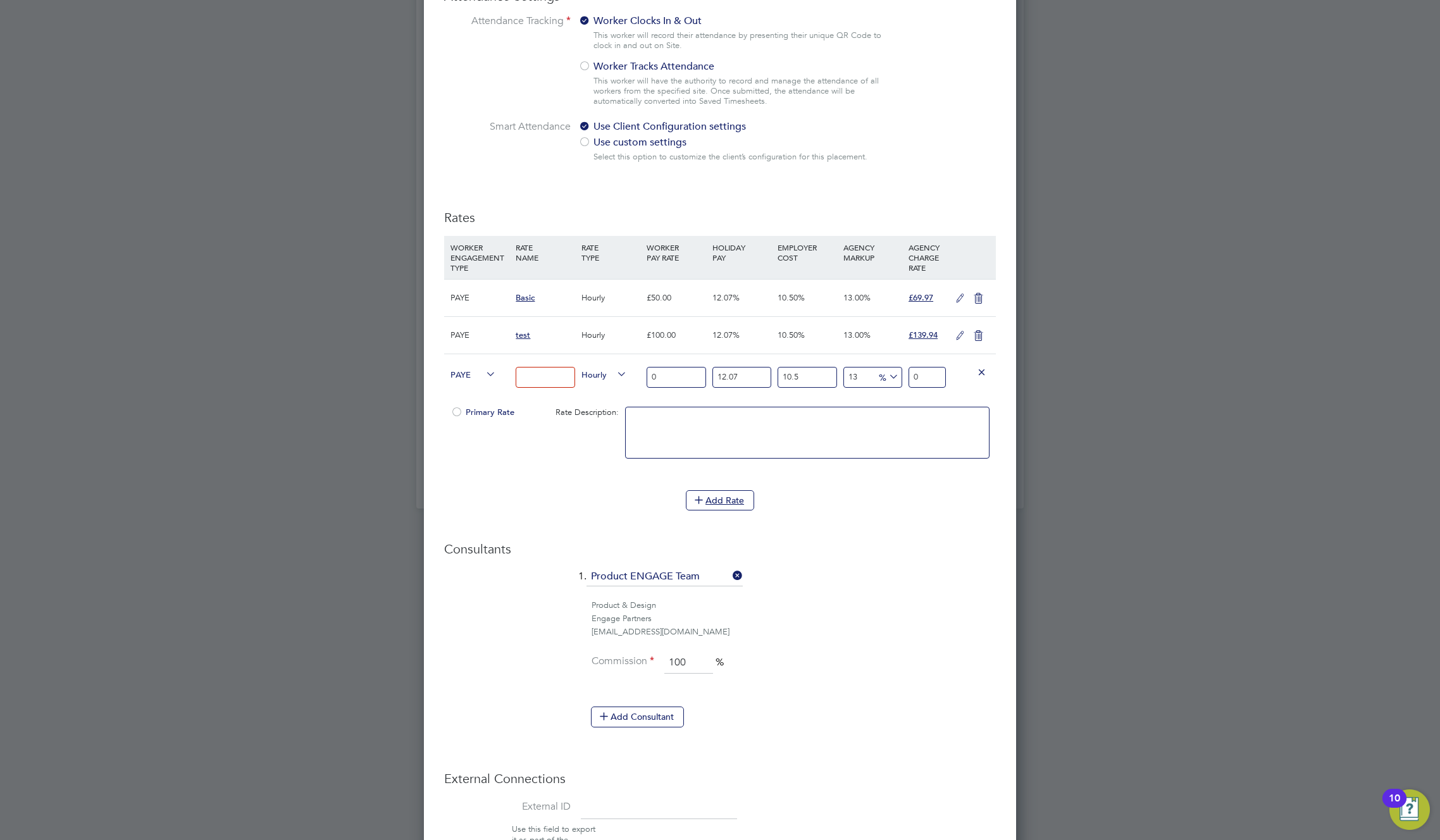
click at [534, 379] on input at bounding box center [545, 377] width 59 height 21
type input "test"
click at [677, 375] on input "0" at bounding box center [676, 377] width 59 height 21
type input "03"
type input "4.198086165"
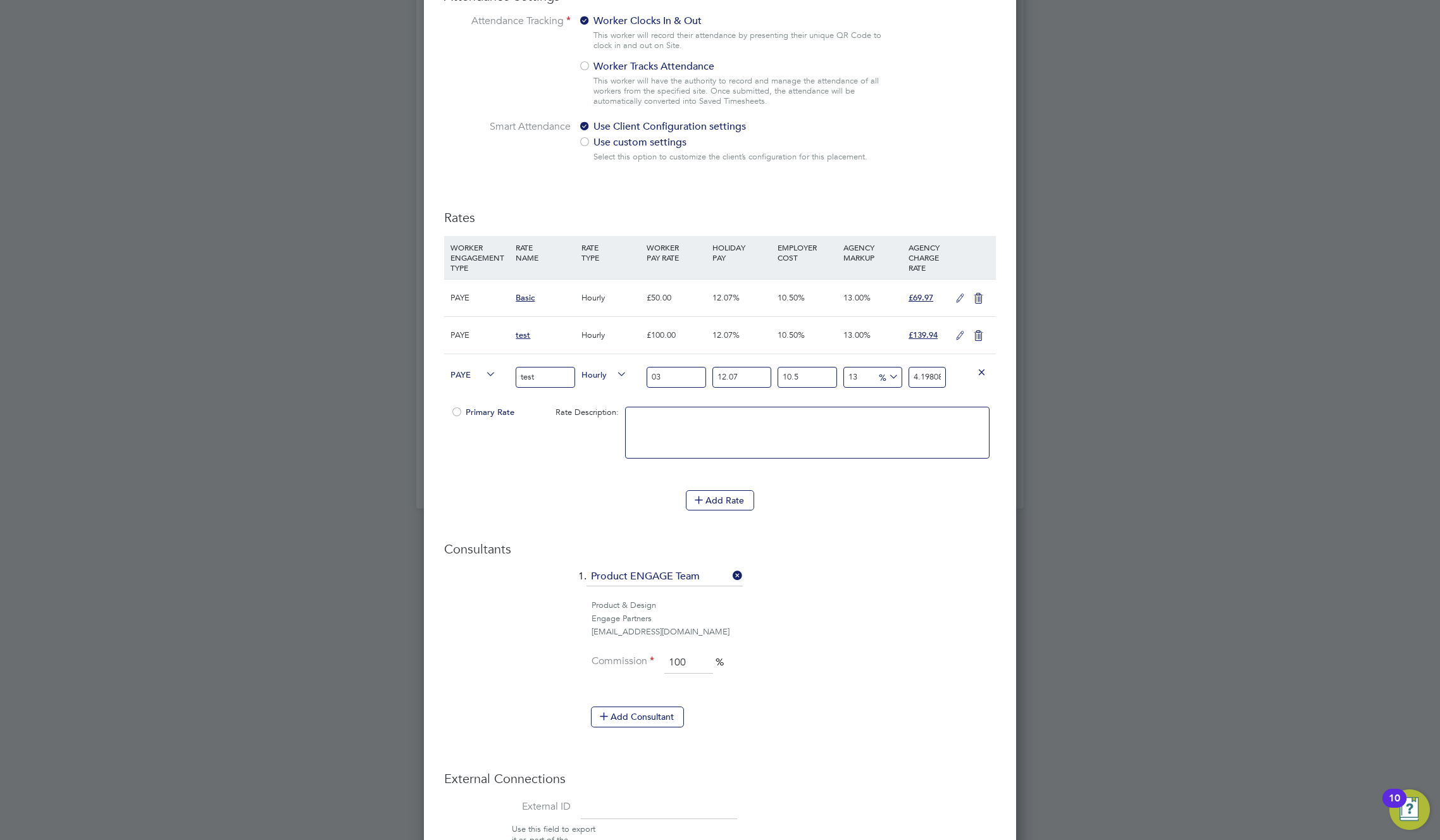
type input "03"
click at [973, 458] on li at bounding box center [807, 439] width 365 height 64
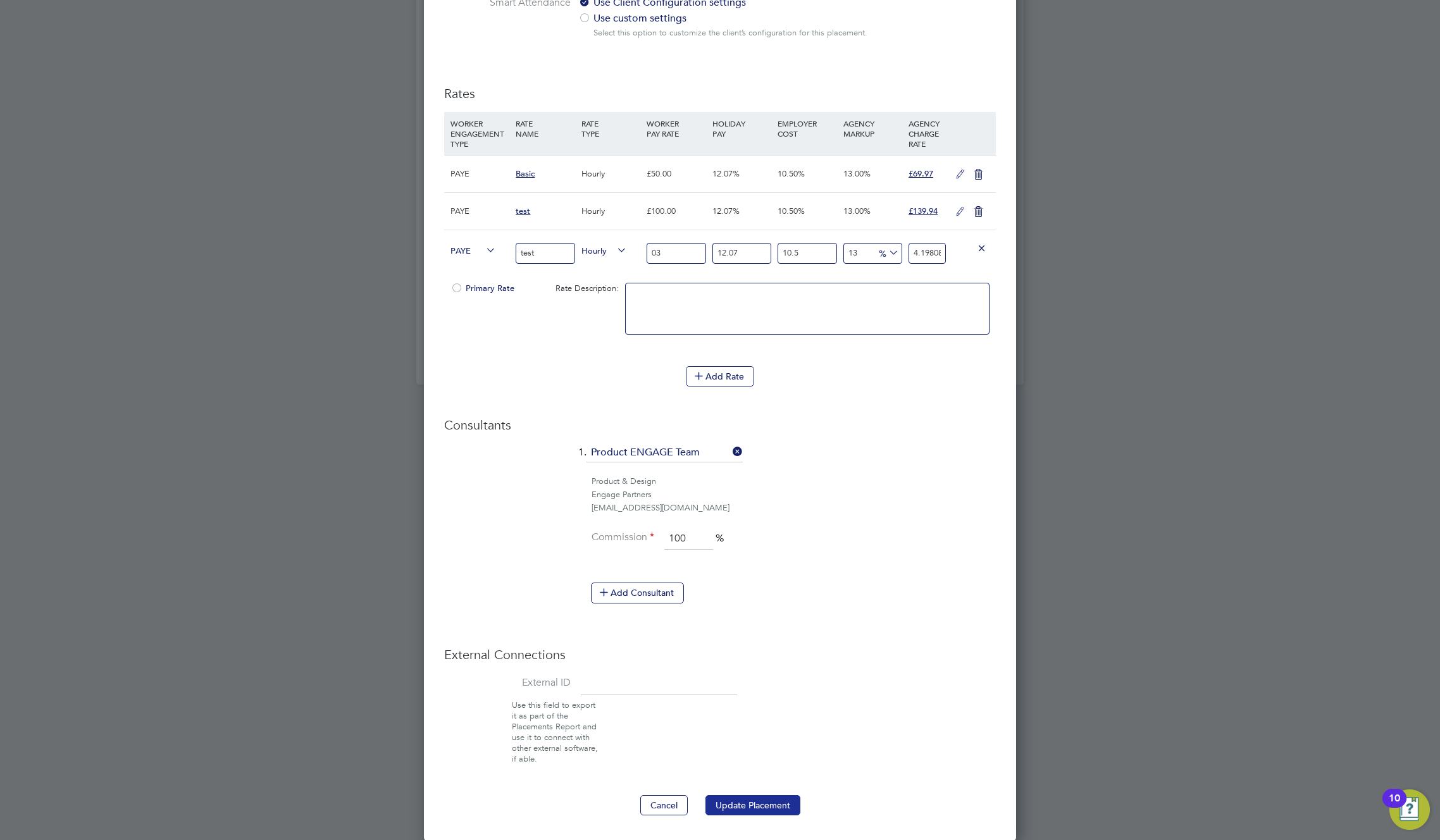
click at [770, 813] on button "Update Placement" at bounding box center [753, 805] width 95 height 20
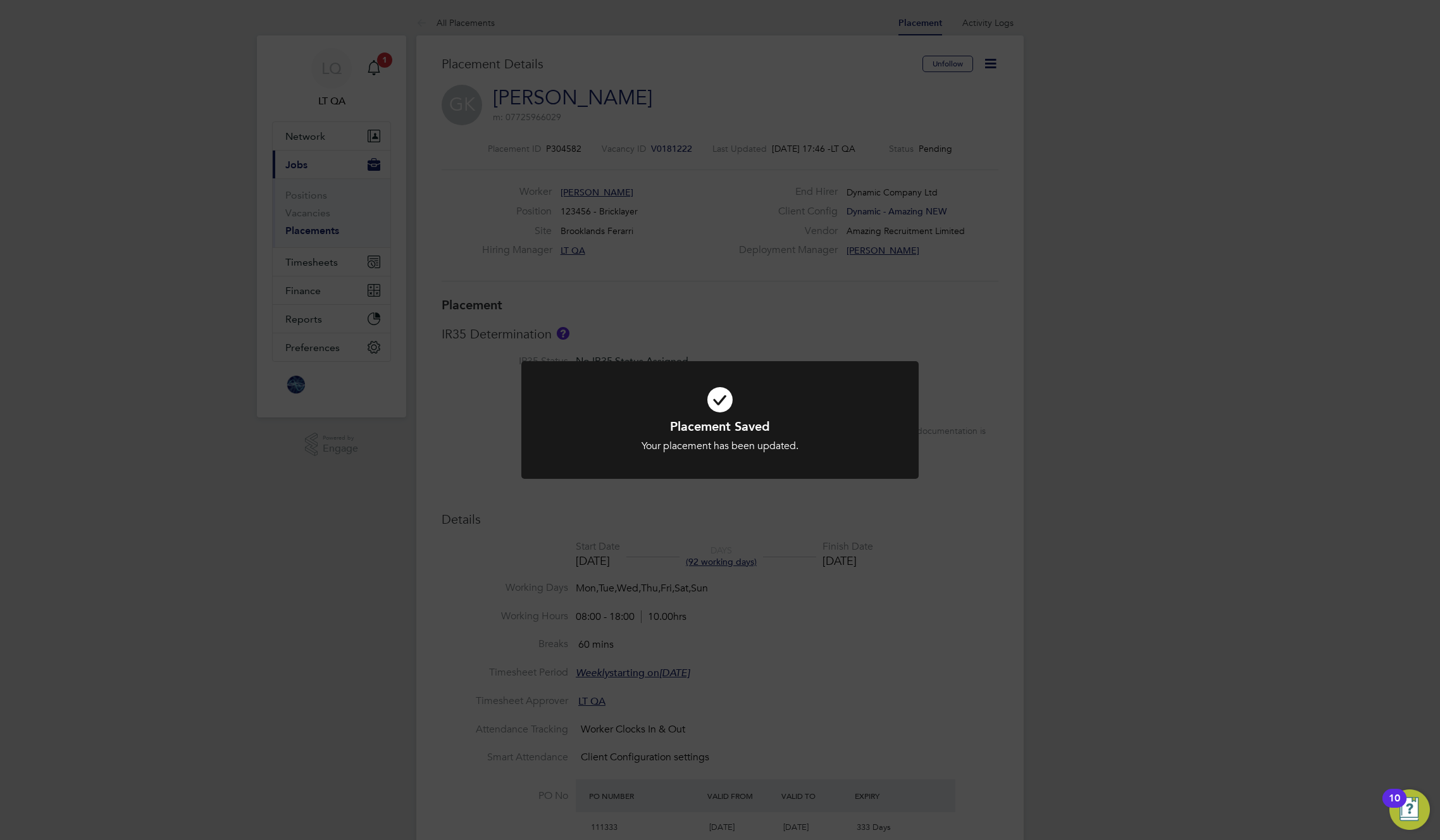
click at [365, 68] on div "Placement Saved Your placement has been updated. Cancel Okay" at bounding box center [720, 420] width 1440 height 840
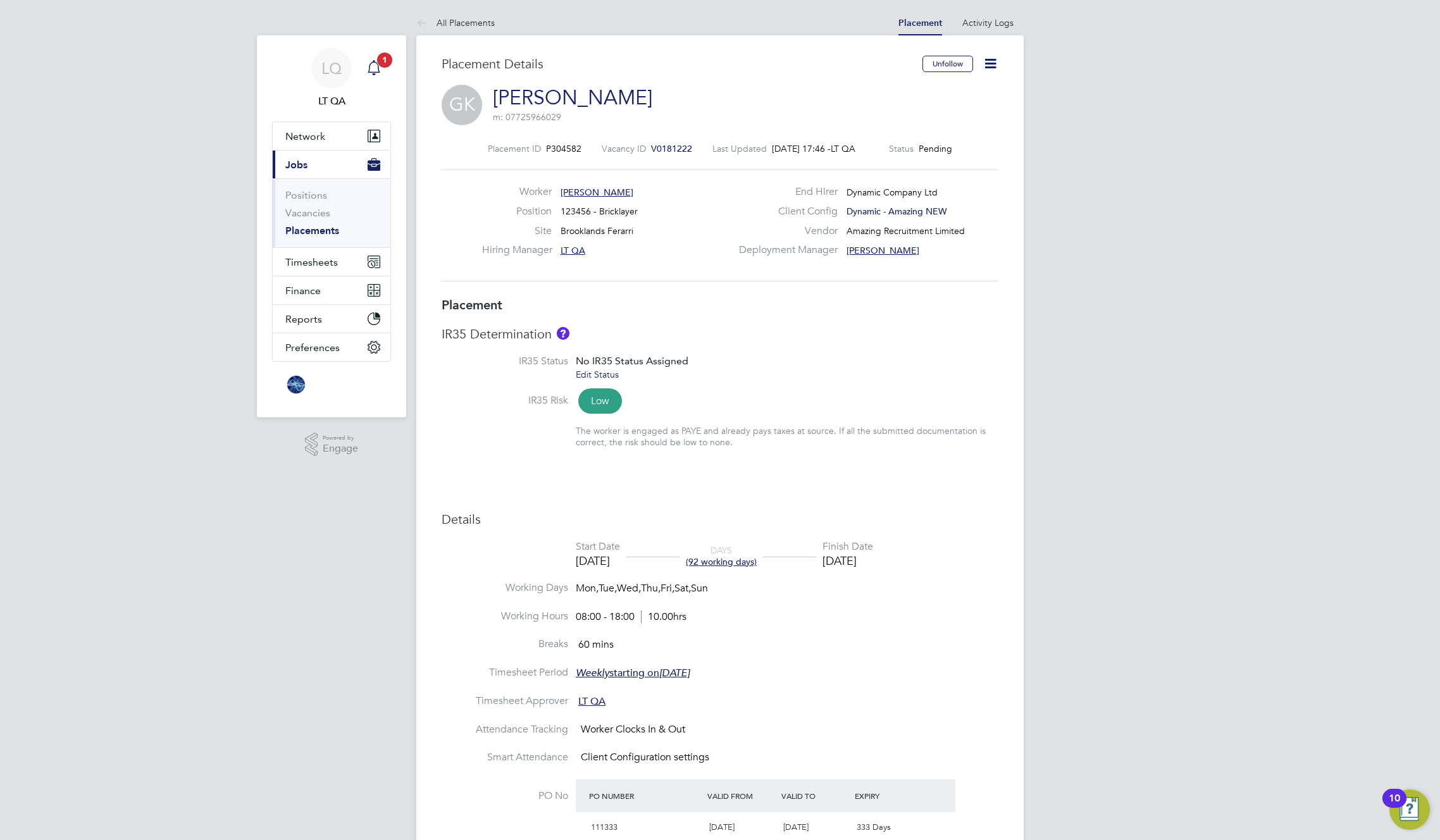
click at [371, 63] on icon "Main navigation" at bounding box center [374, 68] width 15 height 15
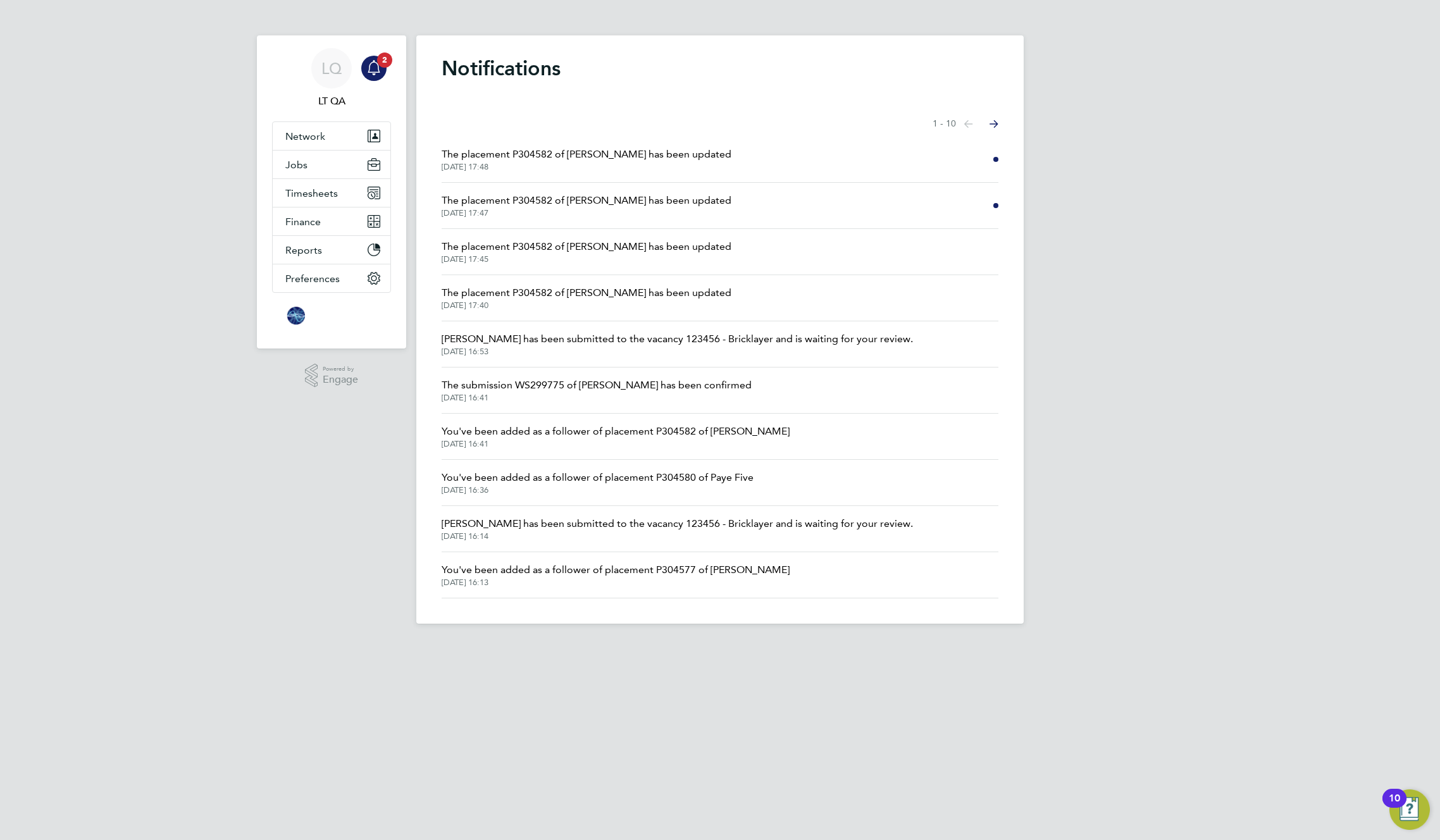
click at [521, 154] on span "The placement P304582 of Greg Kalym has been updated" at bounding box center [587, 154] width 290 height 15
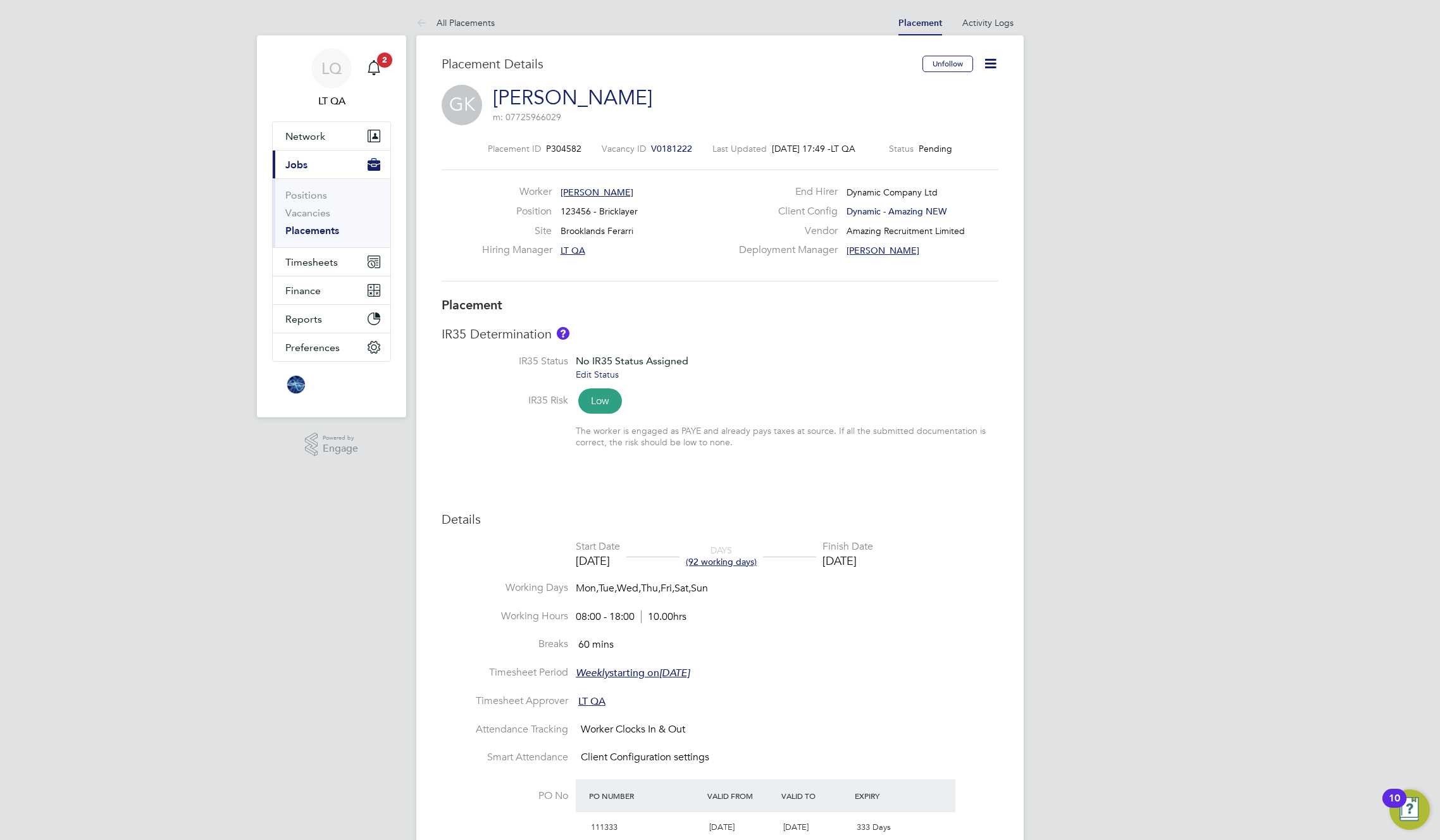
scroll to position [20, 250]
click at [994, 66] on icon at bounding box center [991, 63] width 16 height 16
click at [947, 97] on li "Edit Placement e" at bounding box center [949, 94] width 93 height 18
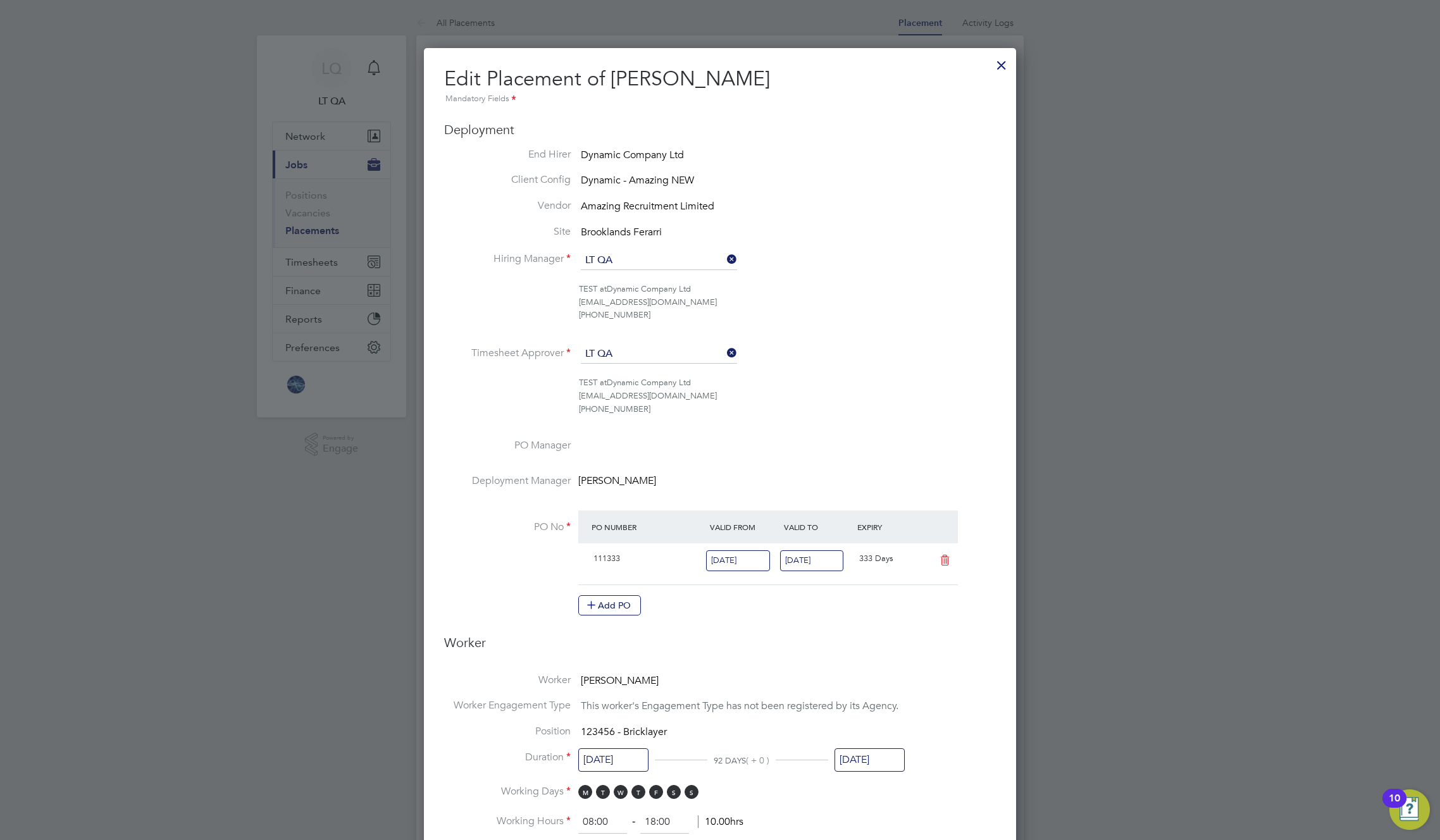
click at [1002, 61] on div at bounding box center [1002, 62] width 23 height 22
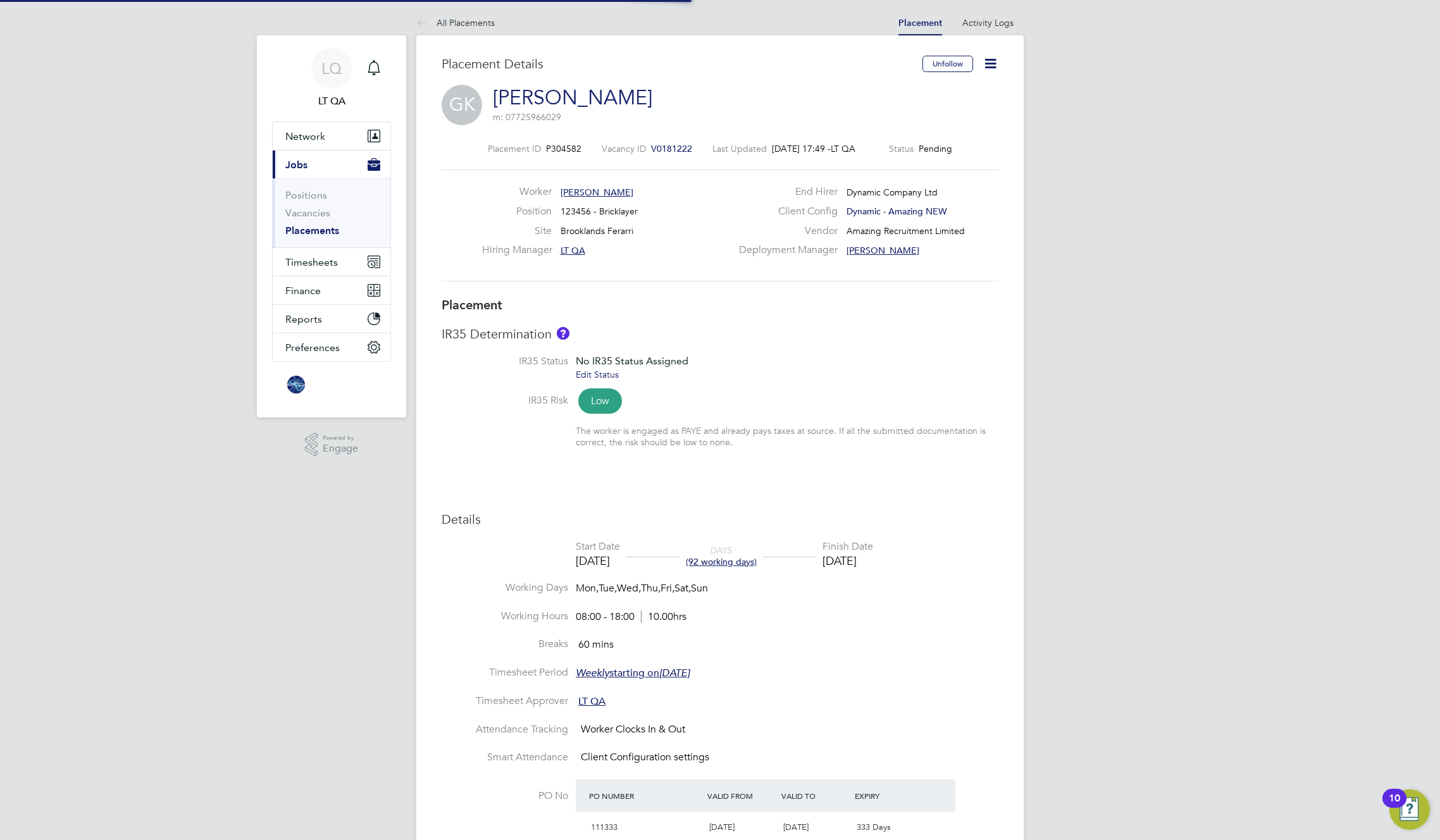
click at [987, 67] on icon at bounding box center [991, 63] width 16 height 16
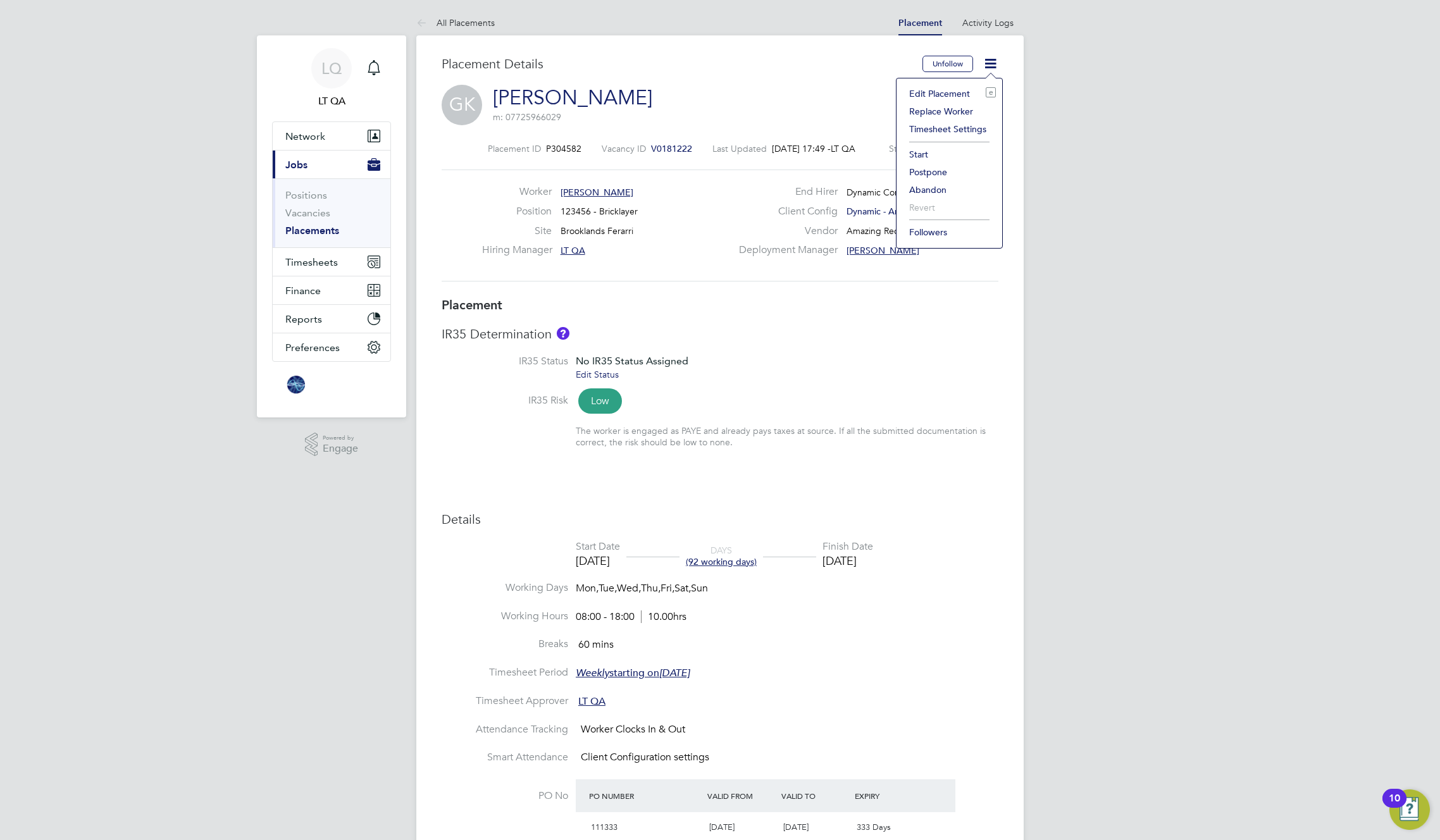
click at [927, 152] on li "Start" at bounding box center [949, 154] width 93 height 18
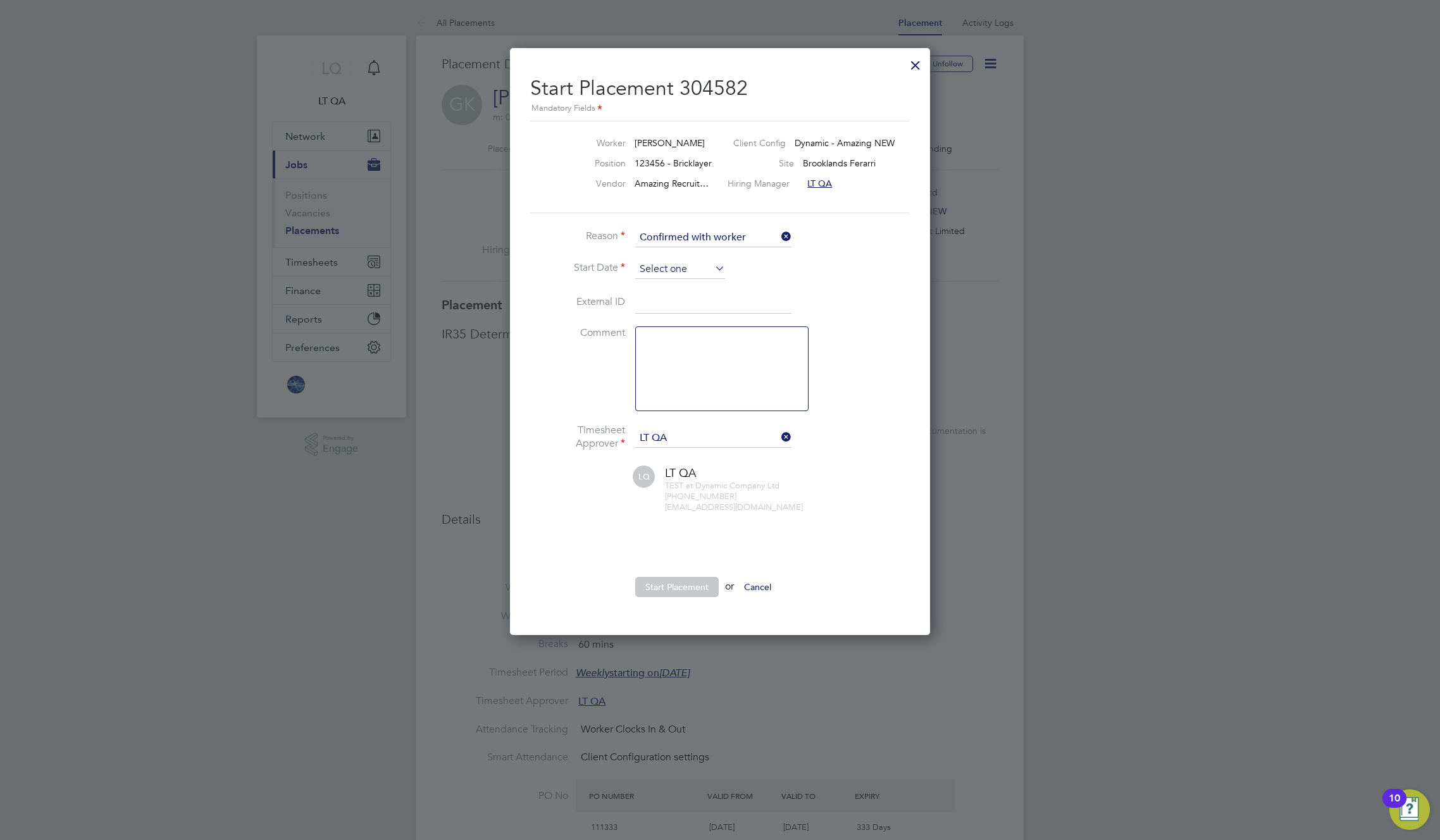
click at [708, 263] on input at bounding box center [681, 269] width 90 height 19
click at [658, 365] on span "Sep 1" at bounding box center [657, 358] width 24 height 24
type input "01 Sep 2025"
click at [690, 589] on button "Start Placement" at bounding box center [677, 586] width 83 height 20
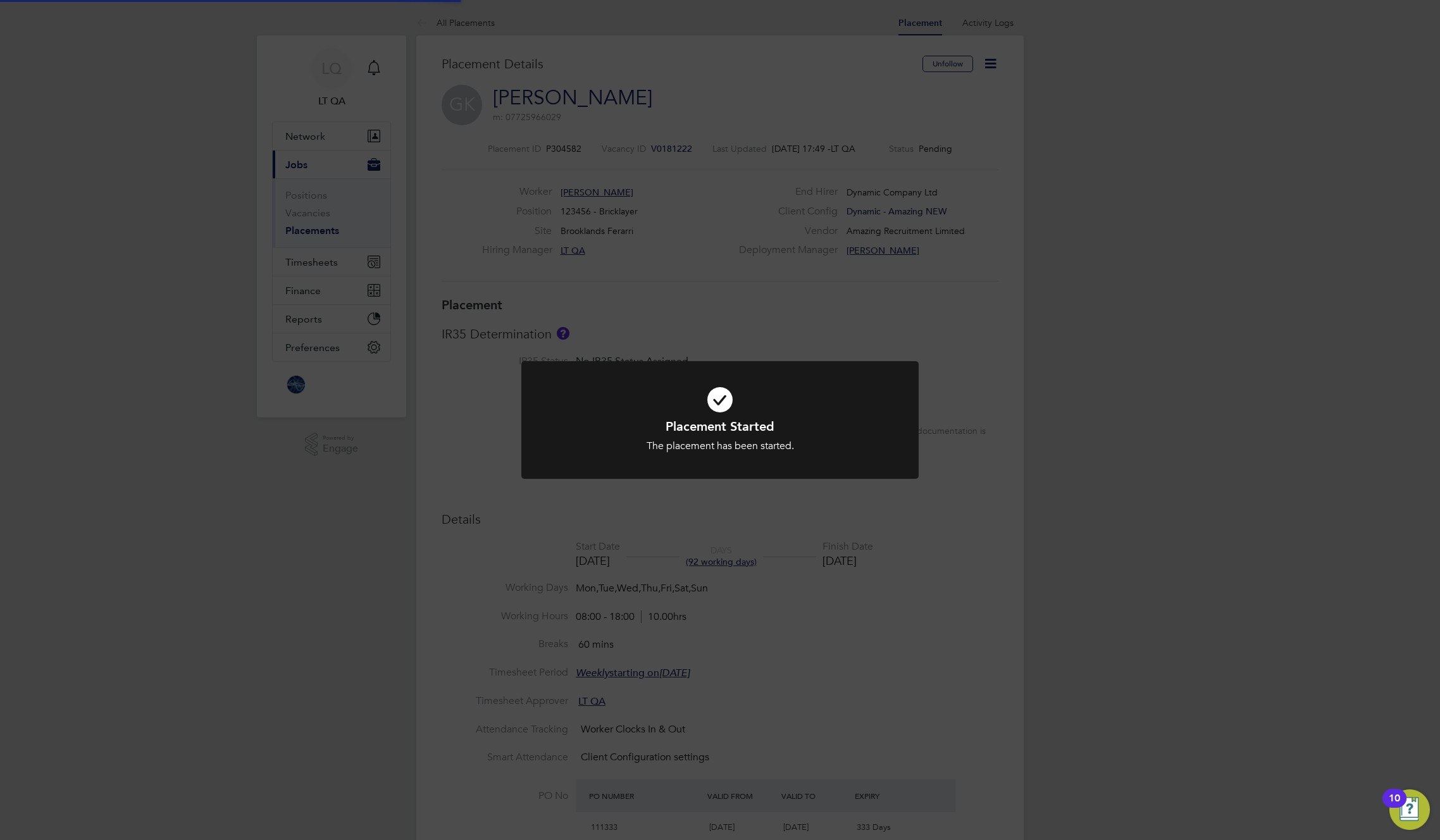
click at [1165, 527] on div "Placement Started The placement has been started. Cancel Okay" at bounding box center [720, 420] width 1440 height 840
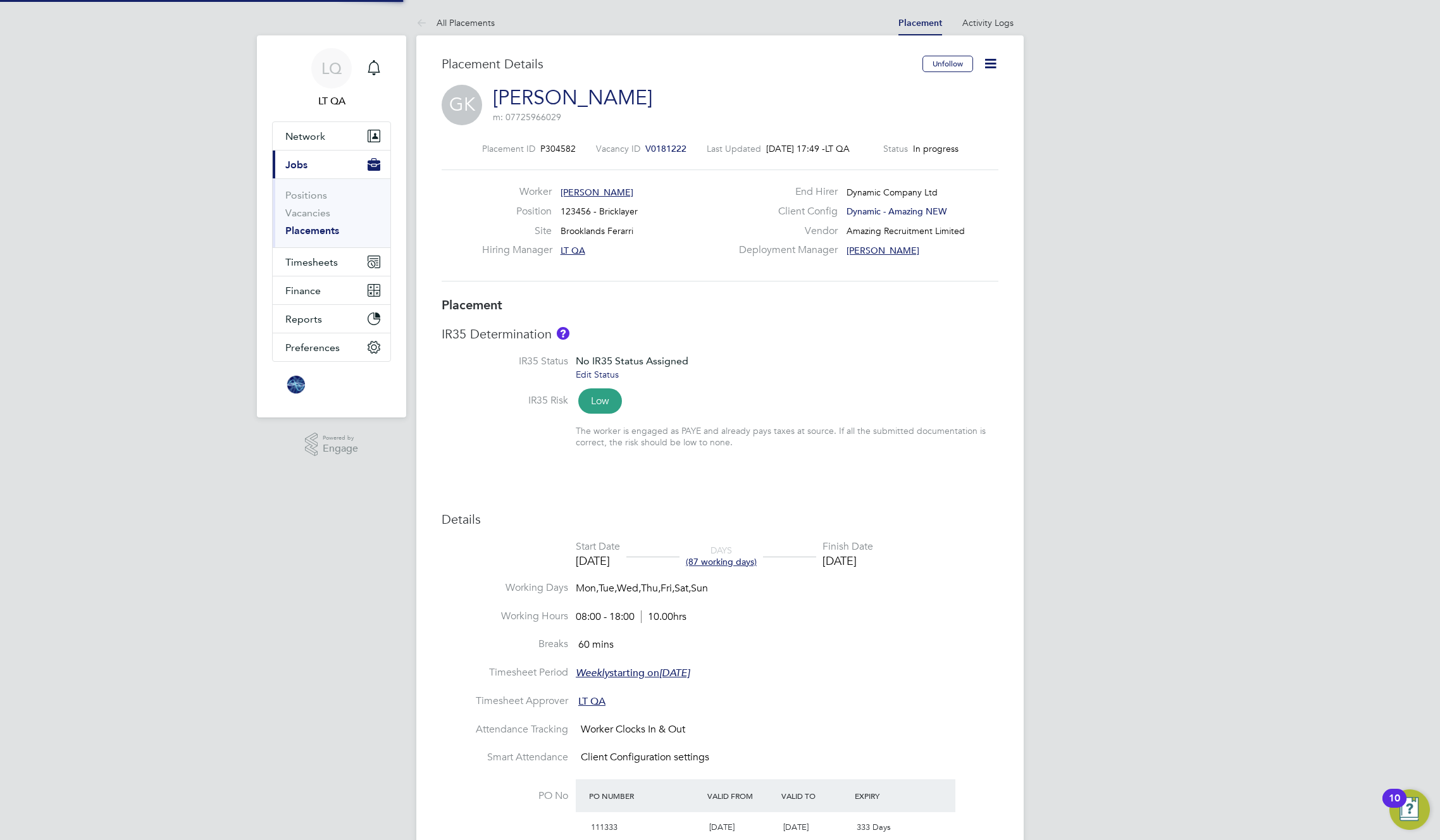
click at [983, 62] on icon at bounding box center [991, 63] width 16 height 16
click at [939, 92] on li "Edit Placement e" at bounding box center [949, 94] width 93 height 18
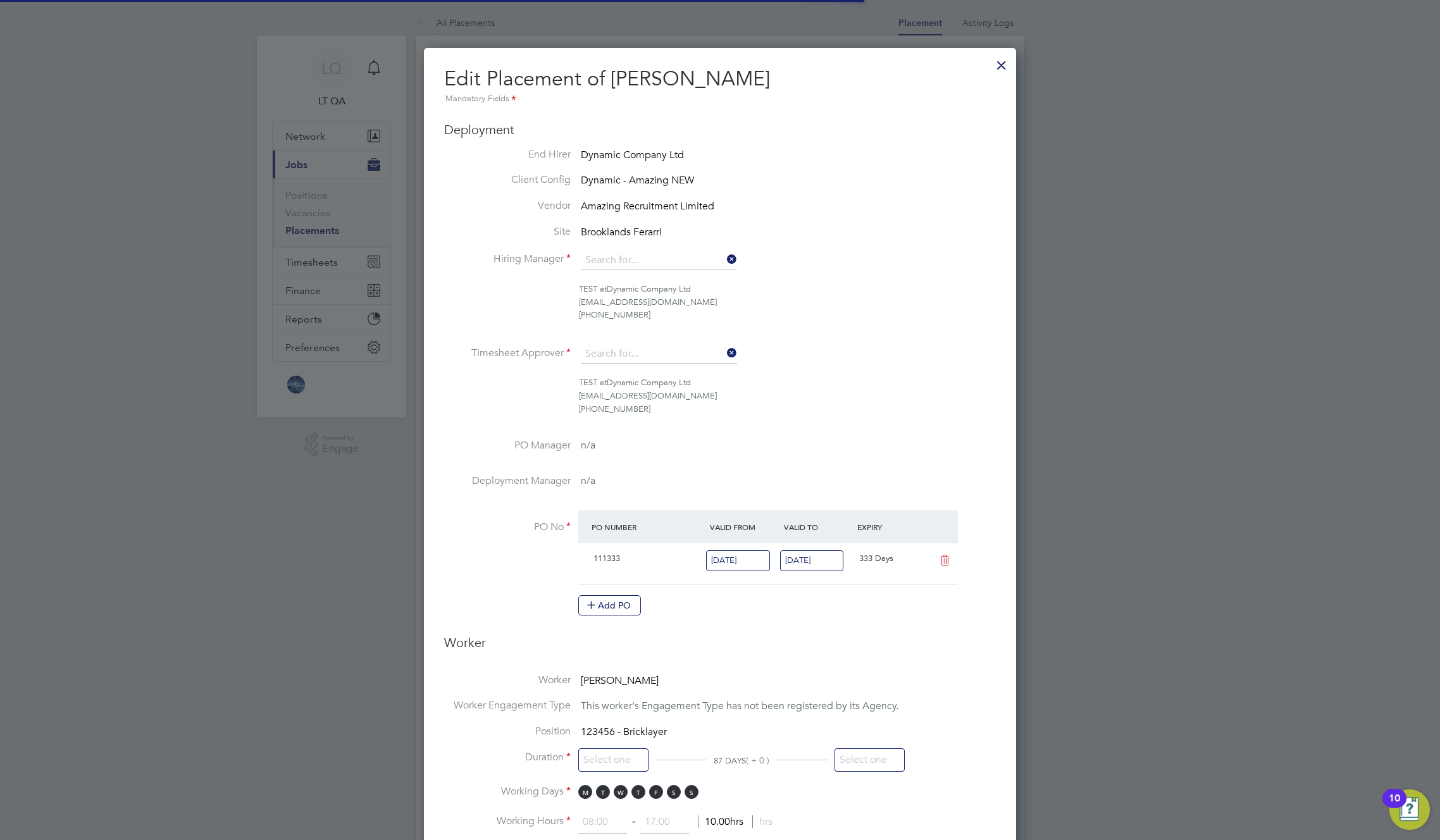
type input "LT QA"
type input "01 Sep 2025"
type input "26 Nov 2025"
type input "08:00"
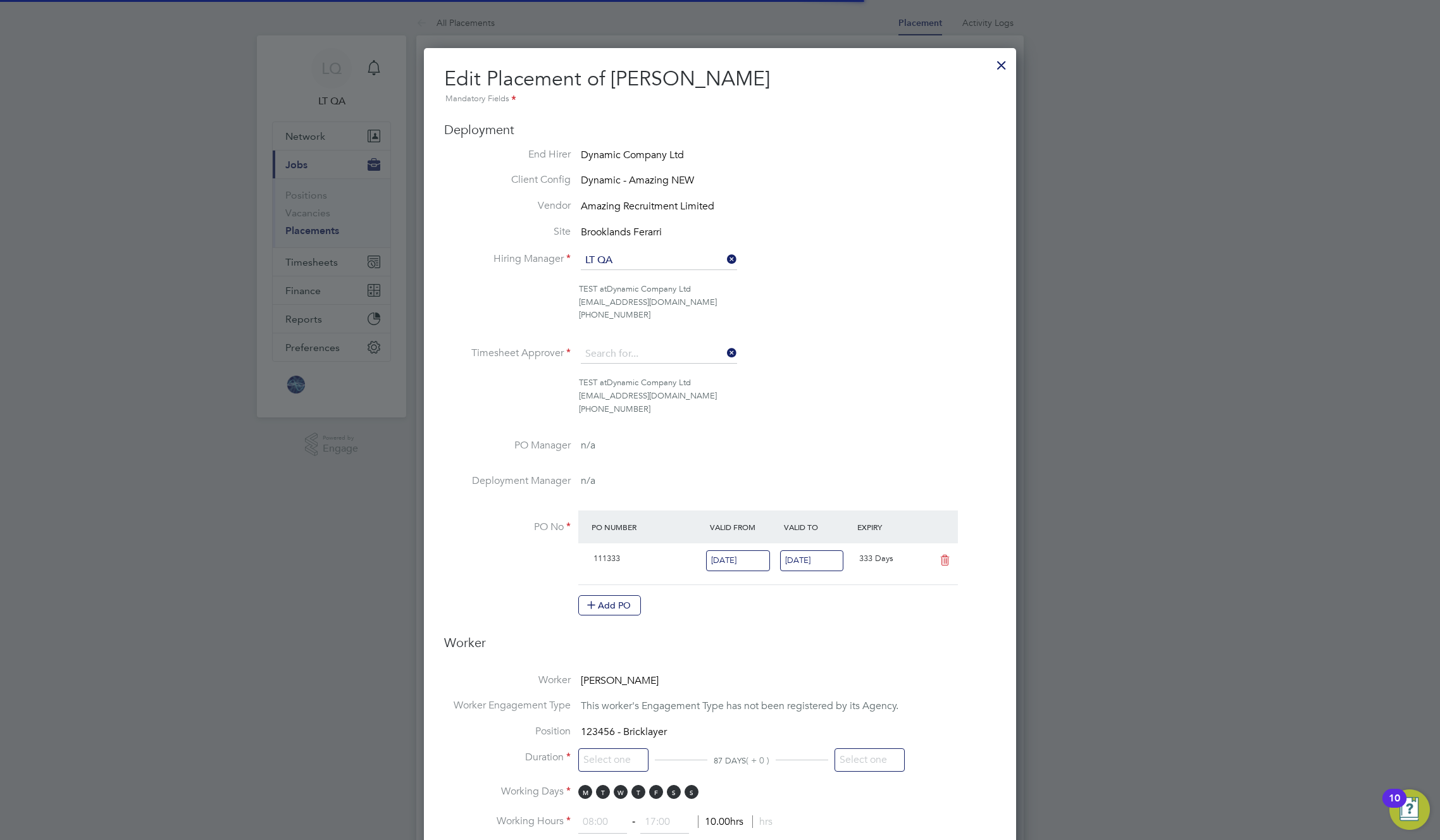
type input "18:00"
click at [875, 761] on input "26 Nov 2025" at bounding box center [870, 760] width 71 height 23
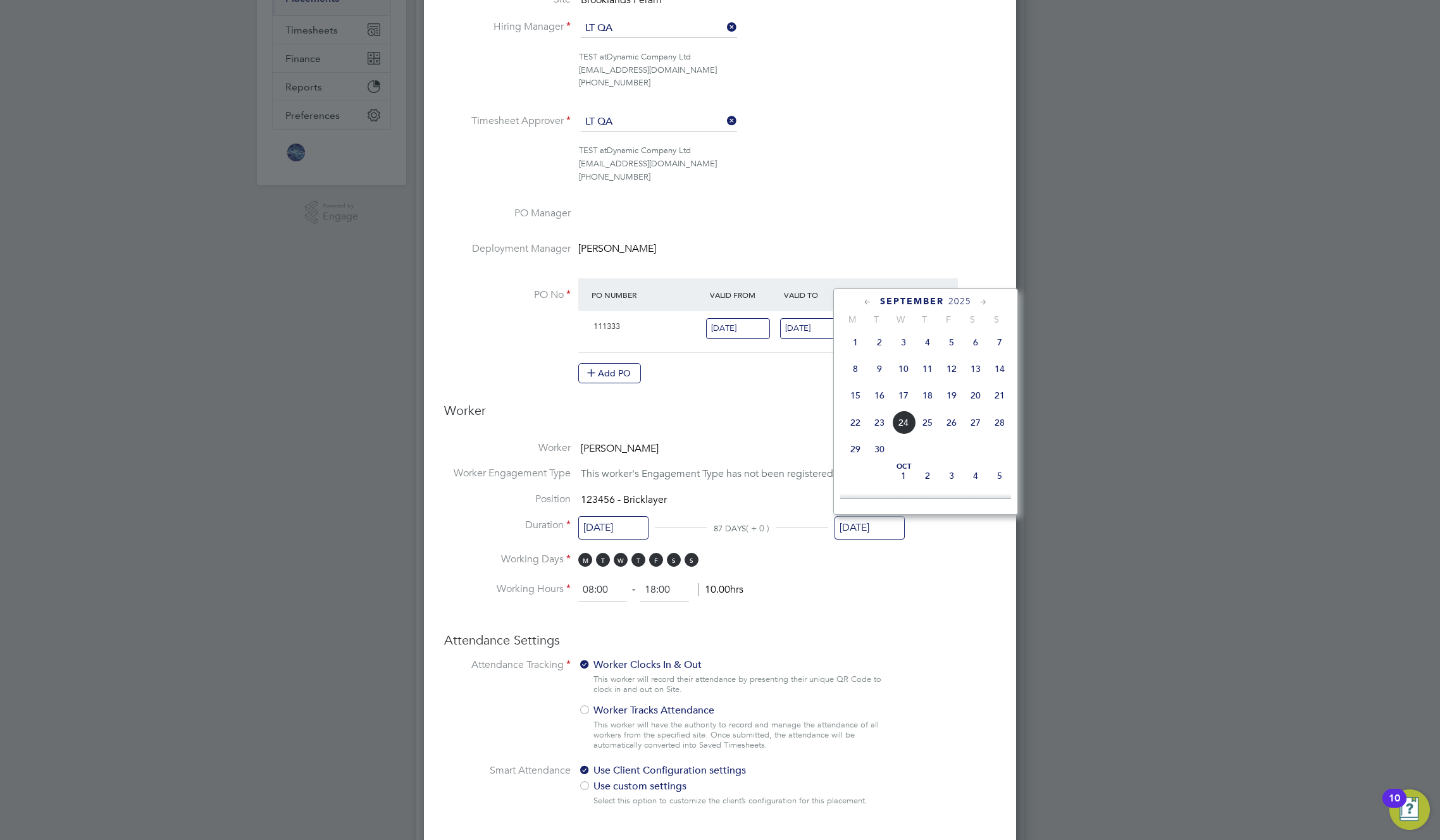
click at [929, 480] on span "2" at bounding box center [927, 476] width 24 height 24
type input "02 Oct 2025"
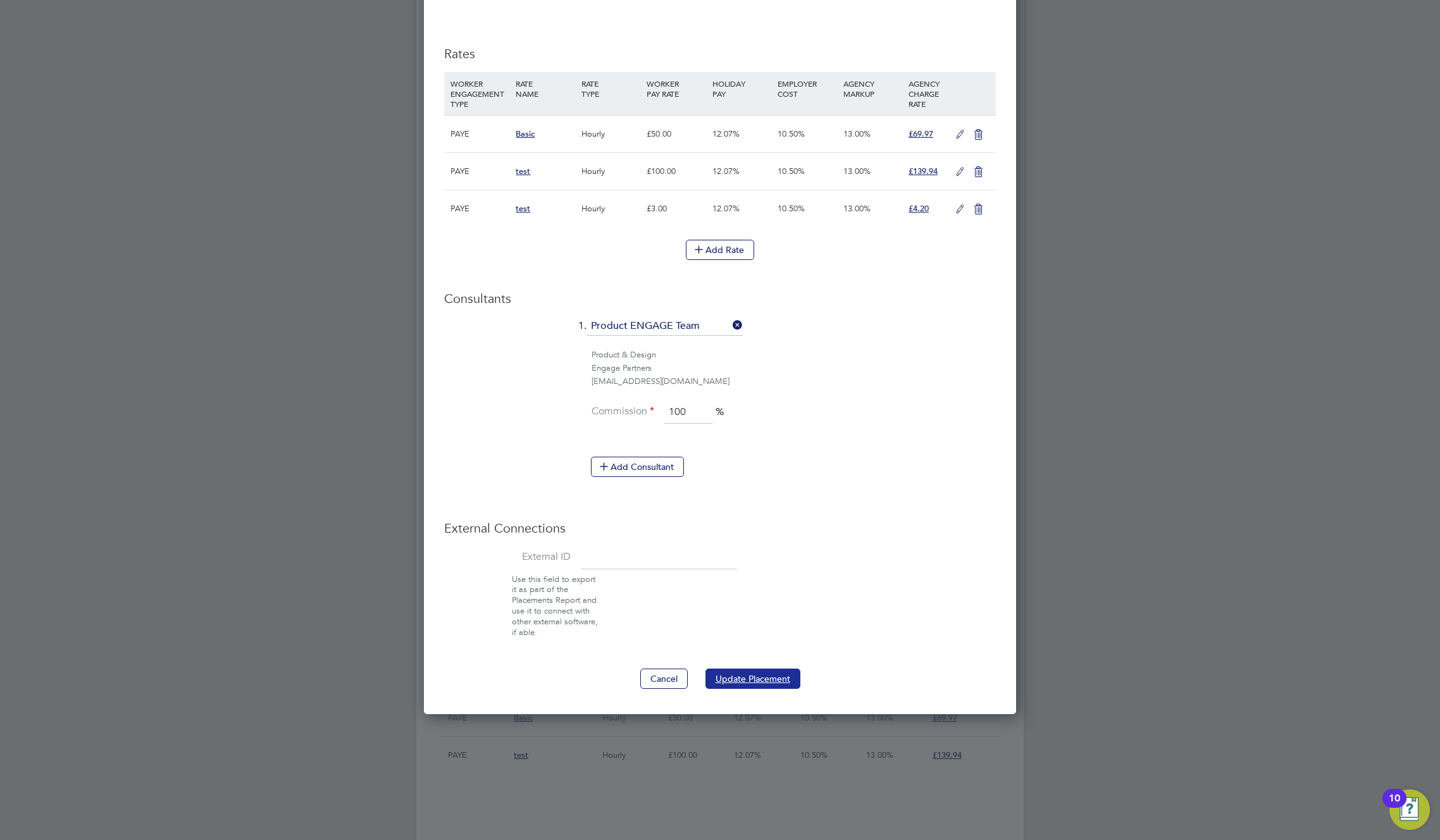
click at [741, 678] on button "Update Placement" at bounding box center [753, 678] width 95 height 20
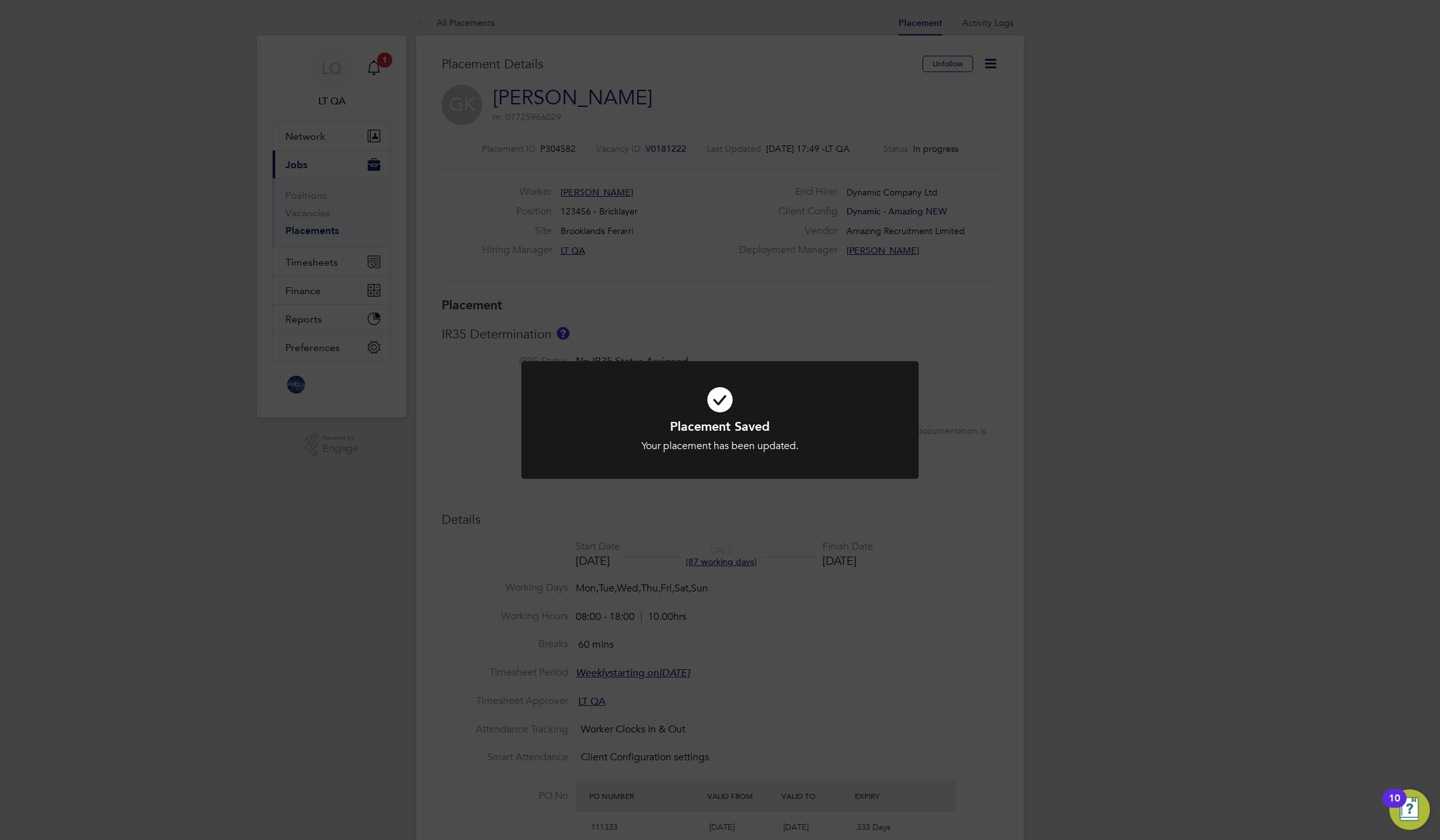
click at [867, 649] on div "Placement Saved Your placement has been updated. Cancel Okay" at bounding box center [720, 420] width 1440 height 840
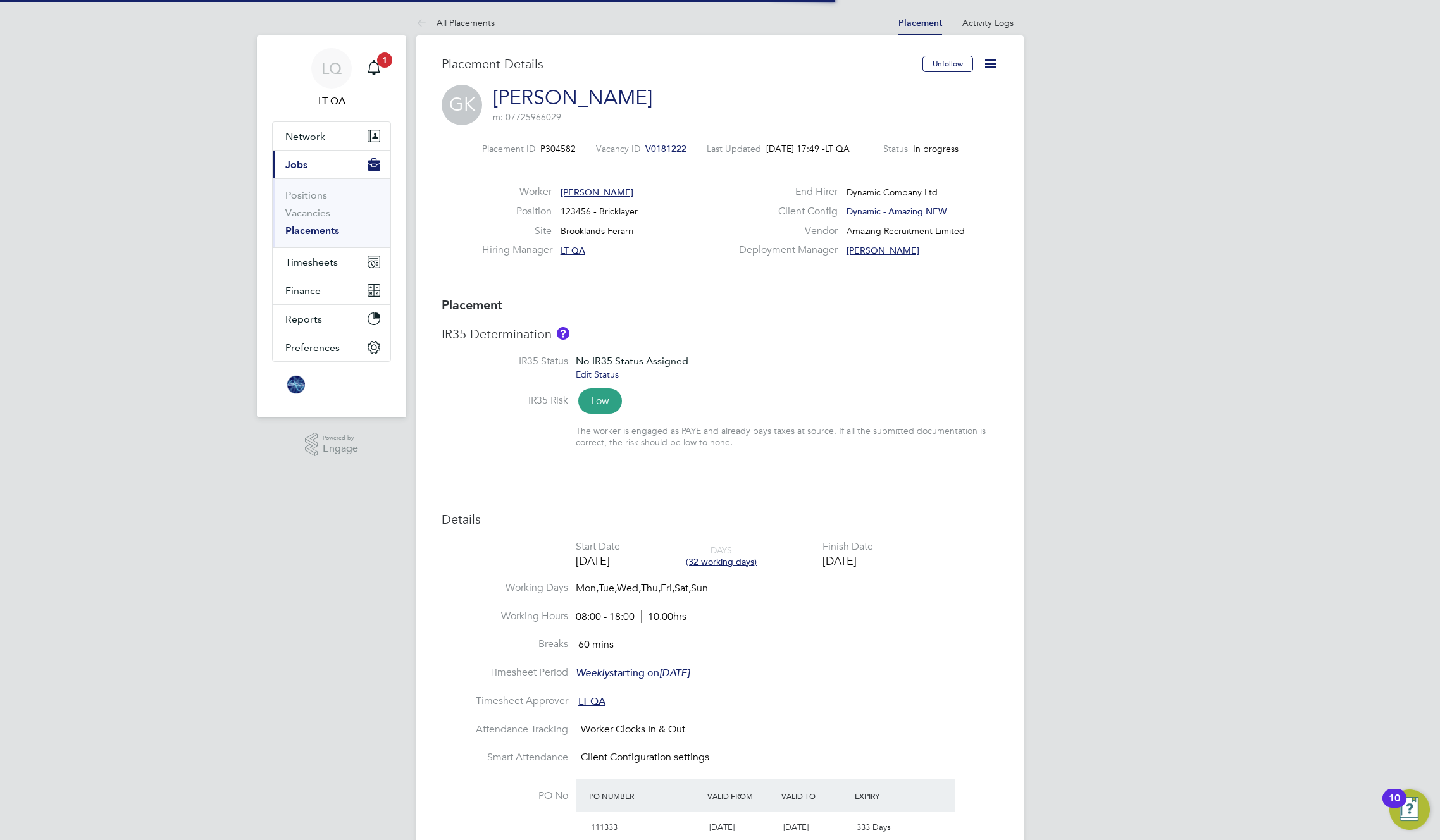
drag, startPoint x: 786, startPoint y: 640, endPoint x: 519, endPoint y: 200, distance: 514.7
click at [789, 634] on ul "Start Date 01 Sep 2025 DAYS (32 working days) Finish Date 02 Oct 2025 Working D…" at bounding box center [720, 700] width 557 height 320
click at [375, 70] on icon "Main navigation" at bounding box center [374, 68] width 15 height 15
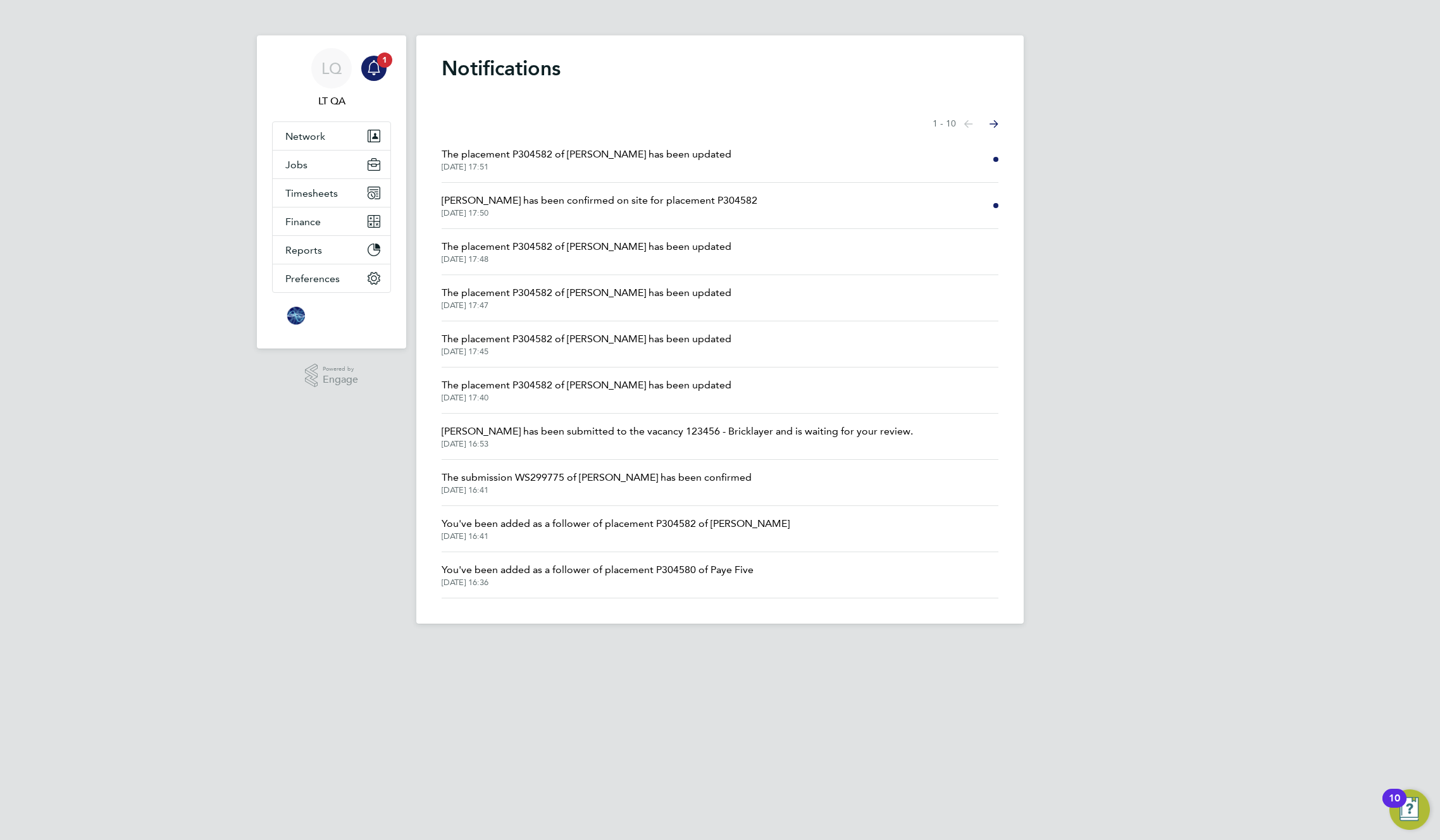
click at [708, 135] on div "Showing items 1 - 10 items Previous page Next page" at bounding box center [720, 124] width 557 height 26
click at [723, 91] on div "Notifications Showing items 1 - 10 items Previous page Next page The placement …" at bounding box center [720, 329] width 608 height 588
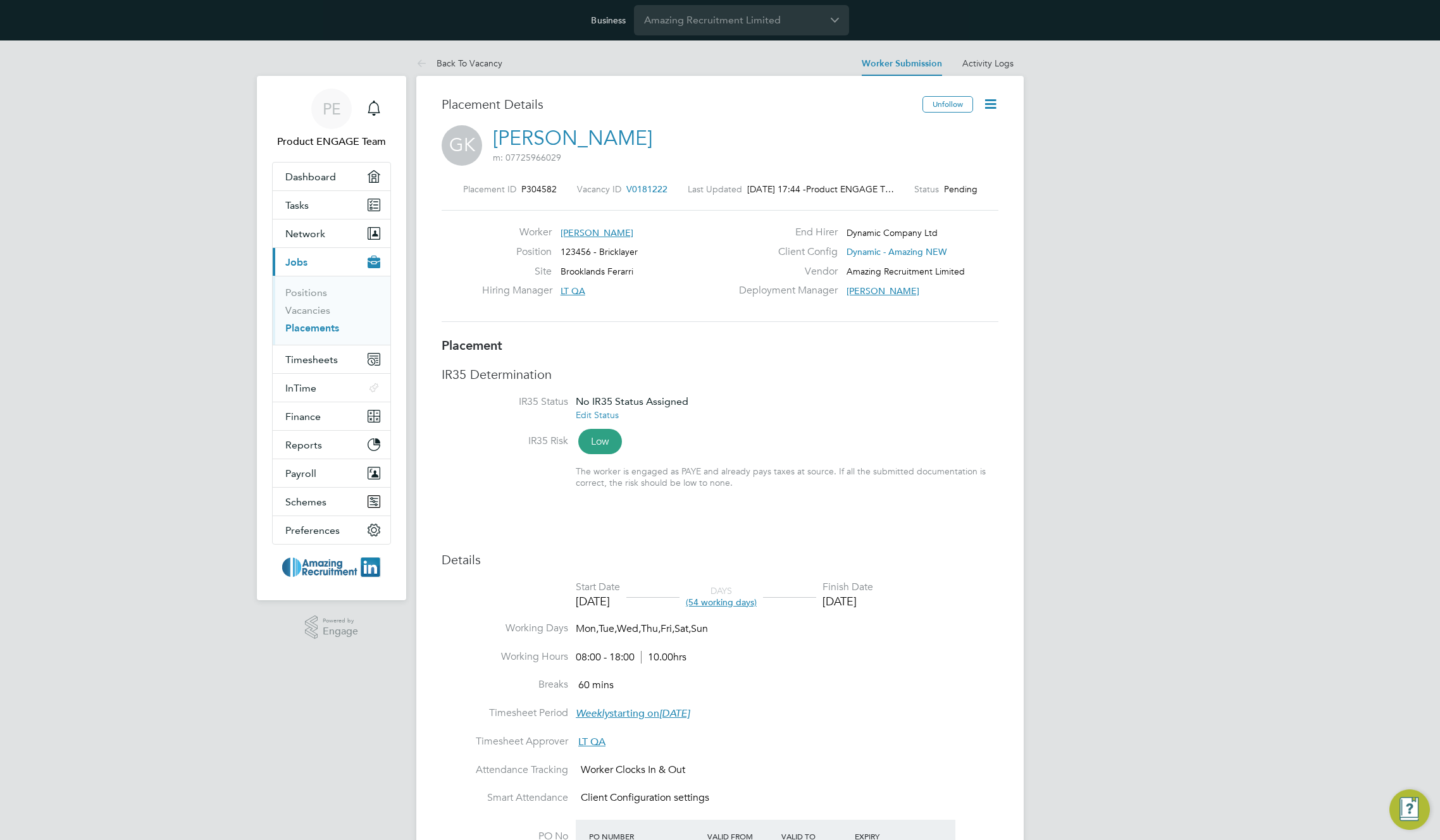
click at [615, 80] on div "Placement Details Unfollow GK Greg Kalym m: 07725966029 Placement ID P304582 Va…" at bounding box center [720, 750] width 608 height 1349
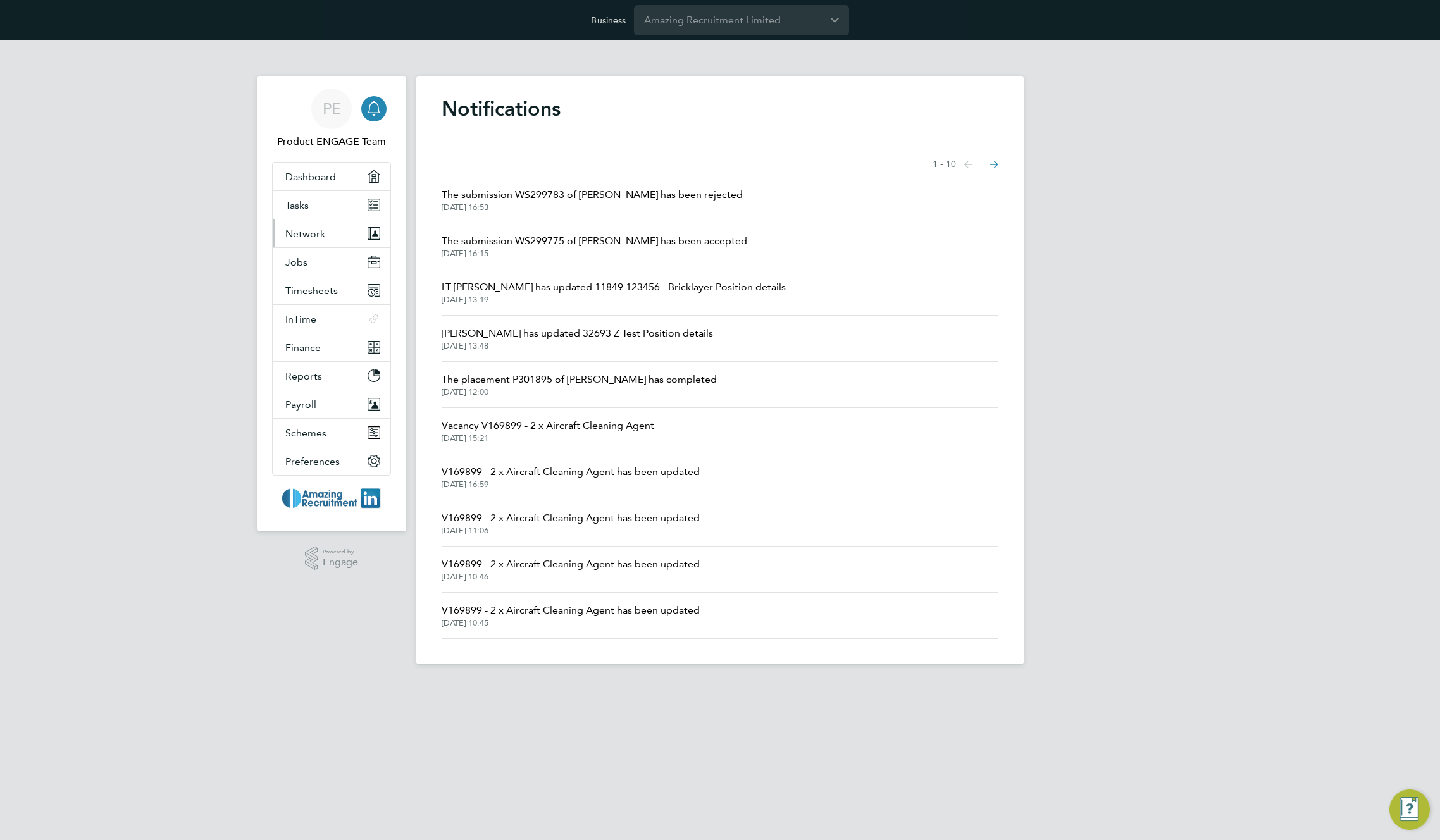
click at [309, 234] on span "Network" at bounding box center [305, 234] width 40 height 12
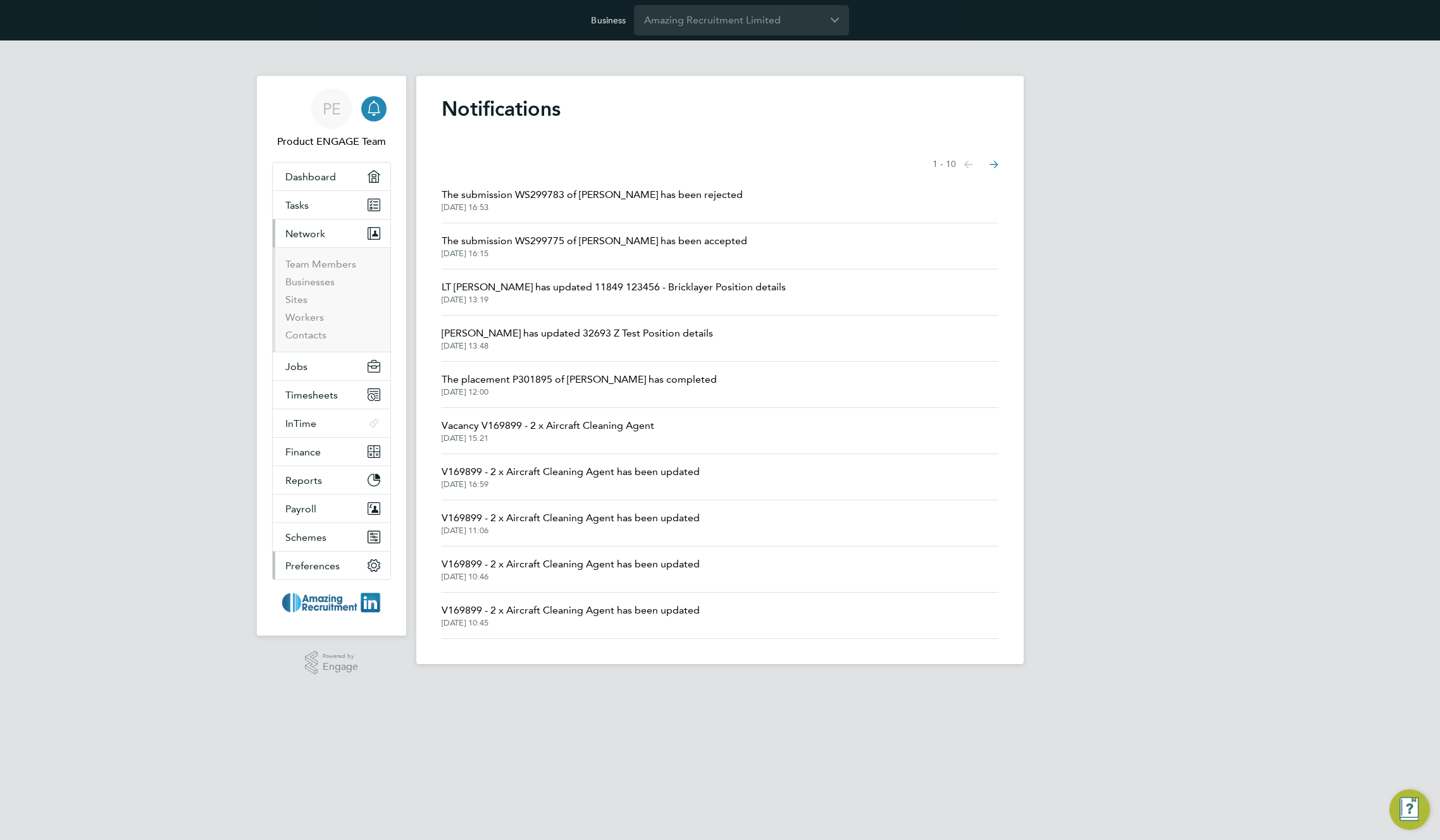
click at [338, 567] on span "Preferences" at bounding box center [312, 566] width 55 height 12
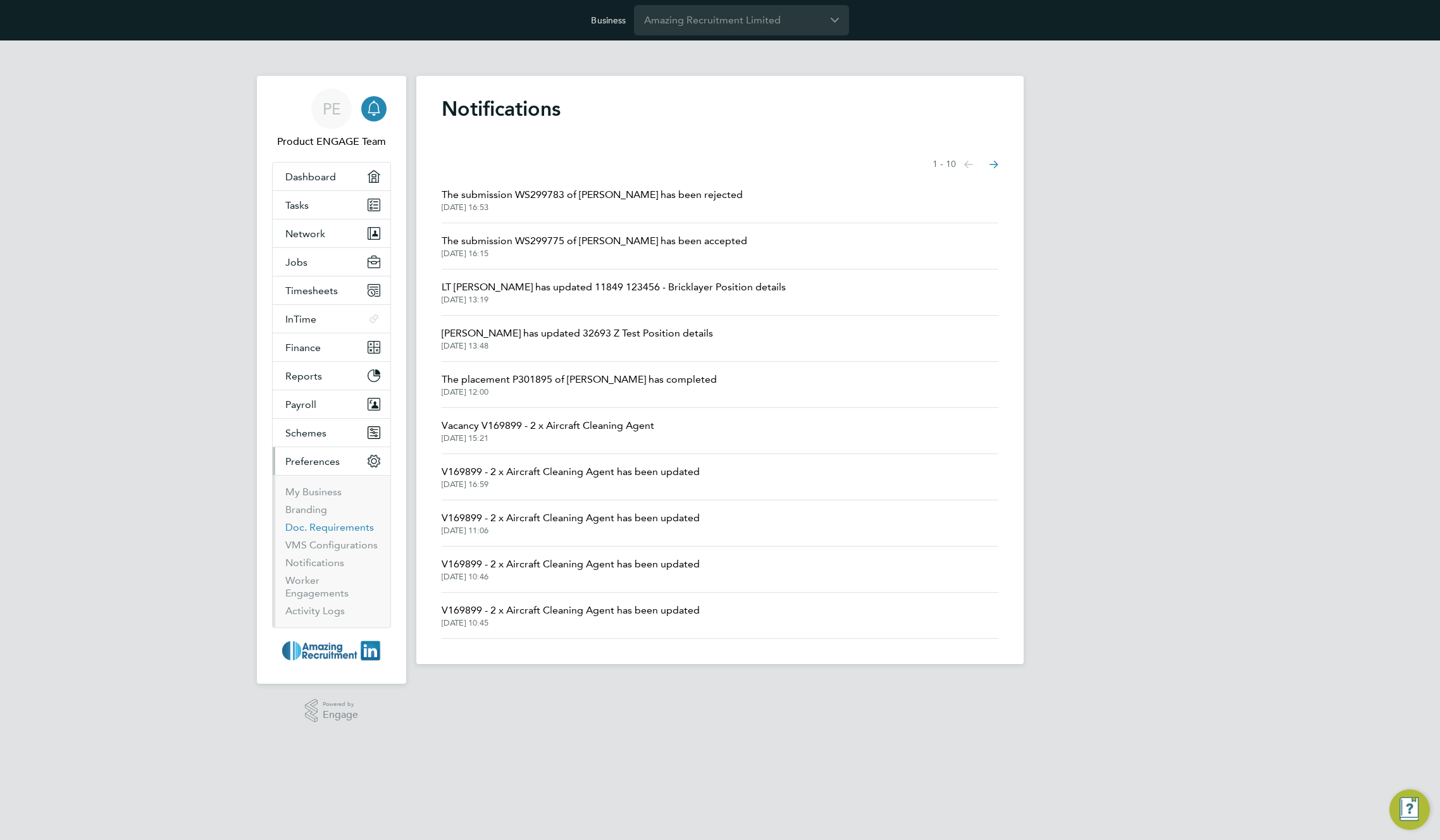
click at [322, 527] on link "Doc. Requirements" at bounding box center [329, 527] width 89 height 12
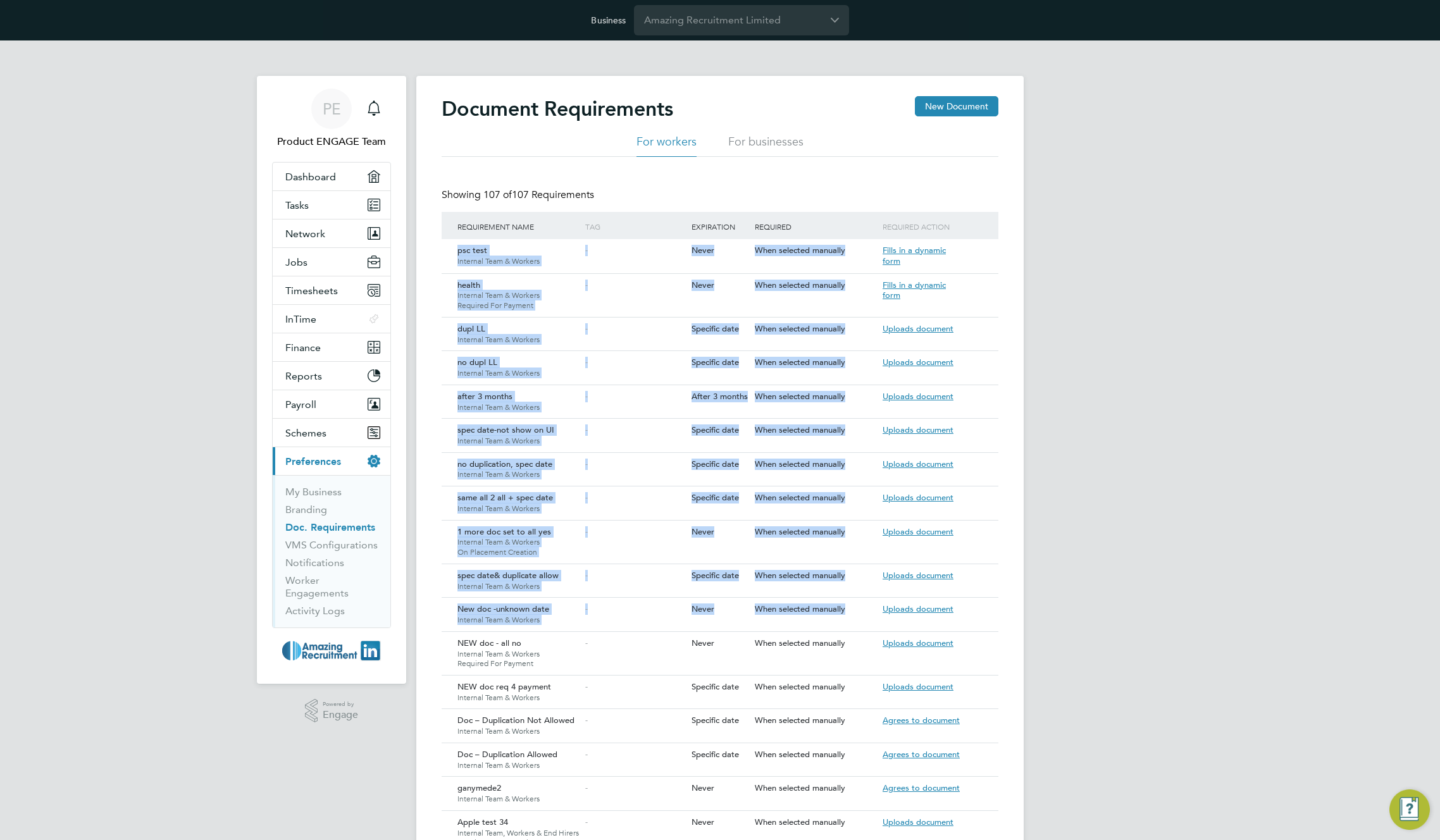
drag, startPoint x: 534, startPoint y: 256, endPoint x: 1129, endPoint y: 580, distance: 677.5
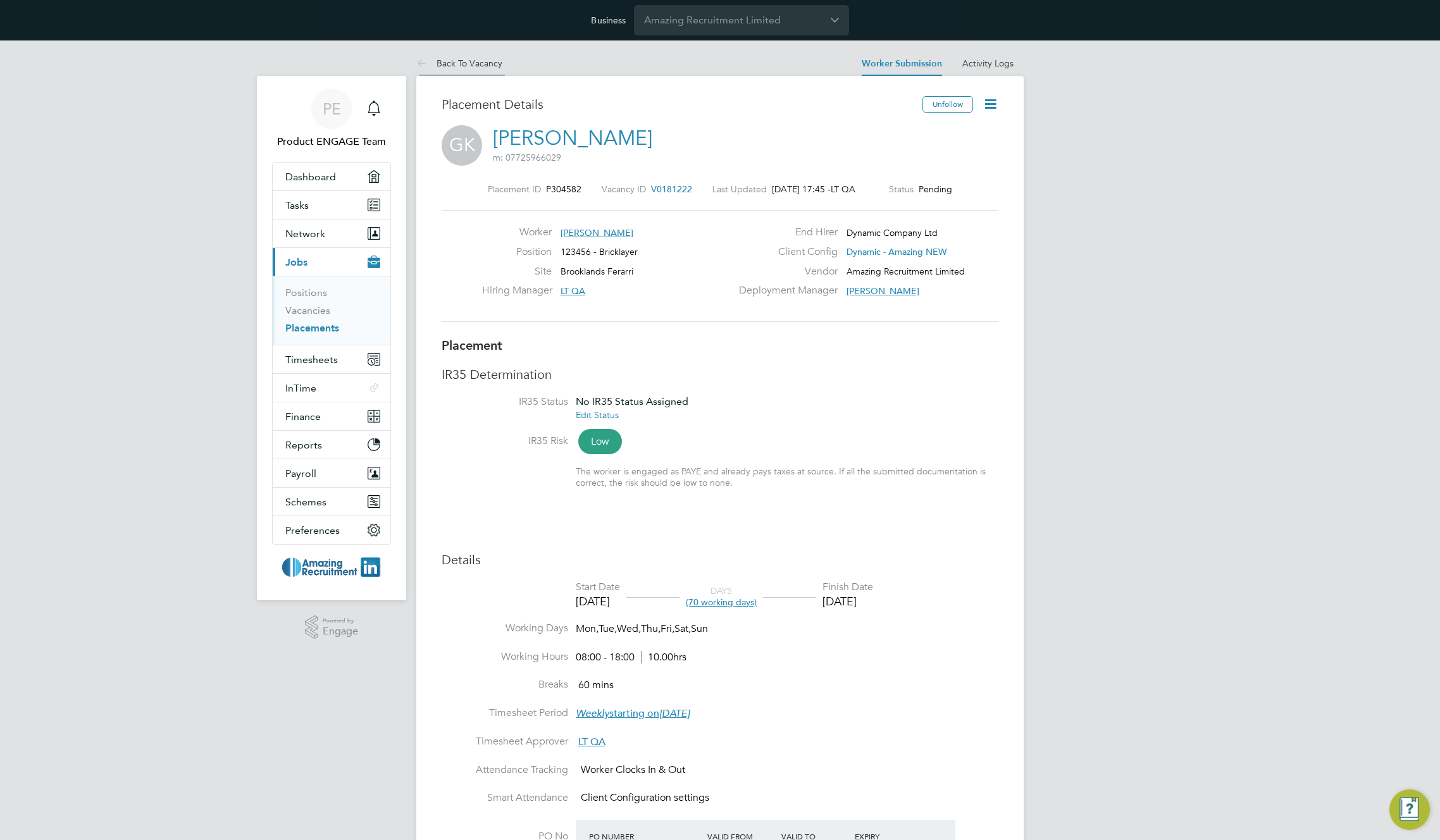
click at [455, 58] on link "Back To Vacancy" at bounding box center [459, 63] width 86 height 11
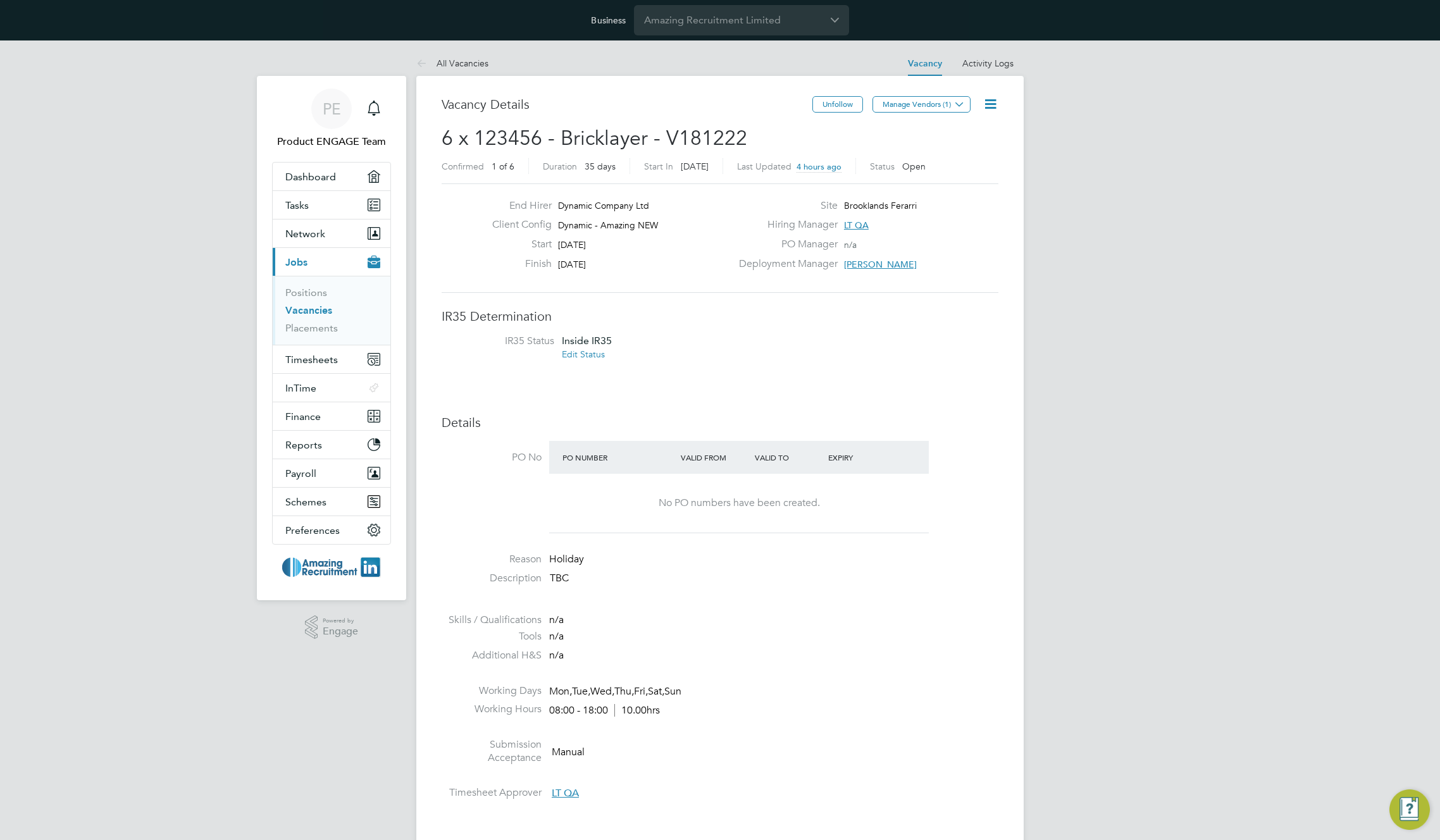
click at [455, 58] on link "All Vacancies" at bounding box center [452, 63] width 72 height 11
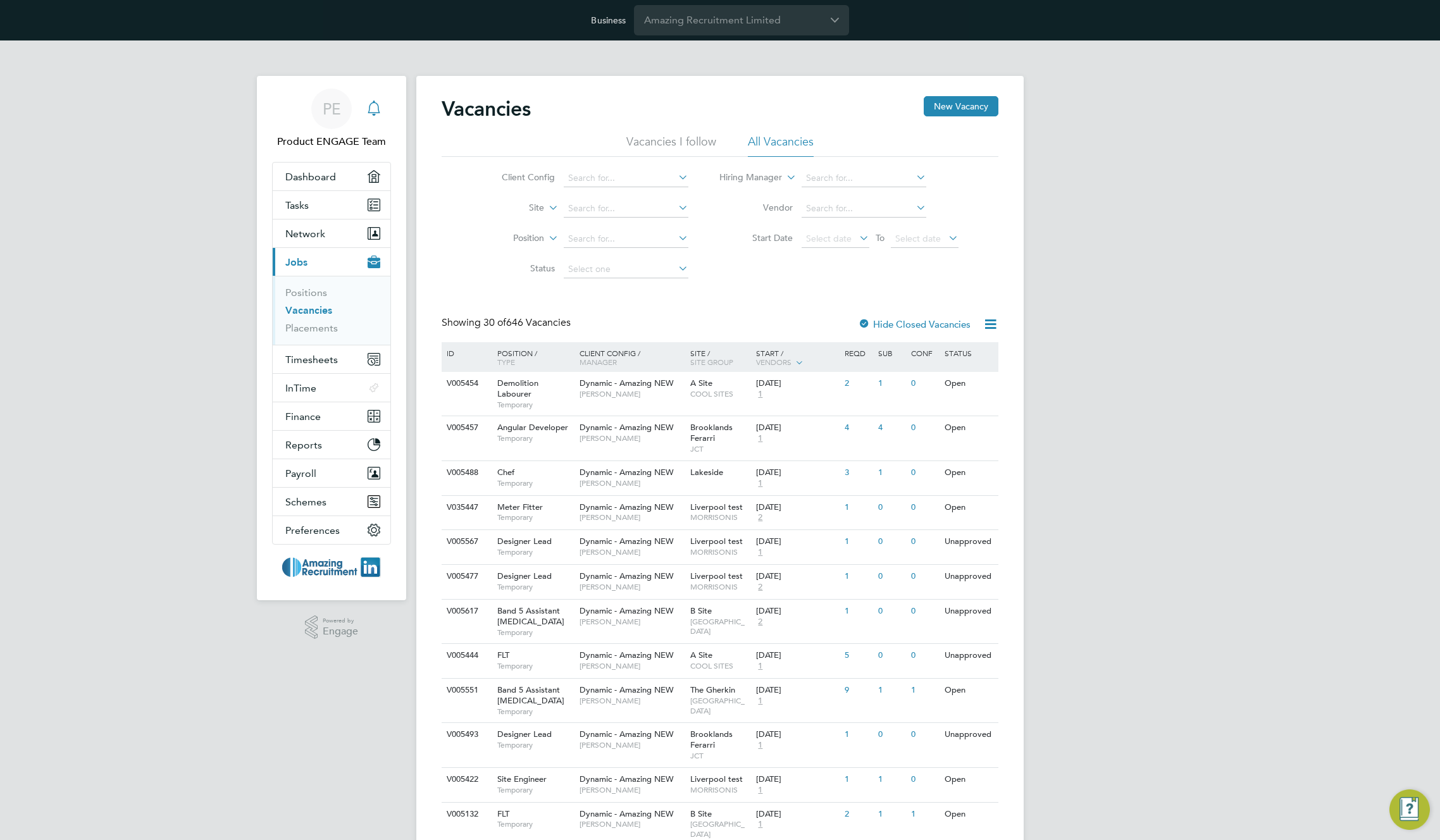
click at [370, 110] on icon "Main navigation" at bounding box center [374, 108] width 15 height 15
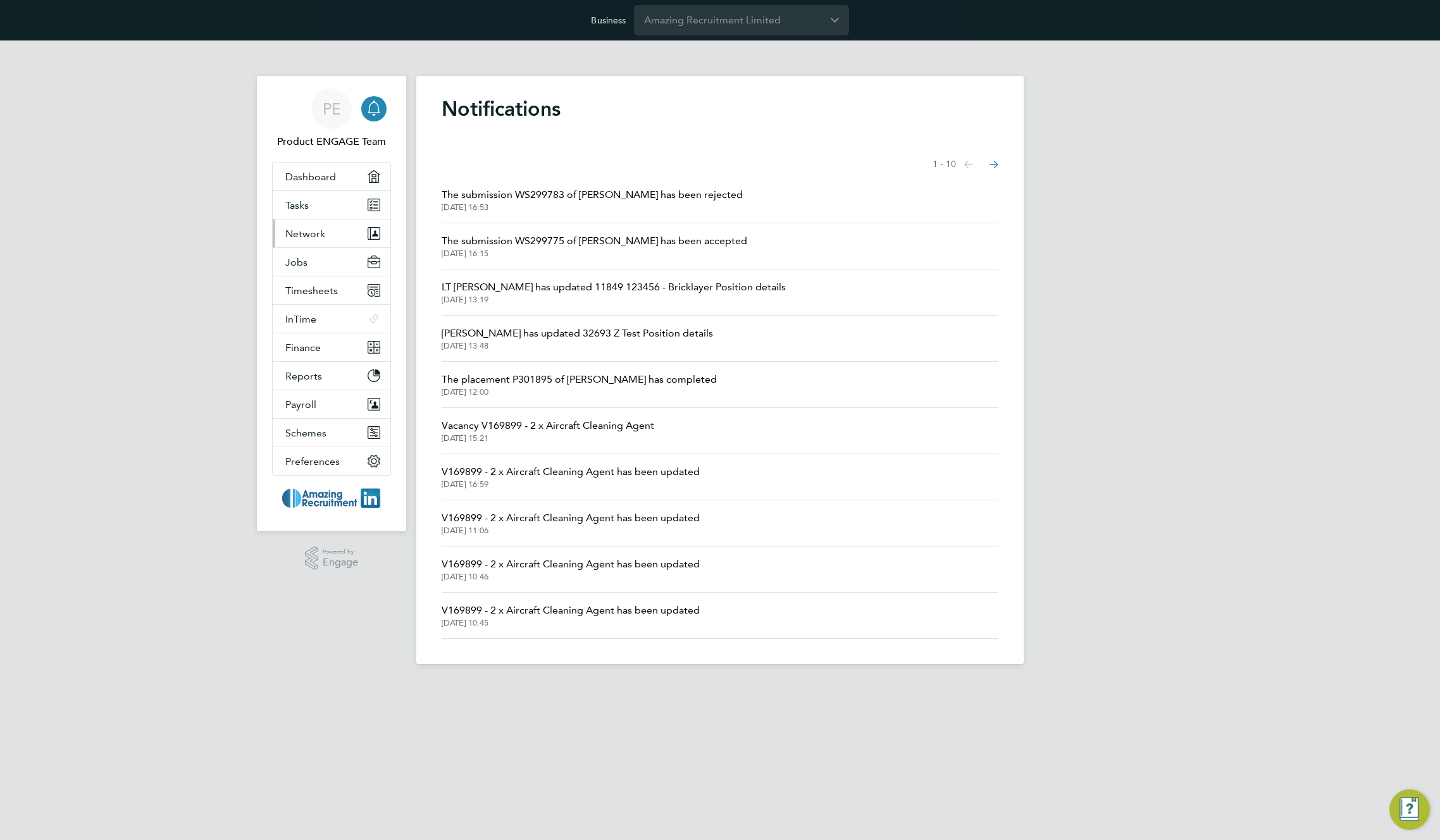
click at [310, 232] on span "Network" at bounding box center [305, 234] width 40 height 12
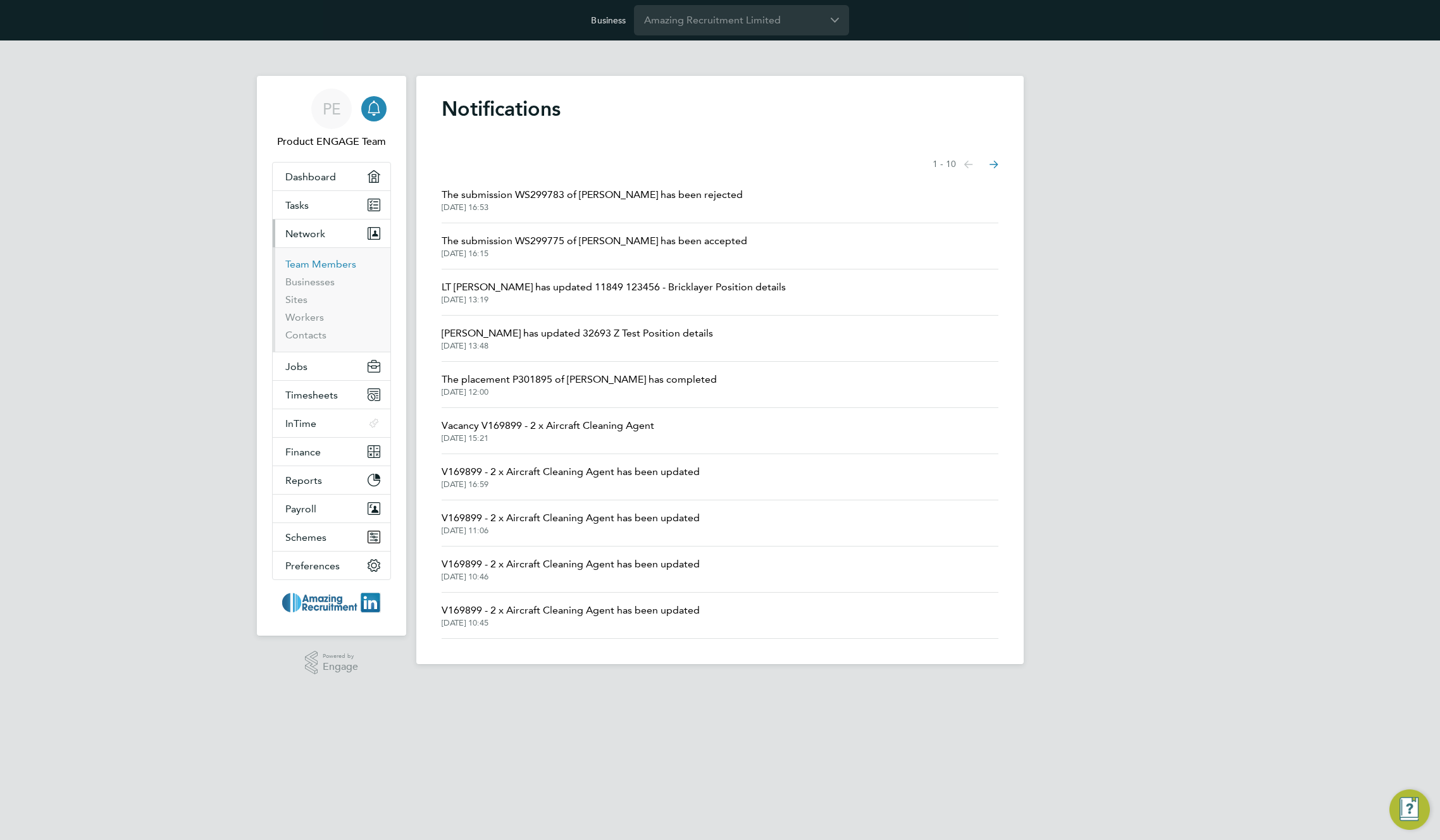
click at [295, 268] on link "Team Members" at bounding box center [320, 264] width 71 height 12
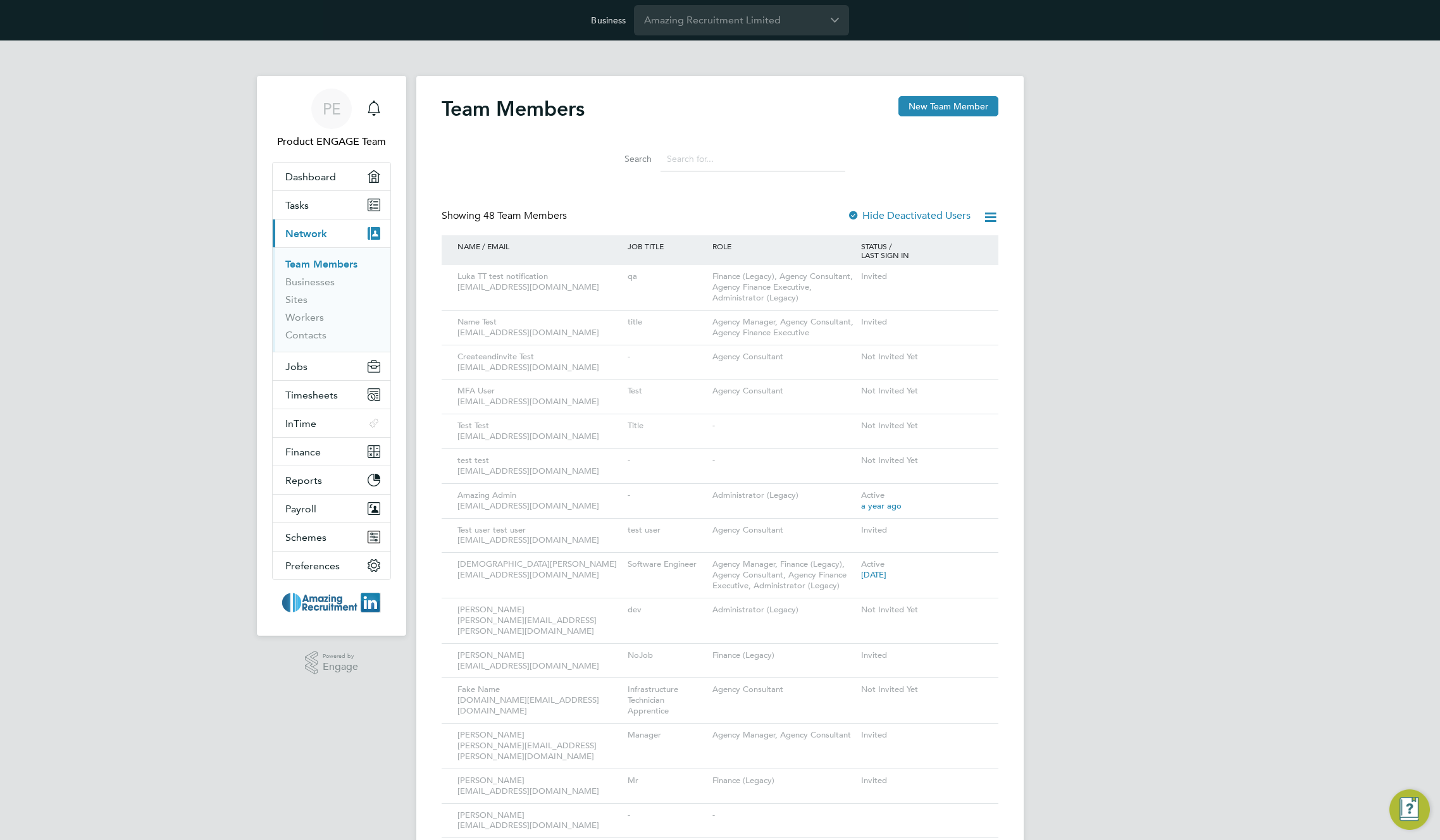
click at [729, 150] on input at bounding box center [753, 159] width 185 height 25
click at [731, 160] on input at bounding box center [753, 159] width 185 height 25
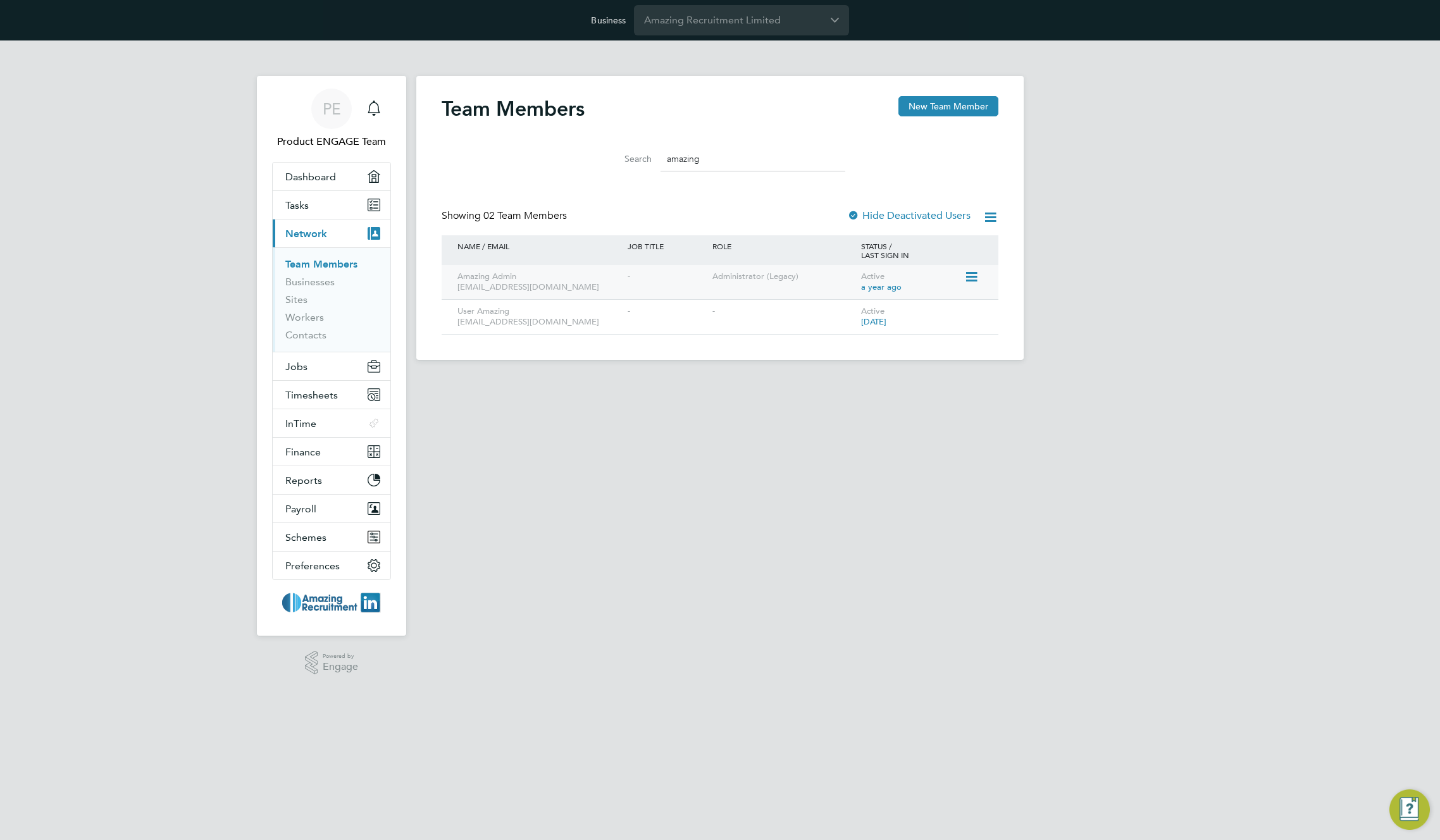
type input "amazing"
click at [972, 274] on icon at bounding box center [970, 277] width 13 height 15
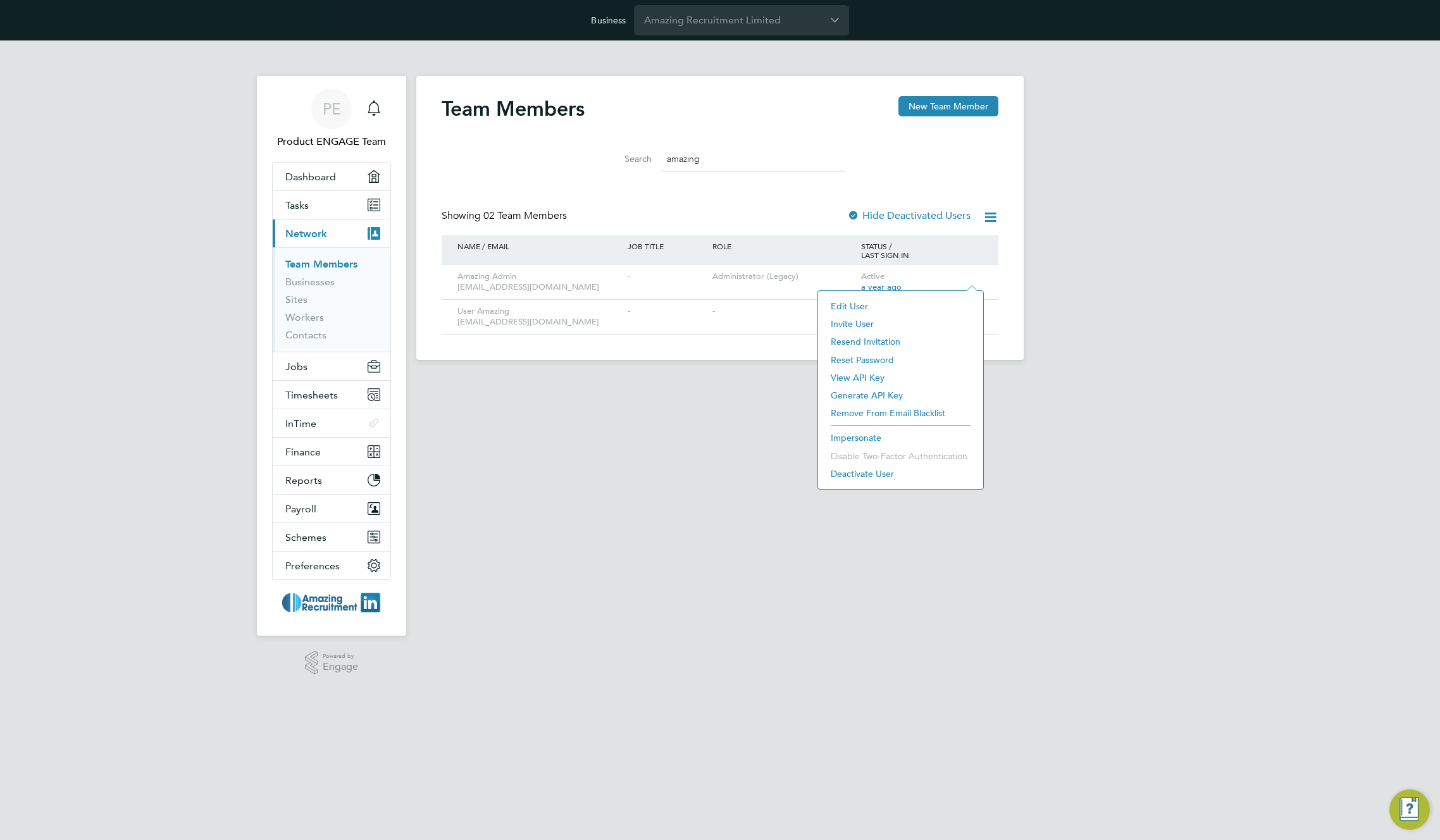
click at [856, 434] on li "Impersonate" at bounding box center [900, 438] width 152 height 18
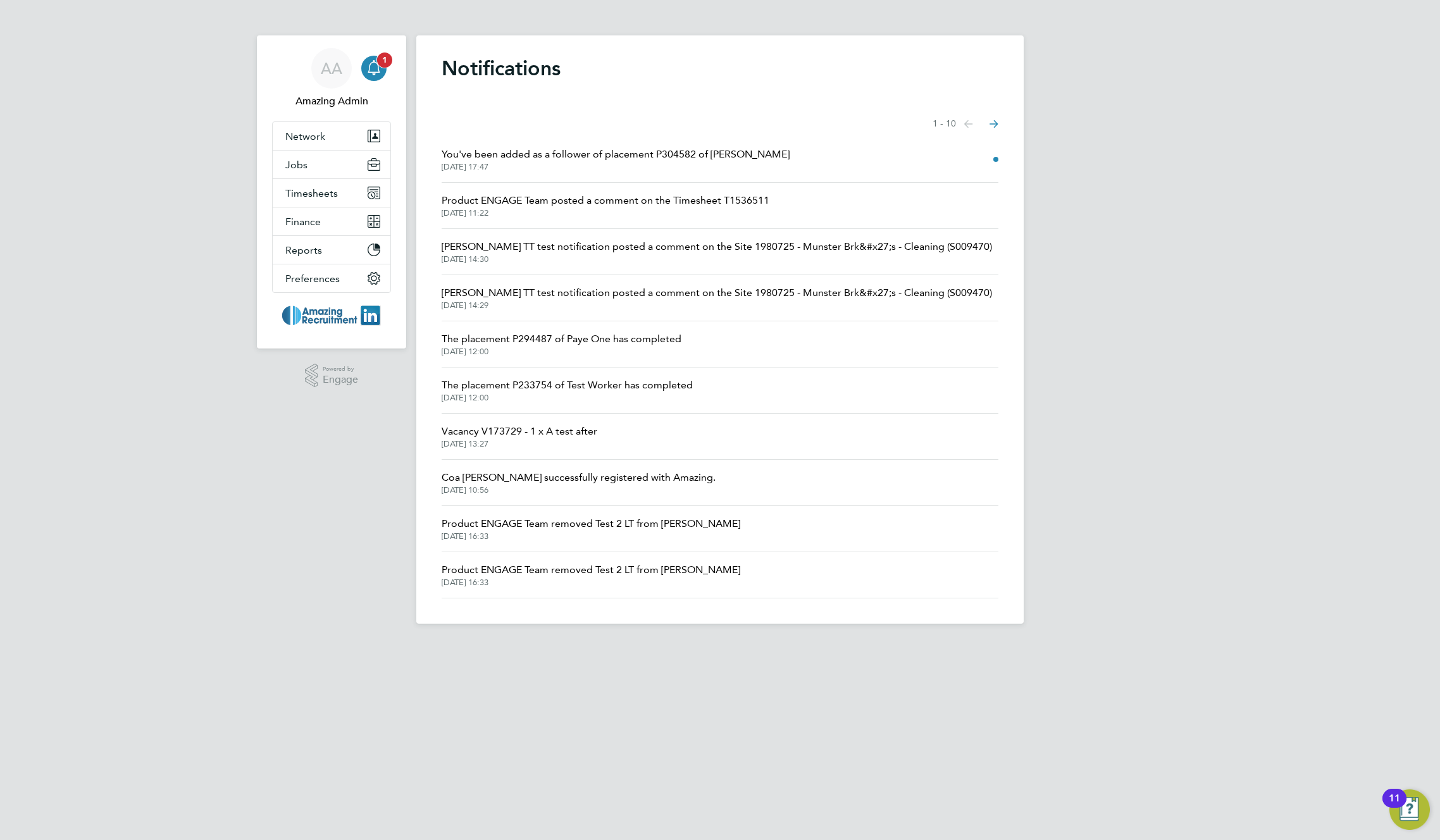
click at [370, 72] on icon "Main navigation" at bounding box center [374, 66] width 12 height 13
click at [374, 64] on icon "Main navigation" at bounding box center [374, 68] width 15 height 15
click at [366, 68] on icon "Main navigation" at bounding box center [374, 68] width 15 height 15
click at [721, 152] on span "You've been added as a follower of placement P304582 of [PERSON_NAME]" at bounding box center [616, 154] width 348 height 15
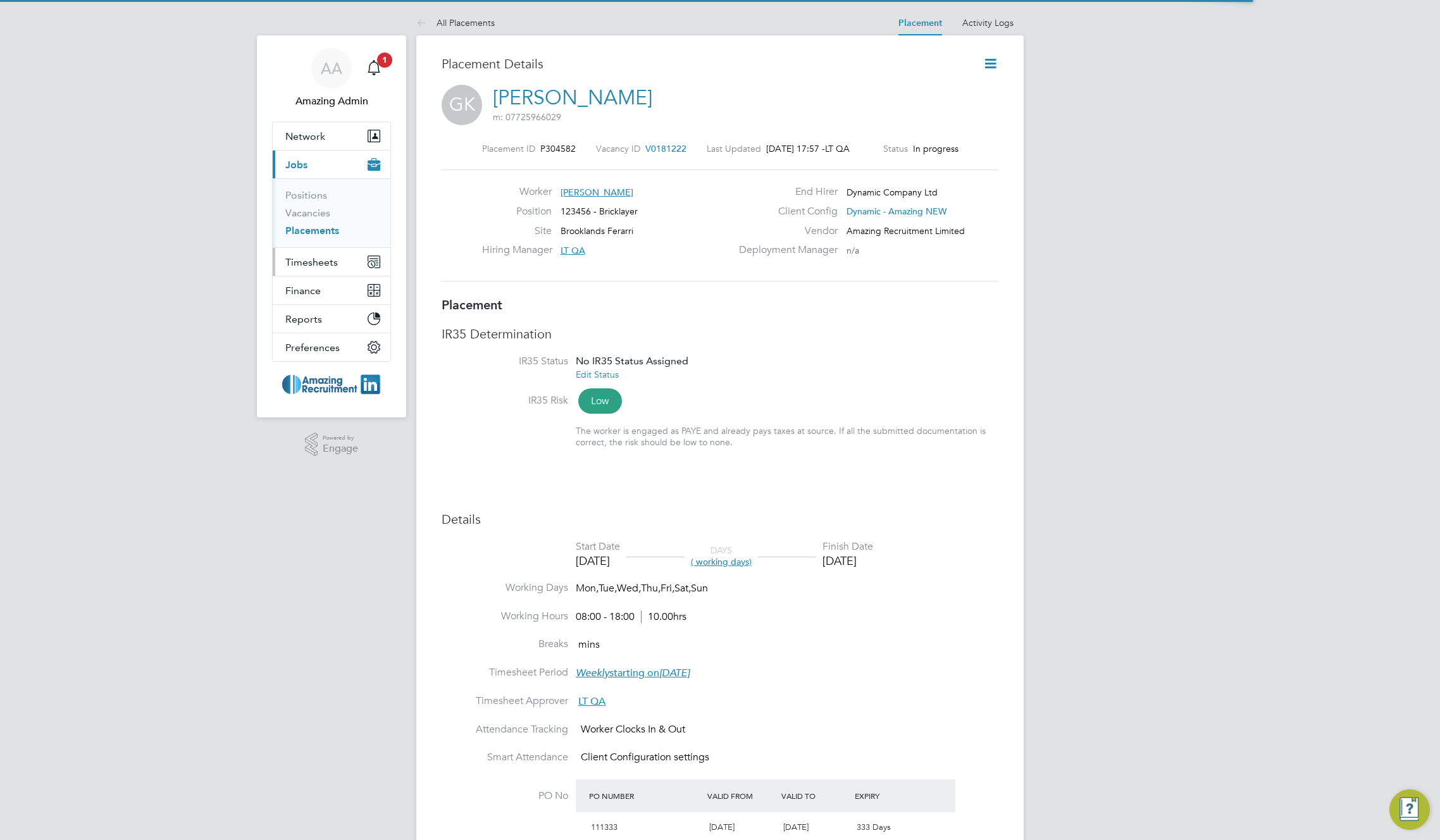
click at [320, 260] on span "Timesheets" at bounding box center [311, 262] width 53 height 12
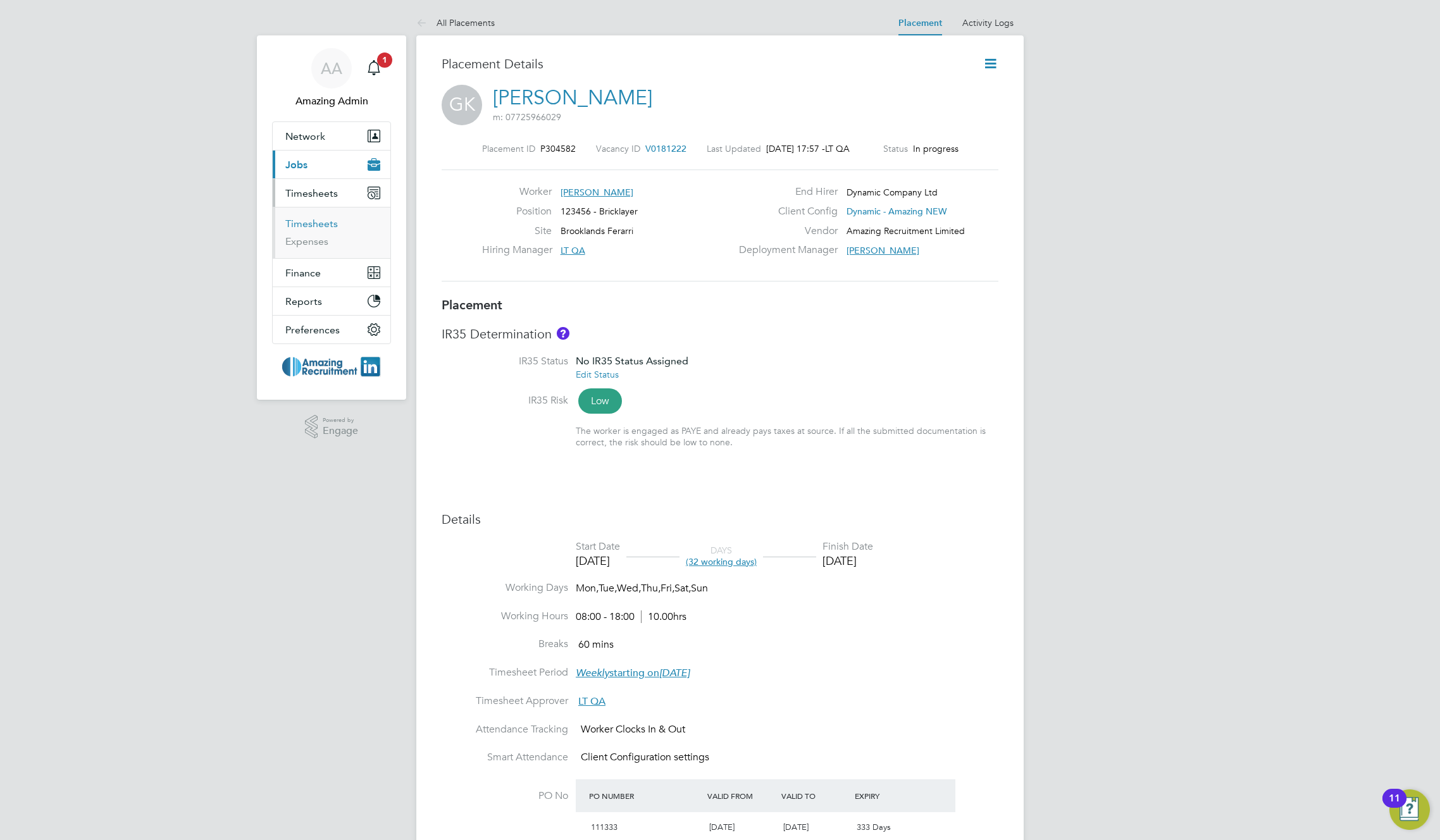
scroll to position [12, 181]
click at [309, 220] on link "Timesheets" at bounding box center [311, 224] width 53 height 12
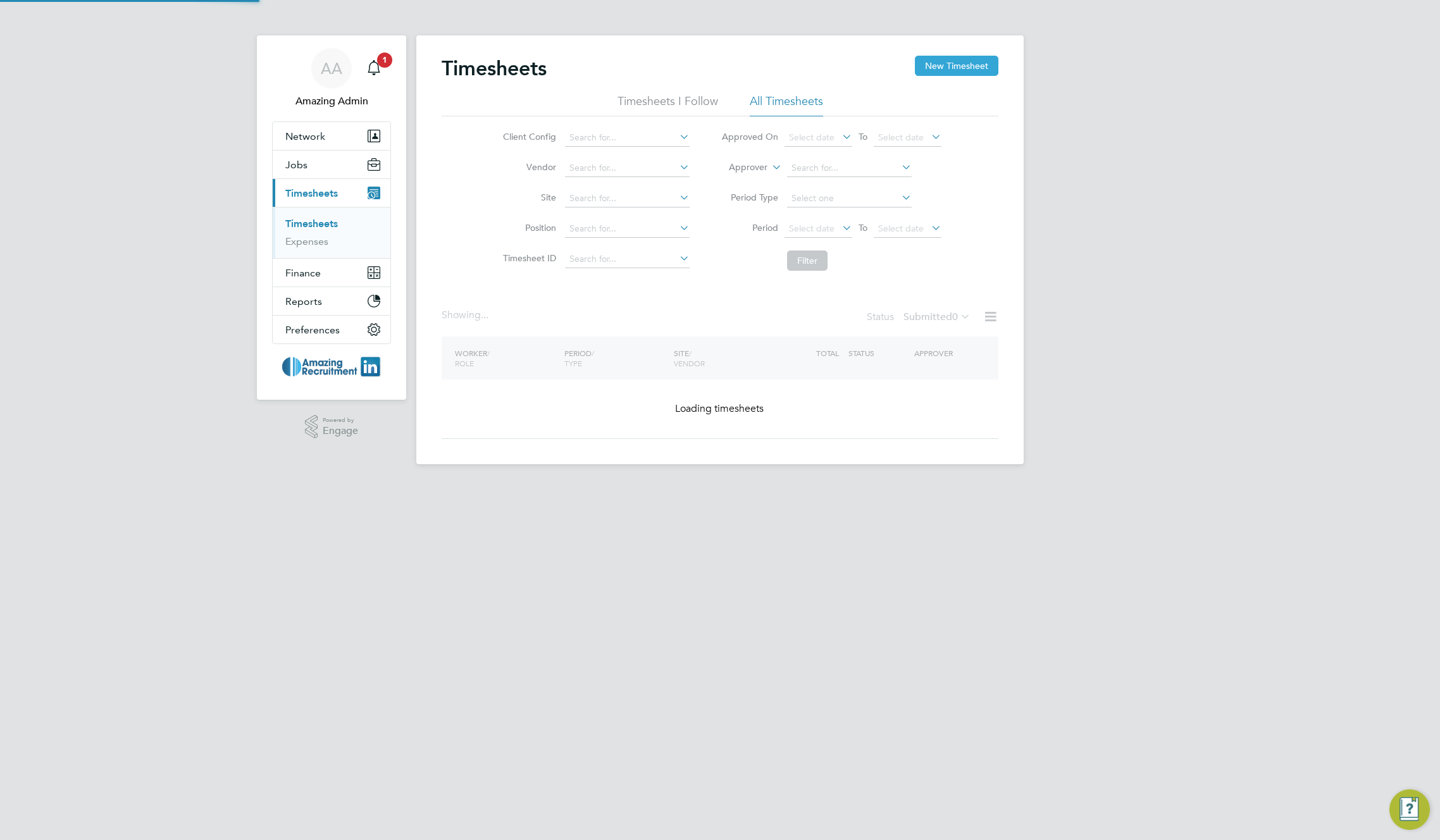
click at [939, 66] on button "New Timesheet" at bounding box center [956, 65] width 83 height 20
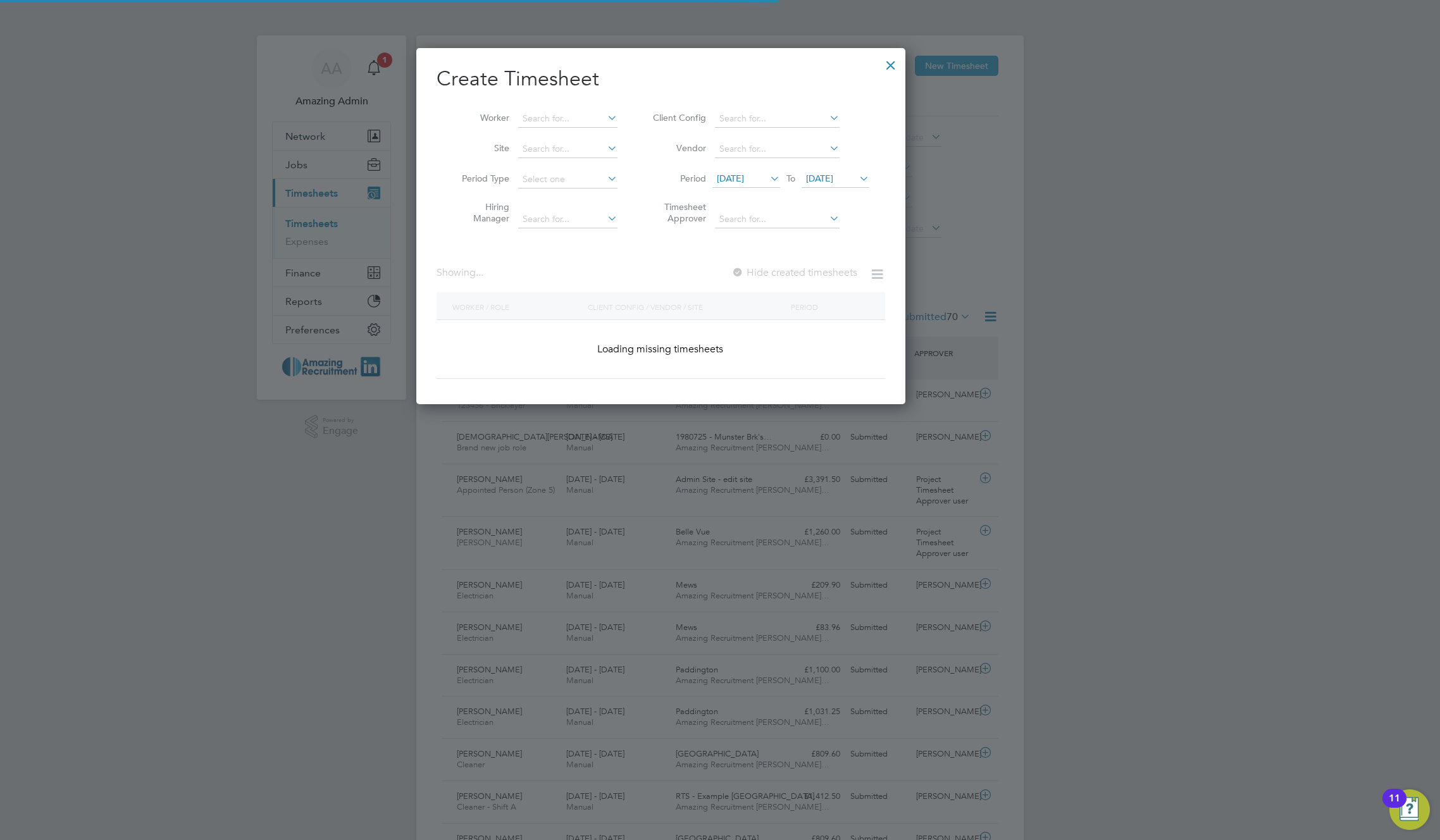
scroll to position [6, 6]
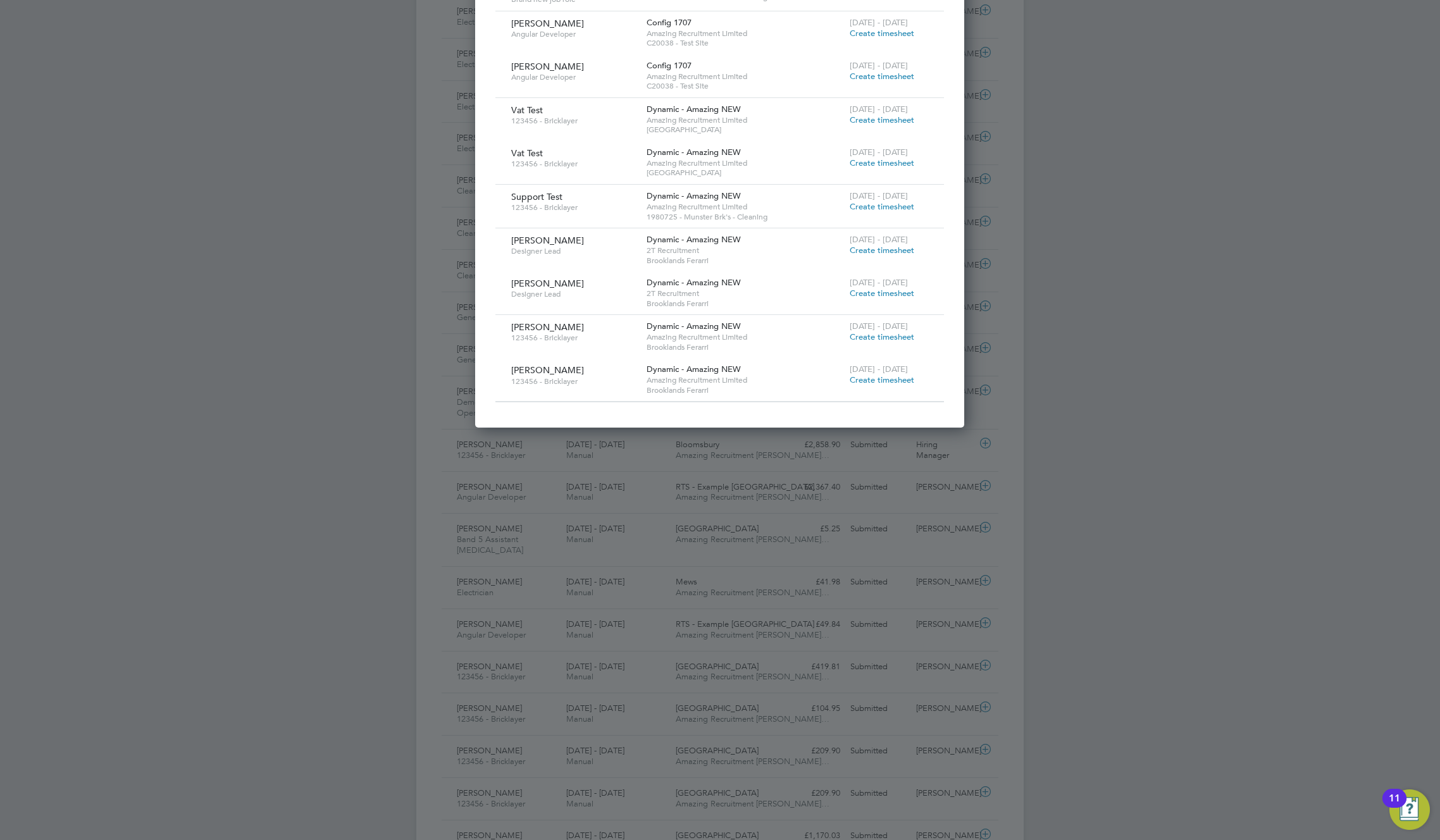
click at [867, 332] on span "Create timesheet" at bounding box center [882, 337] width 65 height 10
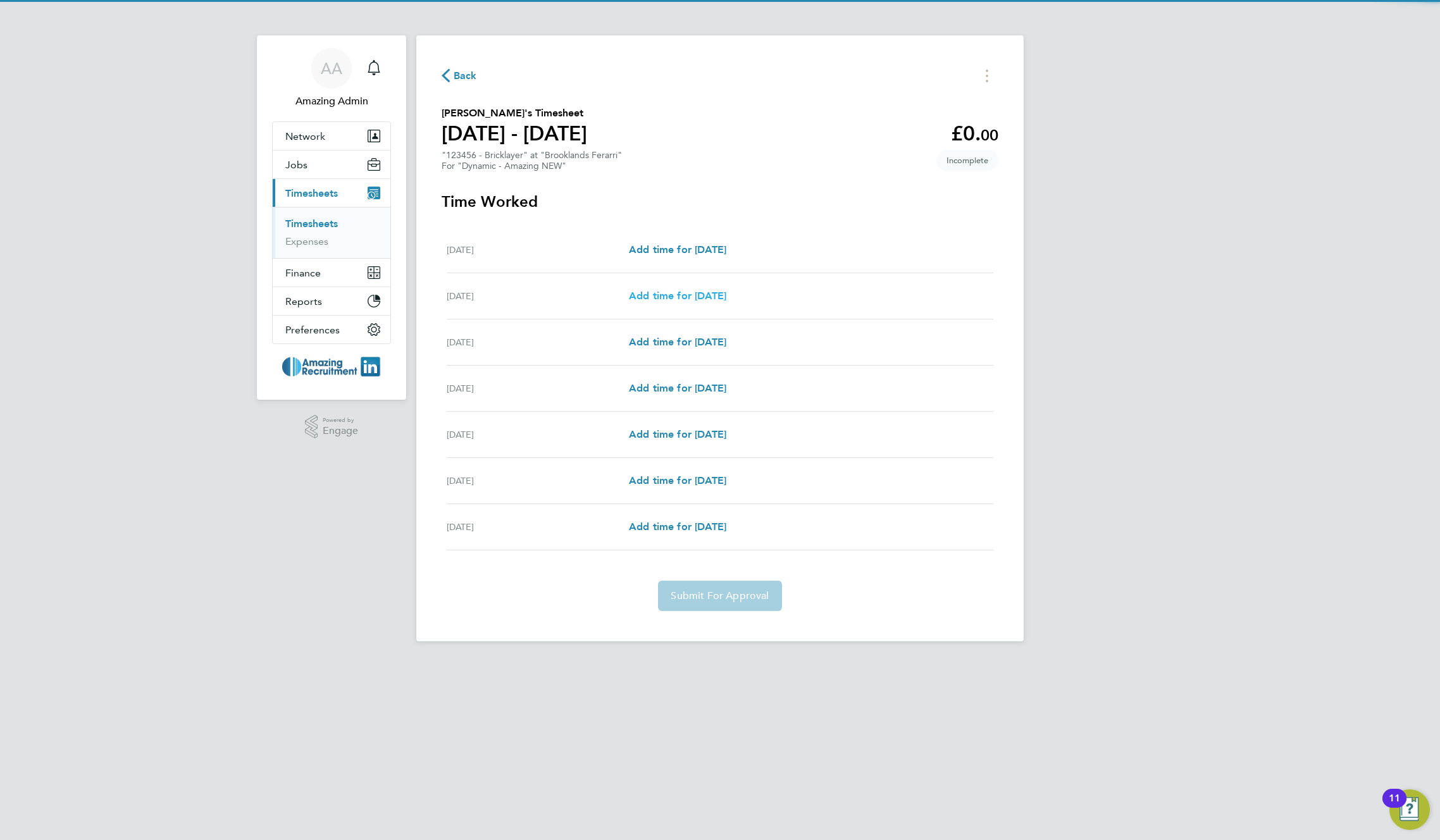
click at [717, 292] on span "Add time for Tue 09 Sep" at bounding box center [678, 296] width 98 height 12
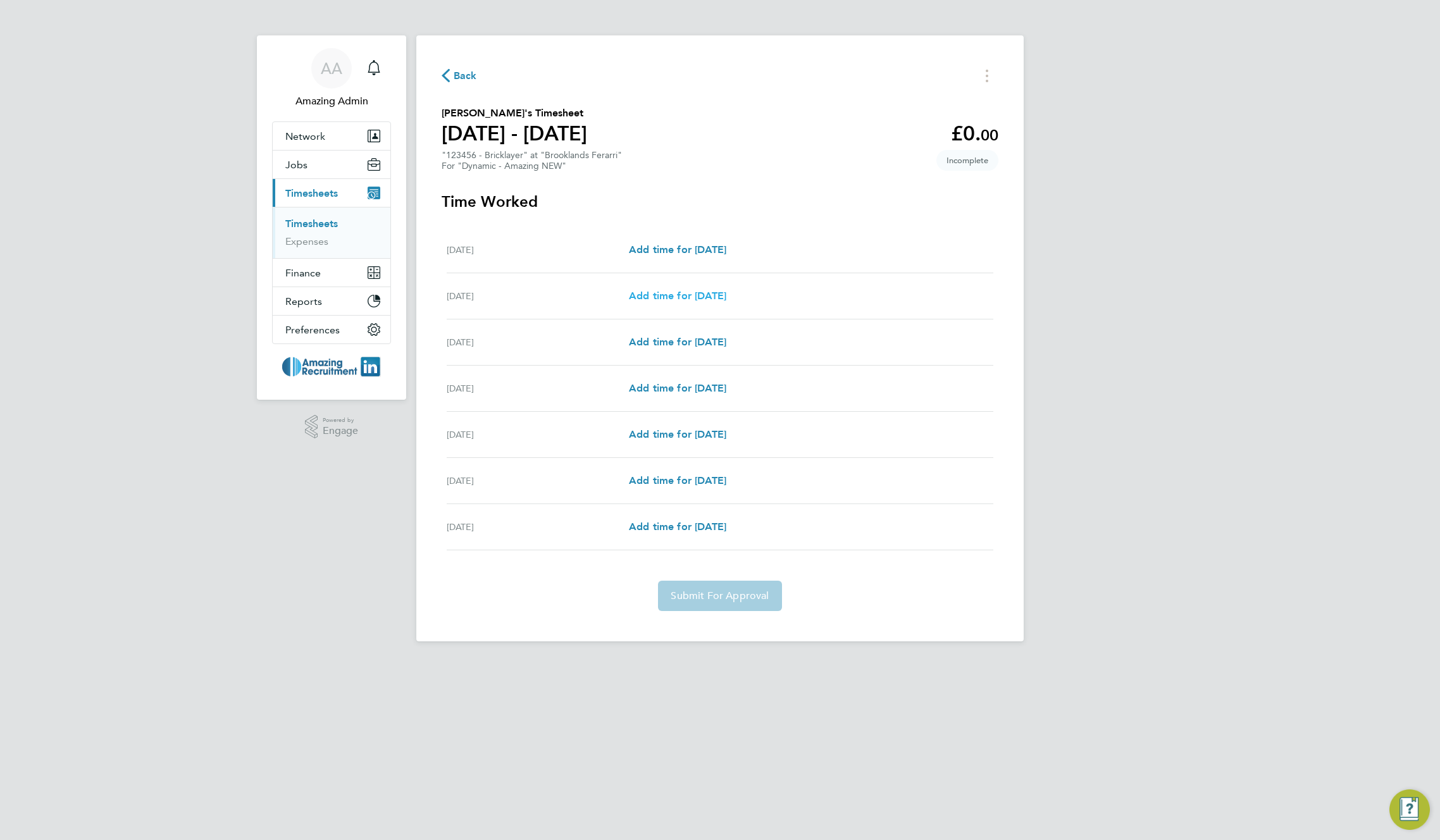
select select "60"
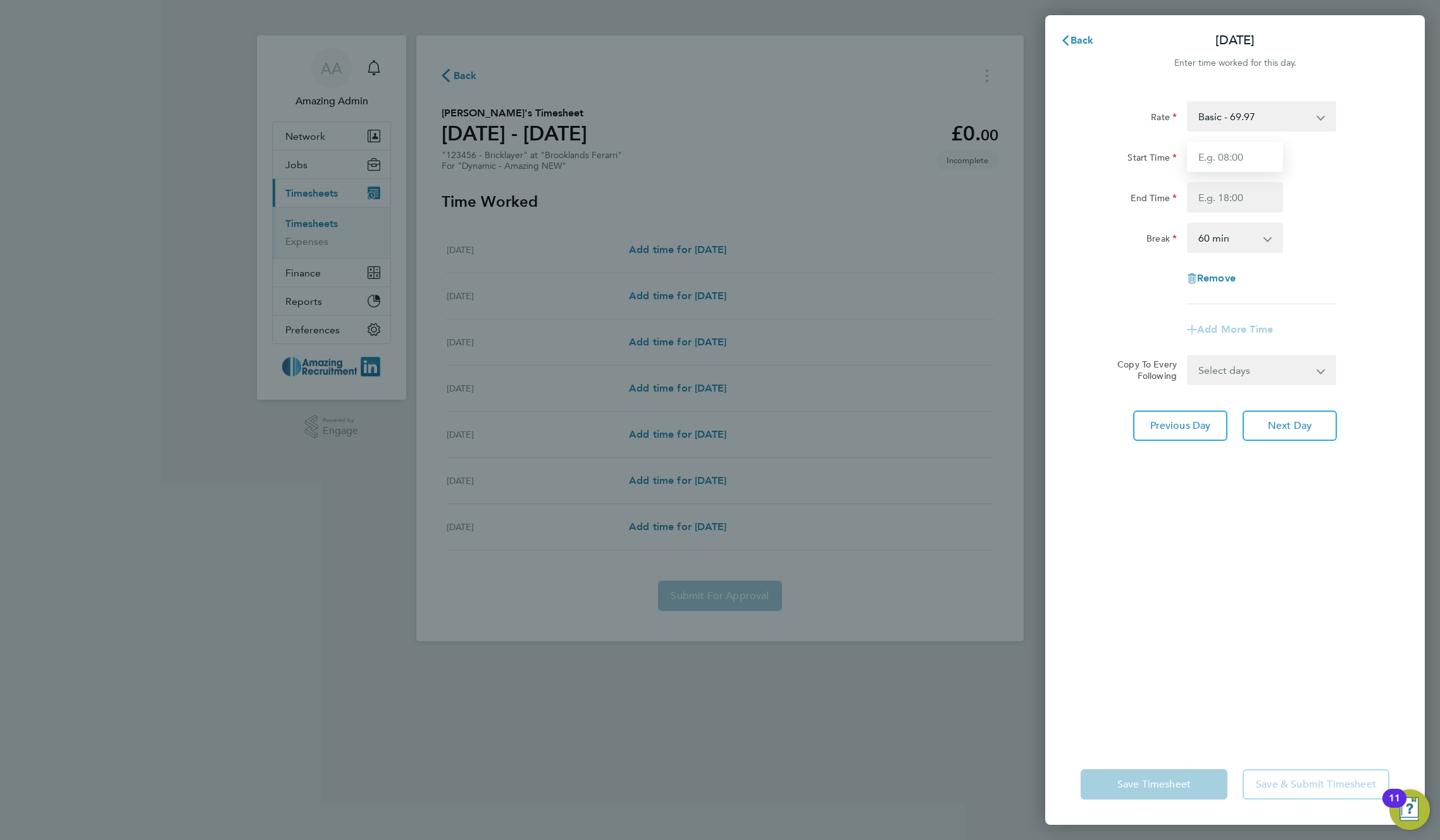
click at [1260, 155] on input "Start Time" at bounding box center [1235, 157] width 96 height 30
type input "02:00"
click at [1241, 194] on input "End Time" at bounding box center [1235, 197] width 96 height 30
type input "11:00"
click at [1364, 228] on div "Break 0 min 15 min 30 min 45 min 60 min 75 min 90 min" at bounding box center [1235, 238] width 319 height 30
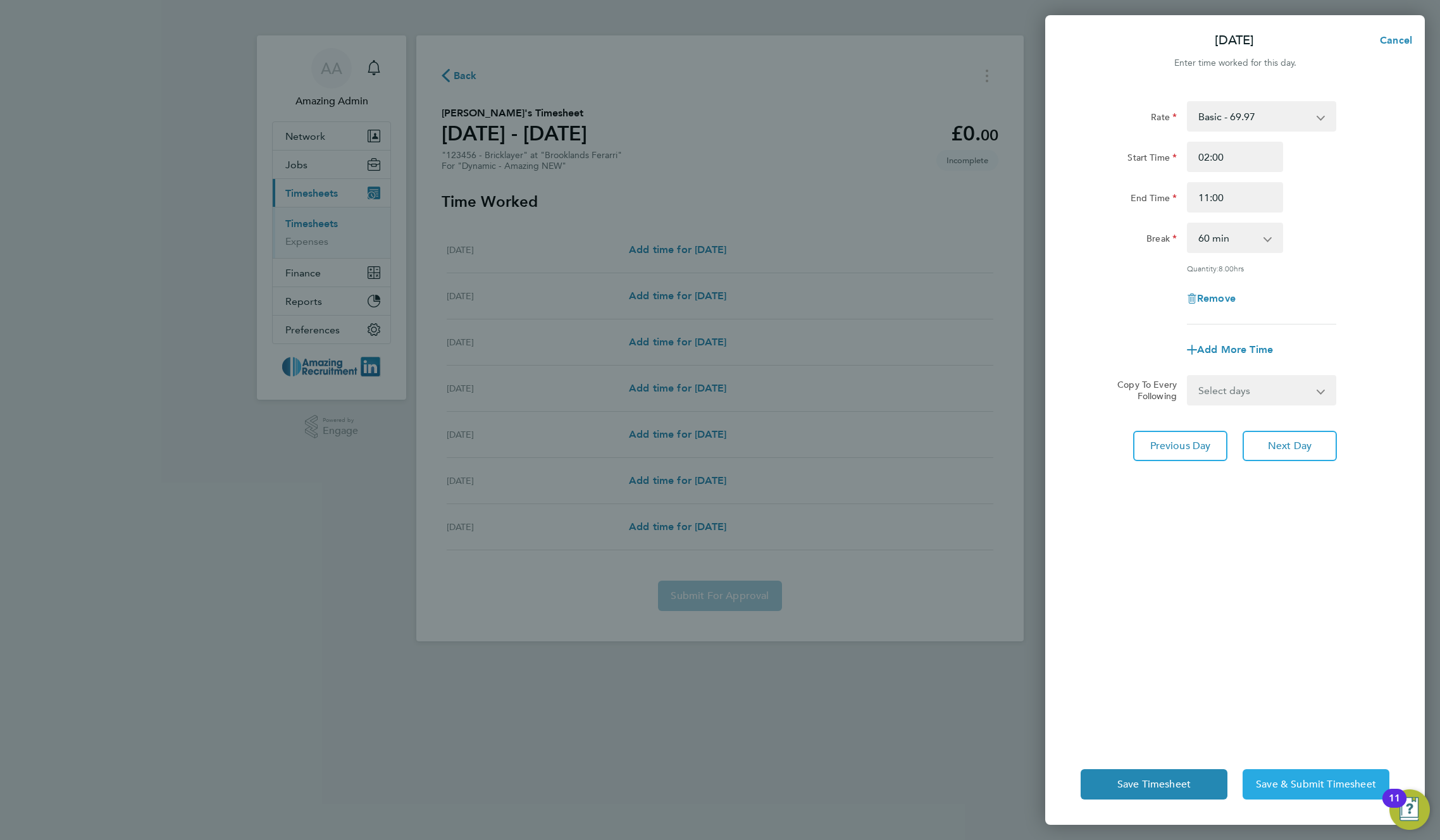
click at [1293, 789] on span "Save & Submit Timesheet" at bounding box center [1316, 784] width 120 height 13
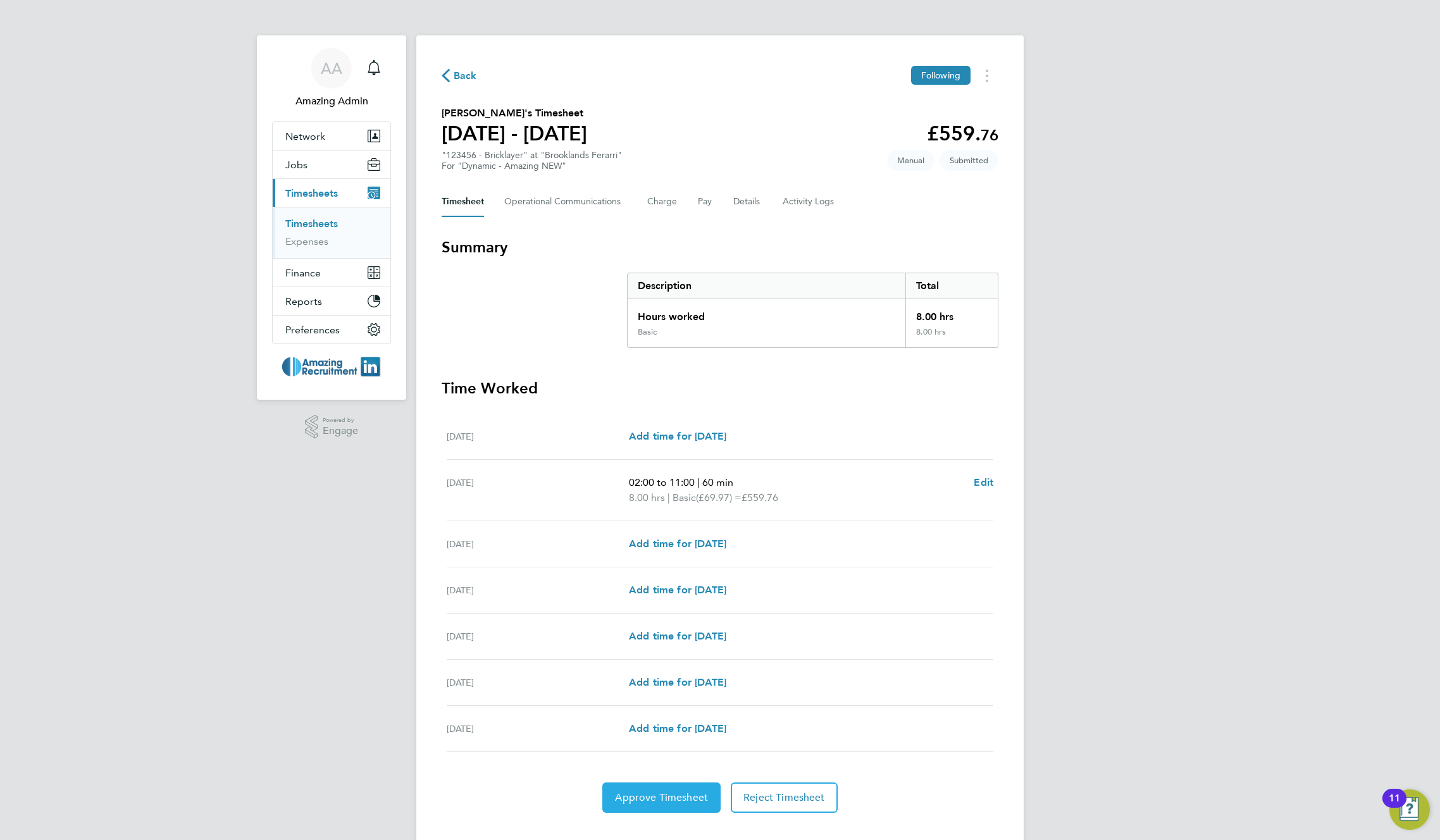
click at [658, 802] on span "Approve Timesheet" at bounding box center [662, 797] width 93 height 13
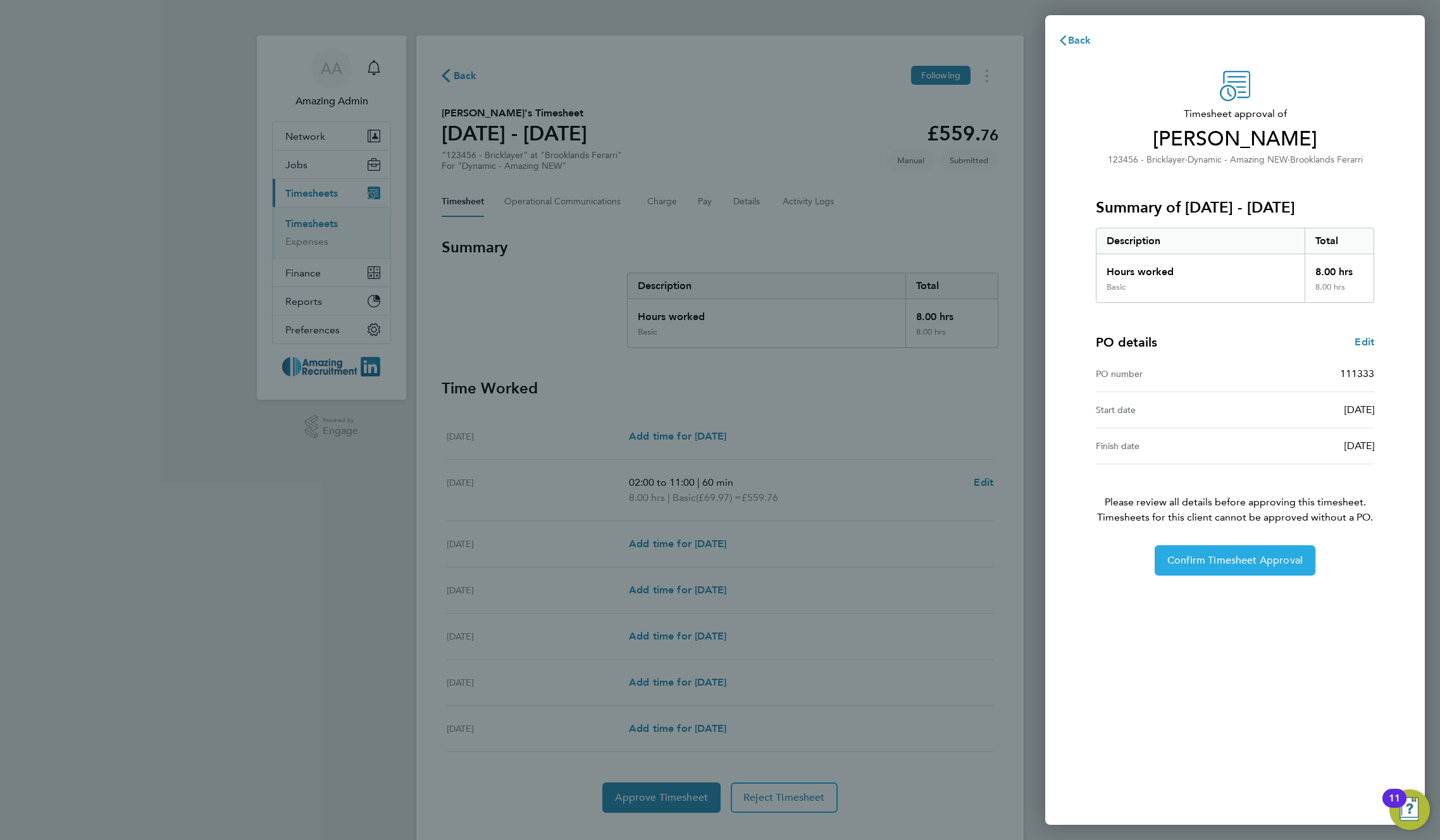
click at [1231, 567] on button "Confirm Timesheet Approval" at bounding box center [1235, 560] width 161 height 30
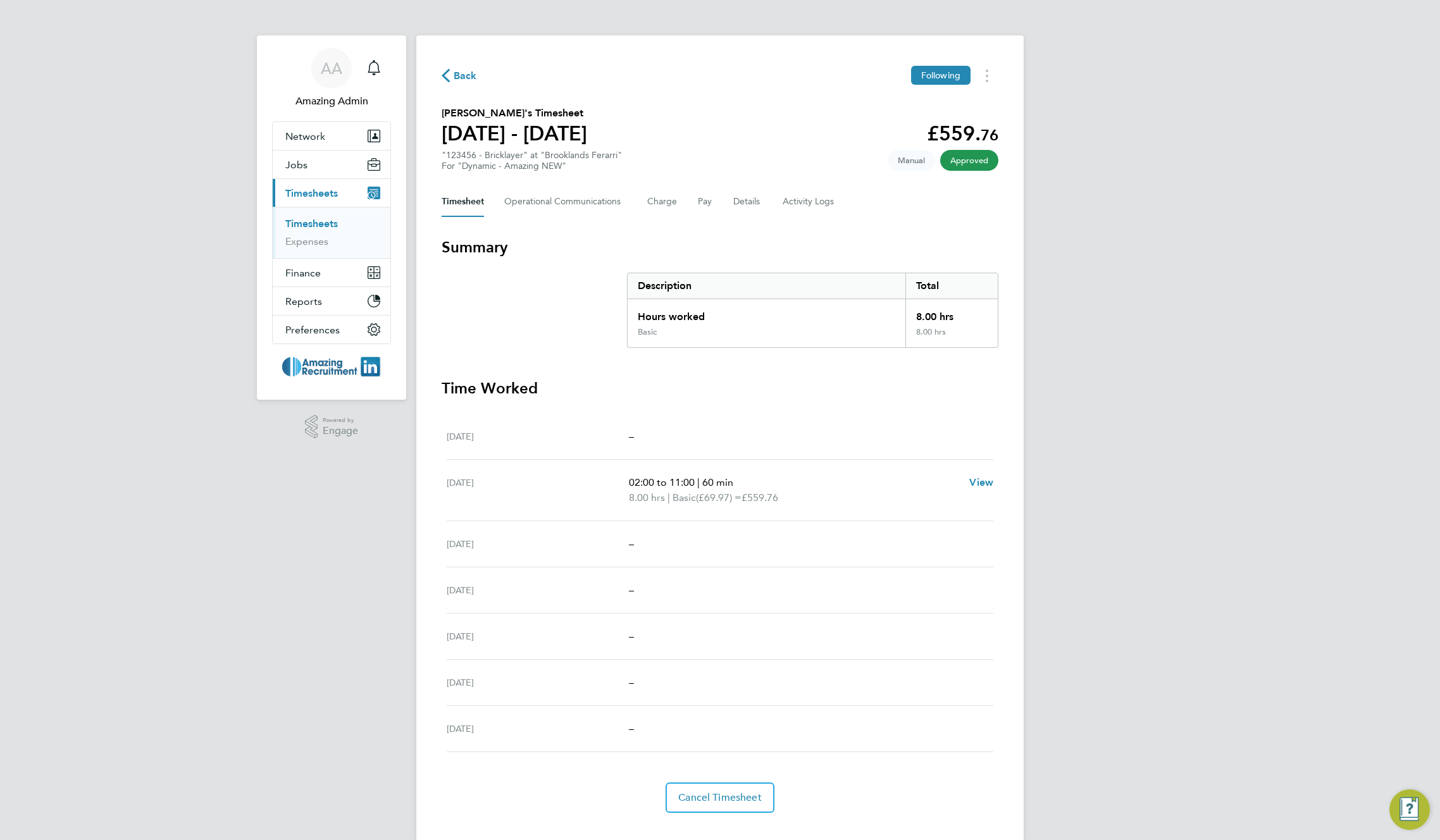
click at [1153, 365] on div "AA Amazing Admin Notifications Applications: Network Team Members Businesses Si…" at bounding box center [720, 431] width 1440 height 863
click at [575, 56] on div "Back Following Greg Kalym's Timesheet 08 - 14 Sept 2025 £559. 76 "123456 - Bric…" at bounding box center [720, 439] width 608 height 808
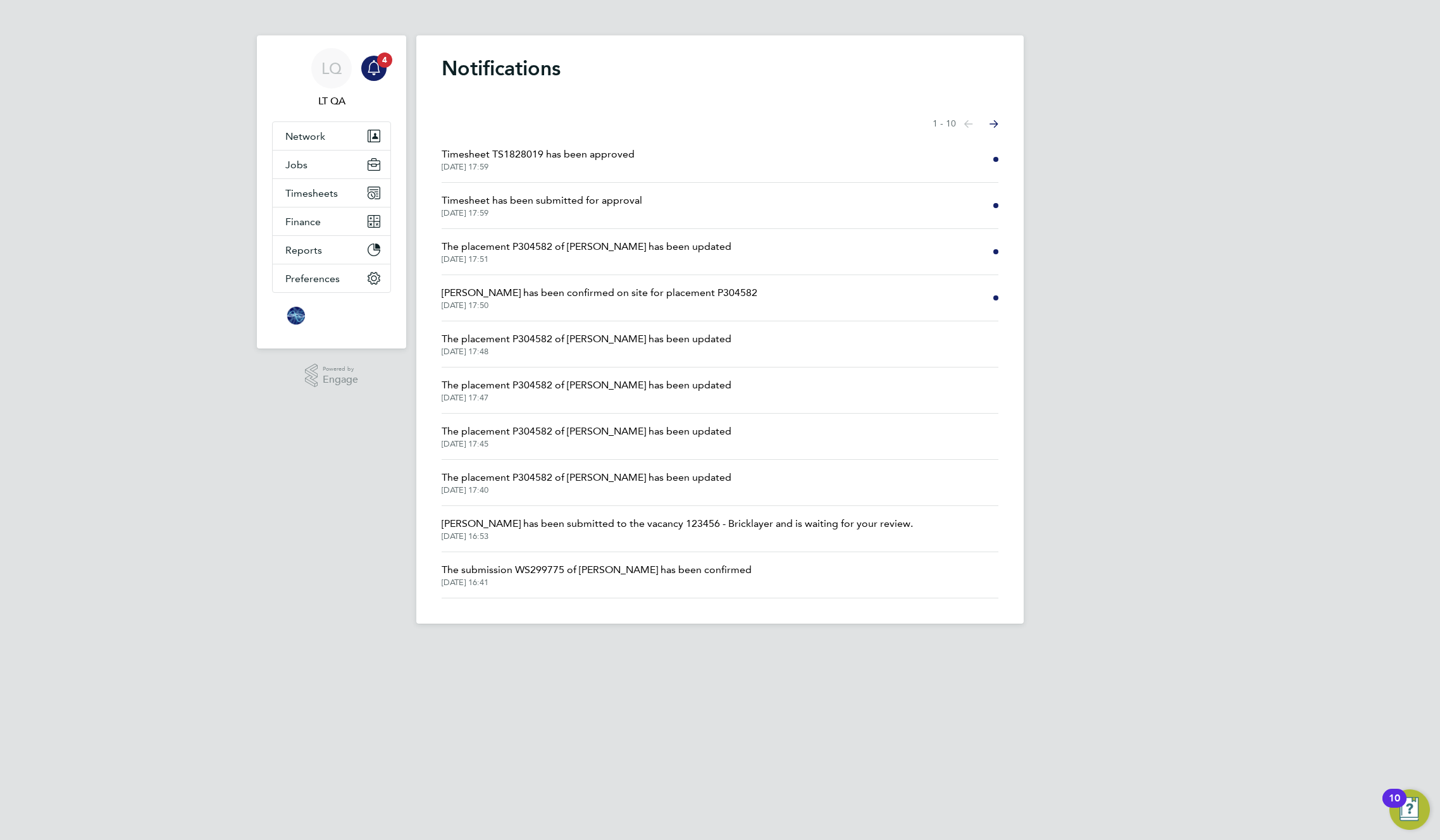
click at [557, 161] on span "Timesheet TS1828019 has been approved" at bounding box center [538, 154] width 193 height 15
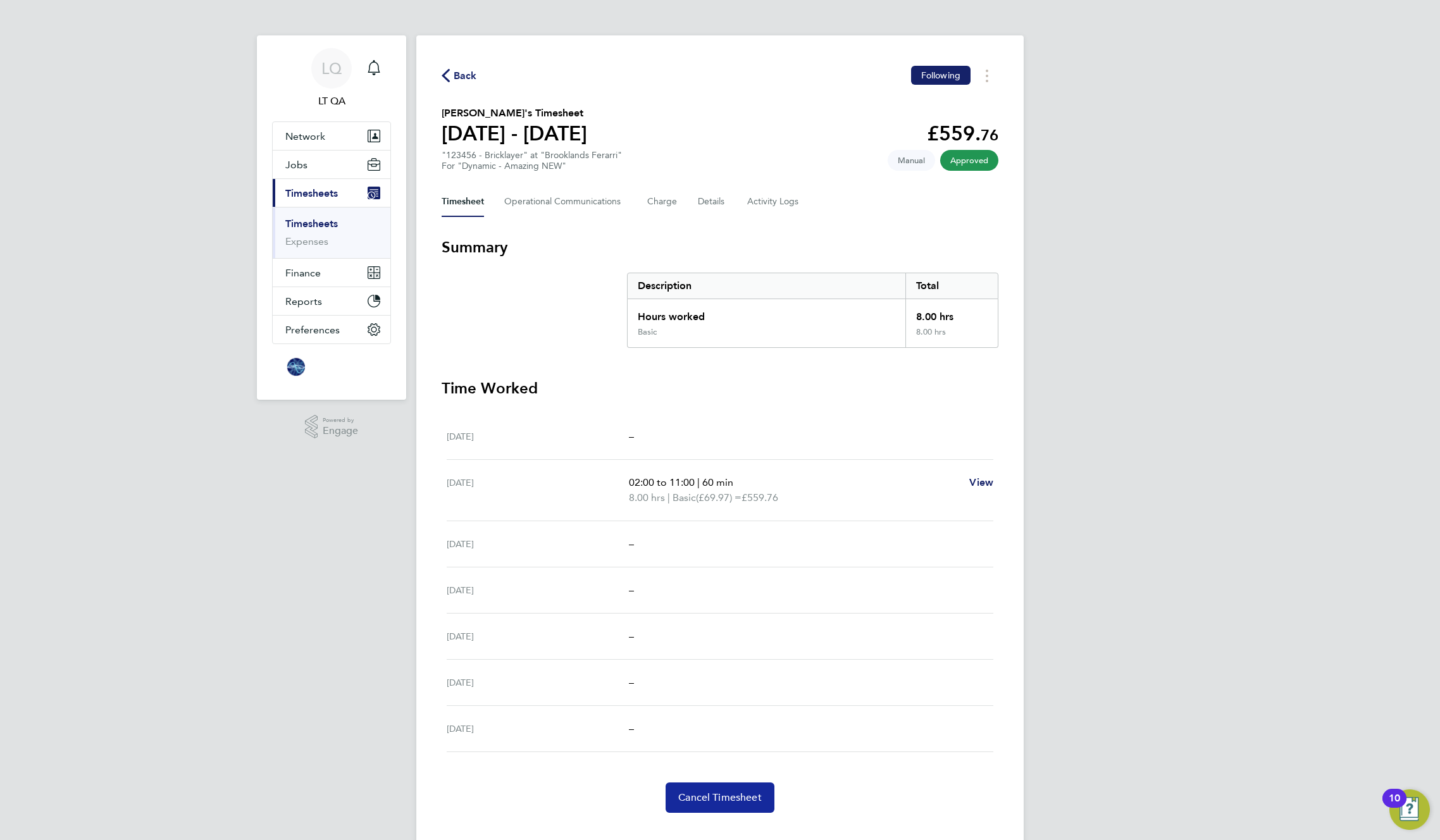
click at [708, 802] on span "Cancel Timesheet" at bounding box center [720, 797] width 83 height 13
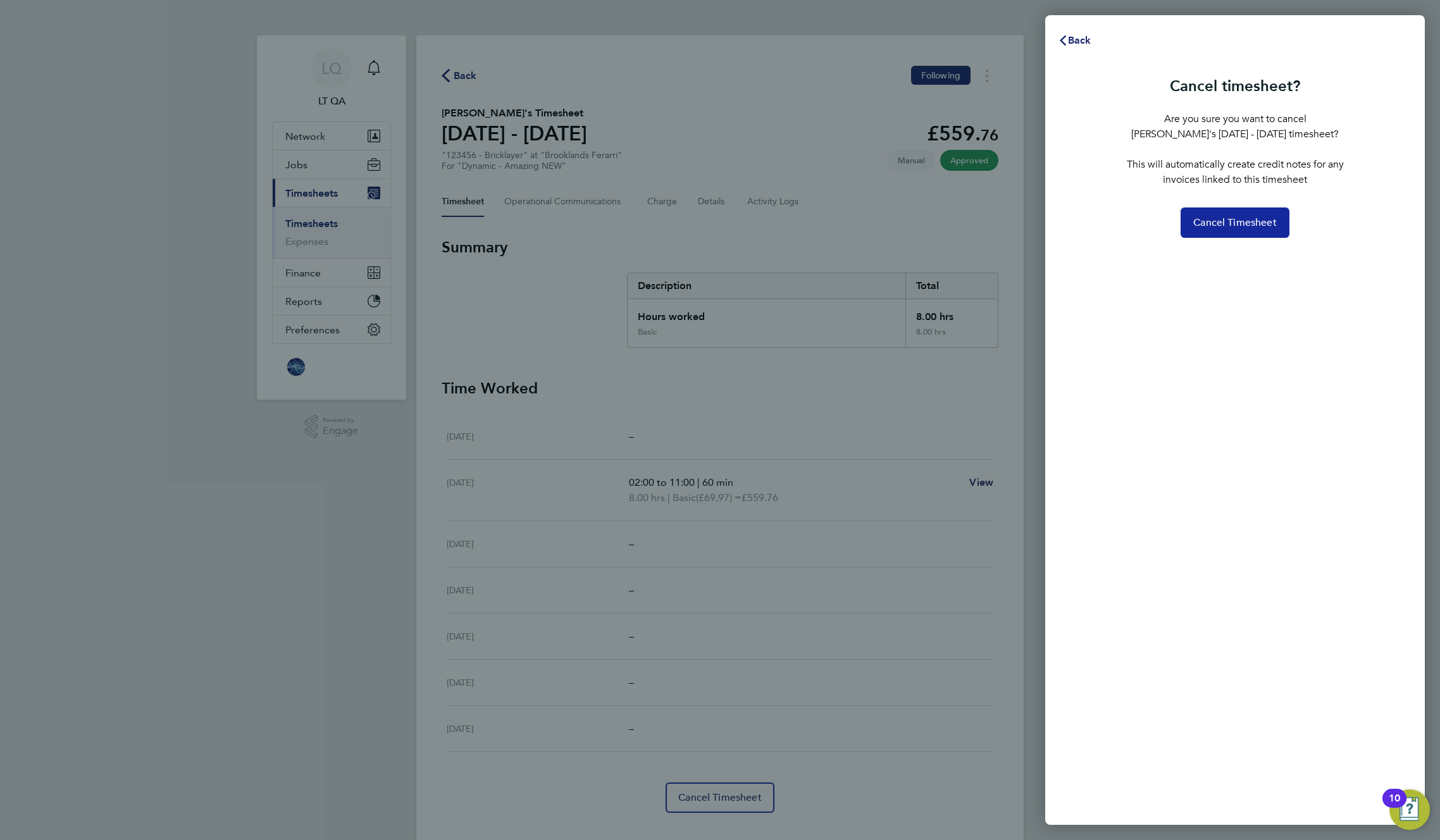
click at [1246, 228] on span "Cancel Timesheet" at bounding box center [1235, 222] width 83 height 13
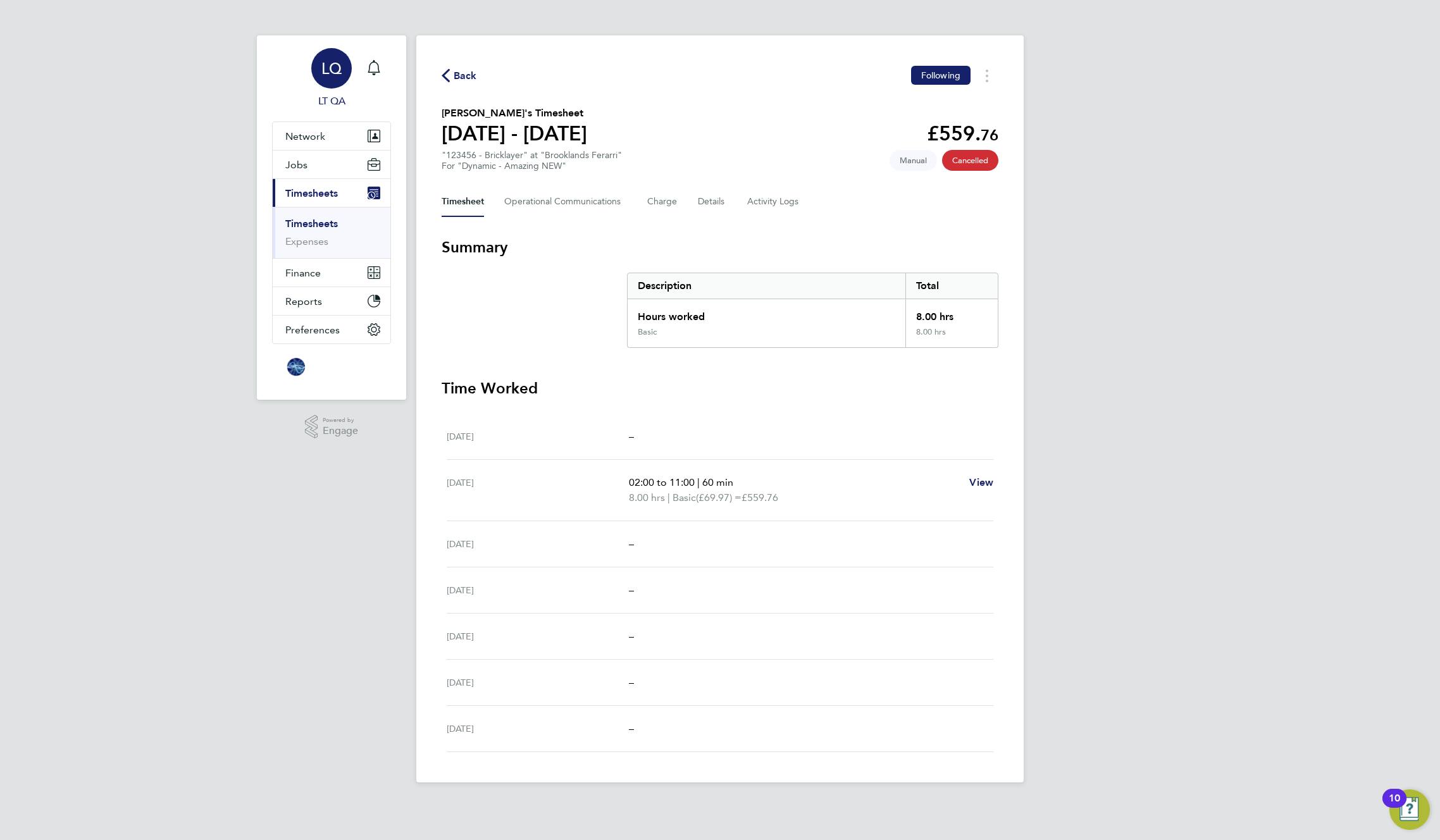
click at [335, 76] on span "LQ" at bounding box center [331, 68] width 20 height 16
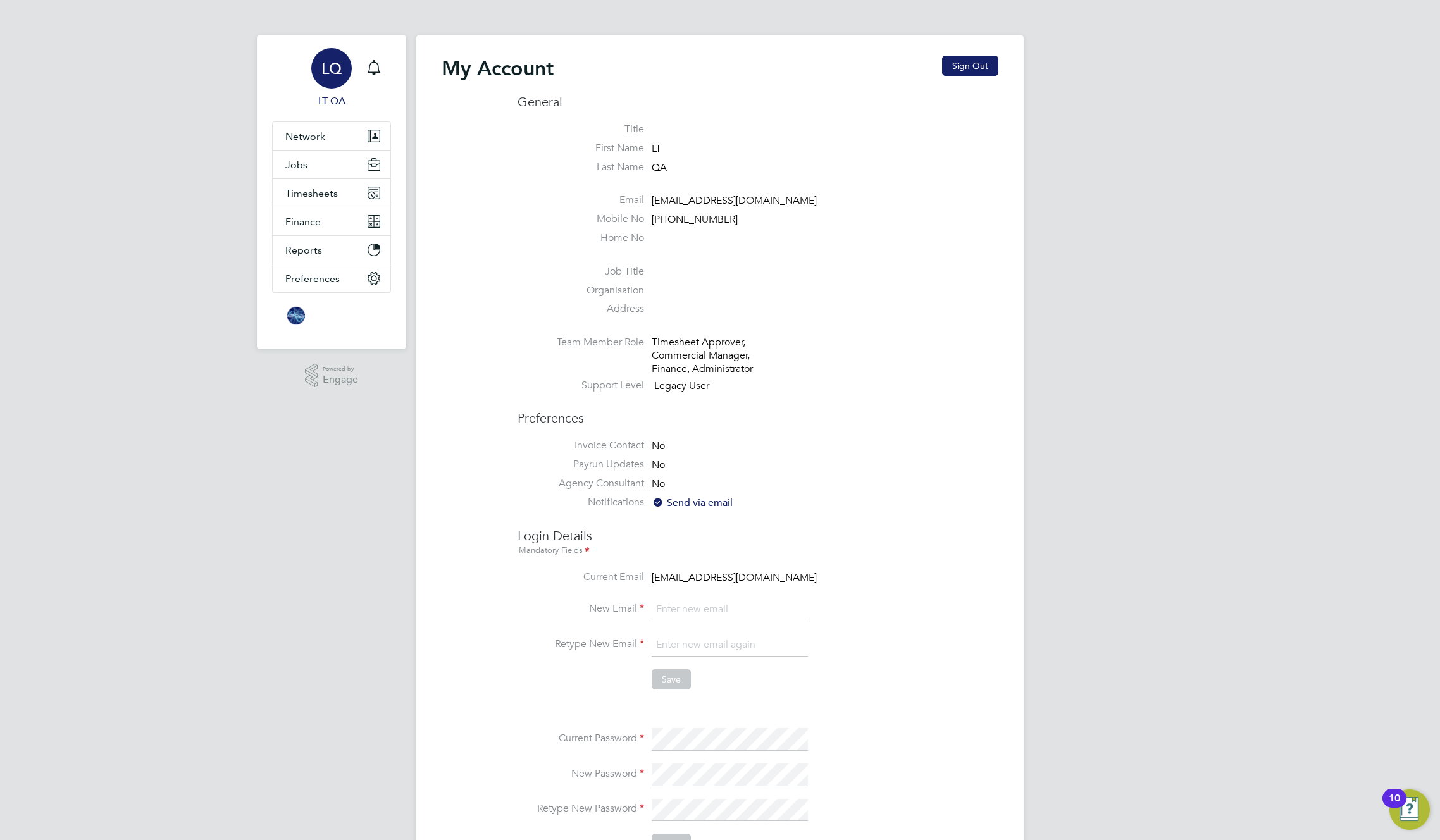
click at [599, 37] on div "My Account Sign Out General Title First Name LT Last Name QA Email [EMAIL_ADDRE…" at bounding box center [720, 570] width 608 height 1070
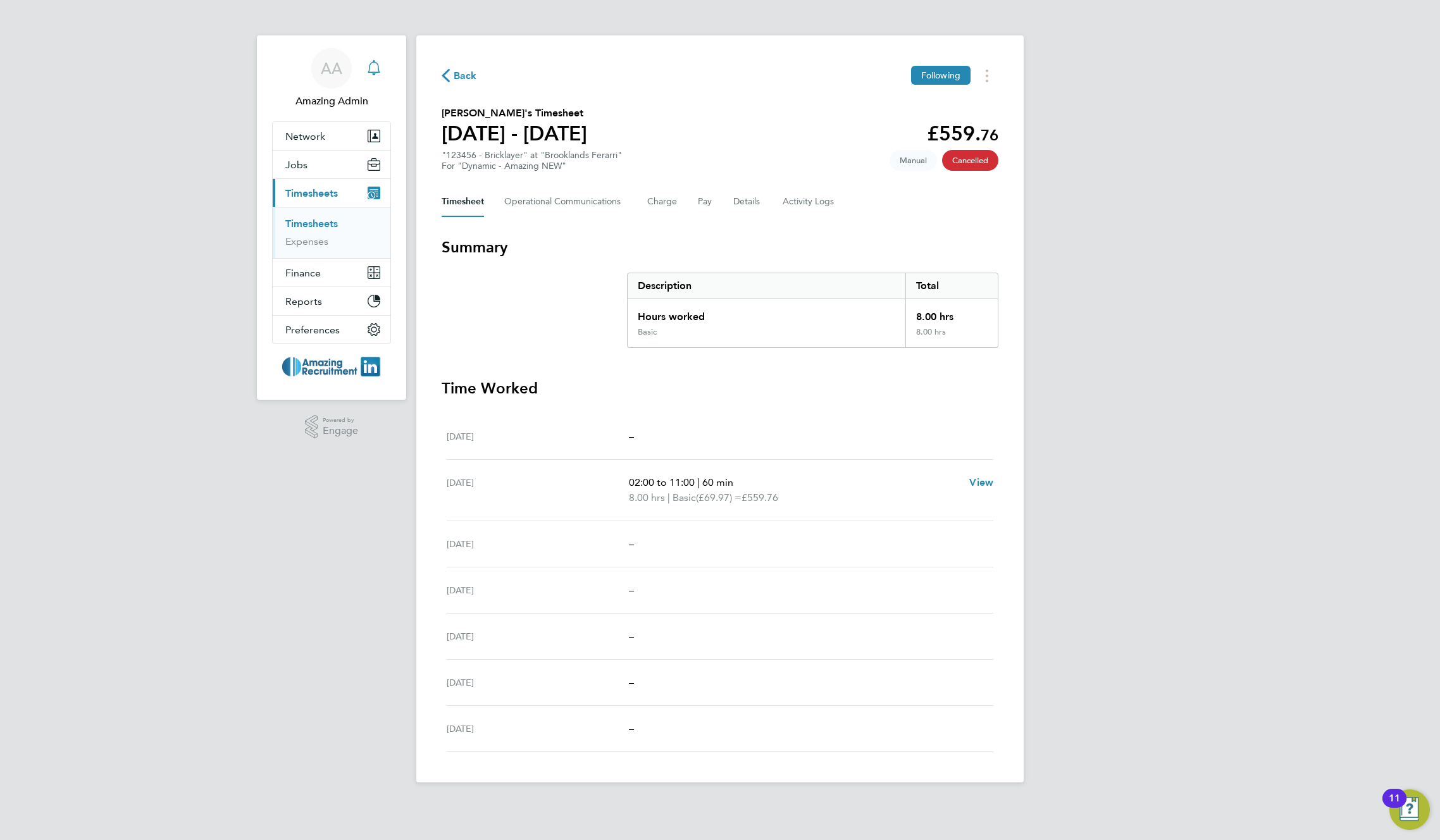
click at [383, 71] on div "Main navigation" at bounding box center [374, 68] width 26 height 26
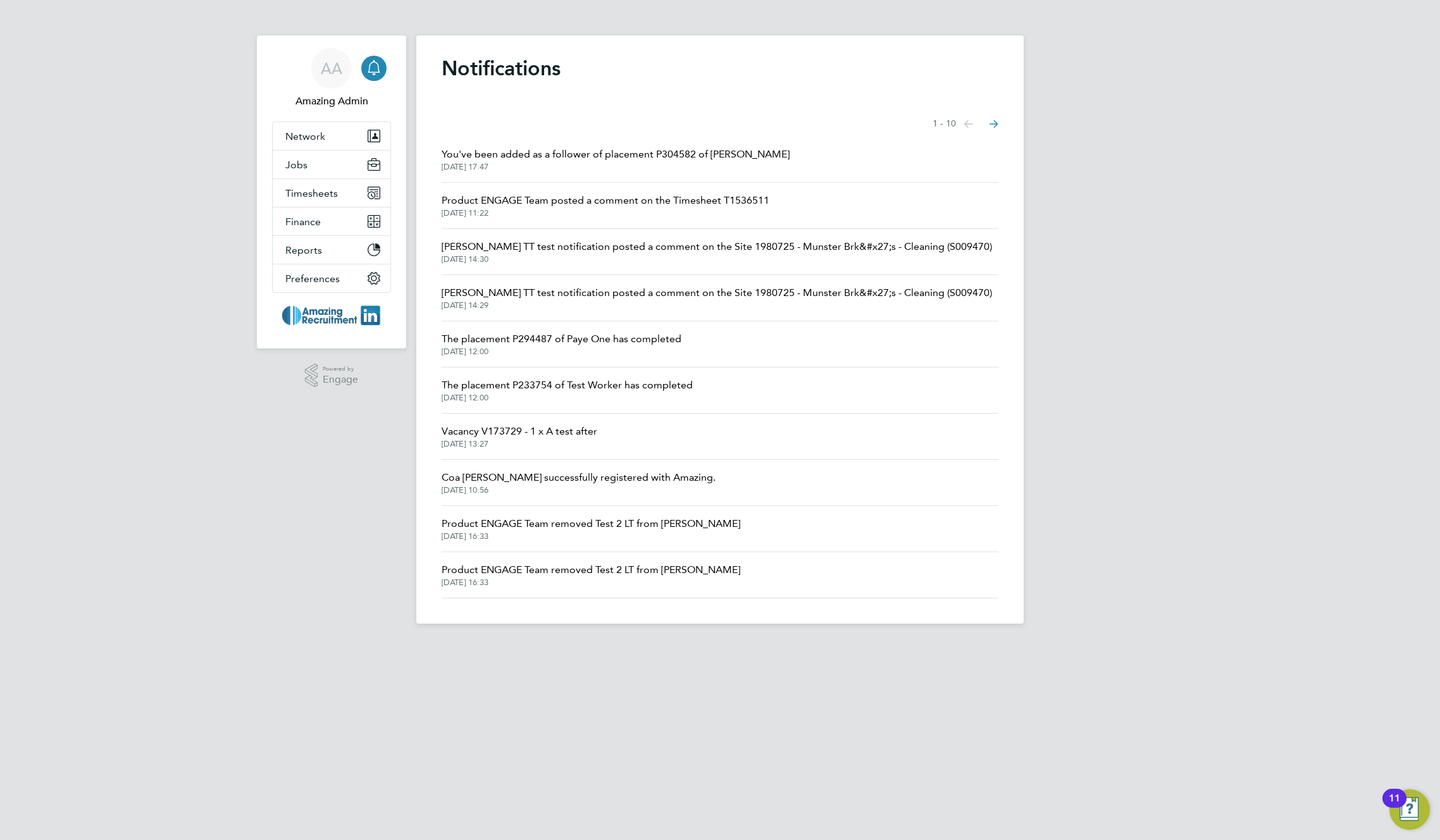
click at [690, 90] on div "Notifications Showing items 1 - 10 items Previous page Next page You've been ad…" at bounding box center [720, 329] width 608 height 588
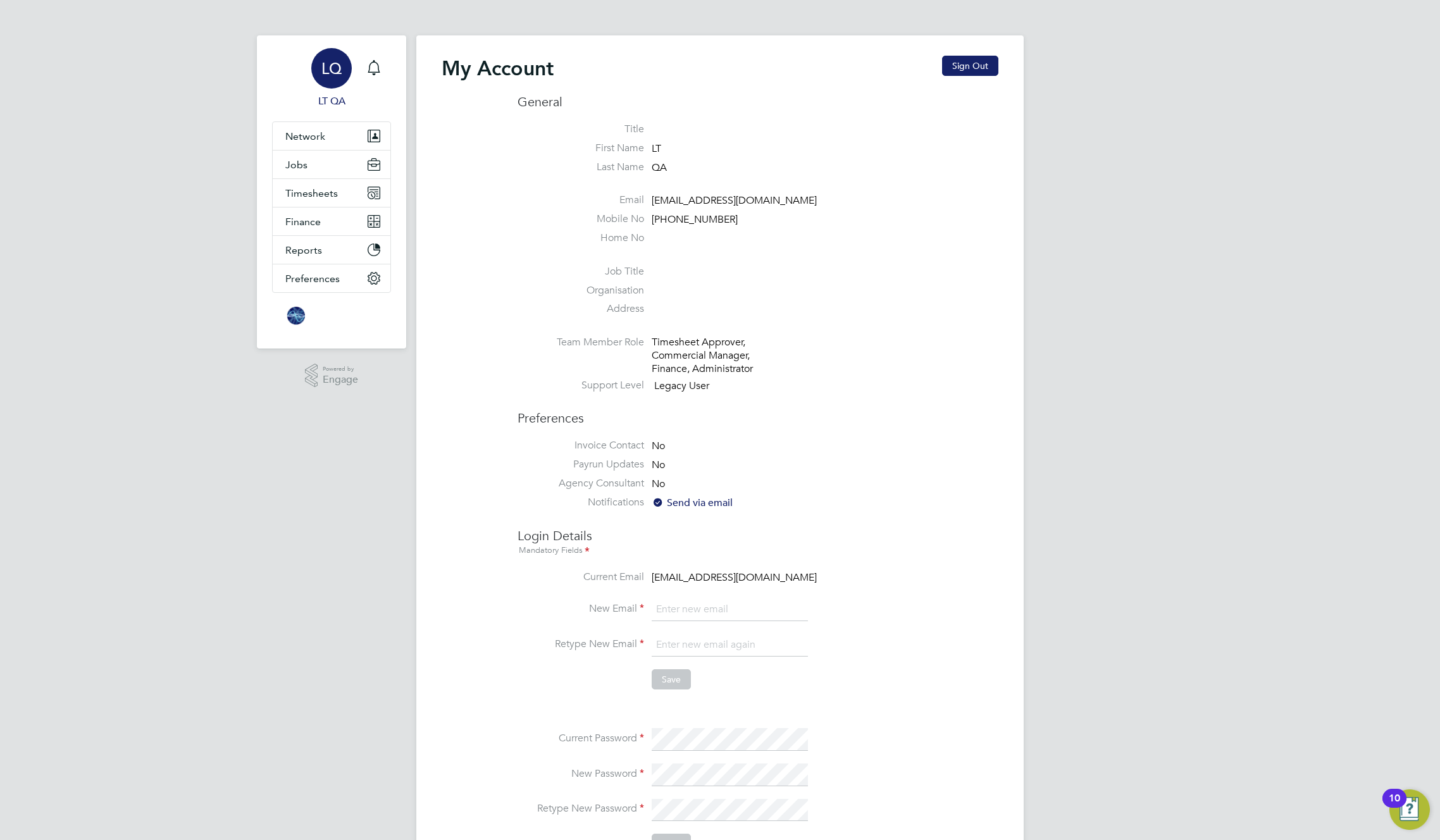
click at [351, 63] on app-avatar "LQ" at bounding box center [332, 68] width 41 height 40
click at [379, 66] on icon "Main navigation" at bounding box center [374, 68] width 15 height 15
